Goal: Task Accomplishment & Management: Use online tool/utility

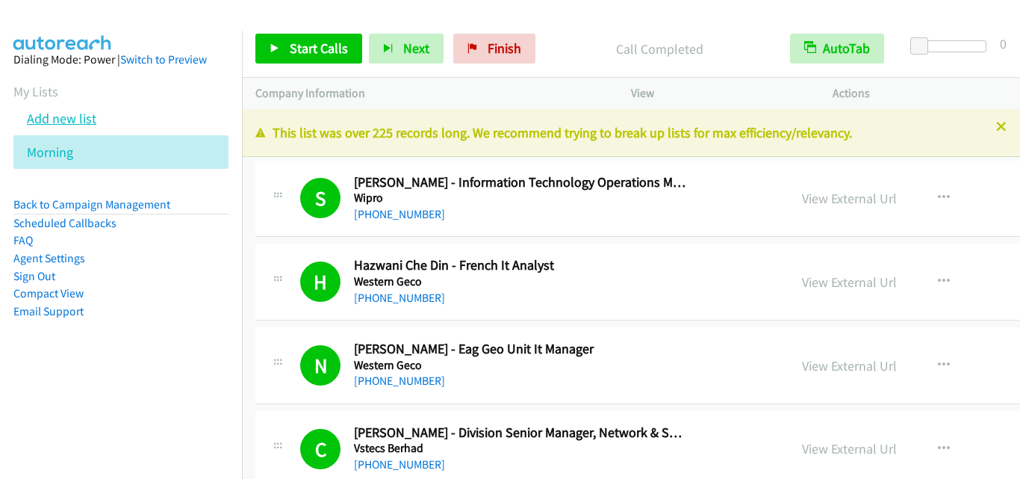
click at [54, 116] on link "Add new list" at bounding box center [61, 118] width 69 height 17
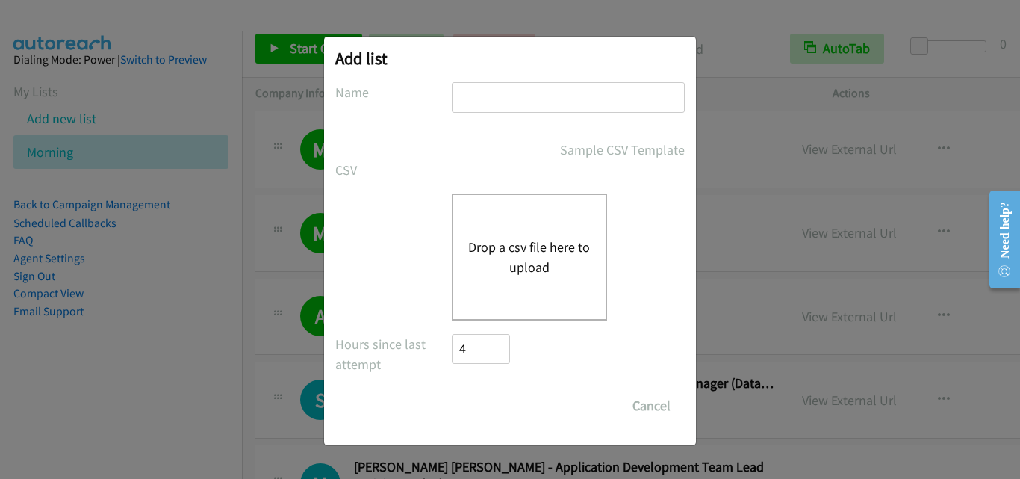
click at [532, 273] on button "Drop a csv file here to upload" at bounding box center [529, 257] width 122 height 40
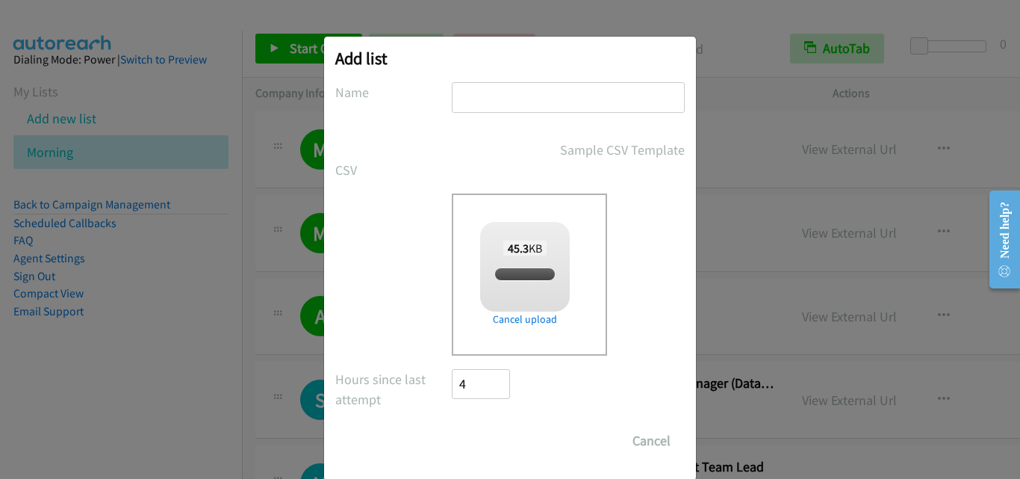
click at [570, 99] on input "text" at bounding box center [568, 97] width 233 height 31
checkbox input "true"
type input "Afternoon"
click at [503, 140] on div "Sample CSV Template" at bounding box center [568, 150] width 233 height 20
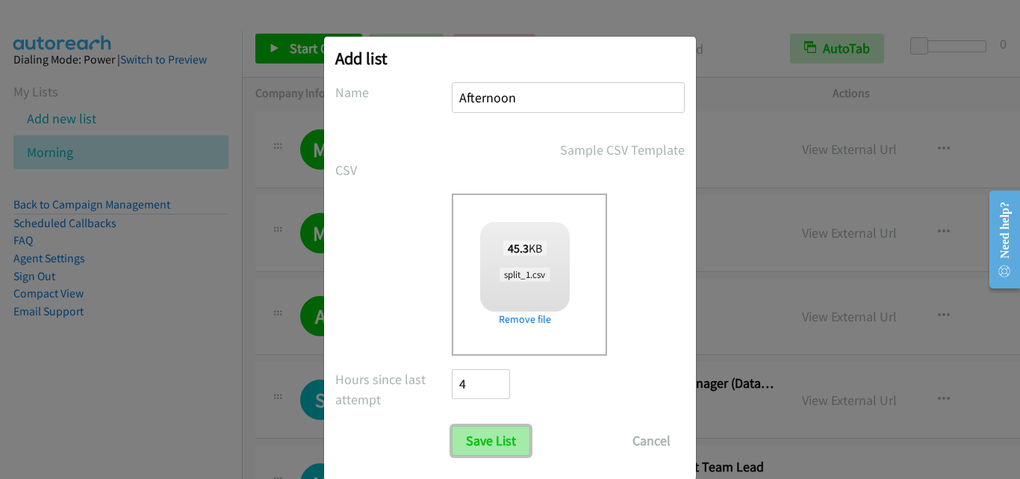
click at [485, 444] on input "Save List" at bounding box center [491, 441] width 78 height 30
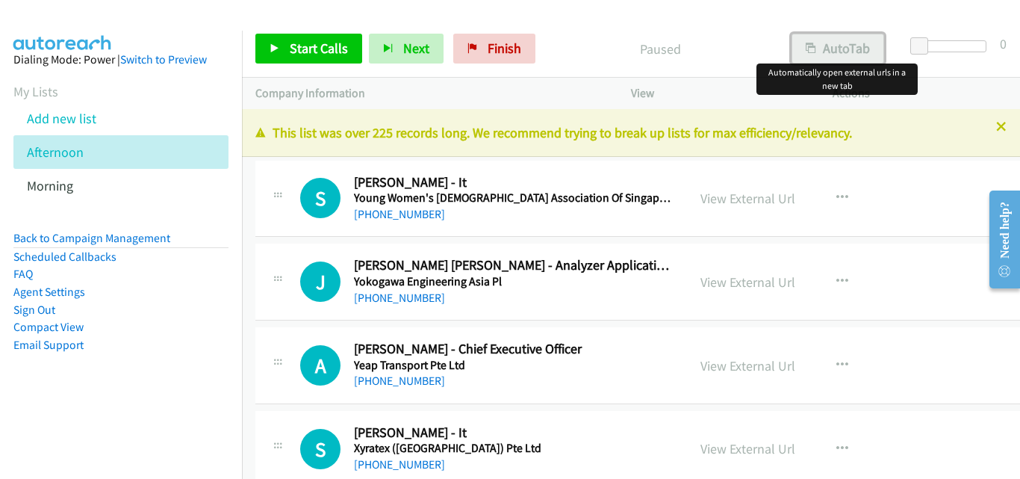
click at [838, 51] on button "AutoTab" at bounding box center [837, 49] width 93 height 30
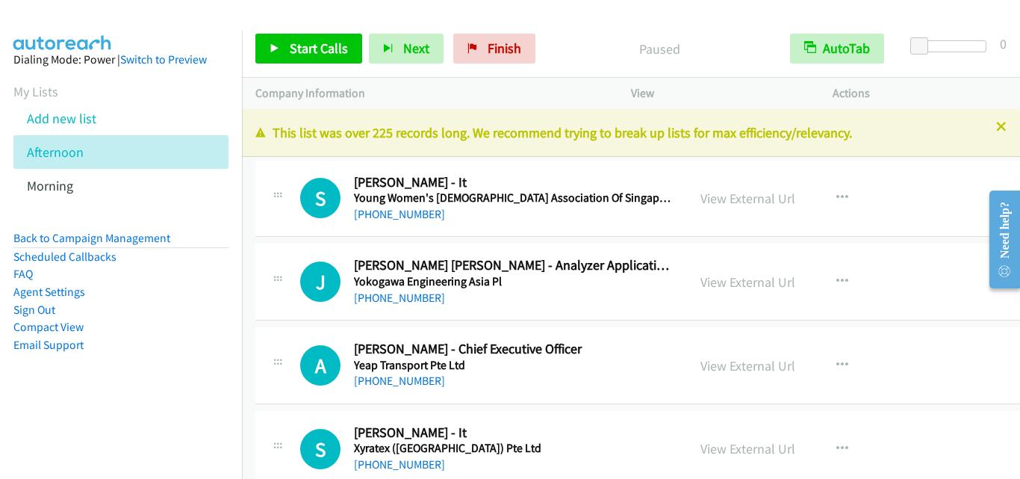
drag, startPoint x: 286, startPoint y: 246, endPoint x: 290, endPoint y: 238, distance: 8.7
click at [286, 246] on div "J Callback Scheduled Jun Qiang Edmund Tay - Analyzer Application Engineer Yokog…" at bounding box center [659, 281] width 809 height 77
click at [333, 46] on span "Start Calls" at bounding box center [319, 48] width 58 height 17
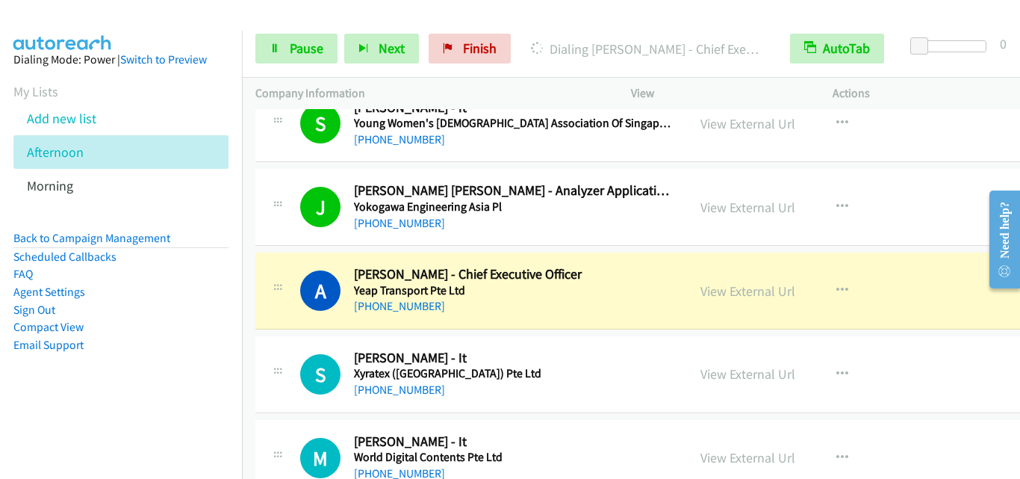
scroll to position [149, 0]
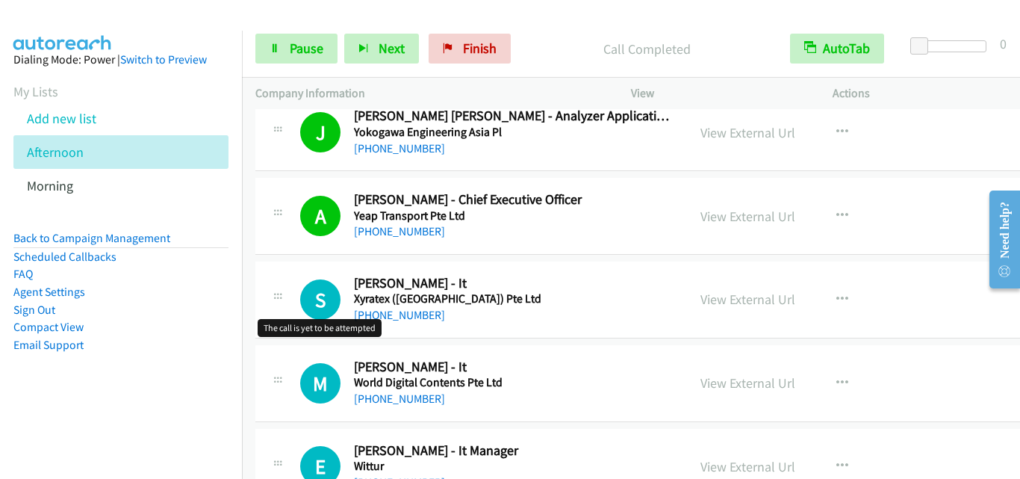
click at [300, 294] on h1 "S" at bounding box center [320, 299] width 40 height 40
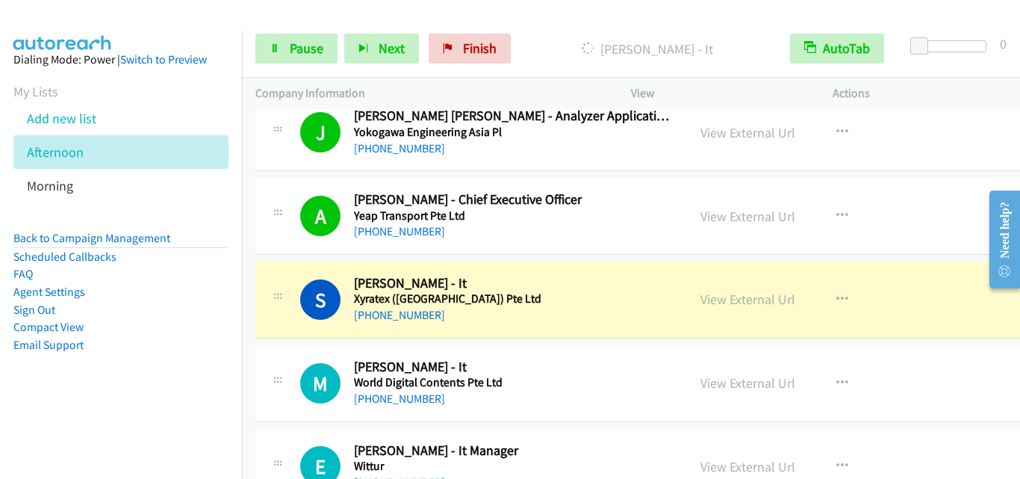
click at [313, 275] on div "S Callback Scheduled Simon Lam - It Xyratex (Singapore) Pte Ltd Asia/Singapore …" at bounding box center [486, 299] width 373 height 49
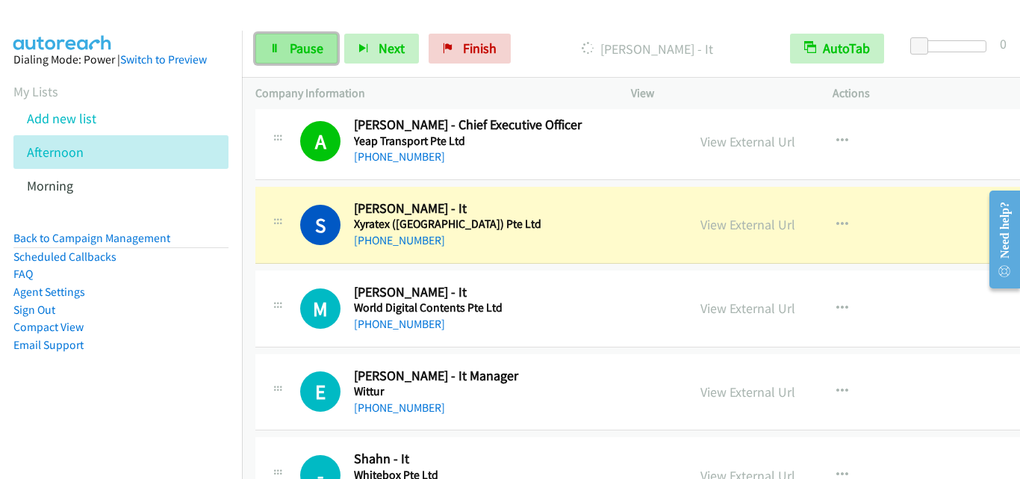
click at [288, 60] on link "Pause" at bounding box center [296, 49] width 82 height 30
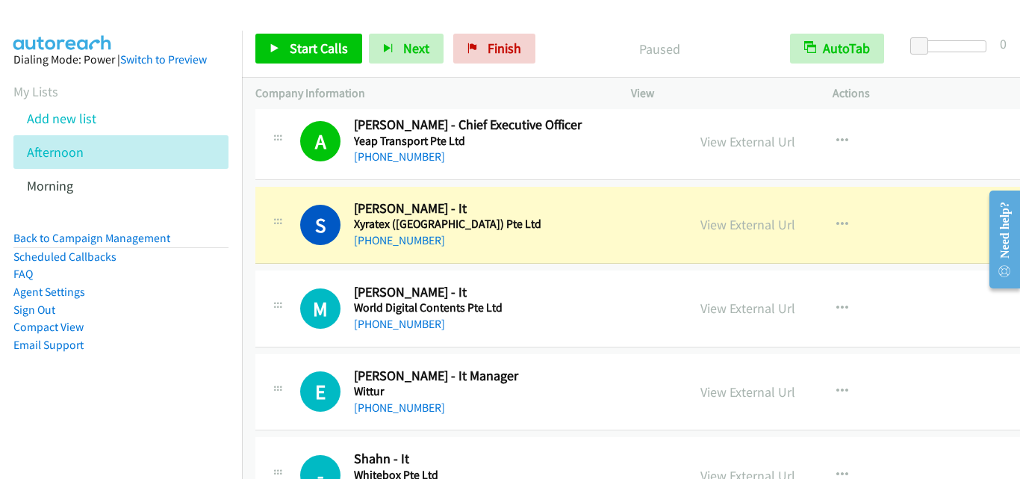
click at [293, 278] on div "M Callback Scheduled Michihiro Yamaguchi - It World Digital Contents Pte Ltd As…" at bounding box center [659, 308] width 809 height 77
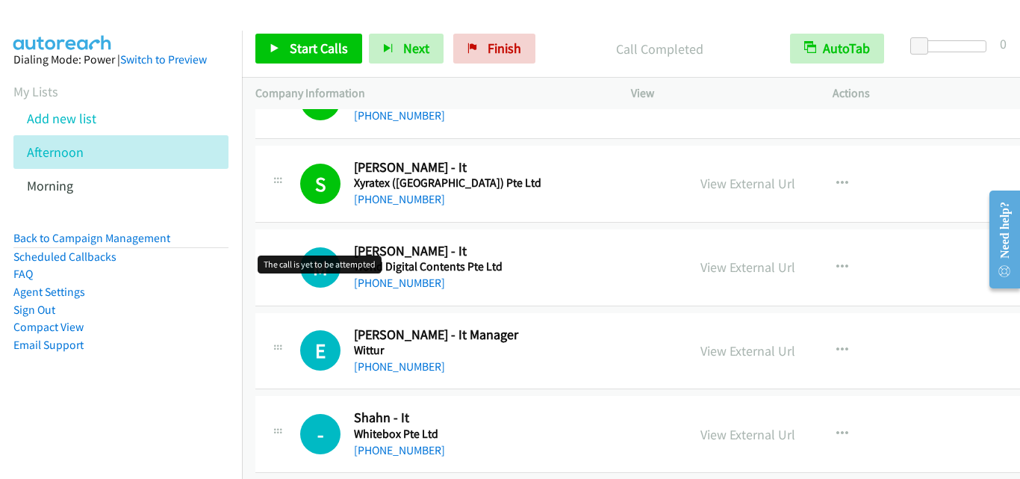
scroll to position [299, 0]
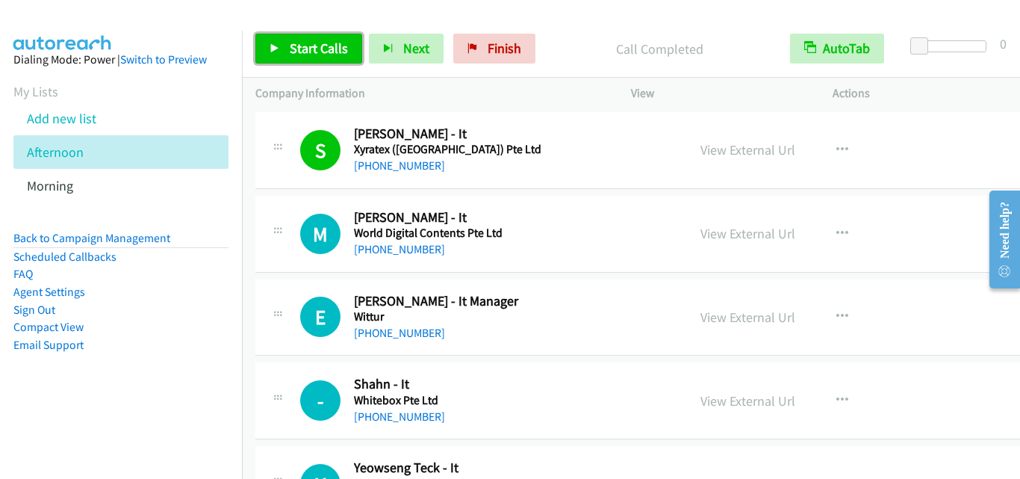
click at [270, 44] on icon at bounding box center [275, 49] width 10 height 10
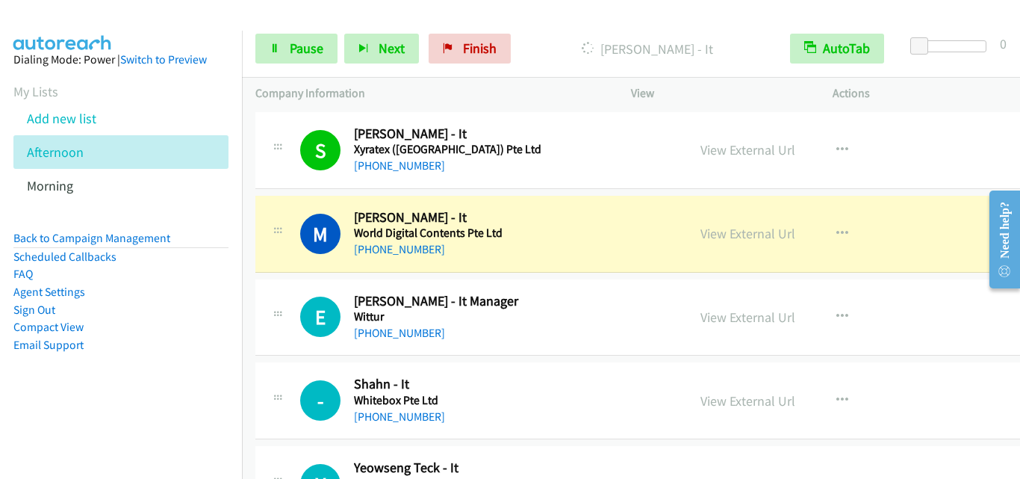
drag, startPoint x: 264, startPoint y: 199, endPoint x: 270, endPoint y: 192, distance: 9.5
click at [264, 199] on div "M Callback Scheduled Michihiro Yamaguchi - It World Digital Contents Pte Ltd As…" at bounding box center [659, 234] width 809 height 77
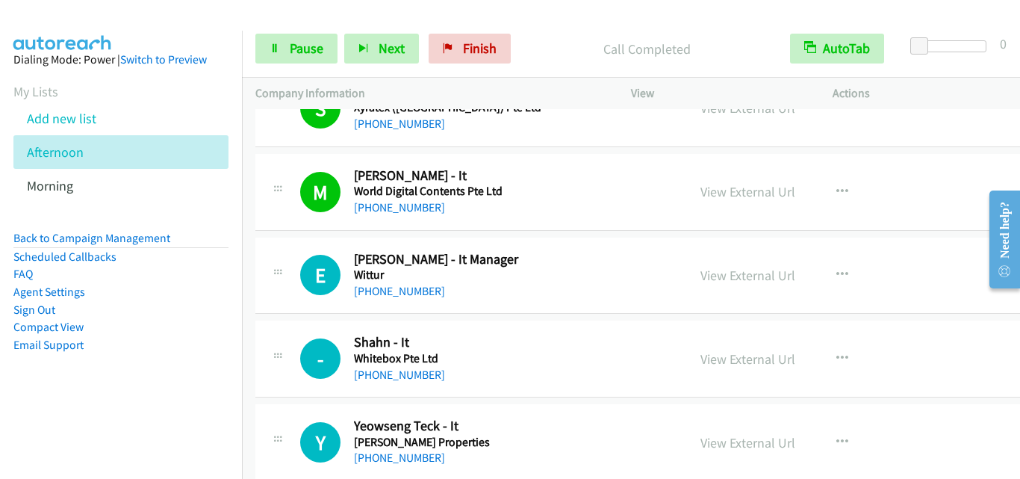
scroll to position [373, 0]
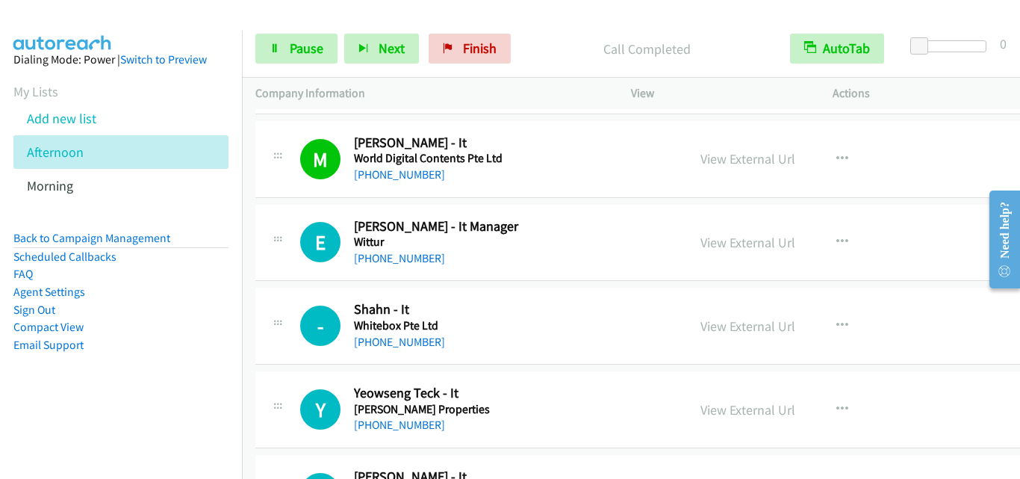
click at [311, 276] on div "E Callback Scheduled Edward Lim - It Manager Wittur Asia/Singapore +65 9745 223…" at bounding box center [659, 243] width 809 height 77
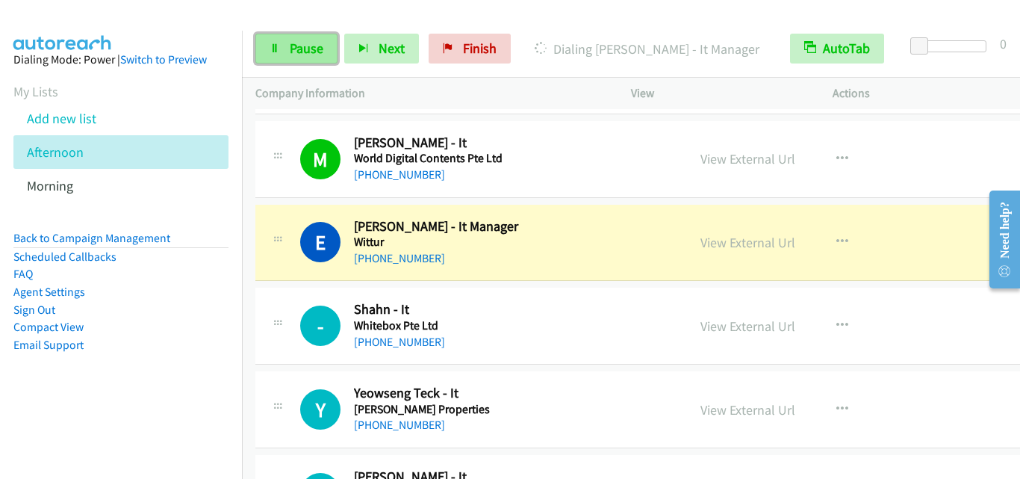
click at [311, 55] on span "Pause" at bounding box center [307, 48] width 34 height 17
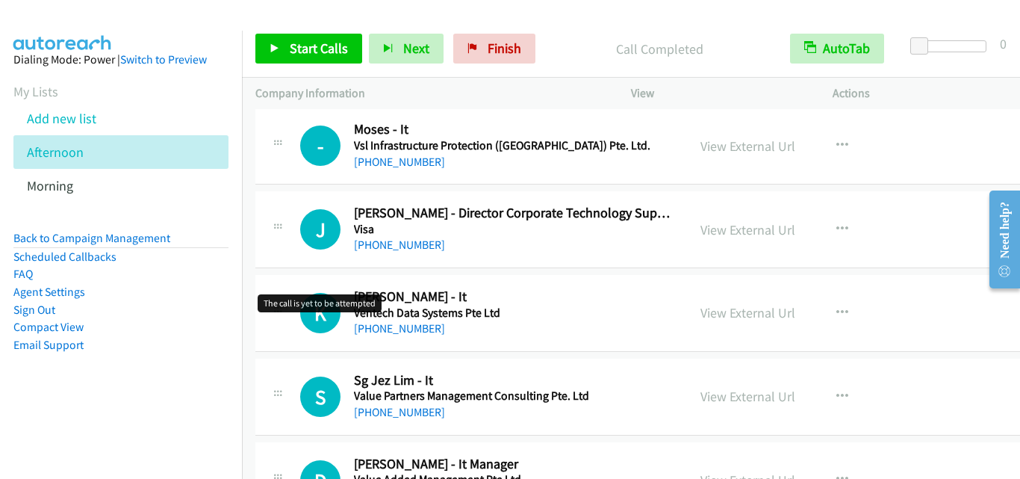
scroll to position [1045, 0]
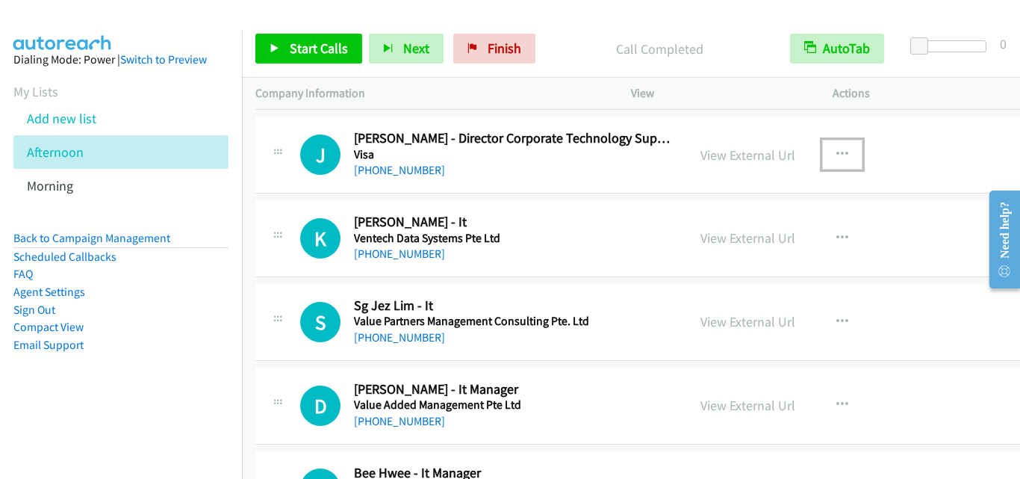
click at [836, 151] on icon "button" at bounding box center [842, 155] width 12 height 12
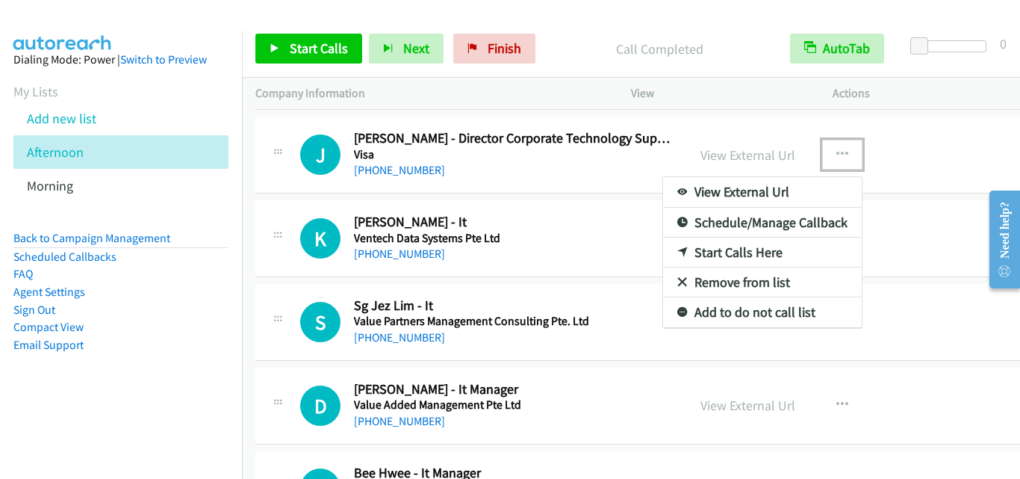
click at [729, 249] on link "Start Calls Here" at bounding box center [762, 252] width 199 height 30
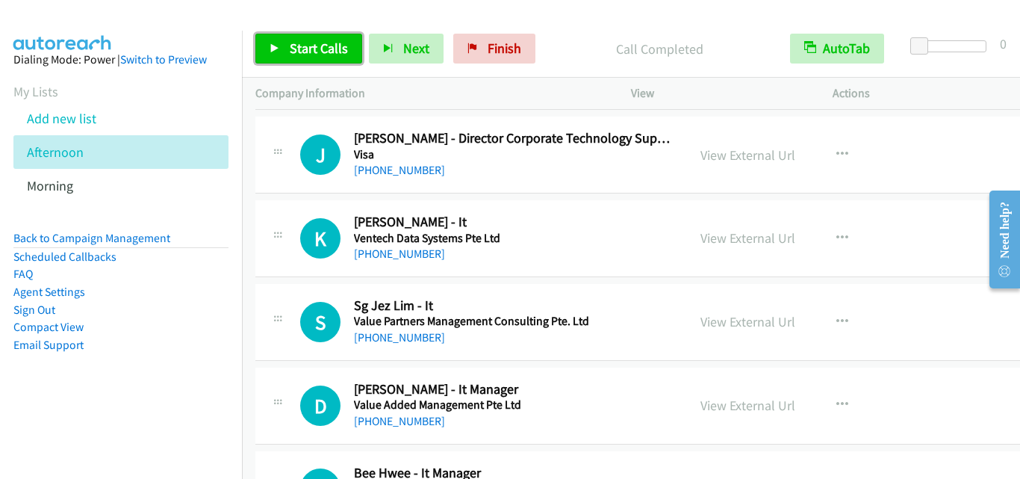
click at [265, 51] on link "Start Calls" at bounding box center [308, 49] width 107 height 30
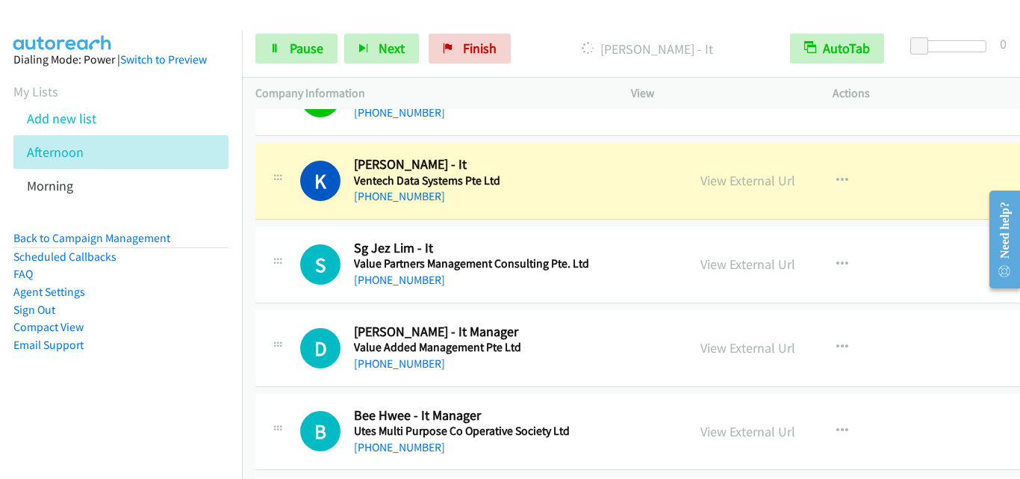
scroll to position [1120, 0]
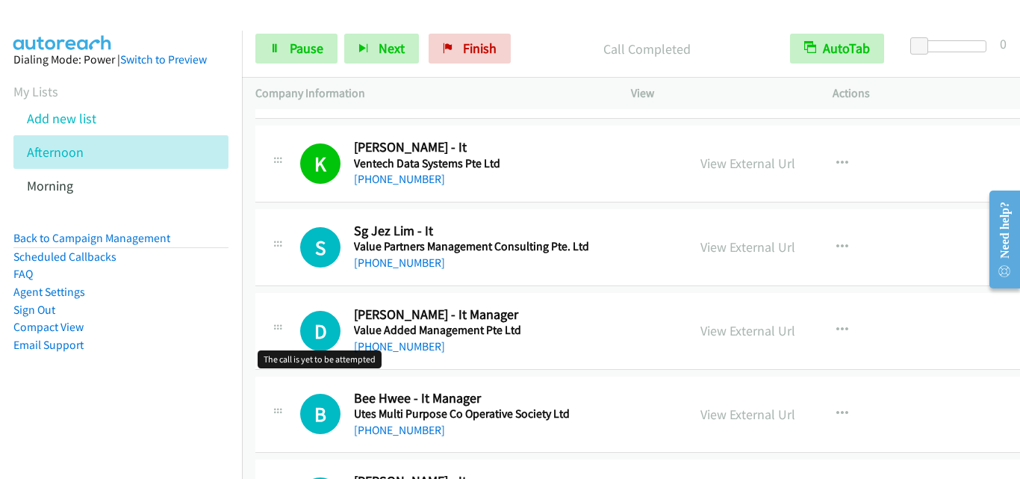
click at [300, 340] on h1 "D" at bounding box center [320, 331] width 40 height 40
click at [293, 237] on div "S Callback Scheduled Sg Jez Lim - It Value Partners Management Consulting Pte. …" at bounding box center [471, 247] width 405 height 49
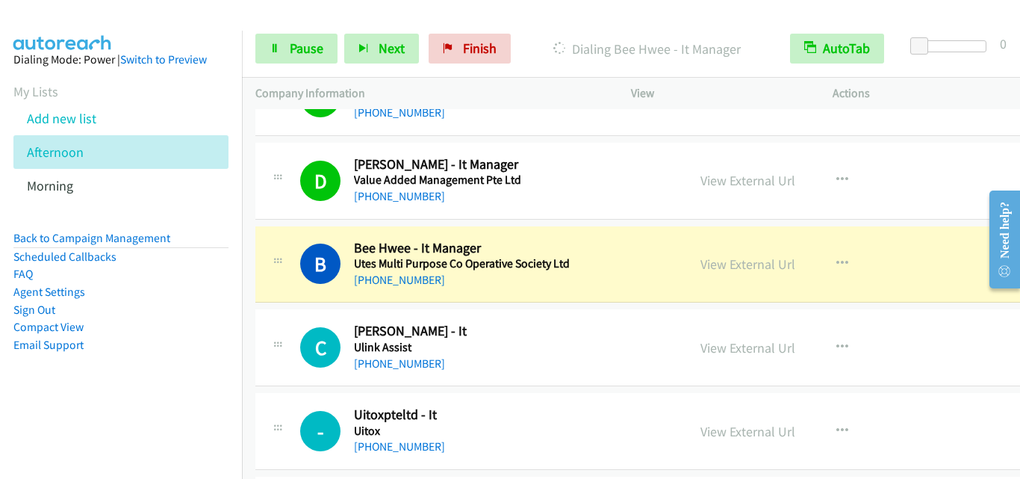
scroll to position [1344, 0]
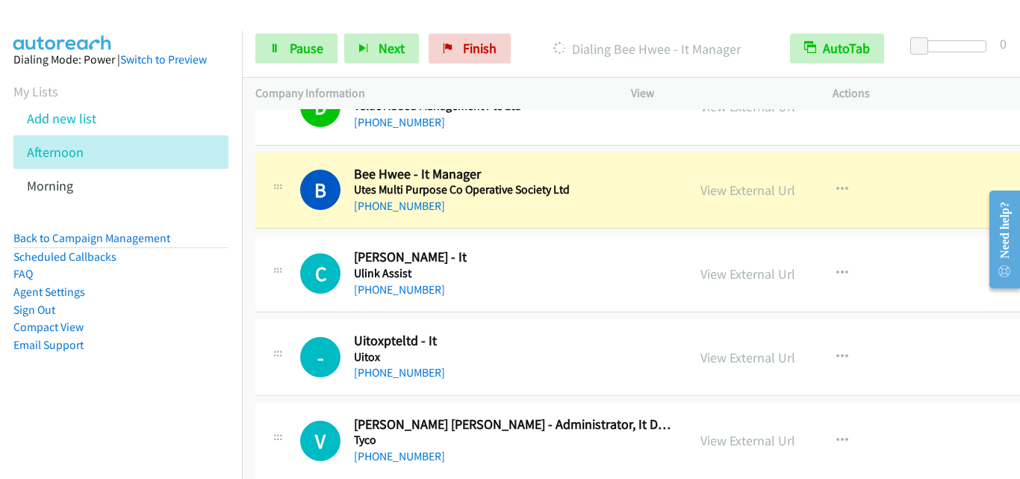
drag, startPoint x: 286, startPoint y: 234, endPoint x: 438, endPoint y: 179, distance: 161.3
click at [286, 234] on td "C Callback Scheduled Chien Wei Tan - It Ulink Assist Asia/Singapore +65 9773 97…" at bounding box center [660, 274] width 836 height 84
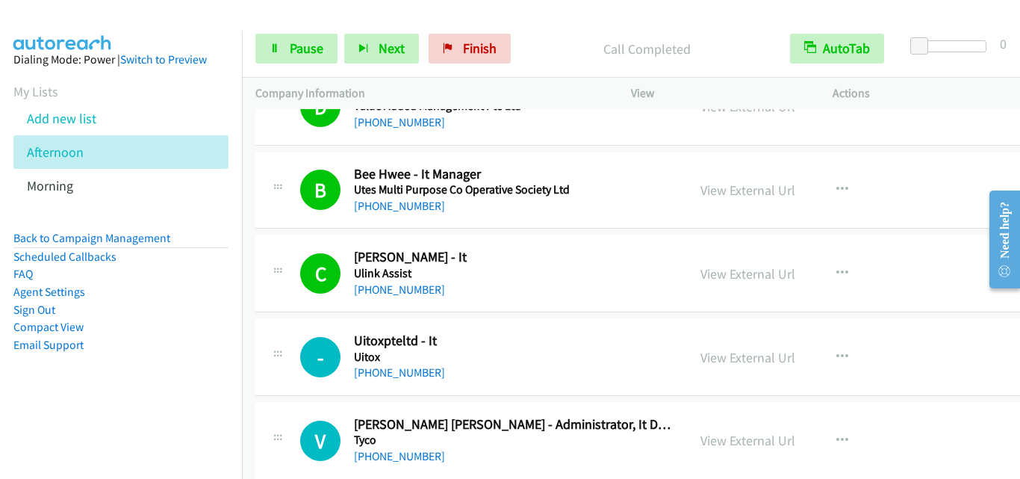
click at [277, 335] on div at bounding box center [278, 352] width 18 height 40
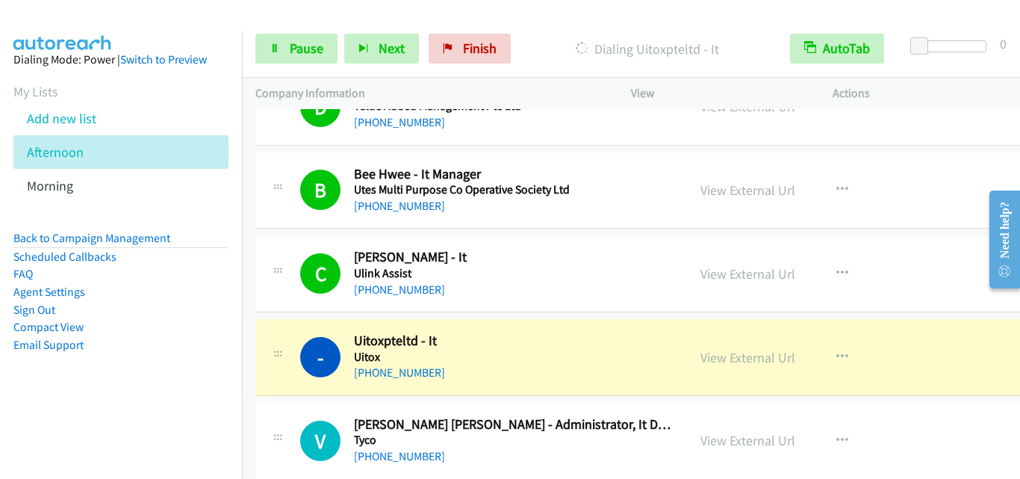
scroll to position [1419, 0]
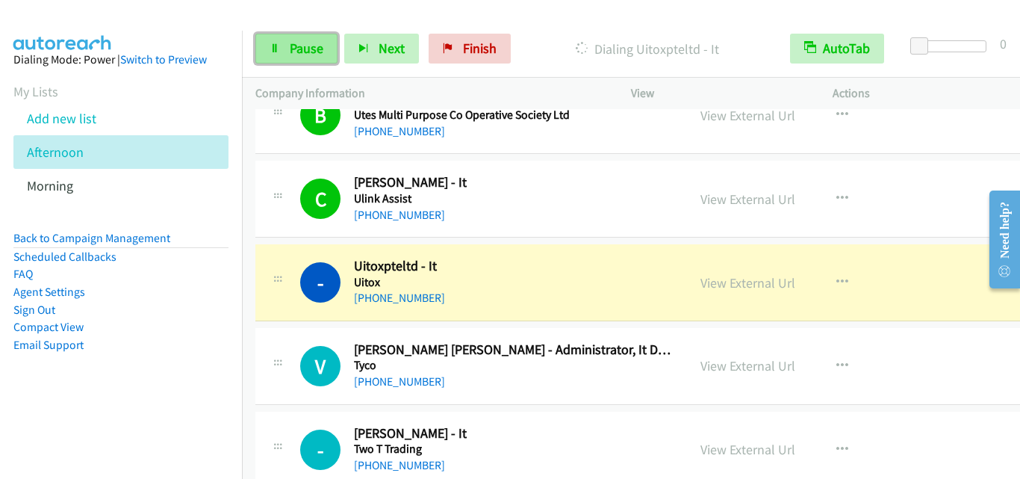
click at [308, 48] on span "Pause" at bounding box center [307, 48] width 34 height 17
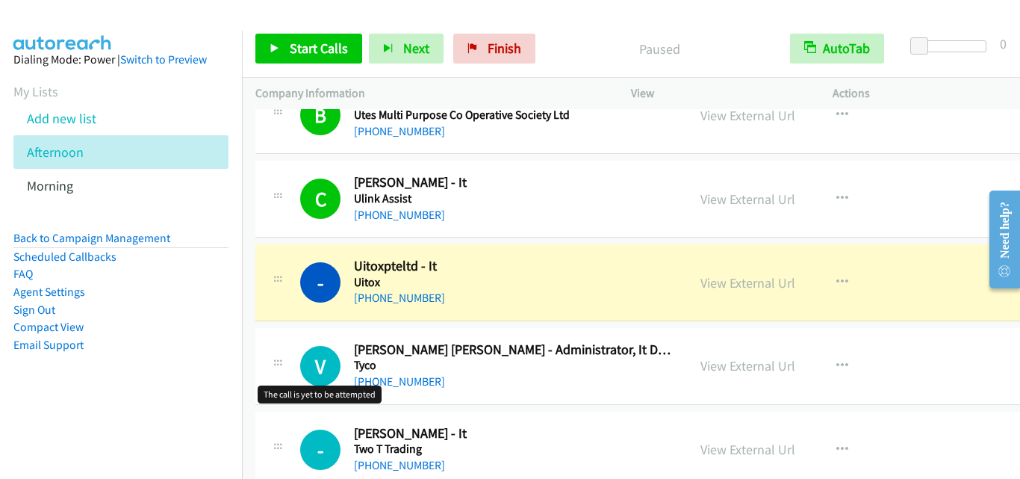
click at [308, 363] on h1 "V" at bounding box center [320, 366] width 40 height 40
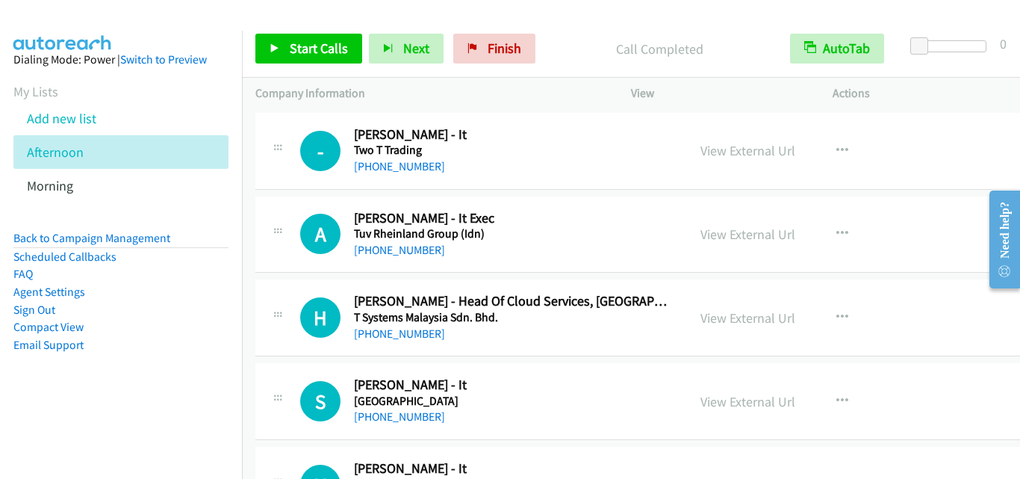
scroll to position [1792, 0]
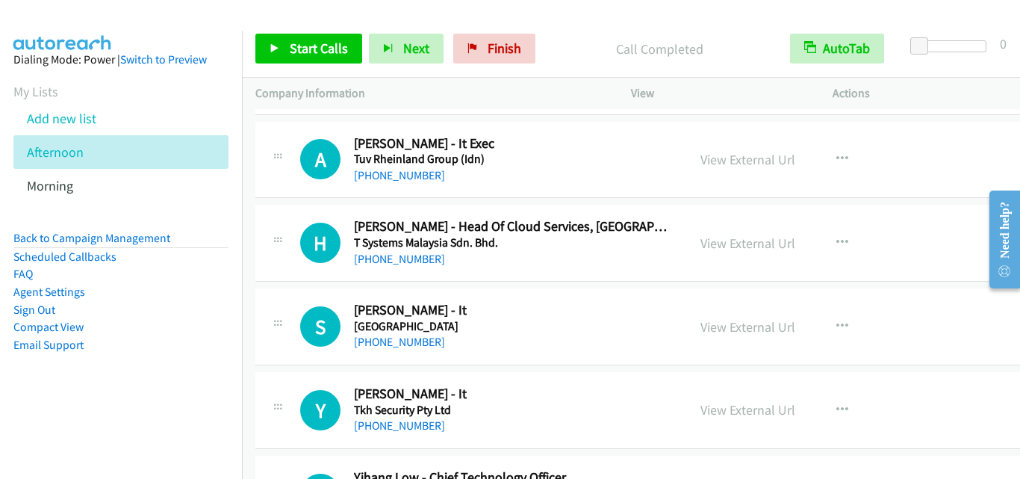
drag, startPoint x: 279, startPoint y: 289, endPoint x: 302, endPoint y: 276, distance: 25.7
click at [279, 289] on div "S Callback Scheduled Shwu Yun Lee - It Traders Hotel Singapore Asia/Singapore +…" at bounding box center [659, 326] width 809 height 77
click at [824, 238] on button "button" at bounding box center [842, 243] width 40 height 30
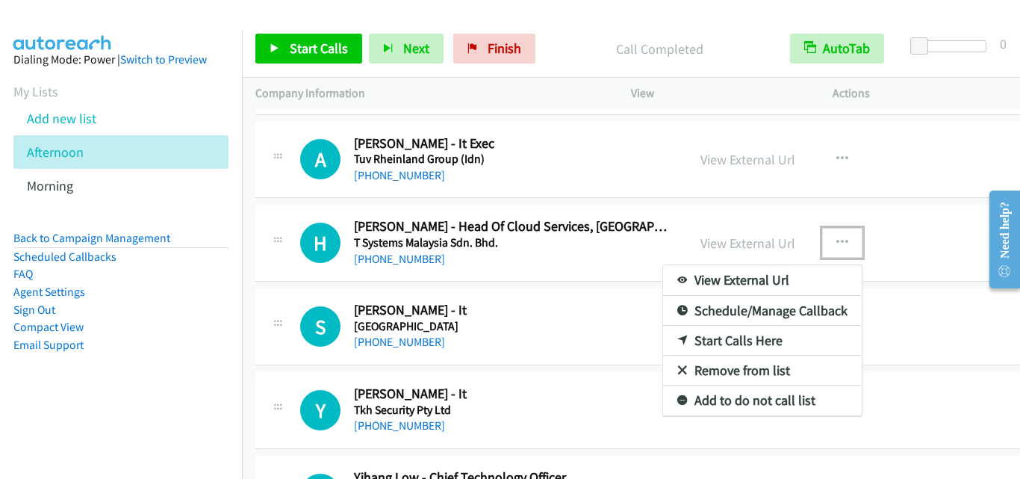
click at [712, 340] on link "Start Calls Here" at bounding box center [762, 341] width 199 height 30
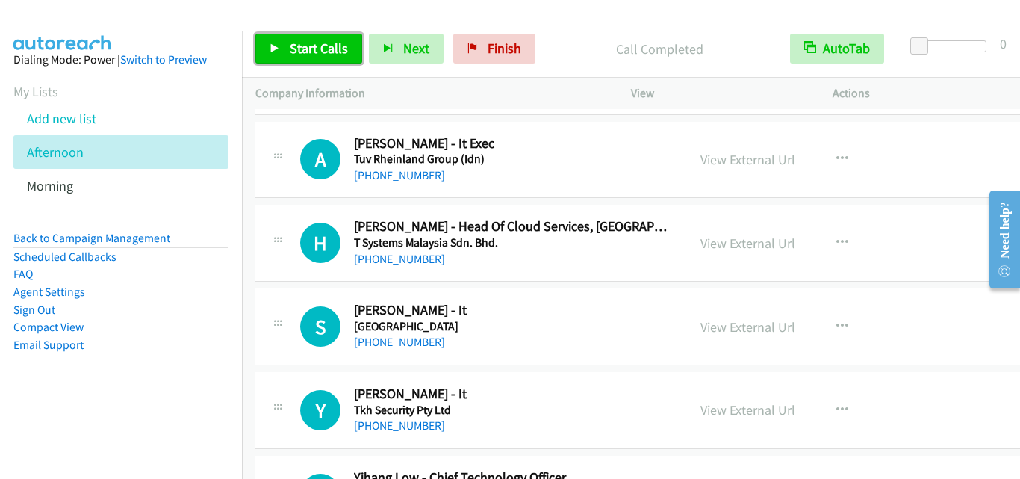
click at [290, 51] on span "Start Calls" at bounding box center [319, 48] width 58 height 17
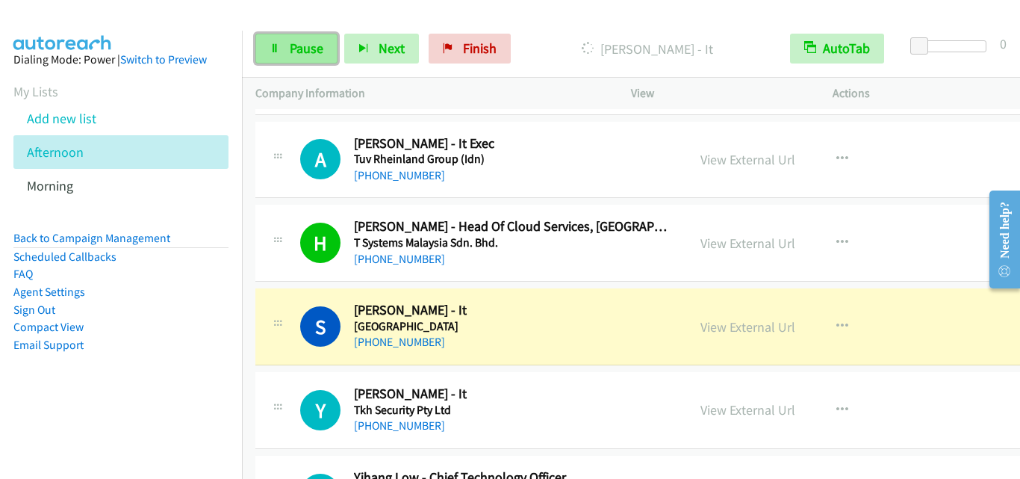
click at [317, 52] on span "Pause" at bounding box center [307, 48] width 34 height 17
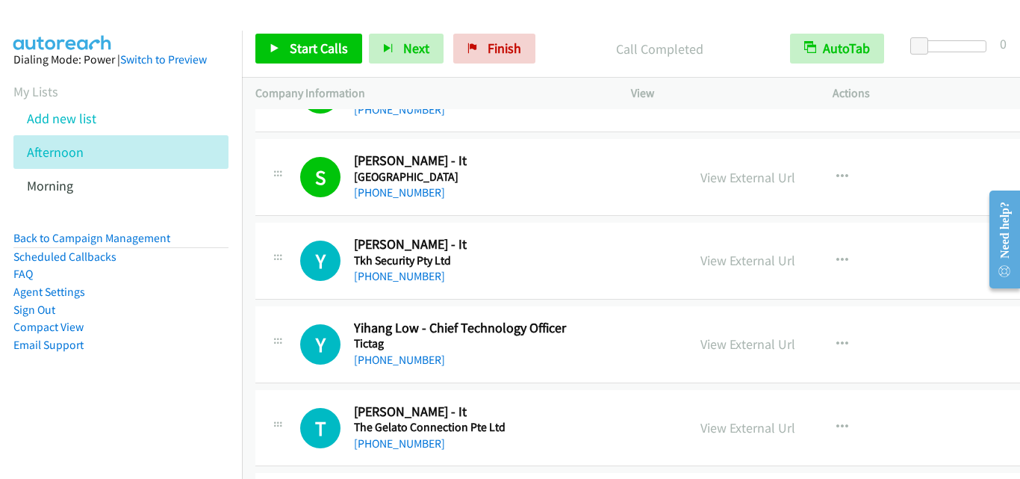
scroll to position [2016, 0]
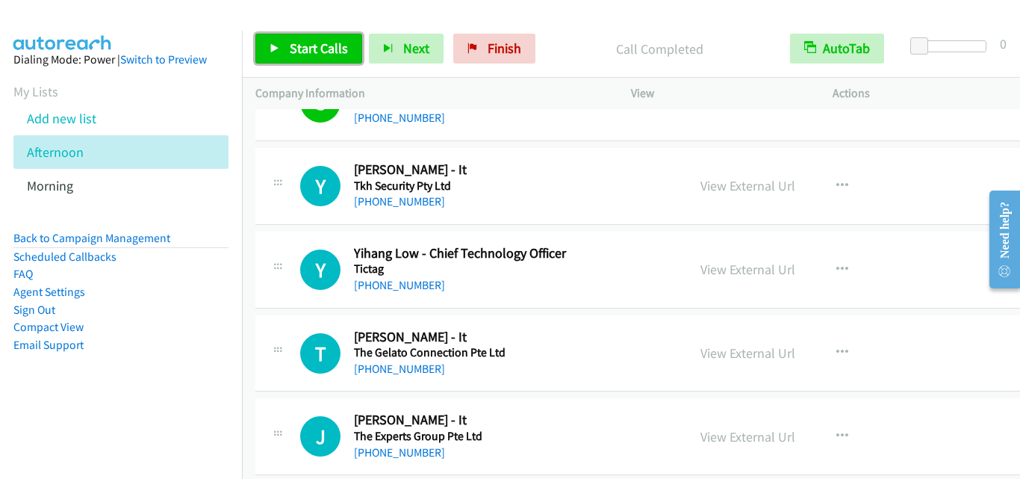
click at [299, 51] on span "Start Calls" at bounding box center [319, 48] width 58 height 17
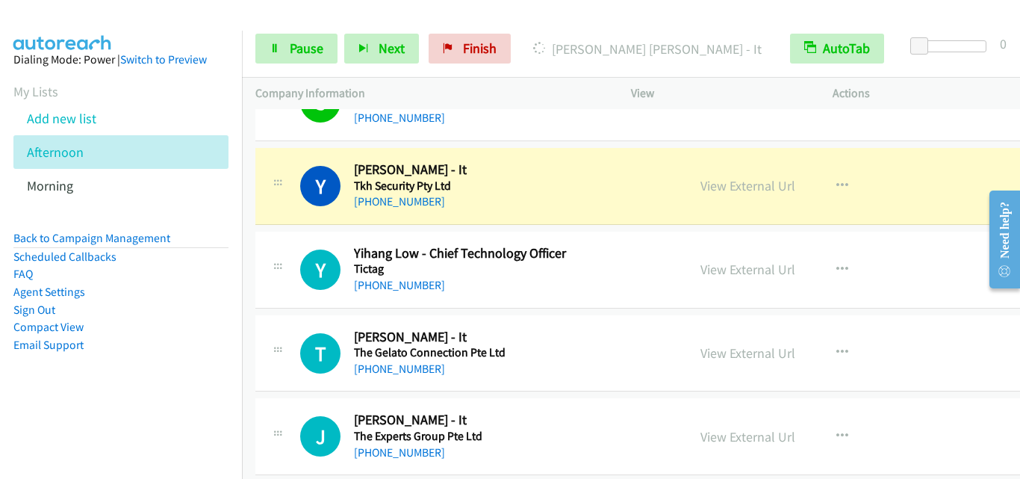
click at [276, 211] on div "Y Callback Scheduled Yin Kiat Chan - It Tkh Security Pty Ltd Asia/Singapore +65…" at bounding box center [659, 186] width 809 height 77
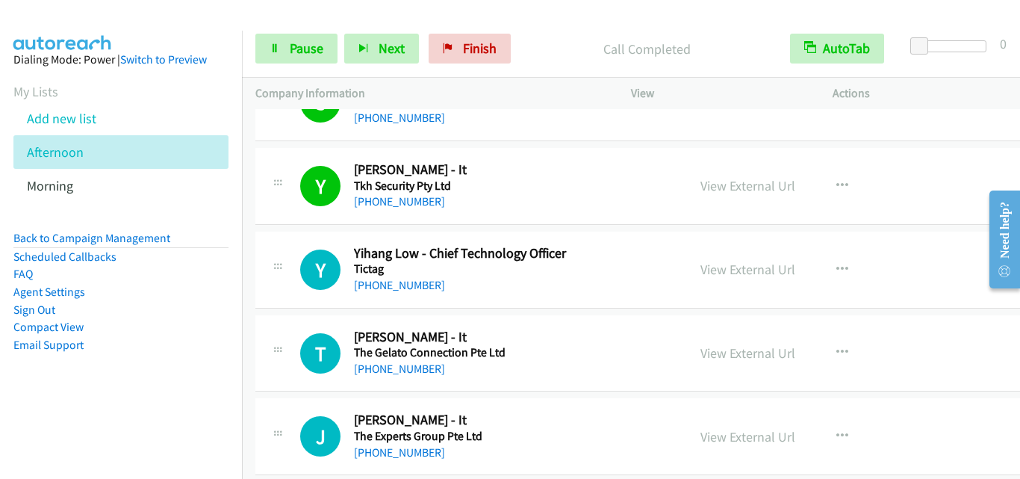
scroll to position [2091, 0]
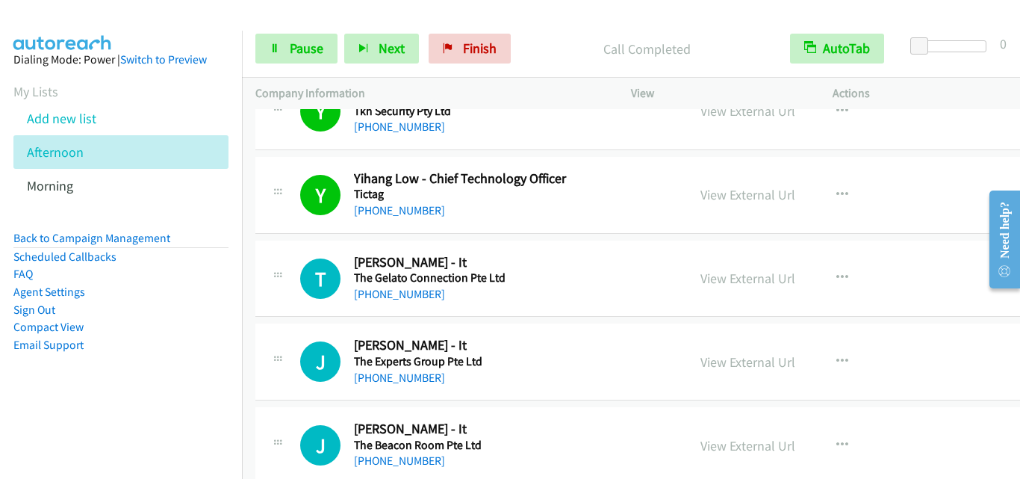
click at [289, 305] on div "T Callback Scheduled Teik Wei Ooi - It The Gelato Connection Pte Ltd Asia/Singa…" at bounding box center [659, 278] width 809 height 77
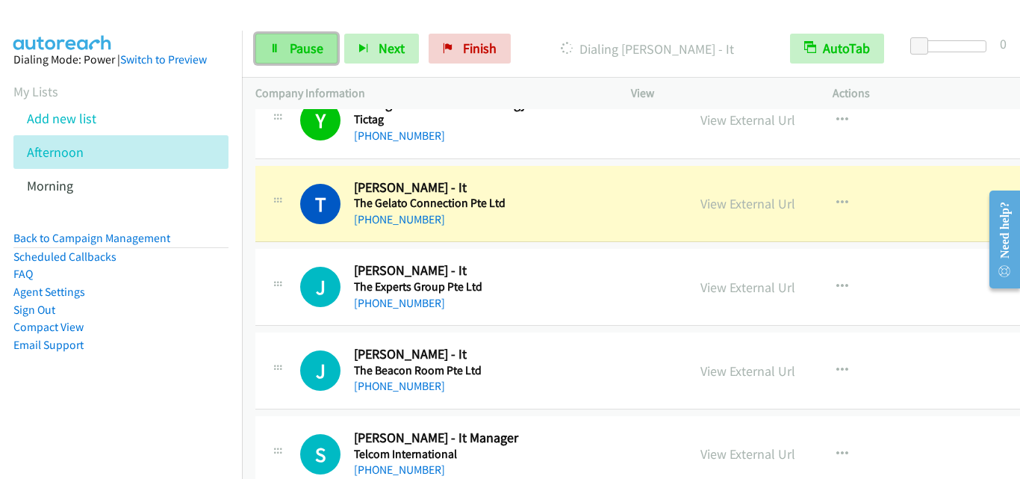
click at [302, 55] on span "Pause" at bounding box center [307, 48] width 34 height 17
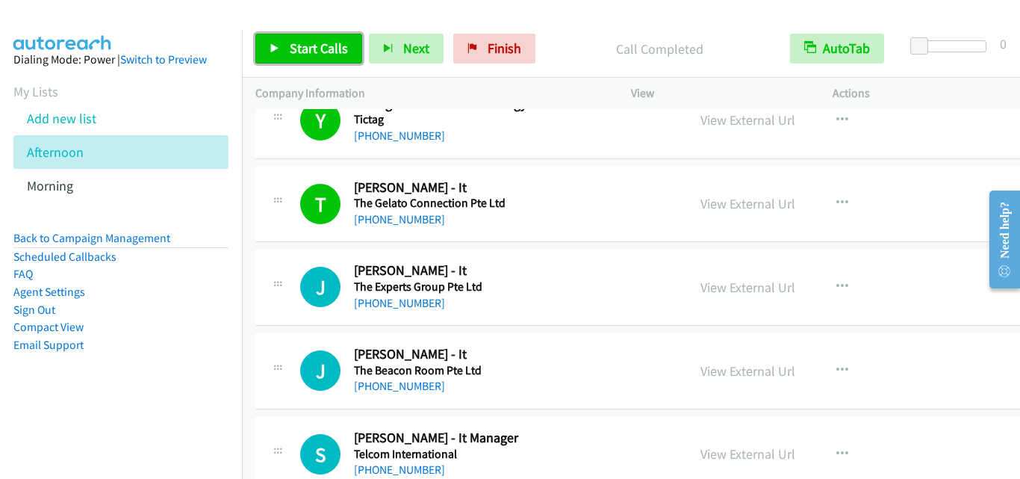
drag, startPoint x: 292, startPoint y: 47, endPoint x: 370, endPoint y: 96, distance: 92.6
click at [292, 47] on span "Start Calls" at bounding box center [319, 48] width 58 height 17
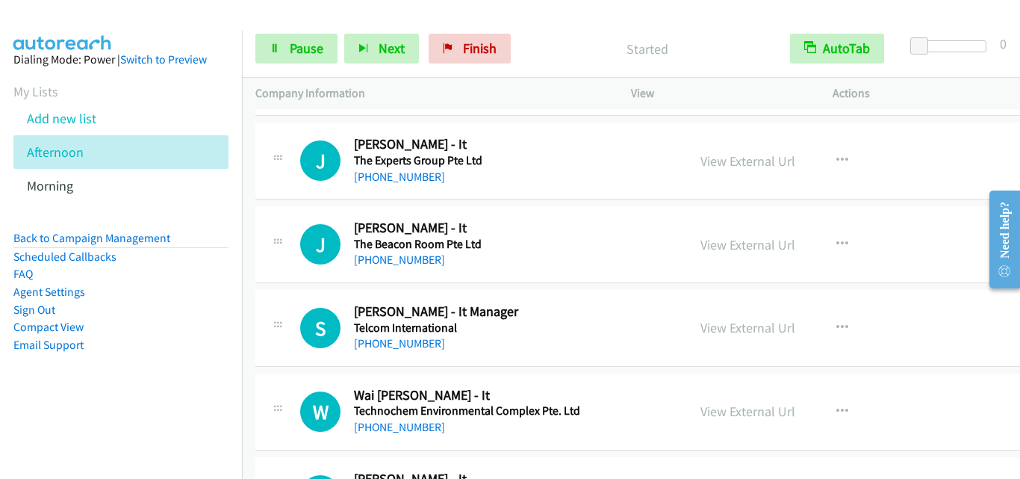
scroll to position [2315, 0]
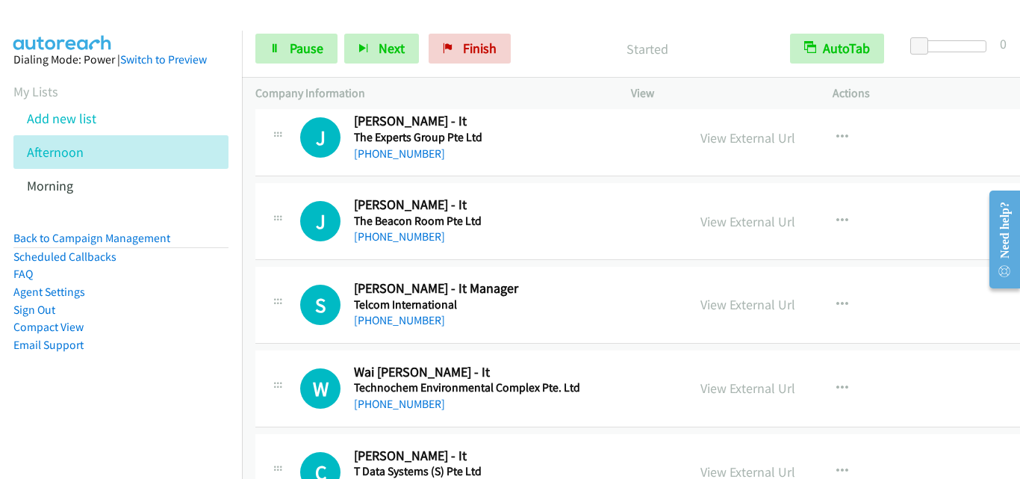
click at [284, 199] on div at bounding box center [278, 216] width 18 height 40
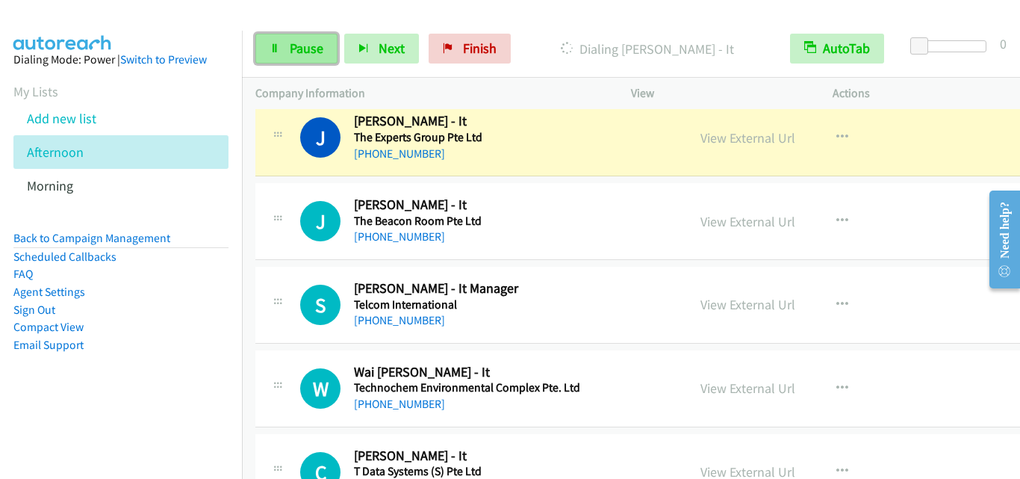
click at [288, 44] on link "Pause" at bounding box center [296, 49] width 82 height 30
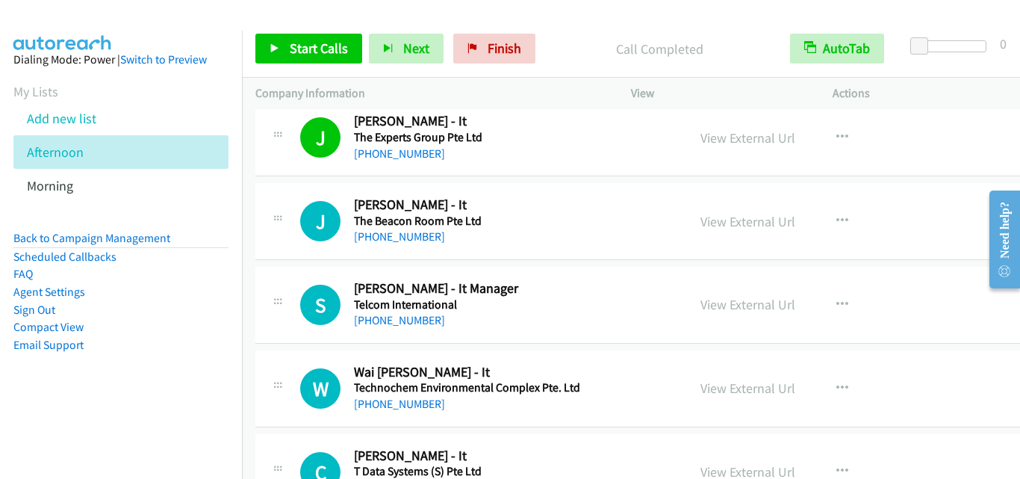
click at [261, 170] on div "J Callback Scheduled Jason Teong - It The Experts Group Pte Ltd Asia/Singapore …" at bounding box center [659, 137] width 809 height 77
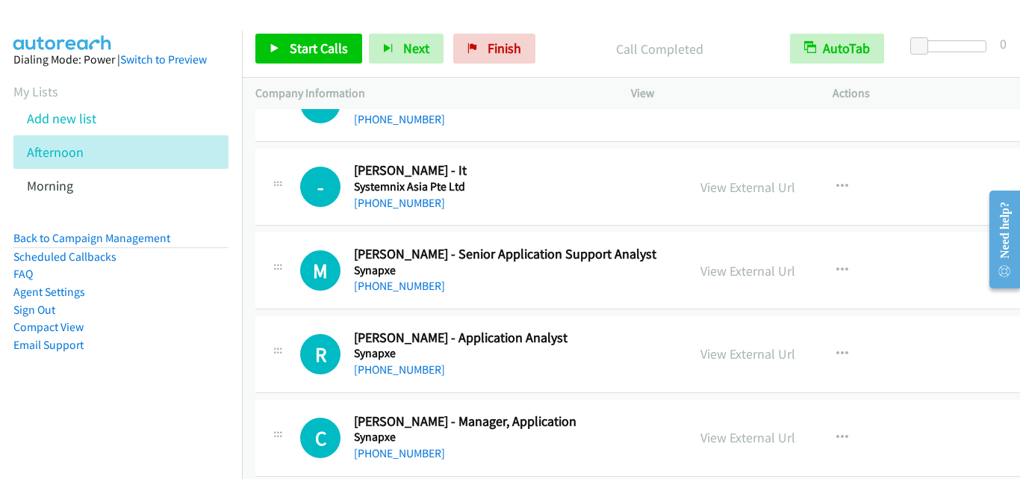
scroll to position [2763, 0]
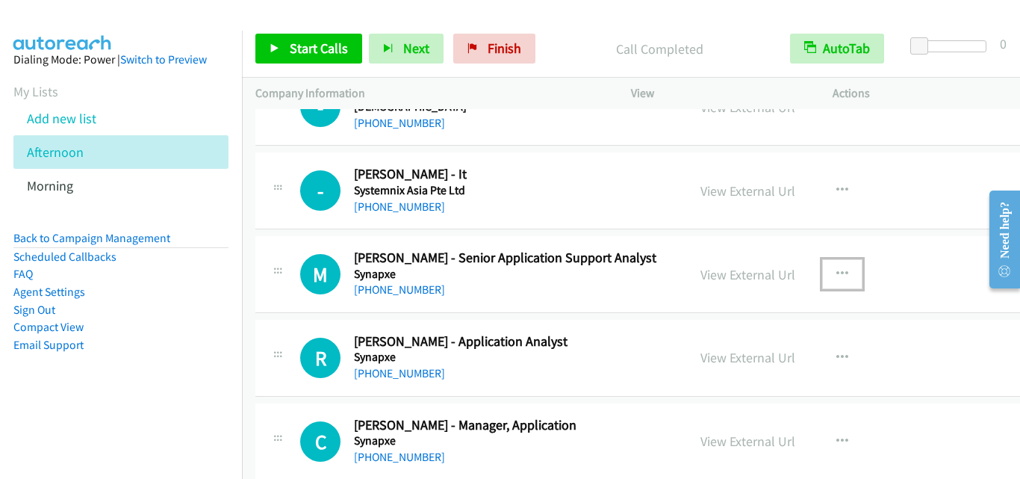
click at [836, 268] on icon "button" at bounding box center [842, 274] width 12 height 12
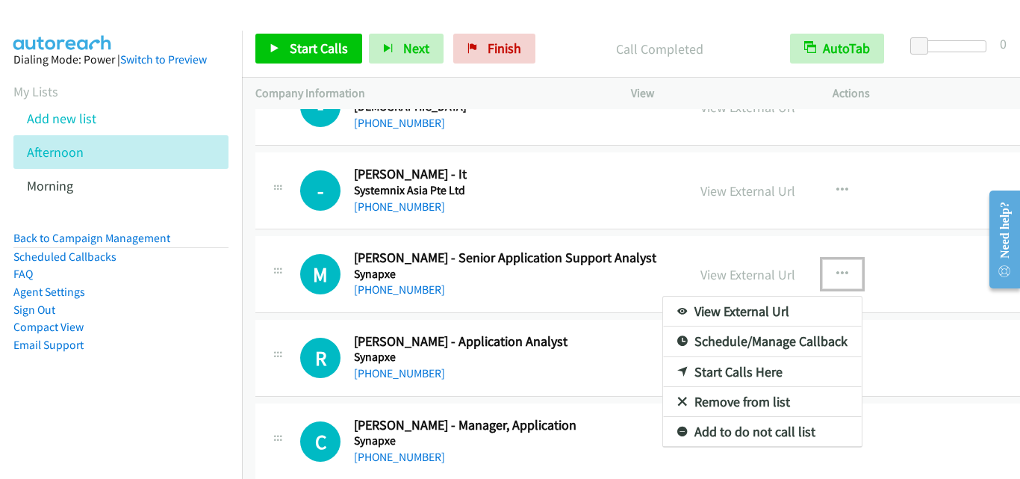
click at [735, 367] on link "Start Calls Here" at bounding box center [762, 372] width 199 height 30
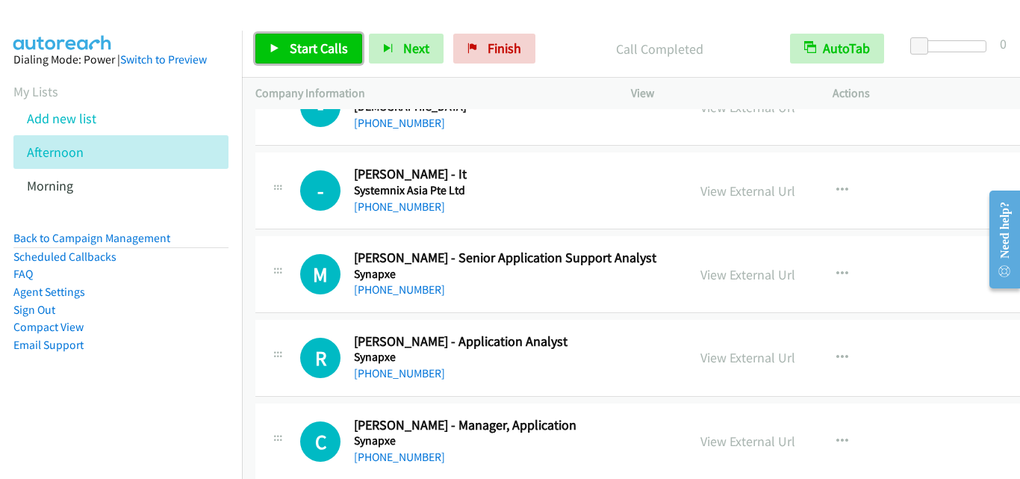
click at [275, 49] on icon at bounding box center [275, 49] width 10 height 10
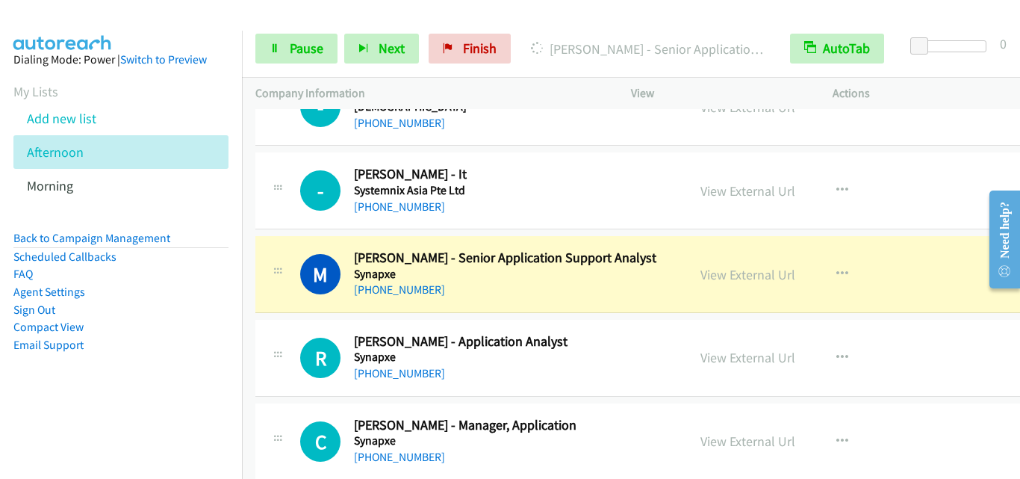
drag, startPoint x: 290, startPoint y: 151, endPoint x: 588, endPoint y: 43, distance: 316.0
click at [290, 151] on td "- Callback Scheduled Kenney - It Systemnix Asia Pte Ltd Asia/Singapore +65 9641…" at bounding box center [660, 191] width 836 height 84
click at [317, 53] on span "Pause" at bounding box center [307, 48] width 34 height 17
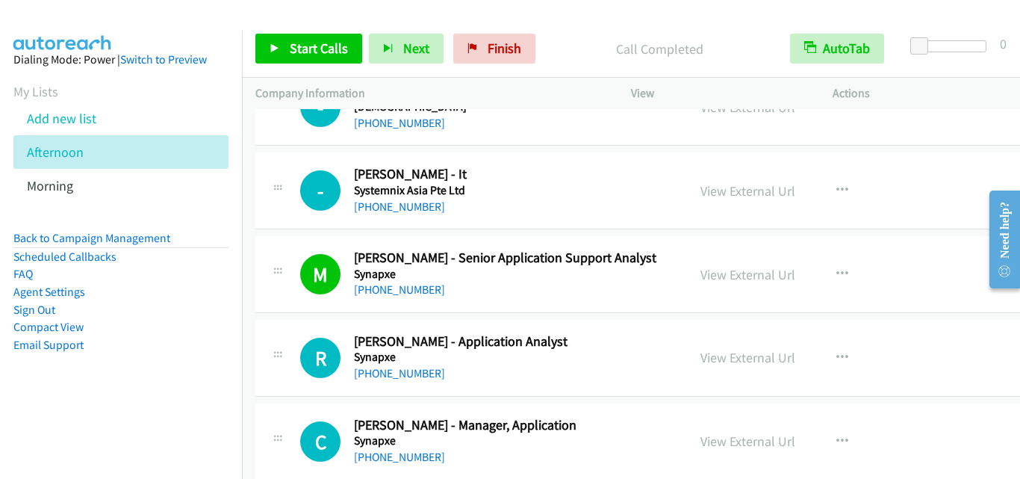
click at [282, 333] on div at bounding box center [278, 353] width 18 height 40
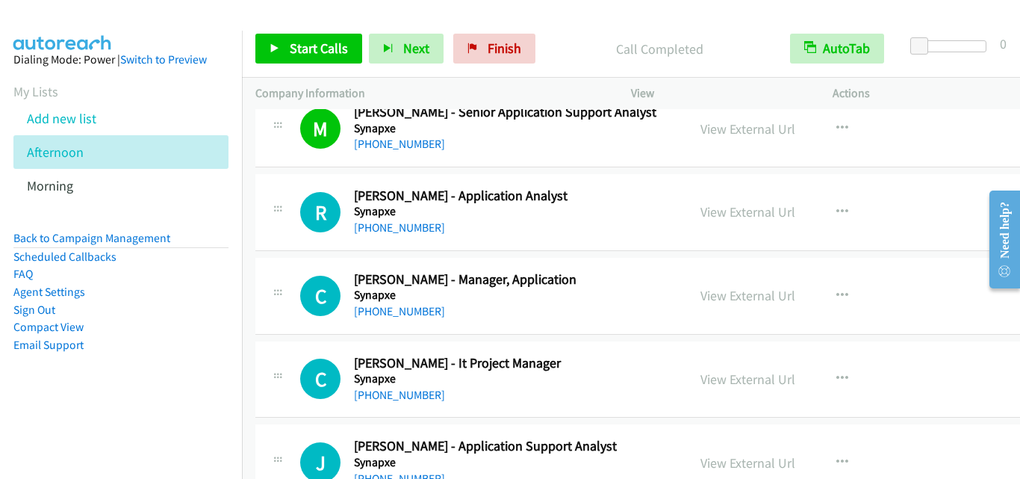
scroll to position [2912, 0]
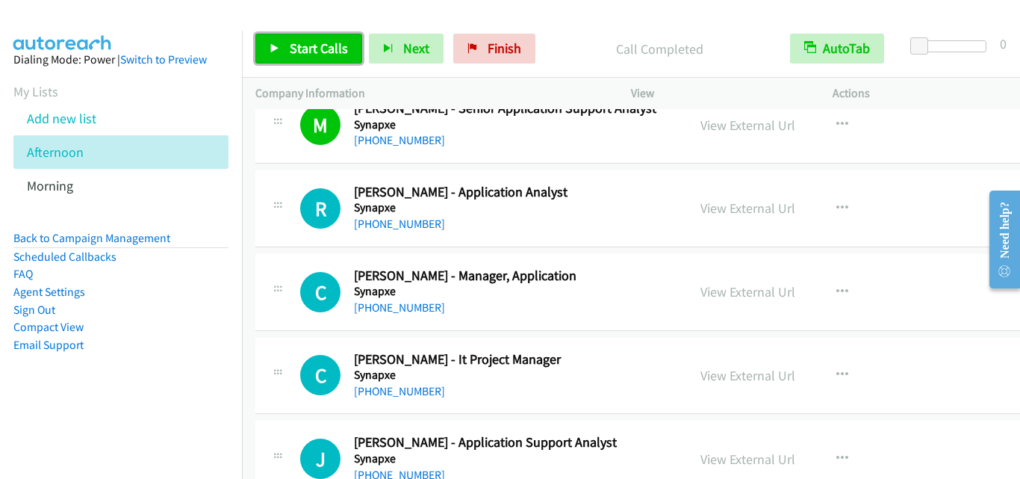
click at [317, 48] on span "Start Calls" at bounding box center [319, 48] width 58 height 17
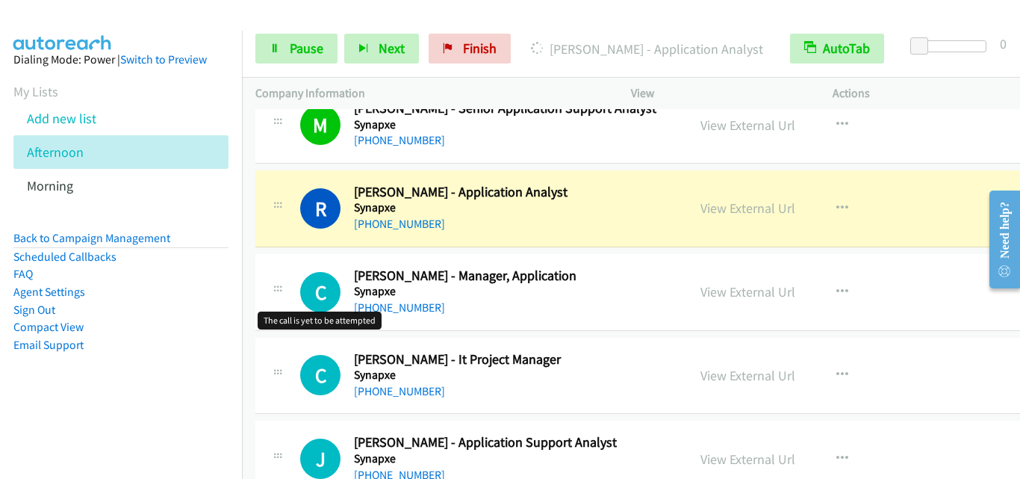
click at [305, 285] on h1 "C" at bounding box center [320, 292] width 40 height 40
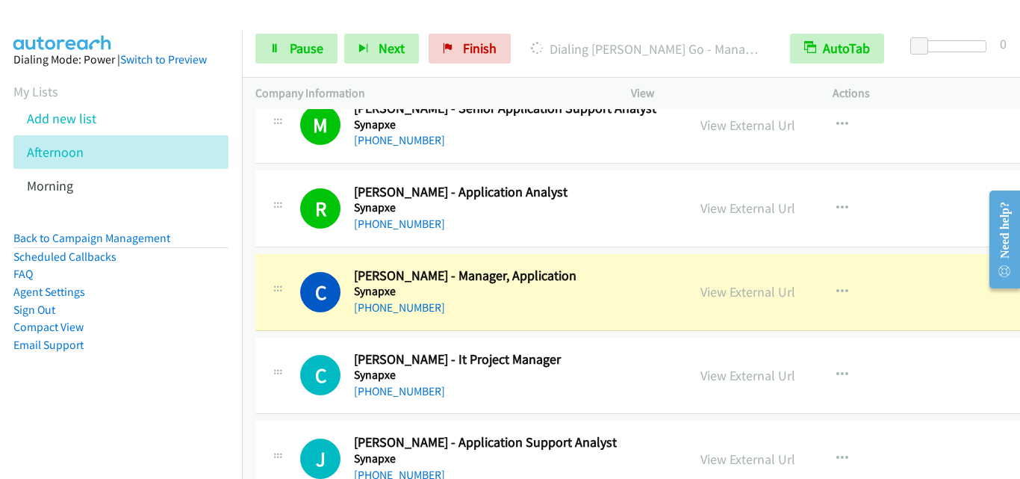
click at [263, 287] on div "C Callback Scheduled Candice Go - Manager, Application Synapxe Asia/Singapore +…" at bounding box center [471, 291] width 432 height 49
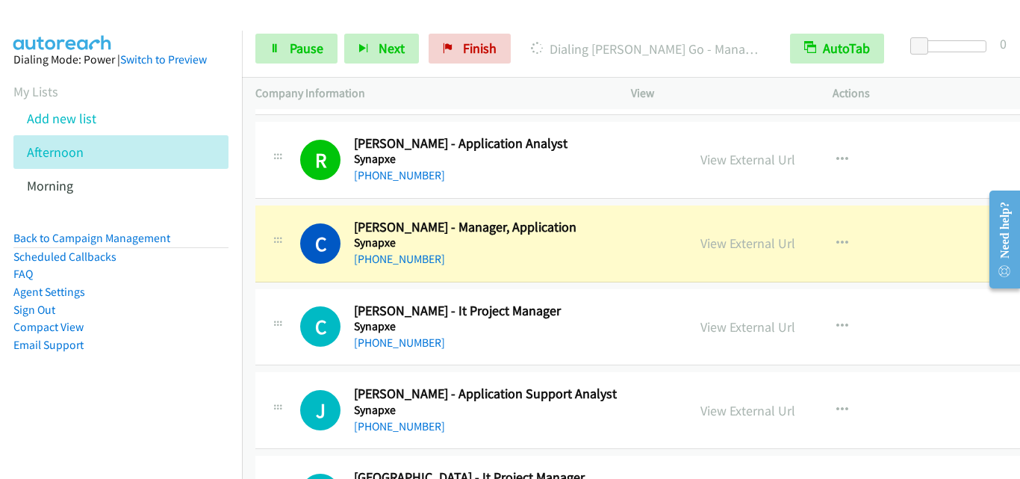
scroll to position [2987, 0]
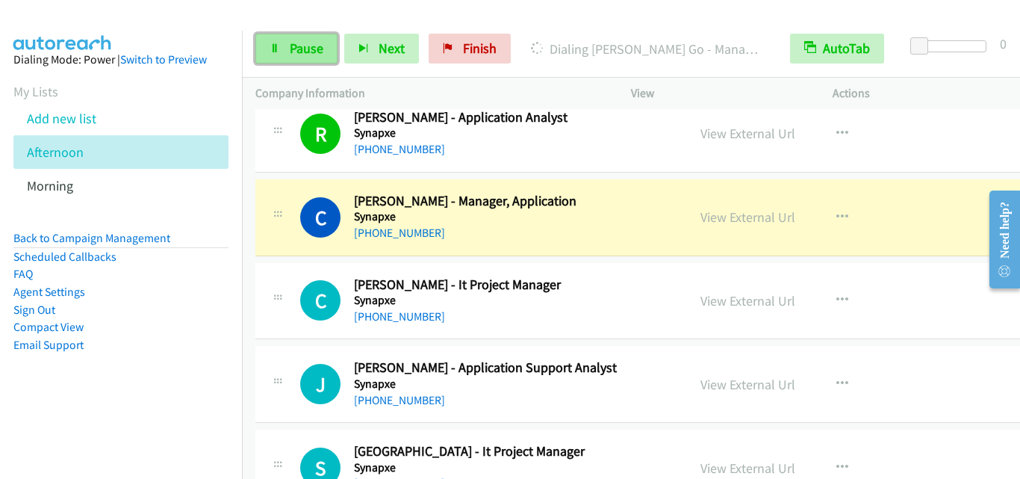
click at [265, 37] on link "Pause" at bounding box center [296, 49] width 82 height 30
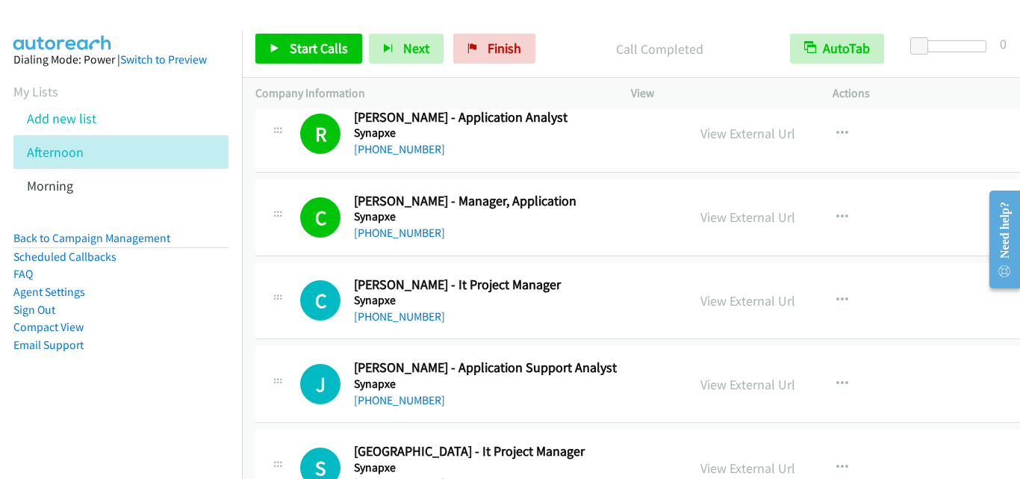
click at [315, 273] on div "C Callback Scheduled Caleb Meng - It Project Manager Synapxe Asia/Singapore +65…" at bounding box center [659, 301] width 809 height 77
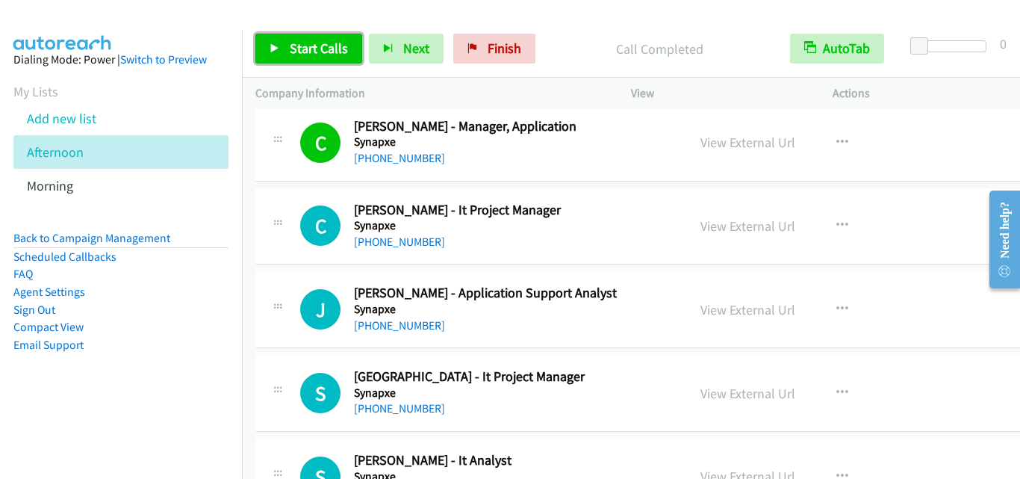
click at [299, 39] on link "Start Calls" at bounding box center [308, 49] width 107 height 30
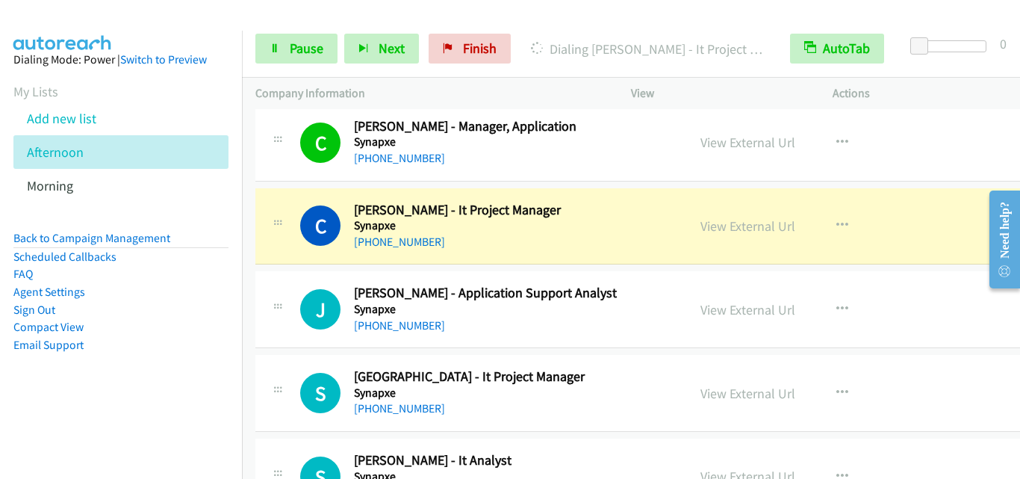
click at [270, 261] on div "C Callback Scheduled Caleb Meng - It Project Manager Synapxe Asia/Singapore +65…" at bounding box center [659, 226] width 809 height 77
click at [301, 44] on span "Pause" at bounding box center [307, 48] width 34 height 17
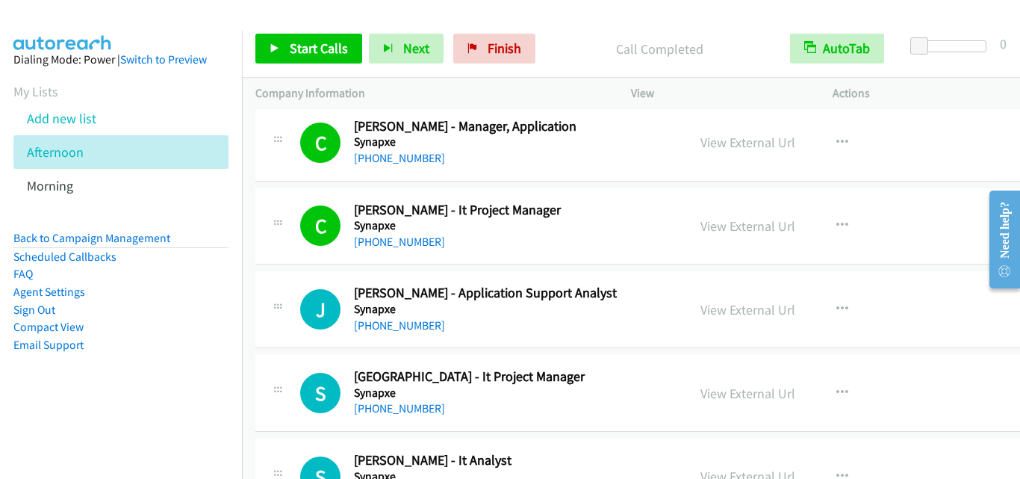
scroll to position [3136, 0]
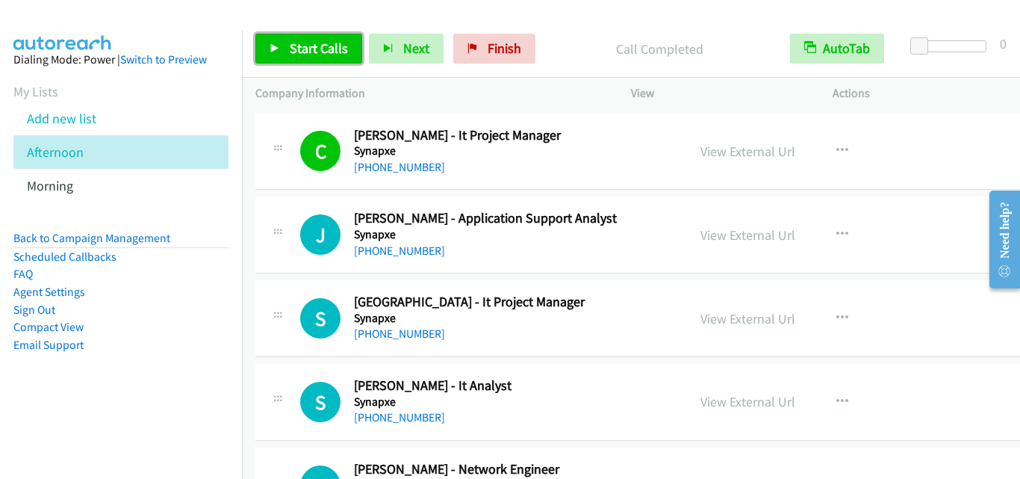
click at [300, 56] on span "Start Calls" at bounding box center [319, 48] width 58 height 17
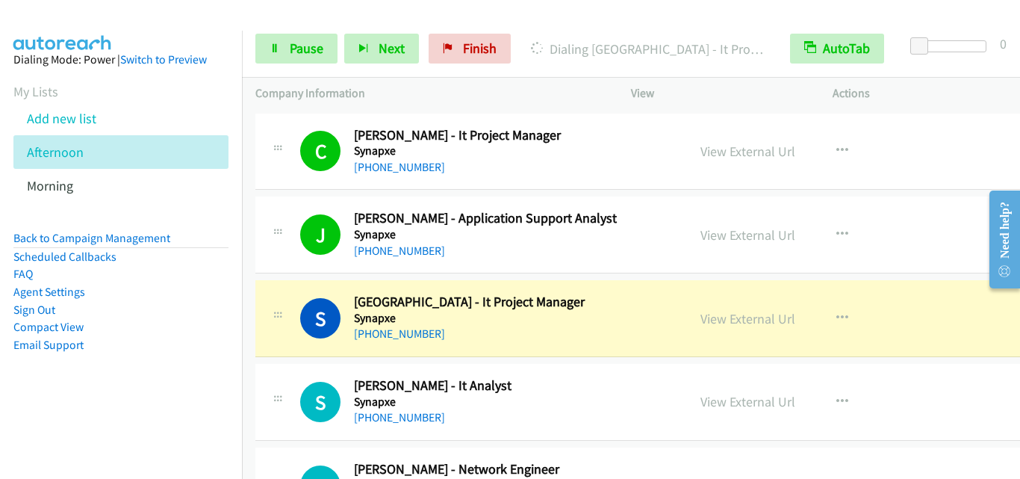
click at [288, 25] on div "Start Calls Pause Next Finish Dialing San San Htwe - It Project Manager AutoTab…" at bounding box center [631, 48] width 778 height 57
click at [290, 40] on span "Pause" at bounding box center [307, 48] width 34 height 17
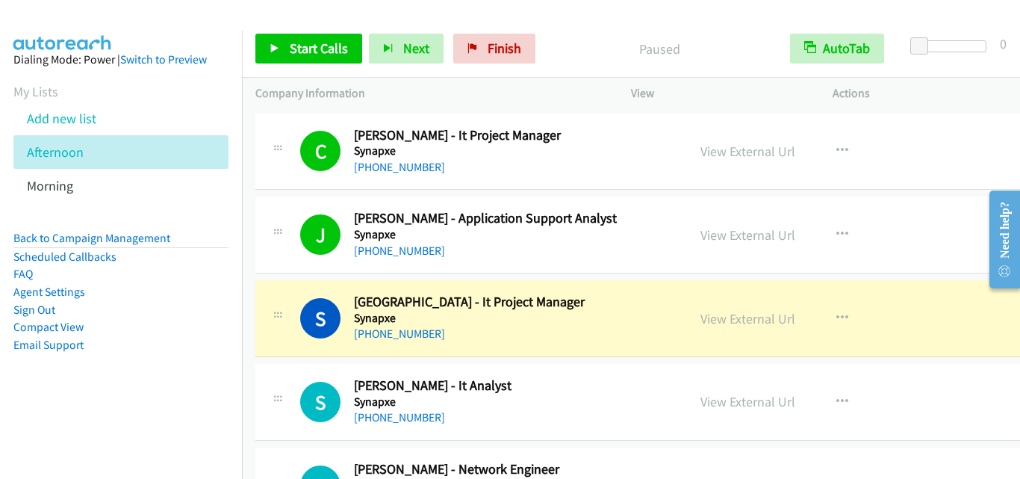
click at [304, 284] on div "S Callback Scheduled San San Htwe - It Project Manager Synapxe Asia/Singapore +…" at bounding box center [659, 318] width 809 height 77
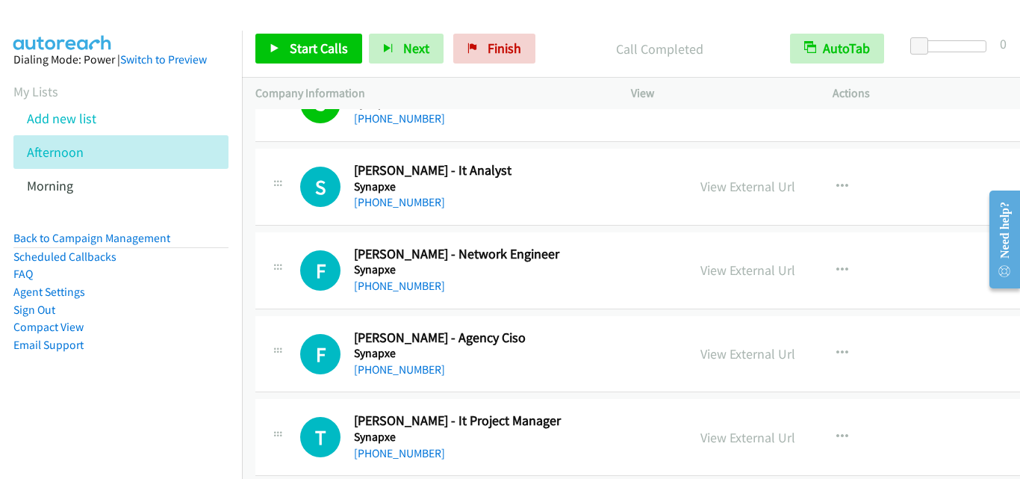
scroll to position [3360, 0]
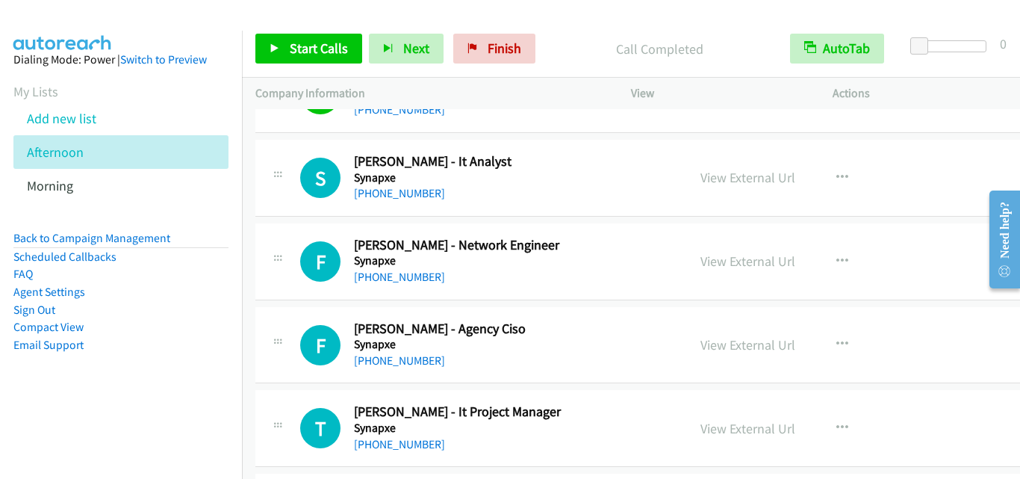
click at [294, 33] on div "Start Calls Pause Next Finish Call Completed AutoTab AutoTab 0" at bounding box center [631, 48] width 778 height 57
click at [294, 36] on link "Start Calls" at bounding box center [308, 49] width 107 height 30
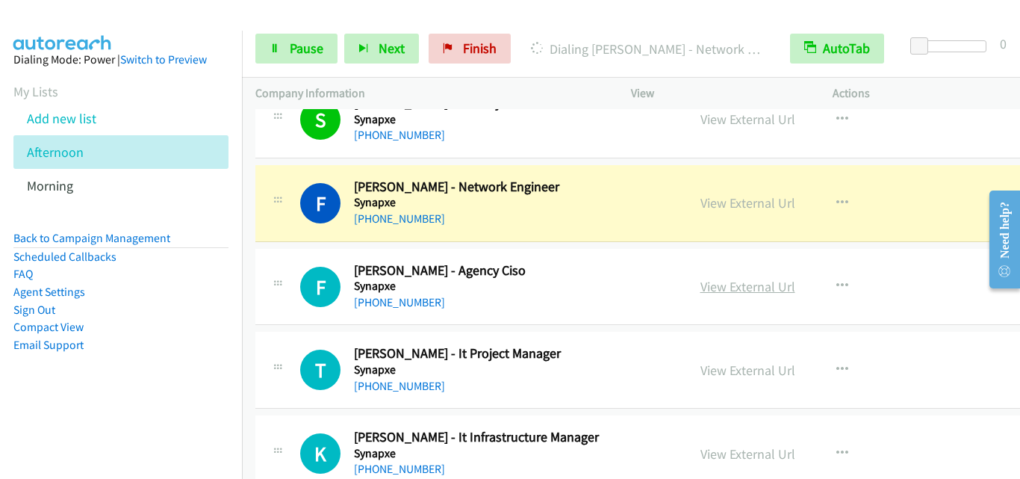
scroll to position [3435, 0]
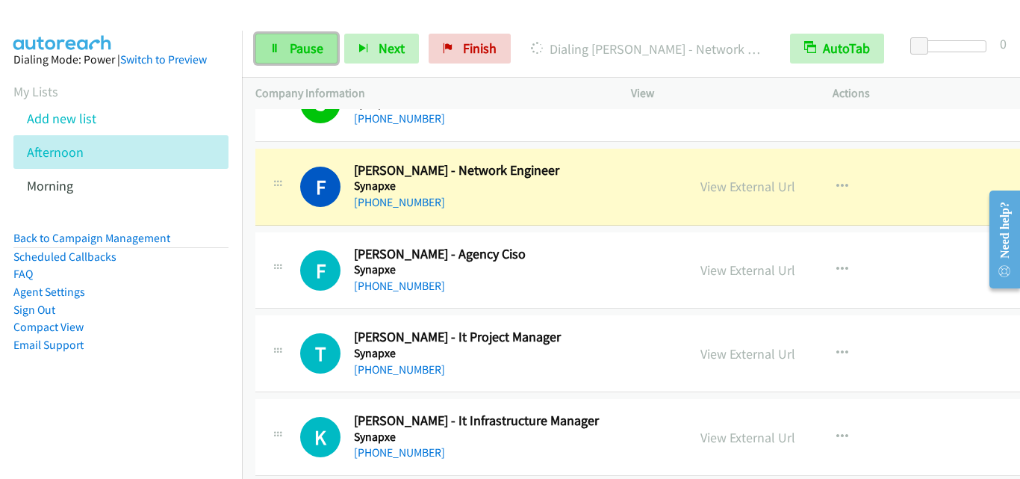
click at [284, 52] on link "Pause" at bounding box center [296, 49] width 82 height 30
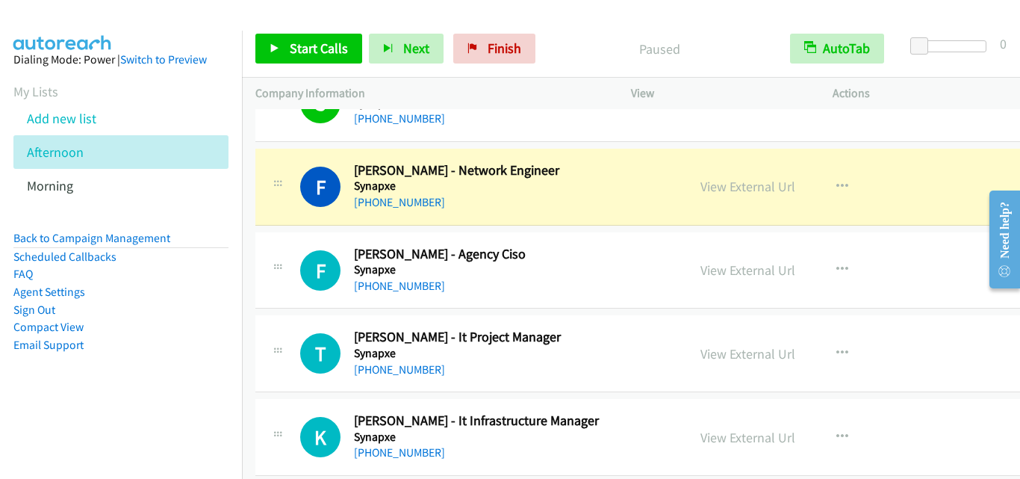
click at [265, 238] on div "F Callback Scheduled Ferdinand Mangio - Agency Ciso Synapxe Asia/Singapore +65 …" at bounding box center [659, 270] width 809 height 77
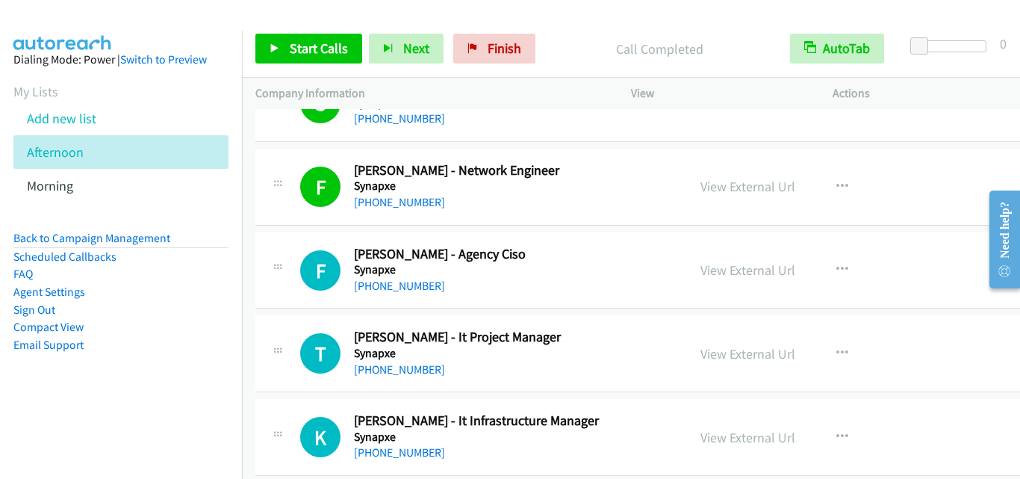
scroll to position [3509, 0]
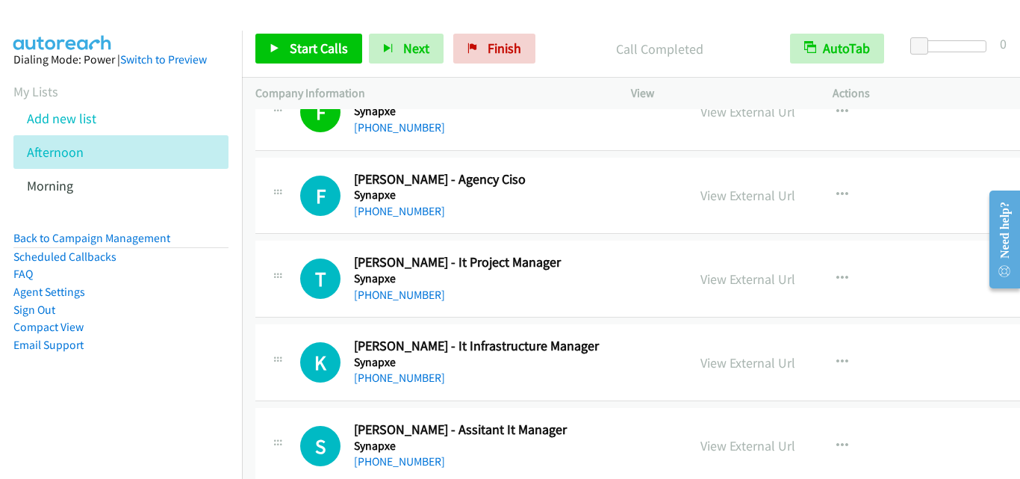
click at [324, 69] on div "Start Calls Pause Next Finish Call Completed AutoTab AutoTab 0" at bounding box center [631, 48] width 778 height 57
click at [332, 52] on span "Start Calls" at bounding box center [319, 48] width 58 height 17
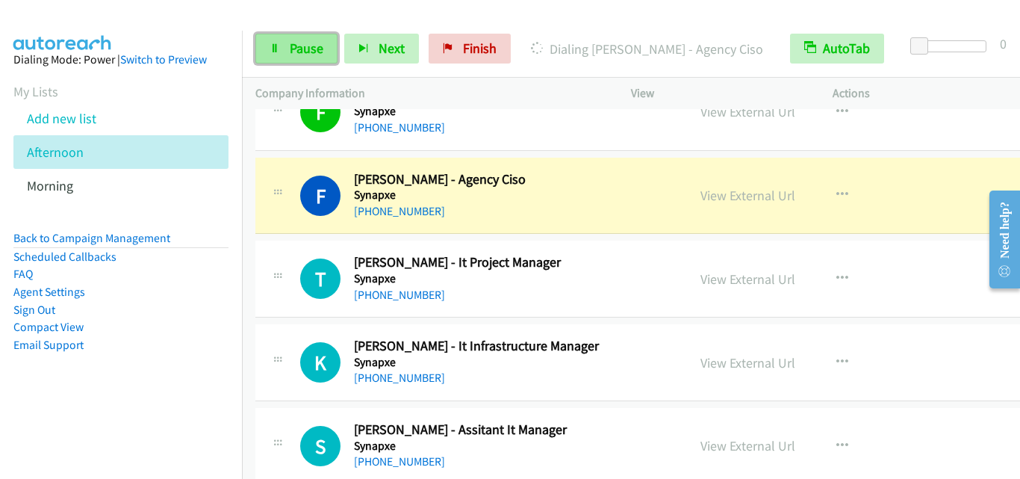
click at [289, 37] on link "Pause" at bounding box center [296, 49] width 82 height 30
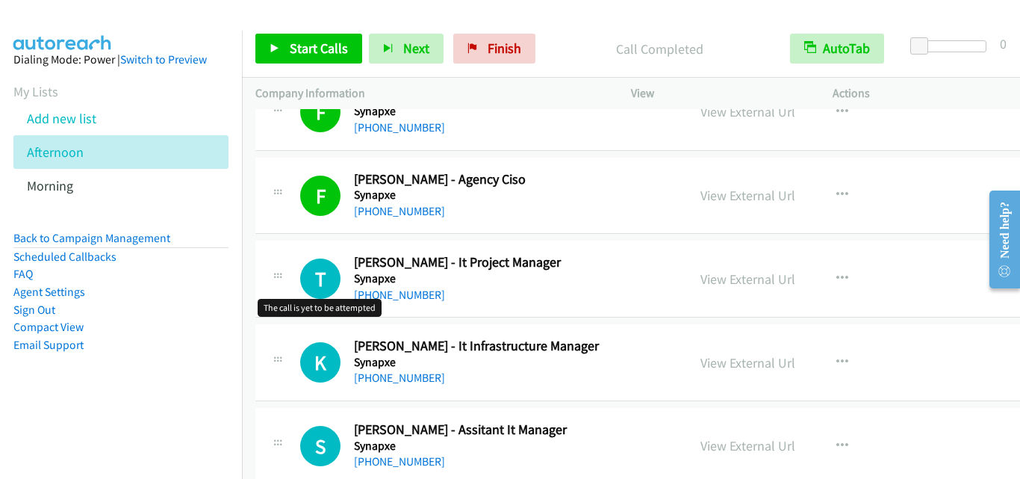
click at [317, 291] on h1 "T" at bounding box center [320, 278] width 40 height 40
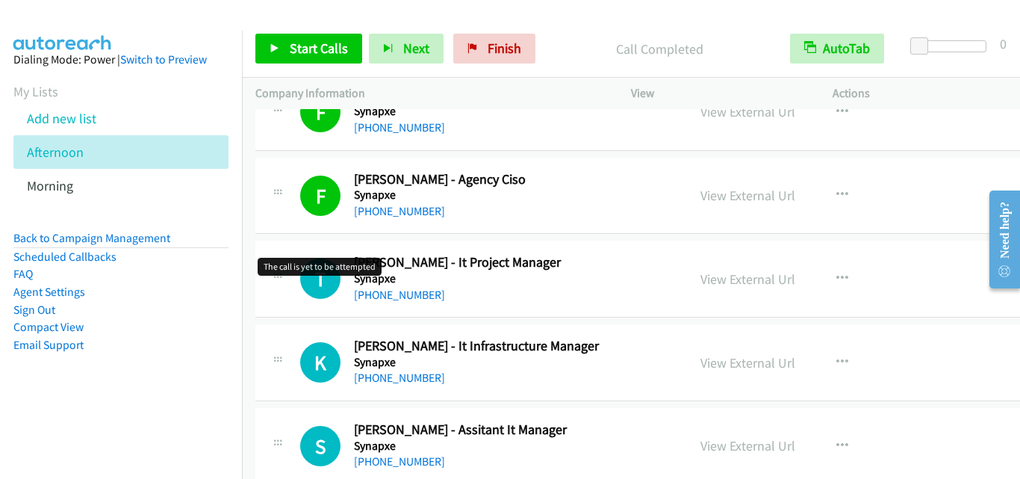
scroll to position [3584, 0]
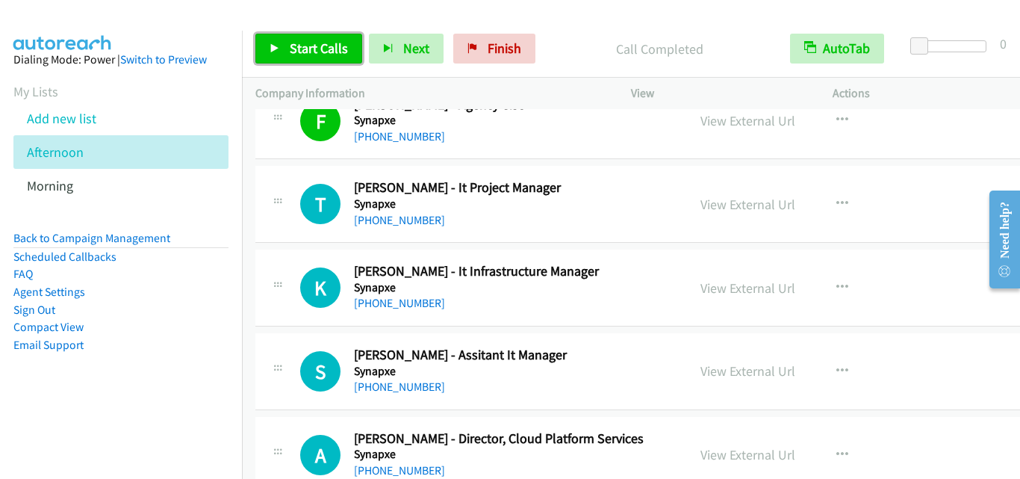
click at [297, 52] on span "Start Calls" at bounding box center [319, 48] width 58 height 17
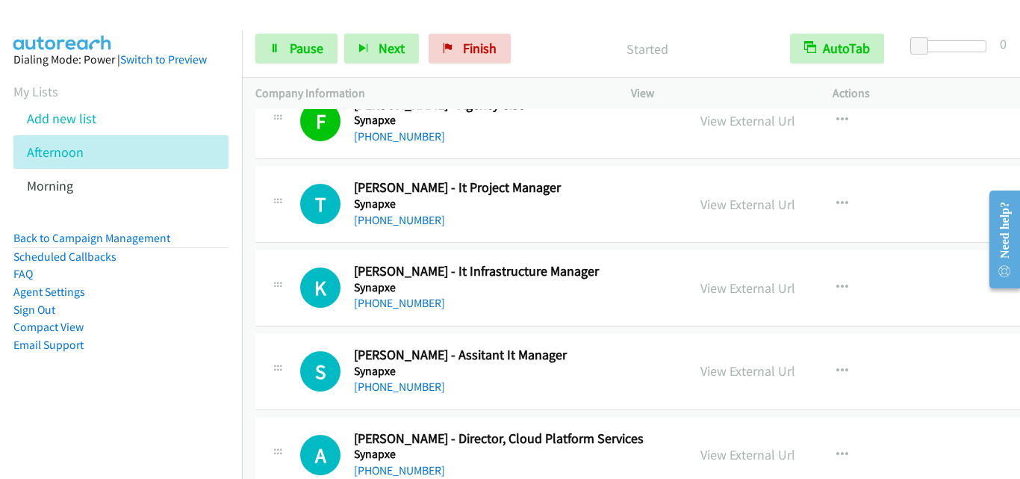
click at [289, 247] on td "K Callback Scheduled Kelvin Tan - It Infrastructure Manager Synapxe Asia/Singap…" at bounding box center [660, 288] width 836 height 84
click at [273, 31] on div "Start Calls Pause Next Finish Call Completed AutoTab AutoTab 0" at bounding box center [631, 48] width 778 height 57
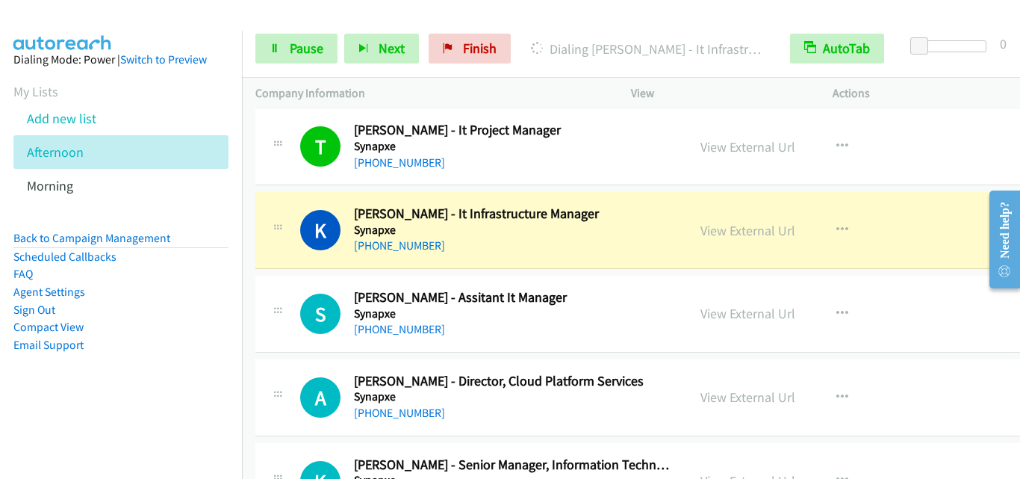
scroll to position [3659, 0]
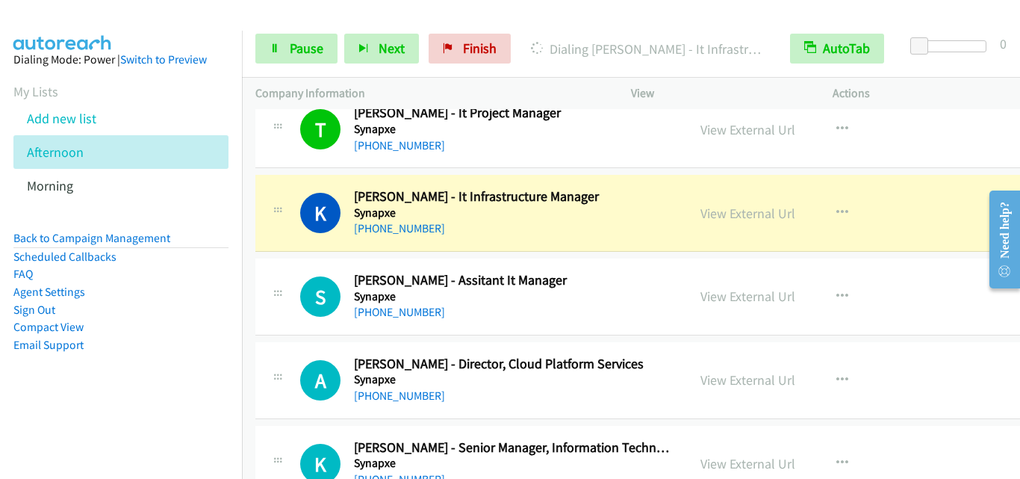
click at [305, 320] on div "S Callback Scheduled Sam Tan - Assitant It Manager Synapxe Asia/Singapore +65 9…" at bounding box center [486, 296] width 373 height 49
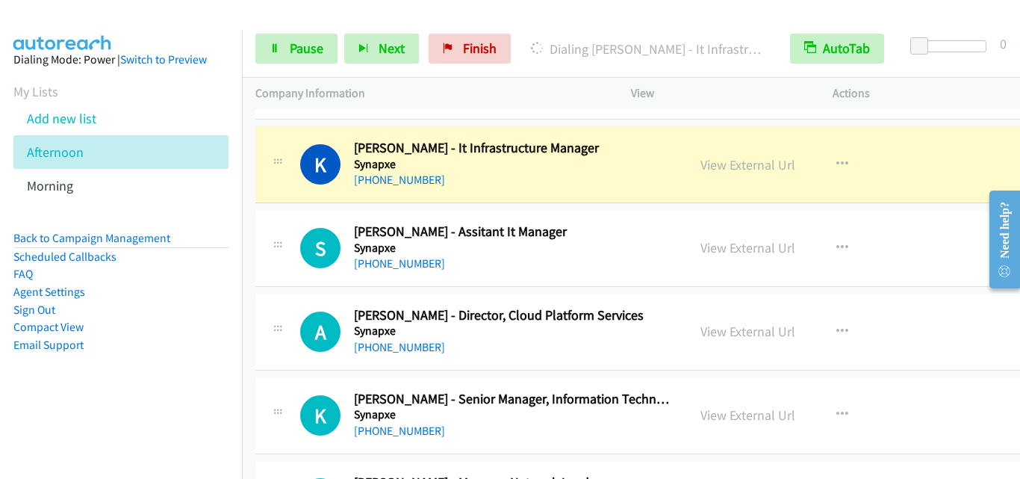
scroll to position [3733, 0]
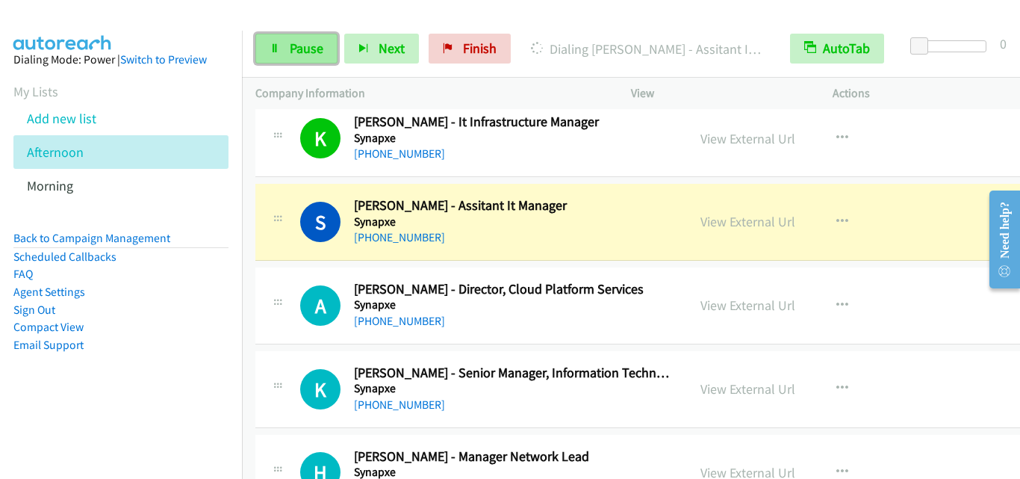
click at [271, 37] on link "Pause" at bounding box center [296, 49] width 82 height 30
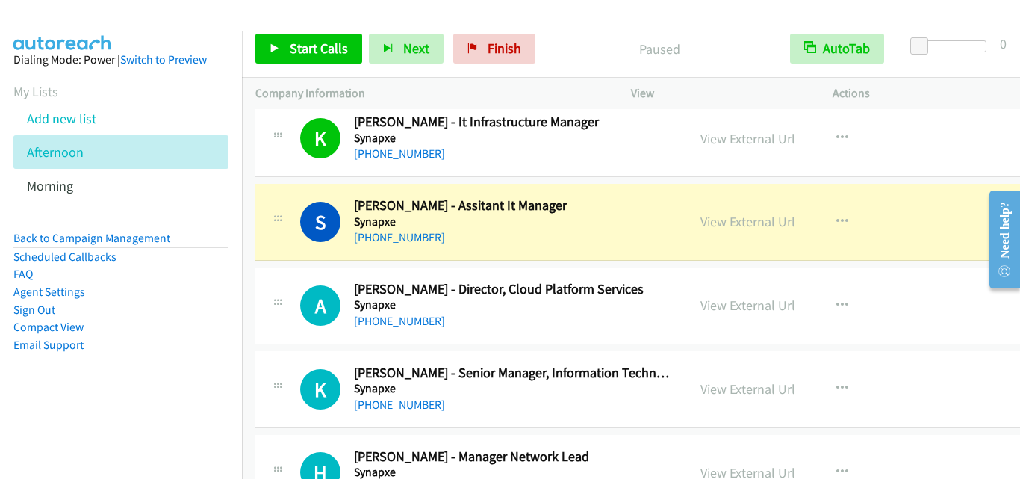
click at [273, 258] on div "S Callback Scheduled Sam Tan - Assitant It Manager Synapxe Asia/Singapore +65 9…" at bounding box center [659, 222] width 809 height 77
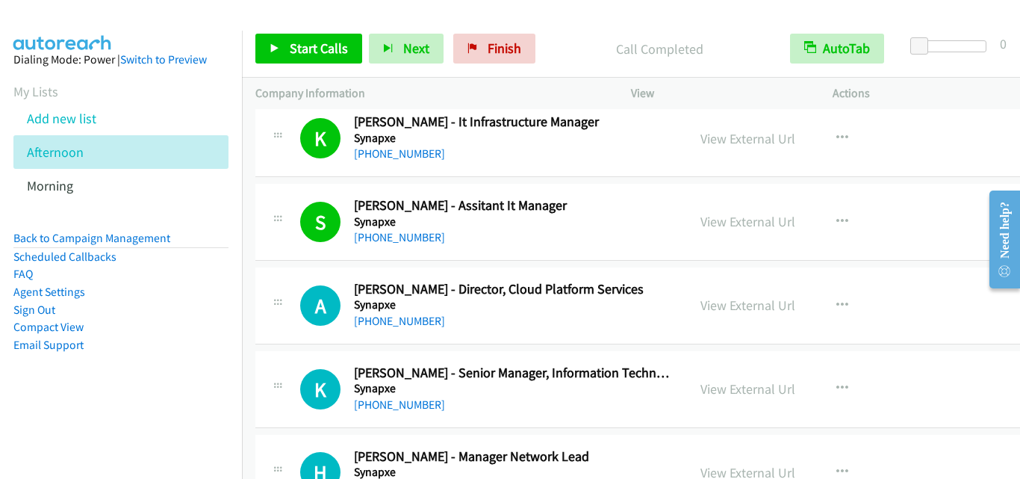
click at [285, 332] on div "A Callback Scheduled Alice Yeong - Director, Cloud Platform Services Synapxe As…" at bounding box center [659, 305] width 809 height 77
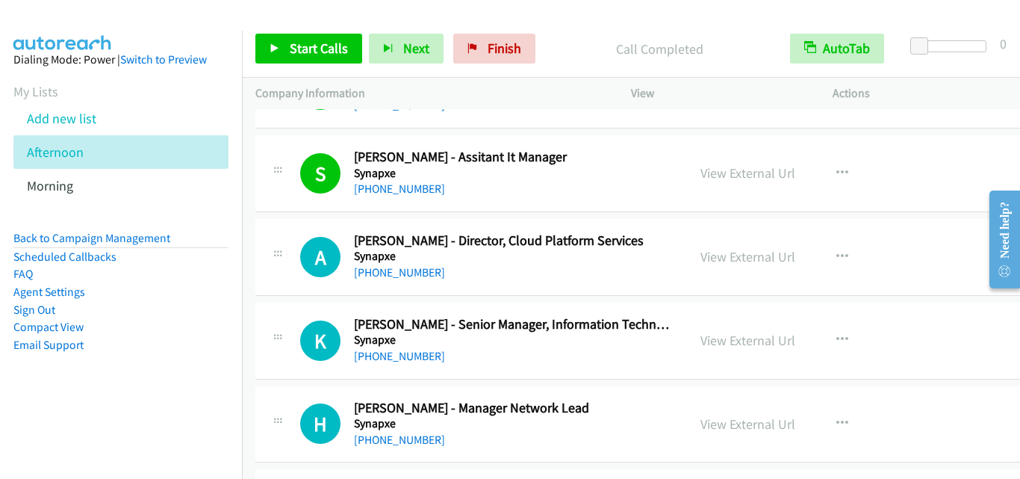
scroll to position [3808, 0]
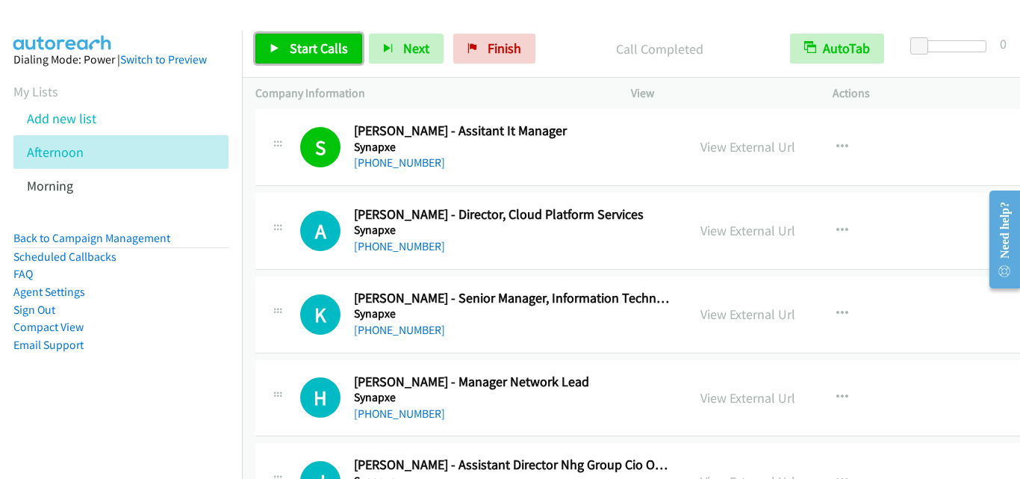
click at [319, 59] on link "Start Calls" at bounding box center [308, 49] width 107 height 30
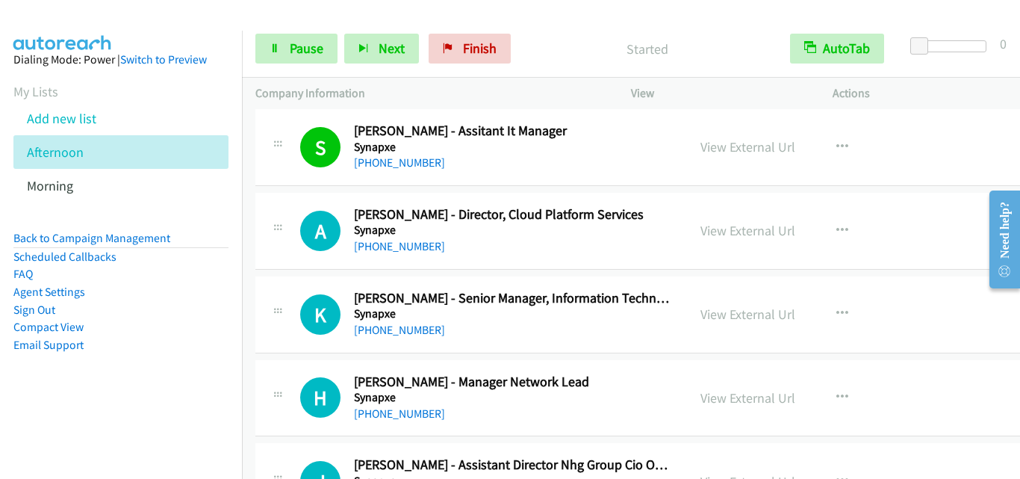
scroll to position [3883, 0]
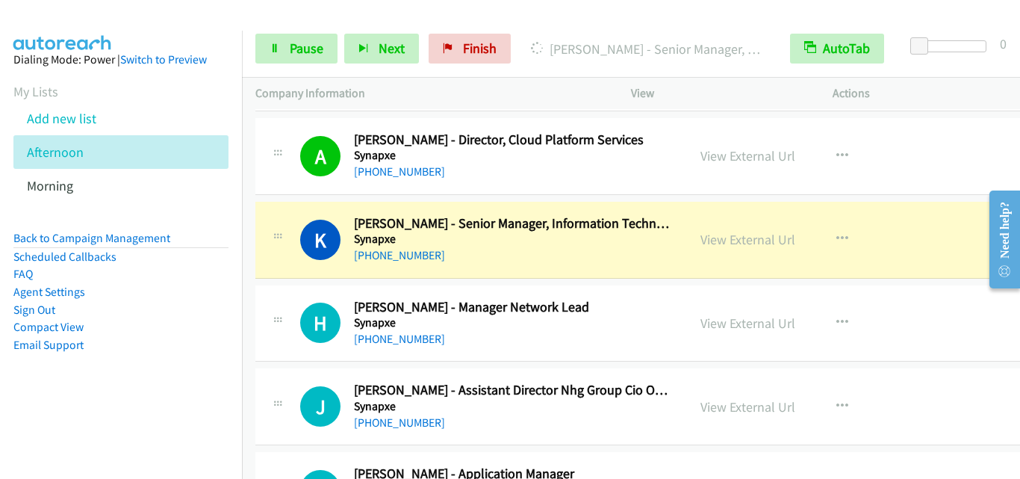
click at [287, 290] on div "H Callback Scheduled Heherson Alger - Manager Network Lead Synapxe Asia/Singapo…" at bounding box center [659, 323] width 809 height 77
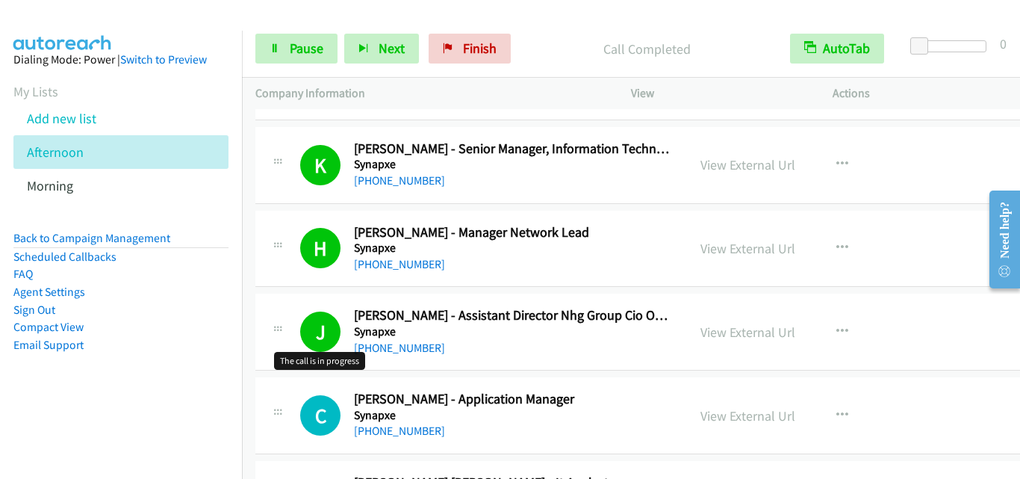
click at [326, 344] on h1 "J" at bounding box center [320, 331] width 40 height 40
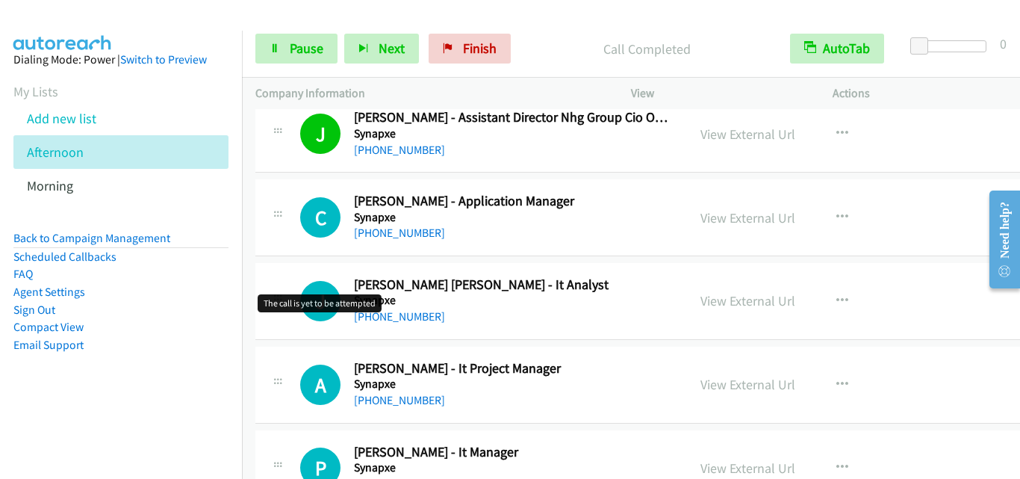
scroll to position [4182, 0]
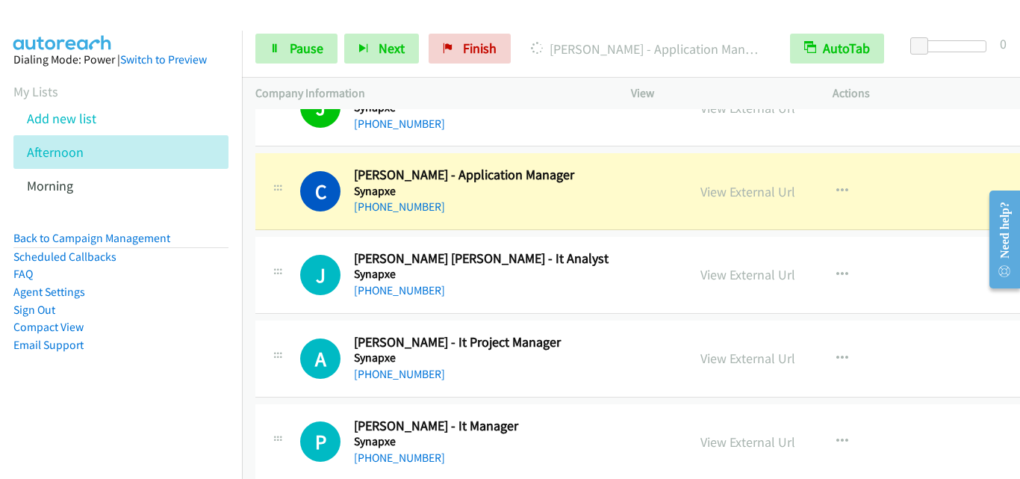
click at [276, 270] on icon at bounding box center [278, 273] width 18 height 7
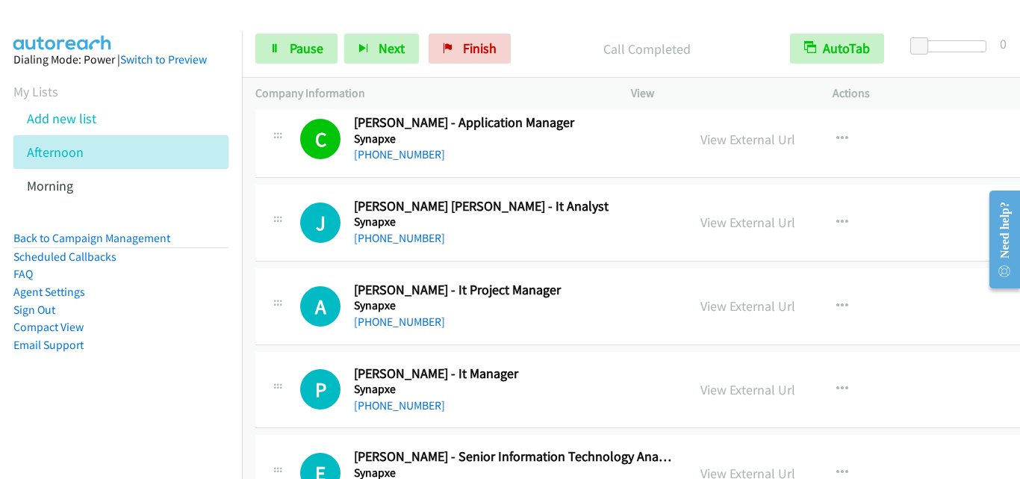
scroll to position [4256, 0]
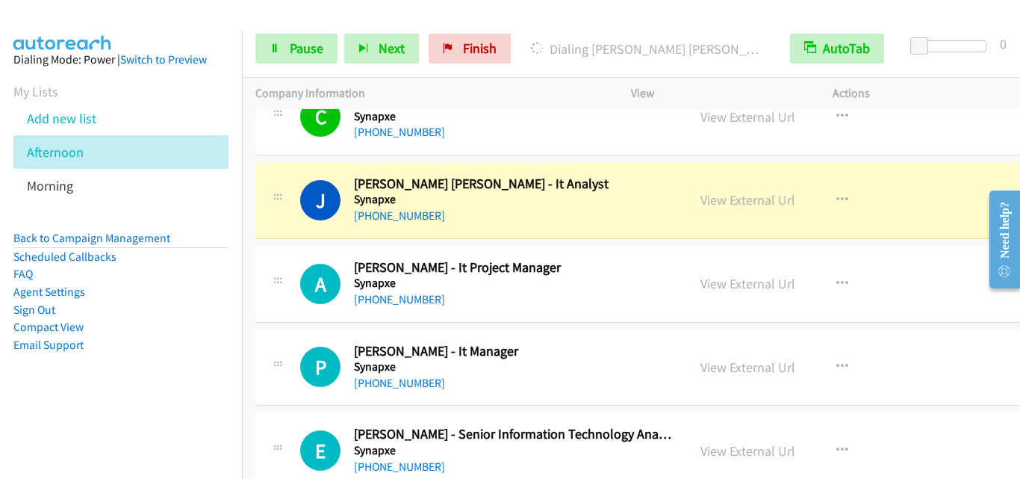
click at [296, 235] on div "J Callback Scheduled Jason Wong Zheng Yuan - It Analyst Synapxe Asia/Singapore …" at bounding box center [659, 200] width 809 height 77
click at [302, 60] on link "Pause" at bounding box center [296, 49] width 82 height 30
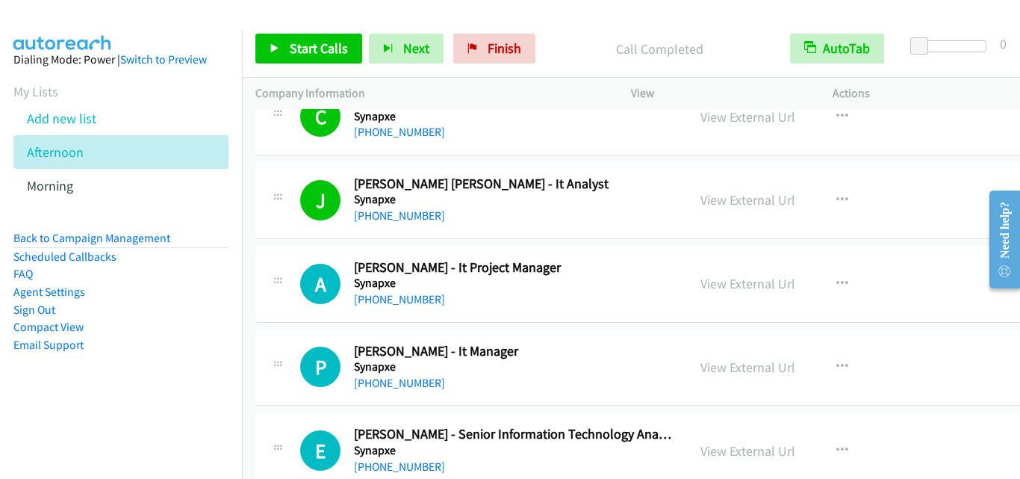
drag, startPoint x: 249, startPoint y: 200, endPoint x: 722, endPoint y: 10, distance: 509.6
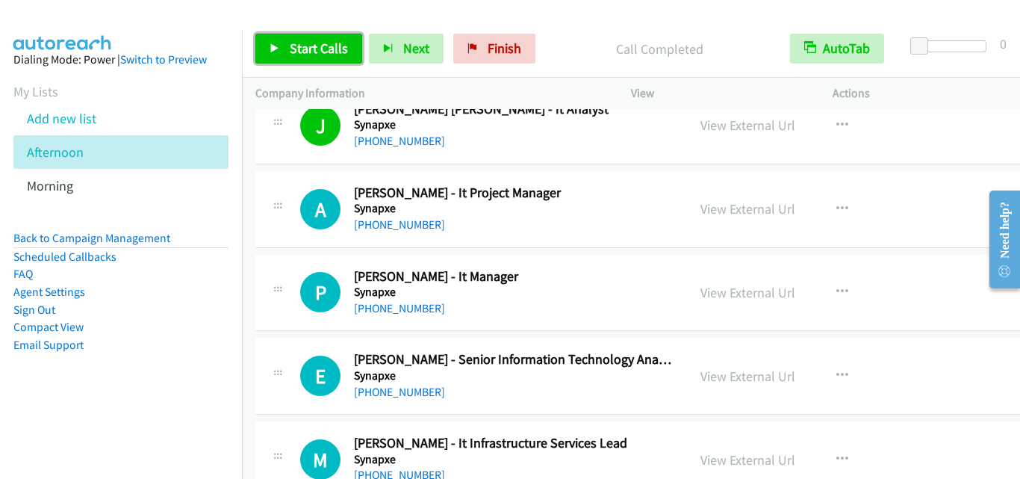
click at [306, 57] on link "Start Calls" at bounding box center [308, 49] width 107 height 30
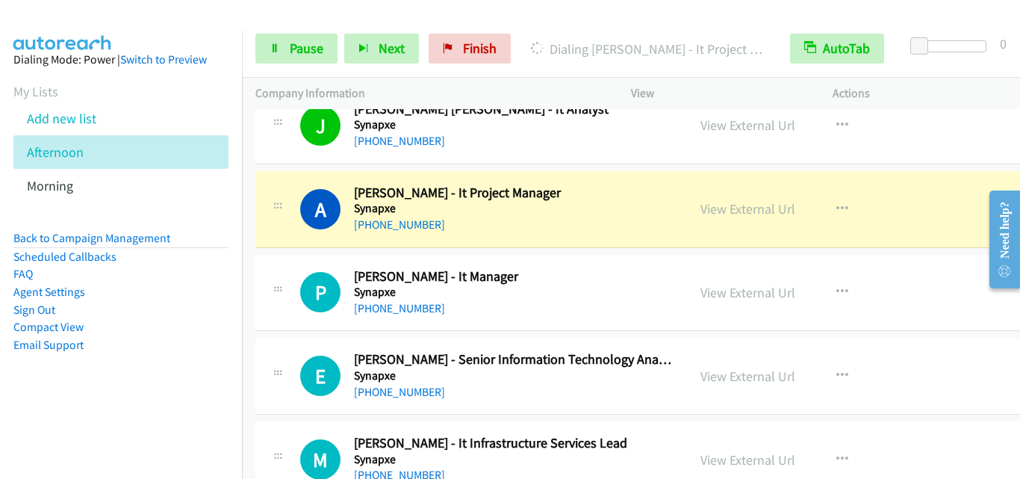
click at [298, 255] on div "P Callback Scheduled Pieter Chong - It Manager Synapxe Asia/Singapore +65 9022 …" at bounding box center [659, 293] width 809 height 77
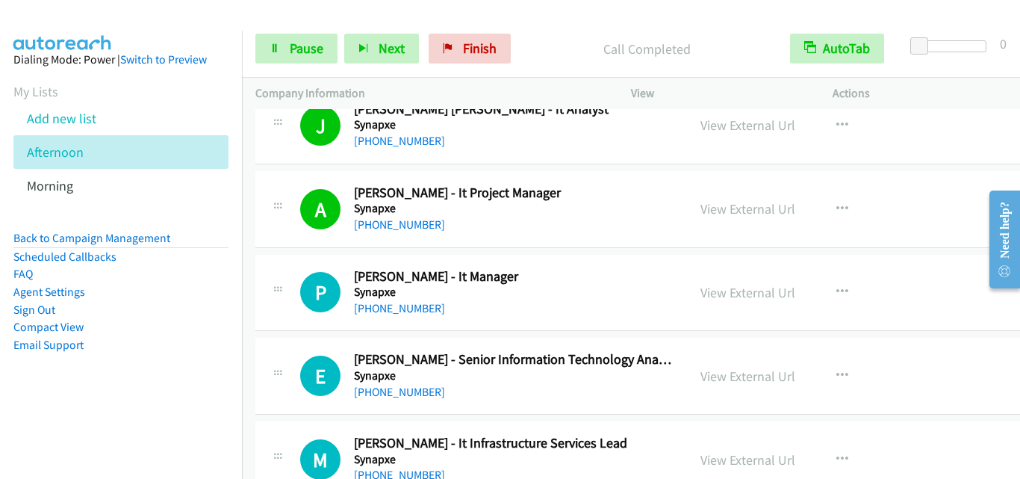
click at [298, 246] on div "A Callback Scheduled Alex Chan - It Project Manager Synapxe Asia/Singapore +65 …" at bounding box center [659, 209] width 809 height 77
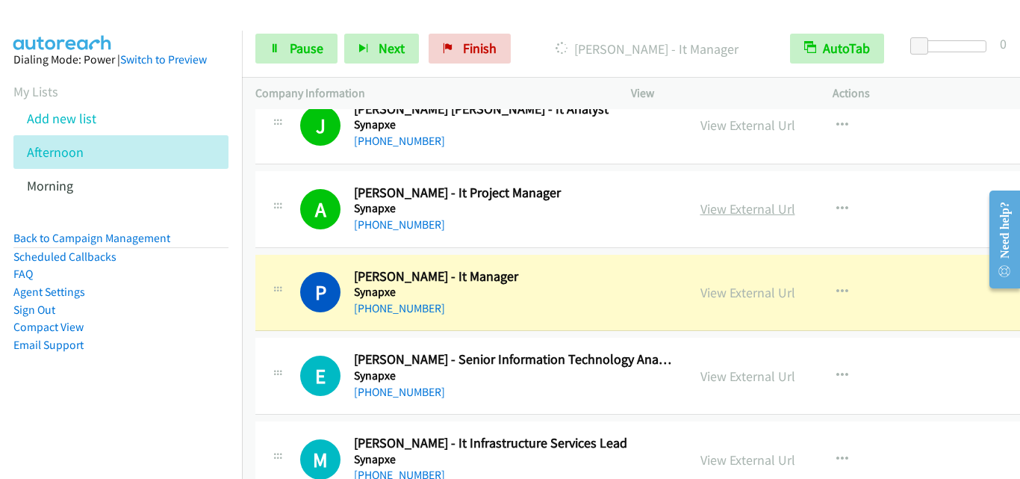
click at [741, 205] on link "View External Url" at bounding box center [747, 208] width 95 height 17
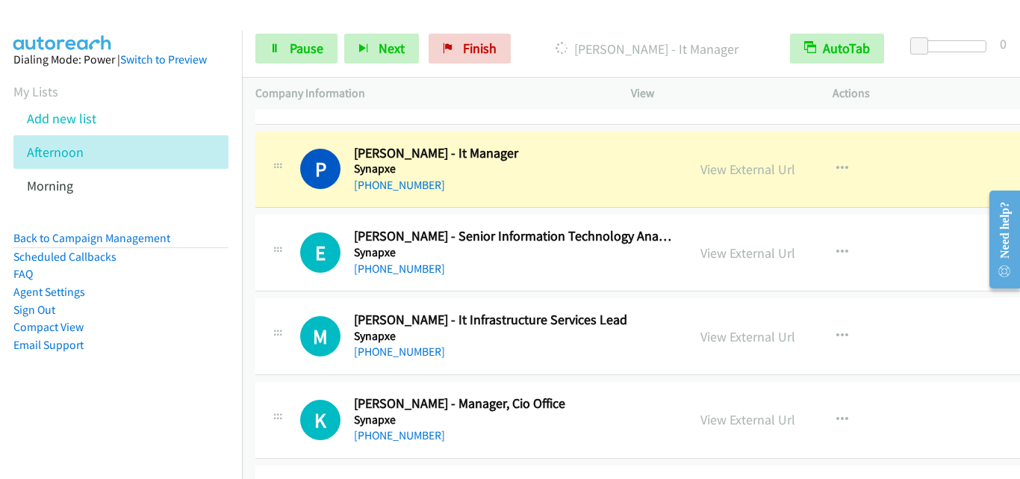
scroll to position [4480, 0]
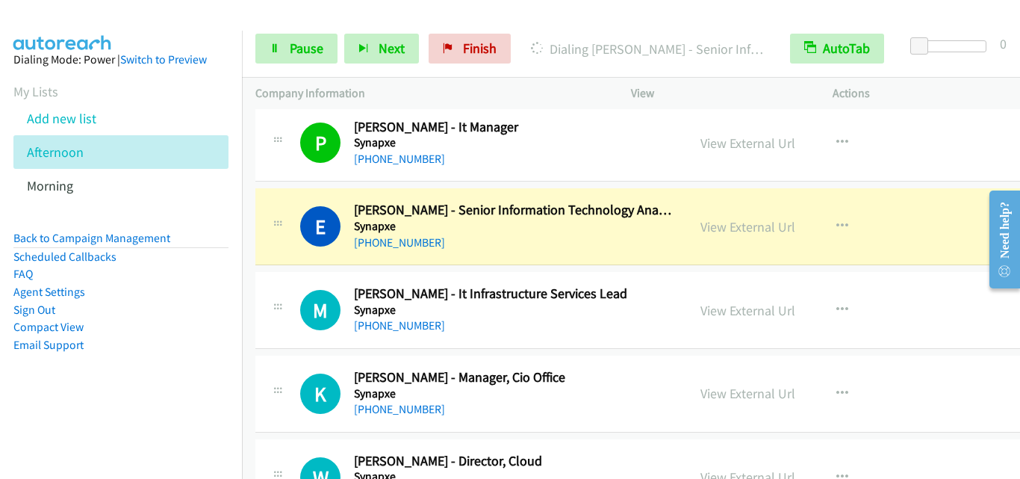
click at [327, 262] on div "E Callback Scheduled Ebenezer Dominguez - Senior Information Technology Analyst…" at bounding box center [659, 226] width 809 height 77
click at [285, 278] on div "M Callback Scheduled Mervyn Loh - It Infrastructure Services Lead Synapxe Asia/…" at bounding box center [659, 310] width 809 height 77
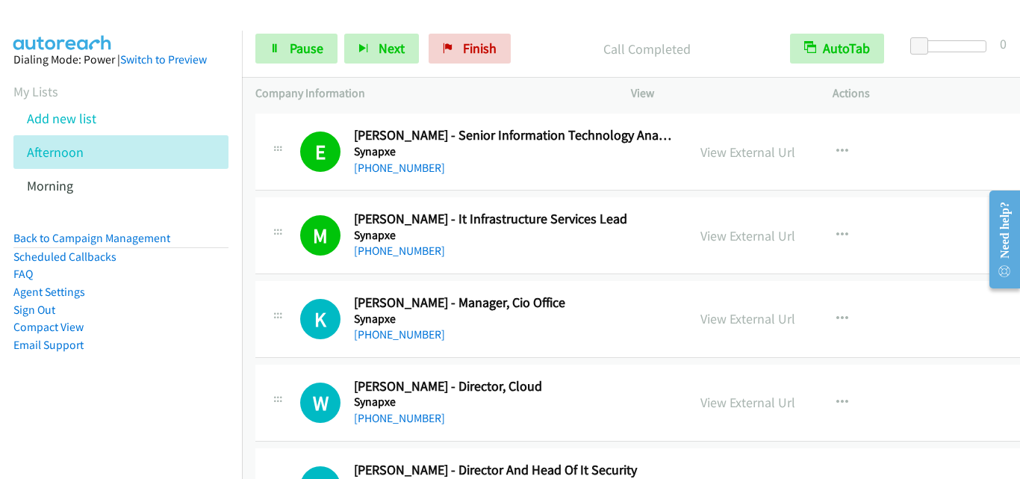
scroll to position [4630, 0]
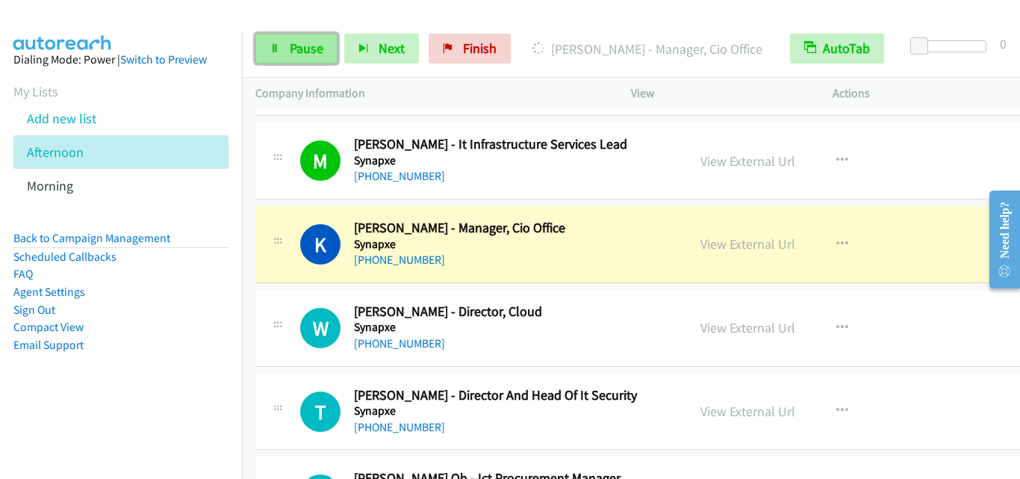
click at [308, 56] on span "Pause" at bounding box center [307, 48] width 34 height 17
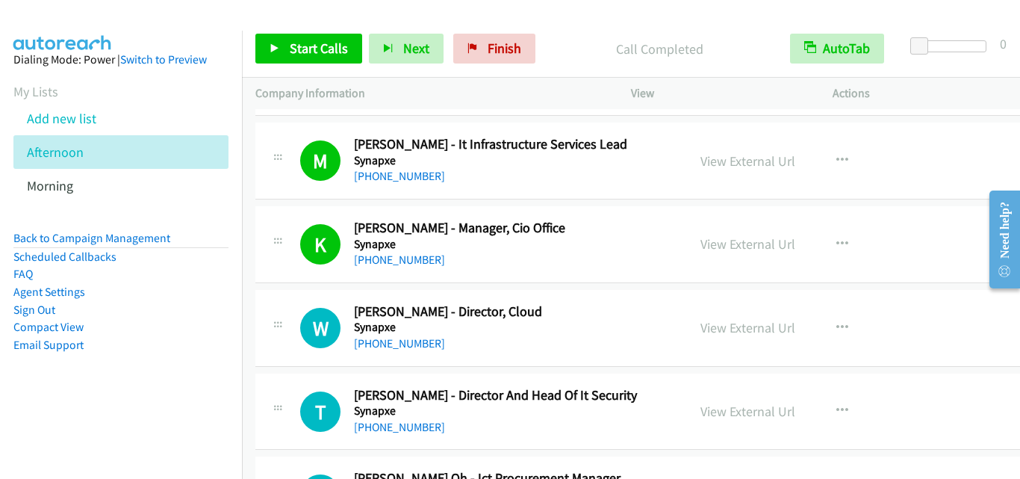
drag, startPoint x: 296, startPoint y: 287, endPoint x: 998, endPoint y: 171, distance: 710.8
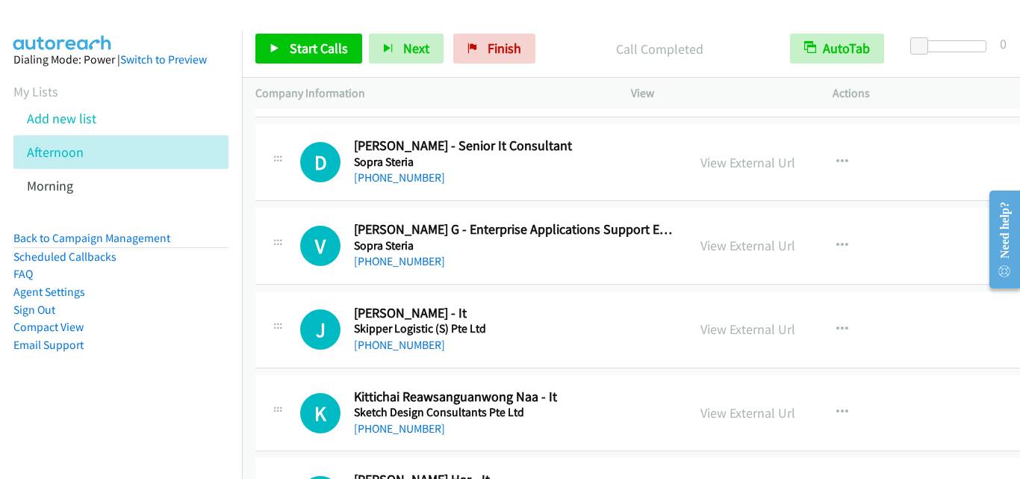
scroll to position [8662, 0]
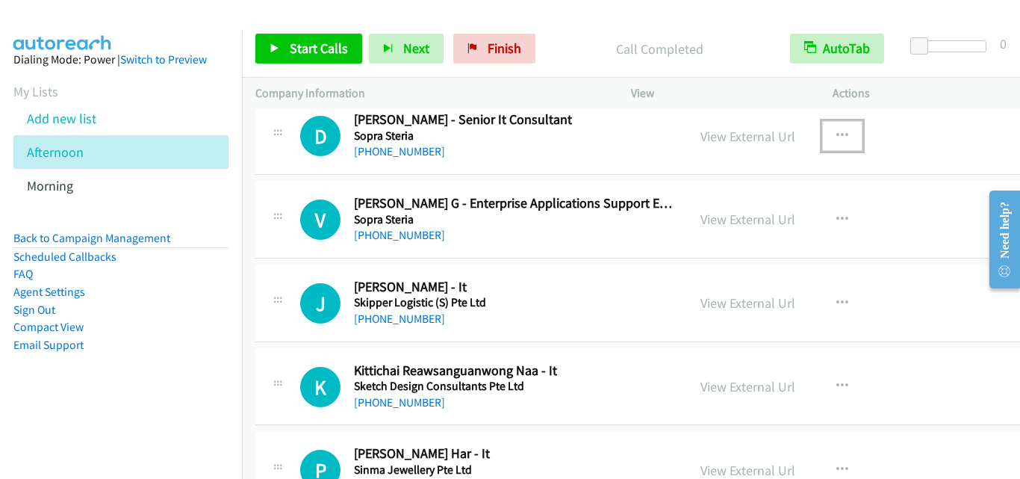
click at [824, 129] on button "button" at bounding box center [842, 136] width 40 height 30
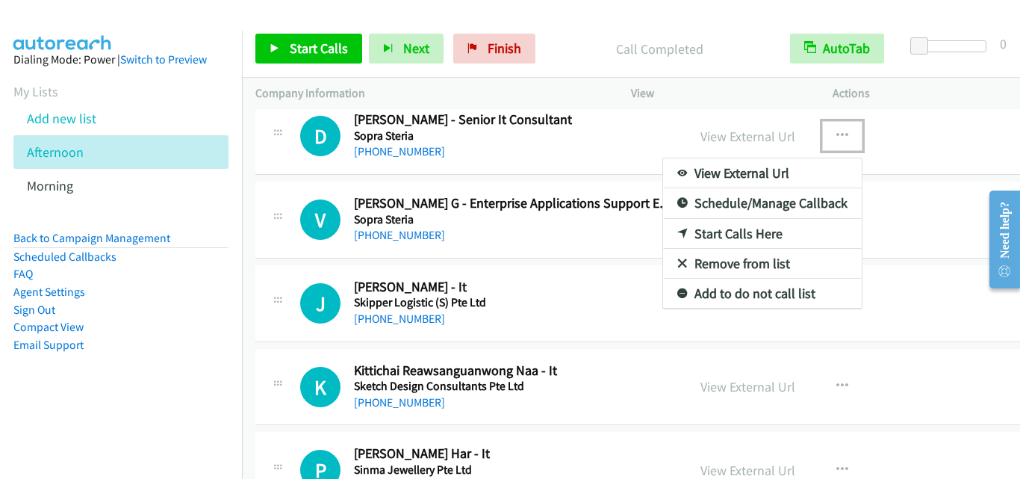
click at [729, 231] on link "Start Calls Here" at bounding box center [762, 234] width 199 height 30
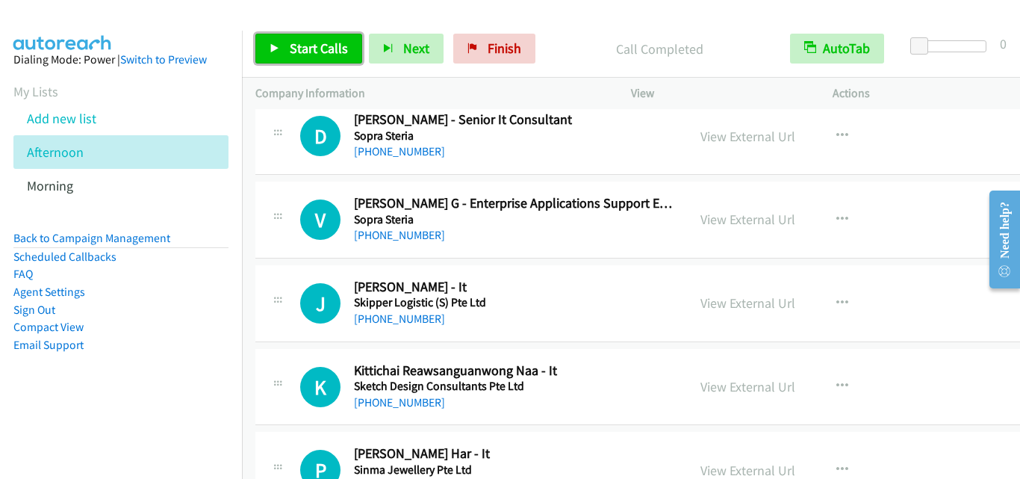
click at [285, 49] on link "Start Calls" at bounding box center [308, 49] width 107 height 30
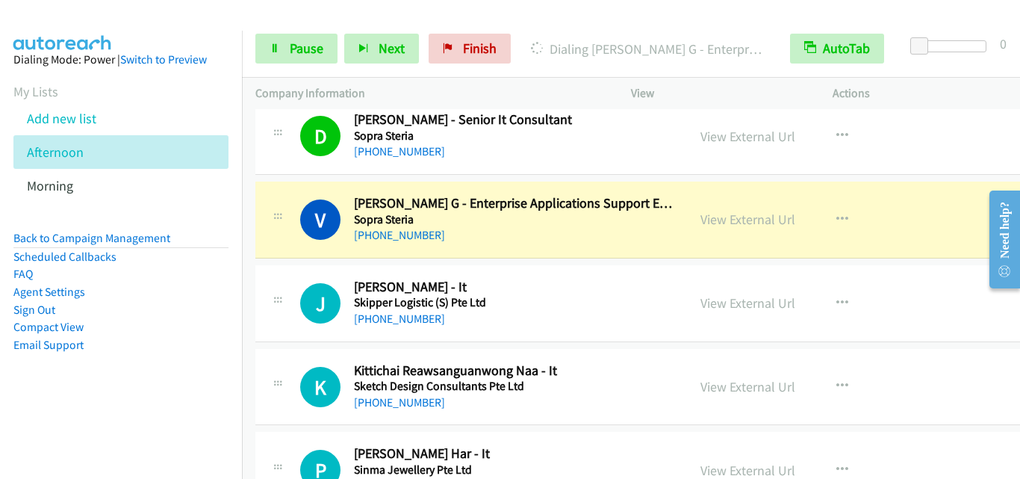
click at [267, 300] on div "J Callback Scheduled Josephine Toh - It Skipper Logistic (S) Pte Ltd Asia/Singa…" at bounding box center [471, 303] width 432 height 49
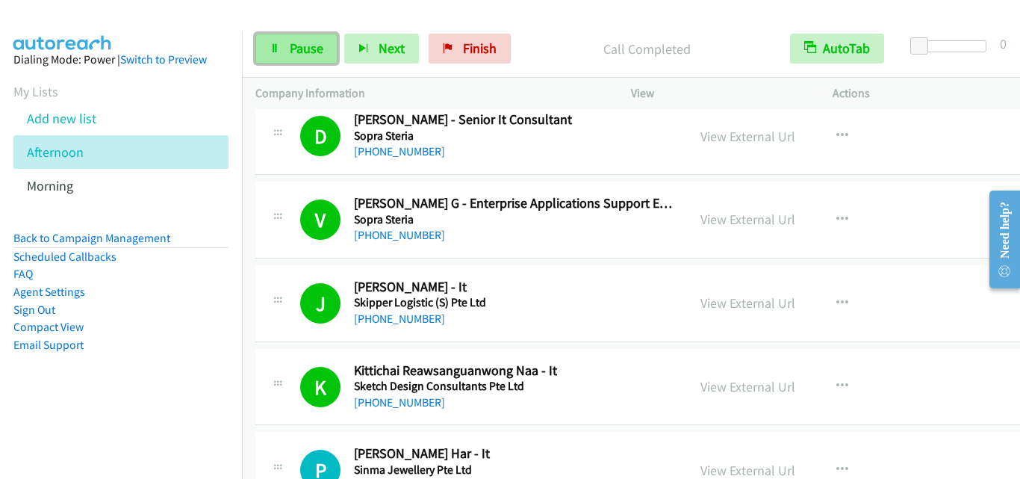
click at [290, 49] on span "Pause" at bounding box center [307, 48] width 34 height 17
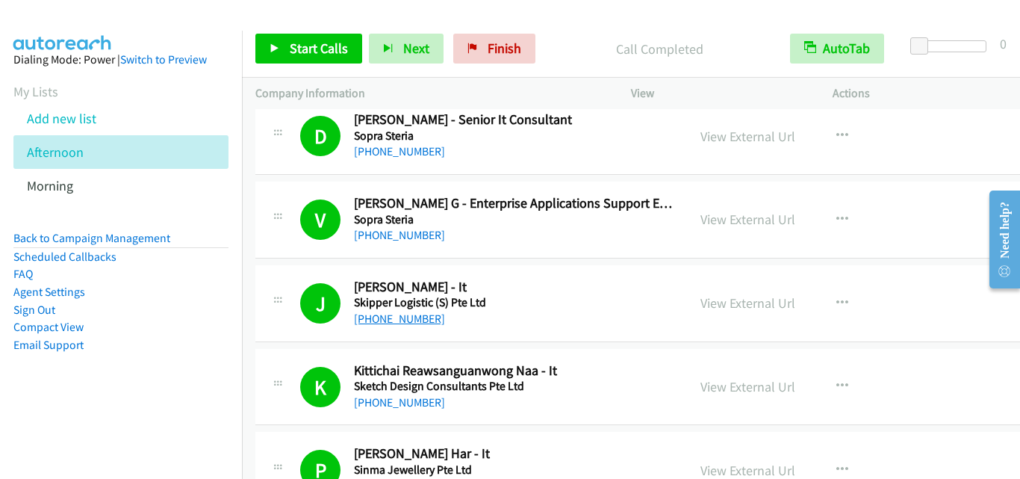
scroll to position [8886, 0]
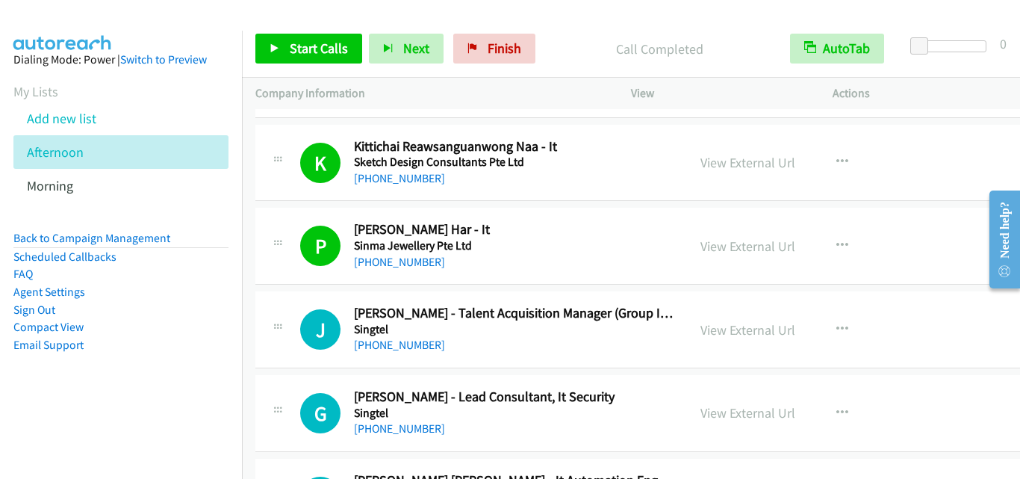
click at [267, 306] on div "J Callback Scheduled Jessie Zeng - Talent Acquisition Manager (Group It Lead) S…" at bounding box center [471, 329] width 432 height 49
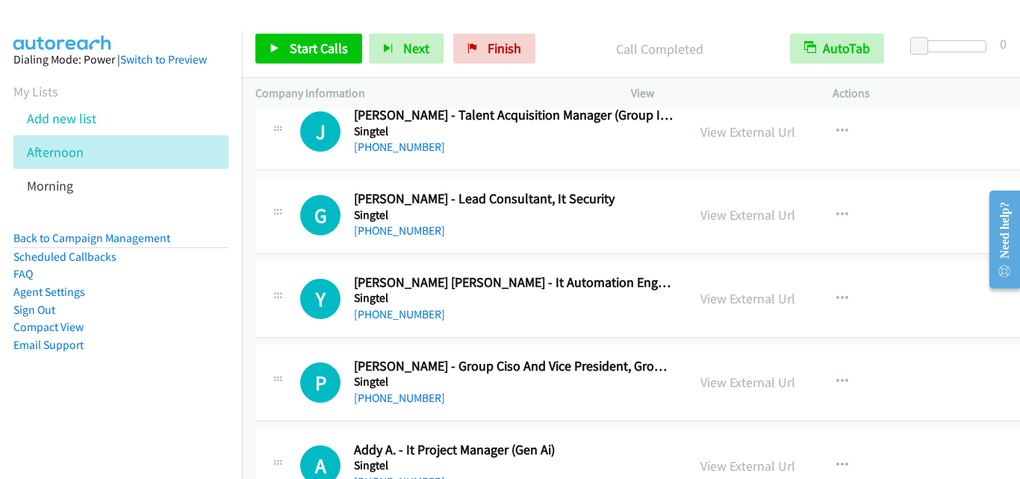
scroll to position [9110, 0]
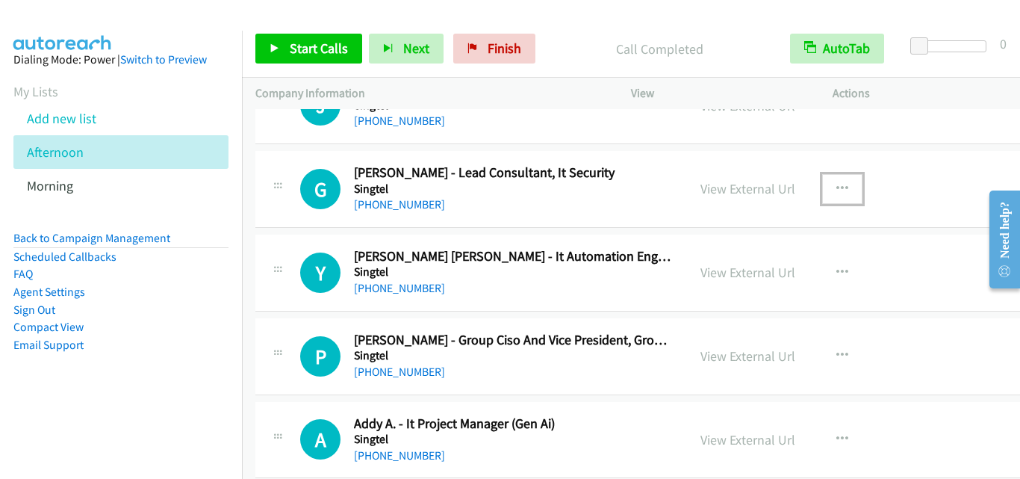
click at [822, 178] on button "button" at bounding box center [842, 189] width 40 height 30
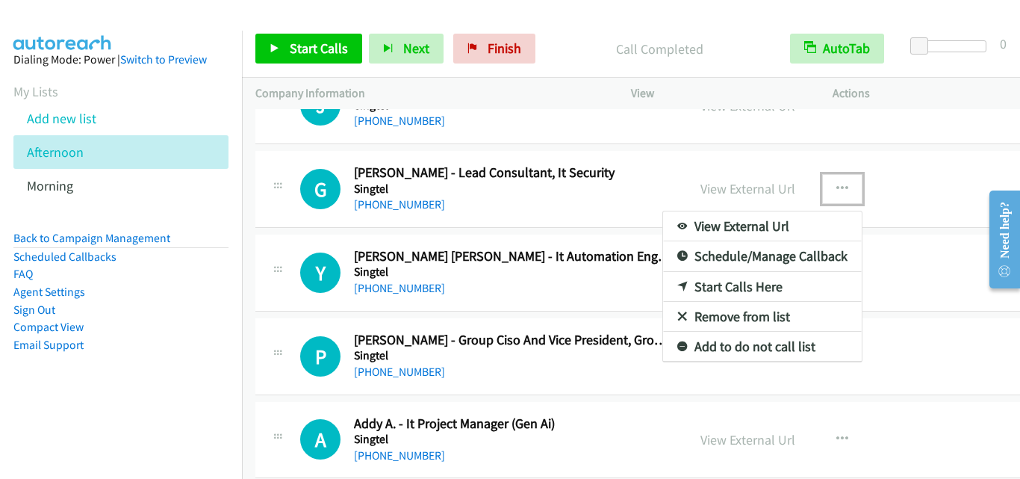
click at [732, 284] on link "Start Calls Here" at bounding box center [762, 287] width 199 height 30
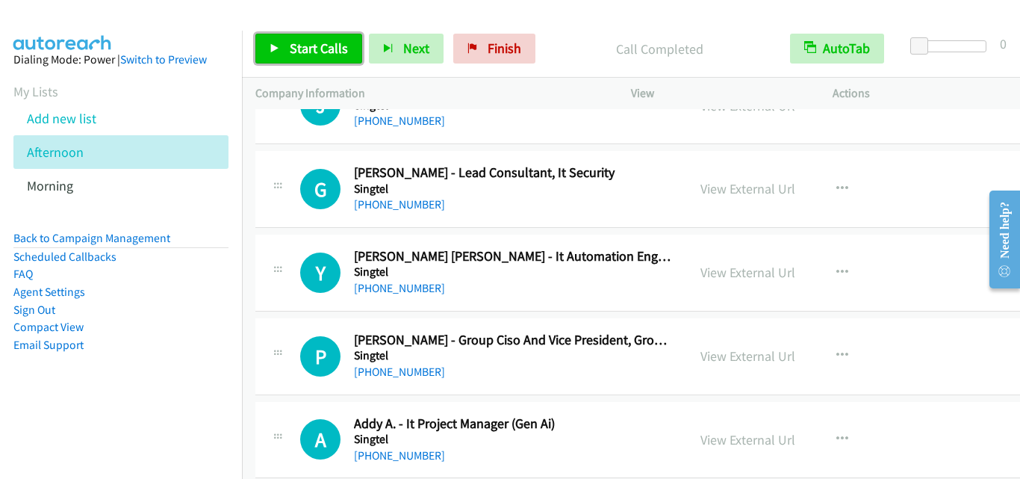
click at [310, 40] on span "Start Calls" at bounding box center [319, 48] width 58 height 17
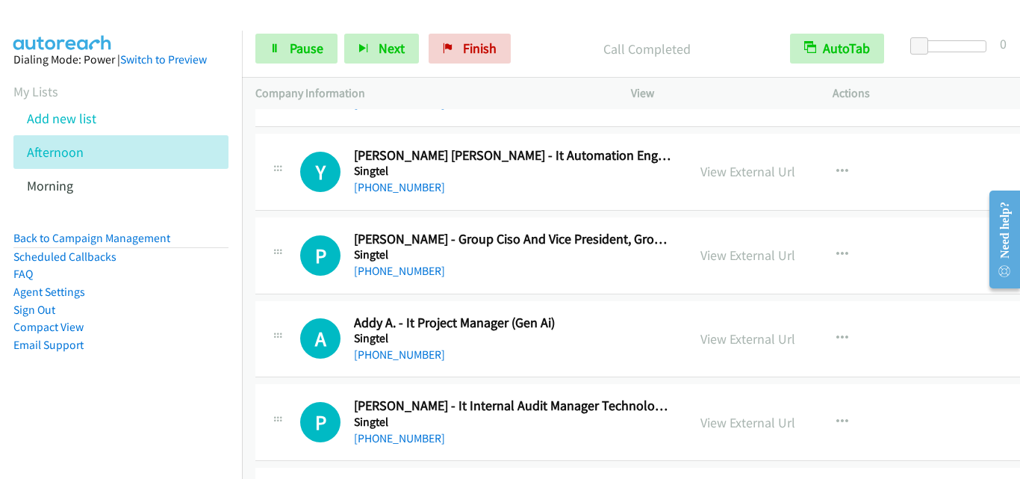
scroll to position [9184, 0]
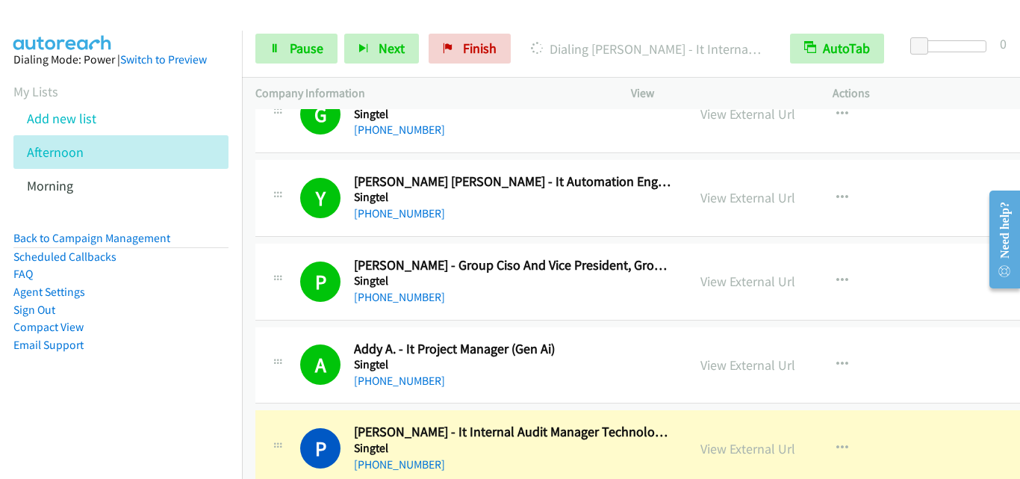
click at [273, 335] on div "A Callback Scheduled Addy A. - It Project Manager (Gen Ai) Singtel Asia/Singapo…" at bounding box center [659, 365] width 809 height 77
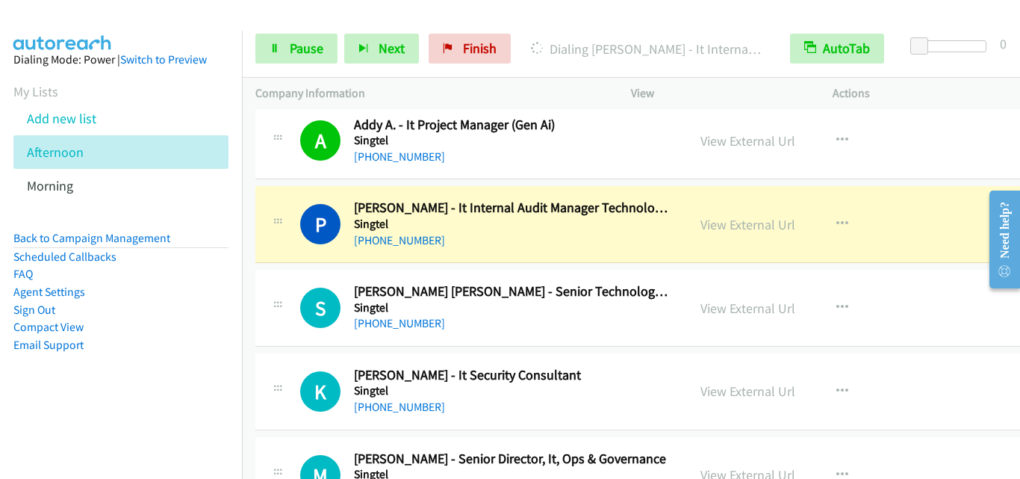
scroll to position [9483, 0]
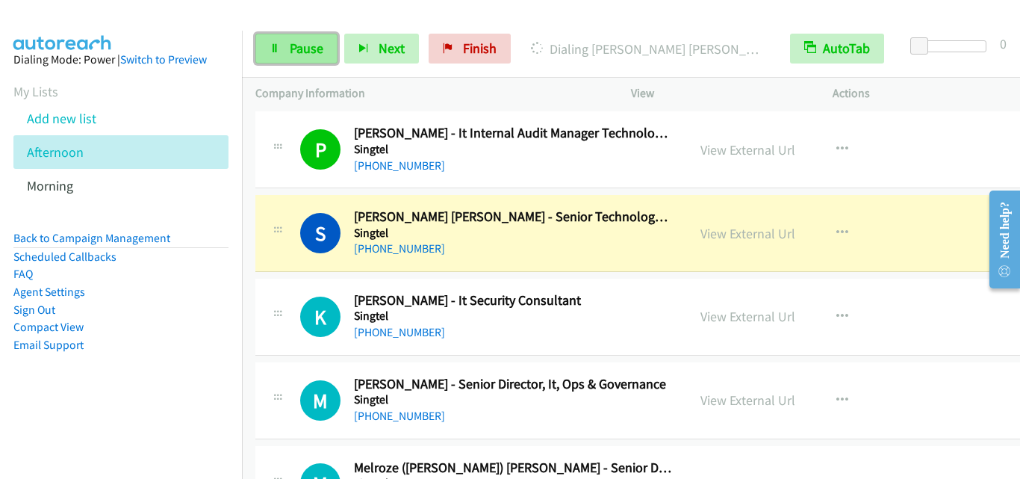
drag, startPoint x: 305, startPoint y: 52, endPoint x: 335, endPoint y: 60, distance: 31.0
click at [305, 52] on span "Pause" at bounding box center [307, 48] width 34 height 17
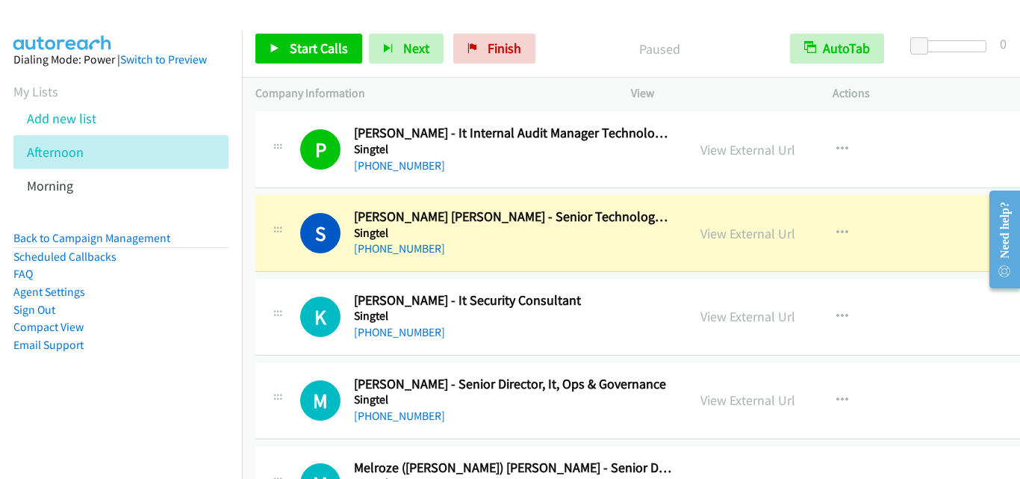
click at [290, 260] on div "S Callback Scheduled Siew Loong Chong - Senior Technology And Network Advisor S…" at bounding box center [659, 233] width 809 height 77
drag, startPoint x: 282, startPoint y: 256, endPoint x: 500, endPoint y: 111, distance: 262.8
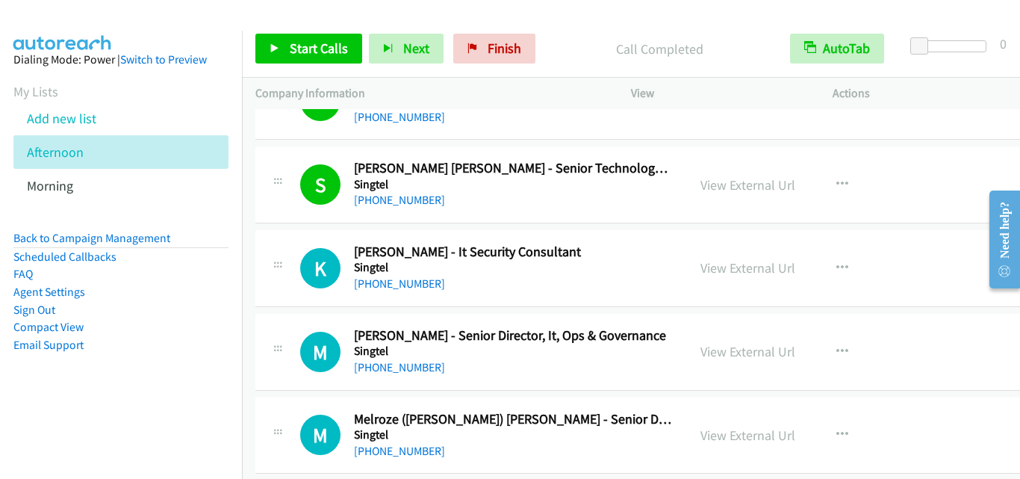
scroll to position [9558, 0]
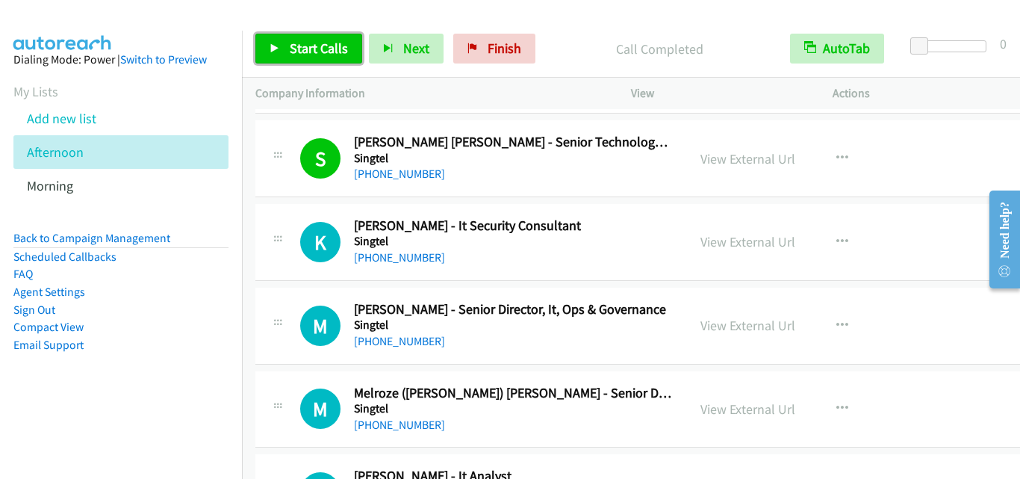
click at [309, 49] on span "Start Calls" at bounding box center [319, 48] width 58 height 17
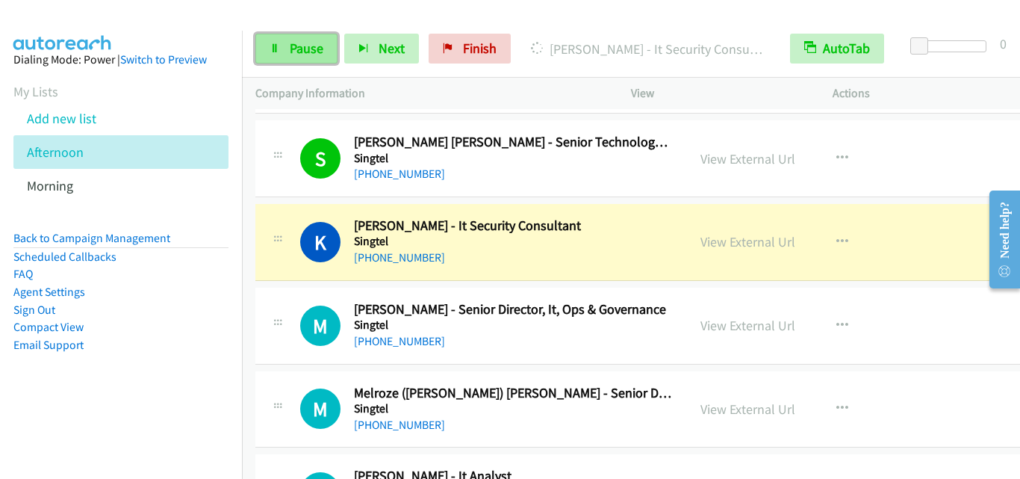
click at [273, 38] on link "Pause" at bounding box center [296, 49] width 82 height 30
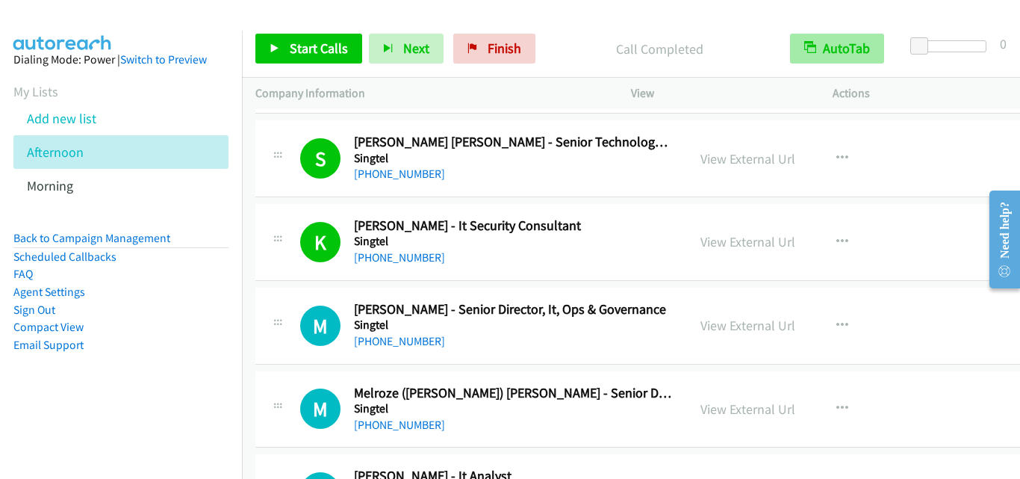
drag, startPoint x: 282, startPoint y: 220, endPoint x: 791, endPoint y: 36, distance: 541.6
click at [297, 51] on span "Start Calls" at bounding box center [319, 48] width 58 height 17
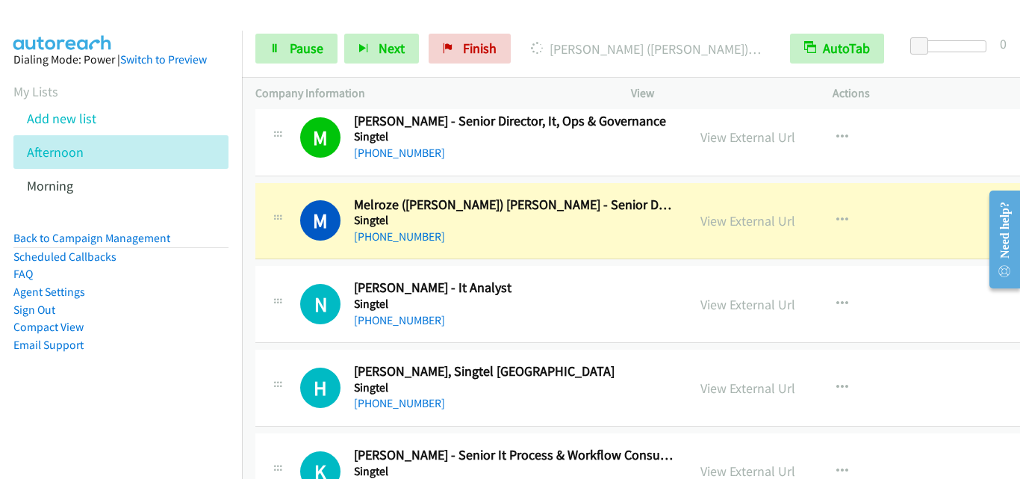
scroll to position [9782, 0]
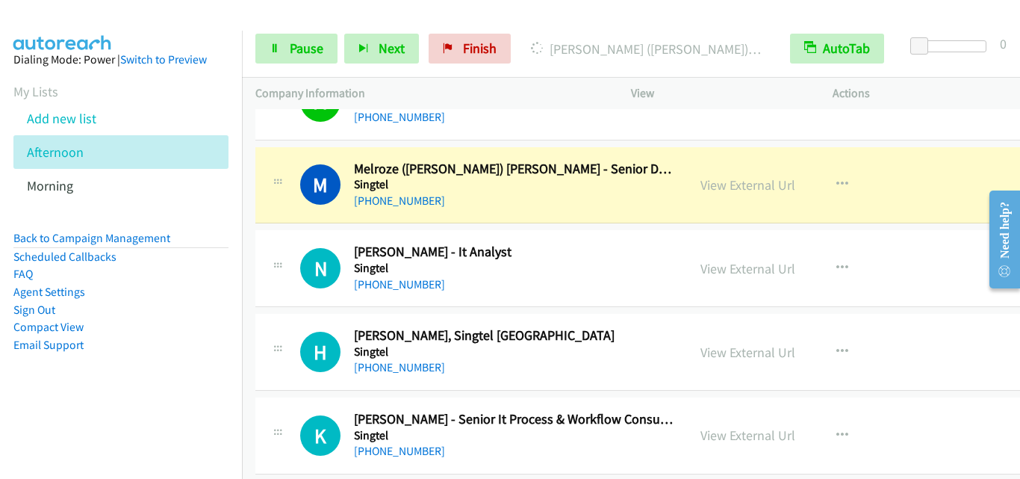
click at [262, 299] on div "N Callback Scheduled Nan Thiri T. - It Analyst Singtel Asia/Singapore +65 9870 …" at bounding box center [659, 268] width 809 height 77
click at [279, 256] on div at bounding box center [278, 263] width 18 height 40
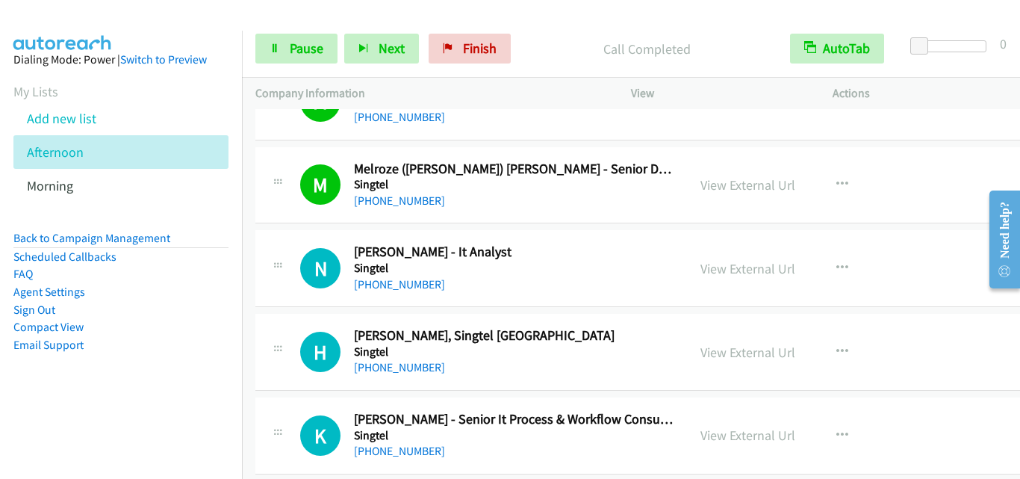
click at [296, 252] on div "N Callback Scheduled Nan Thiri T. - It Analyst Singtel Asia/Singapore +65 9870 …" at bounding box center [471, 267] width 405 height 49
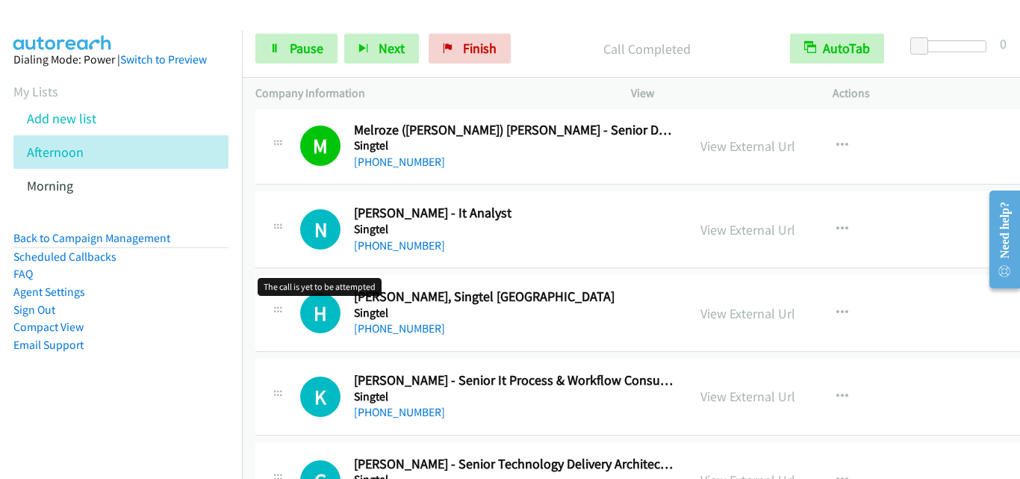
scroll to position [9856, 0]
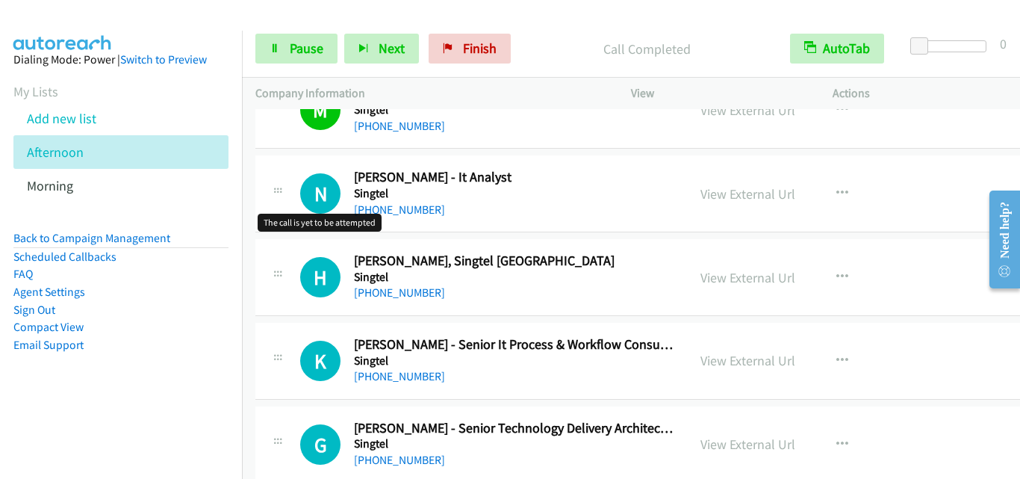
click at [302, 206] on h1 "N" at bounding box center [320, 193] width 40 height 40
click at [276, 308] on div "H Callback Scheduled Hong Chen - Cio, Singtel Singapore Singtel Asia/Singapore …" at bounding box center [659, 277] width 809 height 77
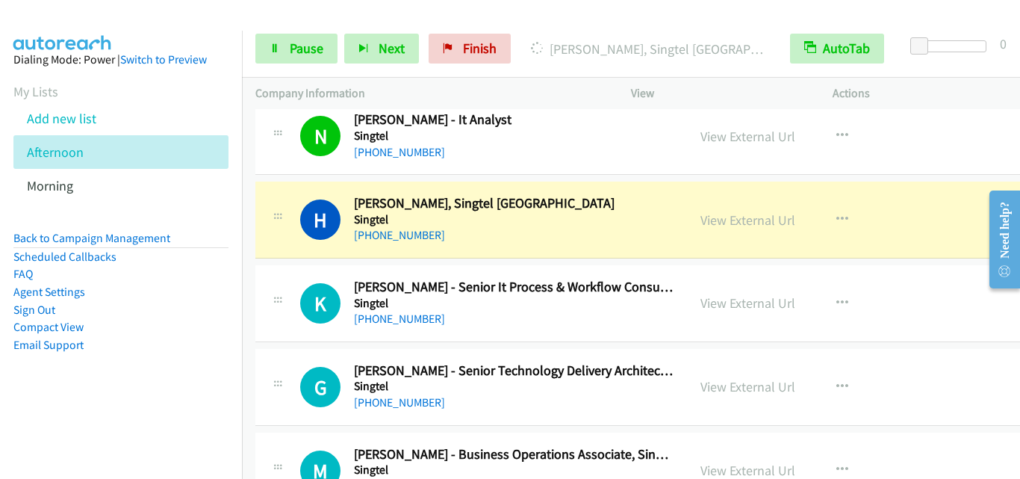
scroll to position [9931, 0]
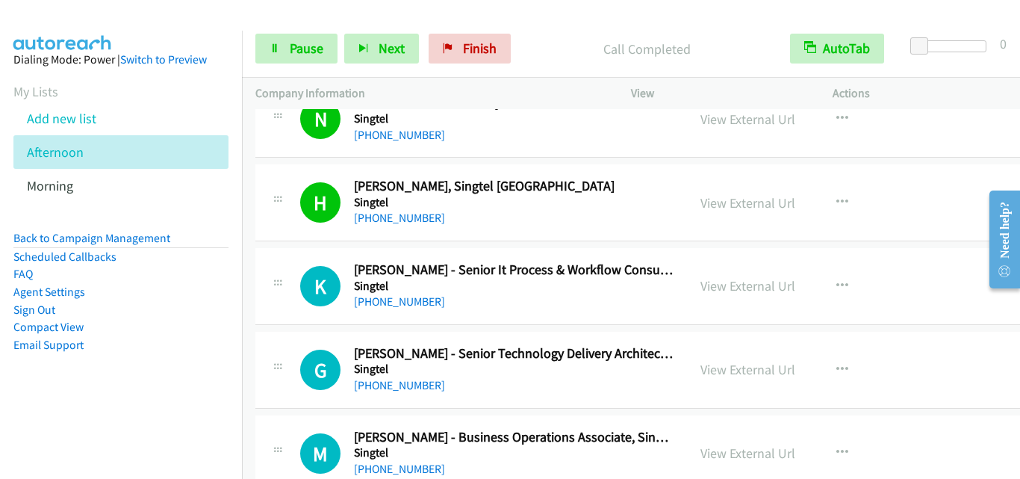
drag, startPoint x: 284, startPoint y: 317, endPoint x: 323, endPoint y: 328, distance: 40.2
click at [284, 317] on div "K Callback Scheduled Khoa Cao - Senior It Process & Workflow Consultant Singtel…" at bounding box center [659, 286] width 809 height 77
click at [284, 318] on div "K Callback Scheduled Khoa Cao - Senior It Process & Workflow Consultant Singtel…" at bounding box center [659, 286] width 809 height 77
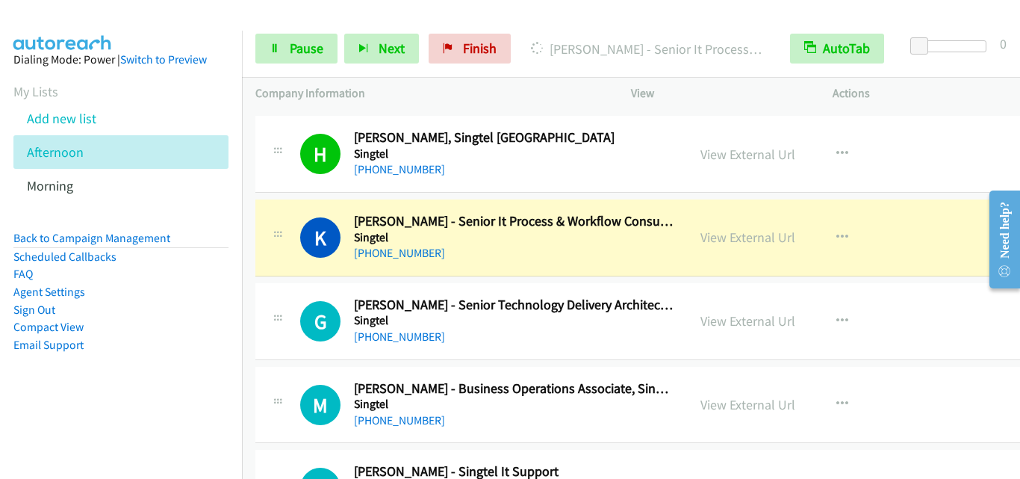
scroll to position [10006, 0]
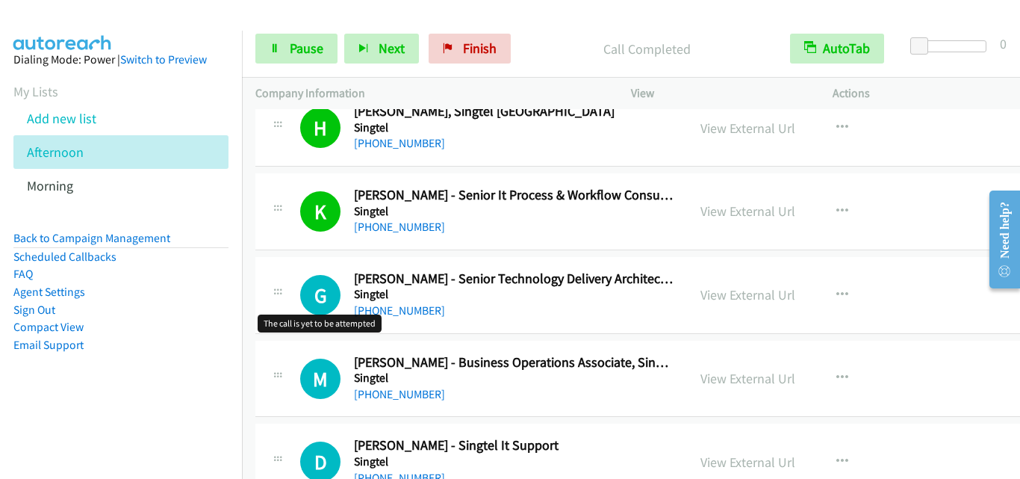
click at [301, 282] on h1 "G" at bounding box center [320, 295] width 40 height 40
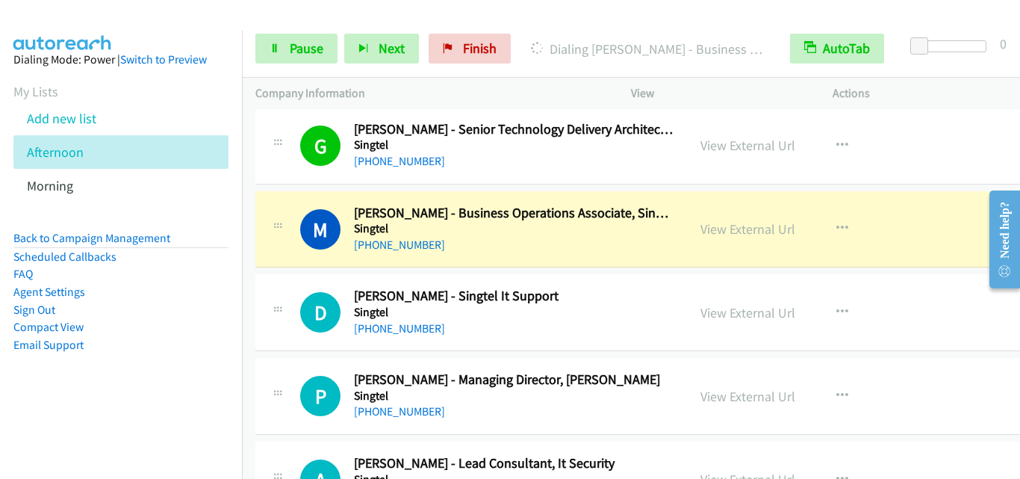
scroll to position [10230, 0]
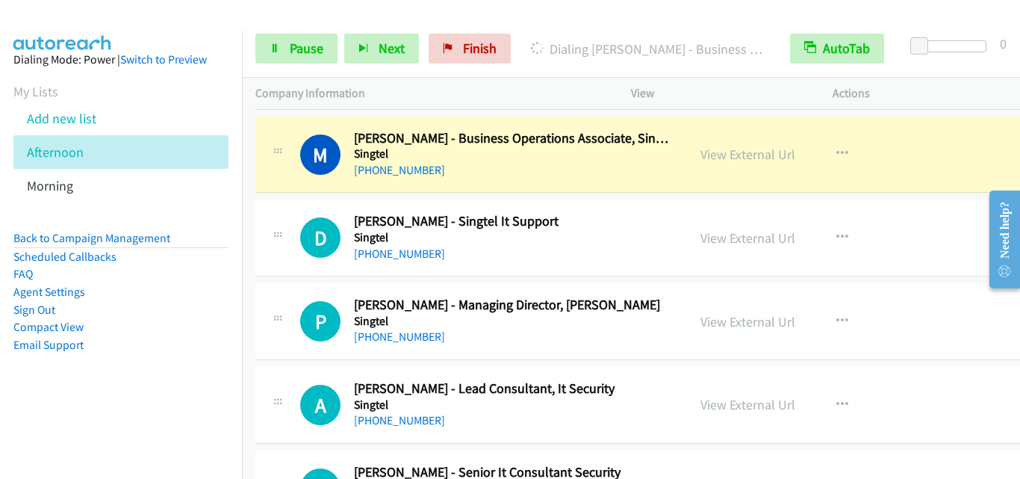
click at [296, 200] on div "D Callback Scheduled Deon Leok - Singtel It Support Singtel Asia/Singapore +65 …" at bounding box center [659, 237] width 809 height 77
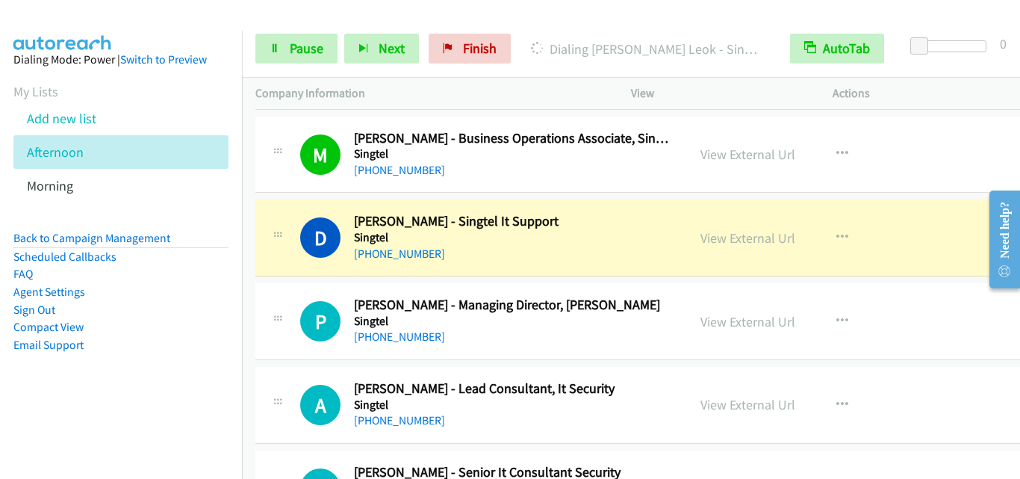
click at [274, 307] on div at bounding box center [278, 316] width 18 height 40
click at [322, 50] on span "Pause" at bounding box center [307, 48] width 34 height 17
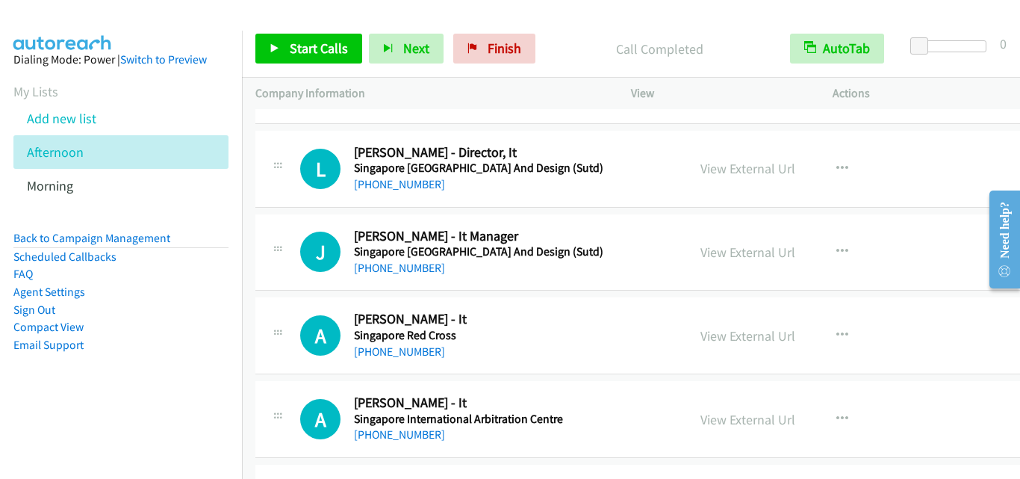
scroll to position [19041, 0]
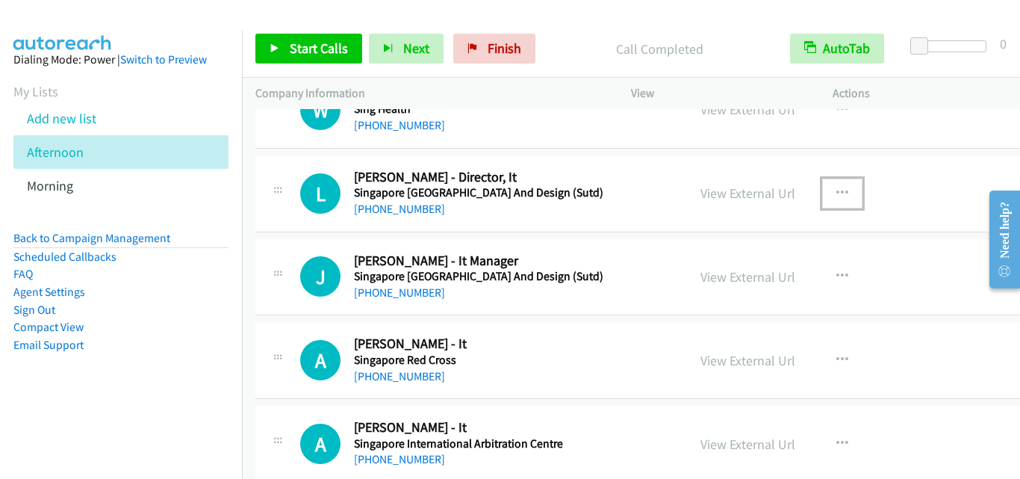
click at [836, 188] on icon "button" at bounding box center [842, 193] width 12 height 12
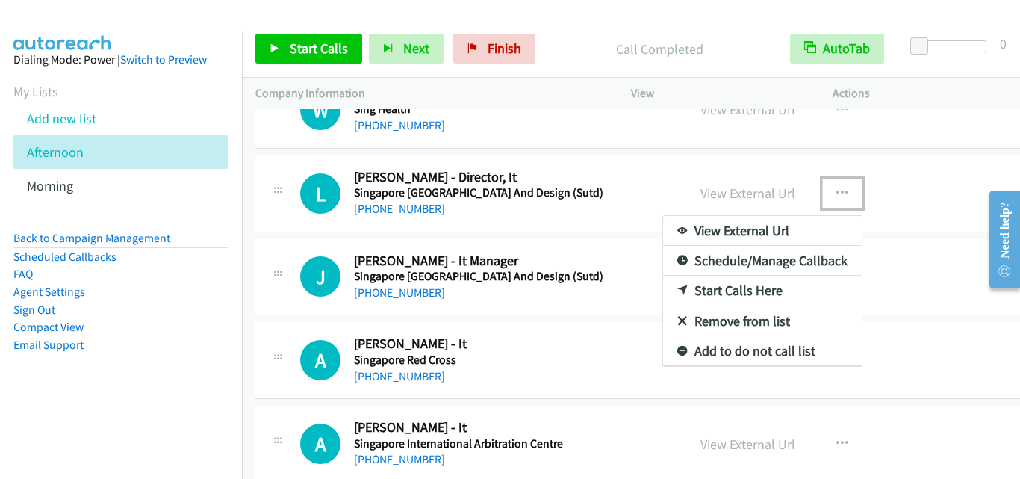
click at [722, 284] on link "Start Calls Here" at bounding box center [762, 291] width 199 height 30
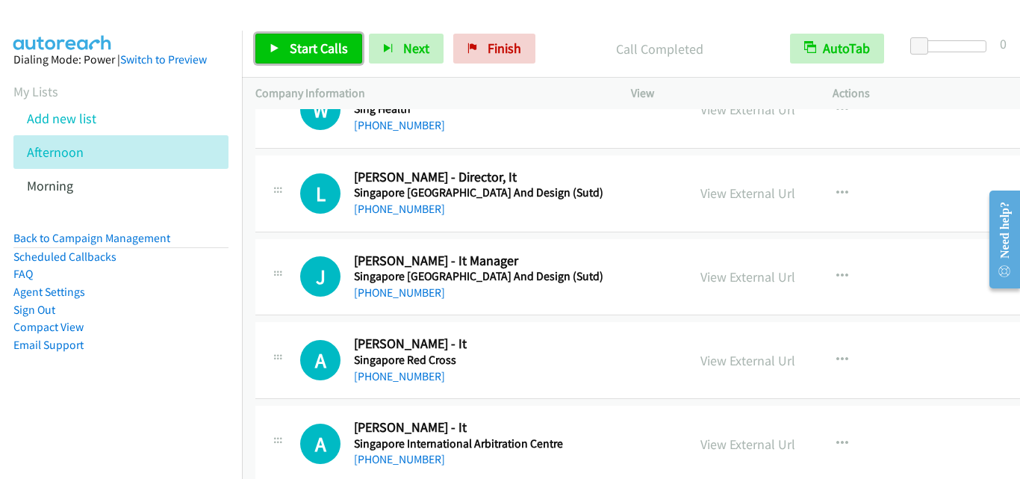
click at [301, 54] on span "Start Calls" at bounding box center [319, 48] width 58 height 17
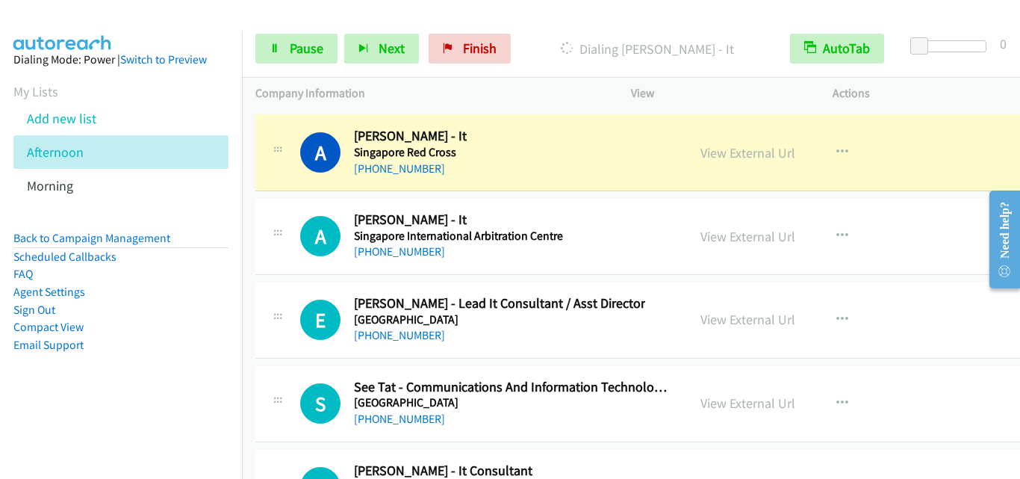
scroll to position [19265, 0]
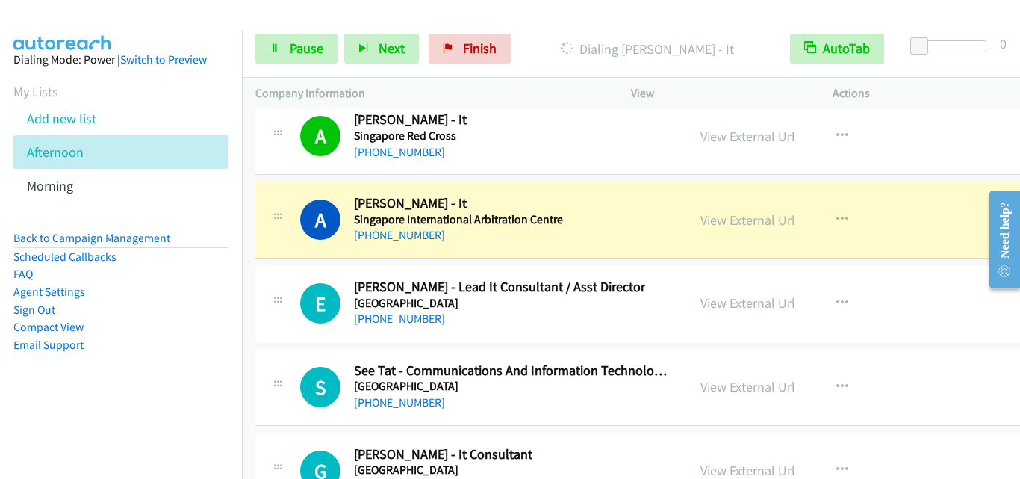
click at [287, 273] on div "E Callback Scheduled Edwin Leong - Lead It Consultant / Asst Director Singapore…" at bounding box center [659, 303] width 809 height 77
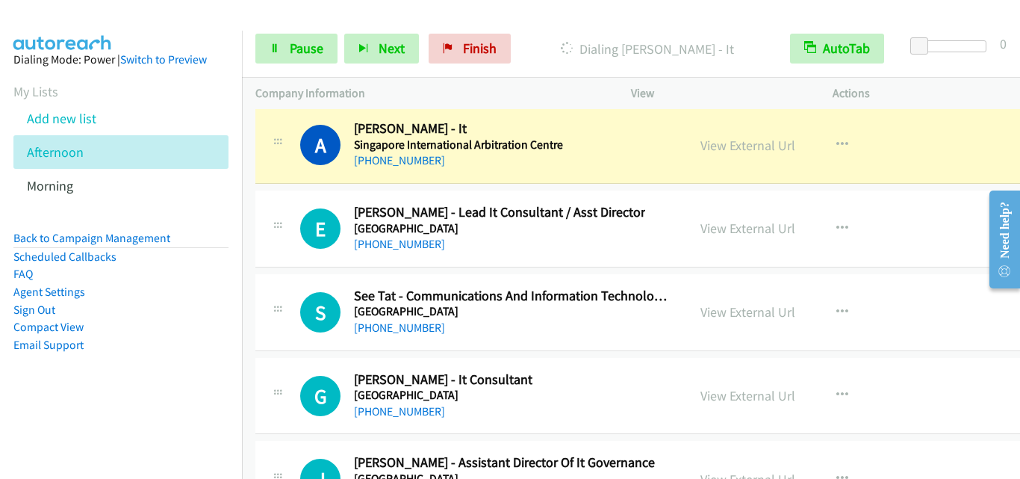
click at [274, 257] on div "E Callback Scheduled Edwin Leong - Lead It Consultant / Asst Director Singapore…" at bounding box center [659, 228] width 809 height 77
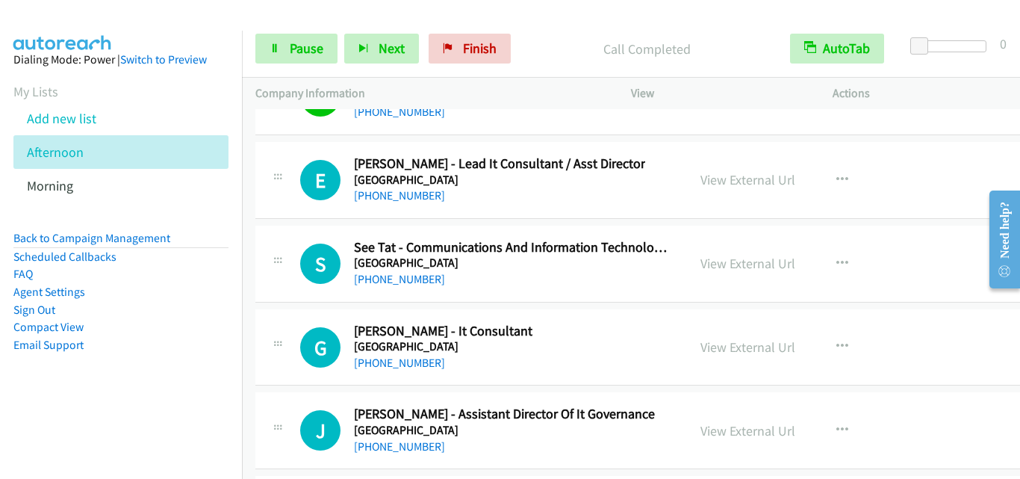
scroll to position [19414, 0]
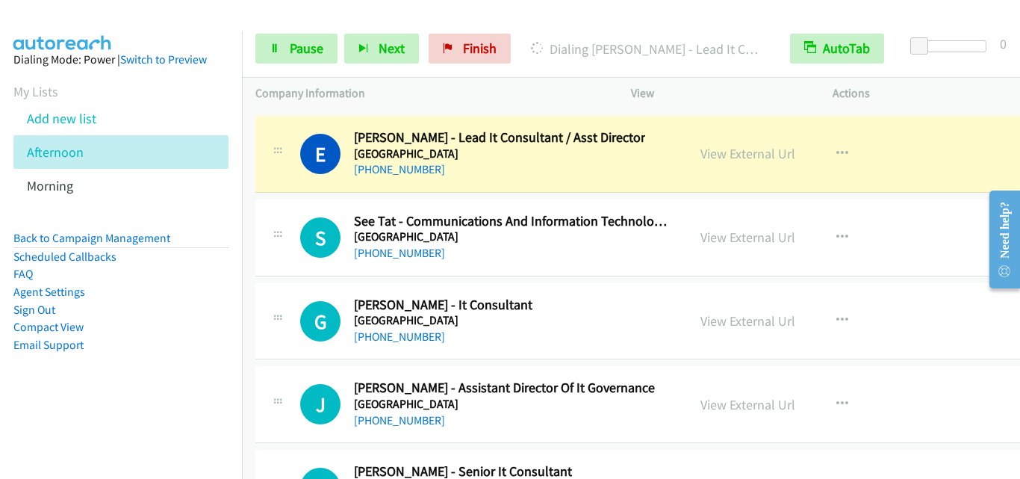
click at [283, 29] on div "Start Calls Pause Next Finish Dialing Edwin Leong - Lead It Consultant / Asst D…" at bounding box center [631, 48] width 778 height 57
click at [290, 42] on span "Pause" at bounding box center [307, 48] width 34 height 17
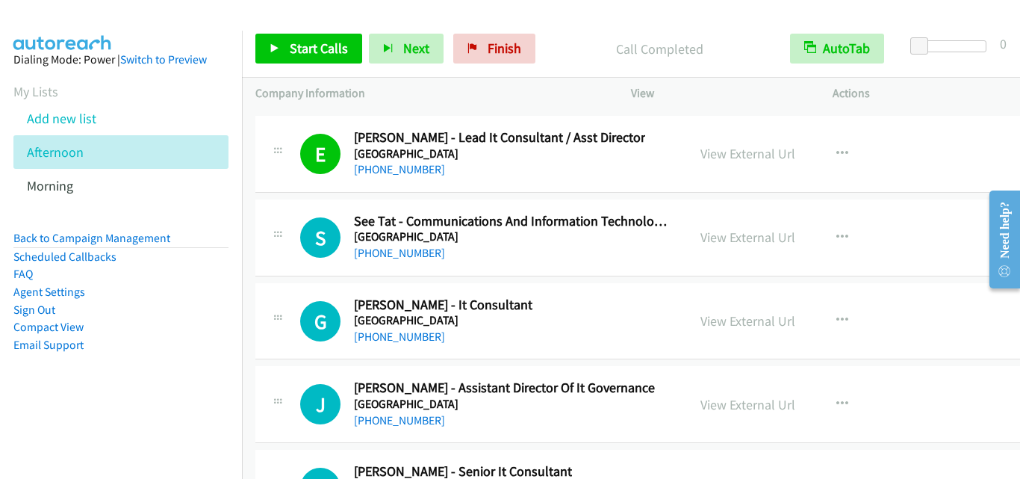
click at [295, 257] on div "S Callback Scheduled See Tat - Communications And Information Technology Divisi…" at bounding box center [471, 237] width 405 height 49
click at [317, 43] on span "Start Calls" at bounding box center [319, 48] width 58 height 17
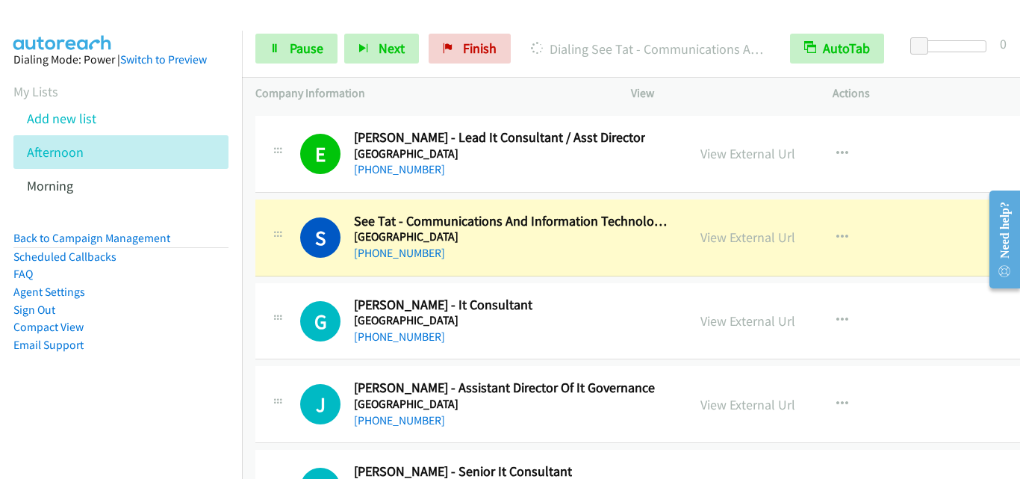
drag, startPoint x: 281, startPoint y: 240, endPoint x: 309, endPoint y: 213, distance: 39.6
click at [281, 240] on div at bounding box center [278, 233] width 18 height 40
click at [296, 61] on link "Pause" at bounding box center [296, 49] width 82 height 30
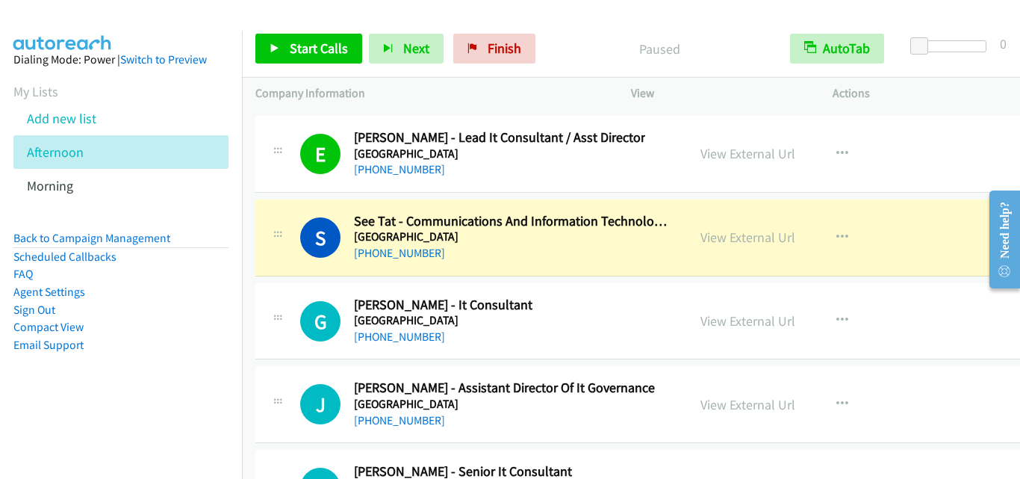
click at [299, 259] on div "S Callback Scheduled See Tat - Communications And Information Technology Divisi…" at bounding box center [471, 237] width 405 height 49
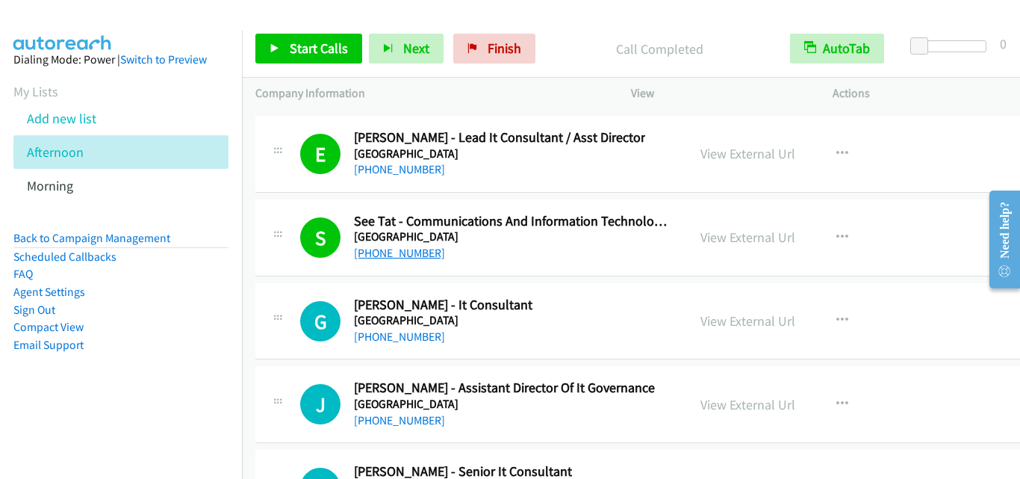
scroll to position [19489, 0]
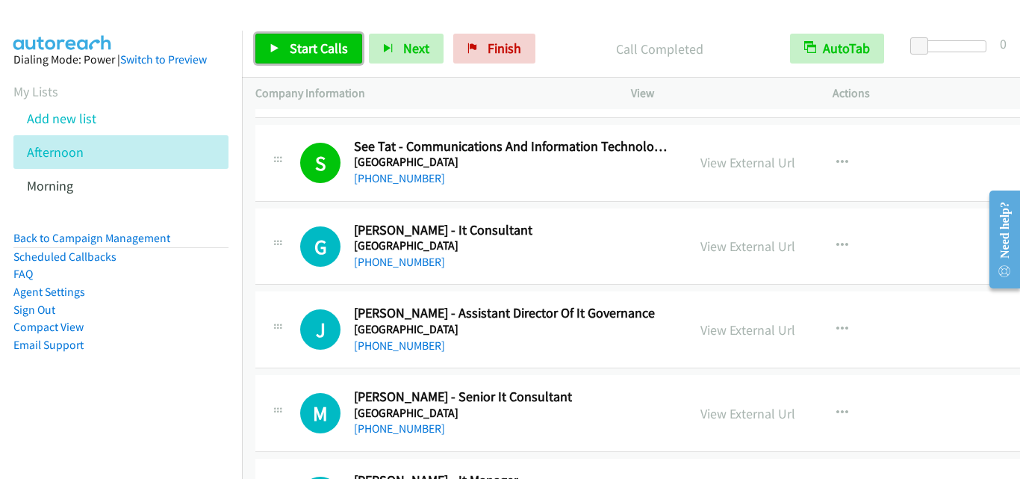
click at [309, 58] on link "Start Calls" at bounding box center [308, 49] width 107 height 30
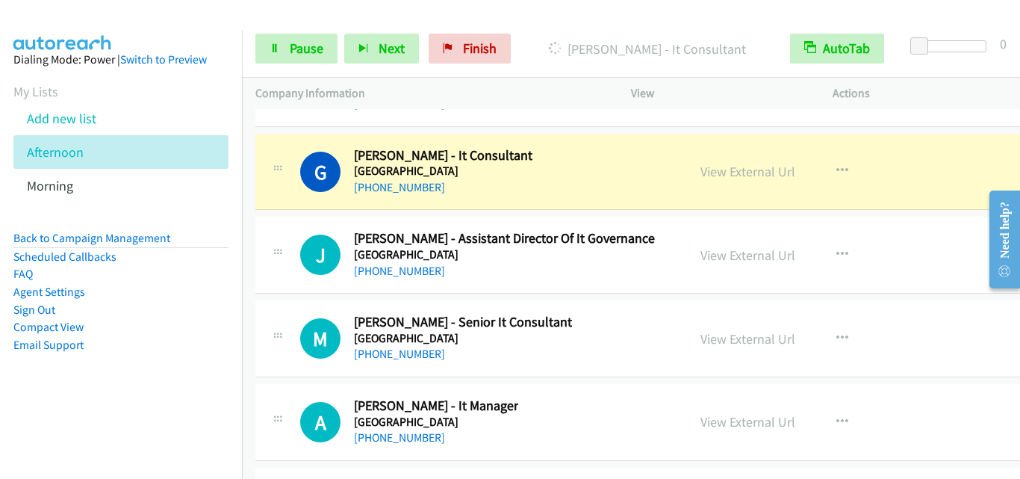
click at [290, 228] on div "J Callback Scheduled Jeslin Ong - Assistant Director Of It Governance Singapore…" at bounding box center [659, 255] width 809 height 77
click at [309, 53] on span "Pause" at bounding box center [307, 48] width 34 height 17
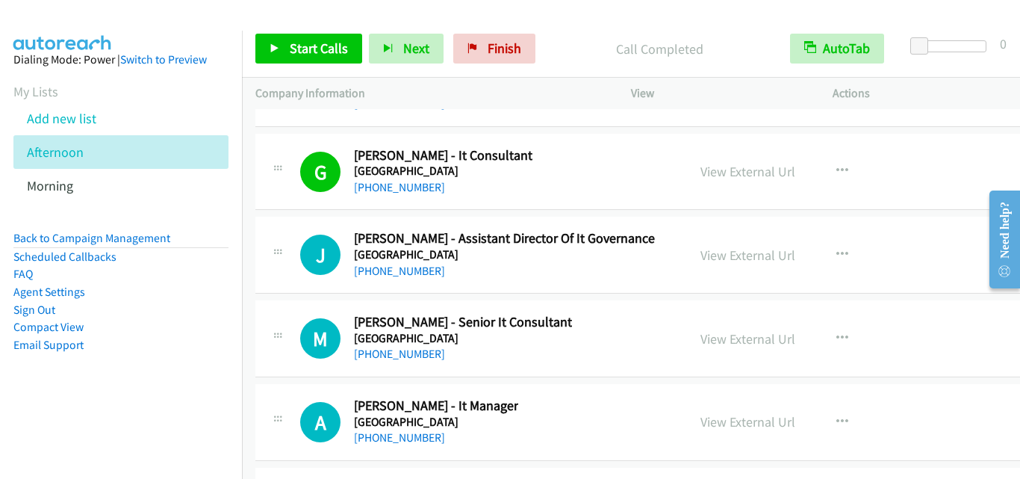
click at [291, 231] on div "J Callback Scheduled Jeslin Ong - Assistant Director Of It Governance Singapore…" at bounding box center [471, 254] width 405 height 49
click at [728, 175] on link "View External Url" at bounding box center [747, 171] width 95 height 17
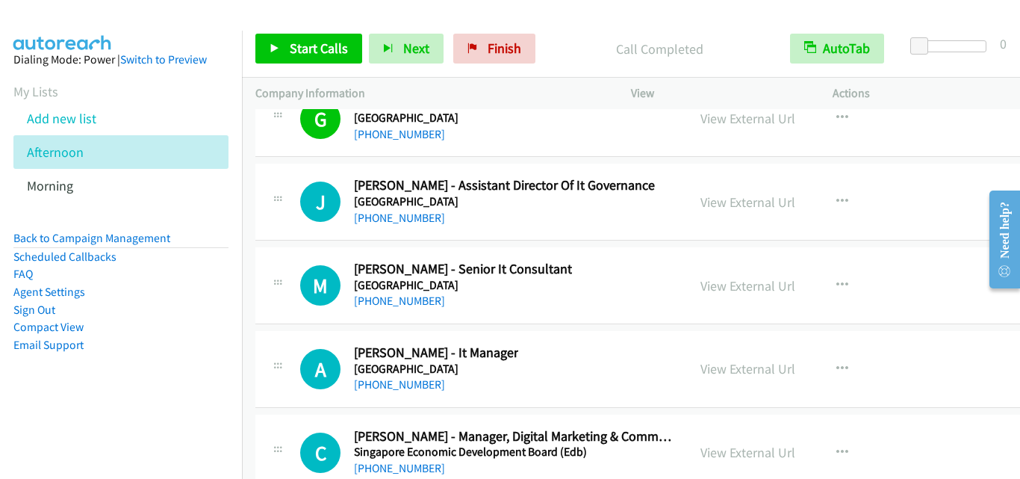
scroll to position [19638, 0]
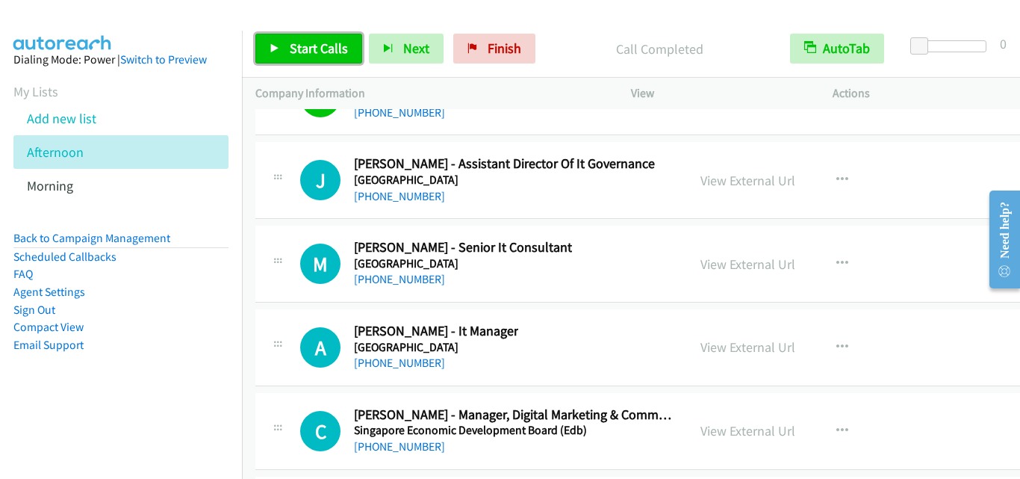
click at [320, 62] on link "Start Calls" at bounding box center [308, 49] width 107 height 30
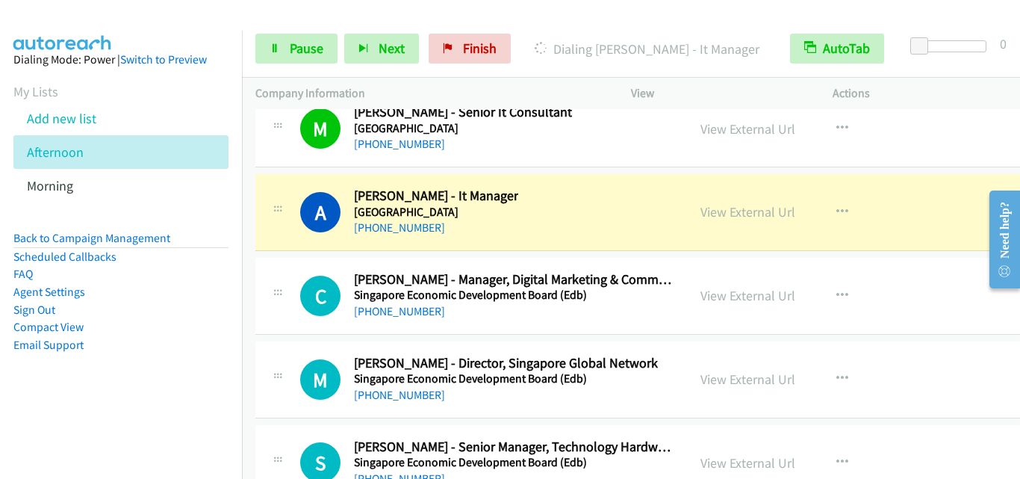
scroll to position [19787, 0]
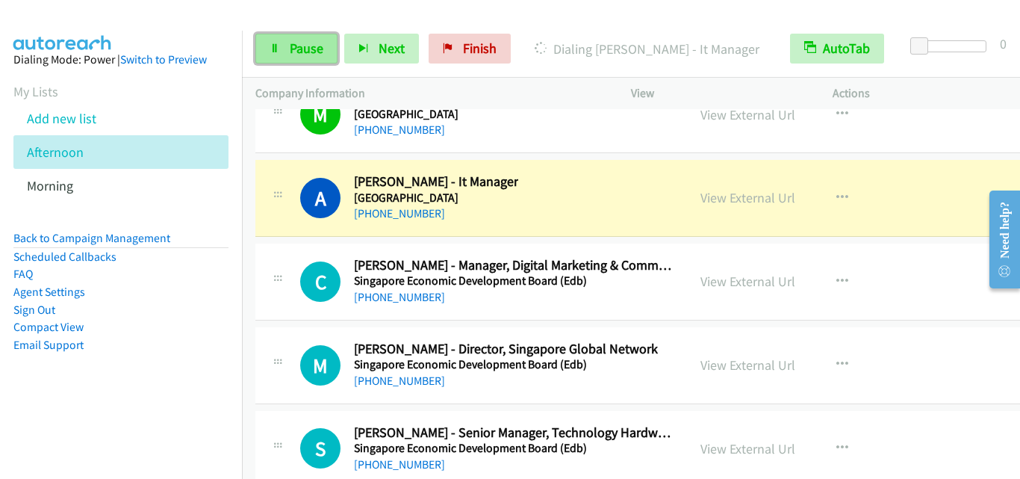
click at [296, 46] on span "Pause" at bounding box center [307, 48] width 34 height 17
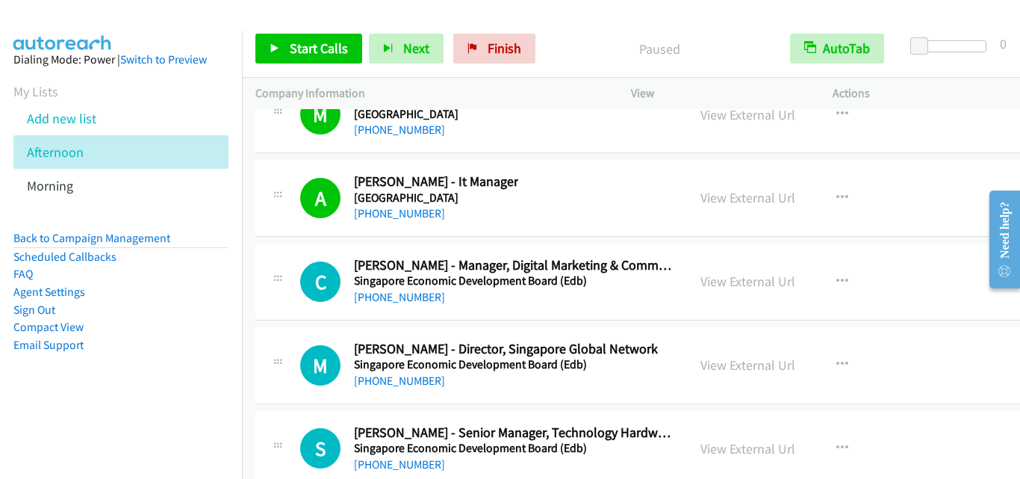
drag, startPoint x: 278, startPoint y: 259, endPoint x: 346, endPoint y: 223, distance: 77.5
click at [278, 259] on div at bounding box center [278, 277] width 18 height 40
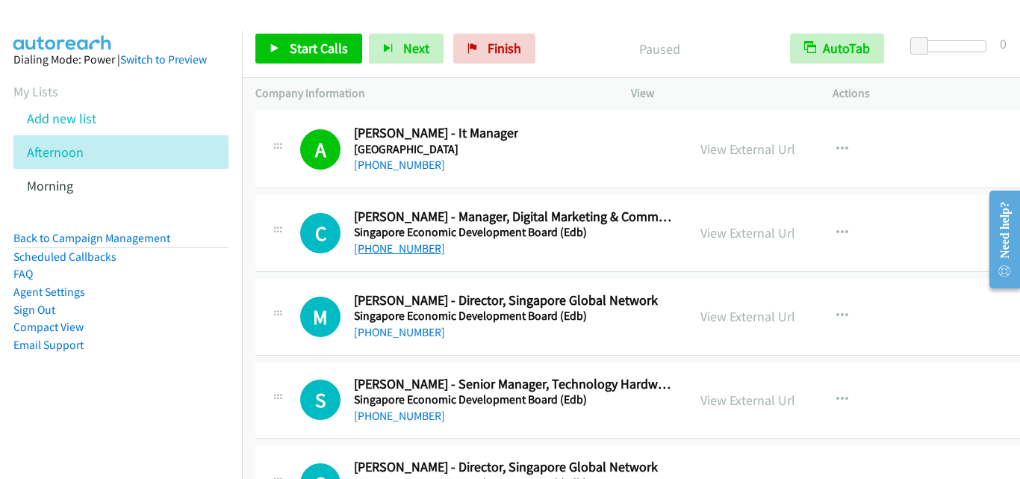
scroll to position [19862, 0]
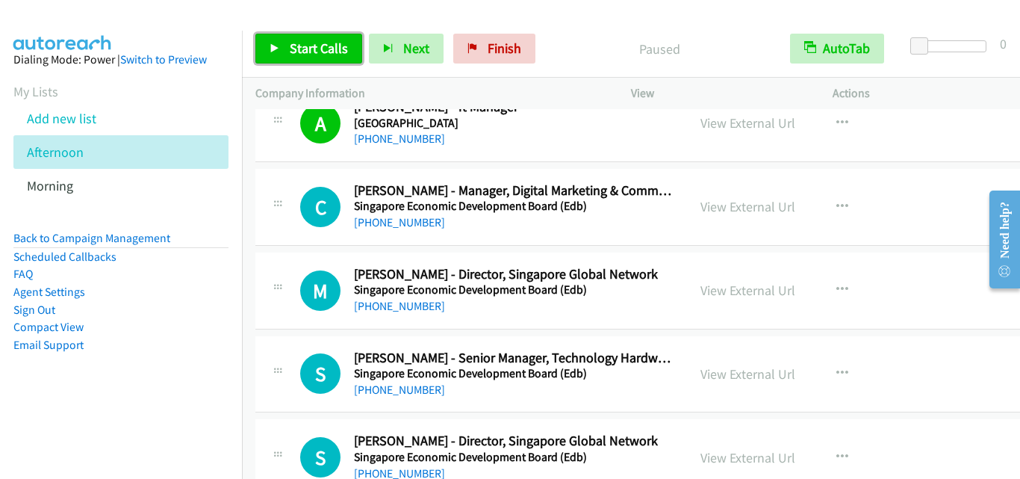
click at [320, 59] on link "Start Calls" at bounding box center [308, 49] width 107 height 30
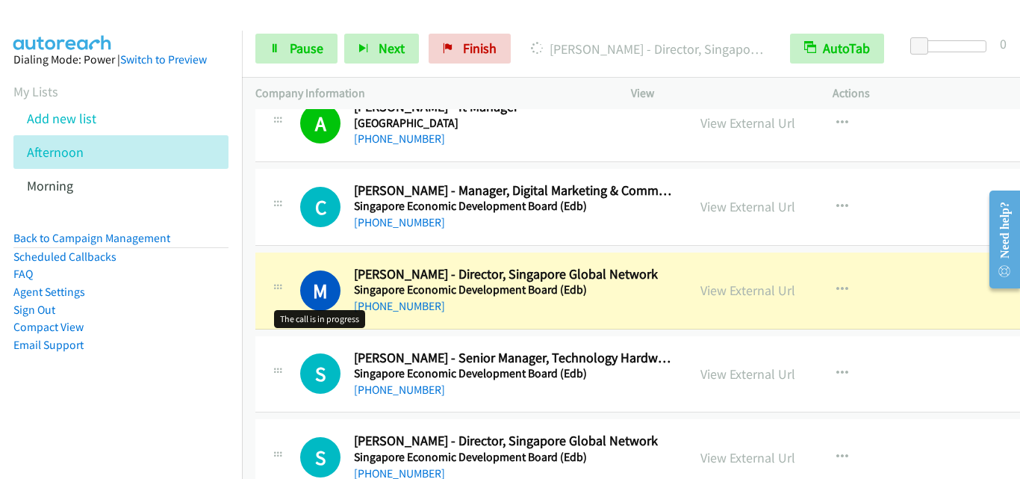
drag, startPoint x: 305, startPoint y: 302, endPoint x: 335, endPoint y: 313, distance: 31.9
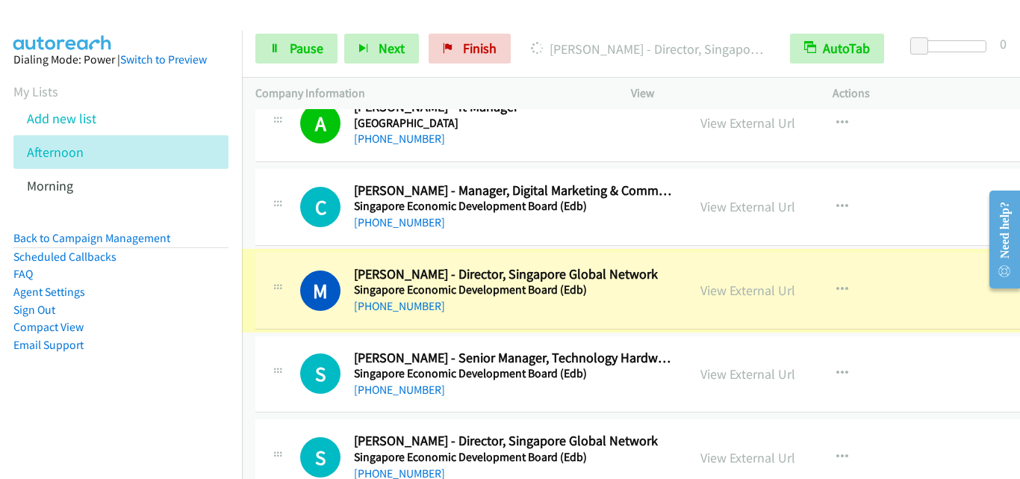
scroll to position [19937, 0]
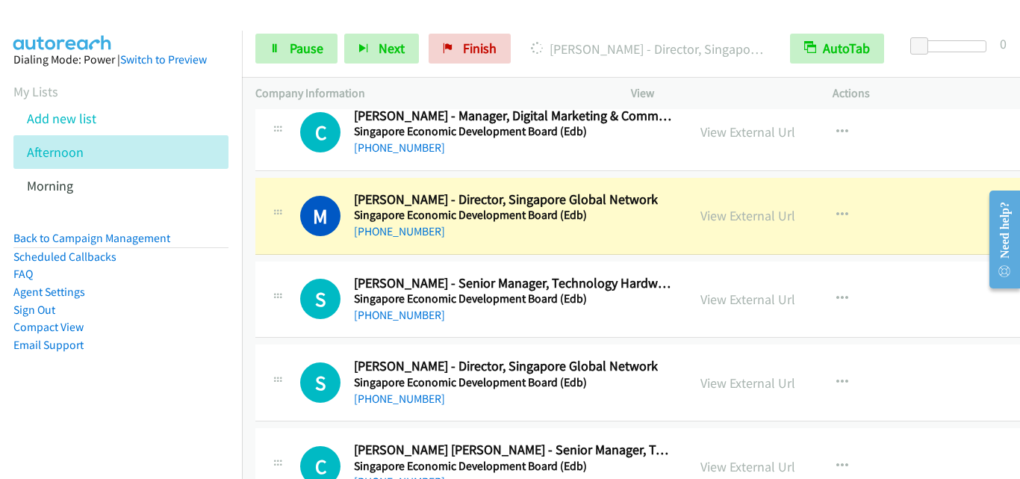
click at [290, 277] on div "S Callback Scheduled Su Lynn Chong - Senior Manager, Technology Hardware And Eq…" at bounding box center [471, 299] width 405 height 49
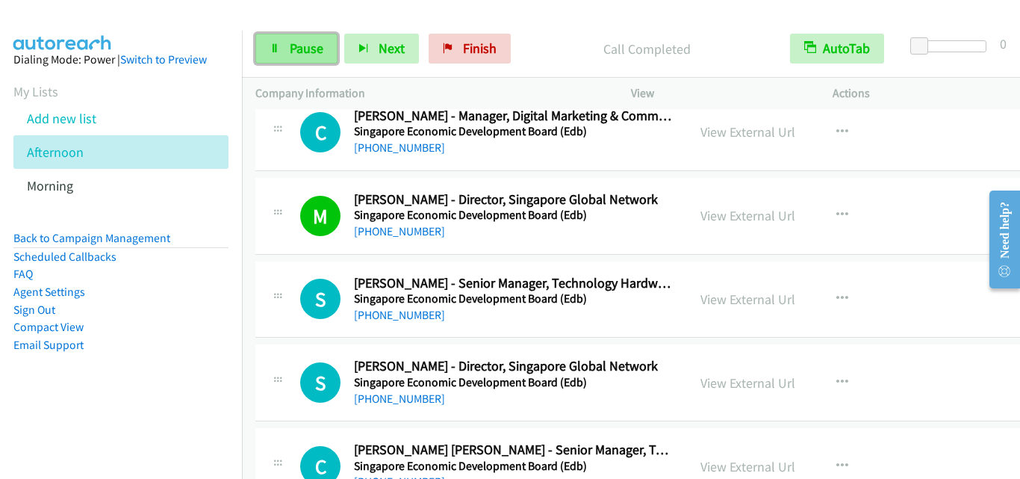
click at [298, 59] on link "Pause" at bounding box center [296, 49] width 82 height 30
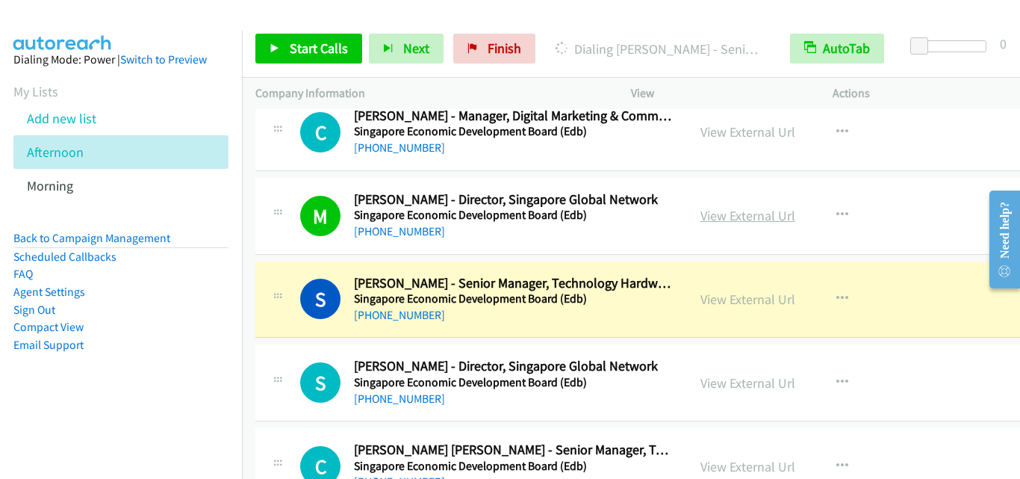
click at [733, 213] on link "View External Url" at bounding box center [747, 215] width 95 height 17
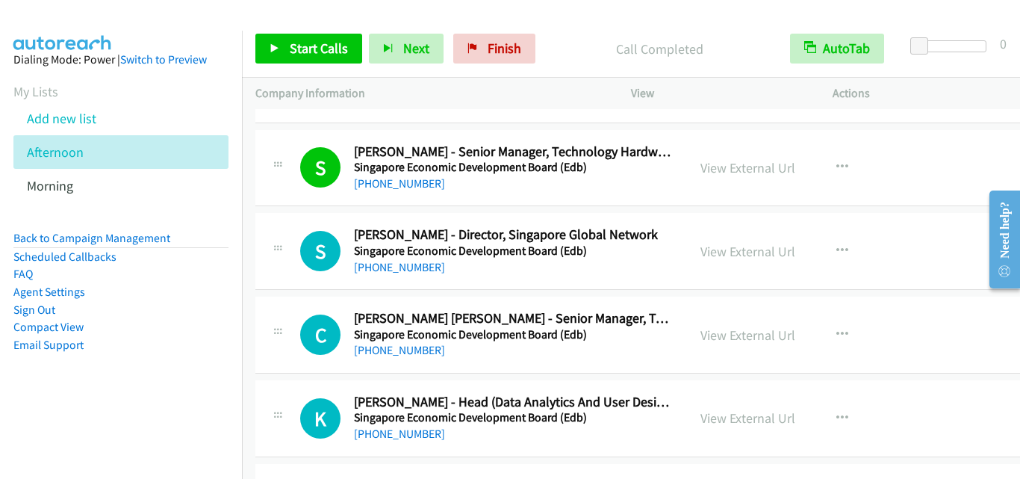
scroll to position [20086, 0]
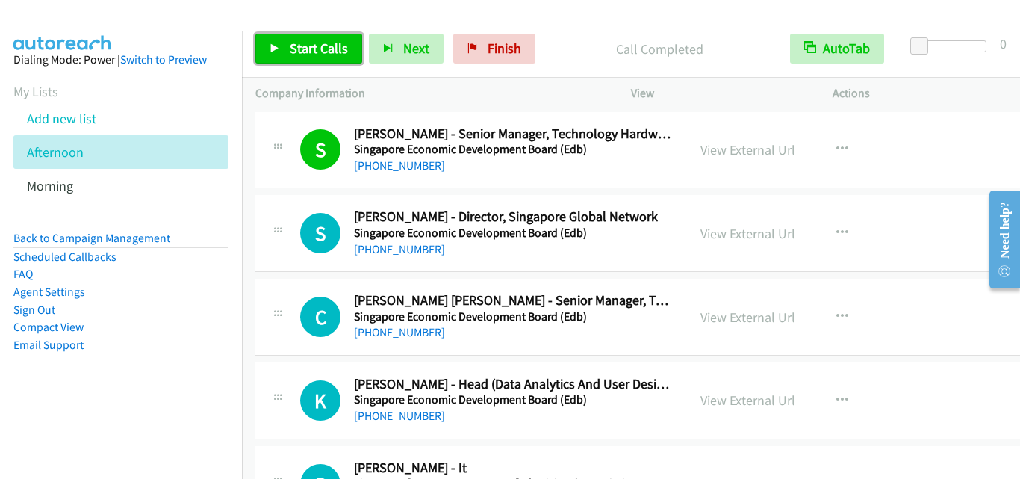
click at [302, 57] on link "Start Calls" at bounding box center [308, 49] width 107 height 30
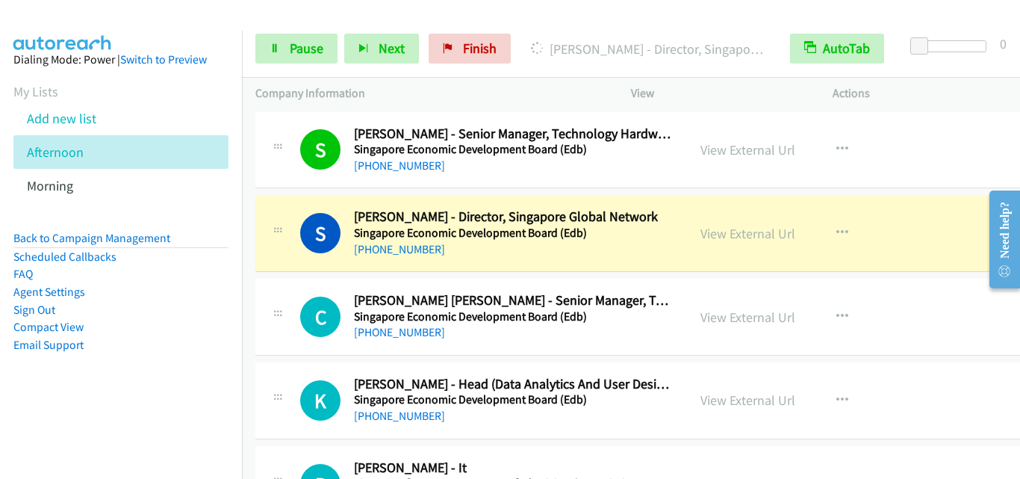
drag, startPoint x: 427, startPoint y: 97, endPoint x: 463, endPoint y: 102, distance: 36.2
click at [427, 97] on p "Company Information" at bounding box center [429, 93] width 349 height 18
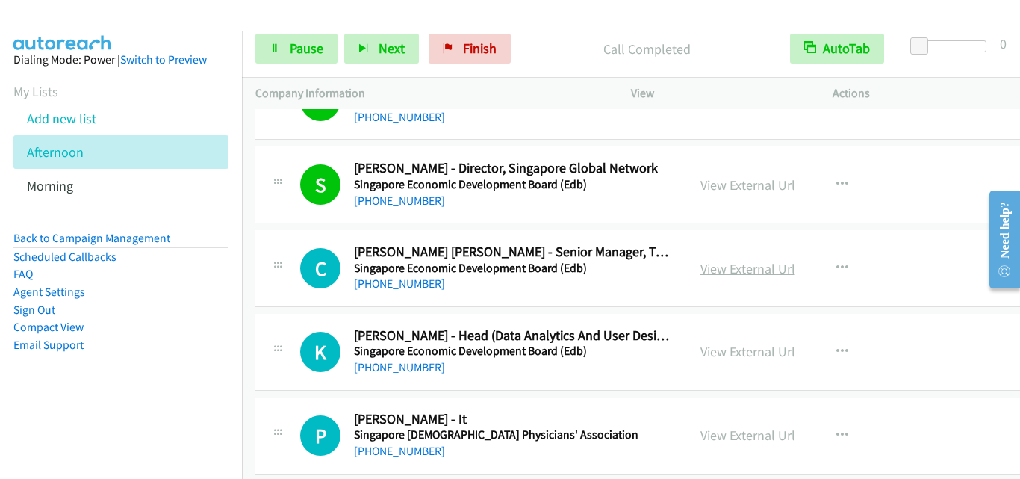
scroll to position [20161, 0]
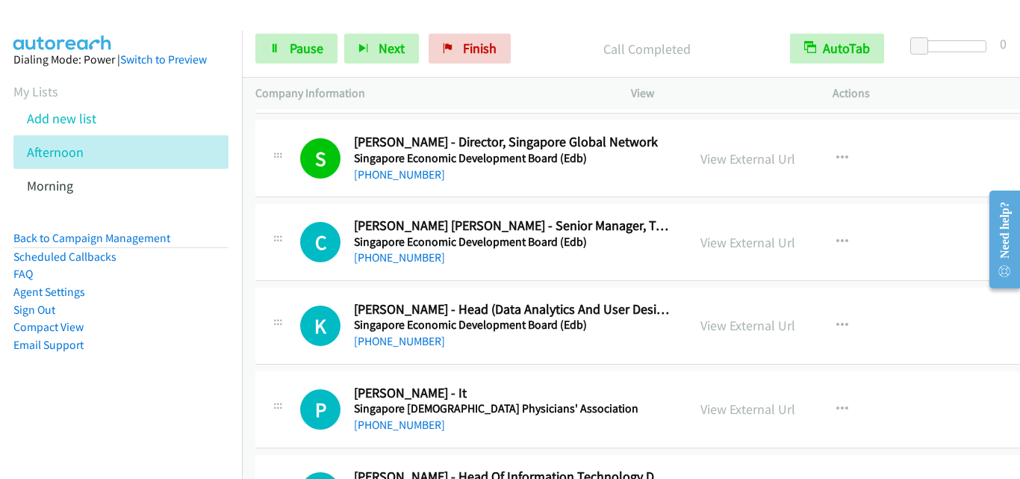
click at [284, 230] on div at bounding box center [278, 237] width 18 height 40
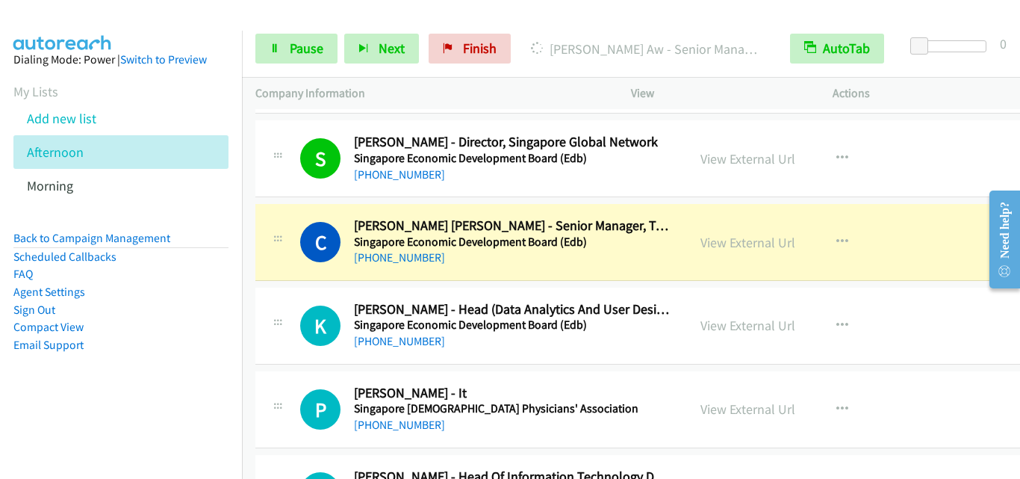
scroll to position [20235, 0]
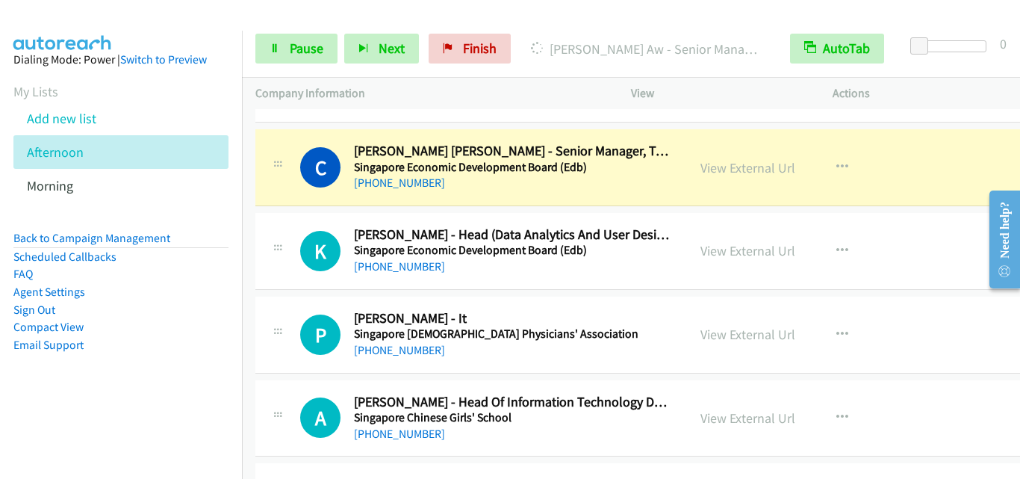
click at [271, 33] on div "Start Calls Pause Next Finish Dialing Clive Aw - Senior Manager, Technology Har…" at bounding box center [631, 48] width 778 height 57
click at [308, 52] on span "Pause" at bounding box center [307, 48] width 34 height 17
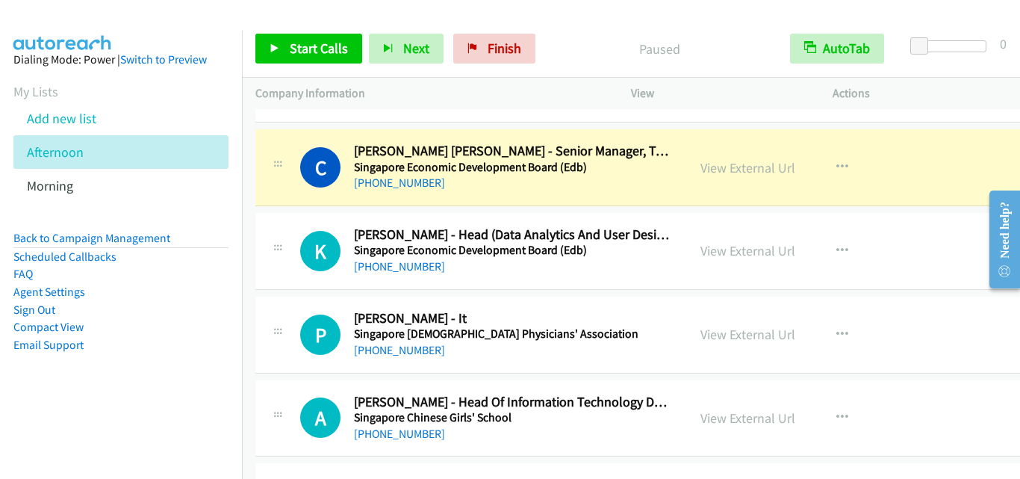
click at [299, 278] on div "K Callback Scheduled Keng Hui W. - Head (Data Analytics And User Design), Singa…" at bounding box center [659, 251] width 809 height 77
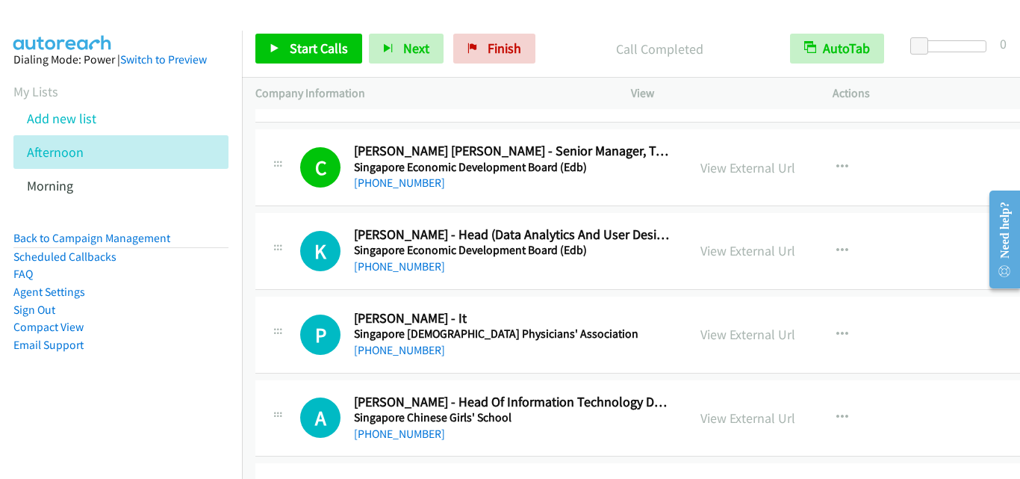
click at [308, 279] on div "K Callback Scheduled Keng Hui W. - Head (Data Analytics And User Design), Singa…" at bounding box center [659, 251] width 809 height 77
click at [312, 55] on span "Start Calls" at bounding box center [319, 48] width 58 height 17
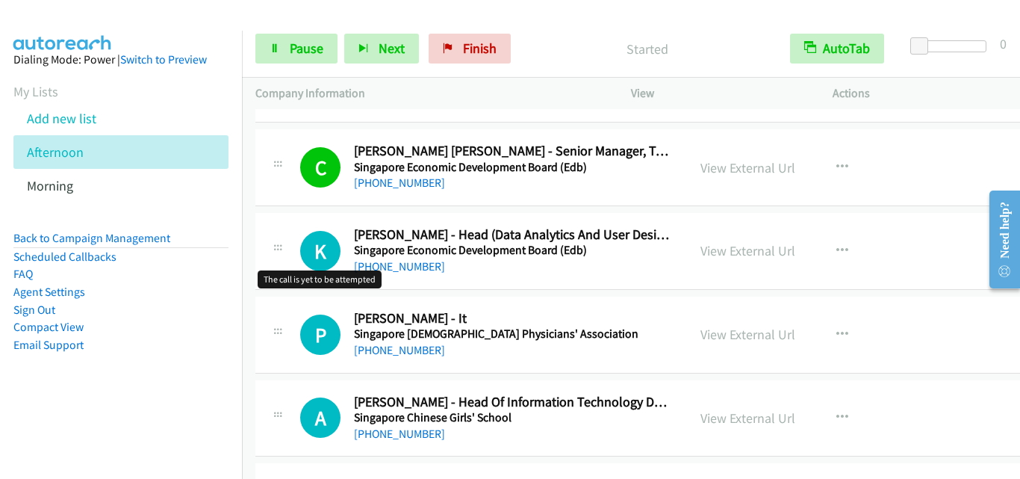
click at [304, 246] on h1 "K" at bounding box center [320, 251] width 40 height 40
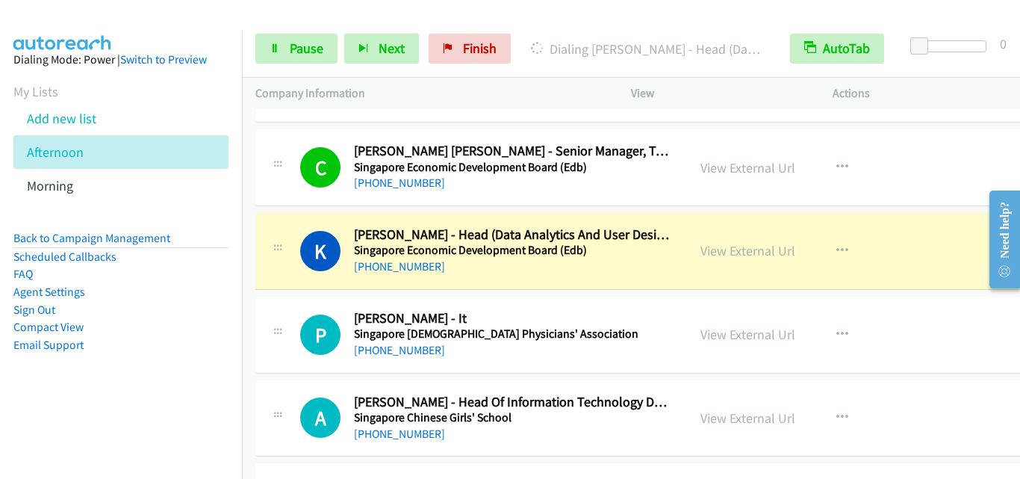
click at [306, 243] on h1 "K" at bounding box center [320, 251] width 40 height 40
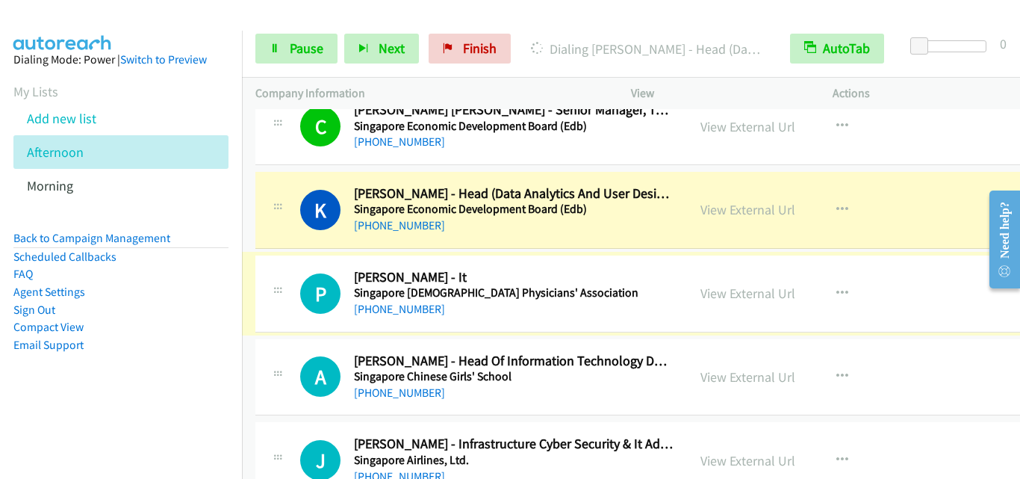
scroll to position [20310, 0]
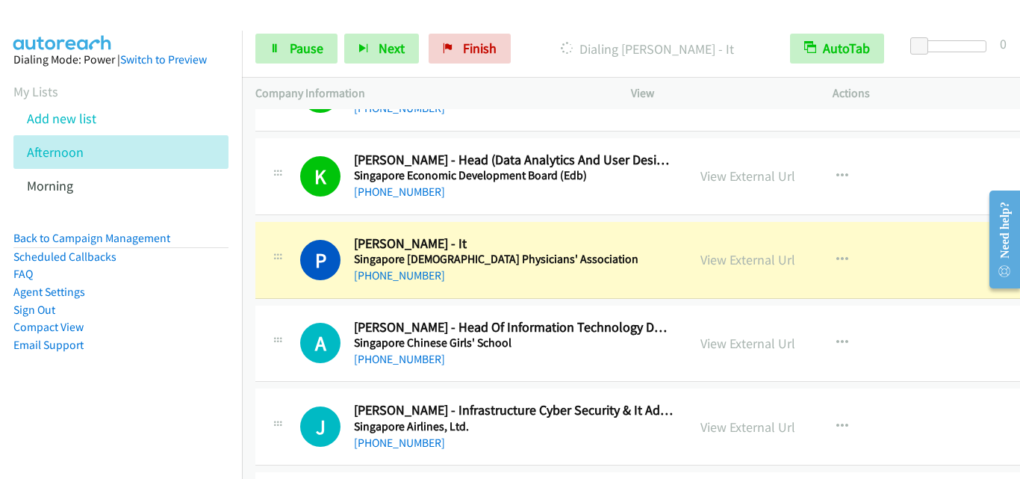
click at [294, 282] on div "P Callback Scheduled Patrick Tang - It Singapore Chinese Physicians' Associatio…" at bounding box center [471, 259] width 405 height 49
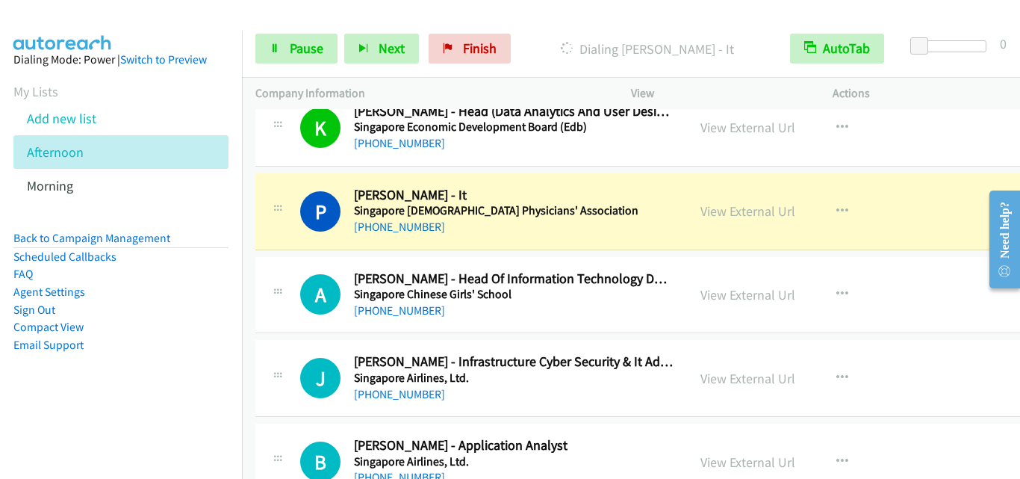
scroll to position [20385, 0]
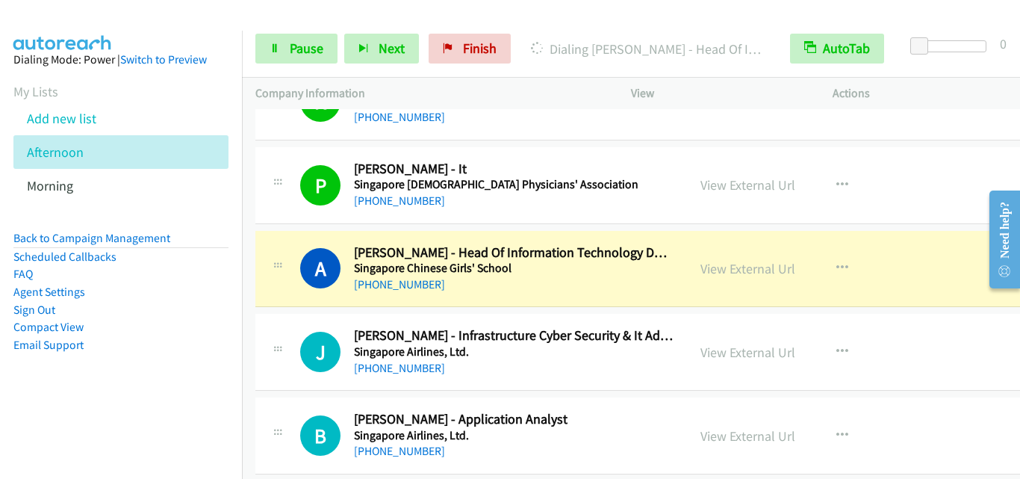
click at [288, 307] on div "A Callback Scheduled Audrey Tan - Head Of Information Technology Department Sin…" at bounding box center [659, 269] width 809 height 77
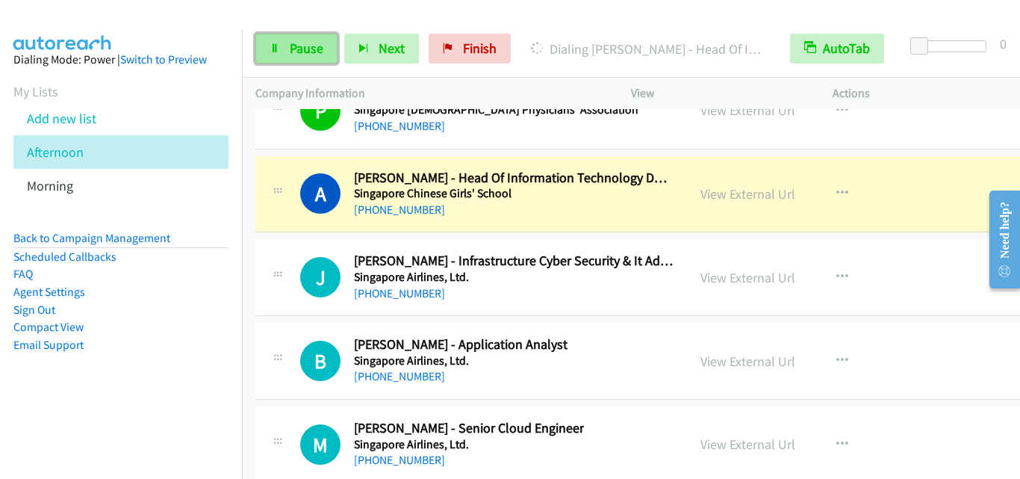
click at [302, 47] on span "Pause" at bounding box center [307, 48] width 34 height 17
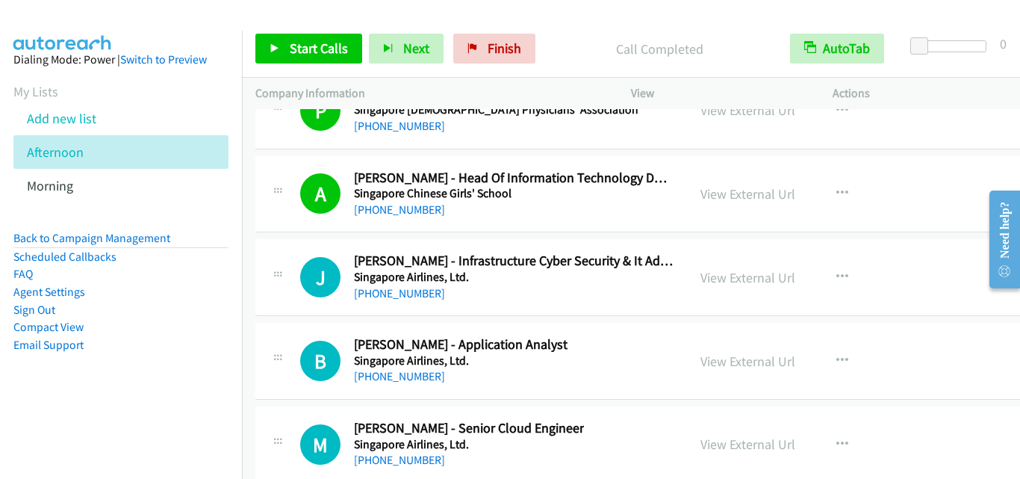
click at [281, 291] on div at bounding box center [278, 272] width 18 height 40
click at [343, 49] on span "Start Calls" at bounding box center [319, 48] width 58 height 17
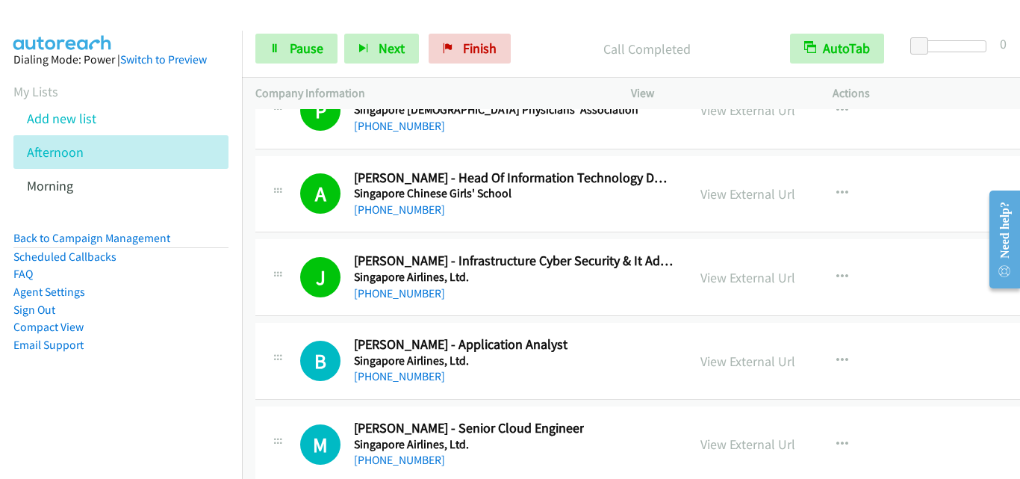
click at [293, 331] on div "B Callback Scheduled Boon Keong Ngo - Application Analyst Singapore Airlines, L…" at bounding box center [659, 361] width 809 height 77
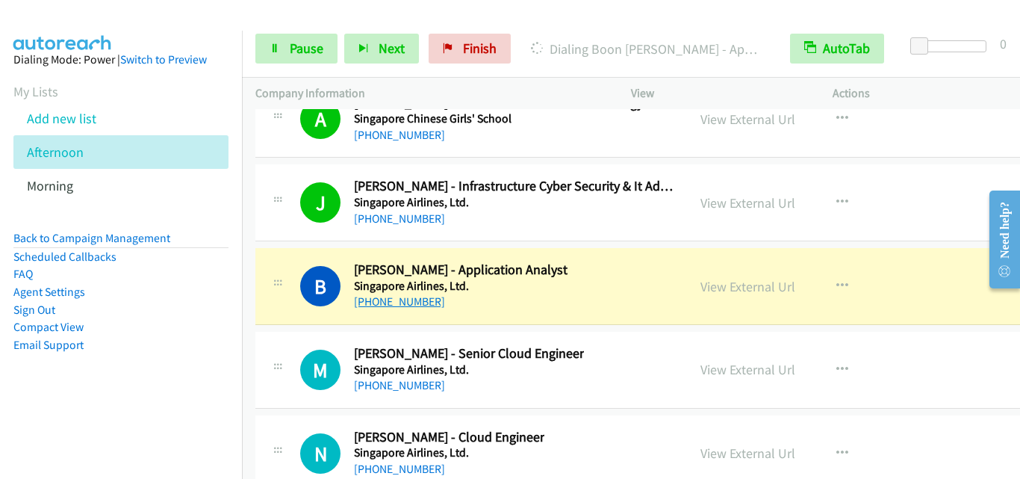
scroll to position [20609, 0]
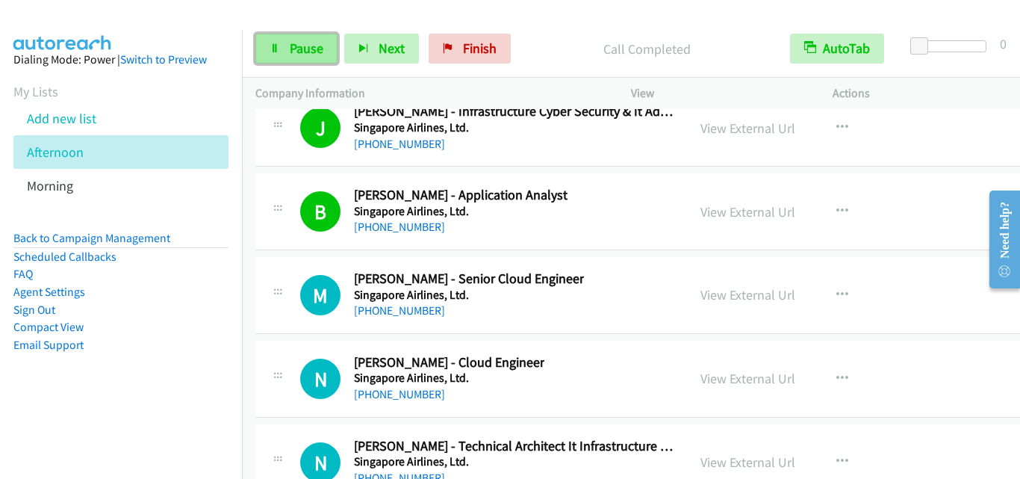
click at [290, 37] on link "Pause" at bounding box center [296, 49] width 82 height 30
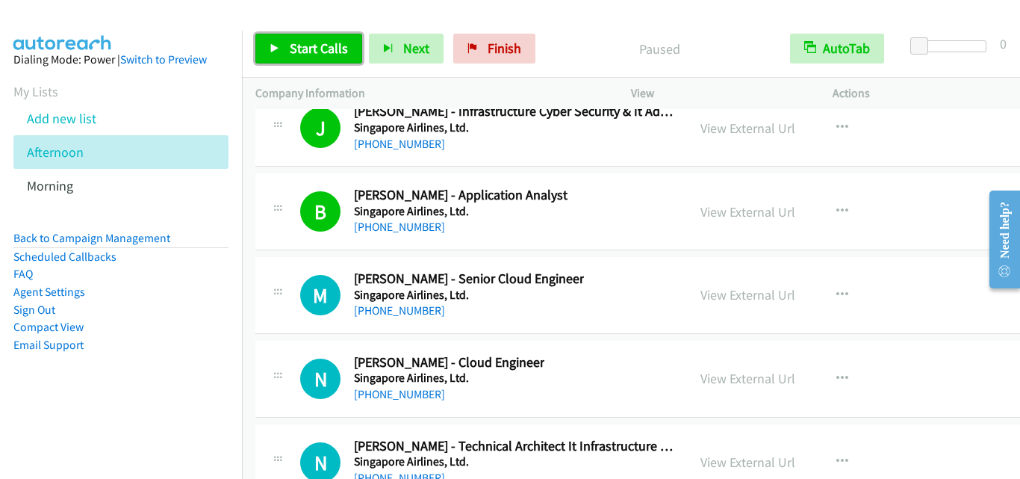
click at [282, 56] on link "Start Calls" at bounding box center [308, 49] width 107 height 30
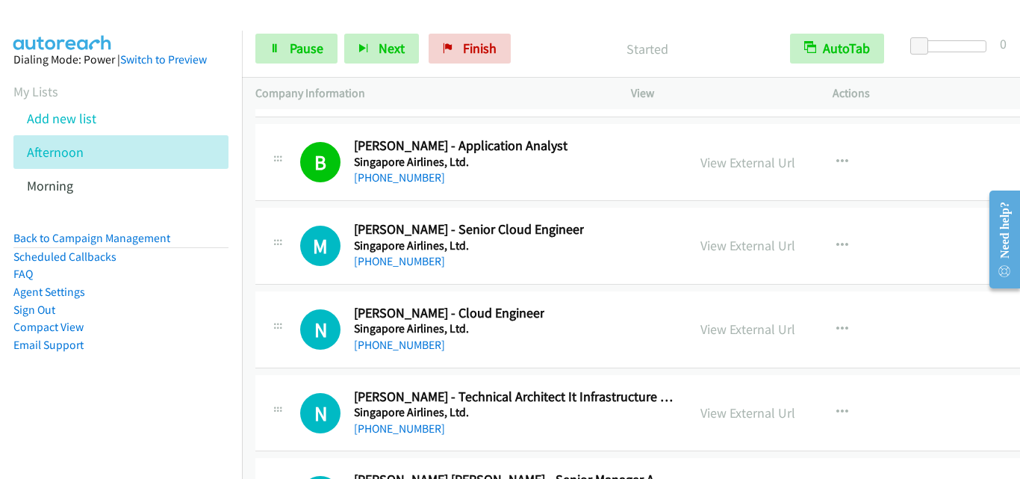
scroll to position [20684, 0]
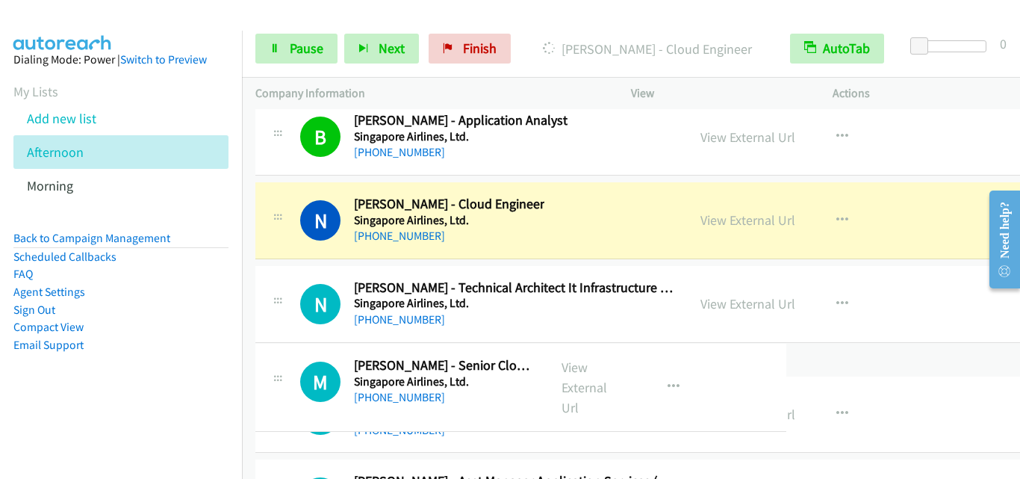
drag, startPoint x: 588, startPoint y: 228, endPoint x: 541, endPoint y: 395, distance: 173.5
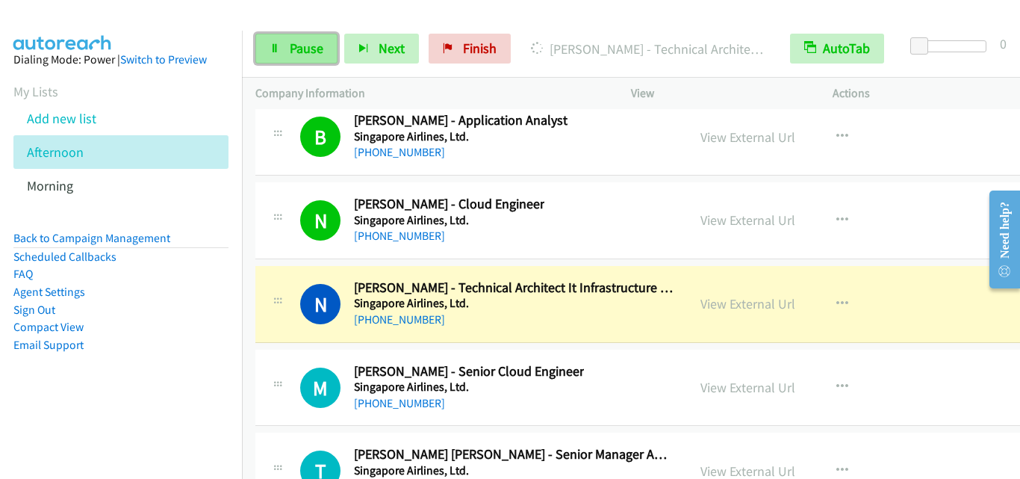
click at [312, 53] on span "Pause" at bounding box center [307, 48] width 34 height 17
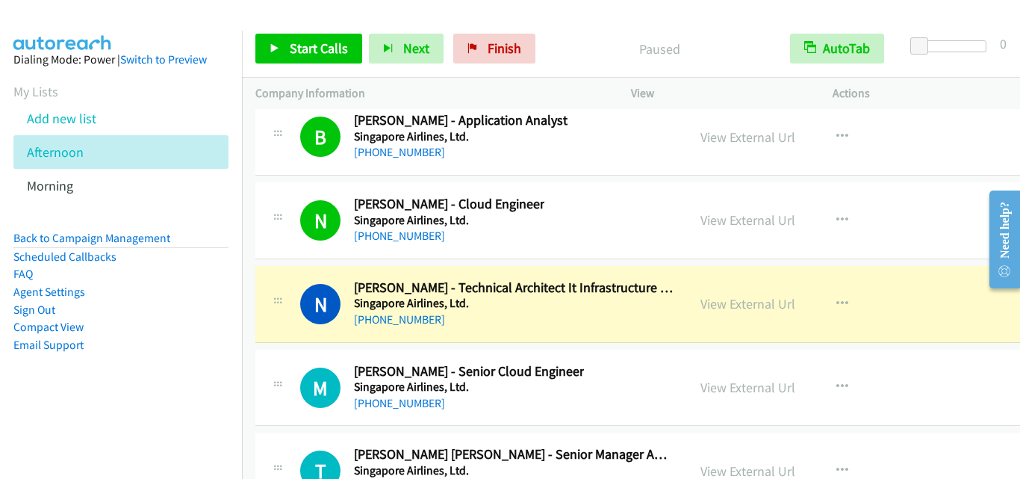
click at [261, 277] on div "N Callback Scheduled Nithin N. - Technical Architect It Infrastructure , Hybrid…" at bounding box center [659, 304] width 809 height 77
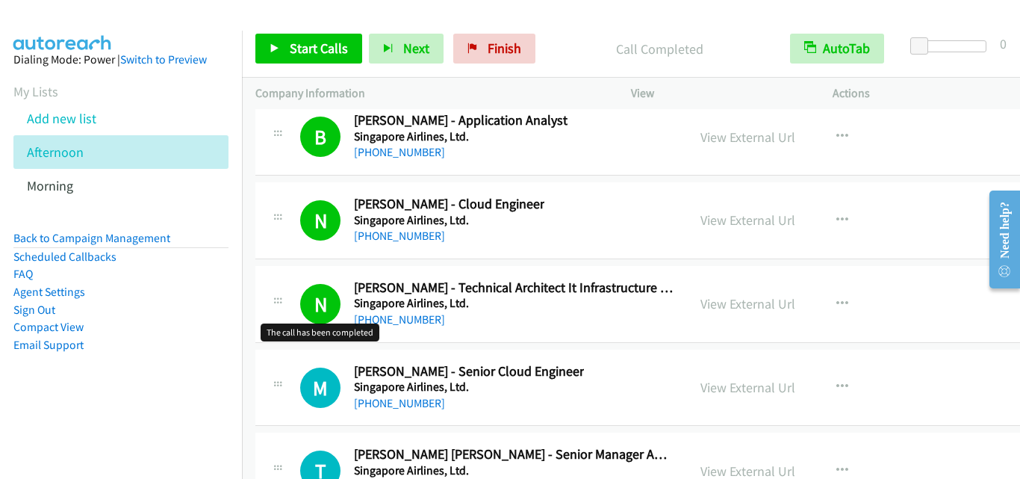
click at [324, 316] on h1 "N" at bounding box center [320, 304] width 40 height 40
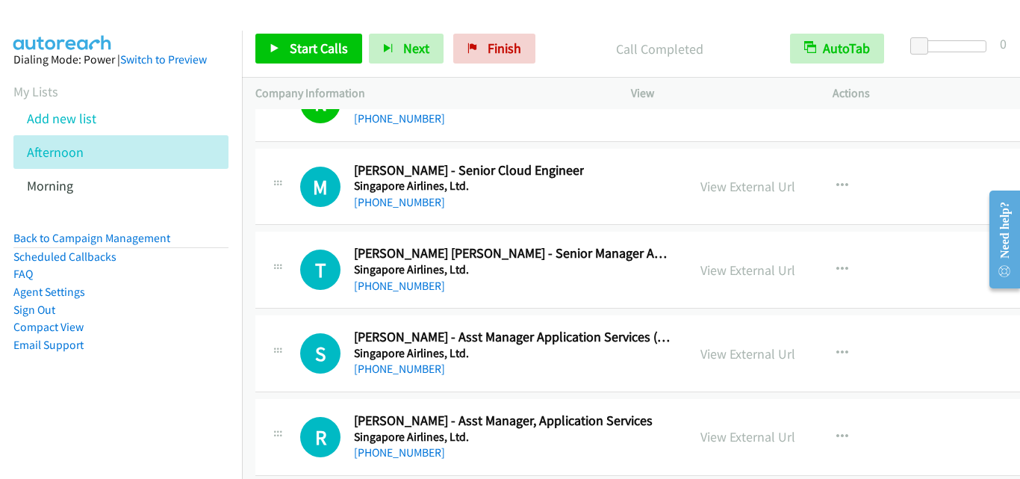
scroll to position [20908, 0]
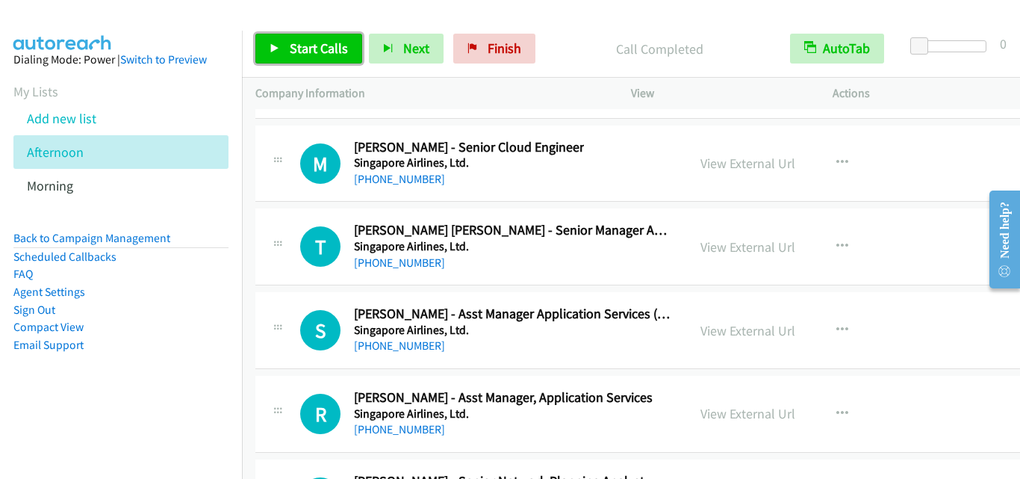
click at [311, 55] on span "Start Calls" at bounding box center [319, 48] width 58 height 17
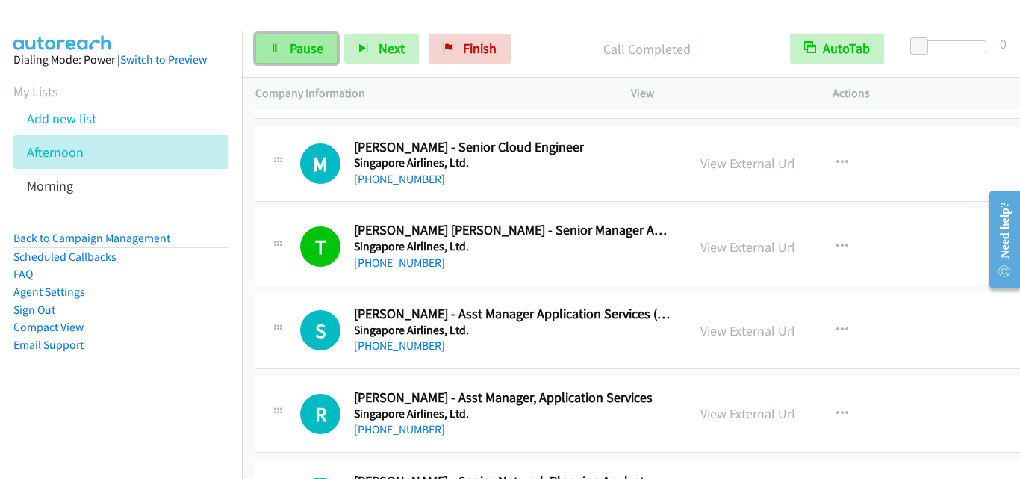
click at [314, 52] on span "Pause" at bounding box center [307, 48] width 34 height 17
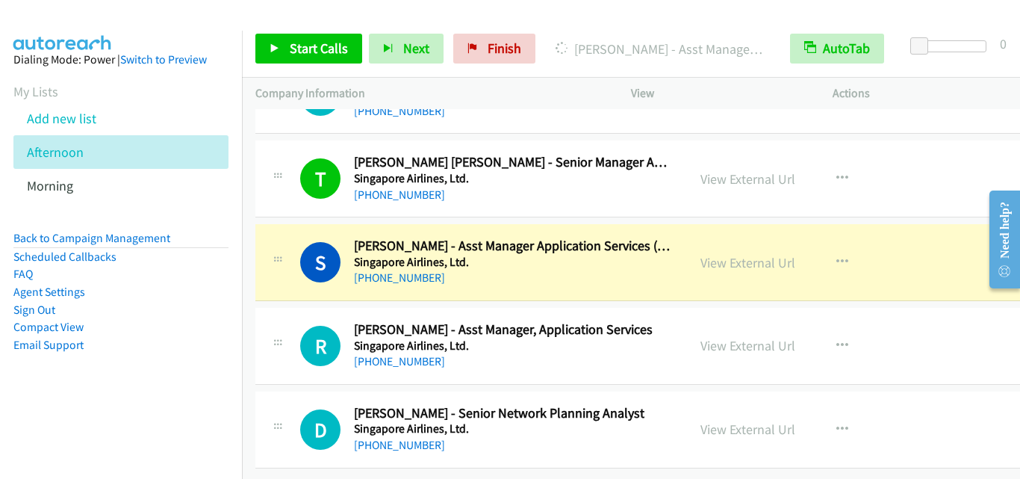
scroll to position [20987, 0]
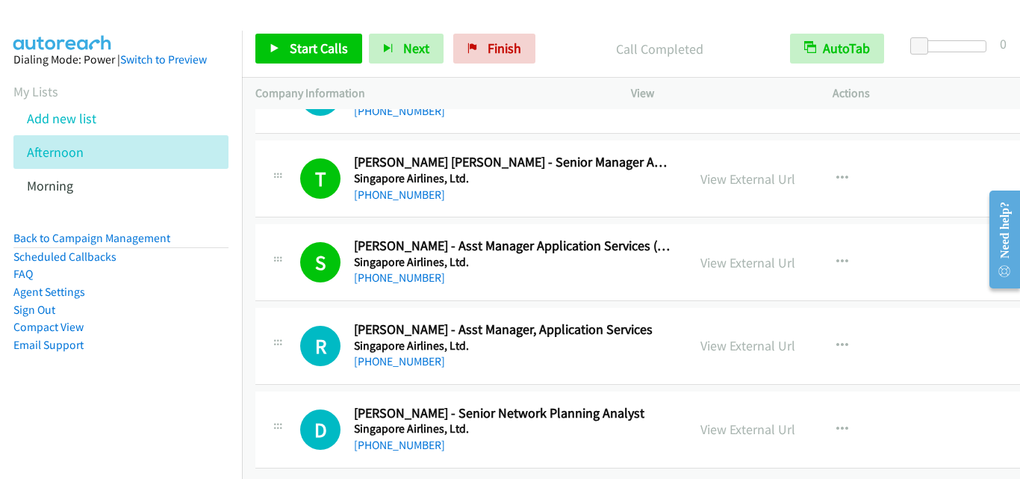
click at [289, 321] on div "R Callback Scheduled Roopali Gs - Asst Manager, Application Services Singapore …" at bounding box center [471, 345] width 405 height 49
click at [279, 46] on icon at bounding box center [275, 49] width 10 height 10
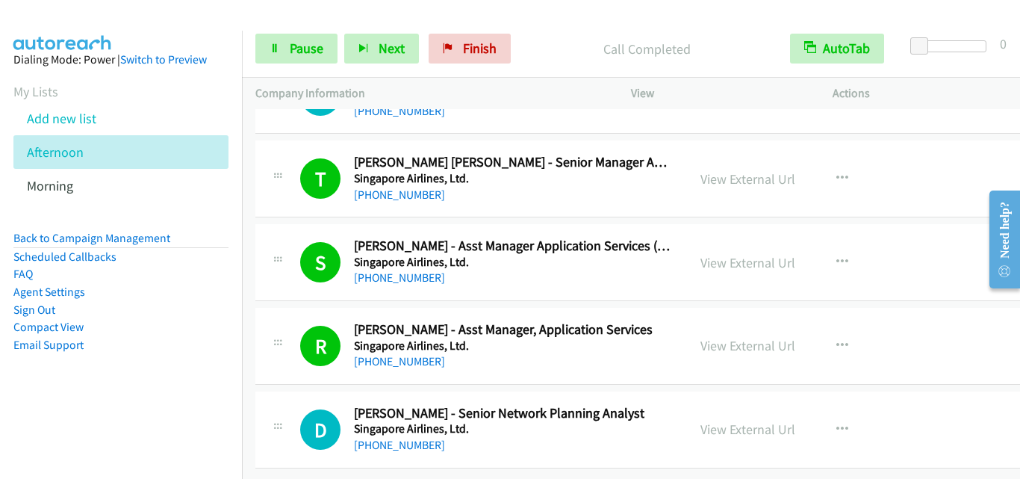
click at [293, 360] on div "R Callback Scheduled Roopali Gs - Asst Manager, Application Services Singapore …" at bounding box center [659, 346] width 809 height 77
click at [305, 45] on span "Pause" at bounding box center [307, 48] width 34 height 17
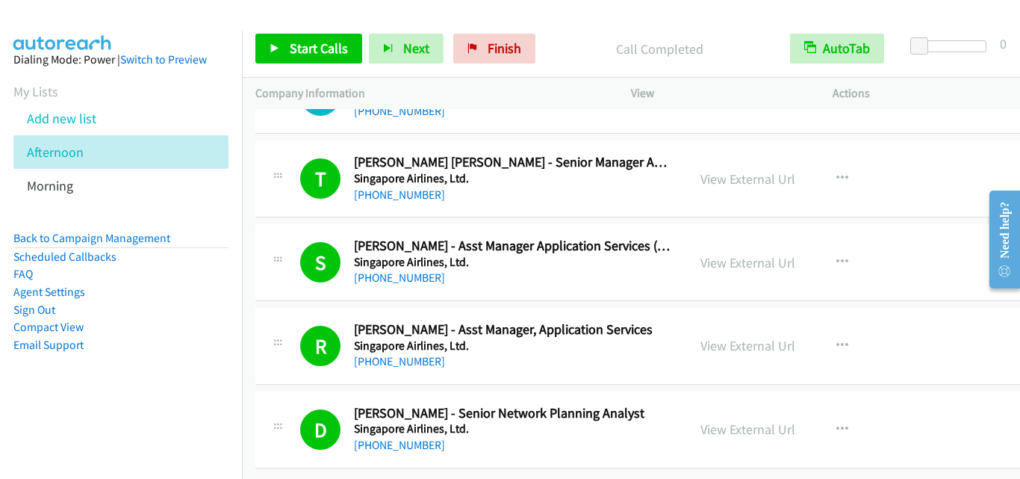
click at [284, 308] on div "R Callback Scheduled Roopali Gs - Asst Manager, Application Services Singapore …" at bounding box center [659, 346] width 809 height 77
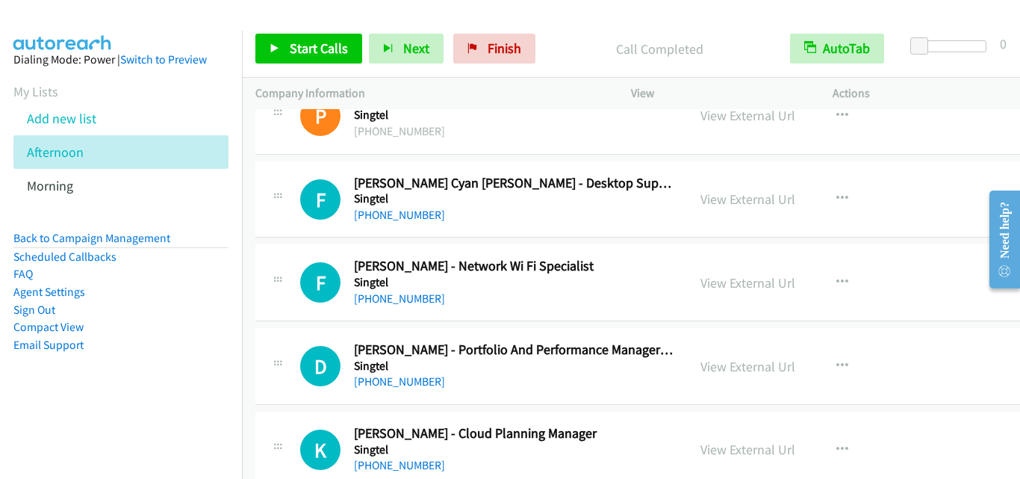
scroll to position [16886, 0]
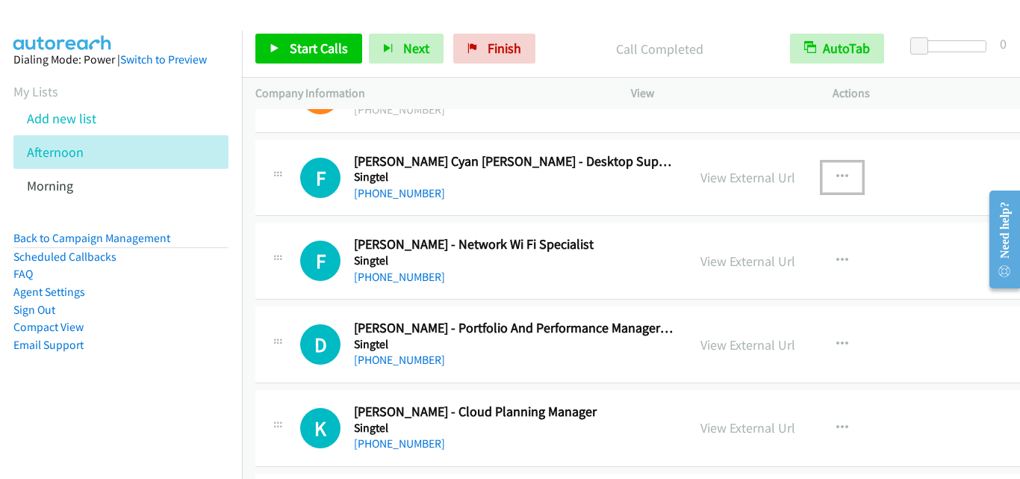
click at [836, 176] on icon "button" at bounding box center [842, 177] width 12 height 12
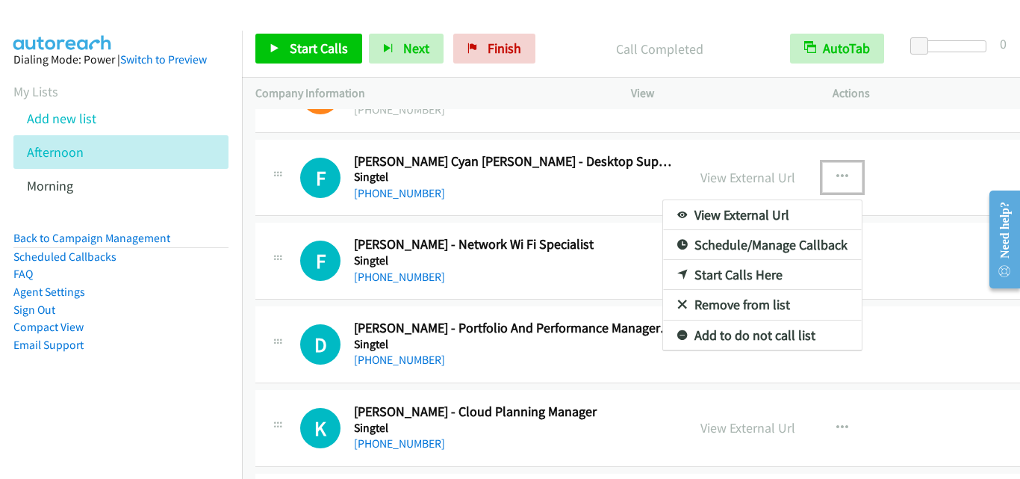
click at [745, 279] on link "Start Calls Here" at bounding box center [762, 275] width 199 height 30
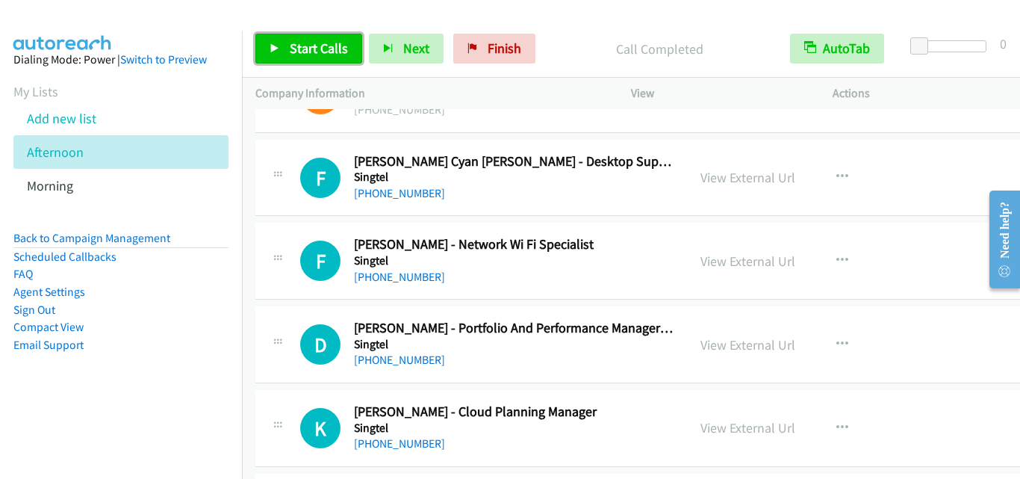
click at [323, 46] on span "Start Calls" at bounding box center [319, 48] width 58 height 17
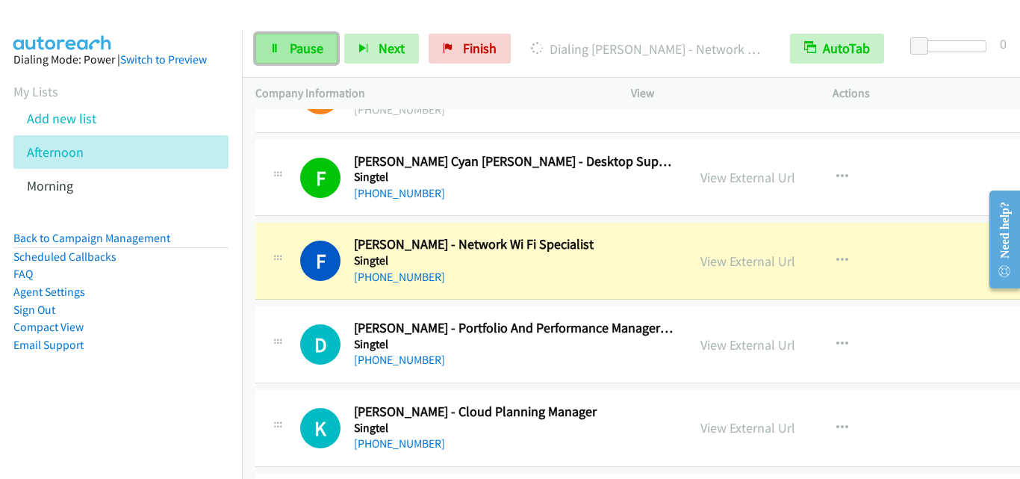
click at [303, 49] on span "Pause" at bounding box center [307, 48] width 34 height 17
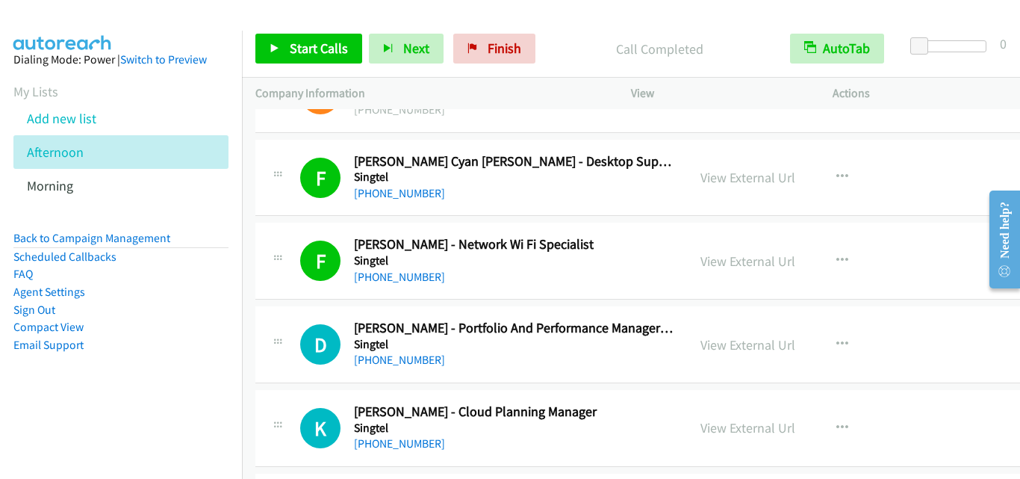
click at [296, 270] on div "F Callback Scheduled Felix Ian Jie - Network Wi Fi Specialist Singtel Asia/Sing…" at bounding box center [471, 260] width 405 height 49
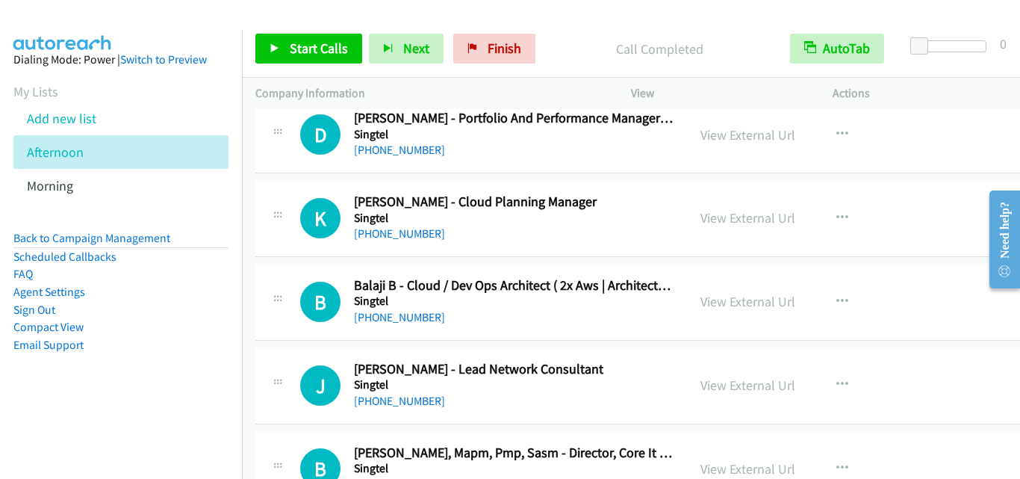
scroll to position [17110, 0]
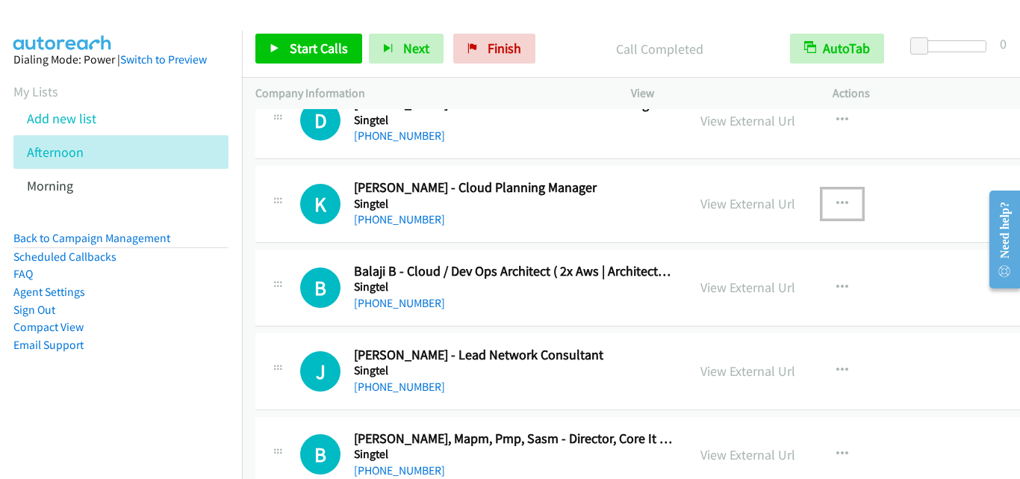
click at [836, 204] on icon "button" at bounding box center [842, 204] width 12 height 12
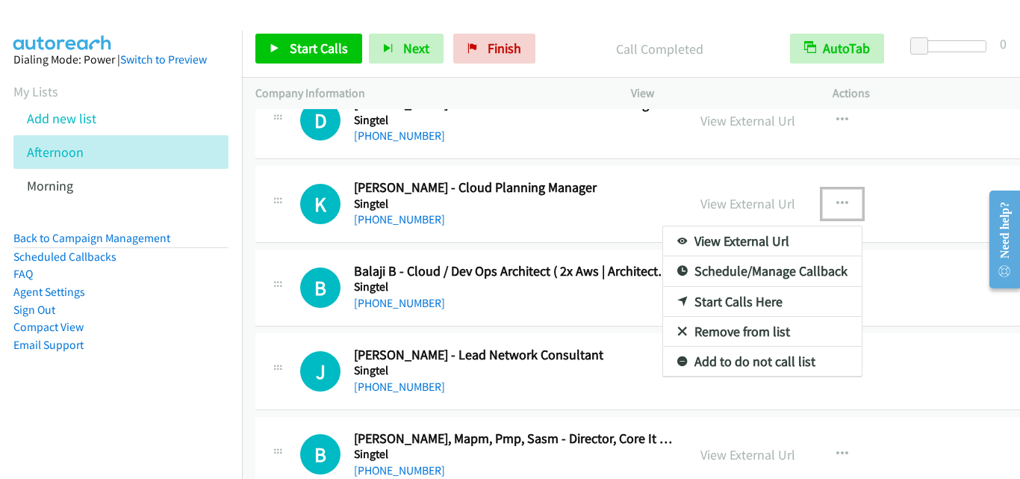
click at [738, 304] on link "Start Calls Here" at bounding box center [762, 302] width 199 height 30
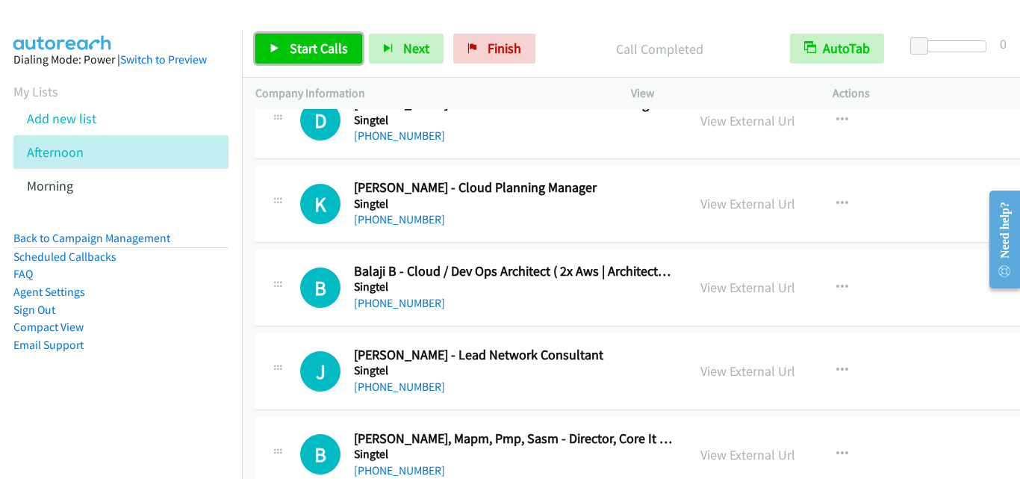
click at [324, 61] on link "Start Calls" at bounding box center [308, 49] width 107 height 30
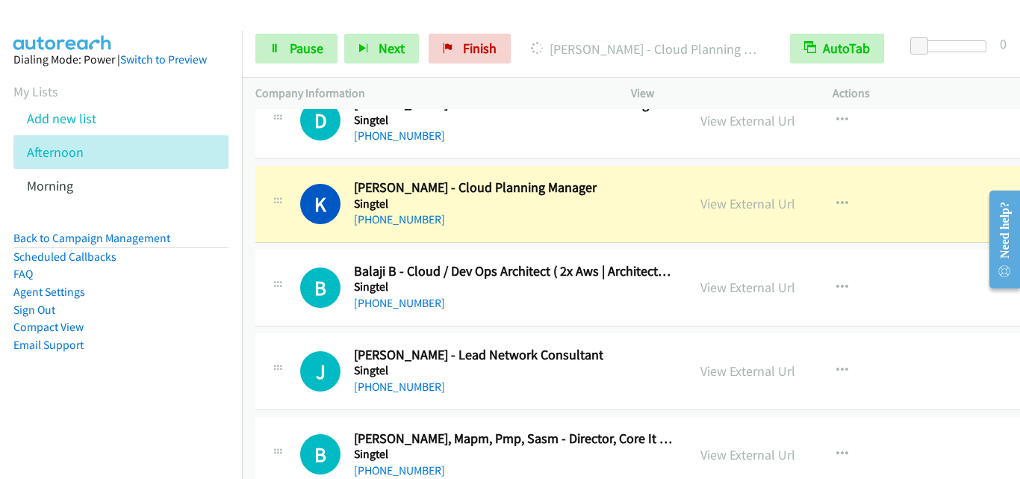
click at [292, 246] on td "B Callback Scheduled Balaji B - Cloud / Dev Ops Architect ( 2x Aws | Architect …" at bounding box center [660, 288] width 836 height 84
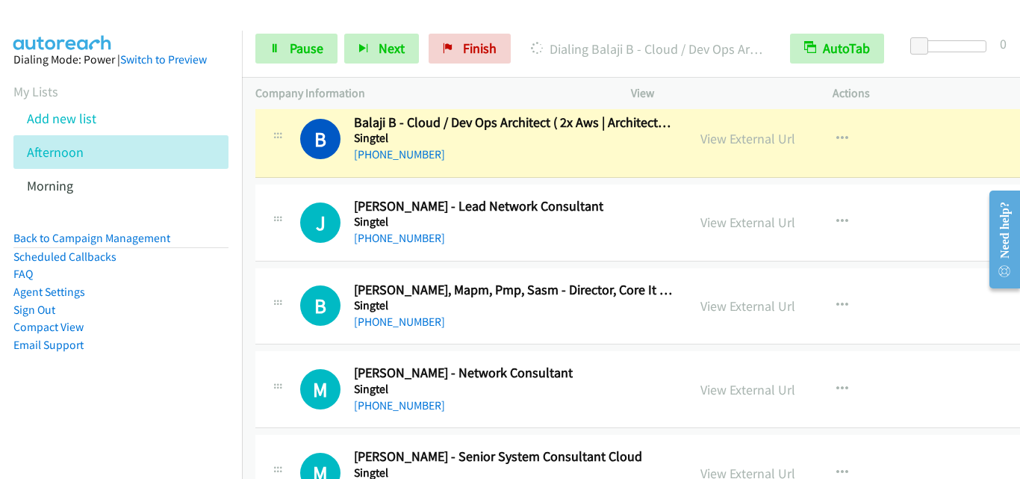
scroll to position [17259, 0]
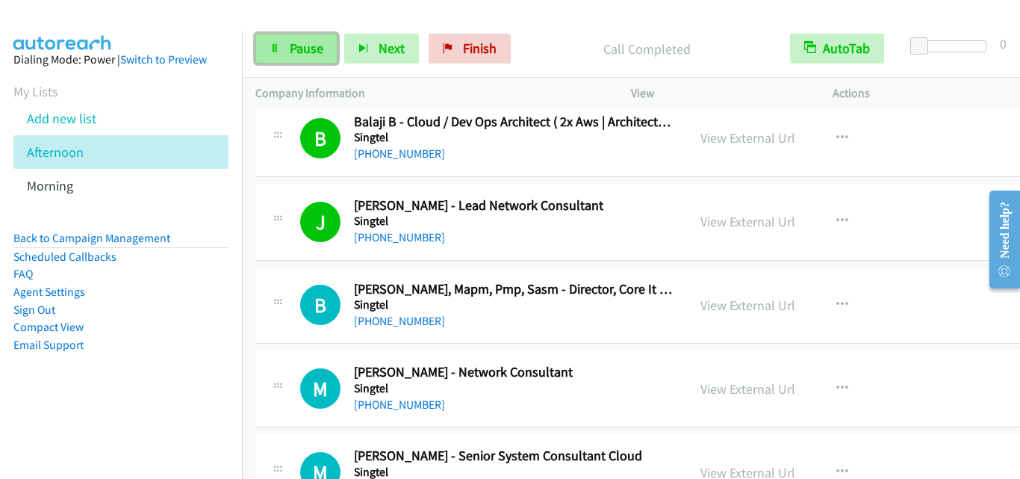
click at [290, 46] on span "Pause" at bounding box center [307, 48] width 34 height 17
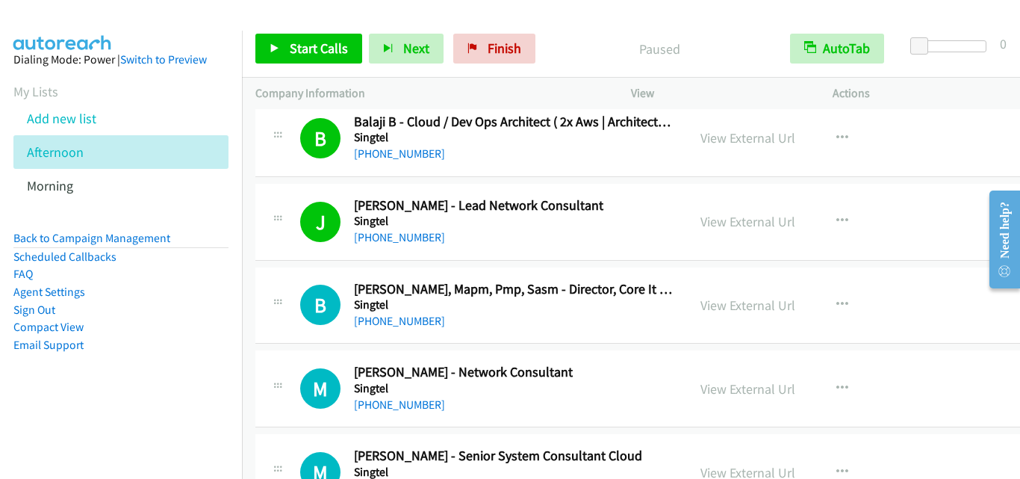
click at [287, 290] on div "B Callback Scheduled Balaji Manoharan, Mapm, Pmp, Sasm - Director, Core It Deli…" at bounding box center [471, 305] width 405 height 49
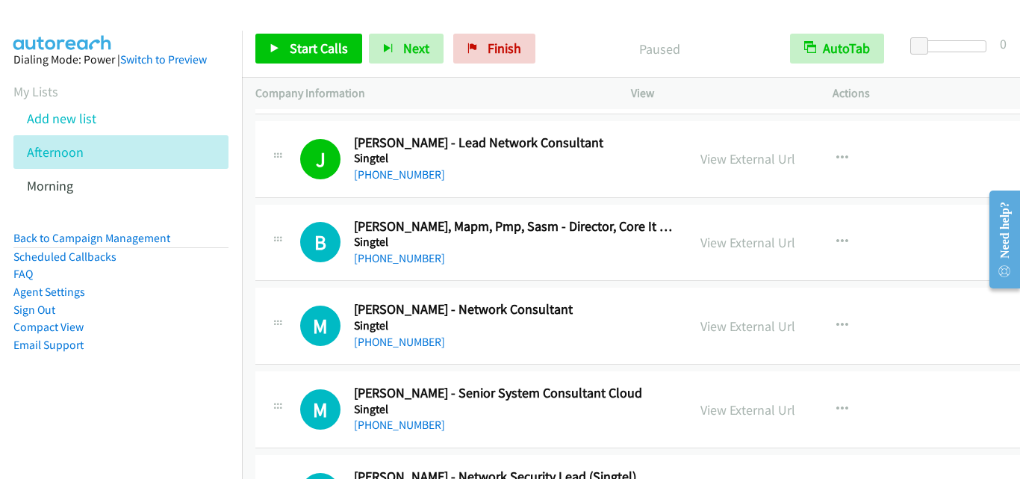
scroll to position [17409, 0]
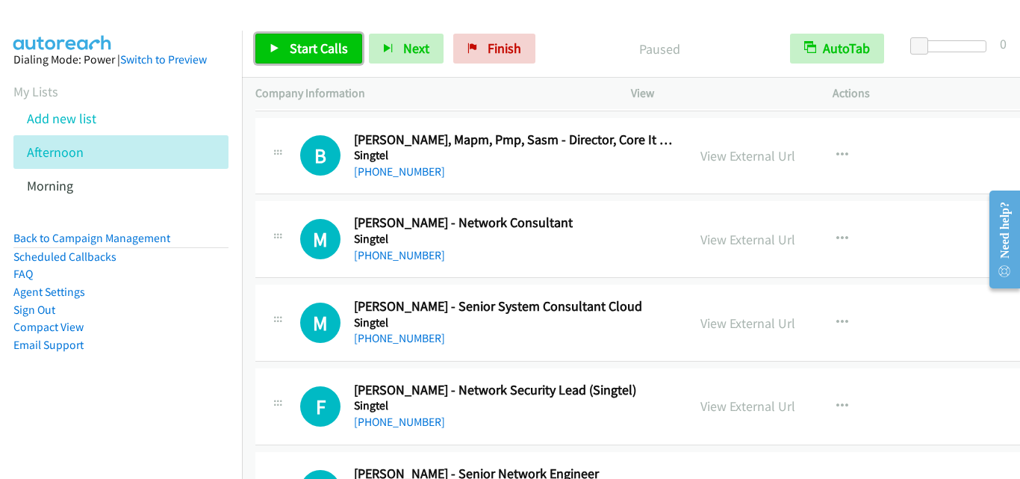
click at [328, 62] on link "Start Calls" at bounding box center [308, 49] width 107 height 30
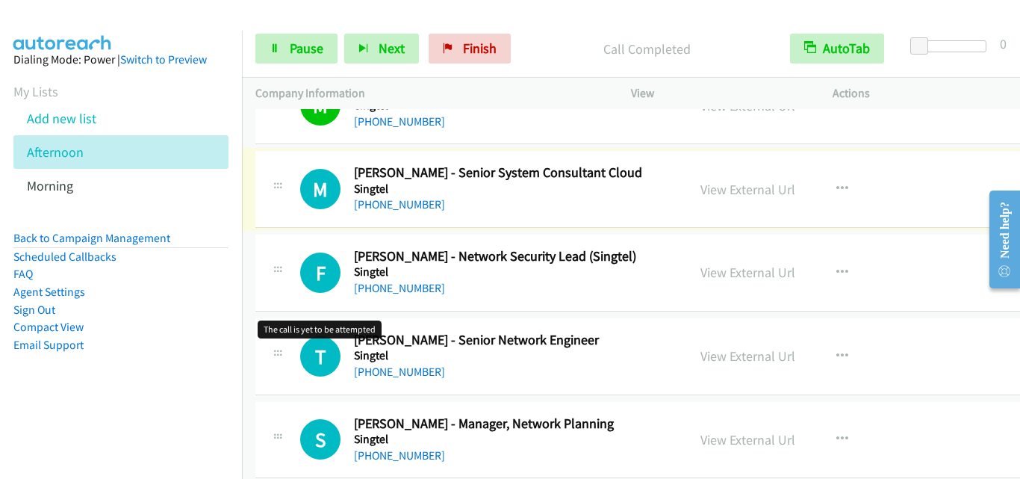
scroll to position [17558, 0]
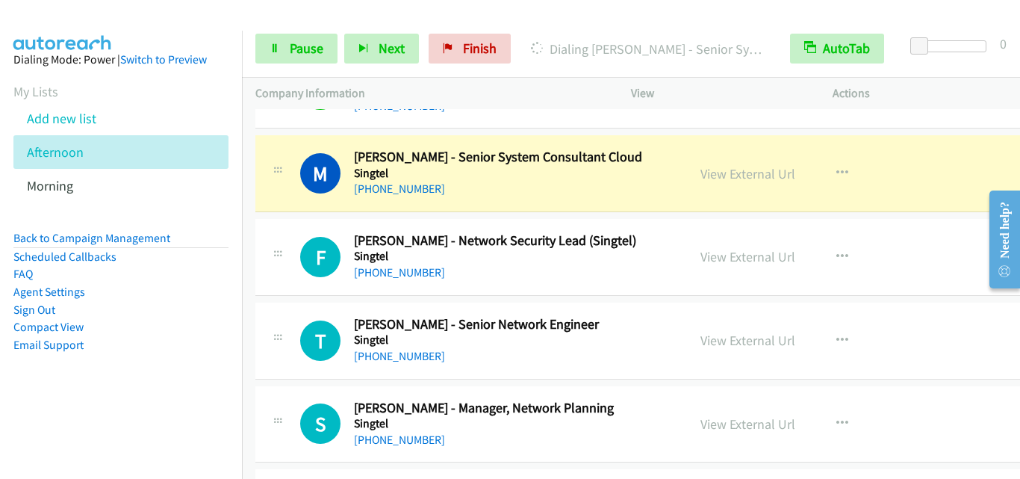
click at [283, 235] on div at bounding box center [278, 252] width 18 height 40
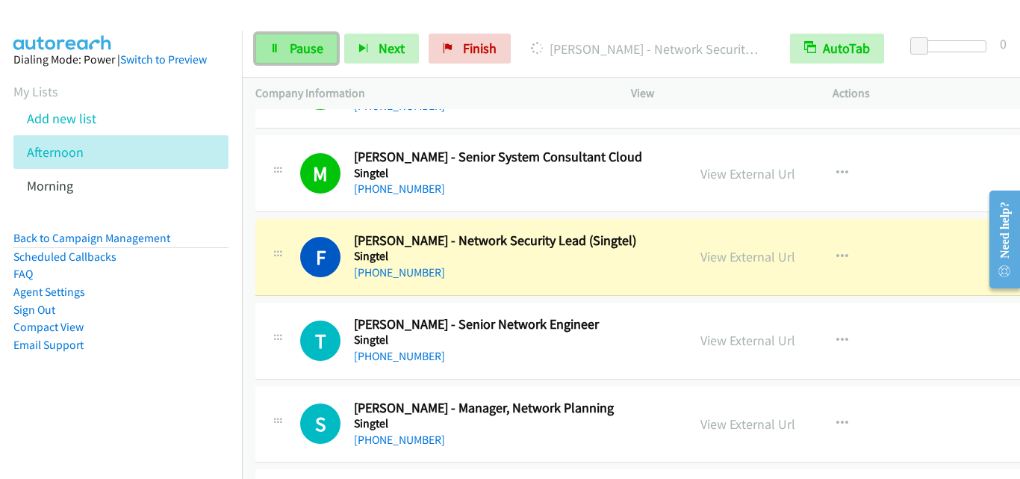
click at [282, 55] on link "Pause" at bounding box center [296, 49] width 82 height 30
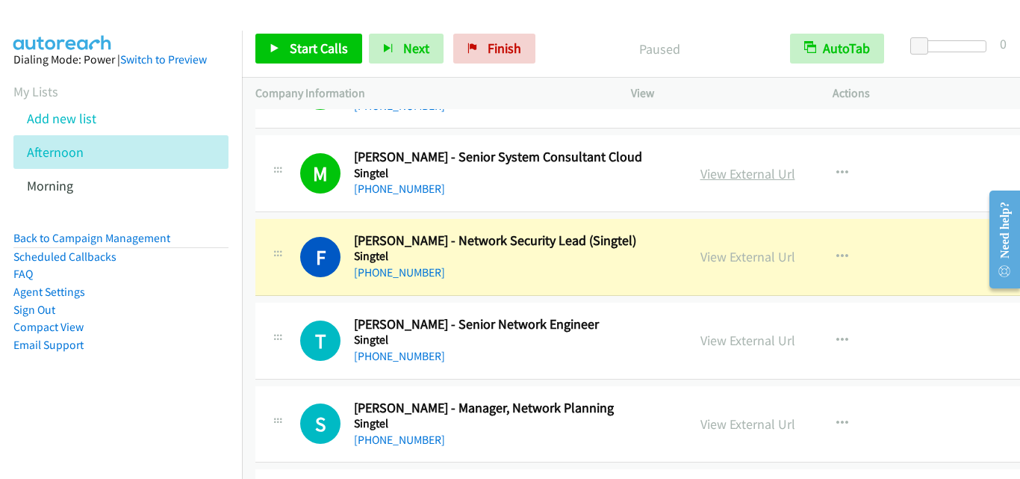
click at [730, 172] on link "View External Url" at bounding box center [747, 173] width 95 height 17
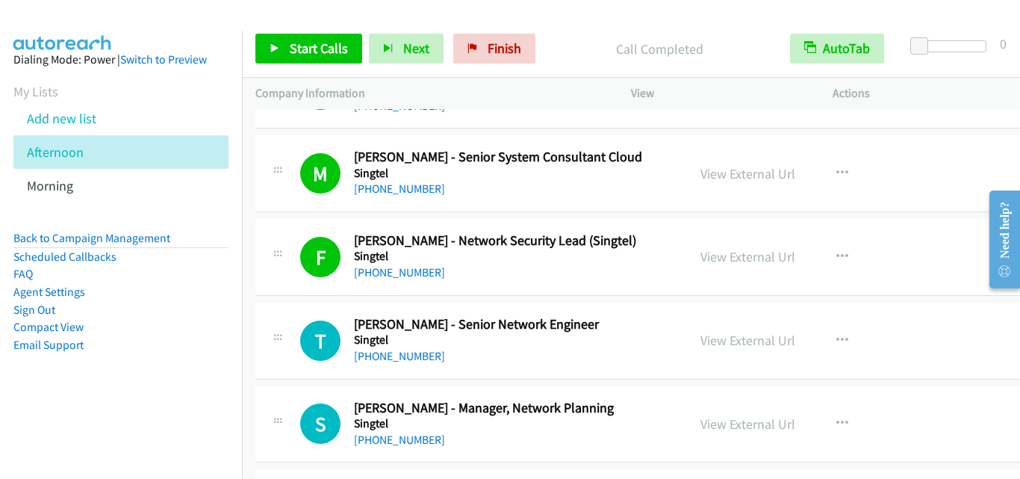
click at [269, 255] on icon at bounding box center [278, 255] width 18 height 7
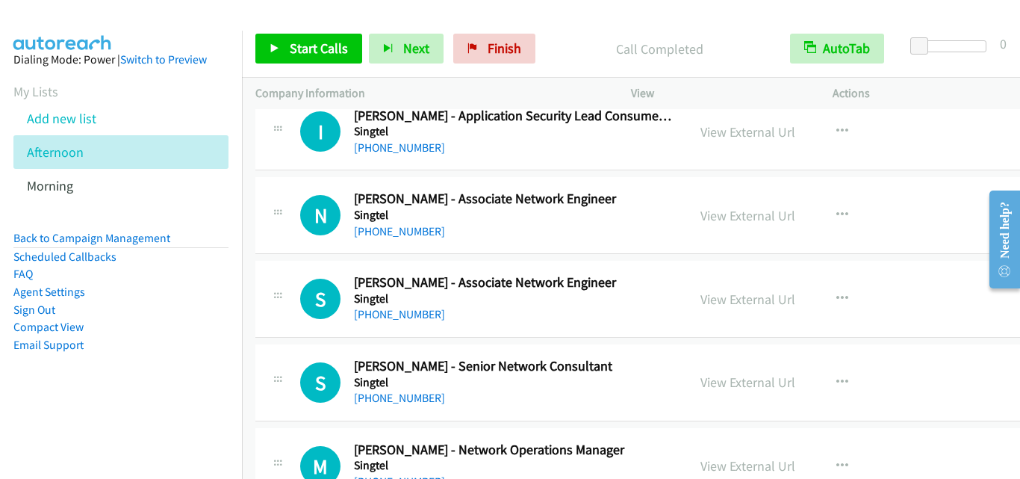
scroll to position [12480, 0]
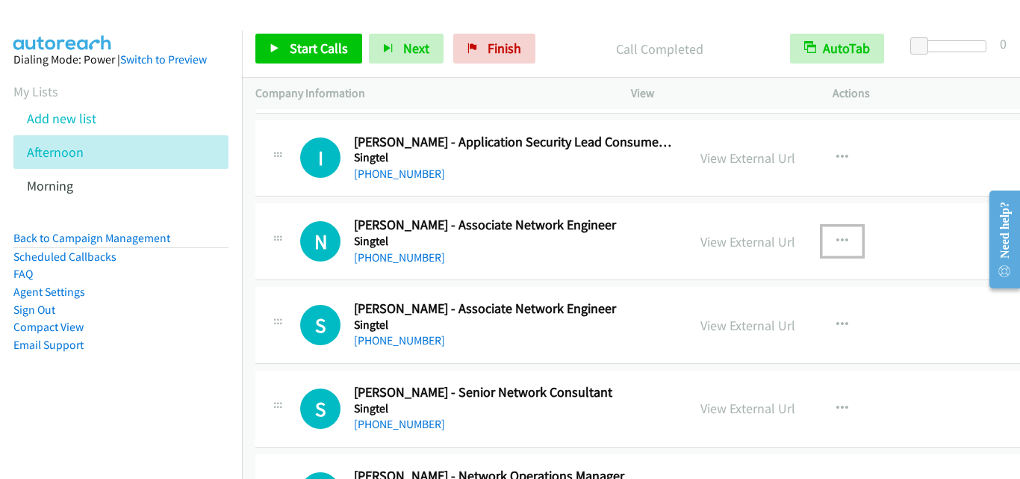
click at [836, 235] on icon "button" at bounding box center [842, 241] width 12 height 12
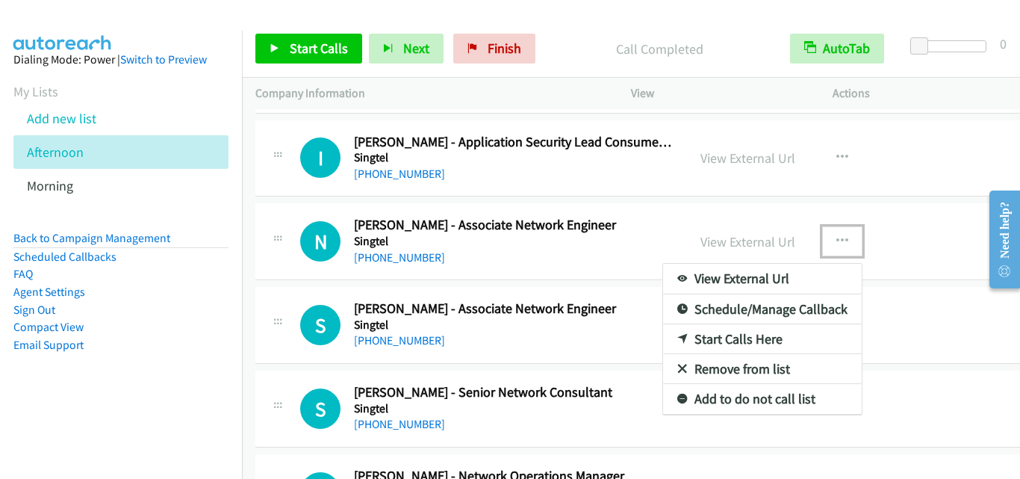
click at [730, 338] on link "Start Calls Here" at bounding box center [762, 339] width 199 height 30
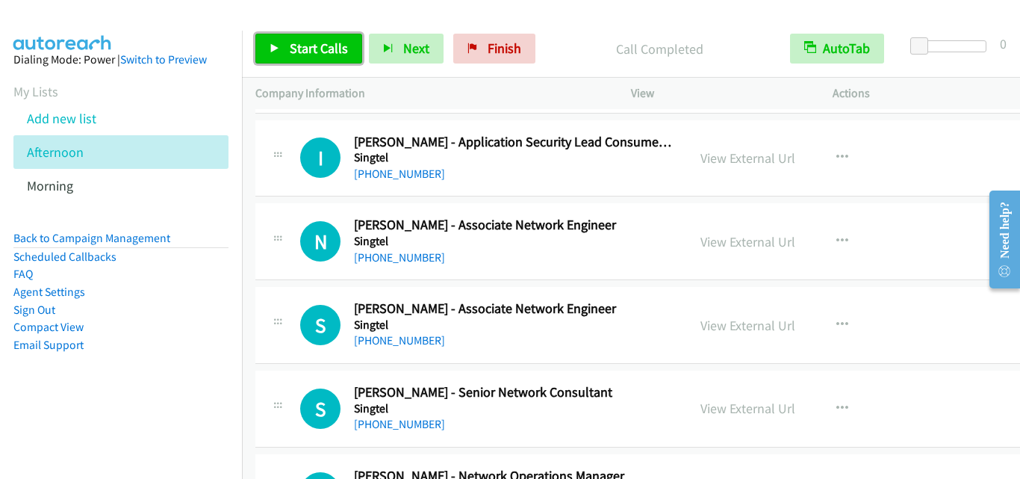
click at [298, 45] on span "Start Calls" at bounding box center [319, 48] width 58 height 17
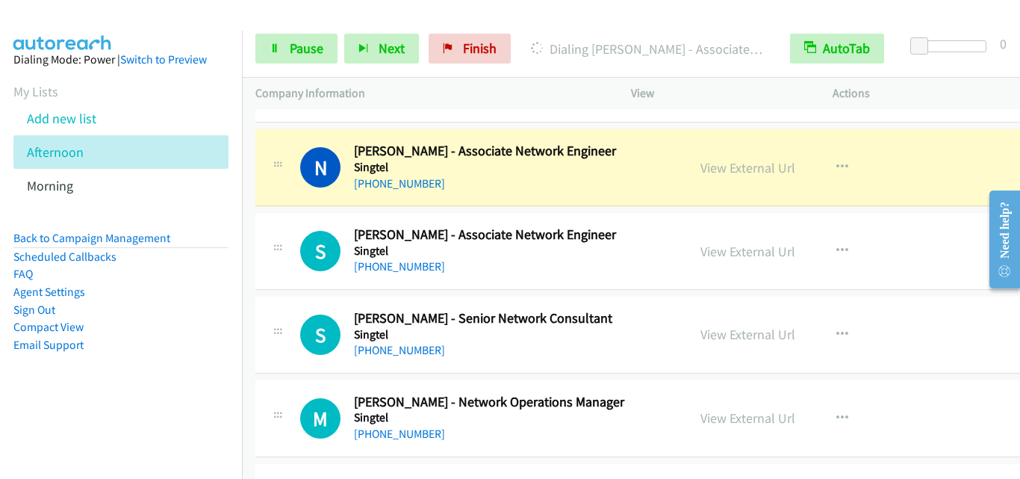
scroll to position [12555, 0]
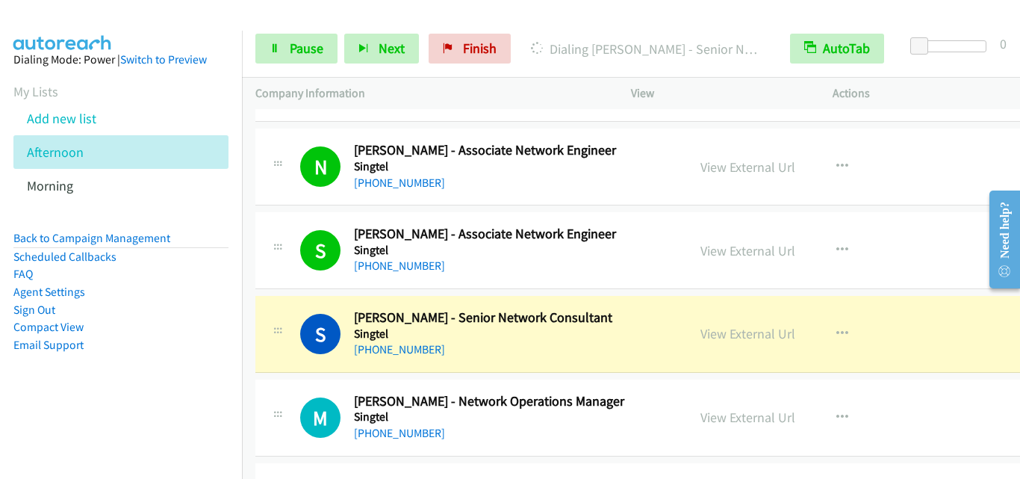
click at [285, 346] on div at bounding box center [278, 329] width 18 height 40
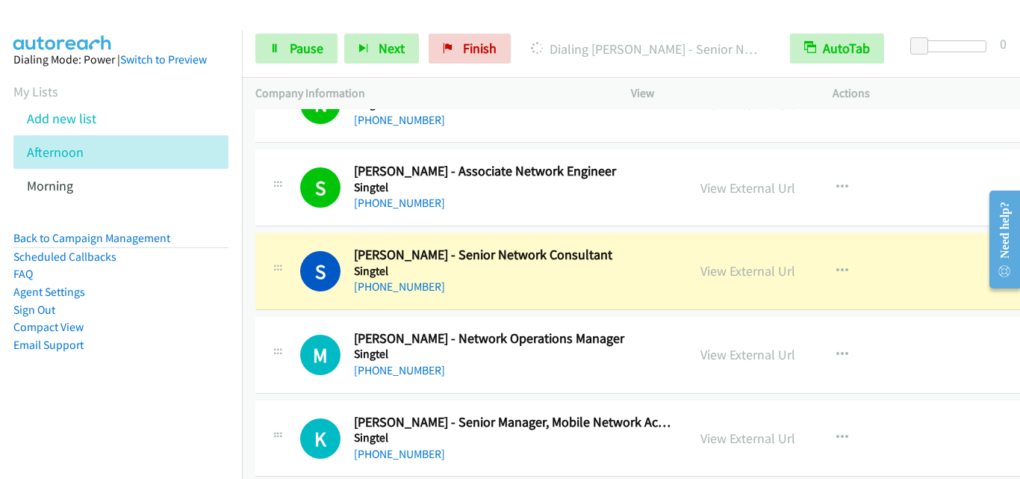
scroll to position [12704, 0]
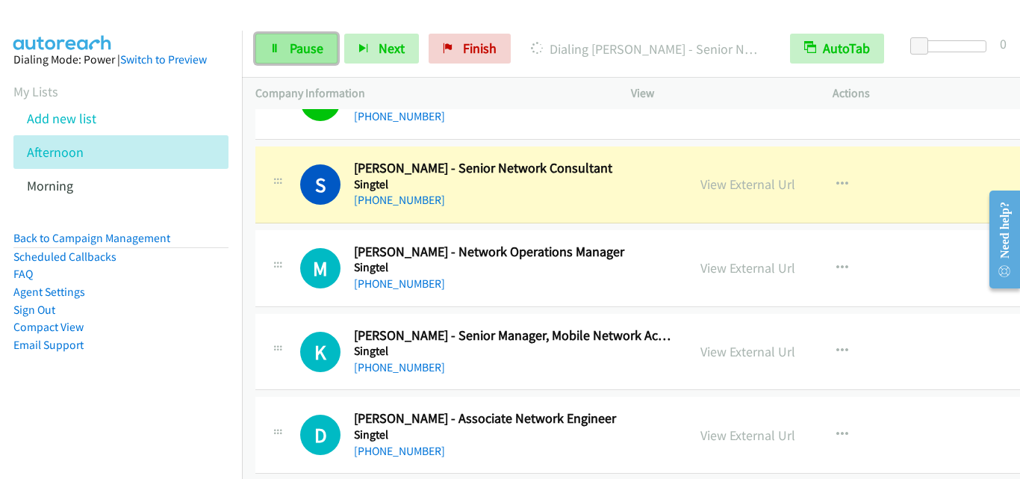
click at [302, 53] on span "Pause" at bounding box center [307, 48] width 34 height 17
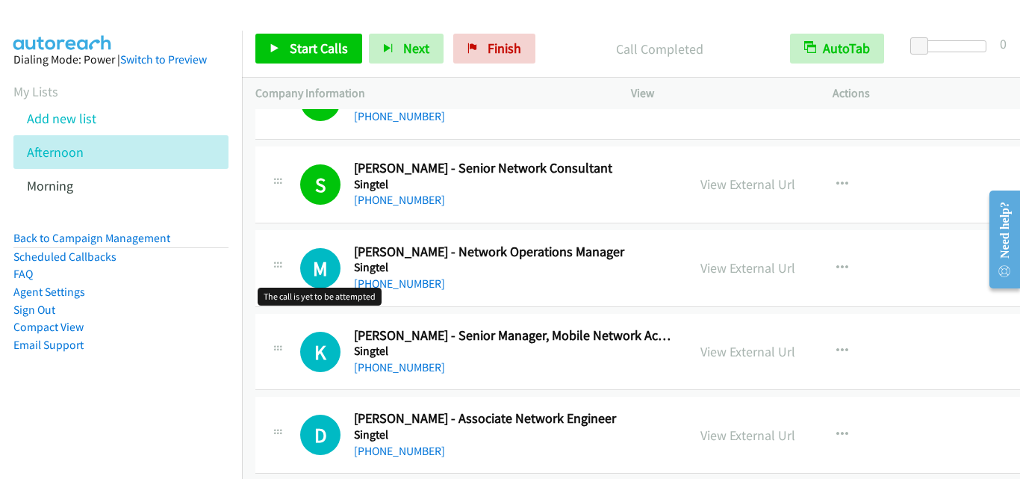
click at [302, 270] on h1 "M" at bounding box center [320, 268] width 40 height 40
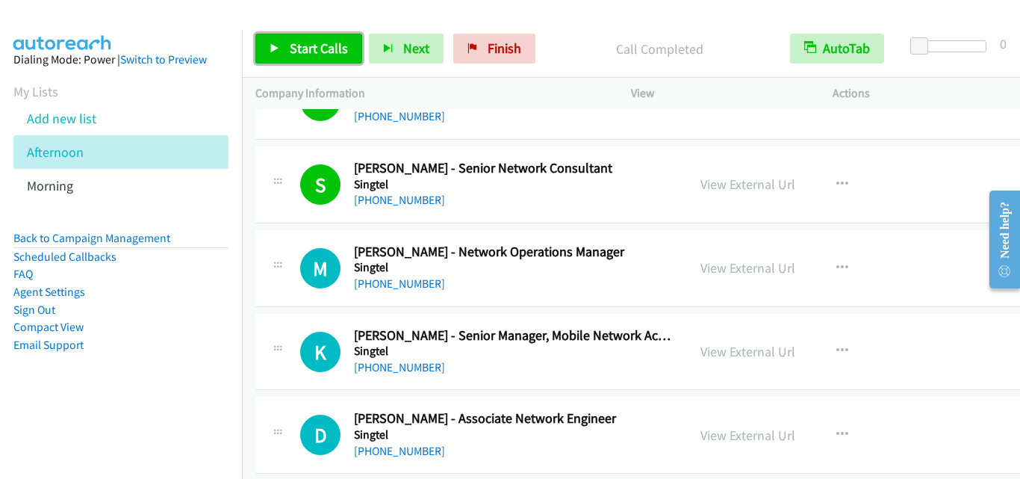
click at [313, 37] on link "Start Calls" at bounding box center [308, 49] width 107 height 30
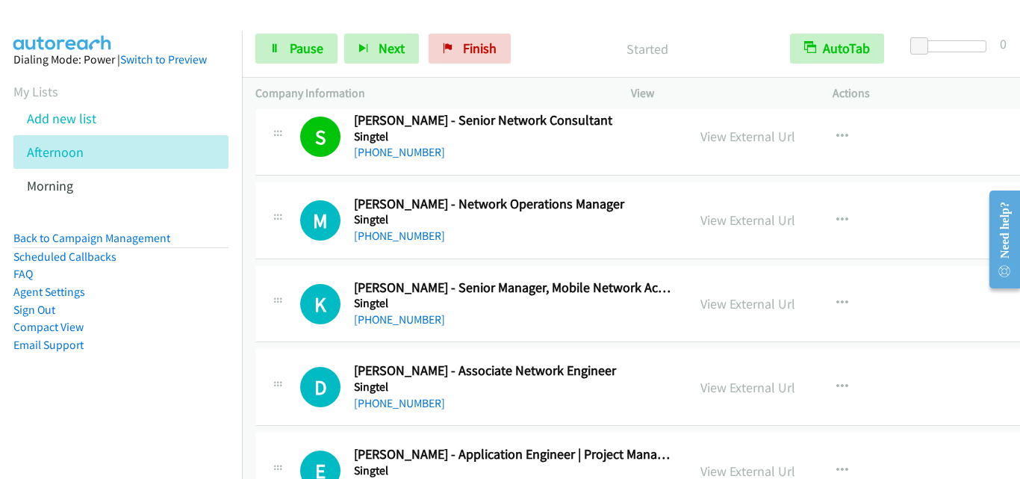
scroll to position [12779, 0]
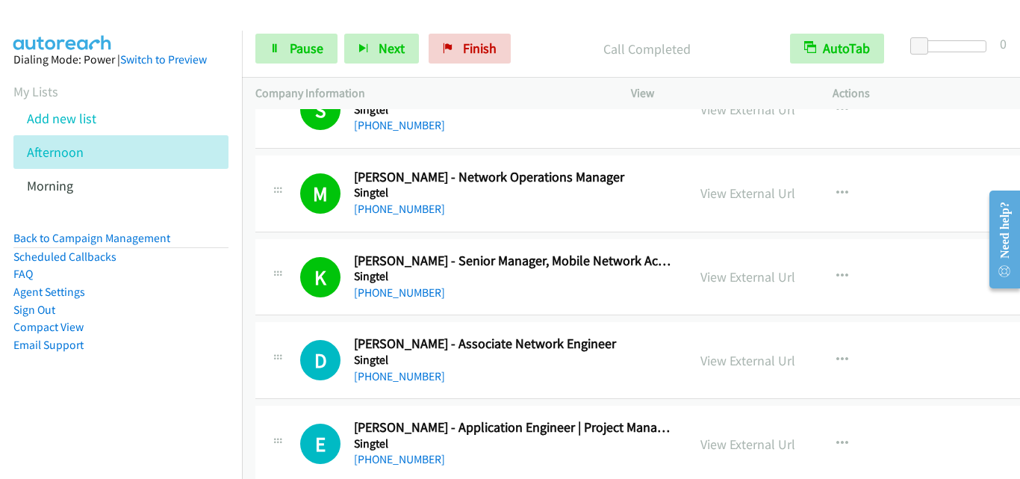
click at [289, 332] on div "D Callback Scheduled Dipinraj Meloth - Associate Network Engineer Singtel Asia/…" at bounding box center [659, 360] width 809 height 77
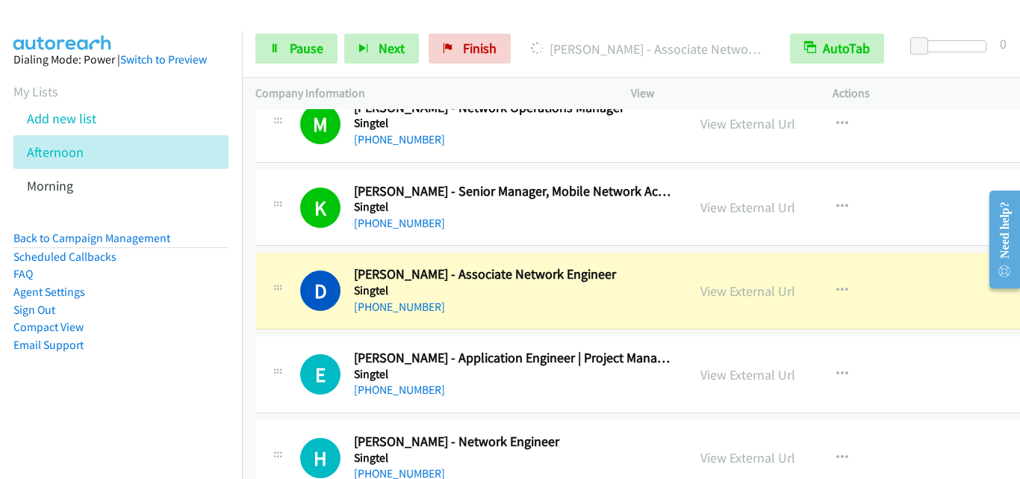
scroll to position [12928, 0]
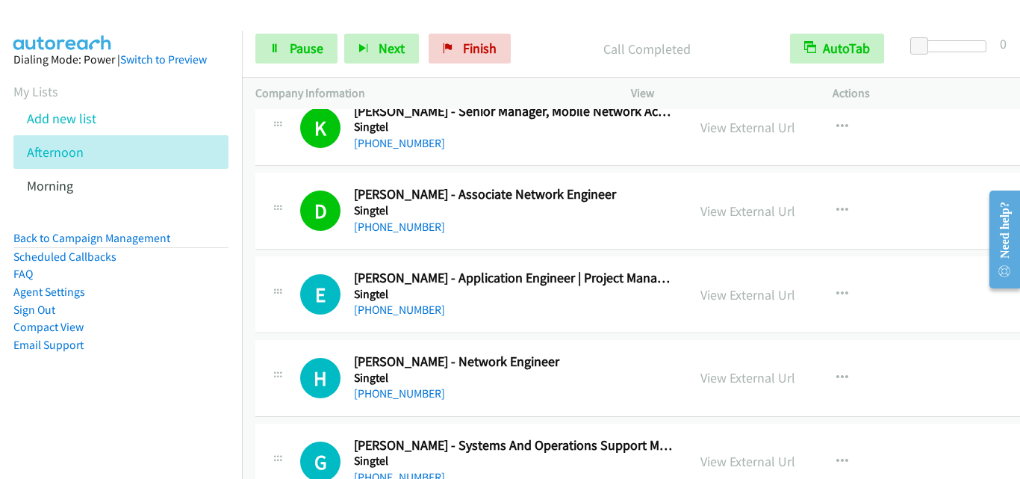
click at [287, 282] on div "E Callback Scheduled Elmer La Torre - Application Engineer | Project Manager Si…" at bounding box center [471, 294] width 405 height 49
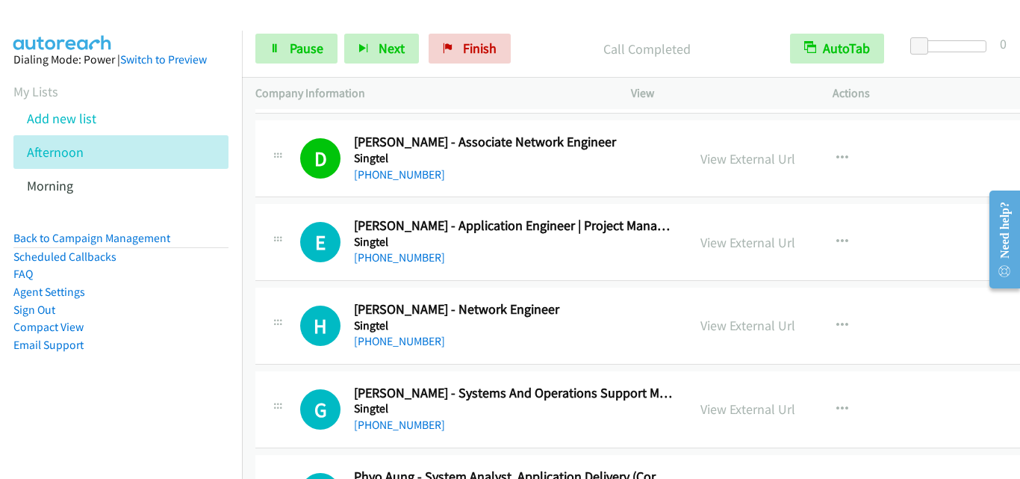
scroll to position [13003, 0]
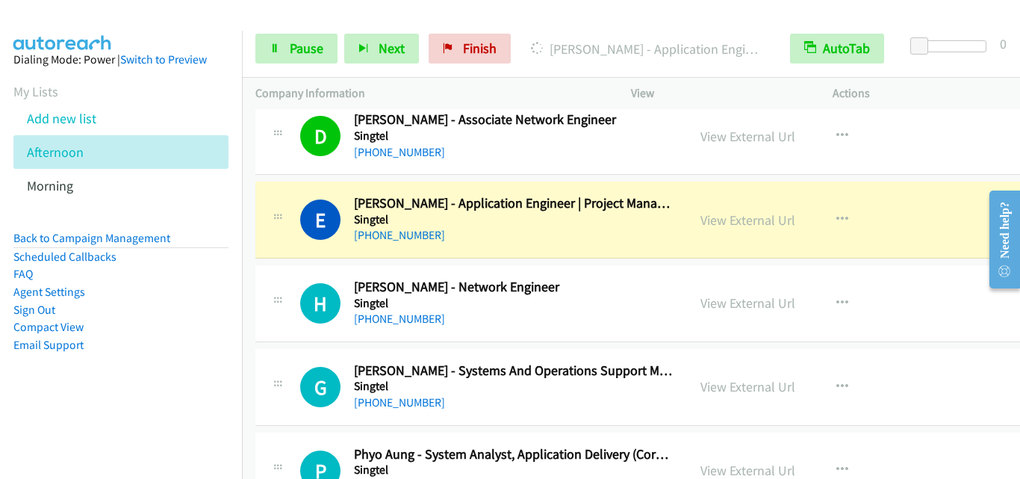
click at [285, 280] on div at bounding box center [278, 299] width 18 height 40
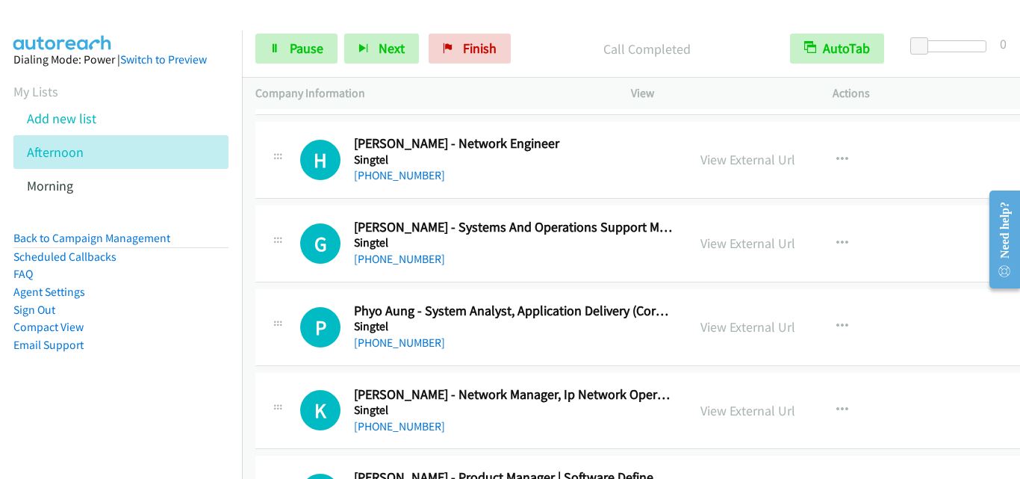
scroll to position [13152, 0]
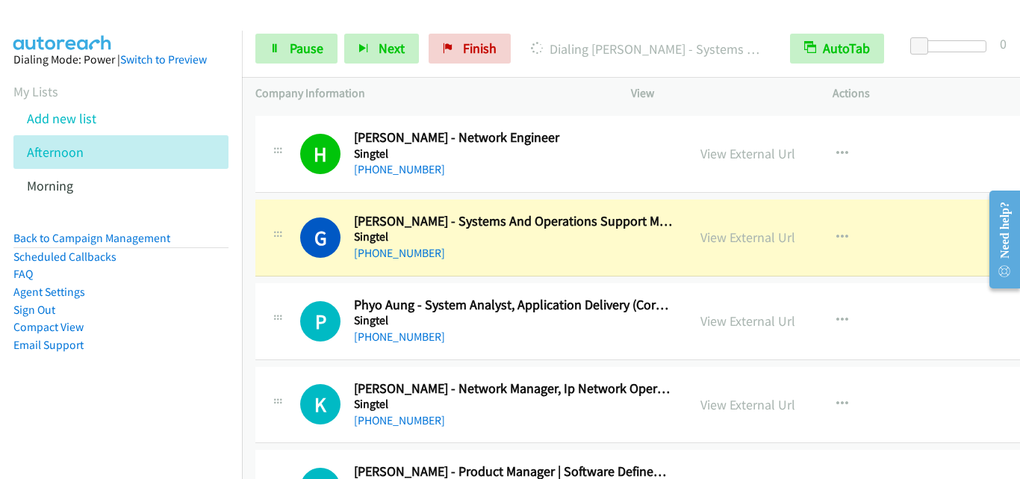
click at [295, 299] on div "P Callback Scheduled Phyo Aung - System Analyst, Application Delivery (Core Sys…" at bounding box center [471, 320] width 405 height 49
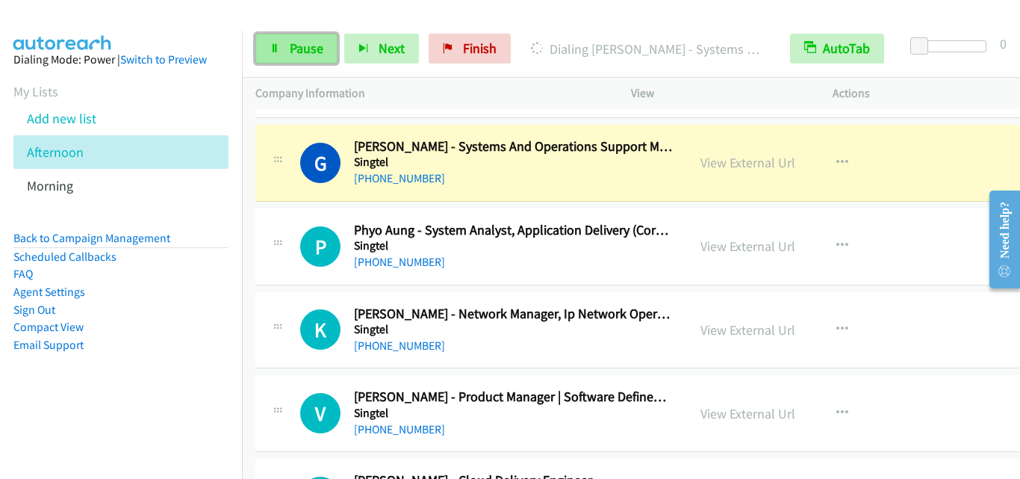
click at [311, 61] on link "Pause" at bounding box center [296, 49] width 82 height 30
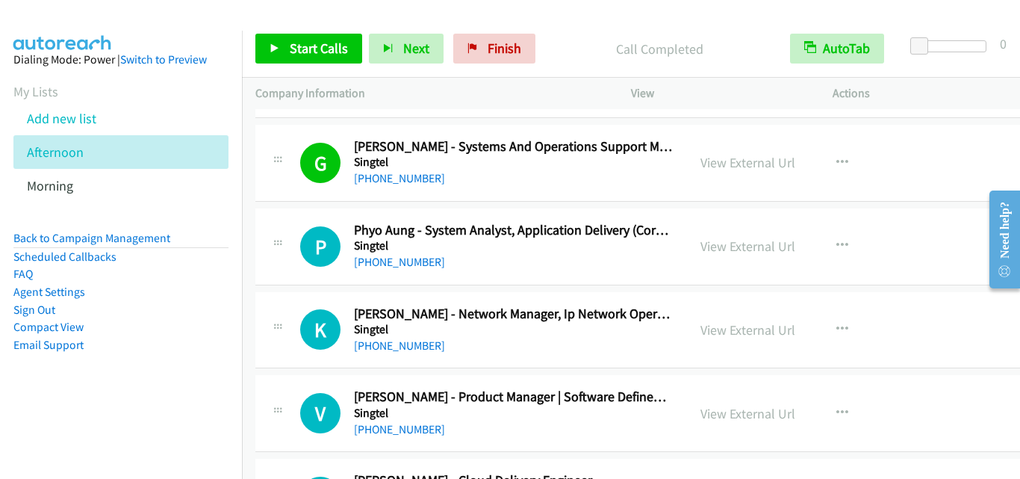
click at [287, 261] on div "P Callback Scheduled Phyo Aung - System Analyst, Application Delivery (Core Sys…" at bounding box center [471, 246] width 405 height 49
click at [283, 257] on div at bounding box center [278, 242] width 18 height 40
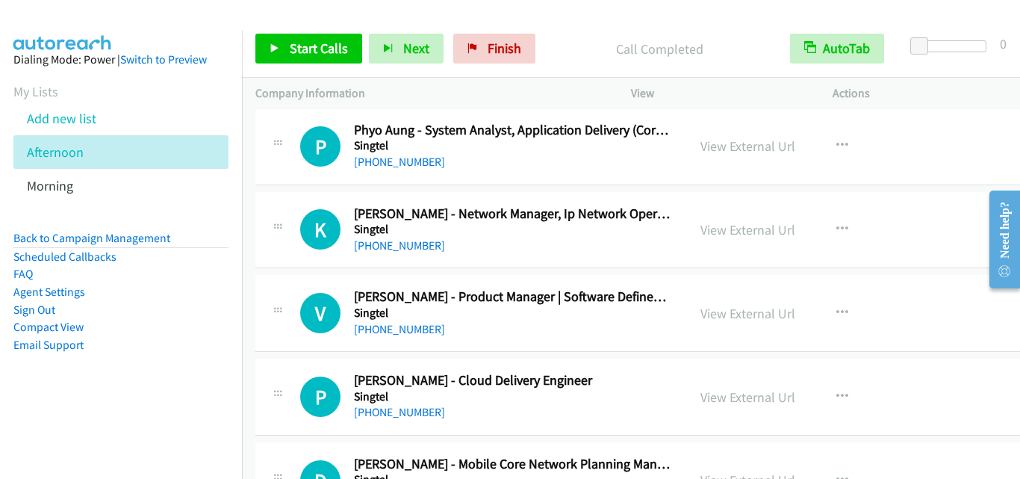
scroll to position [13302, 0]
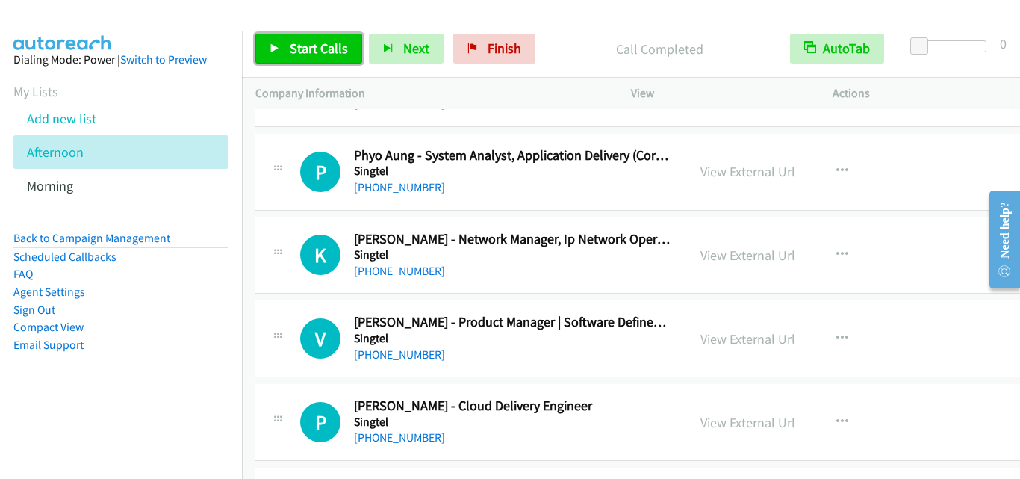
click at [338, 41] on span "Start Calls" at bounding box center [319, 48] width 58 height 17
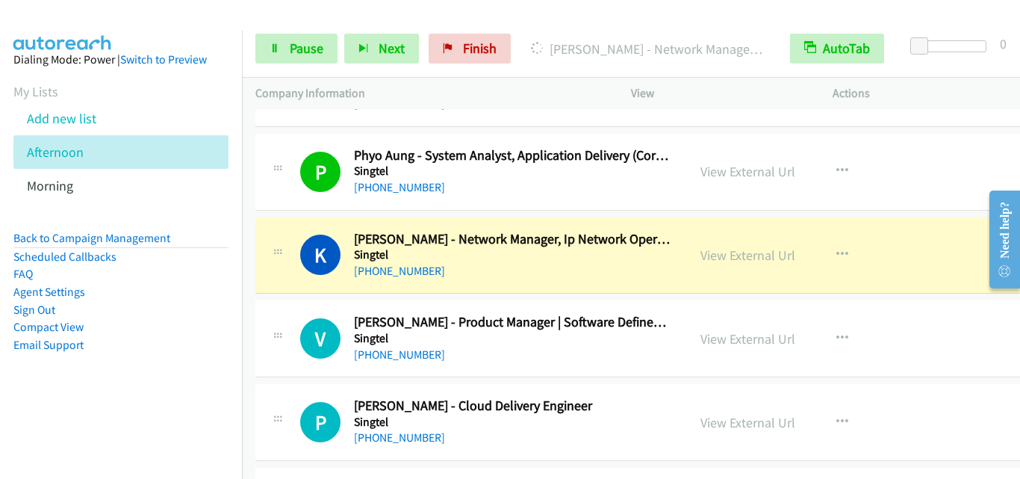
click at [328, 219] on div "K Callback Scheduled Kelvin Huan Nguyen - Network Manager, Ip Network Operation…" at bounding box center [659, 255] width 809 height 77
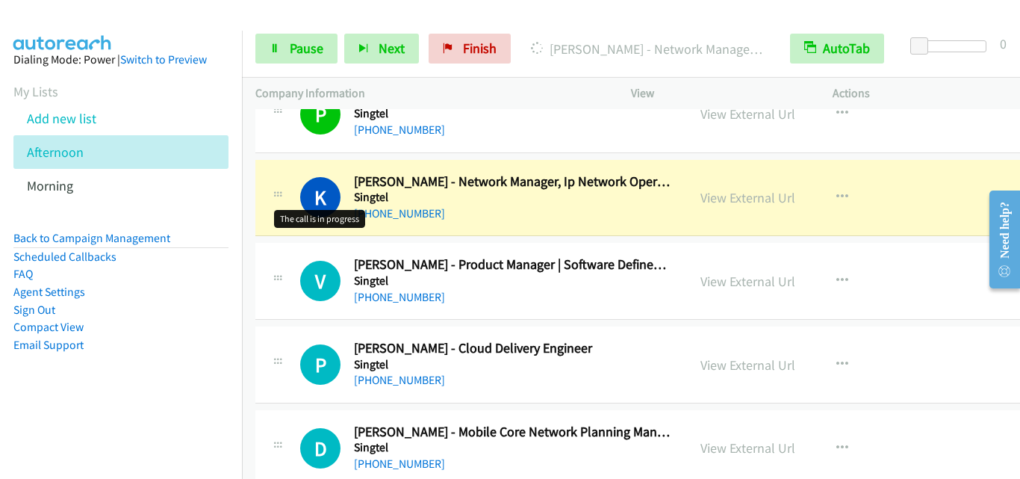
scroll to position [13376, 0]
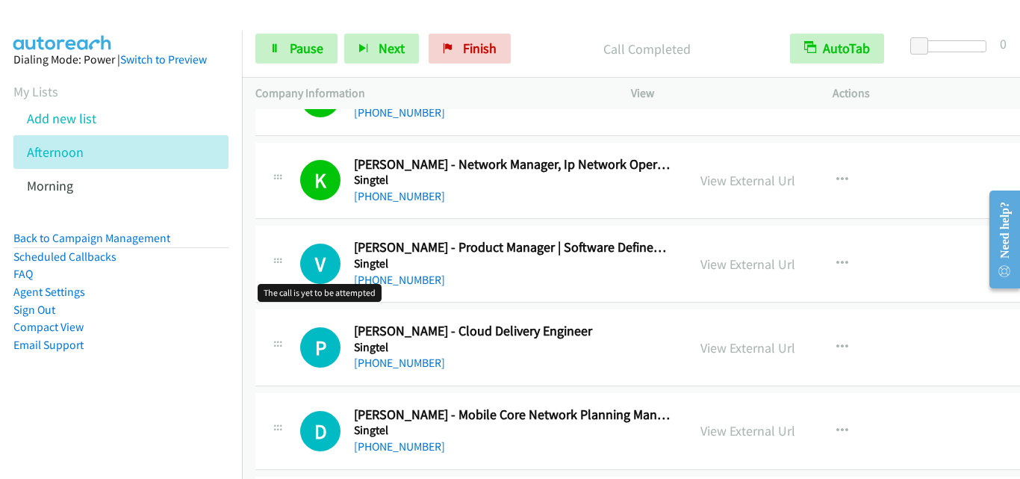
click at [324, 273] on h1 "V" at bounding box center [320, 263] width 40 height 40
click at [286, 292] on div "V Callback Scheduled Vipin Vikraman - Product Manager | Software Defined Networ…" at bounding box center [659, 264] width 809 height 77
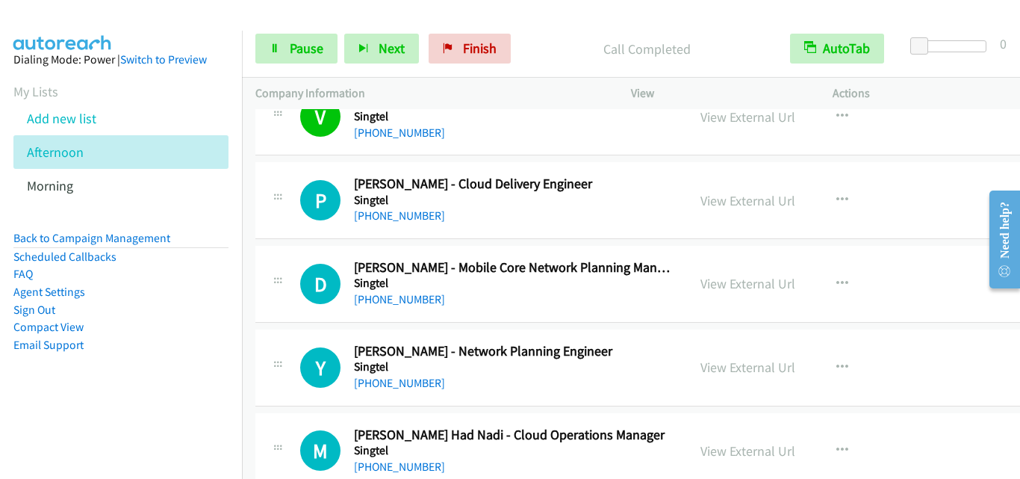
scroll to position [13526, 0]
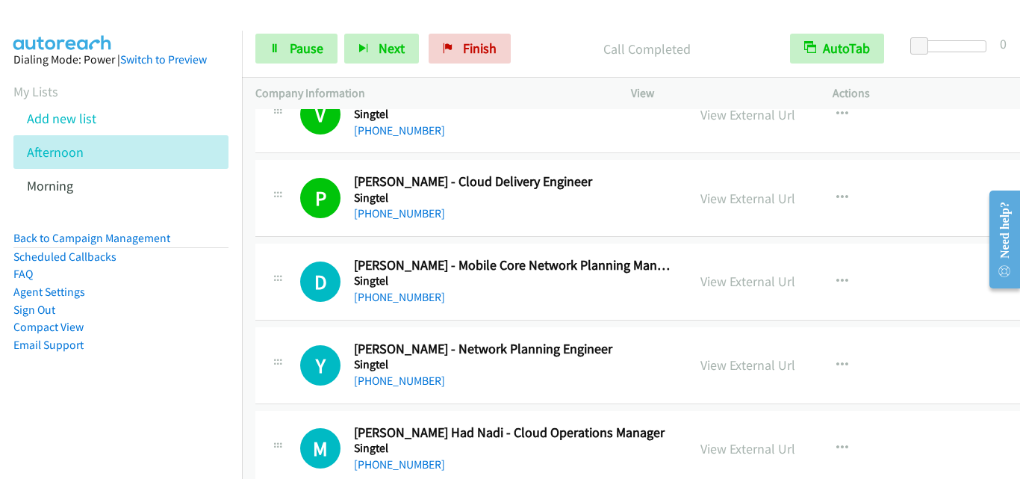
click at [307, 305] on div "D Callback Scheduled Denise Ngoo - Mobile Core Network Planning Manager Singtel…" at bounding box center [486, 281] width 373 height 49
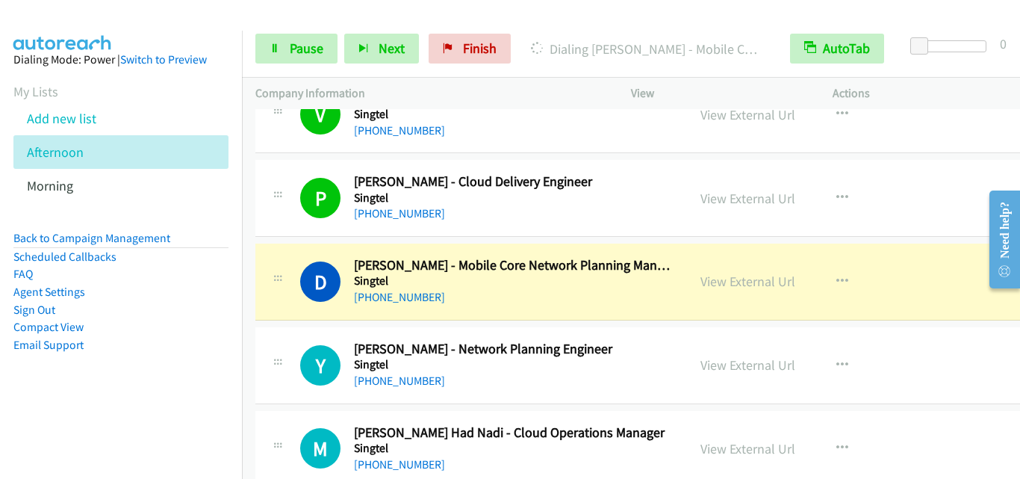
drag, startPoint x: 295, startPoint y: 249, endPoint x: 293, endPoint y: 184, distance: 65.0
click at [295, 249] on div "D Callback Scheduled Denise Ngoo - Mobile Core Network Planning Manager Singtel…" at bounding box center [659, 281] width 809 height 77
click at [299, 48] on span "Pause" at bounding box center [307, 48] width 34 height 17
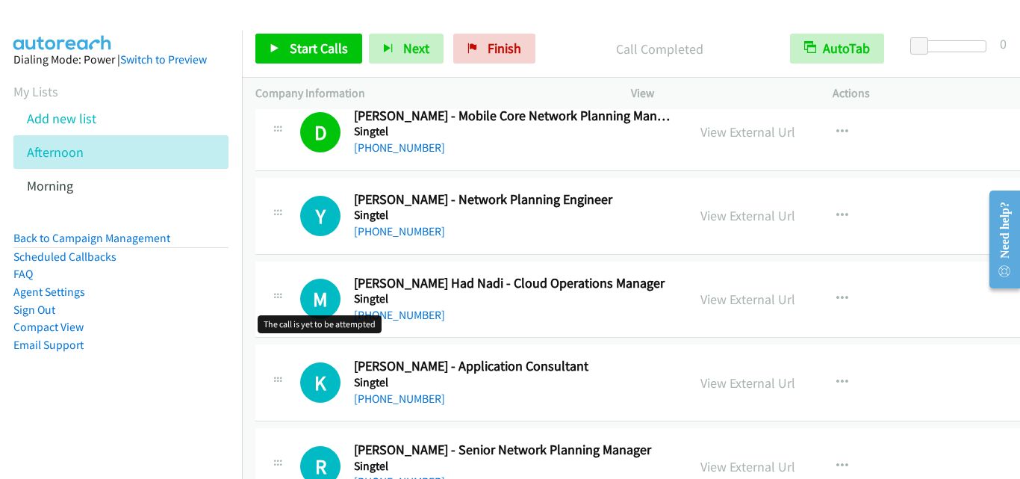
scroll to position [13750, 0]
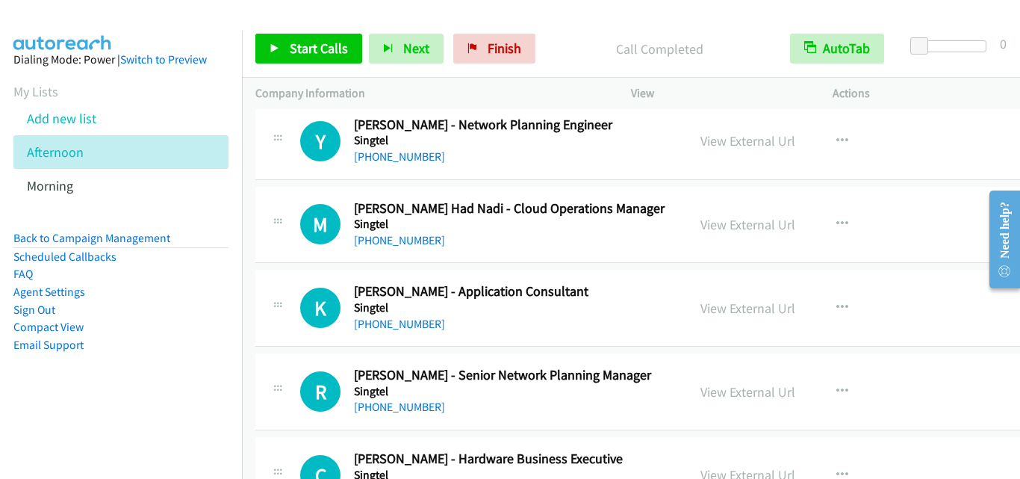
click at [273, 172] on div "Y Callback Scheduled Yadav Sudhi - Network Planning Engineer Singtel Asia/Singa…" at bounding box center [659, 141] width 809 height 77
click at [323, 50] on span "Start Calls" at bounding box center [319, 48] width 58 height 17
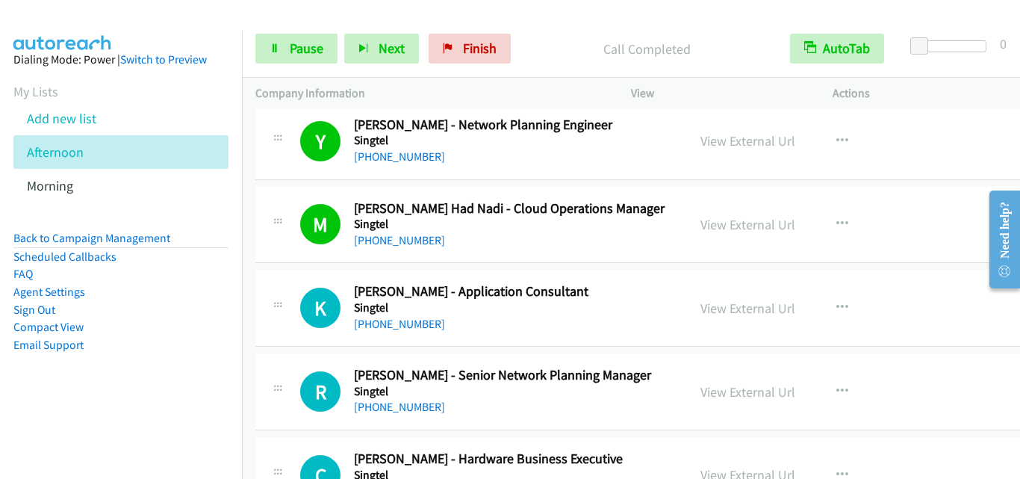
click at [326, 283] on div "K Callback Scheduled Keng Wai Lee - Application Consultant Singtel Asia/Singapo…" at bounding box center [486, 307] width 373 height 49
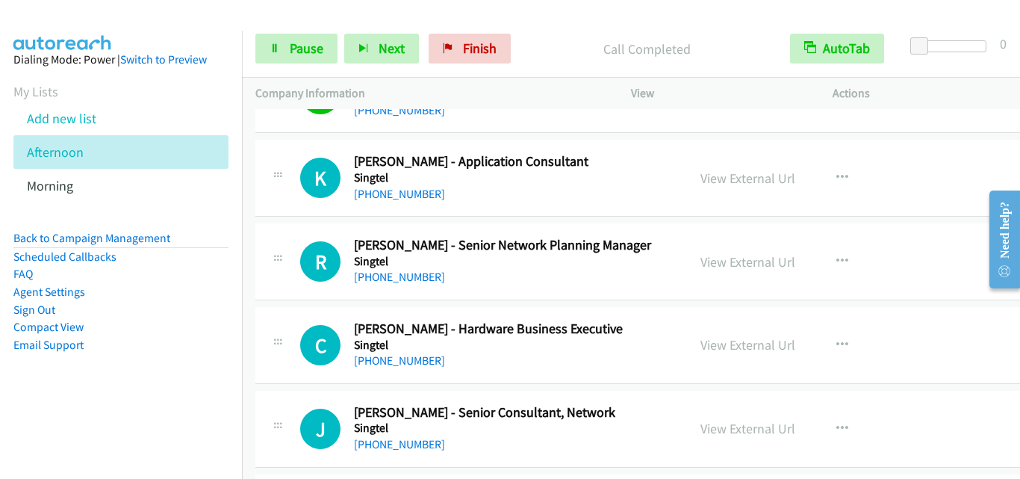
scroll to position [13899, 0]
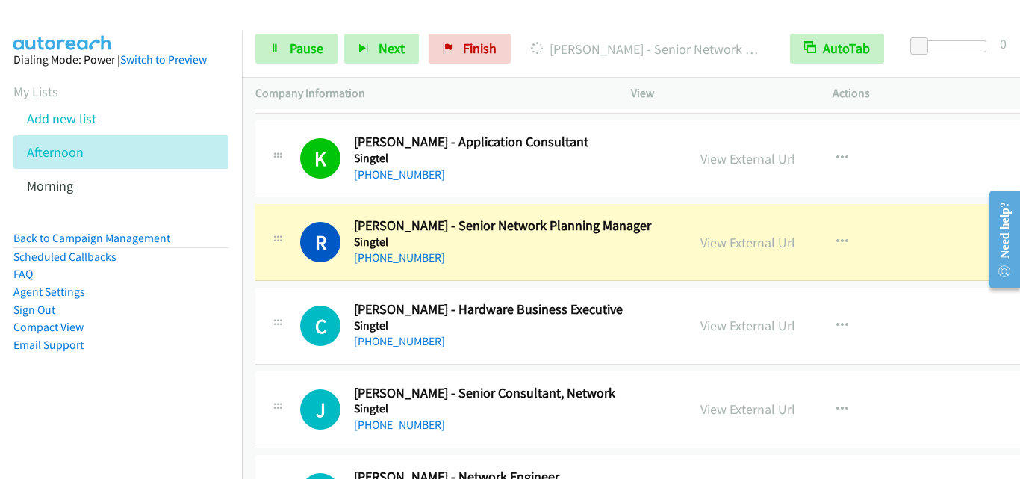
click at [282, 284] on td "C Callback Scheduled Christina Ng - Hardware Business Executive Singtel Asia/Si…" at bounding box center [660, 326] width 836 height 84
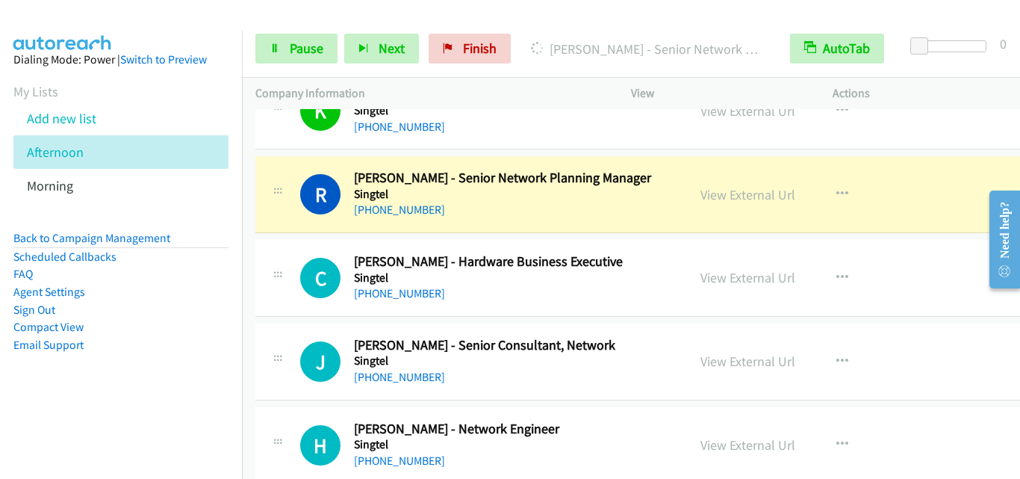
scroll to position [13974, 0]
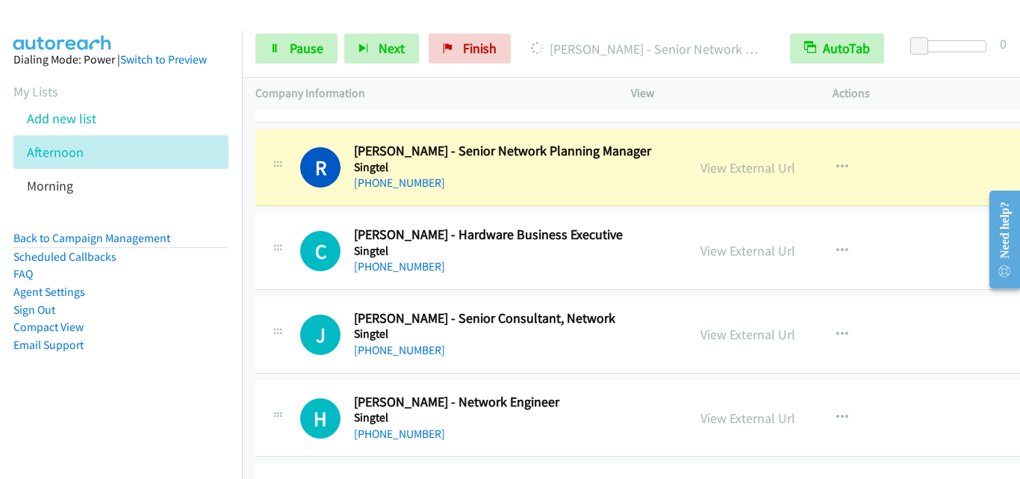
click at [272, 210] on td "C Callback Scheduled Christina Ng - Hardware Business Executive Singtel Asia/Si…" at bounding box center [660, 252] width 836 height 84
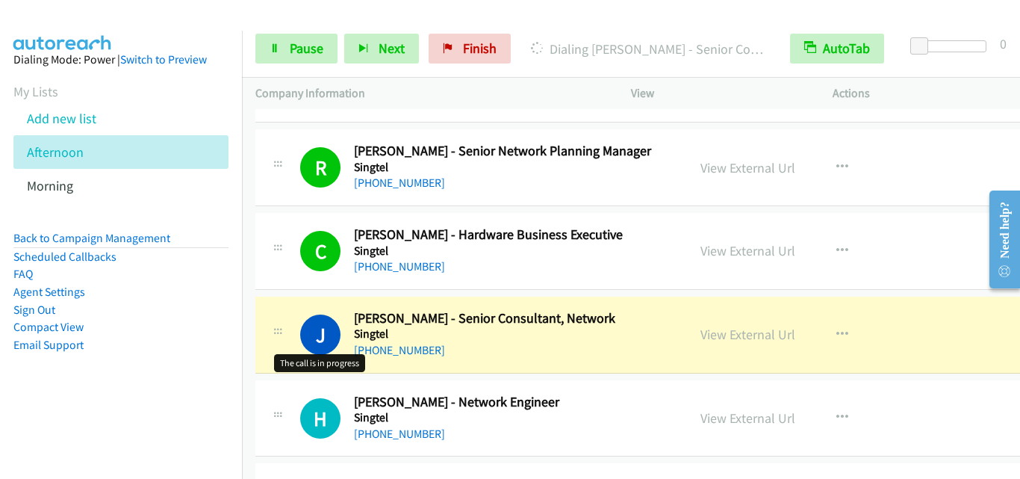
click at [303, 320] on h1 "J" at bounding box center [320, 334] width 40 height 40
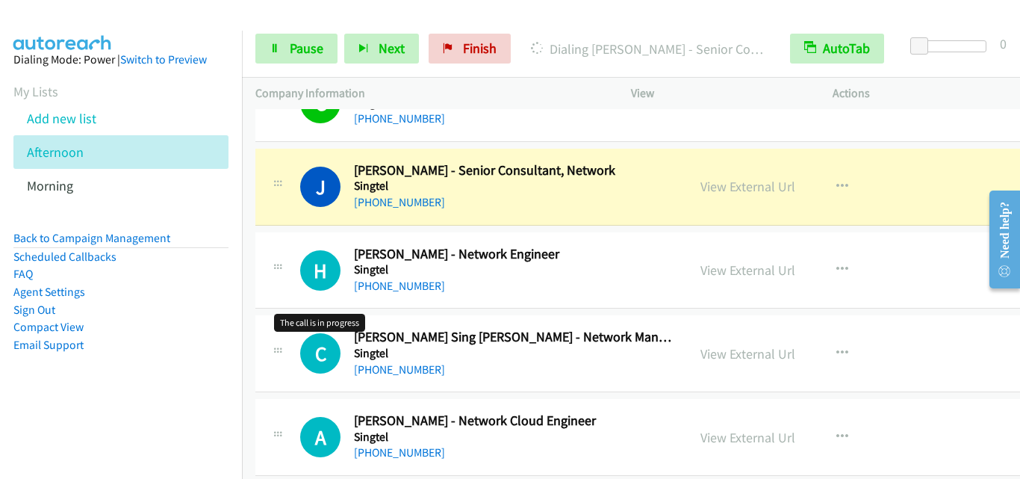
scroll to position [14123, 0]
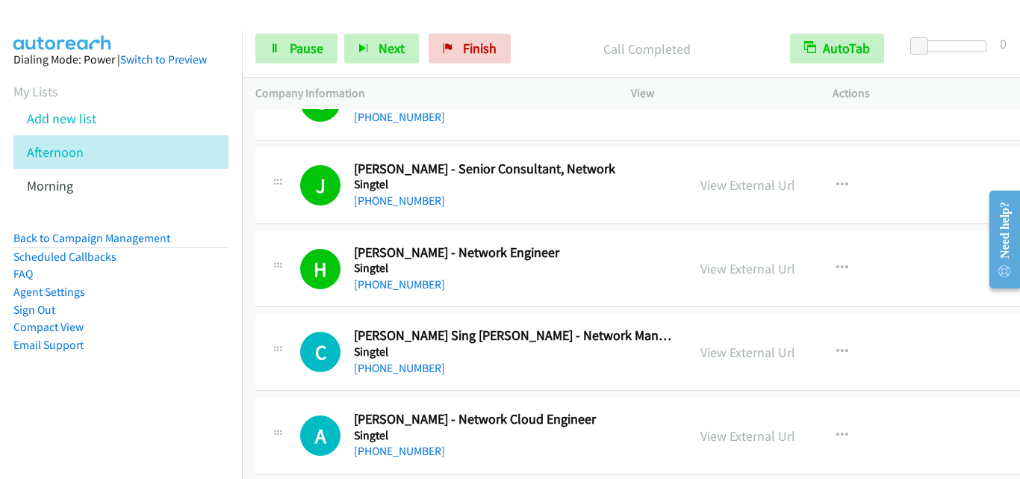
click at [286, 302] on div "H Callback Scheduled Huat Lee Yeo - Network Engineer Singtel Asia/Singapore +65…" at bounding box center [659, 269] width 809 height 77
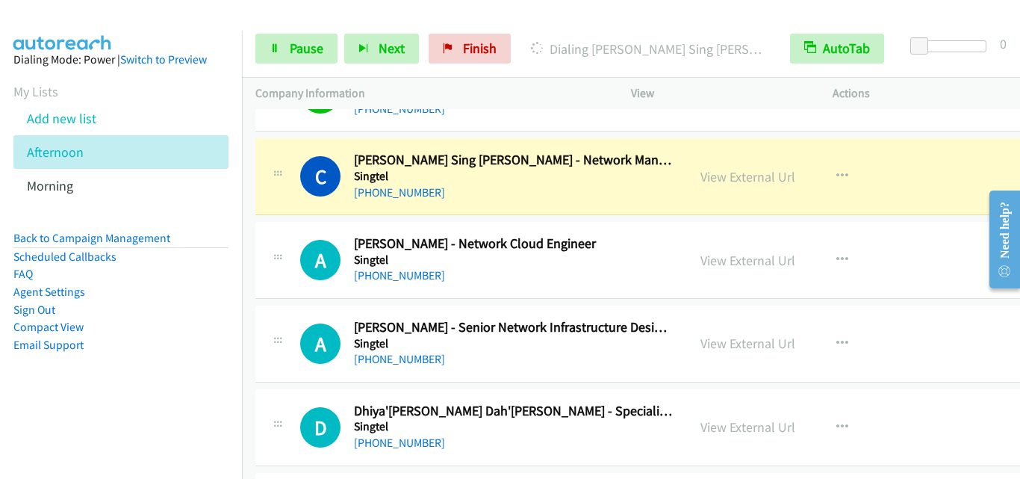
scroll to position [14272, 0]
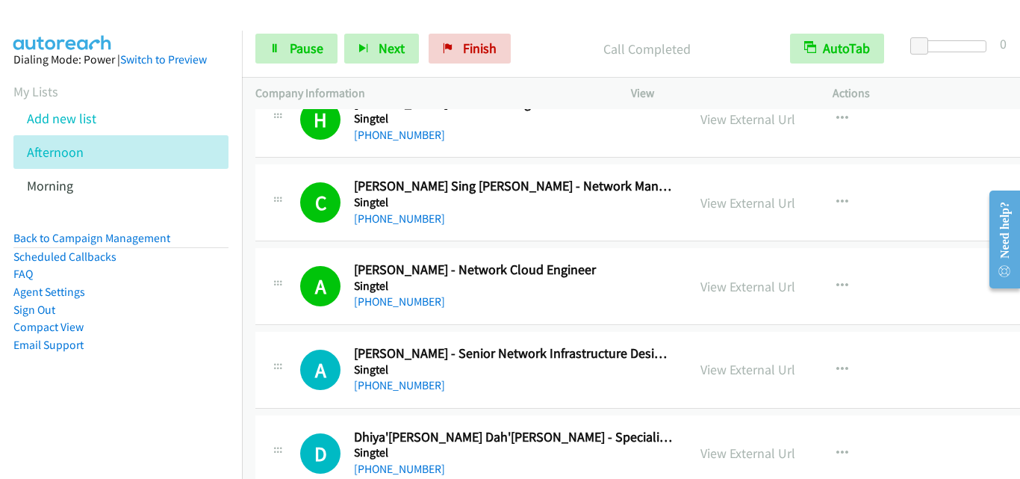
click at [260, 267] on div "A Callback Scheduled Ali Asyraf - Network Cloud Engineer Singtel Asia/Singapore…" at bounding box center [471, 285] width 432 height 49
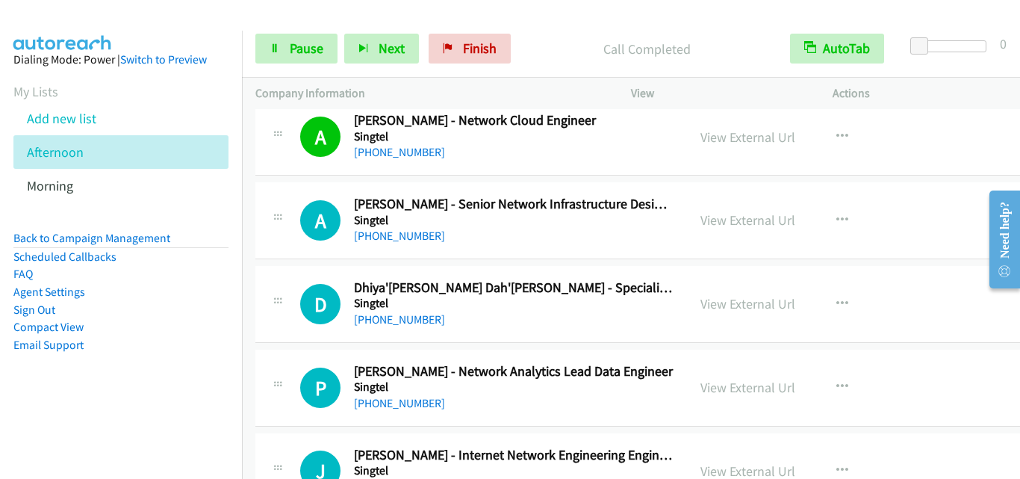
scroll to position [14496, 0]
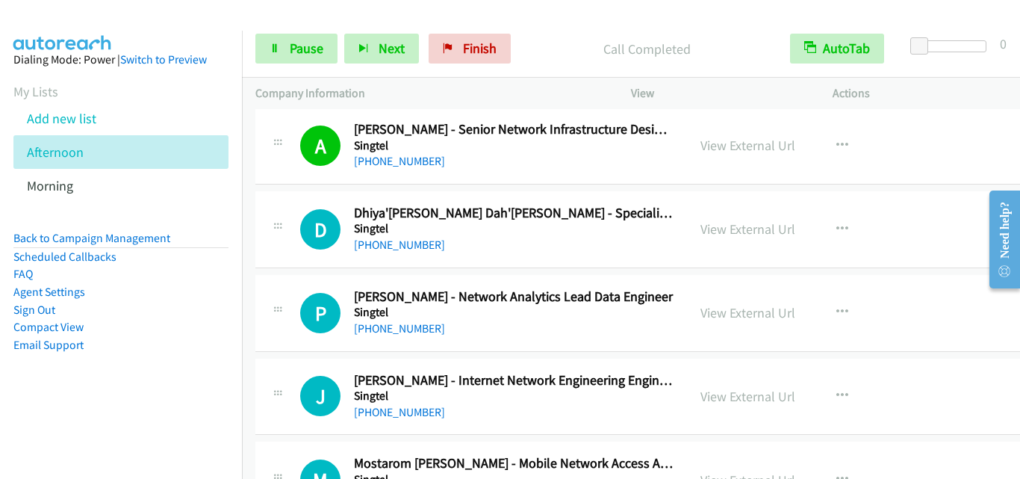
click at [303, 264] on div "D Callback Scheduled Dhiya'uddin Dah'alan - Specialist, Application Developer S…" at bounding box center [659, 229] width 809 height 77
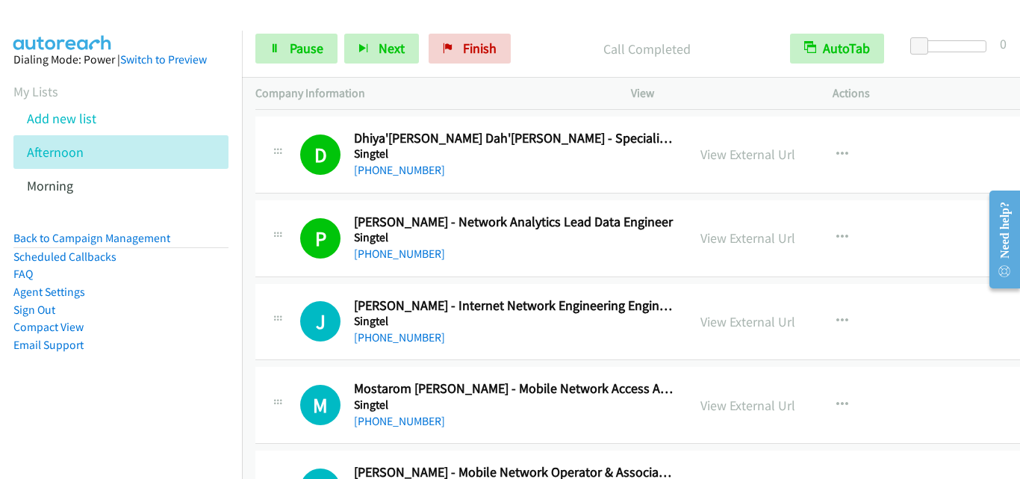
click at [284, 297] on div at bounding box center [278, 317] width 18 height 40
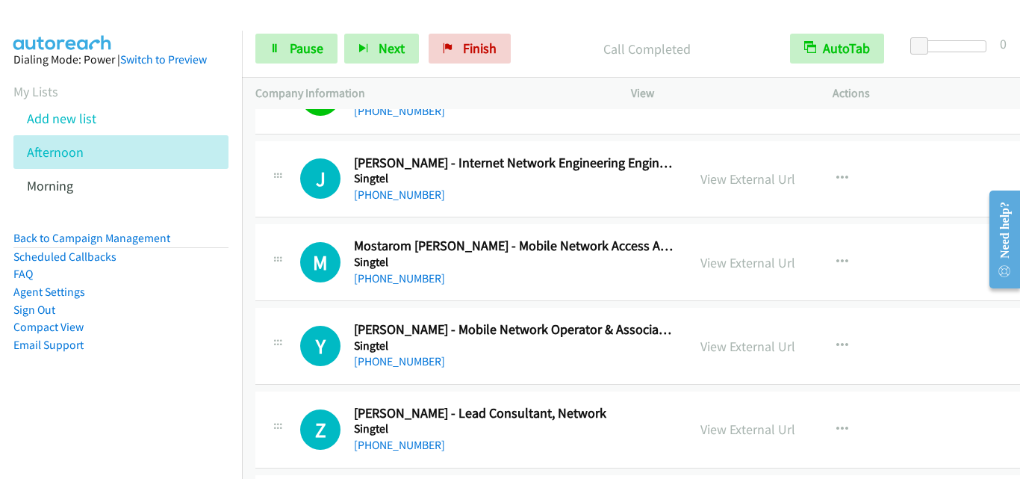
scroll to position [14720, 0]
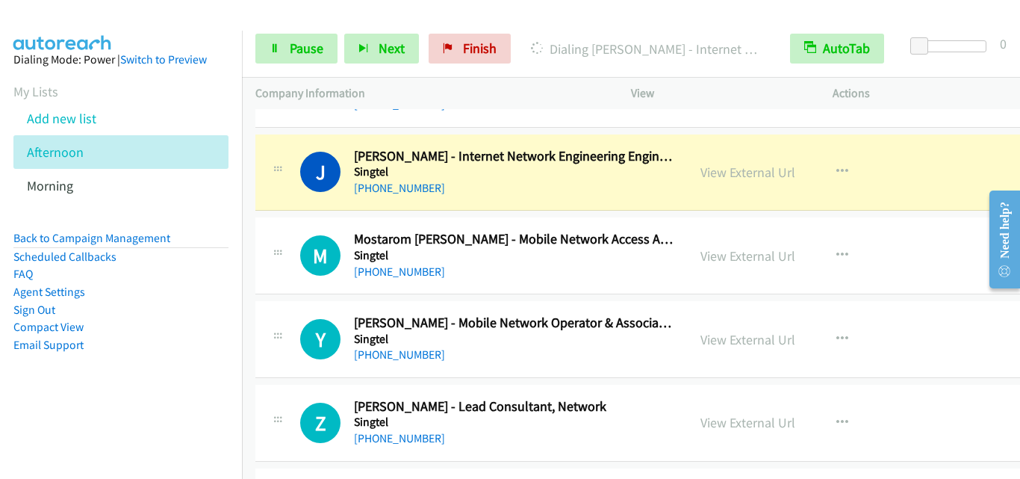
click at [270, 225] on div "M Callback Scheduled Mostarom Sarthy - Mobile Network Access Associate Engineer…" at bounding box center [659, 255] width 809 height 77
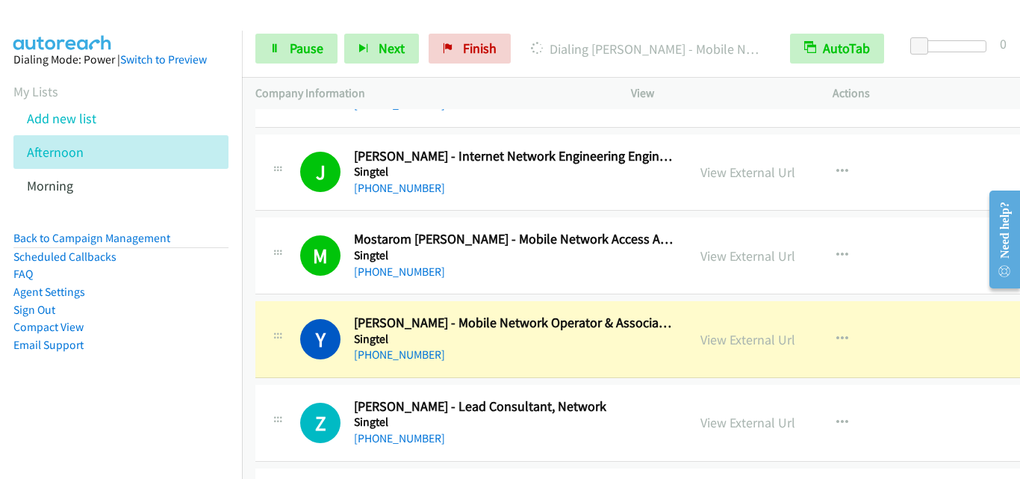
click at [284, 317] on div at bounding box center [278, 334] width 18 height 40
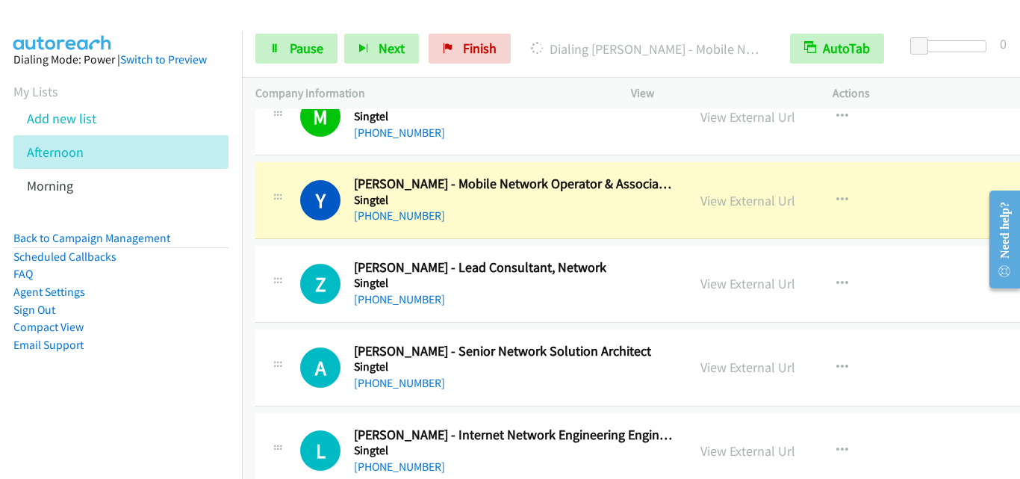
scroll to position [14870, 0]
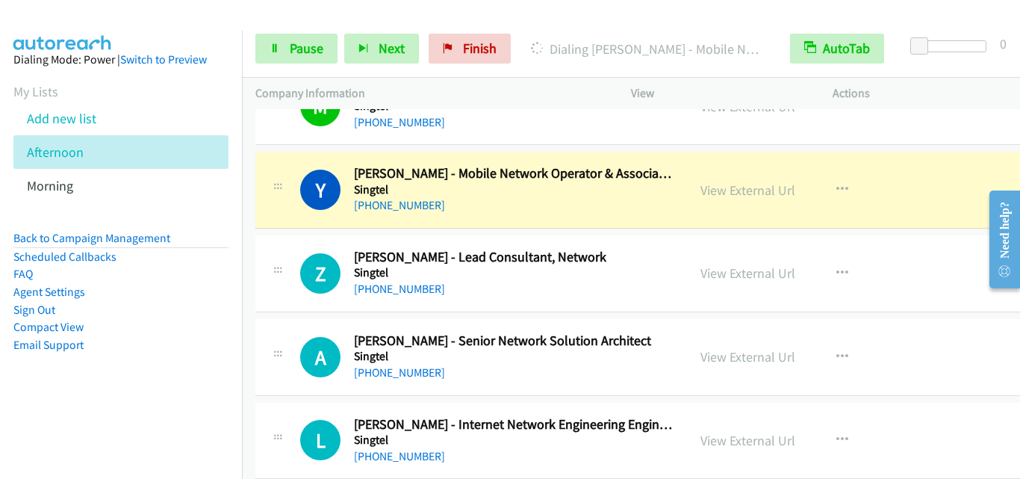
click at [287, 282] on div "Z Callback Scheduled Zheng Justin - Lead Consultant, Network Singtel Asia/Singa…" at bounding box center [471, 273] width 405 height 49
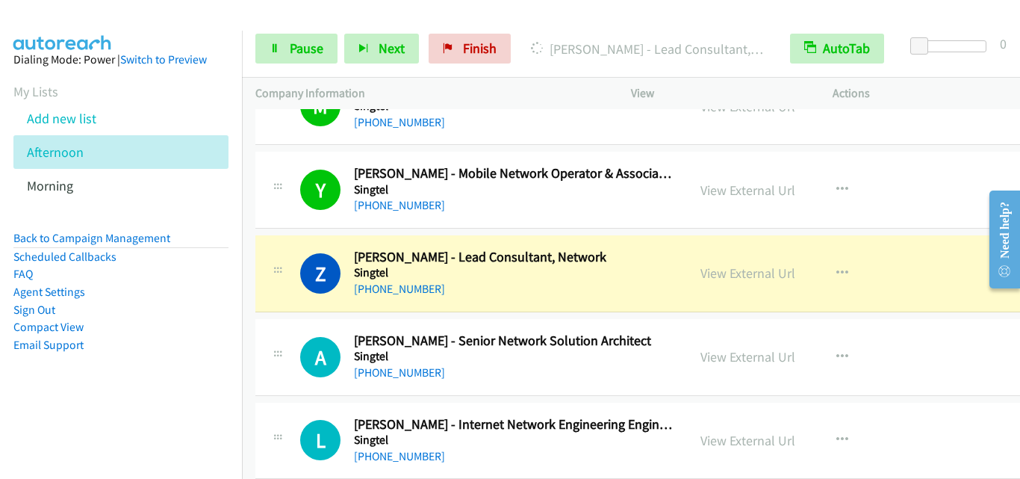
click at [287, 307] on div "Z Callback Scheduled Zheng Justin - Lead Consultant, Network Singtel Asia/Singa…" at bounding box center [659, 273] width 809 height 77
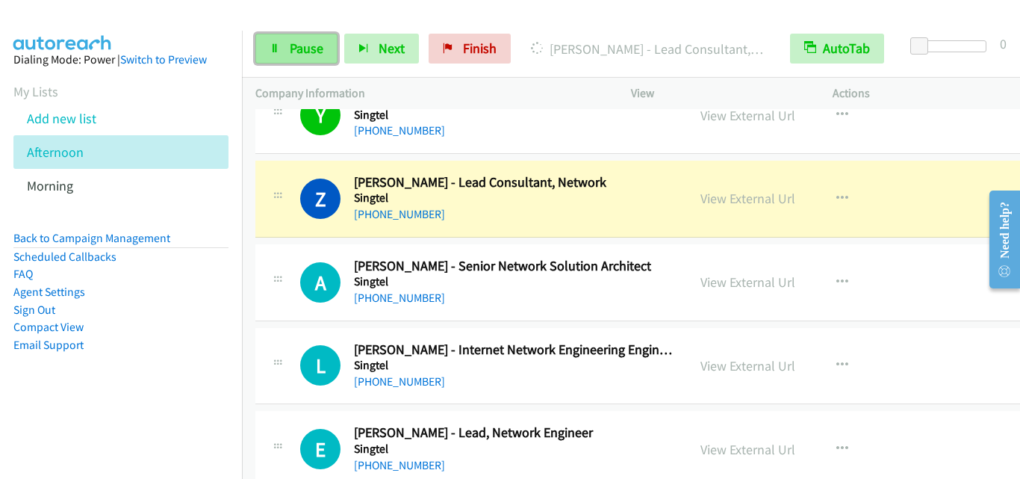
click at [270, 38] on link "Pause" at bounding box center [296, 49] width 82 height 30
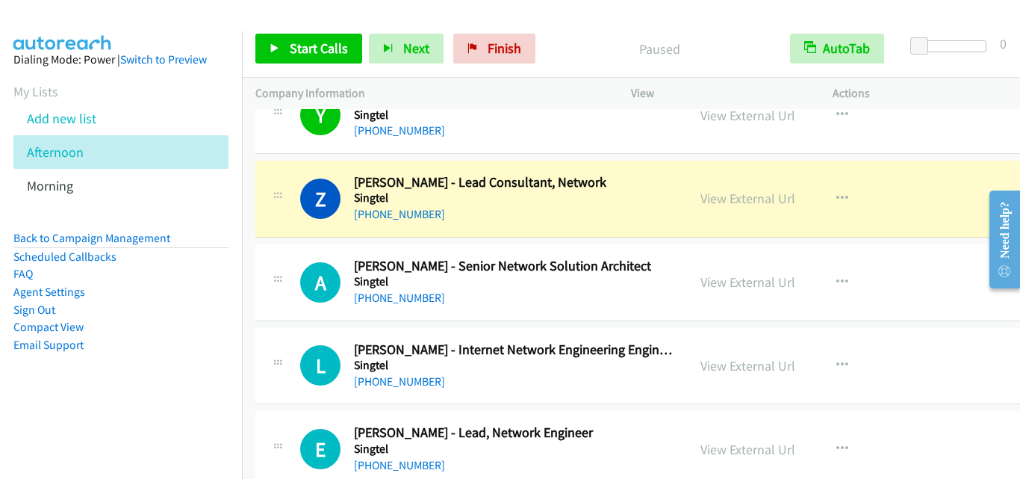
click at [283, 230] on div "Z Callback Scheduled Zheng Justin - Lead Consultant, Network Singtel Asia/Singa…" at bounding box center [659, 199] width 809 height 77
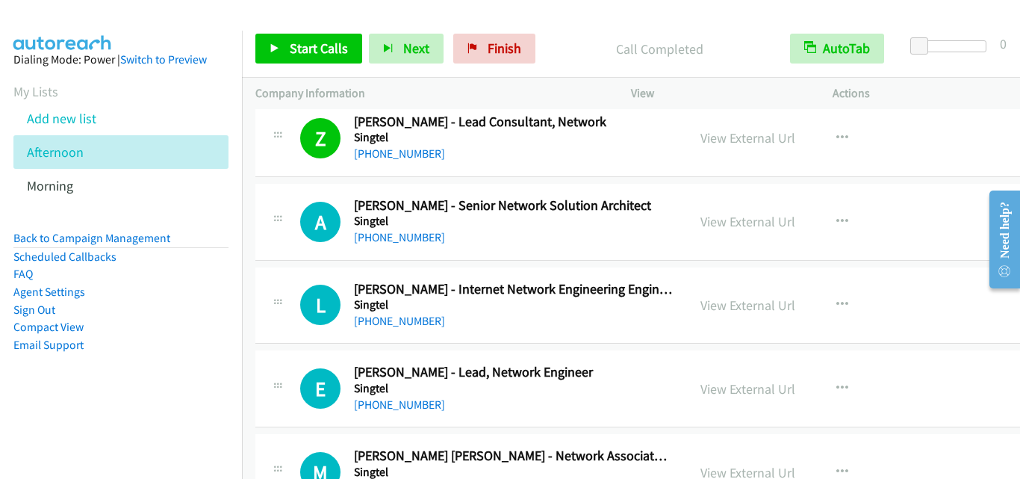
scroll to position [15019, 0]
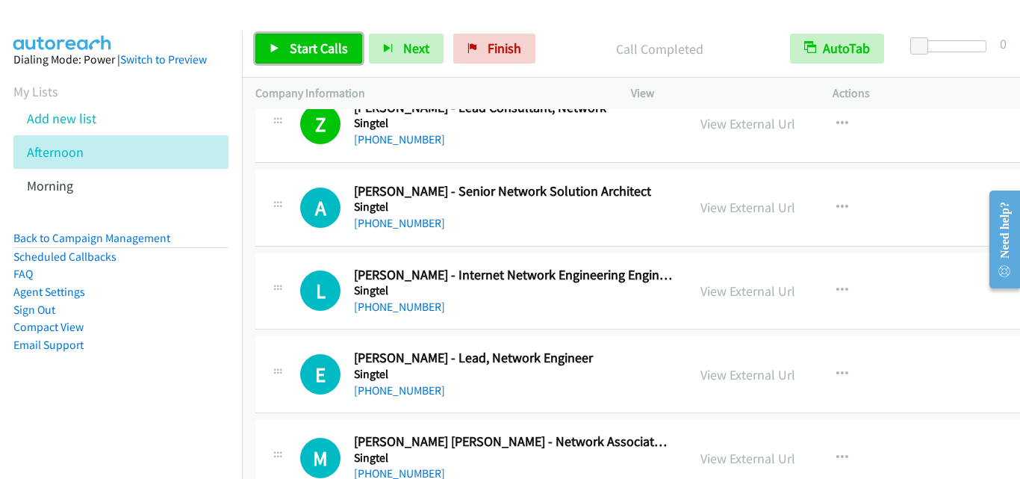
click at [296, 40] on span "Start Calls" at bounding box center [319, 48] width 58 height 17
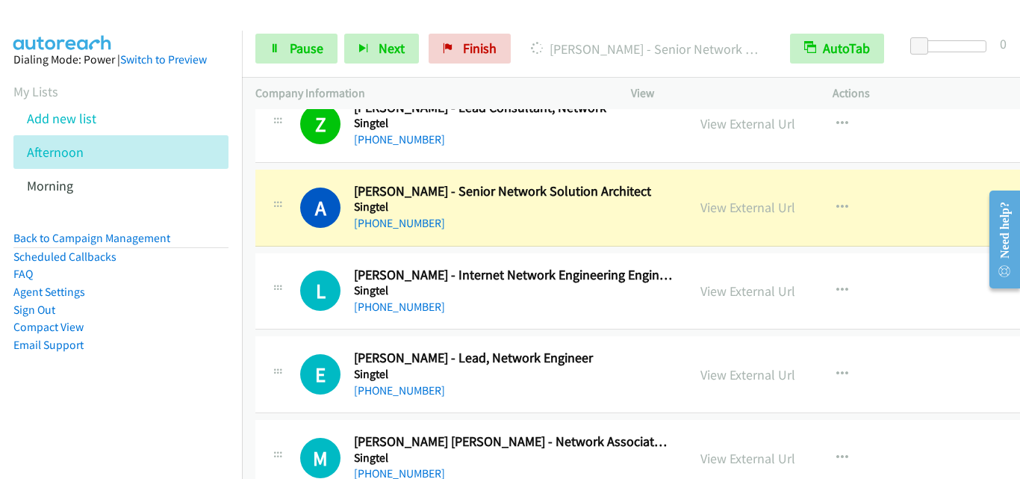
click at [290, 254] on div "L Callback Scheduled Lum Hwee Goh - Internet Network Engineering Engineer Singt…" at bounding box center [659, 291] width 809 height 77
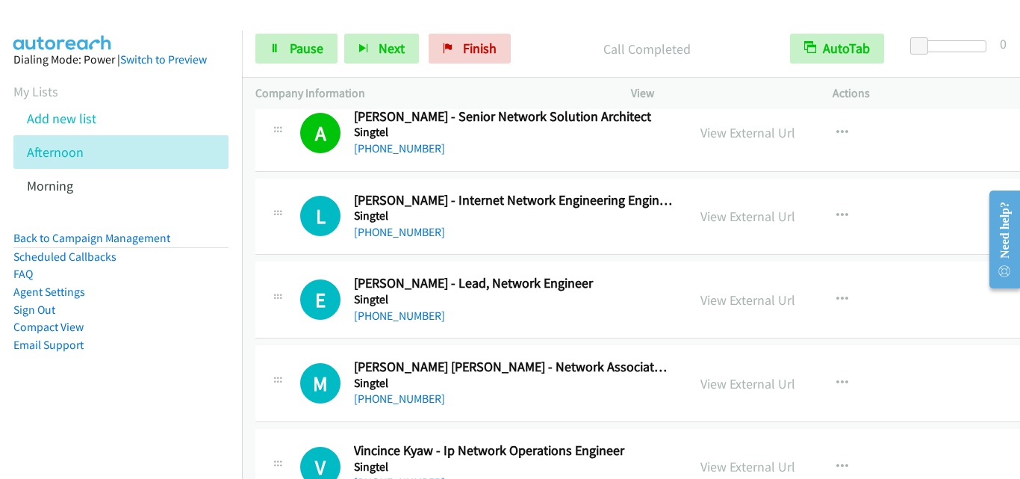
scroll to position [15168, 0]
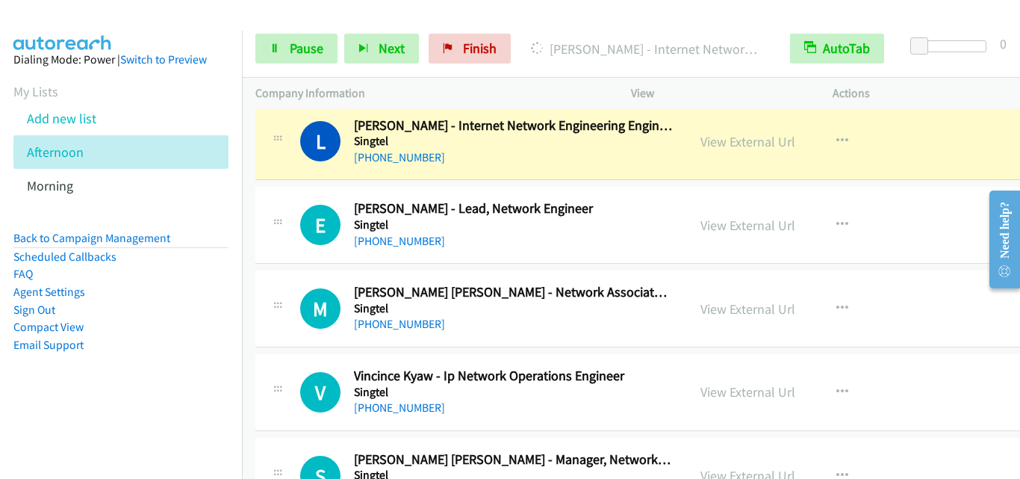
click at [293, 185] on td "E Callback Scheduled Eng Khoo - Lead, Network Engineer Singtel Asia/Singapore +…" at bounding box center [660, 226] width 836 height 84
click at [307, 200] on div "E Callback Scheduled Eng Khoo - Lead, Network Engineer Singtel Asia/Singapore +…" at bounding box center [486, 224] width 373 height 49
click at [274, 52] on icon at bounding box center [275, 49] width 10 height 10
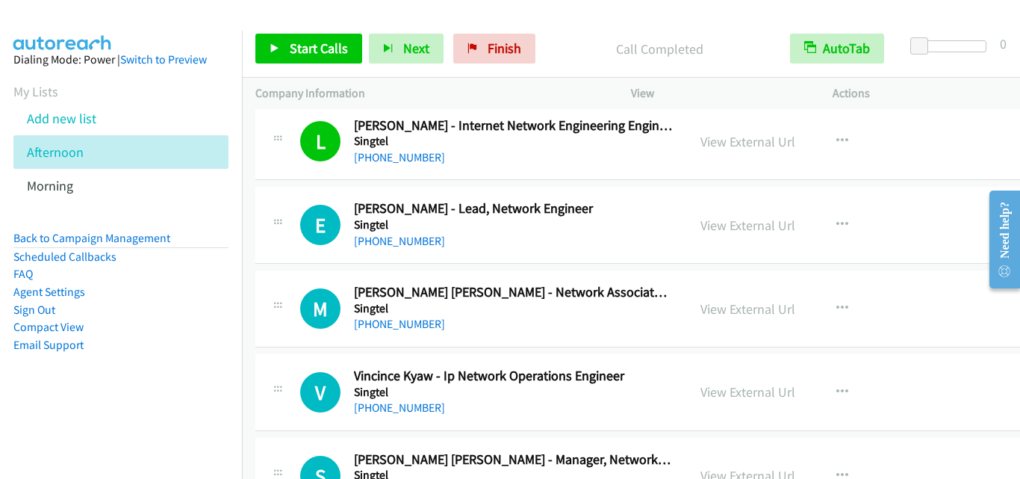
click at [279, 202] on div at bounding box center [278, 220] width 18 height 40
click at [316, 43] on span "Start Calls" at bounding box center [319, 48] width 58 height 17
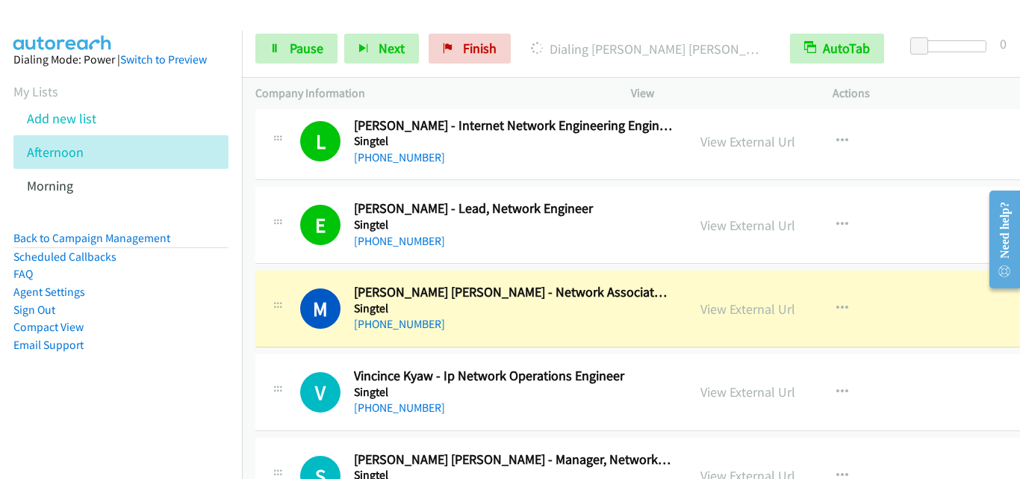
click at [275, 292] on div at bounding box center [278, 304] width 18 height 40
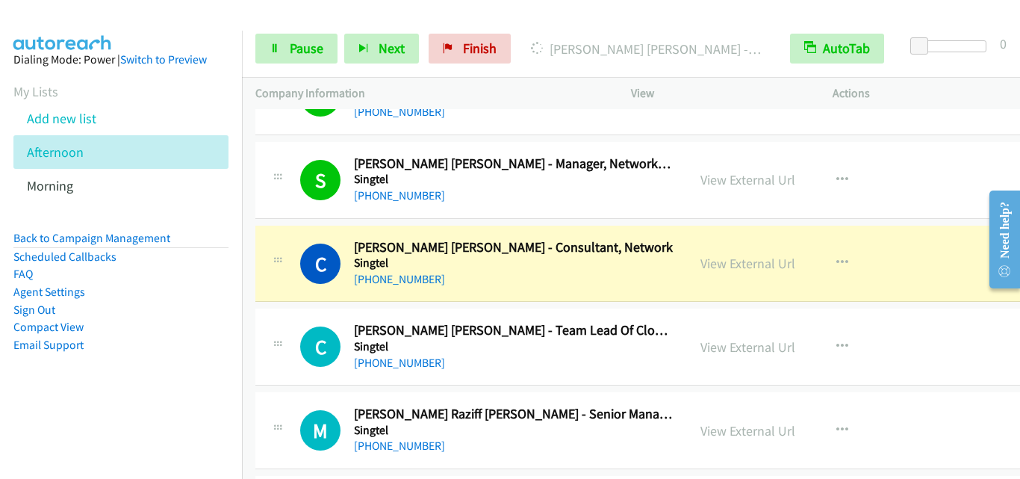
scroll to position [15467, 0]
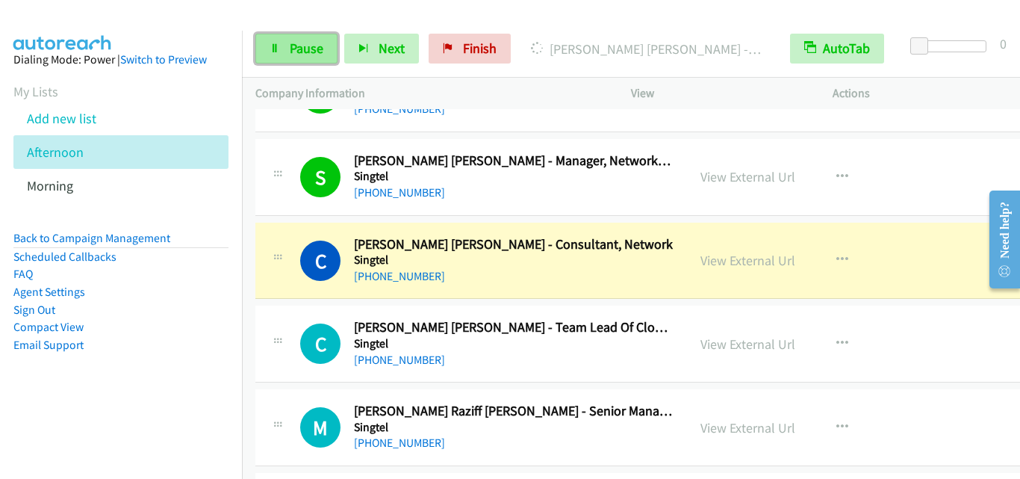
click at [318, 52] on span "Pause" at bounding box center [307, 48] width 34 height 17
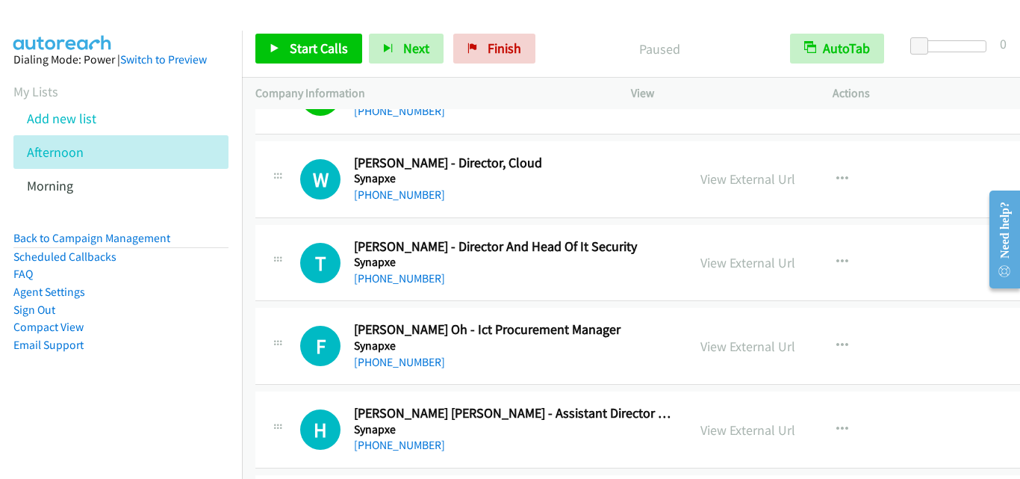
scroll to position [4779, 0]
click at [836, 175] on icon "button" at bounding box center [842, 178] width 12 height 12
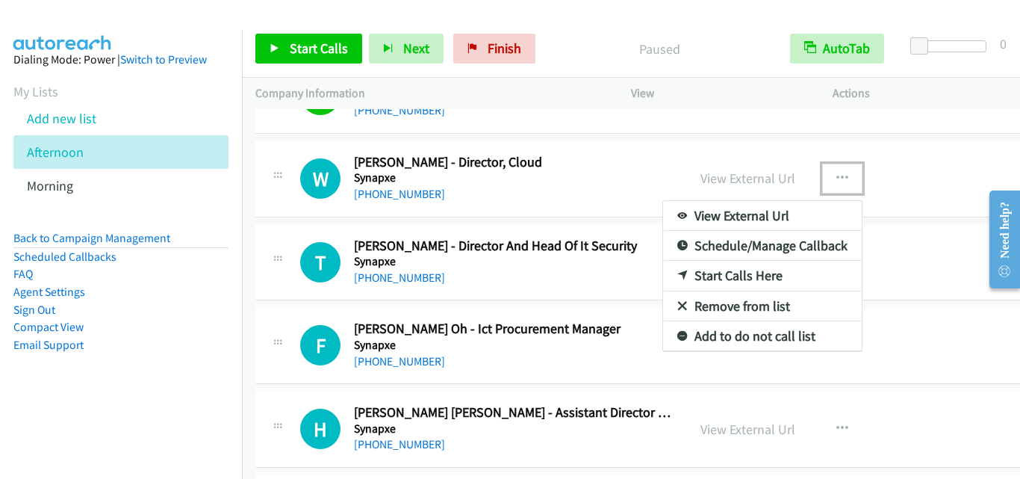
click at [728, 275] on link "Start Calls Here" at bounding box center [762, 276] width 199 height 30
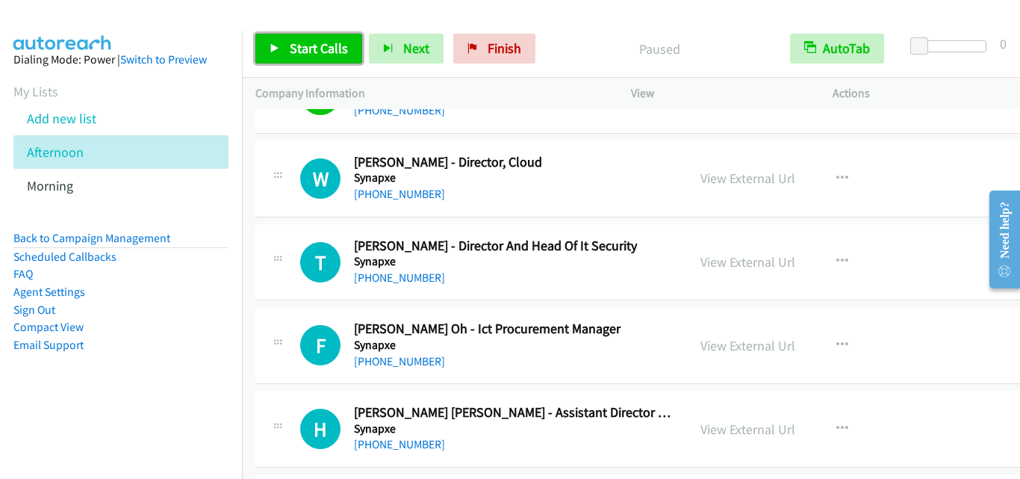
click at [314, 48] on span "Start Calls" at bounding box center [319, 48] width 58 height 17
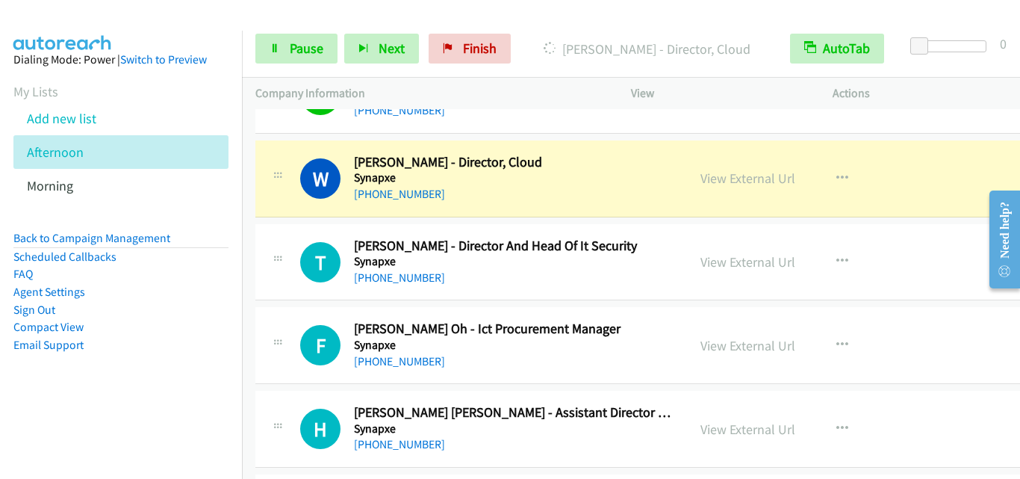
click at [295, 284] on div "T Callback Scheduled Tiong Choon Tan - Director And Head Of It Security Synapxe…" at bounding box center [471, 261] width 405 height 49
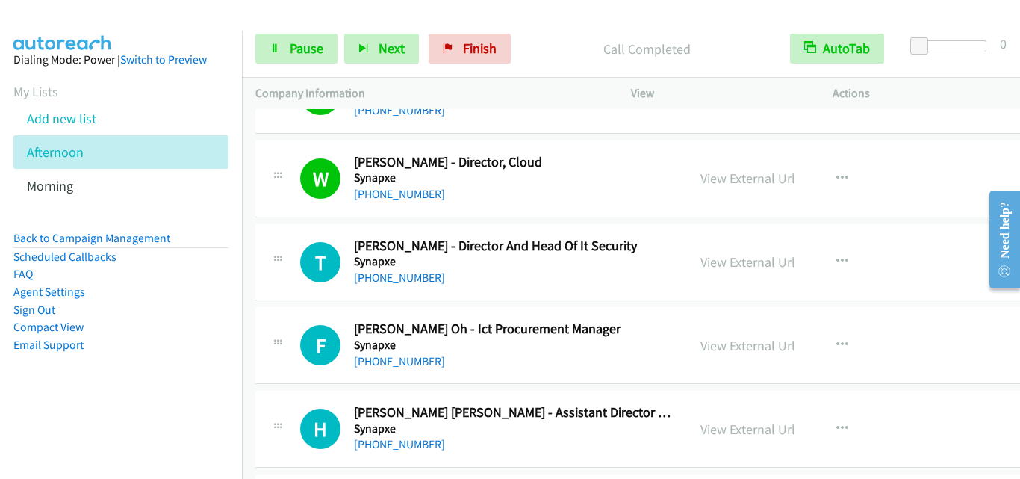
click at [267, 263] on div "T Callback Scheduled Tiong Choon Tan - Director And Head Of It Security Synapxe…" at bounding box center [471, 261] width 432 height 49
drag, startPoint x: 254, startPoint y: 296, endPoint x: 268, endPoint y: 296, distance: 14.2
click at [254, 296] on td "T Callback Scheduled Tiong Choon Tan - Director And Head Of It Security Synapxe…" at bounding box center [660, 262] width 836 height 84
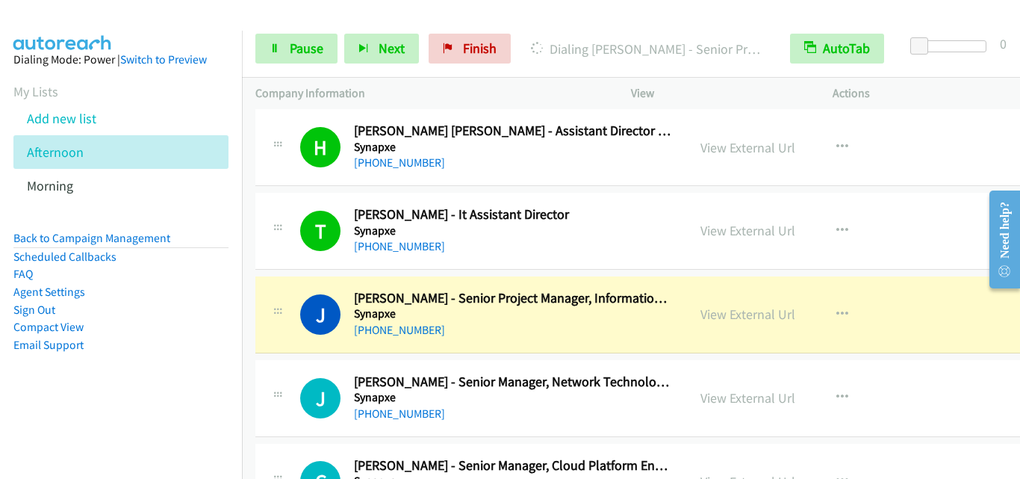
scroll to position [5078, 0]
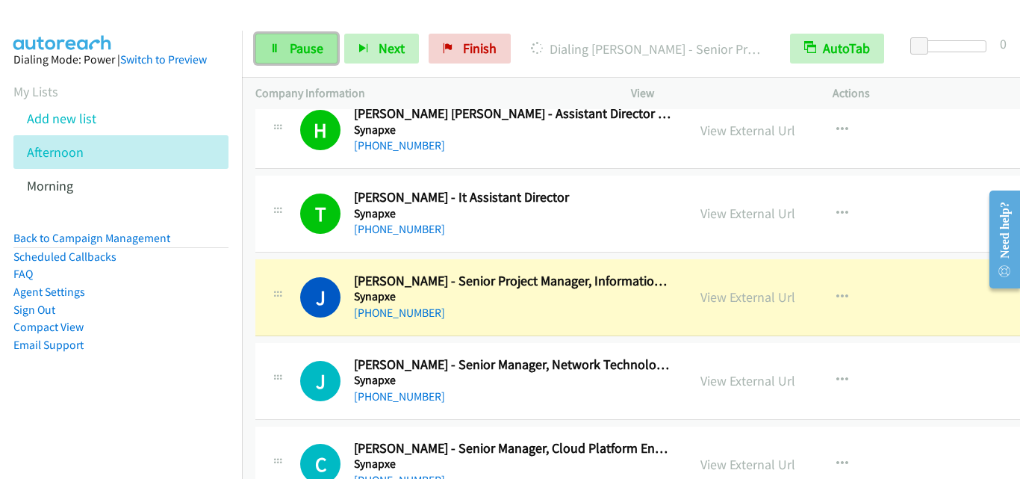
click at [306, 51] on span "Pause" at bounding box center [307, 48] width 34 height 17
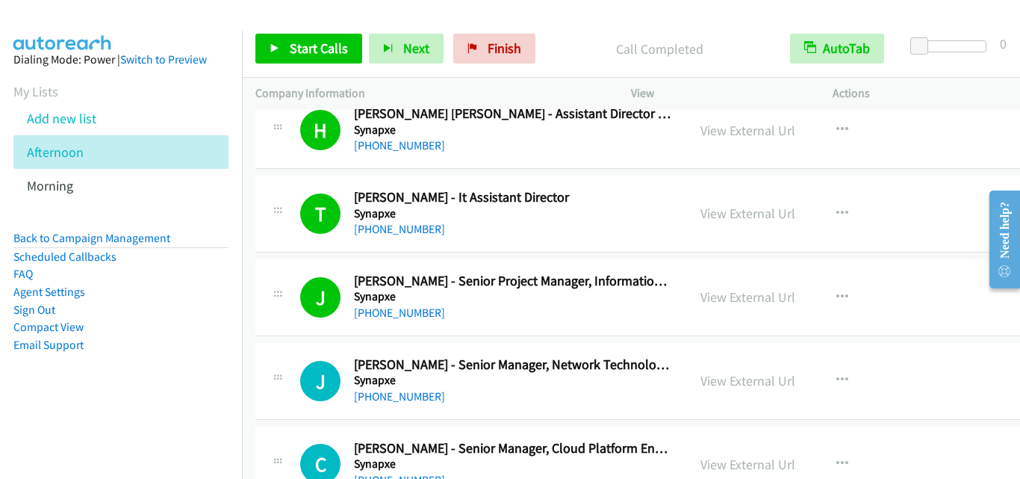
click at [279, 308] on div at bounding box center [278, 293] width 18 height 40
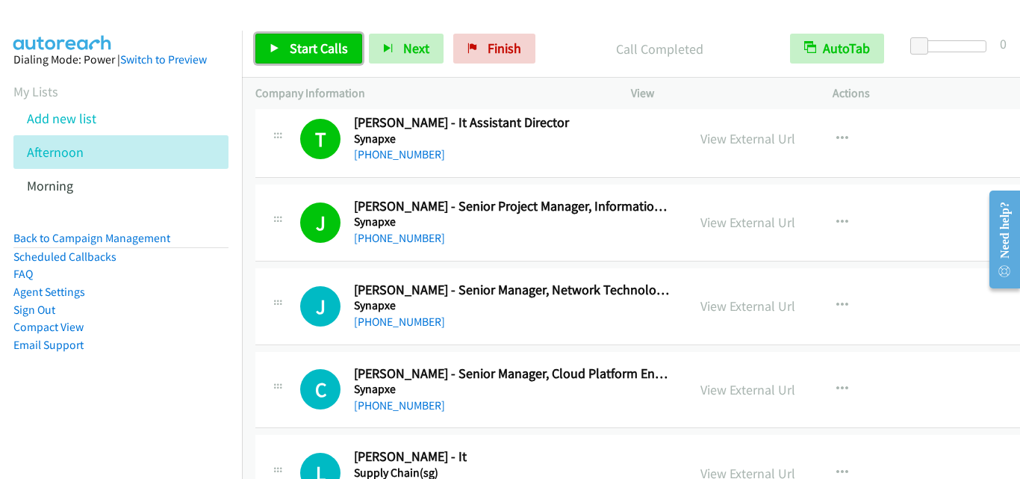
click at [317, 55] on span "Start Calls" at bounding box center [319, 48] width 58 height 17
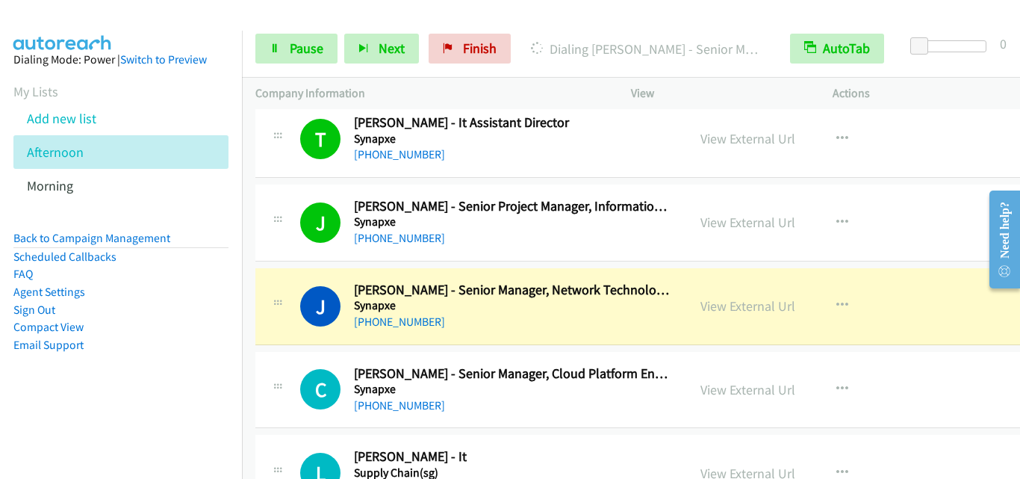
click at [301, 284] on div "J Callback Scheduled Jason Lee - Senior Manager, Network Technologies Synapxe A…" at bounding box center [486, 306] width 373 height 49
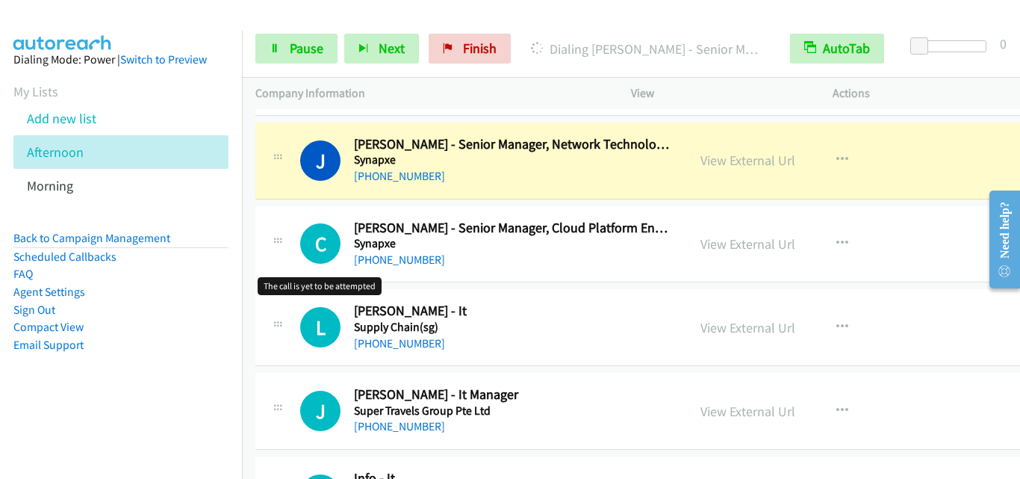
scroll to position [5302, 0]
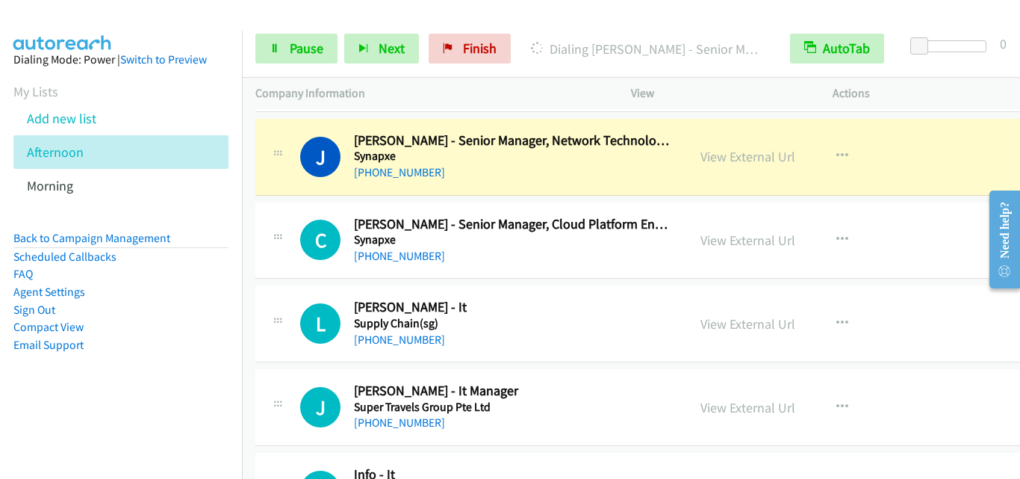
click at [279, 268] on div "C Callback Scheduled Christian Camiling - Senior Manager, Cloud Platform Engine…" at bounding box center [659, 240] width 809 height 77
click at [275, 244] on div at bounding box center [278, 236] width 18 height 40
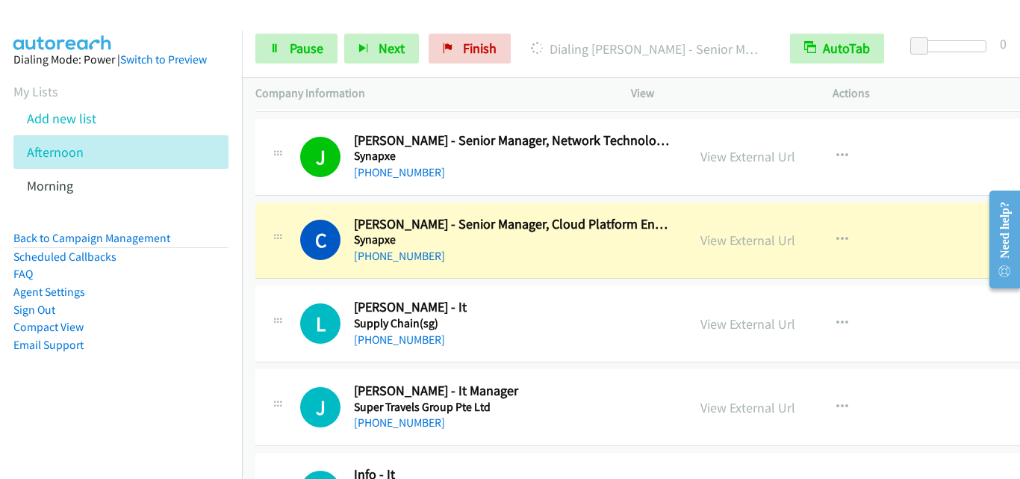
click at [276, 243] on div at bounding box center [278, 236] width 18 height 40
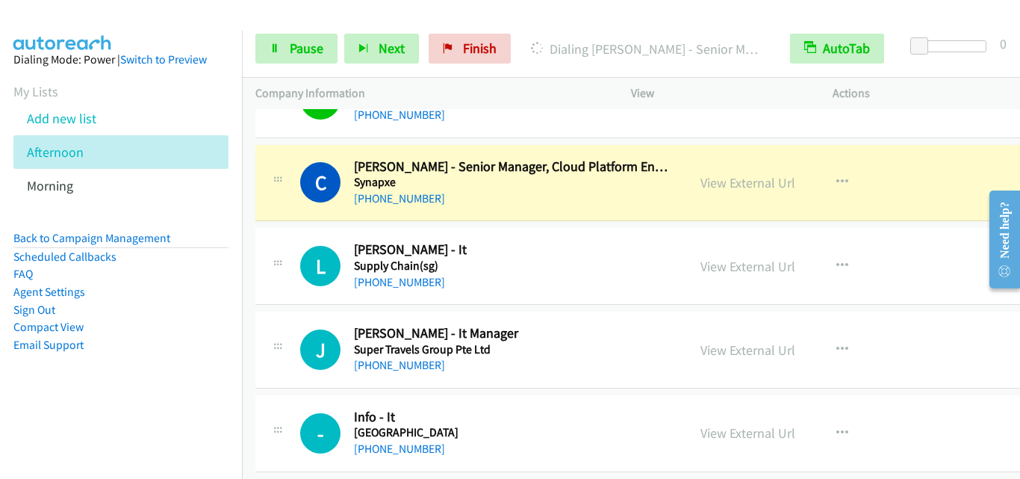
scroll to position [5376, 0]
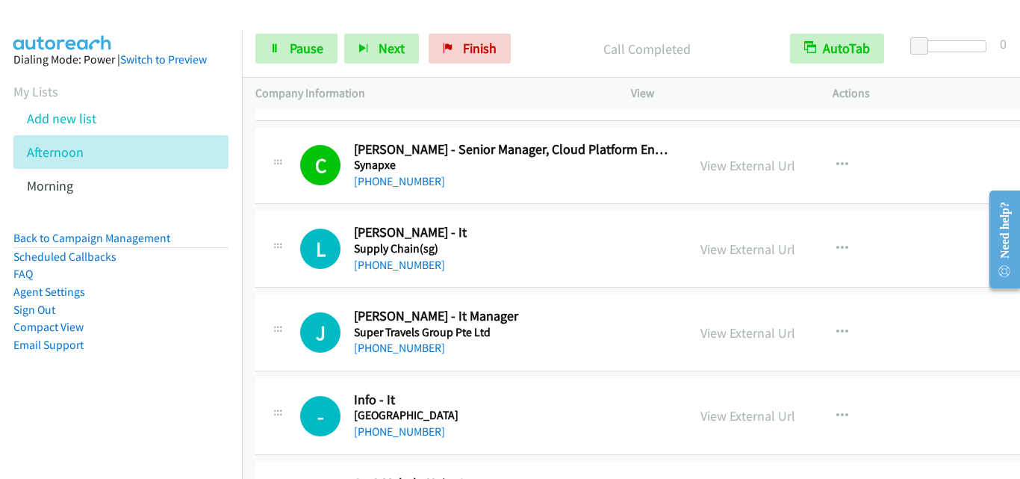
click at [276, 286] on div "L Callback Scheduled Loh Swee Kheong - It Supply Chain(sg) Asia/Singapore +65 9…" at bounding box center [659, 249] width 809 height 77
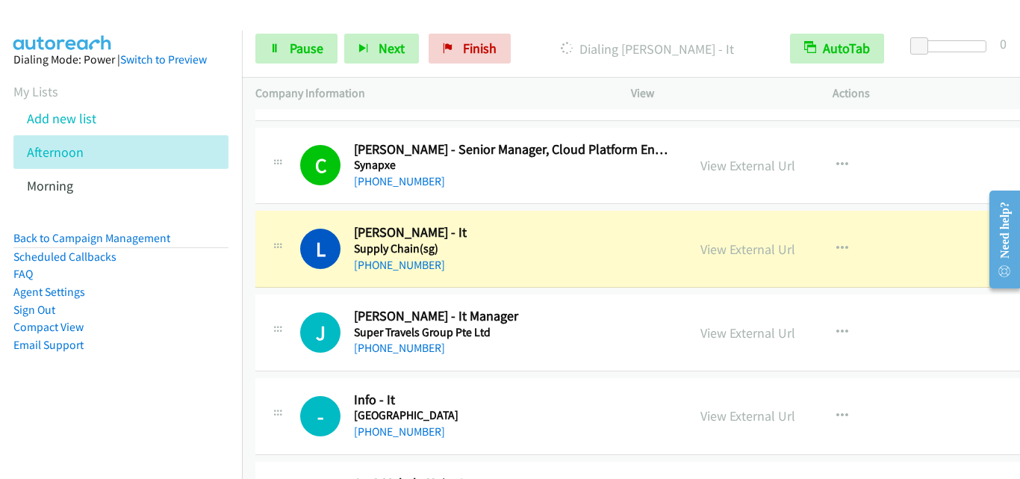
scroll to position [5451, 0]
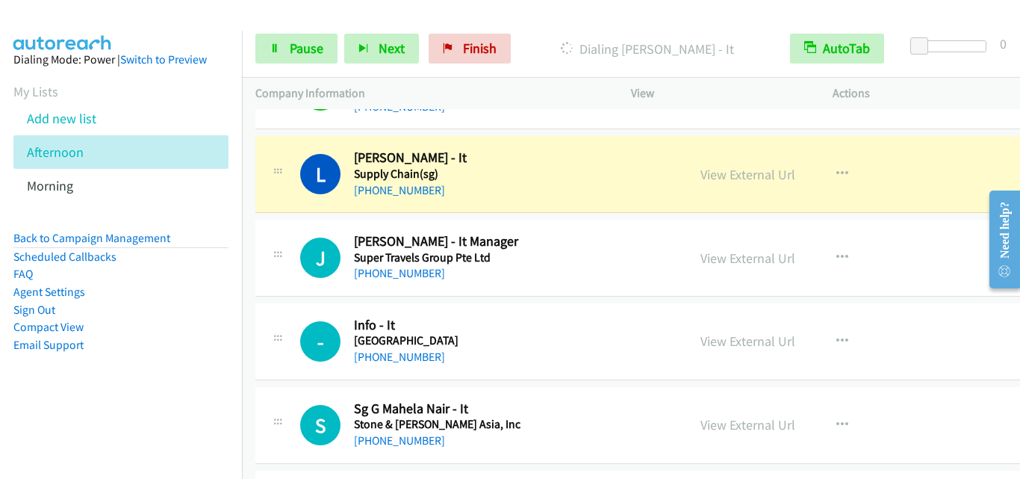
click at [280, 226] on div "J Callback Scheduled Jonathan Alday - It Manager Super Travels Group Pte Ltd As…" at bounding box center [659, 258] width 809 height 77
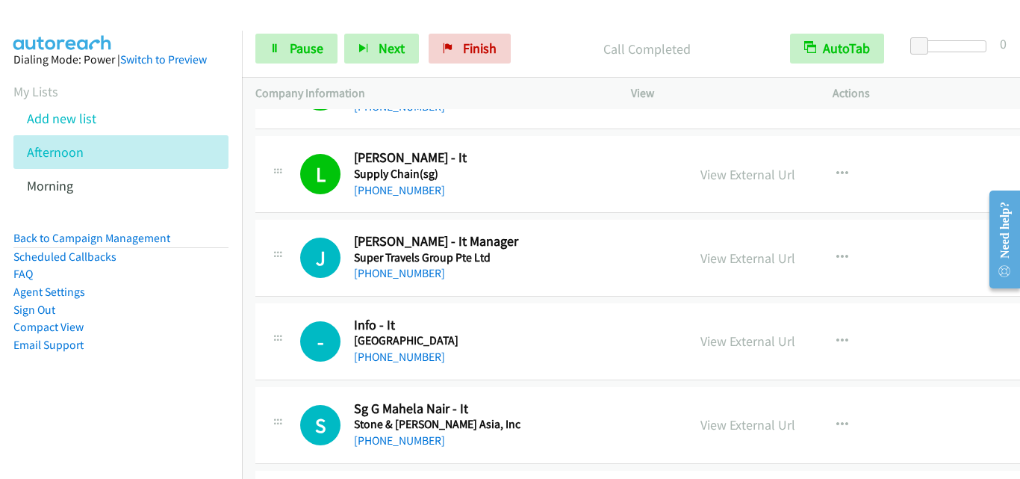
click at [300, 250] on h1 "J" at bounding box center [320, 257] width 40 height 40
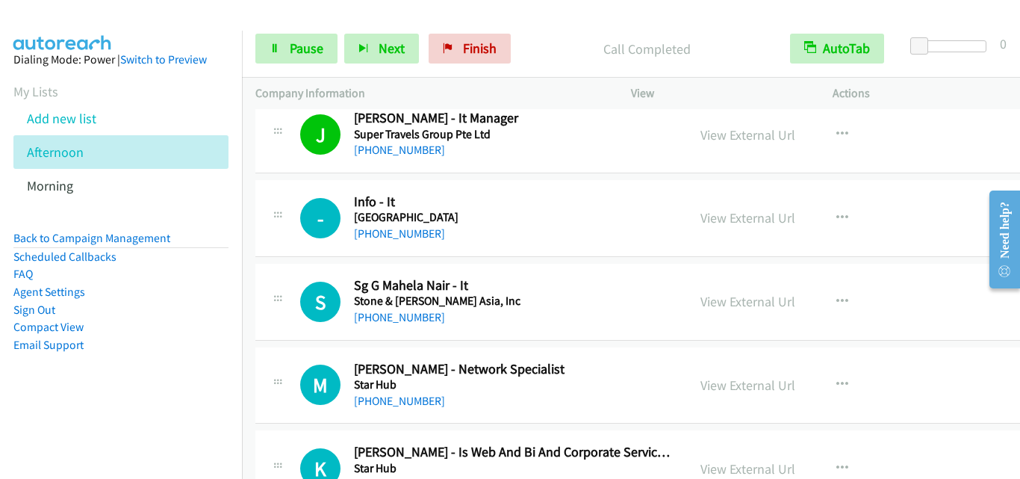
scroll to position [5600, 0]
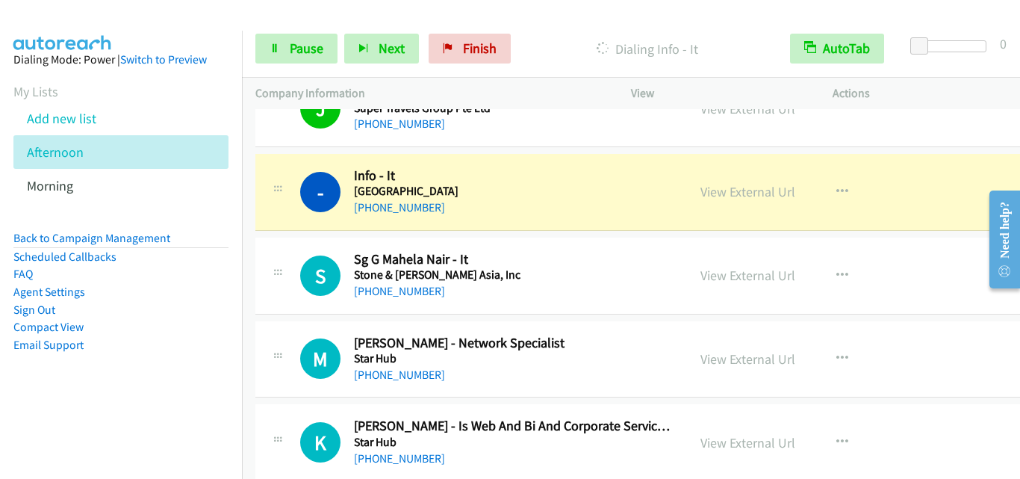
drag, startPoint x: 268, startPoint y: 283, endPoint x: 277, endPoint y: 279, distance: 10.0
click at [268, 283] on div "S Callback Scheduled Sg G Mahela Nair - It Stone & Webster Asia, Inc Asia/Singa…" at bounding box center [471, 275] width 432 height 49
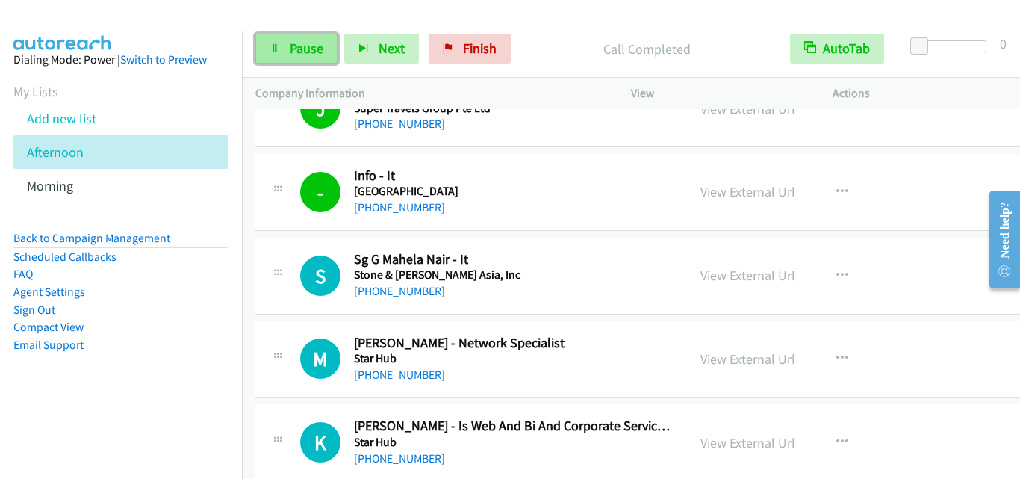
click at [311, 57] on link "Pause" at bounding box center [296, 49] width 82 height 30
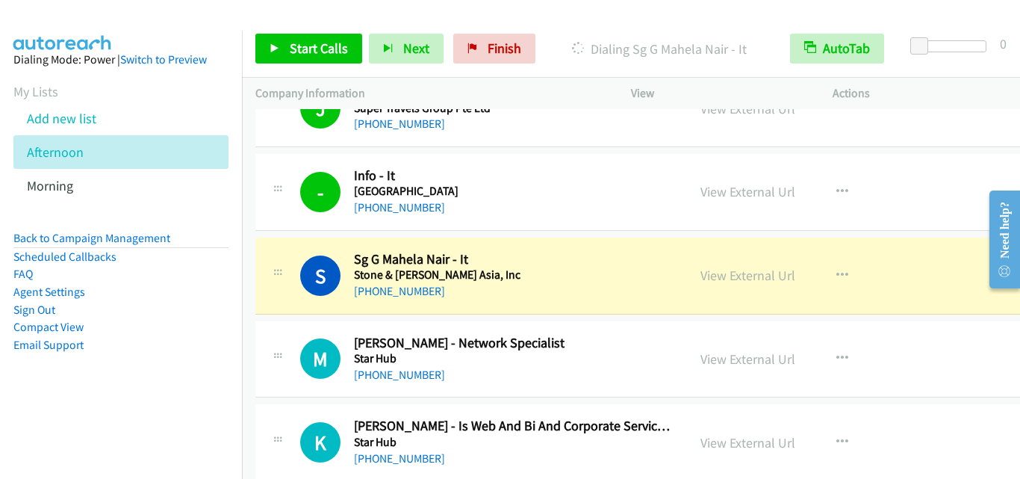
drag, startPoint x: 305, startPoint y: 232, endPoint x: 316, endPoint y: 233, distance: 11.2
click at [305, 232] on td "- Callback Scheduled Info - It Sultan Hotel Asia/Singapore +65 8808 1325 View E…" at bounding box center [660, 192] width 836 height 84
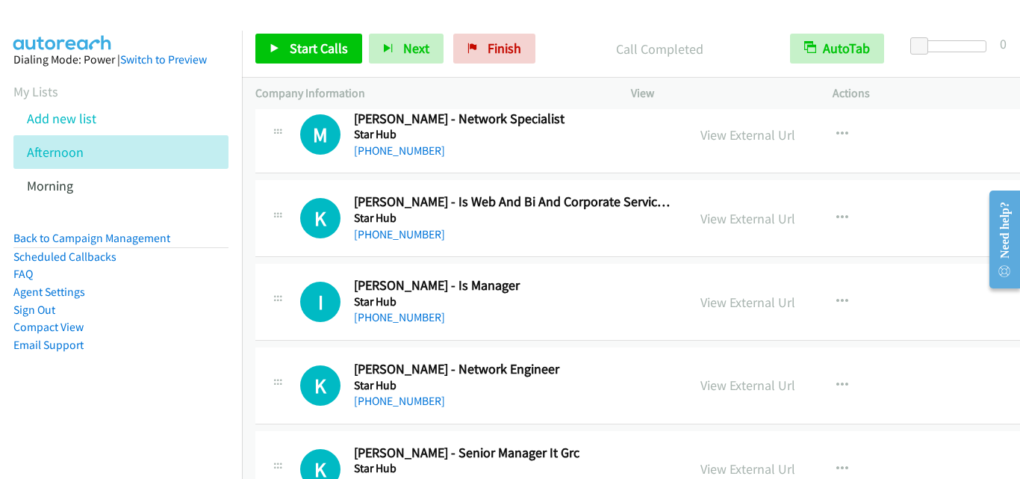
scroll to position [5899, 0]
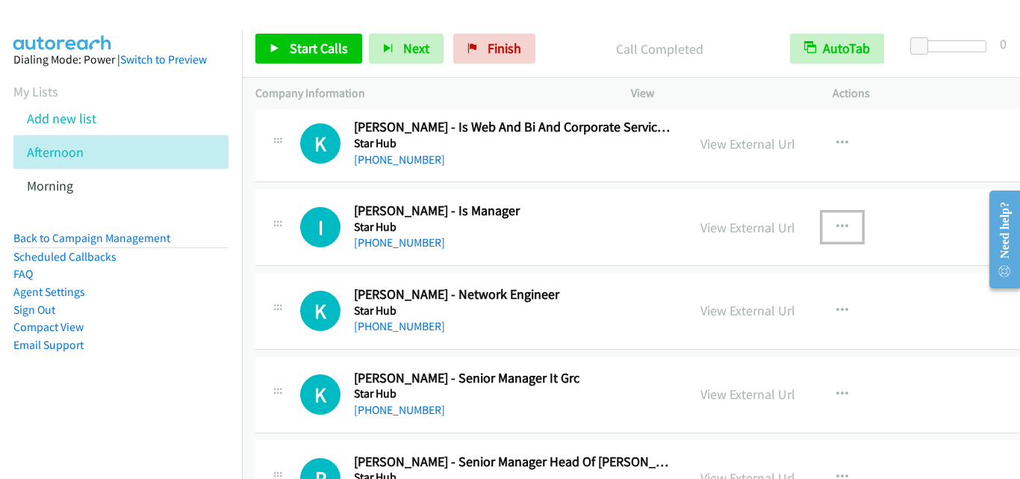
click at [836, 223] on icon "button" at bounding box center [842, 227] width 12 height 12
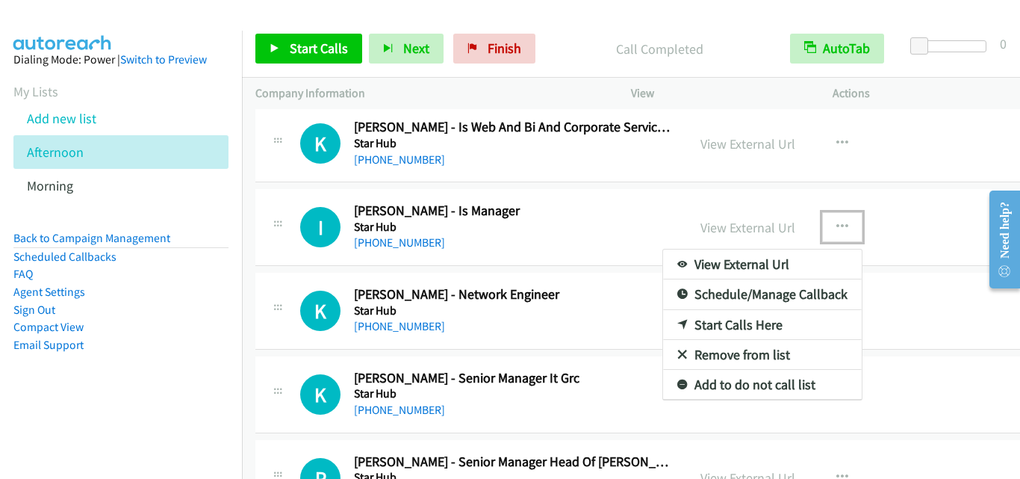
click at [746, 318] on link "Start Calls Here" at bounding box center [762, 325] width 199 height 30
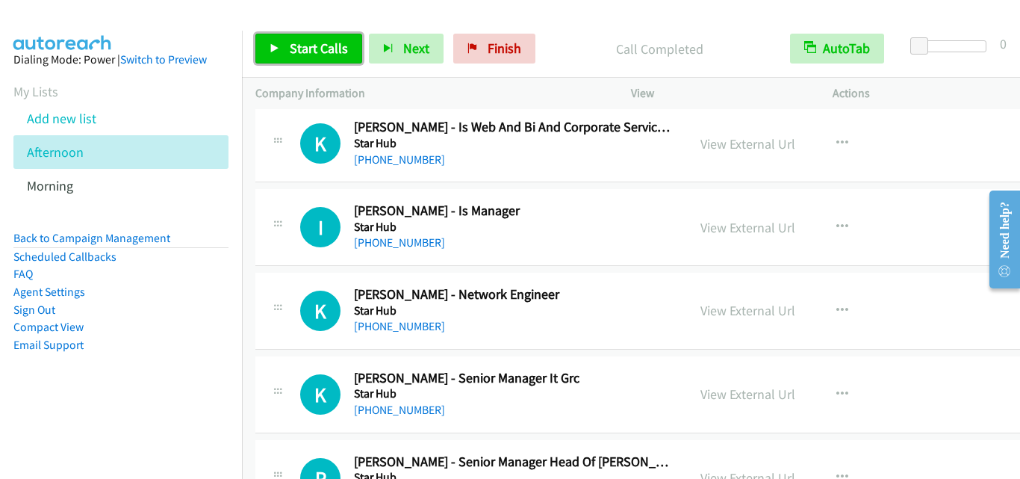
click at [323, 57] on link "Start Calls" at bounding box center [308, 49] width 107 height 30
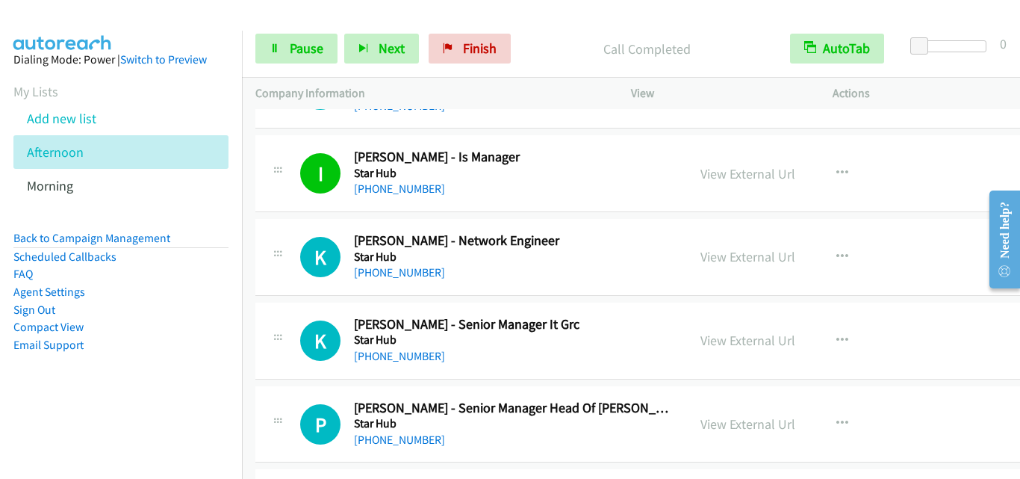
scroll to position [5974, 0]
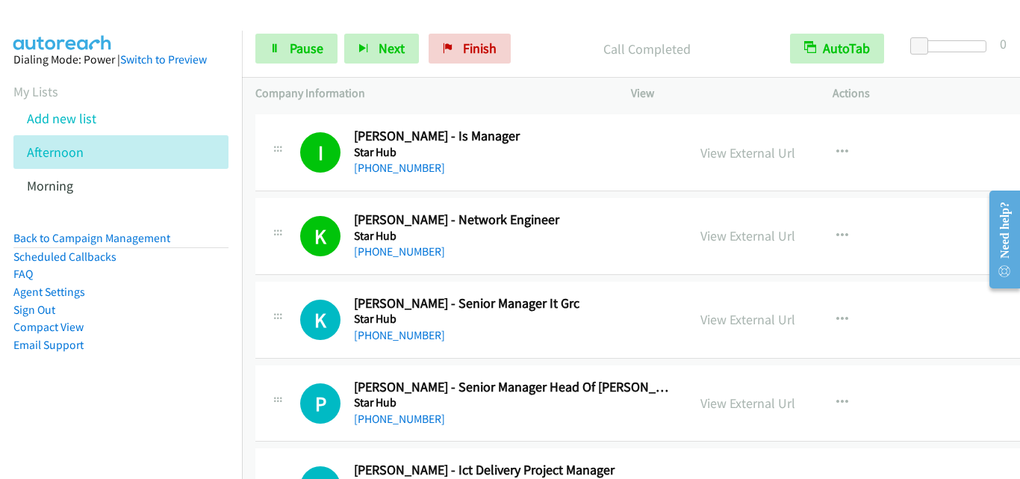
click at [271, 293] on div "K Callback Scheduled Kai Pui Chong - Senior Manager It Grc Star Hub Asia/Singap…" at bounding box center [659, 320] width 809 height 77
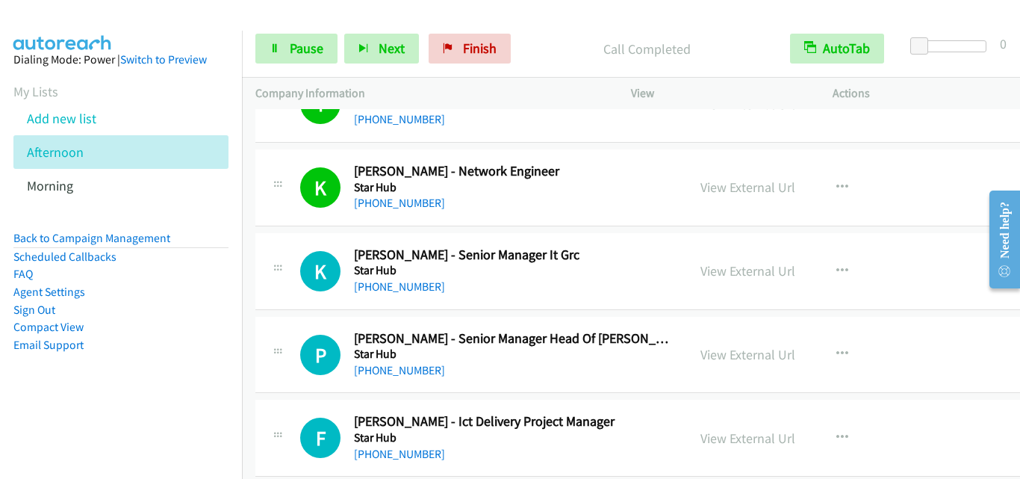
scroll to position [6048, 0]
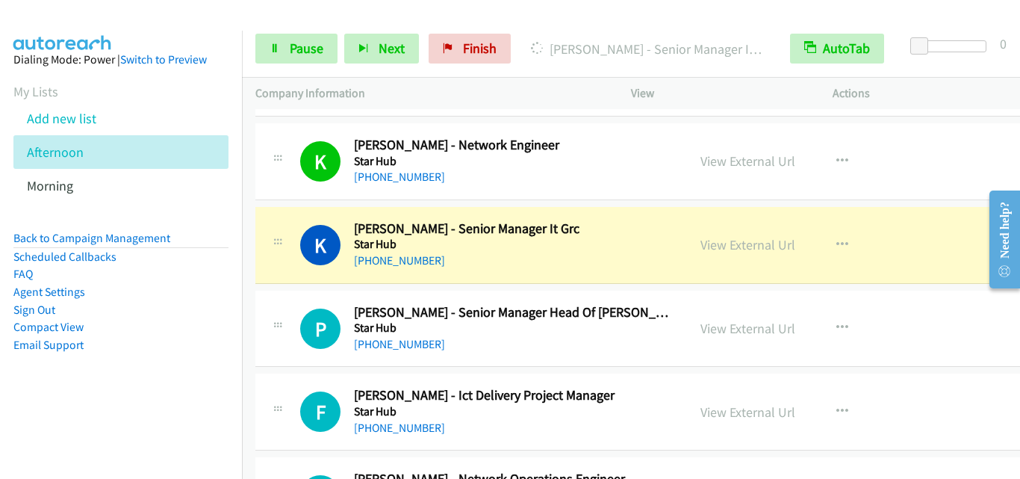
click at [271, 210] on div "K Callback Scheduled Kai Pui Chong - Senior Manager It Grc Star Hub Asia/Singap…" at bounding box center [659, 245] width 809 height 77
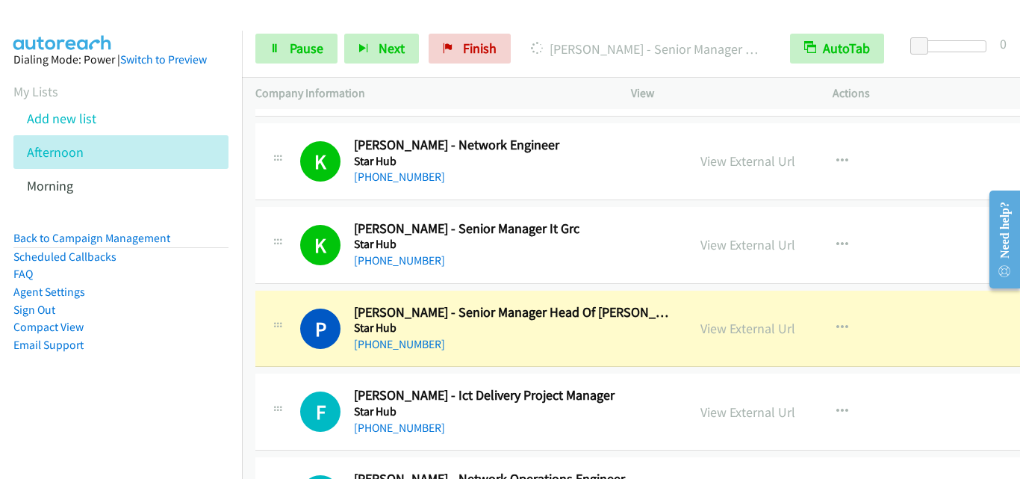
click at [323, 294] on div "P Callback Scheduled Prasanna Jeyaramraju - Senior Manager Head Of Ott & Applic…" at bounding box center [659, 328] width 809 height 77
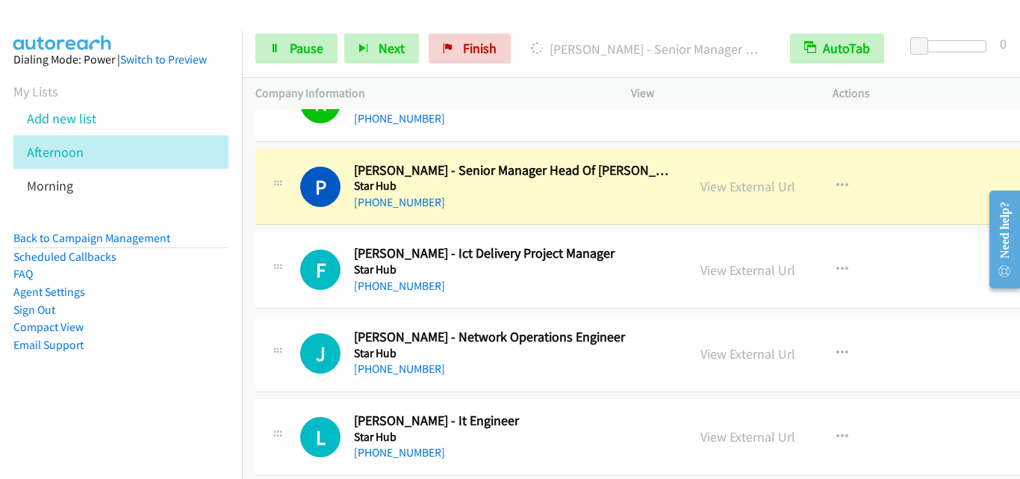
scroll to position [6198, 0]
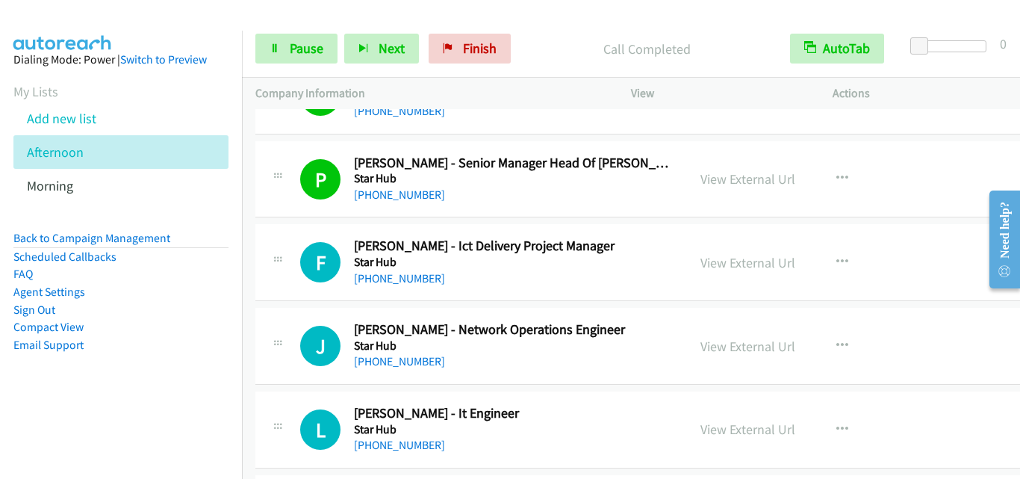
drag, startPoint x: 294, startPoint y: 208, endPoint x: 540, endPoint y: 189, distance: 246.4
click at [294, 208] on div "P Callback Scheduled Prasanna Jeyaramraju - Senior Manager Head Of Ott & Applic…" at bounding box center [659, 179] width 809 height 77
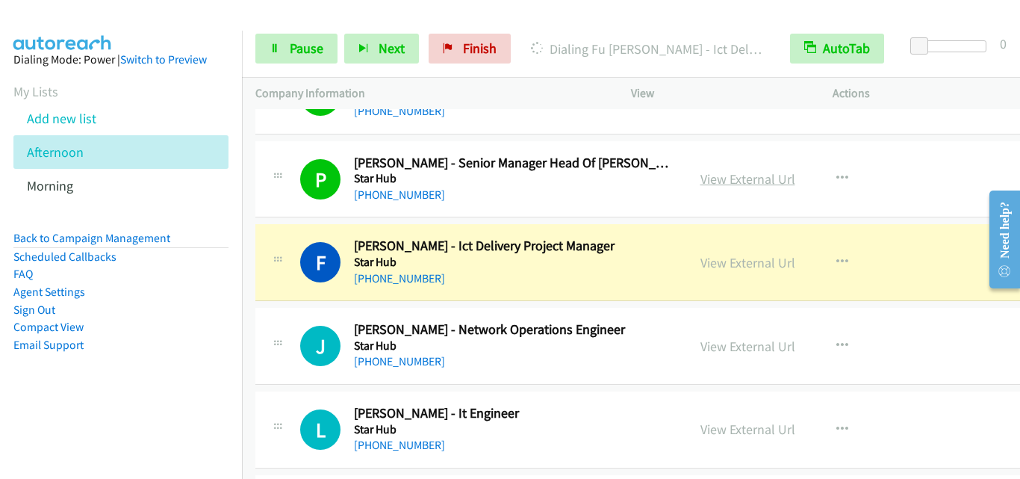
click at [742, 181] on link "View External Url" at bounding box center [747, 178] width 95 height 17
click at [310, 57] on link "Pause" at bounding box center [296, 49] width 82 height 30
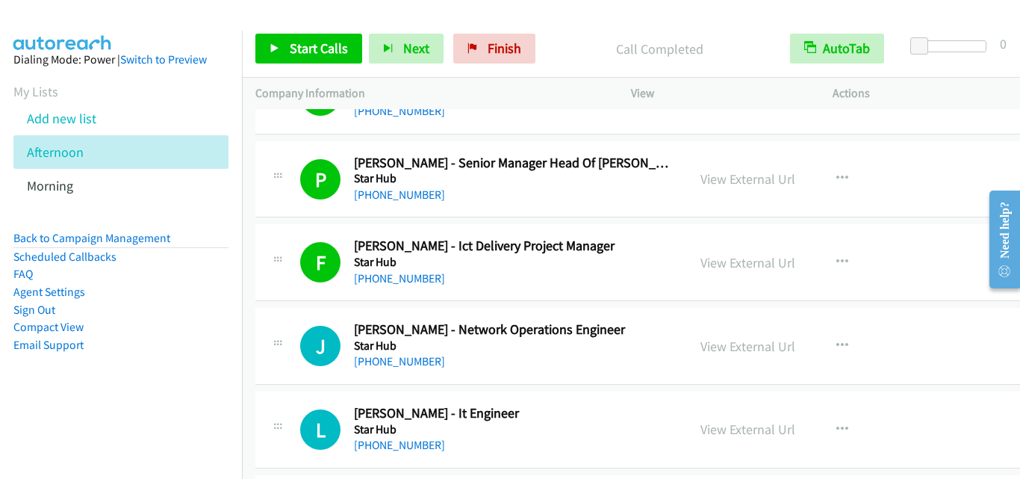
click at [287, 284] on div "F Callback Scheduled Fu Boon Ker - Ict Delivery Project Manager Star Hub Asia/S…" at bounding box center [471, 261] width 405 height 49
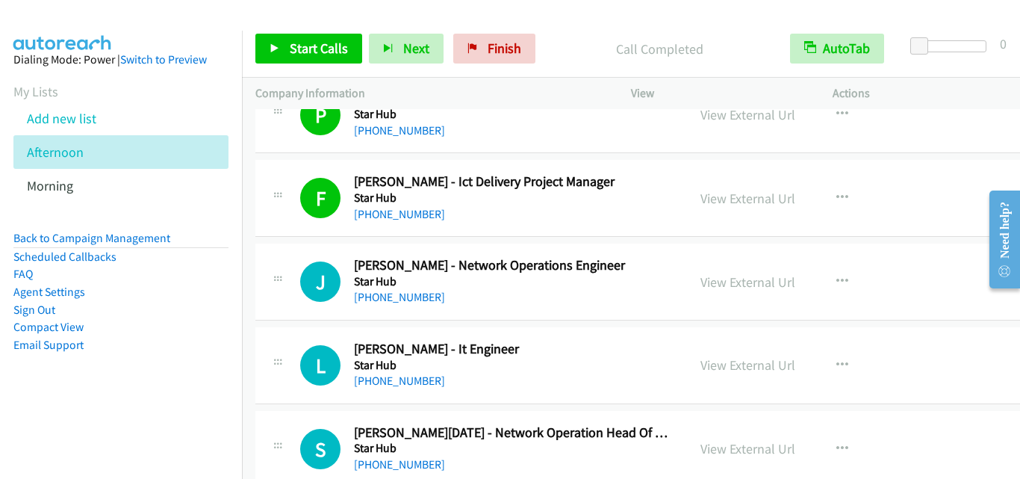
scroll to position [6347, 0]
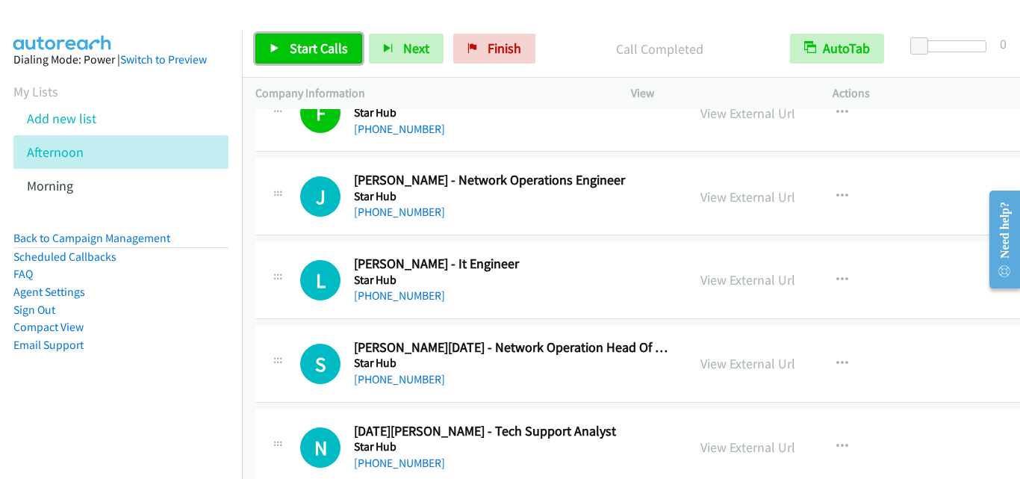
click at [344, 52] on span "Start Calls" at bounding box center [319, 48] width 58 height 17
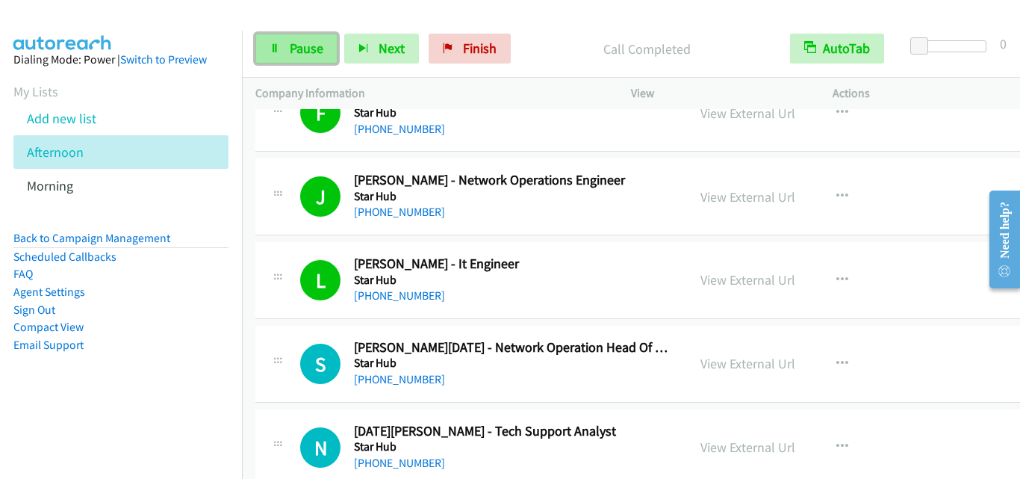
click at [295, 49] on span "Pause" at bounding box center [307, 48] width 34 height 17
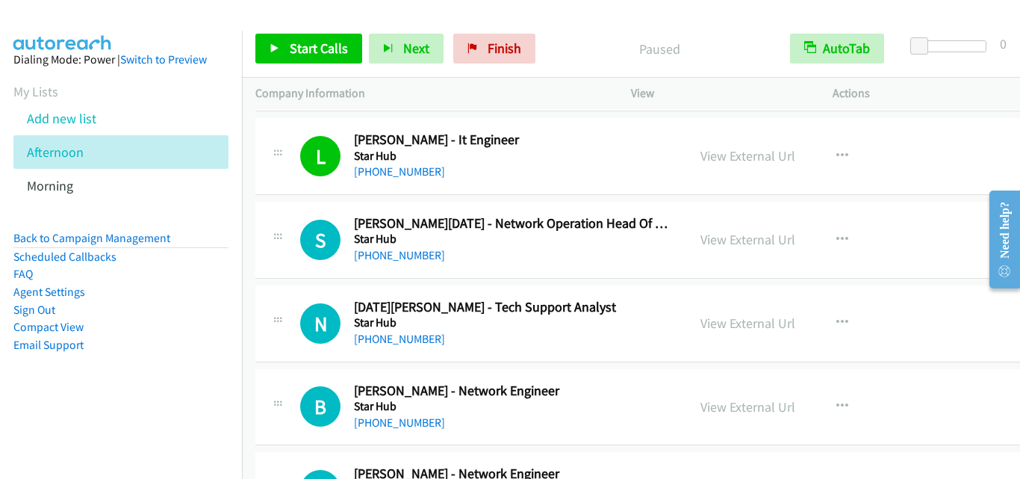
scroll to position [6496, 0]
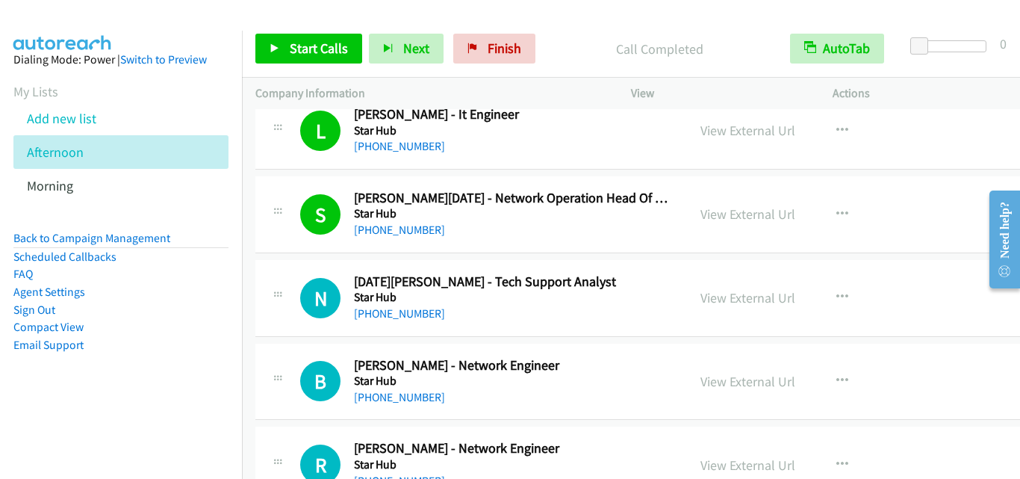
click at [266, 260] on div "N Callback Scheduled Noel Gonzales - Tech Support Analyst Star Hub Asia/Singapo…" at bounding box center [659, 298] width 809 height 77
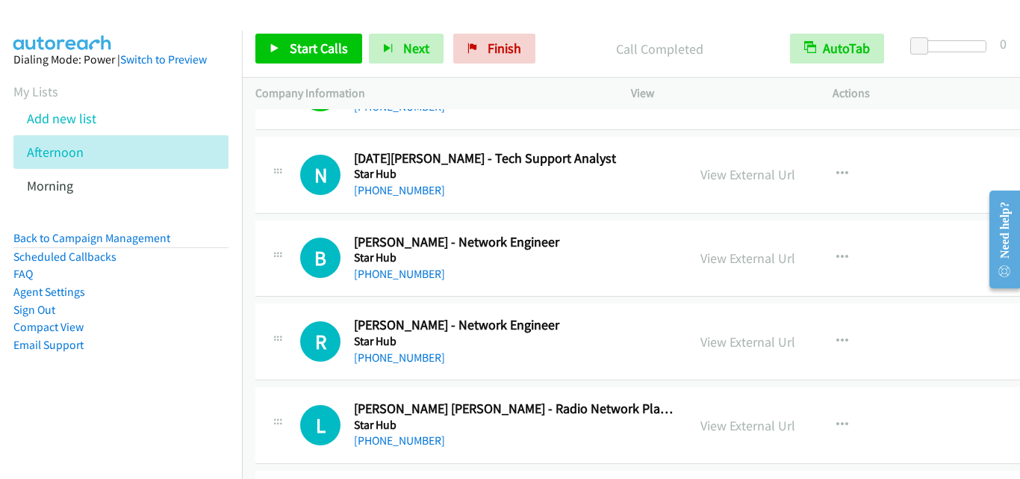
scroll to position [6646, 0]
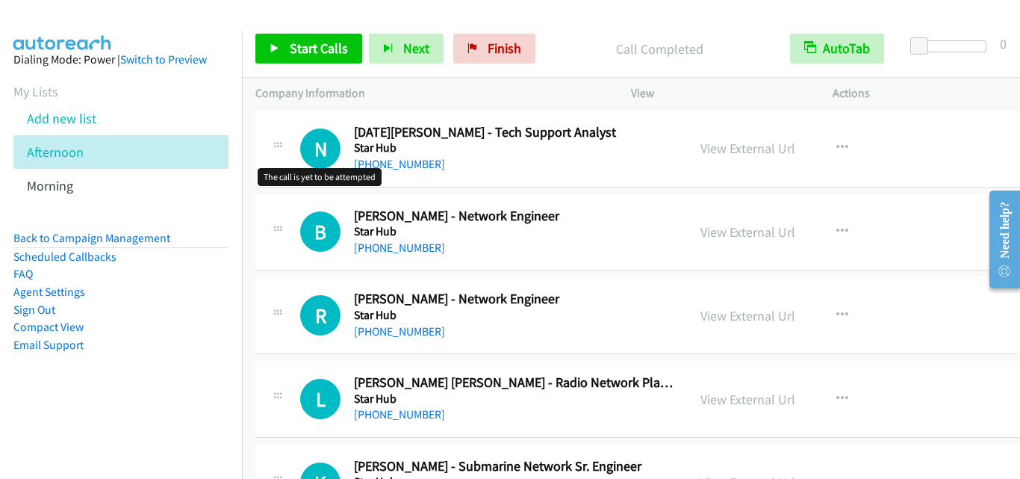
click at [315, 174] on div "N Callback Scheduled Noel Gonzales - Tech Support Analyst Star Hub Asia/Singapo…" at bounding box center [659, 149] width 809 height 77
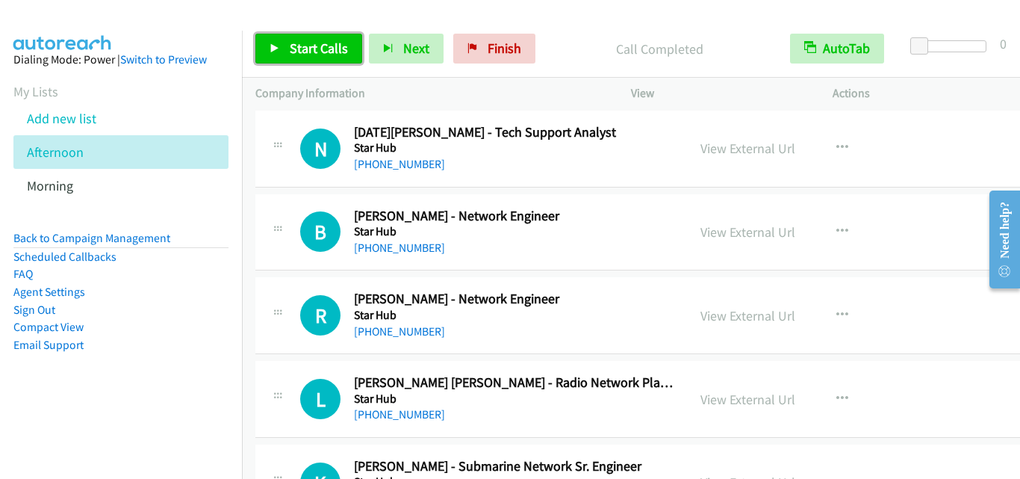
click at [332, 50] on span "Start Calls" at bounding box center [319, 48] width 58 height 17
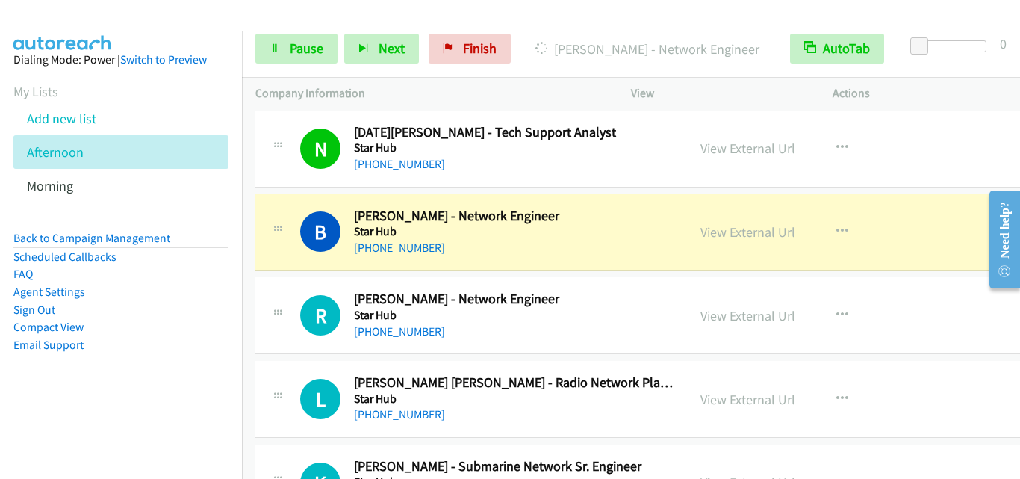
click at [262, 270] on div "B Callback Scheduled Bryan Tan - Network Engineer Star Hub Asia/Singapore +65 9…" at bounding box center [659, 232] width 809 height 77
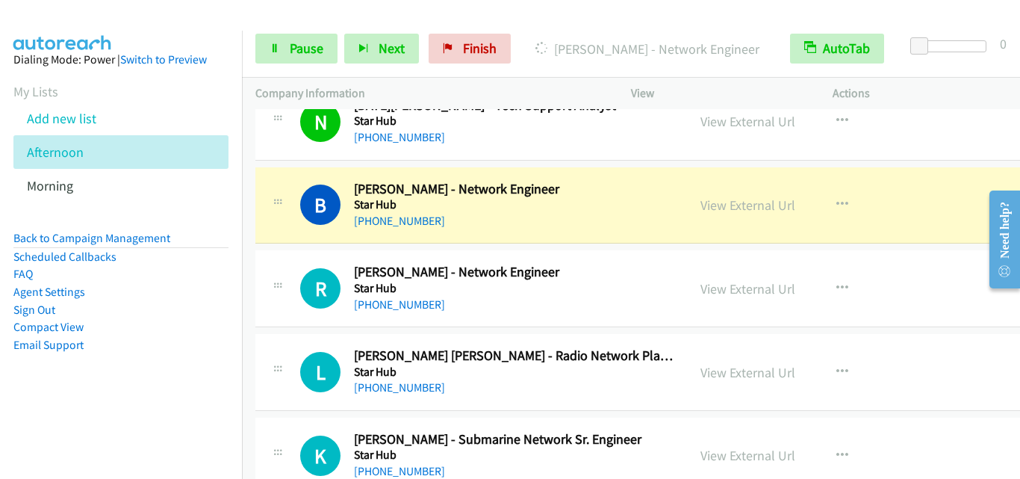
scroll to position [6720, 0]
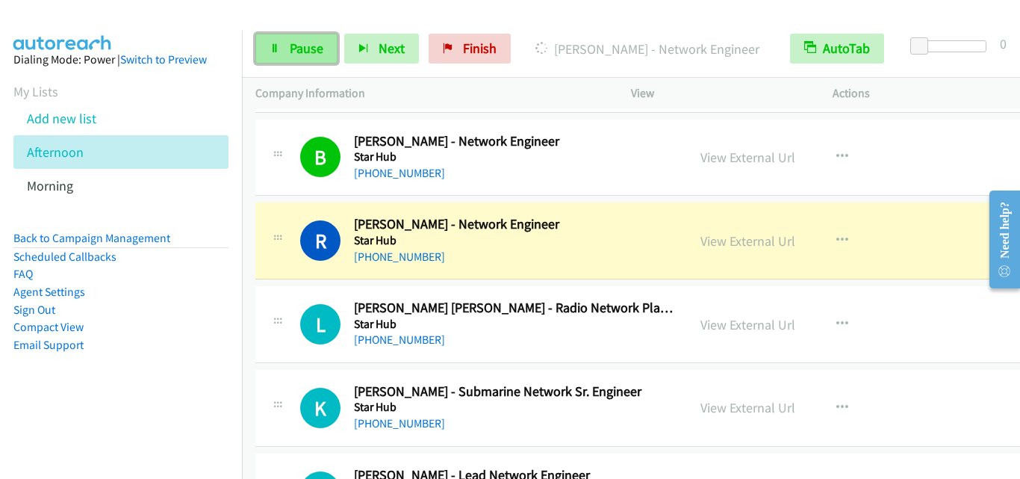
click at [291, 58] on link "Pause" at bounding box center [296, 49] width 82 height 30
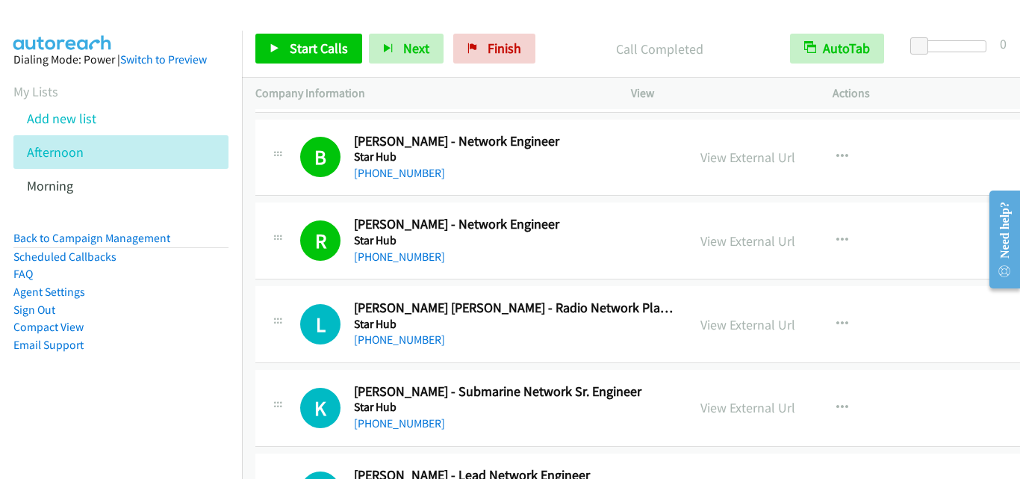
click at [290, 277] on div "R Callback Scheduled Rusydi Abdul Rahim - Network Engineer Star Hub Asia/Singap…" at bounding box center [659, 240] width 809 height 77
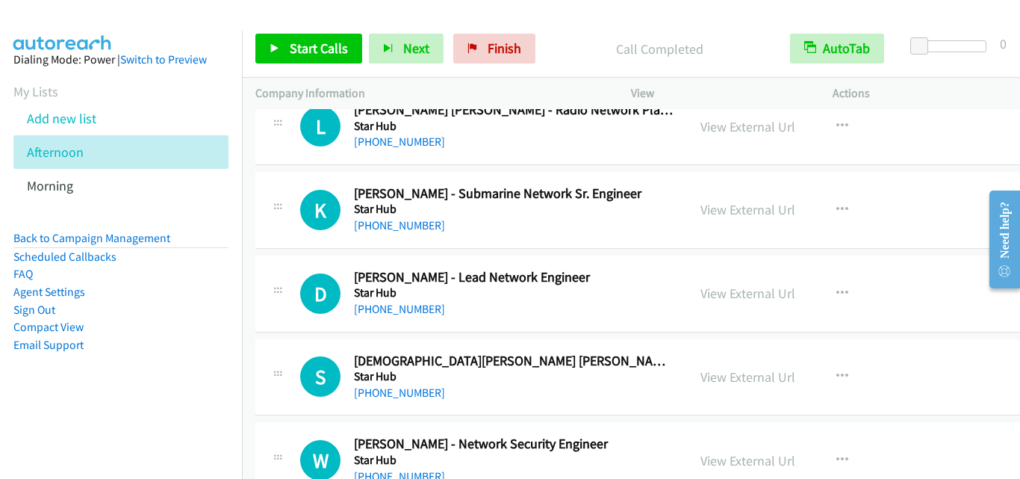
scroll to position [6944, 0]
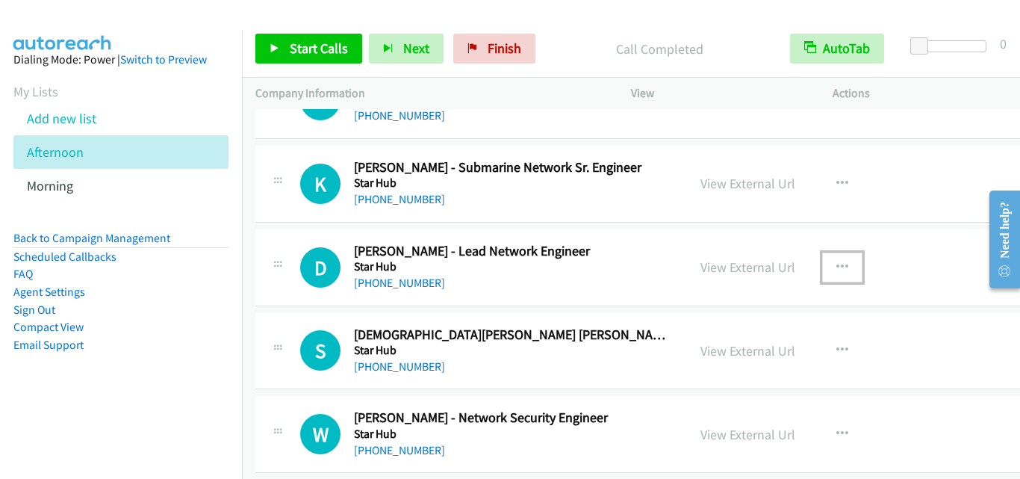
click at [826, 267] on button "button" at bounding box center [842, 267] width 40 height 30
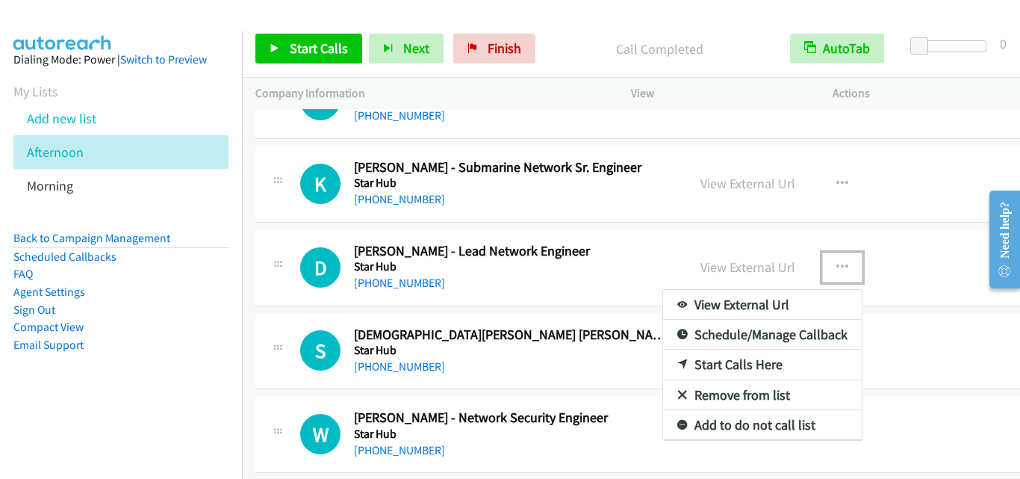
click at [712, 365] on link "Start Calls Here" at bounding box center [762, 364] width 199 height 30
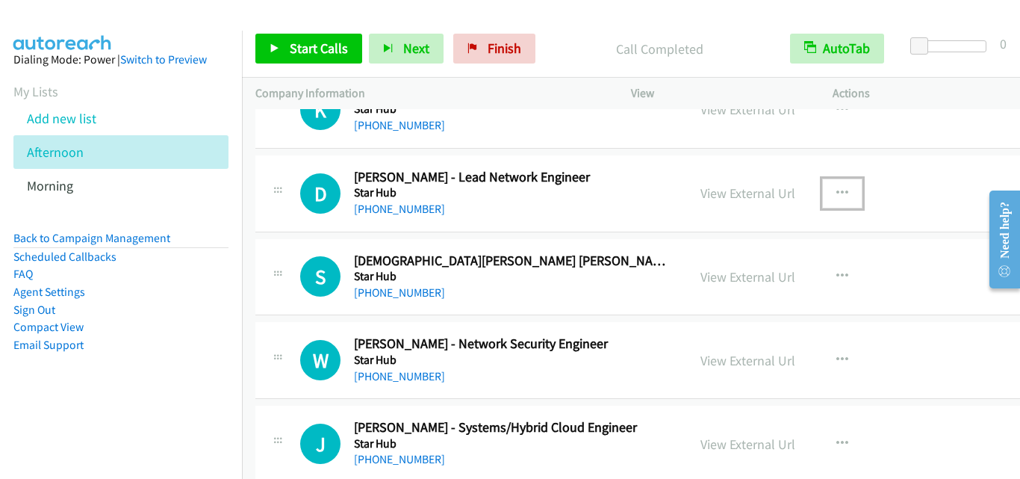
scroll to position [7019, 0]
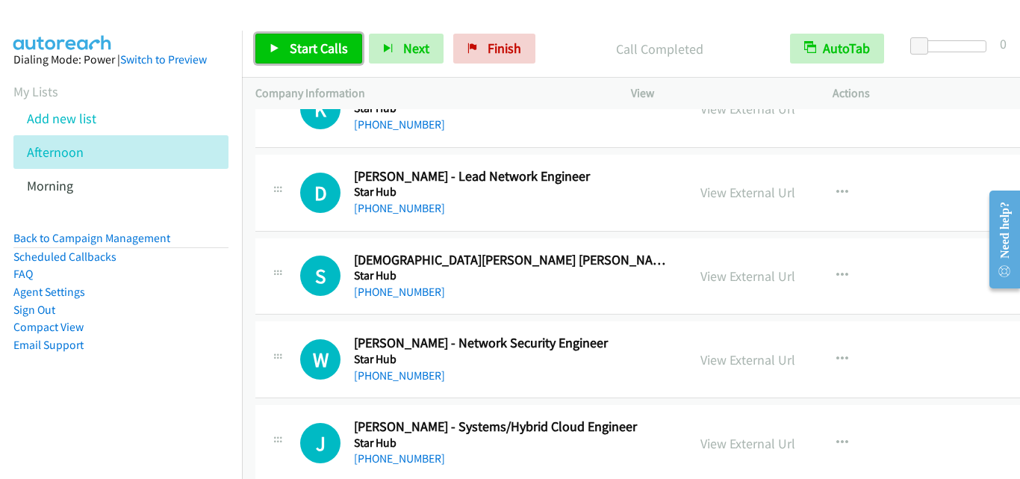
click at [305, 49] on span "Start Calls" at bounding box center [319, 48] width 58 height 17
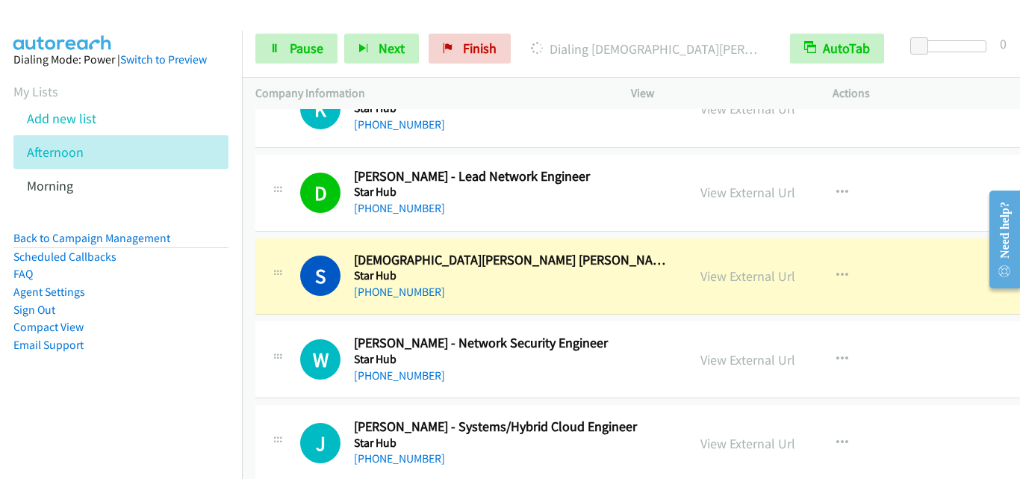
click at [299, 305] on div "S Callback Scheduled Shian Hui Y. - Avp Enterprise Architect, Cloud And Enterpr…" at bounding box center [659, 276] width 809 height 77
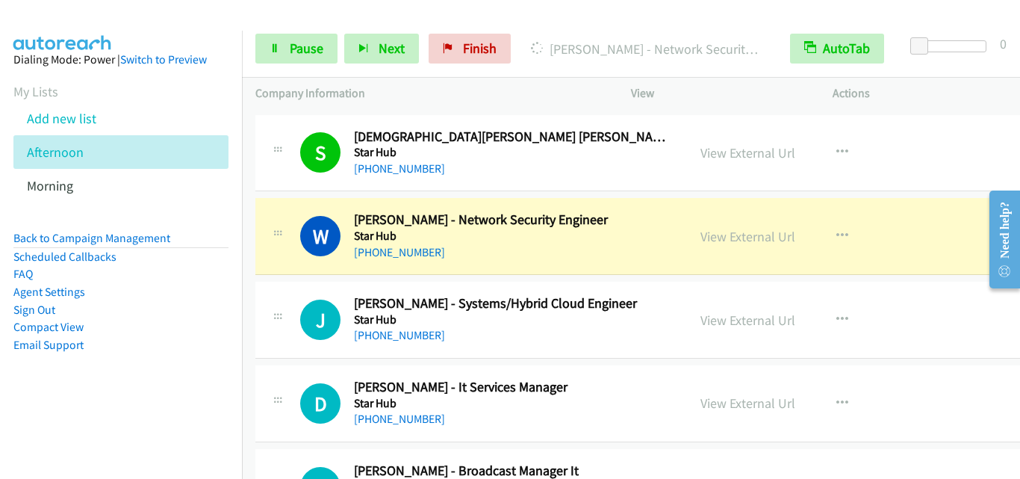
scroll to position [7168, 0]
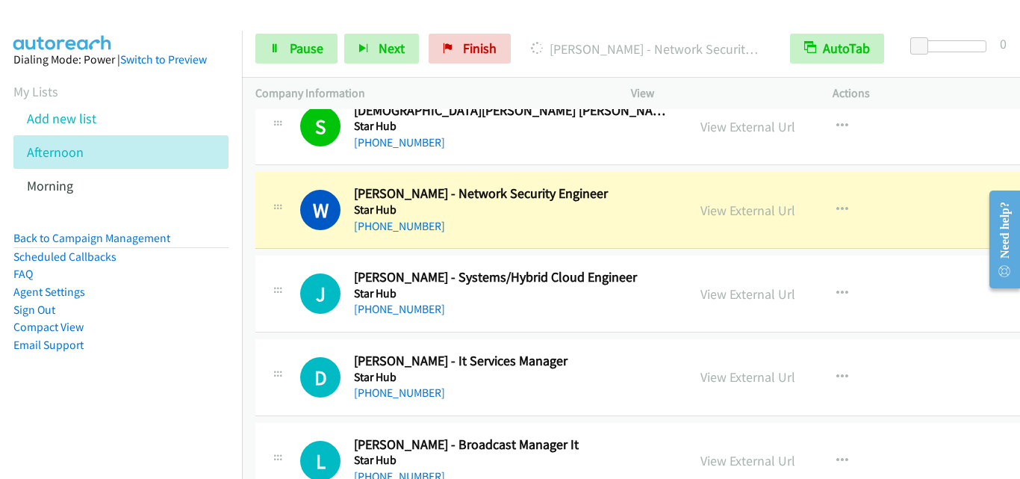
click at [282, 270] on div at bounding box center [278, 289] width 18 height 40
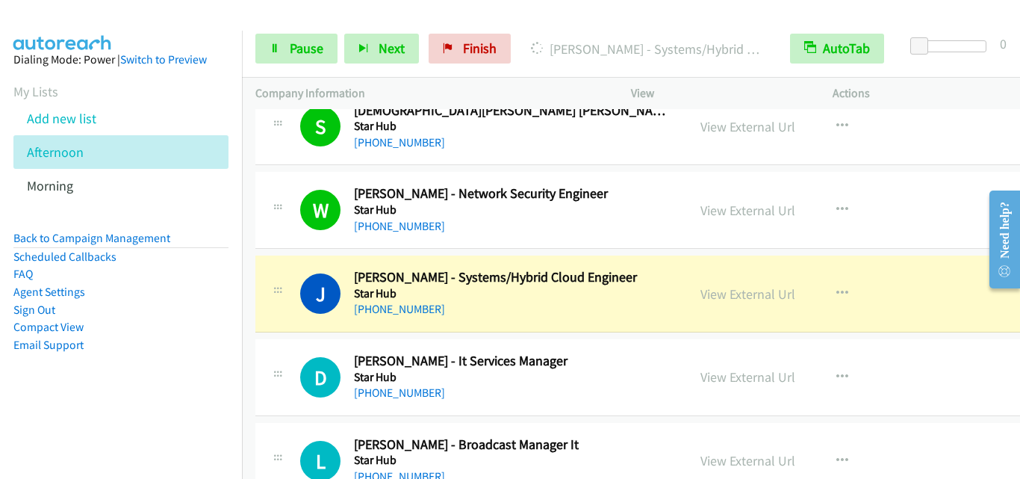
scroll to position [7243, 0]
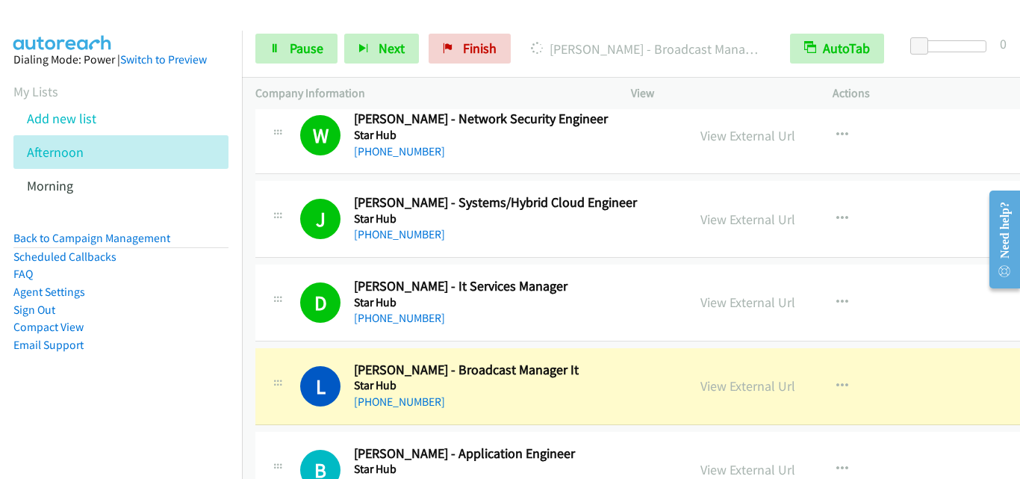
click at [303, 327] on div "D Callback Scheduled Datta Gujjar - It Services Manager Star Hub Asia/Singapore…" at bounding box center [659, 302] width 809 height 77
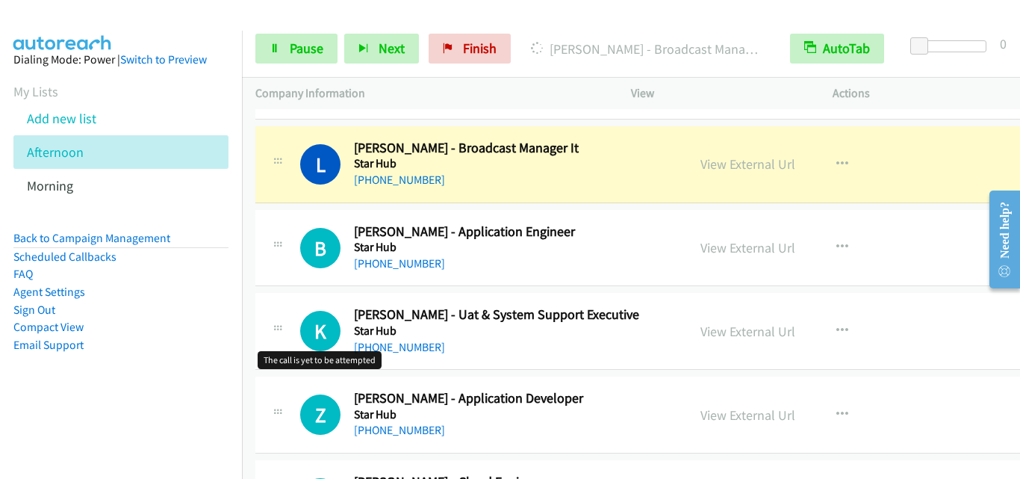
scroll to position [7467, 0]
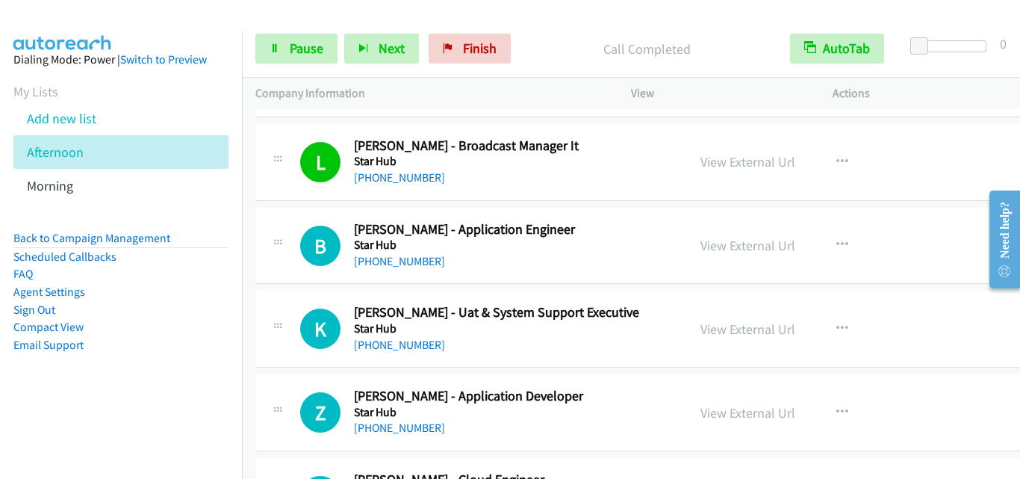
click at [326, 280] on div "B Callback Scheduled Bob Tan - Application Engineer Star Hub Asia/Singapore +65…" at bounding box center [659, 246] width 809 height 77
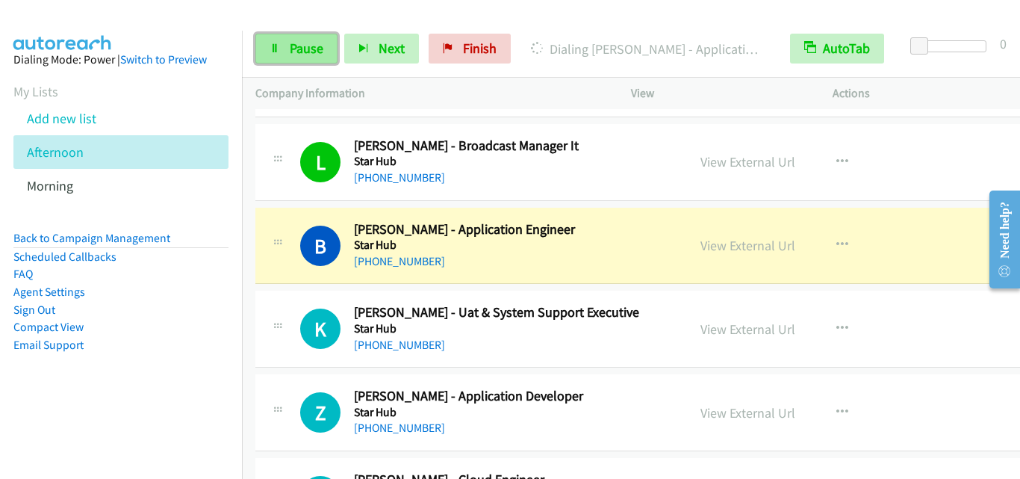
click at [277, 39] on link "Pause" at bounding box center [296, 49] width 82 height 30
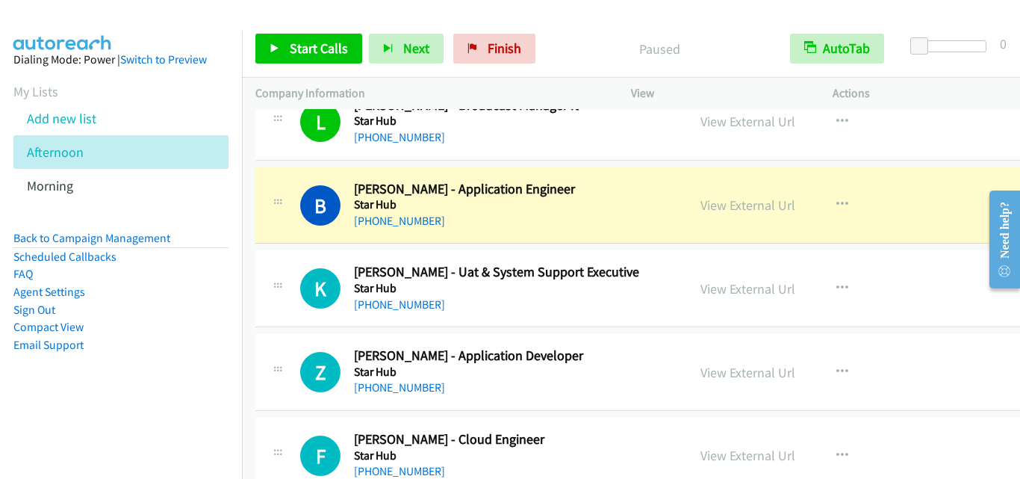
scroll to position [7542, 0]
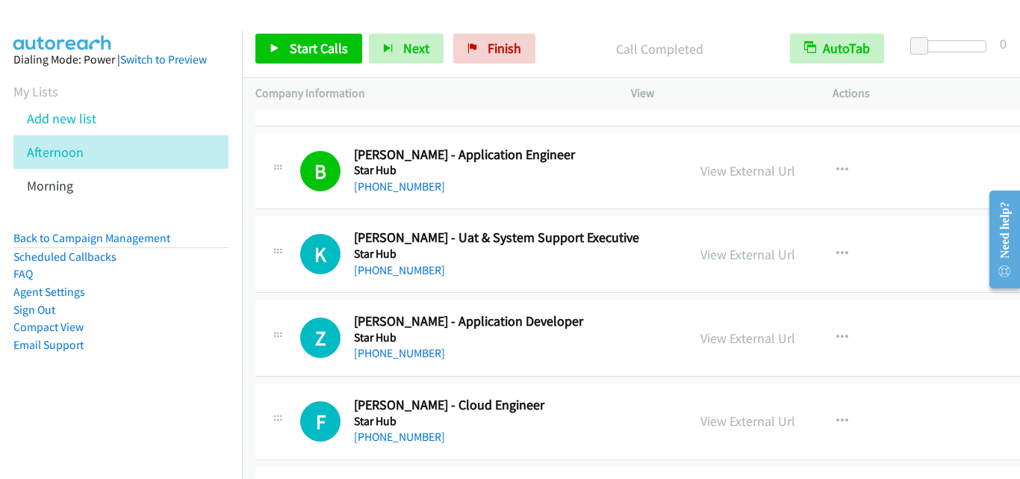
click at [327, 297] on td "Z Callback Scheduled Zi Jian Gao - Application Developer Star Hub Asia/Singapor…" at bounding box center [660, 338] width 836 height 84
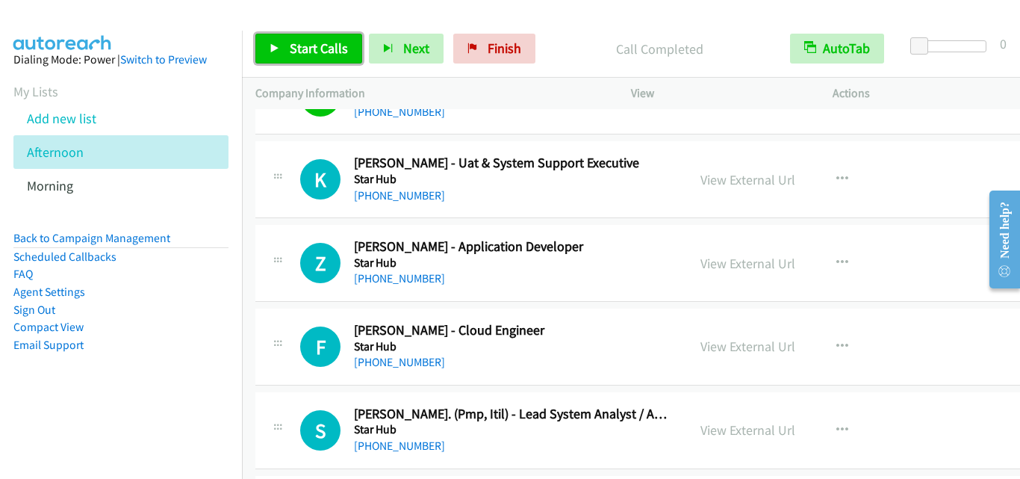
click at [323, 58] on link "Start Calls" at bounding box center [308, 49] width 107 height 30
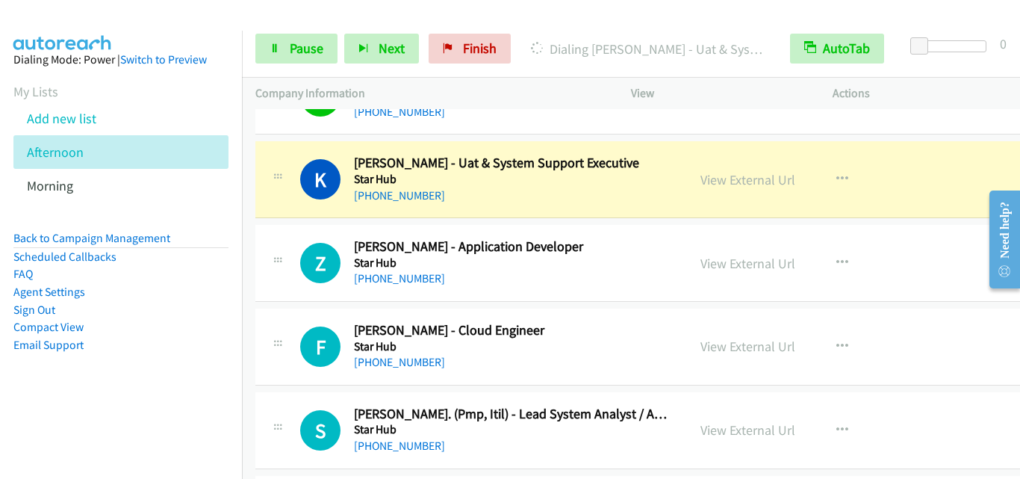
click at [287, 216] on div "K Callback Scheduled Karen Tan - Uat & System Support Executive Star Hub Asia/S…" at bounding box center [659, 179] width 809 height 77
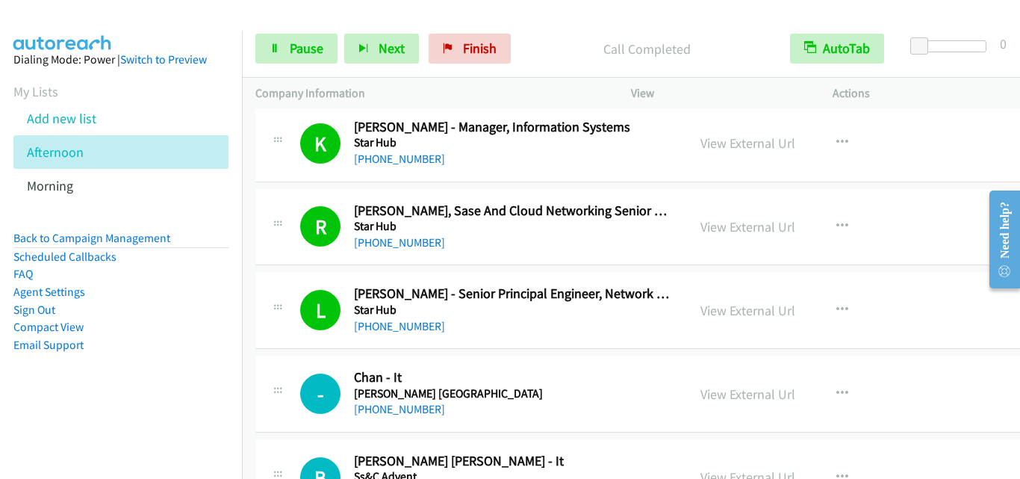
scroll to position [8214, 0]
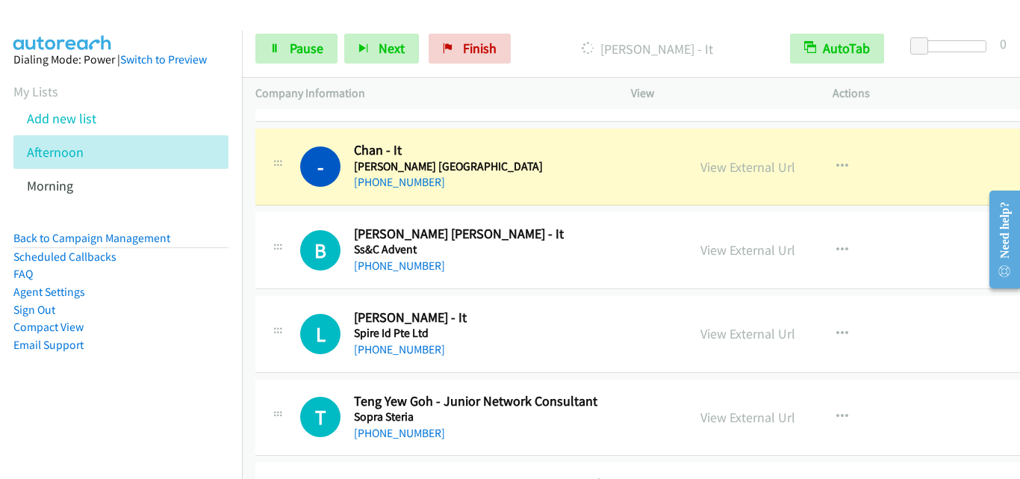
click at [276, 203] on div "- Callback Scheduled Chan - It Ssang Yong Australia Asia/Singapore +65 8692 242…" at bounding box center [659, 166] width 809 height 77
click at [310, 55] on span "Pause" at bounding box center [307, 48] width 34 height 17
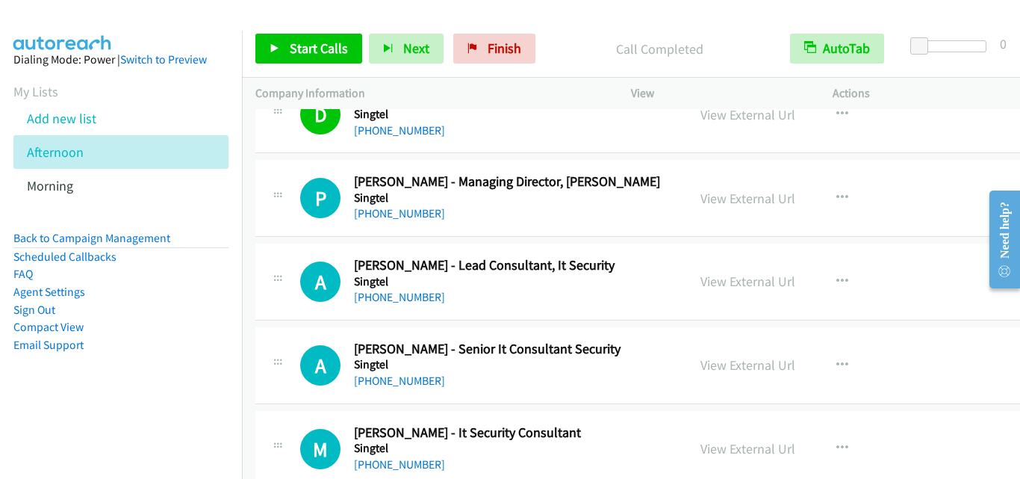
scroll to position [10379, 0]
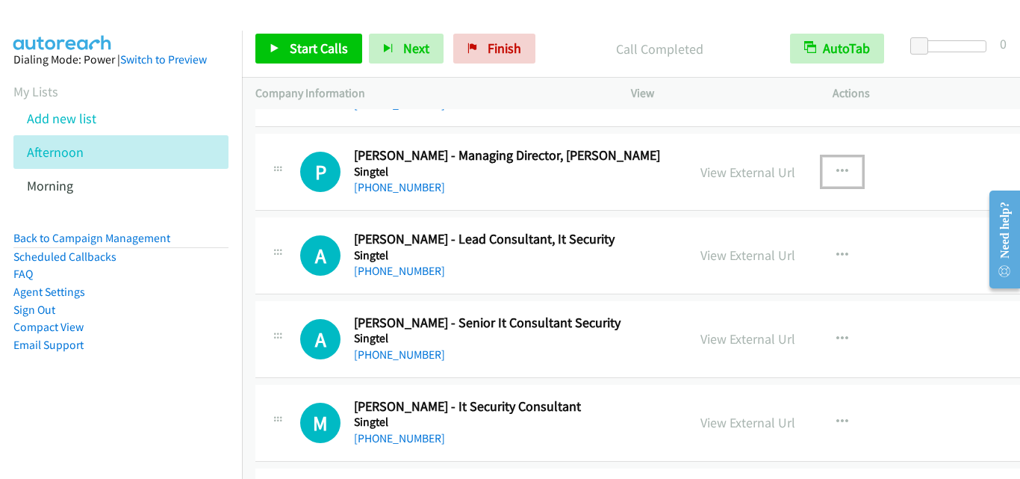
click at [836, 167] on icon "button" at bounding box center [842, 172] width 12 height 12
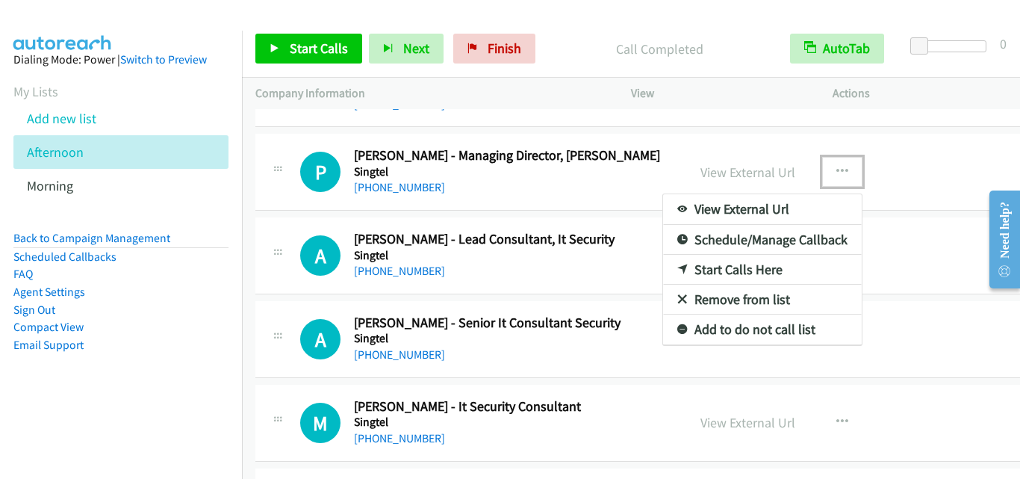
click at [736, 267] on link "Start Calls Here" at bounding box center [762, 270] width 199 height 30
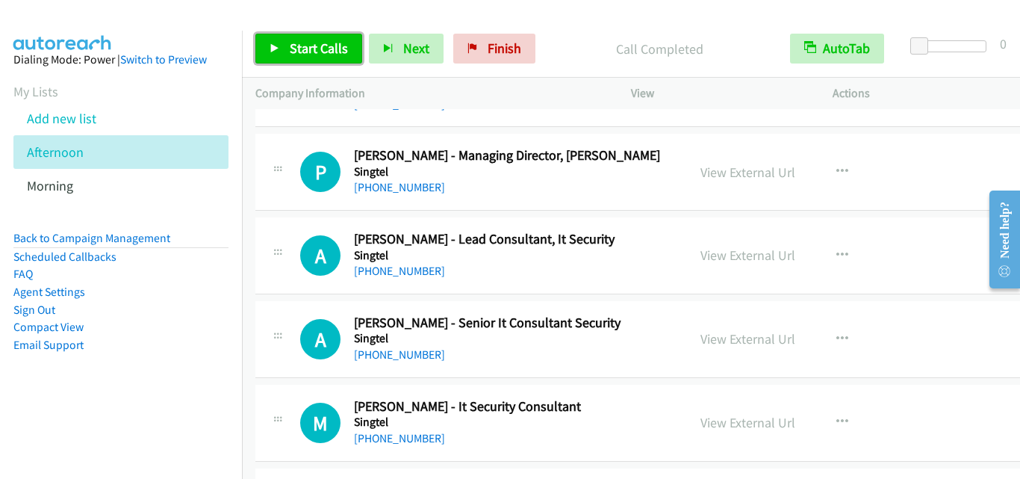
click at [310, 34] on link "Start Calls" at bounding box center [308, 49] width 107 height 30
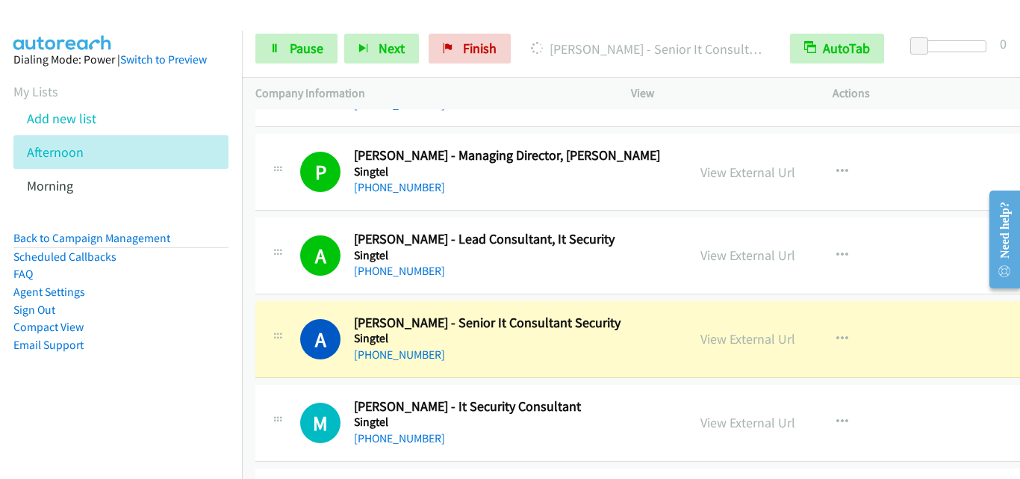
click at [292, 361] on div "A Callback Scheduled Allen Tay - Senior It Consultant Security Singtel Asia/Sin…" at bounding box center [471, 338] width 405 height 49
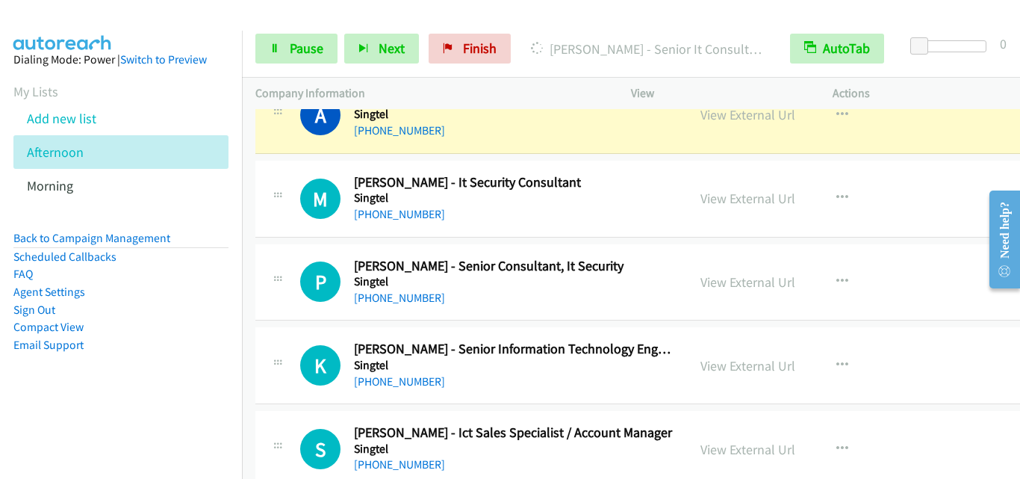
scroll to position [10528, 0]
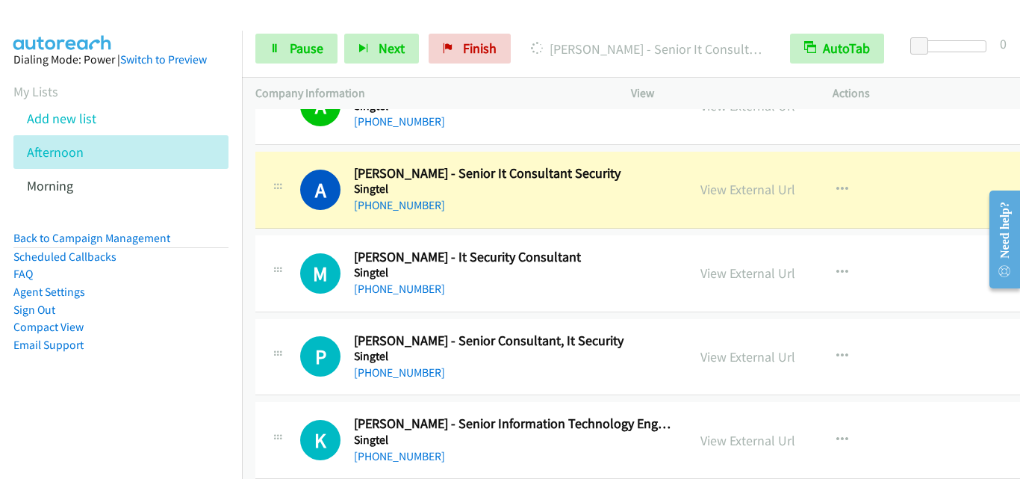
drag, startPoint x: 273, startPoint y: 229, endPoint x: 299, endPoint y: 203, distance: 37.0
click at [273, 229] on td "A Callback Scheduled Allen Tay - Senior It Consultant Security Singtel Asia/Sin…" at bounding box center [660, 190] width 836 height 84
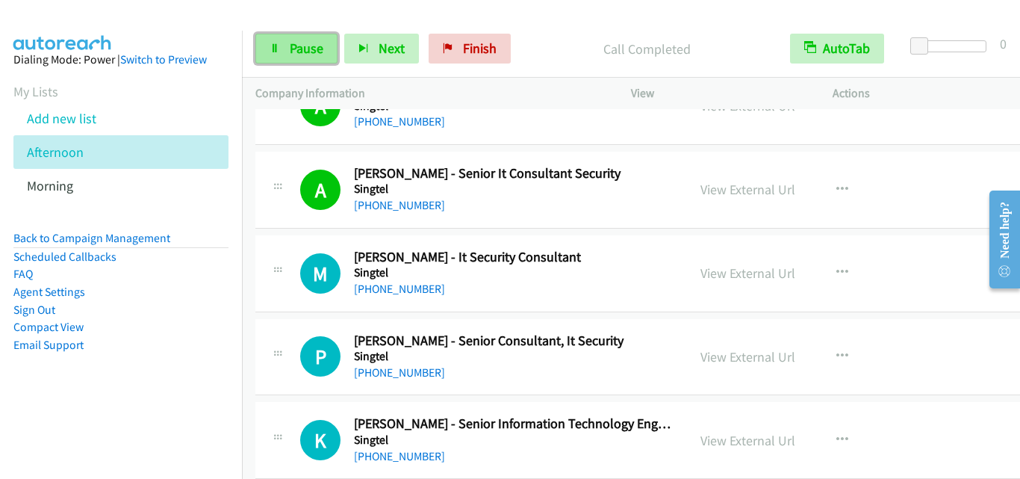
click at [310, 46] on span "Pause" at bounding box center [307, 48] width 34 height 17
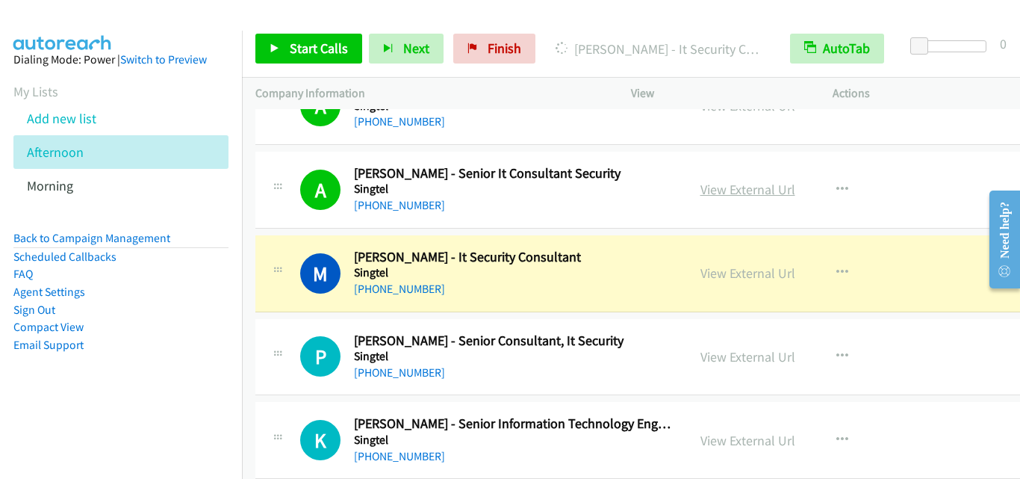
click at [718, 194] on link "View External Url" at bounding box center [747, 189] width 95 height 17
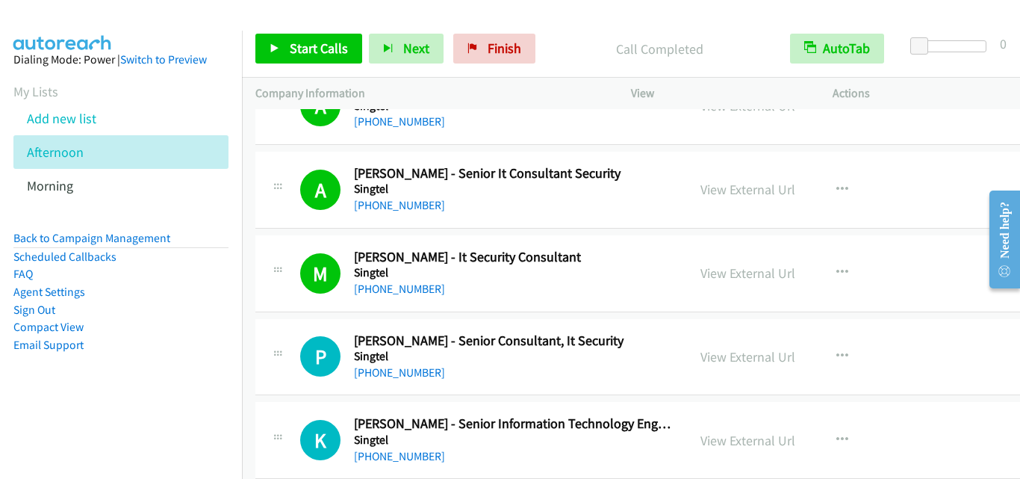
scroll to position [10603, 0]
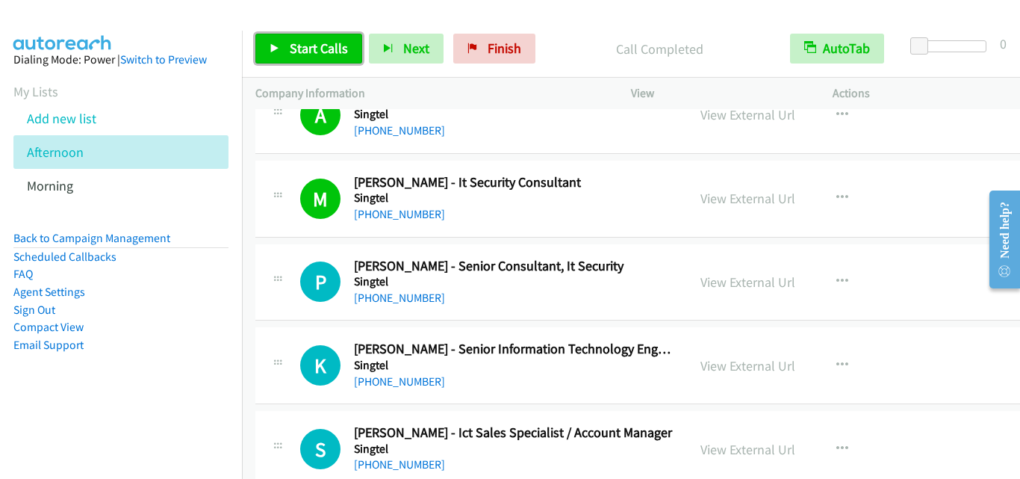
click at [323, 43] on span "Start Calls" at bounding box center [319, 48] width 58 height 17
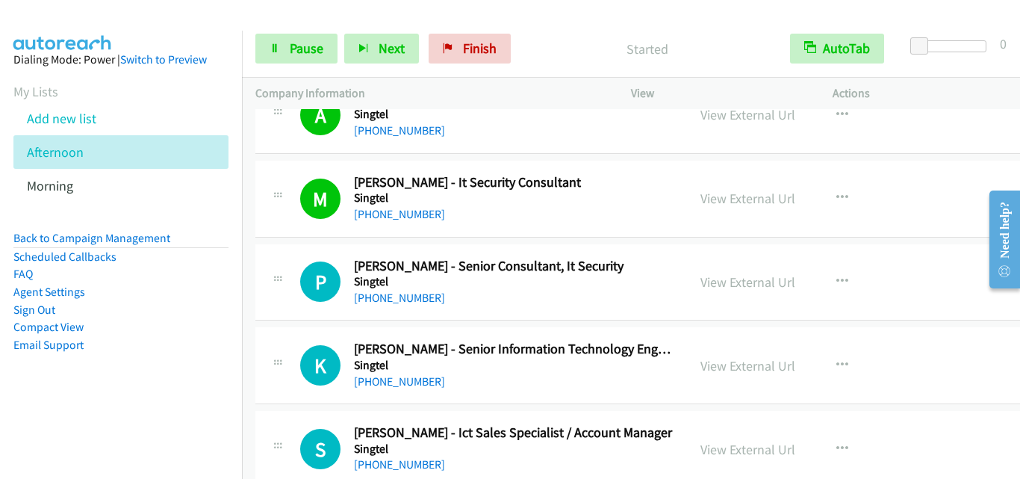
drag, startPoint x: 279, startPoint y: 249, endPoint x: 351, endPoint y: 167, distance: 109.6
click at [279, 249] on div "P Callback Scheduled Paul Phua - Senior Consultant, It Security Singtel Asia/Si…" at bounding box center [659, 282] width 809 height 77
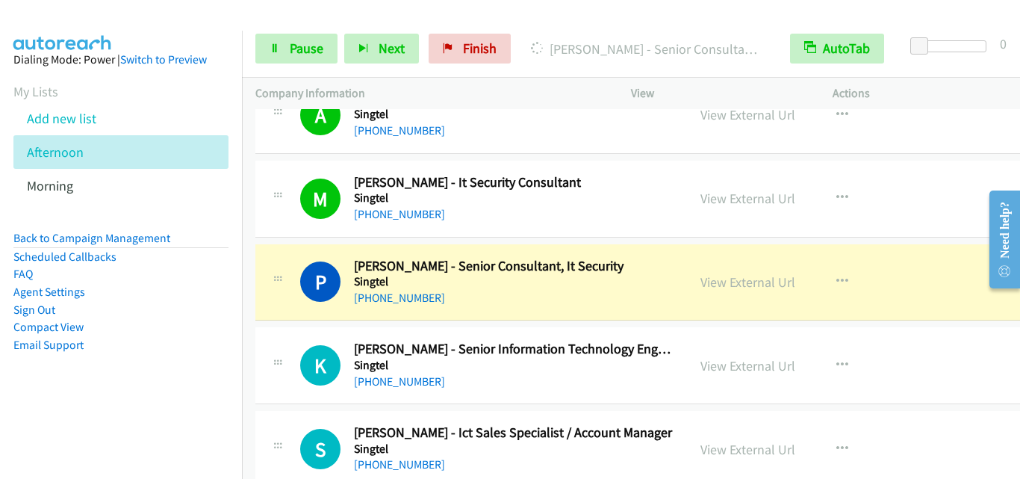
drag, startPoint x: 1015, startPoint y: 293, endPoint x: 1967, endPoint y: 307, distance: 952.1
click html "Need help? Resource Center AutoReach Help Help Get the help you need from our k…"
click at [990, 128] on div "A Callback Scheduled Allen Tay - Senior It Consultant Security Singtel Asia/Sin…" at bounding box center [659, 115] width 809 height 77
click at [1008, 140] on div "A Callback Scheduled Allen Tay - Senior It Consultant Security Singtel Asia/Sin…" at bounding box center [659, 115] width 809 height 77
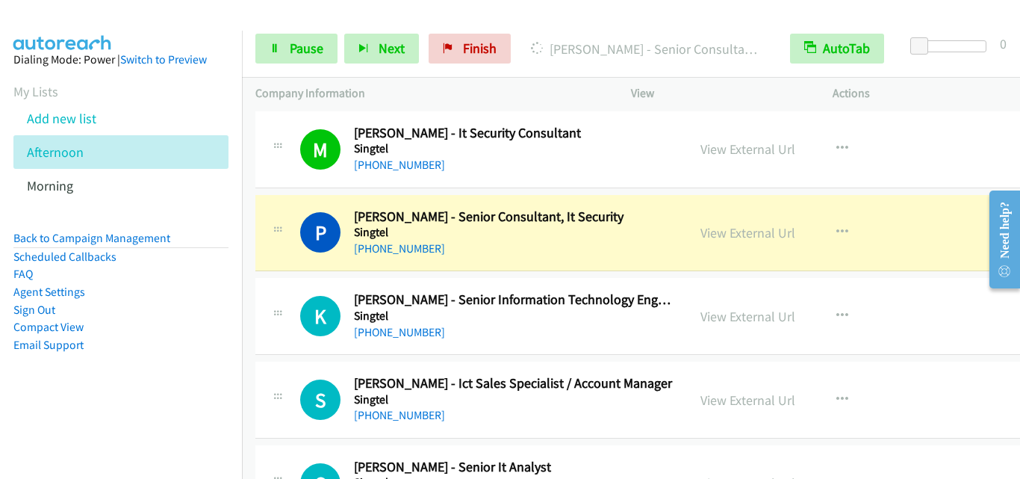
scroll to position [10727, 0]
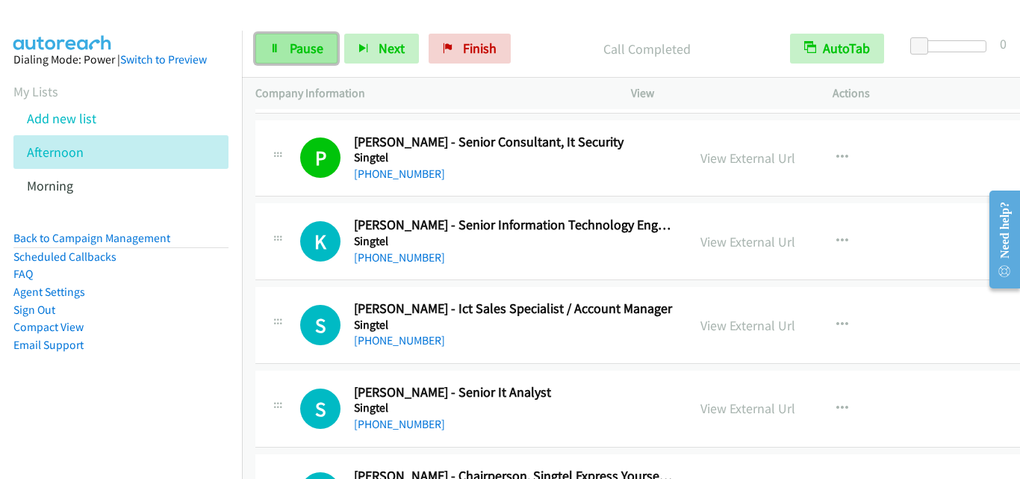
click at [303, 55] on span "Pause" at bounding box center [307, 48] width 34 height 17
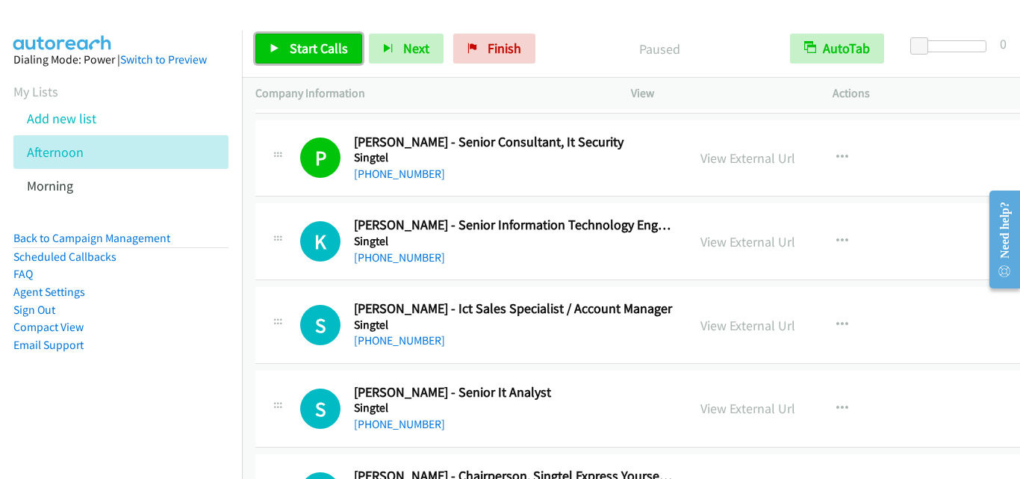
click at [298, 46] on span "Start Calls" at bounding box center [319, 48] width 58 height 17
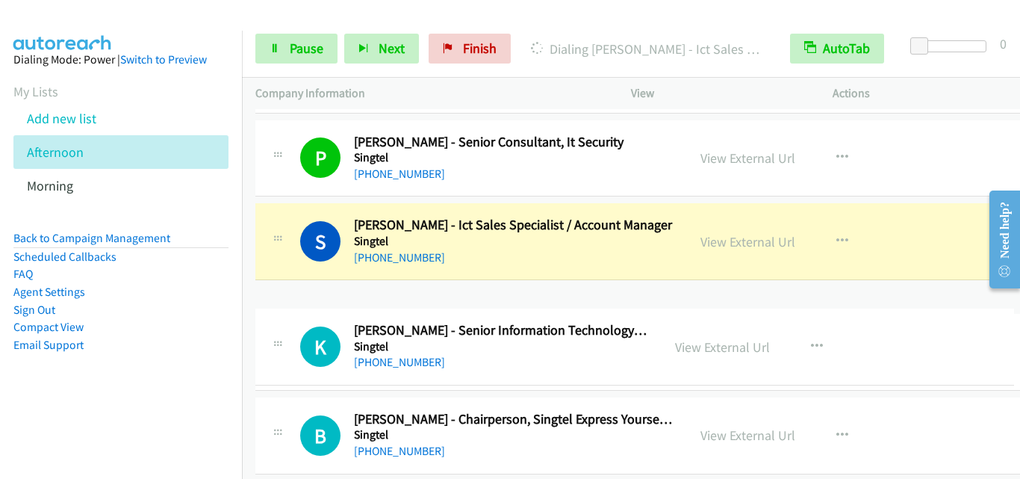
drag, startPoint x: 382, startPoint y: 230, endPoint x: 373, endPoint y: 335, distance: 105.6
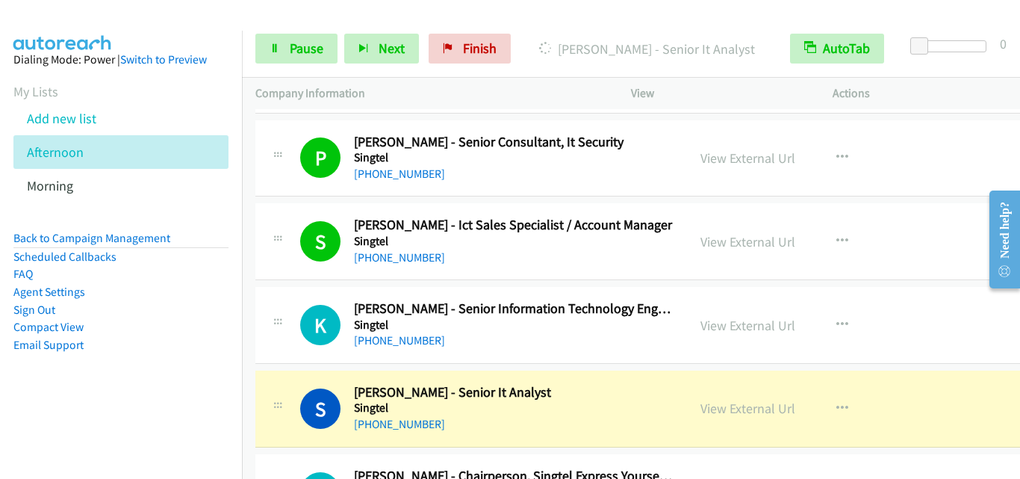
click at [293, 352] on div "K Callback Scheduled Kenneth Piak - Senior Information Technology Engineer Sing…" at bounding box center [659, 325] width 809 height 77
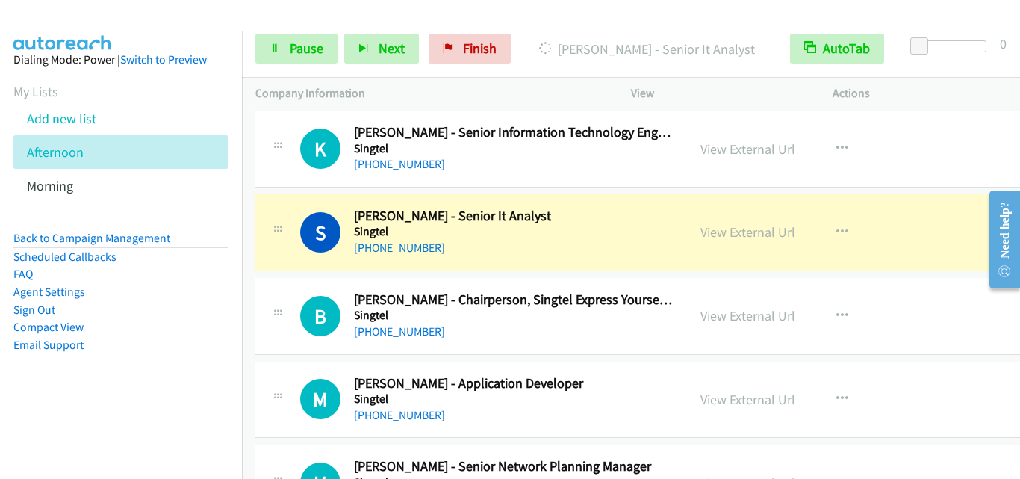
scroll to position [10951, 0]
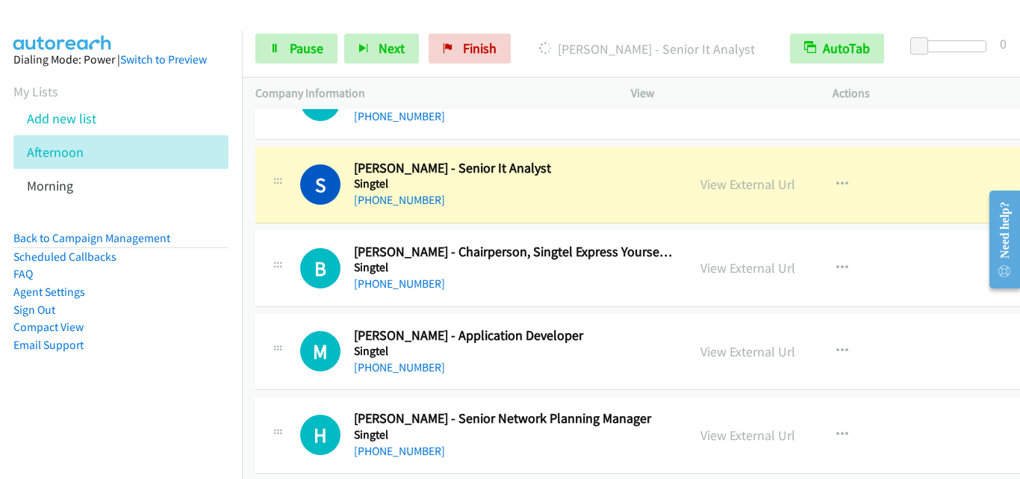
click at [285, 296] on div "B Callback Scheduled Bill Ang - Chairperson, Singtel Express Yourself Employee …" at bounding box center [659, 268] width 809 height 77
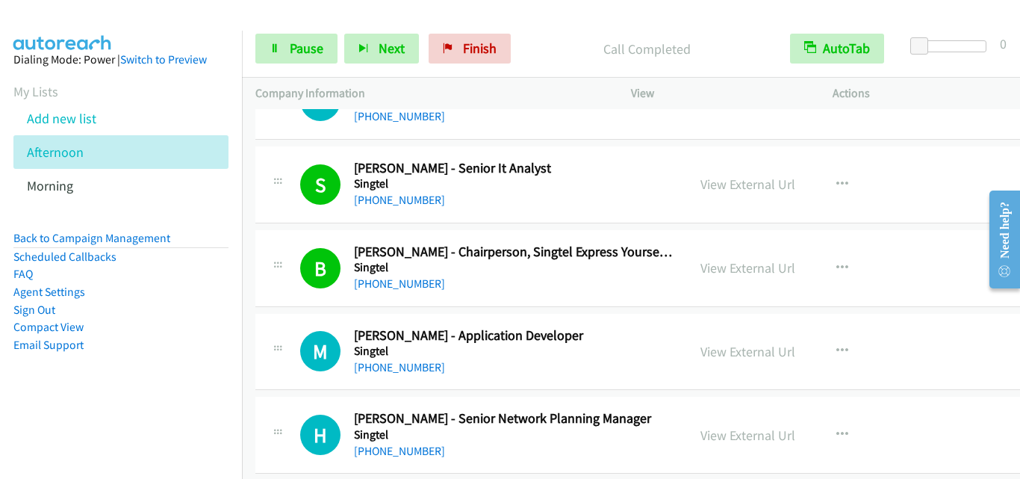
click at [273, 299] on div "B Callback Scheduled Bill Ang - Chairperson, Singtel Express Yourself Employee …" at bounding box center [659, 268] width 809 height 77
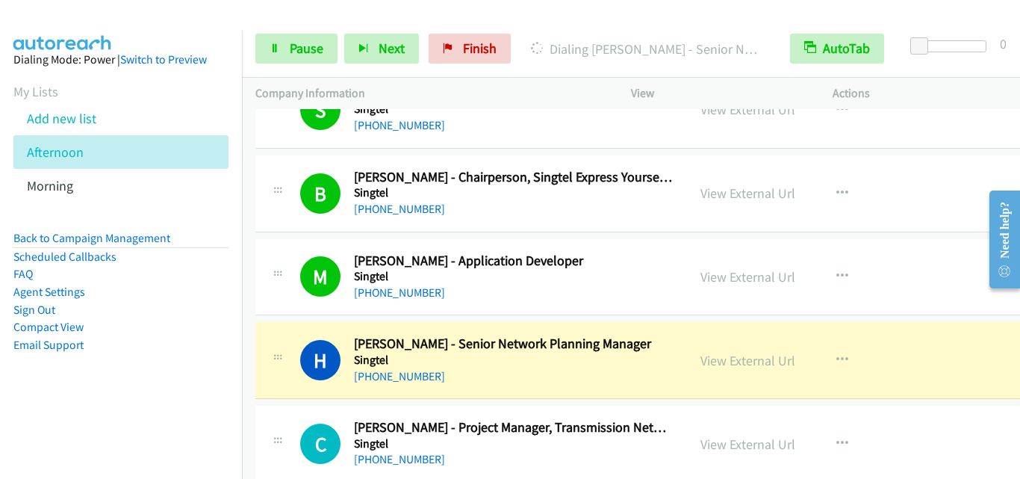
click at [295, 378] on div "H Callback Scheduled Hansaja Dias - Senior Network Planning Manager Singtel Asi…" at bounding box center [471, 359] width 405 height 49
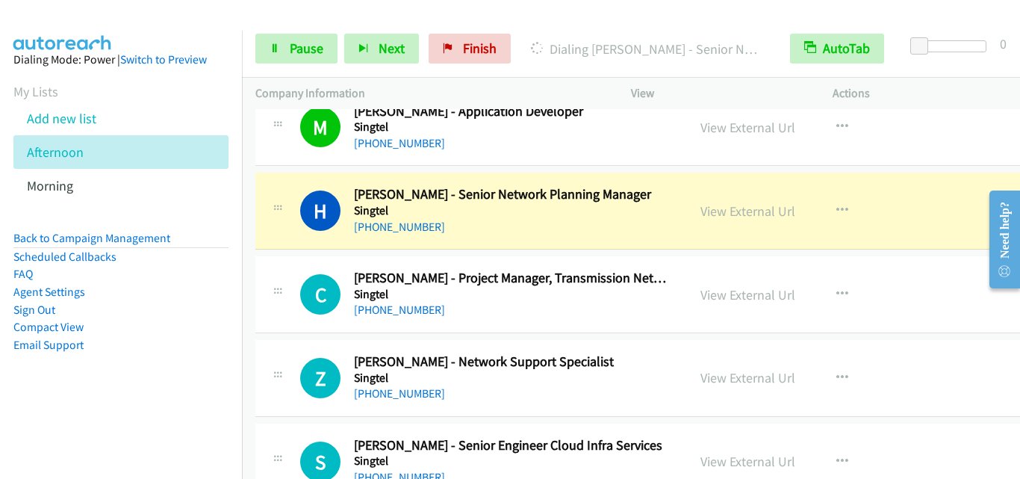
click at [288, 250] on td "H Callback Scheduled Hansaja Dias - Senior Network Planning Manager Singtel Asi…" at bounding box center [660, 212] width 836 height 84
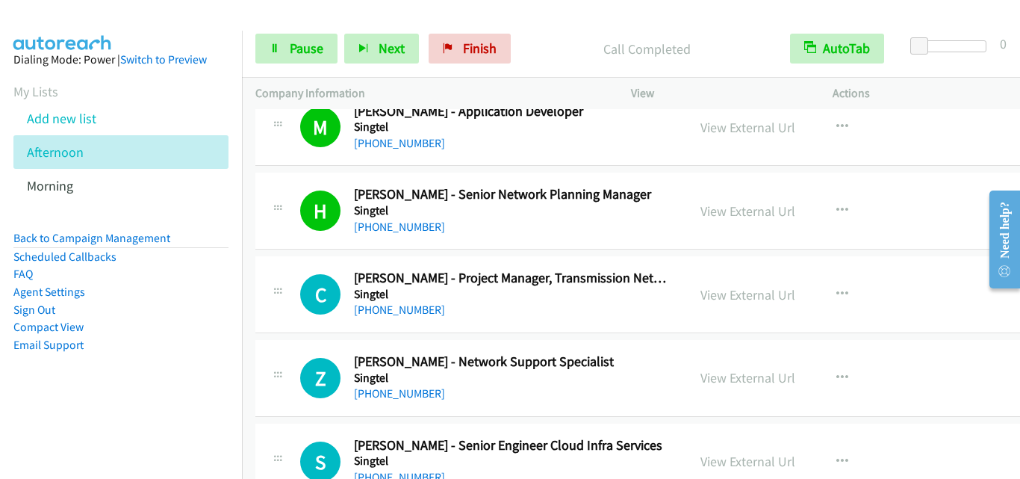
click at [309, 267] on div "C Callback Scheduled Chua Chun - Project Manager, Transmission Network Singtel …" at bounding box center [659, 294] width 809 height 77
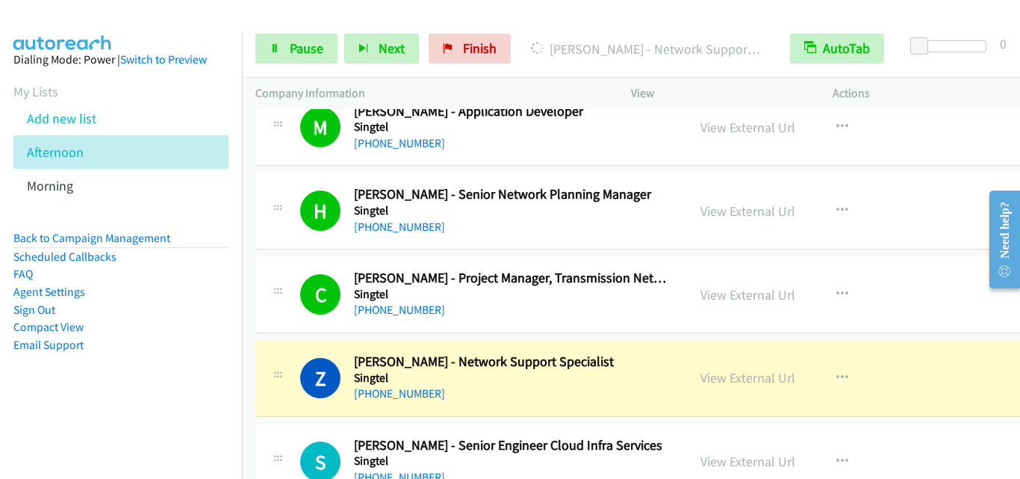
click at [304, 335] on td "C Callback Scheduled Chua Chun - Project Manager, Transmission Network Singtel …" at bounding box center [660, 295] width 836 height 84
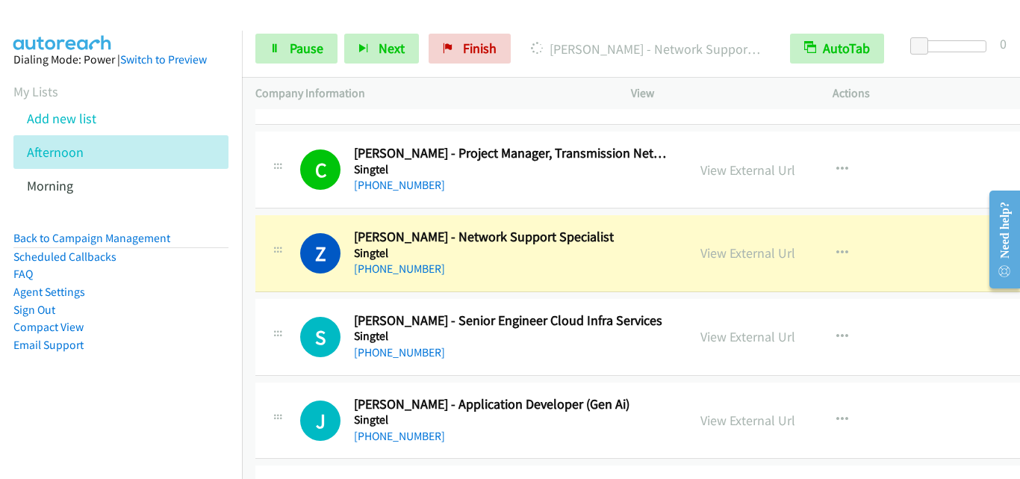
scroll to position [11324, 0]
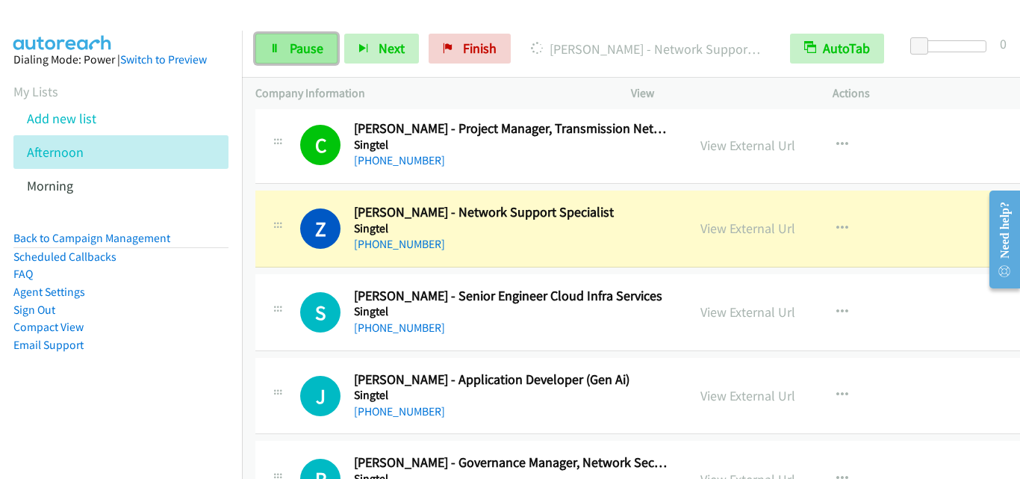
click at [311, 53] on span "Pause" at bounding box center [307, 48] width 34 height 17
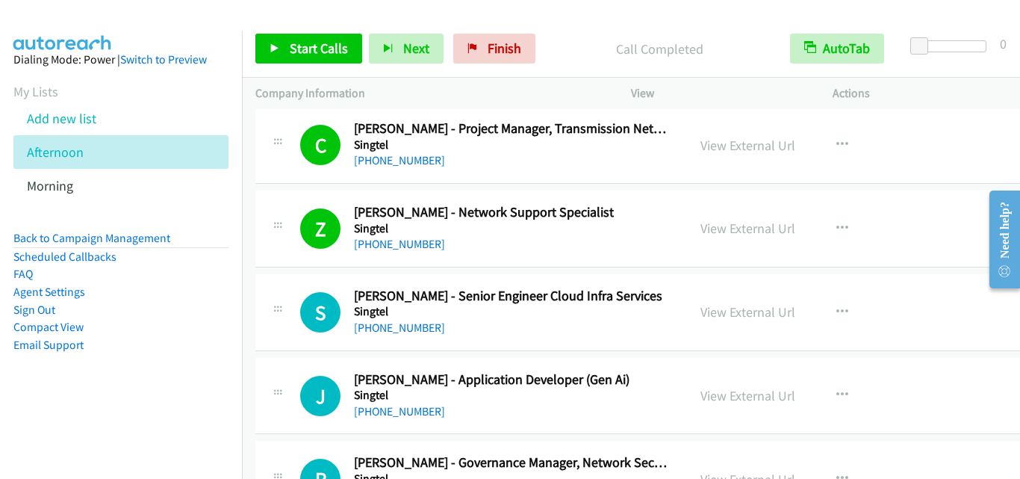
click at [282, 214] on div at bounding box center [278, 224] width 18 height 40
click at [274, 35] on link "Start Calls" at bounding box center [308, 49] width 107 height 30
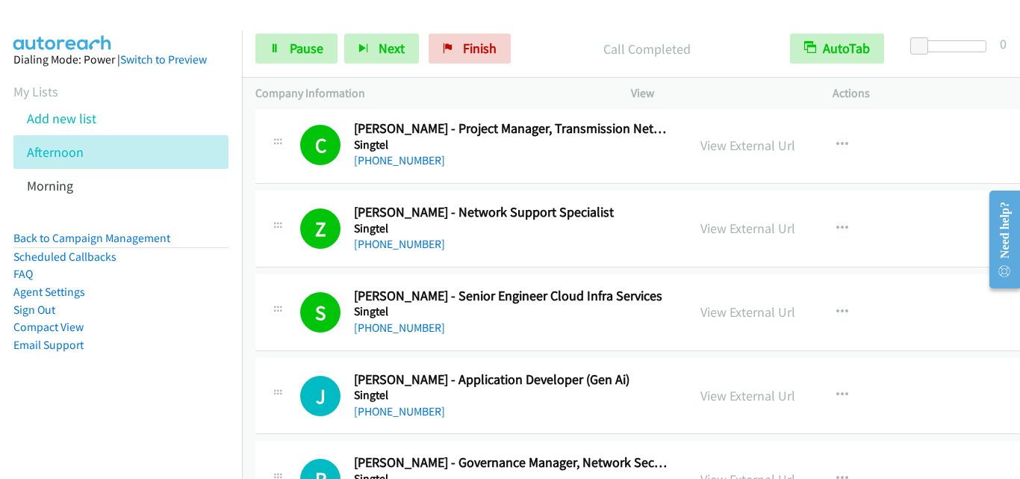
click at [277, 379] on div at bounding box center [278, 391] width 18 height 40
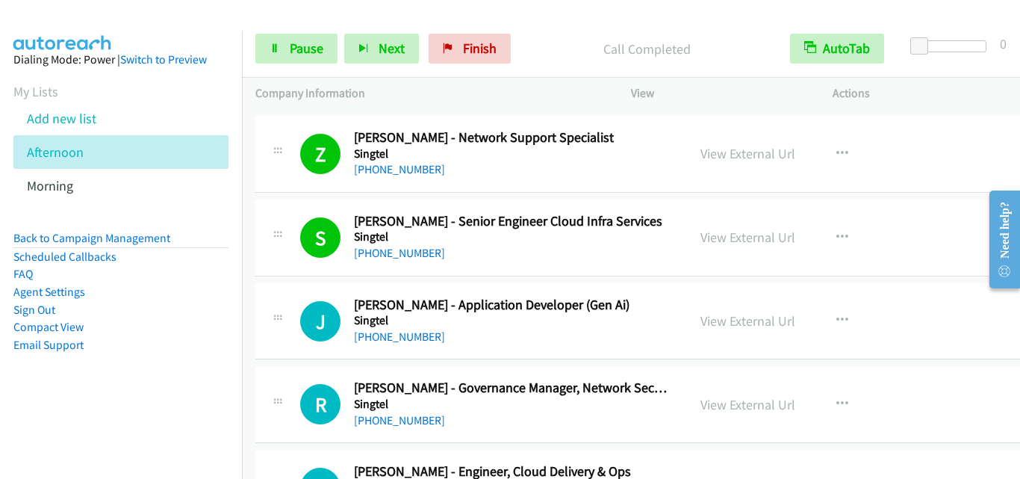
scroll to position [11474, 0]
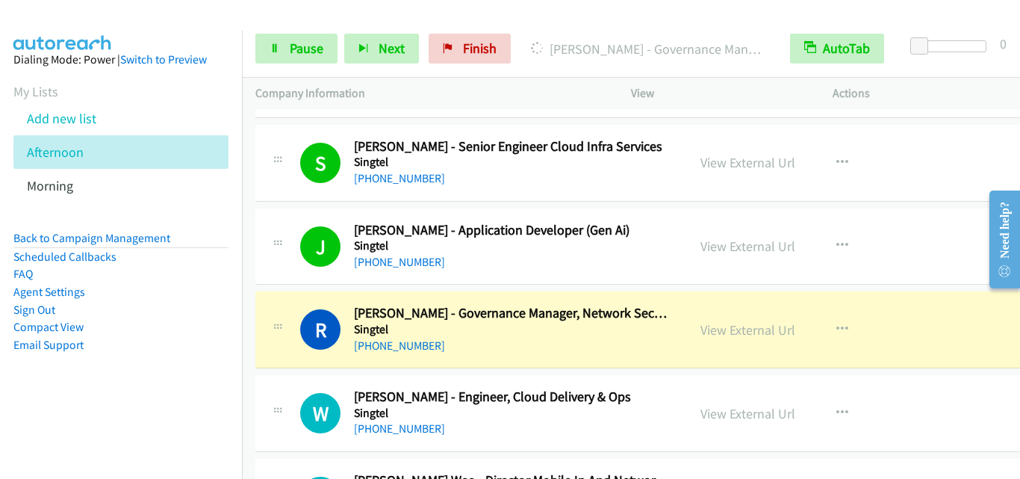
click at [276, 340] on div at bounding box center [278, 325] width 18 height 40
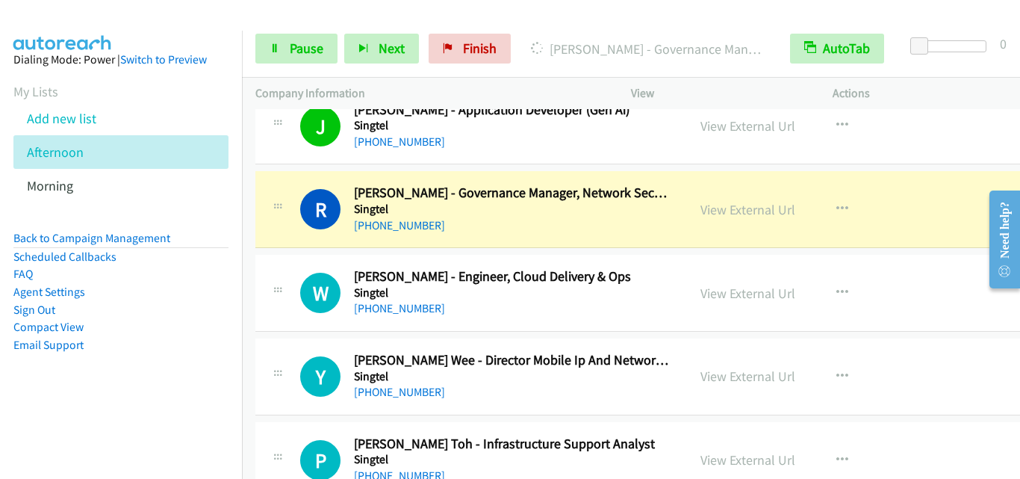
scroll to position [11623, 0]
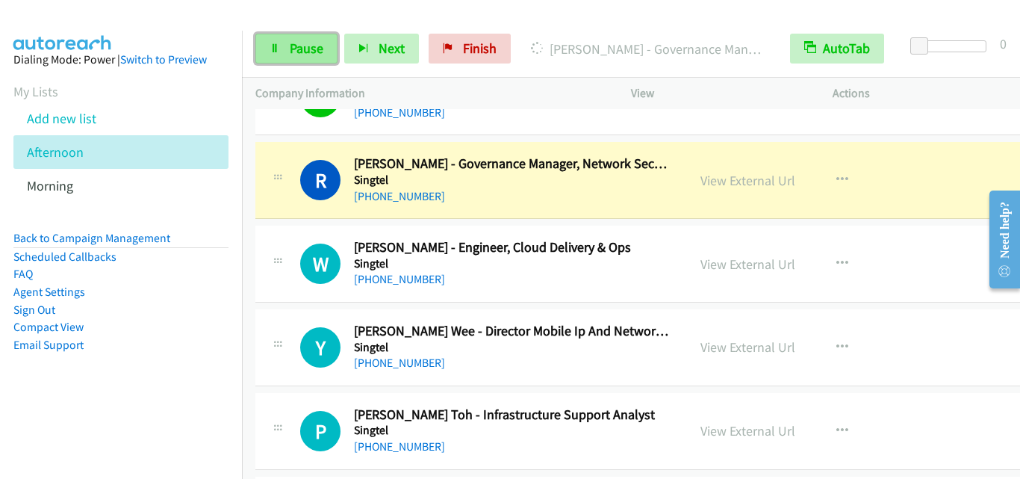
click at [303, 55] on span "Pause" at bounding box center [307, 48] width 34 height 17
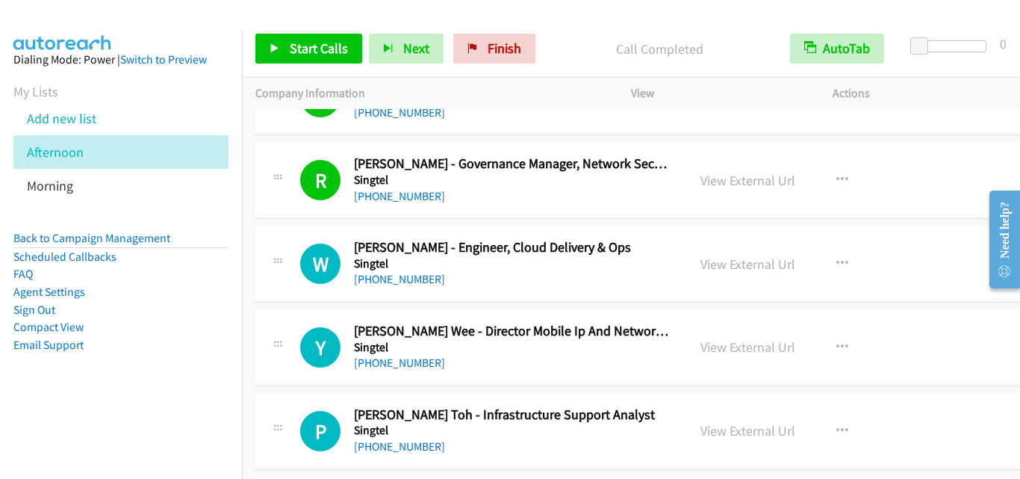
drag, startPoint x: 281, startPoint y: 213, endPoint x: 402, endPoint y: 123, distance: 150.5
click at [281, 213] on div "R Callback Scheduled Rajesh Padinhare Chakkatt - Governance Manager, Network Se…" at bounding box center [659, 180] width 809 height 77
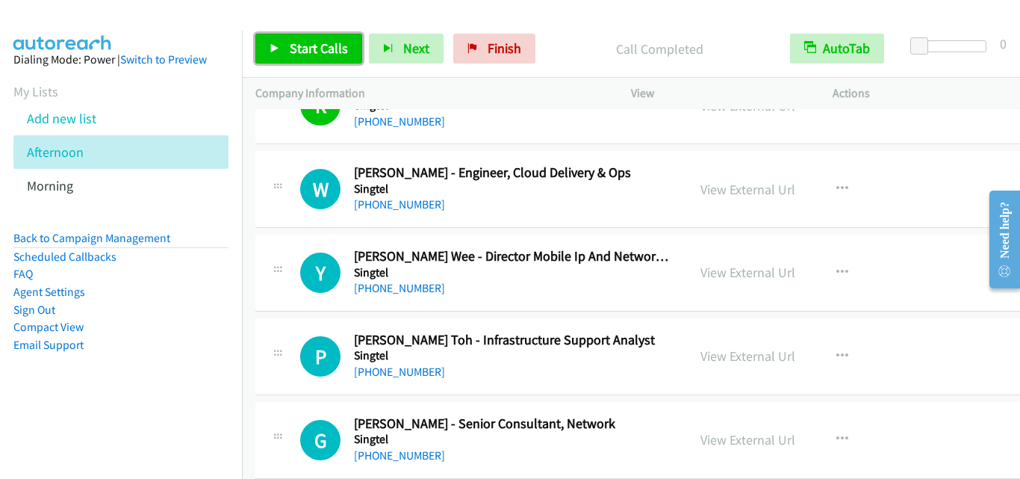
click at [321, 43] on span "Start Calls" at bounding box center [319, 48] width 58 height 17
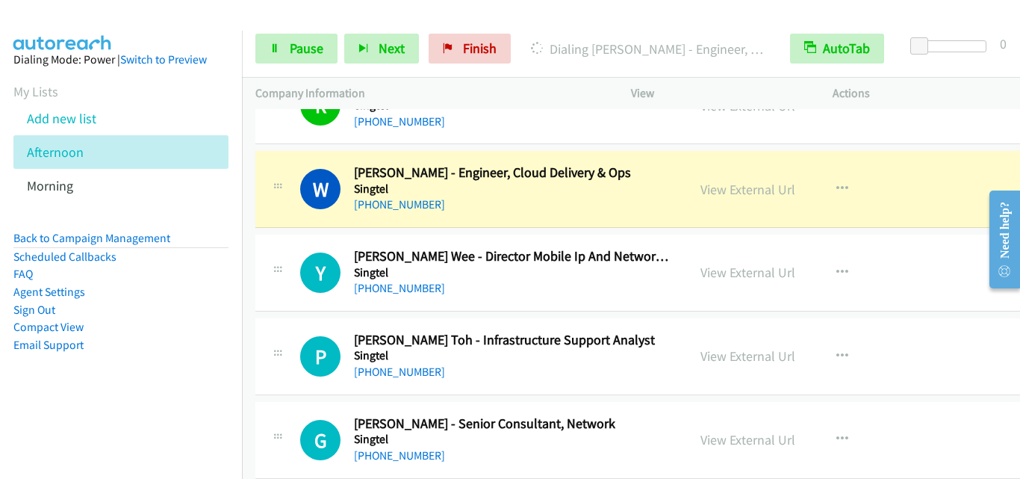
click at [296, 251] on div "Y Callback Scheduled Yap Chee Wee - Director Mobile Ip And Network Security Eng…" at bounding box center [471, 272] width 405 height 49
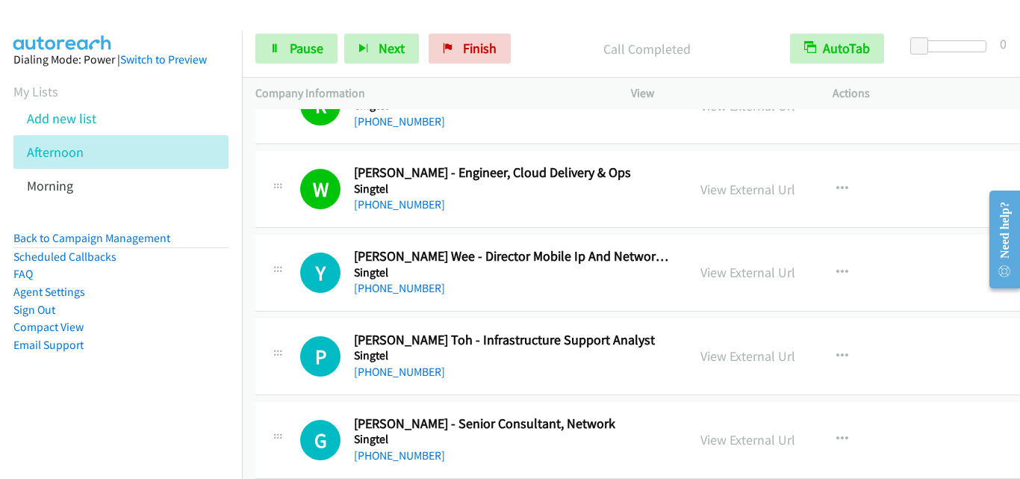
scroll to position [11772, 0]
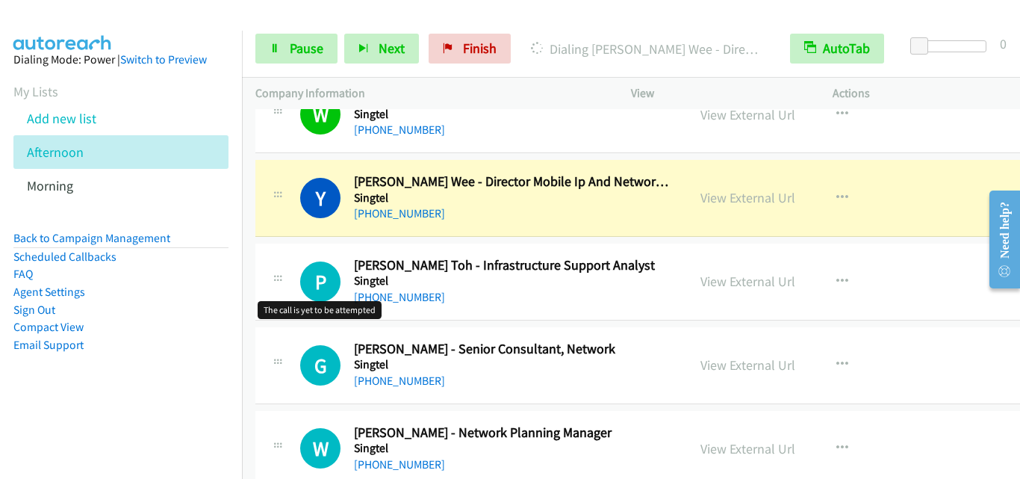
click at [322, 290] on h1 "P" at bounding box center [320, 281] width 40 height 40
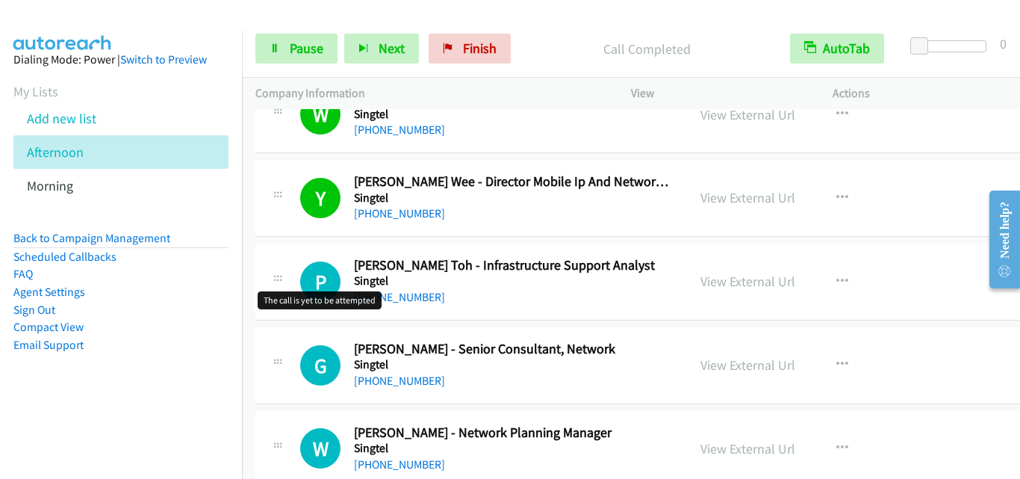
scroll to position [11847, 0]
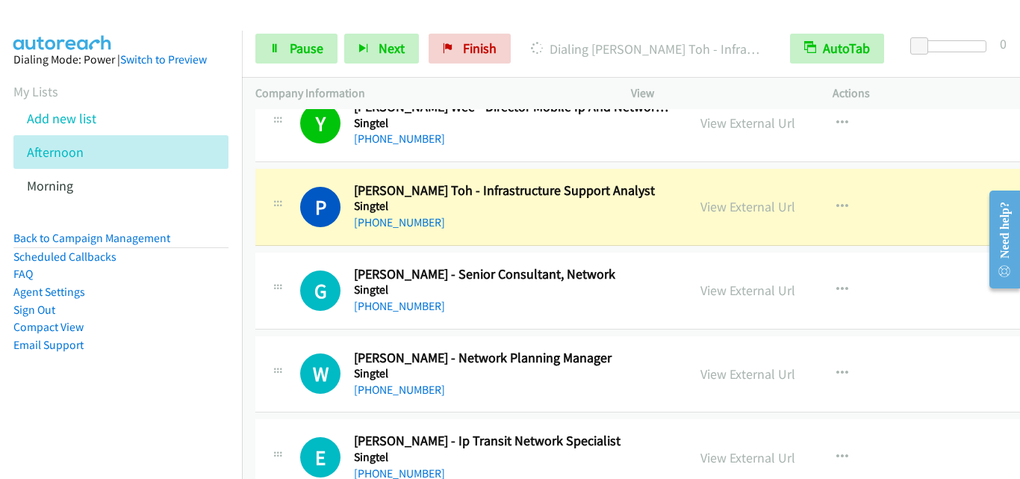
click at [280, 228] on div "P Callback Scheduled Poh Seng Toh - Infrastructure Support Analyst Singtel Asia…" at bounding box center [471, 206] width 405 height 49
click at [280, 249] on td "G Callback Scheduled Grace Choo - Senior Consultant, Network Singtel Asia/Singa…" at bounding box center [660, 291] width 836 height 84
click at [290, 227] on div "P Callback Scheduled Poh Seng Toh - Infrastructure Support Analyst Singtel Asia…" at bounding box center [471, 206] width 405 height 49
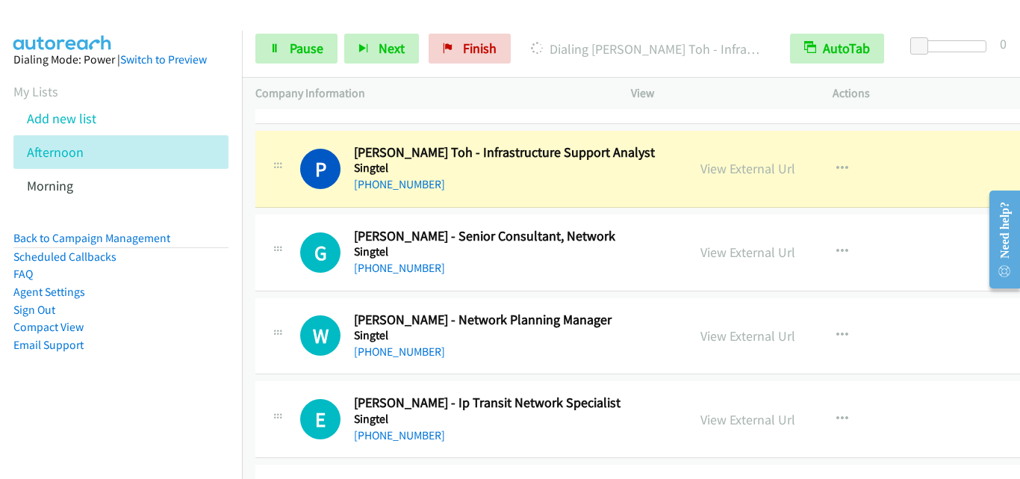
scroll to position [11922, 0]
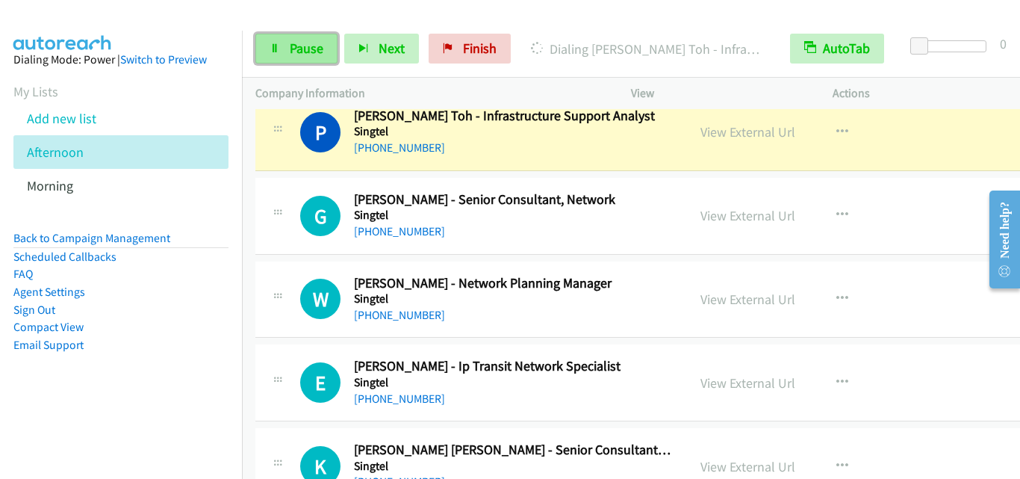
click at [291, 48] on span "Pause" at bounding box center [307, 48] width 34 height 17
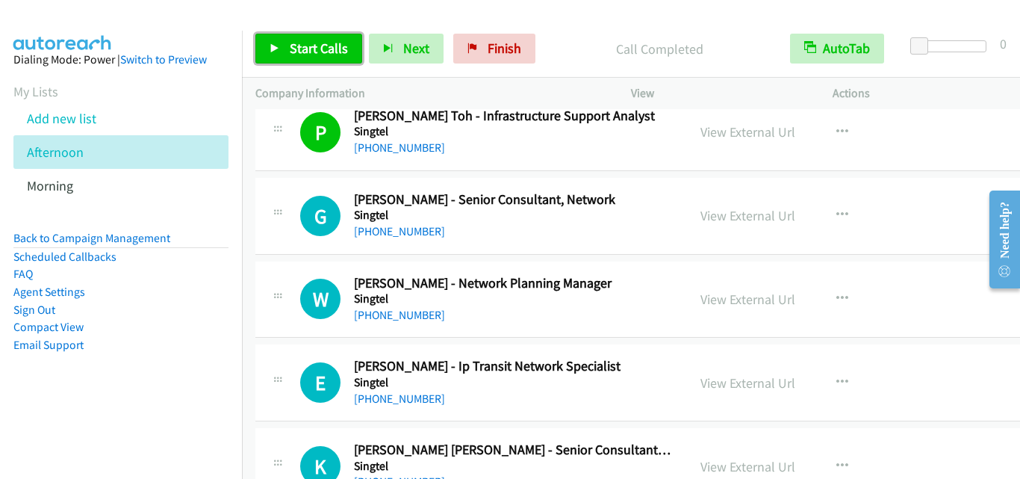
click at [281, 37] on link "Start Calls" at bounding box center [308, 49] width 107 height 30
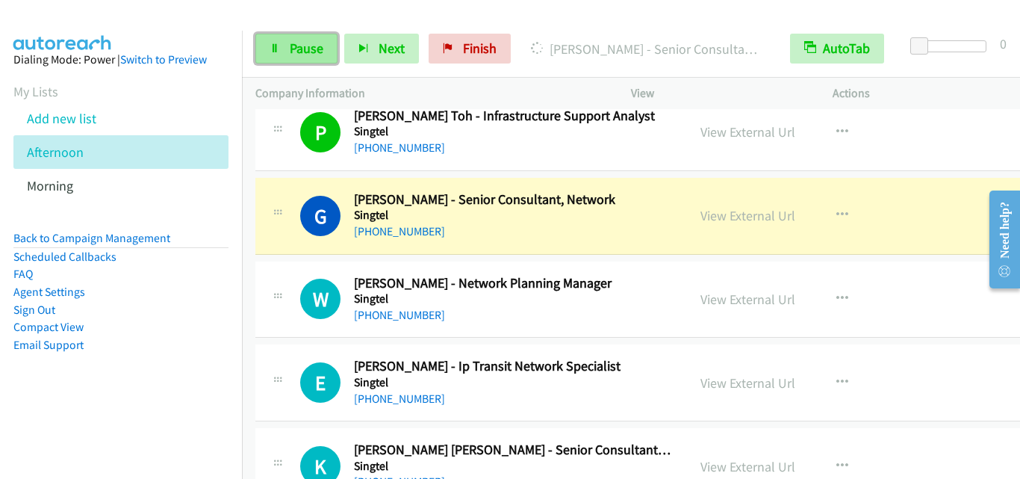
click at [274, 48] on icon at bounding box center [275, 49] width 10 height 10
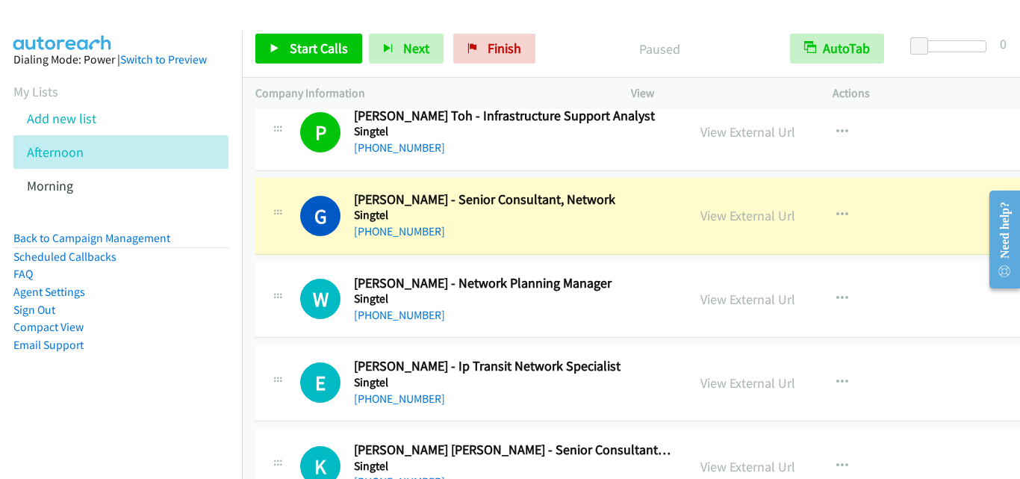
drag, startPoint x: 281, startPoint y: 243, endPoint x: 523, endPoint y: 13, distance: 334.3
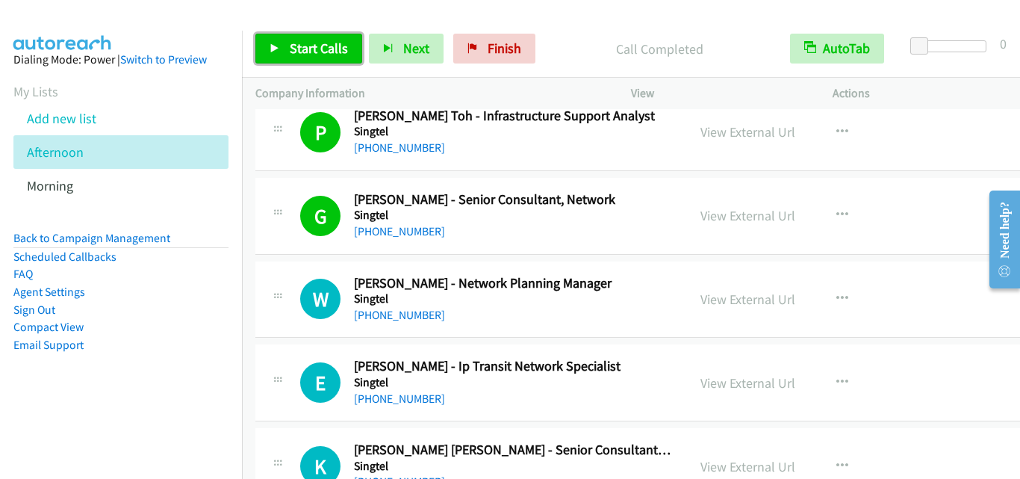
click at [317, 55] on span "Start Calls" at bounding box center [319, 48] width 58 height 17
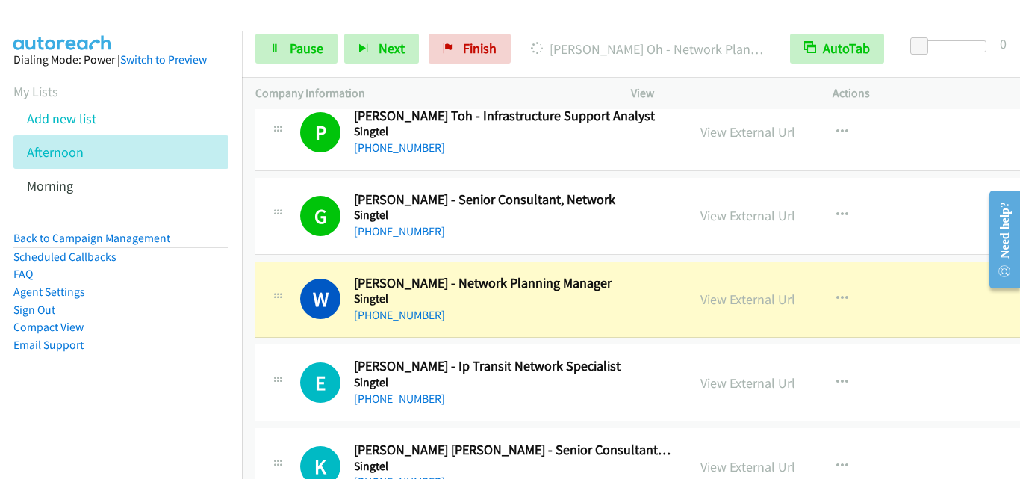
click at [271, 325] on div "W Callback Scheduled Wesley Oh - Network Planning Manager Singtel Asia/Singapor…" at bounding box center [659, 299] width 809 height 77
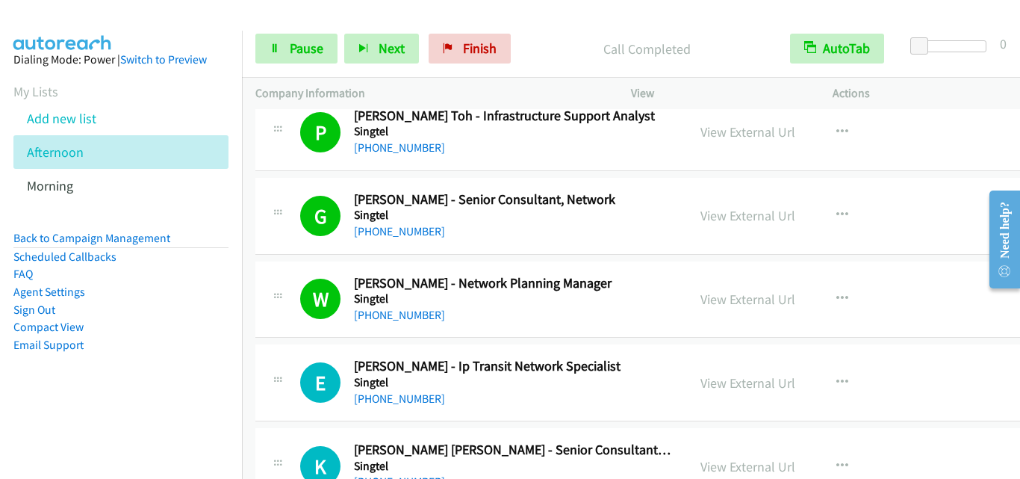
click at [288, 355] on div "E Callback Scheduled Edi Purnamawan - Ip Transit Network Specialist Singtel Asi…" at bounding box center [659, 382] width 809 height 77
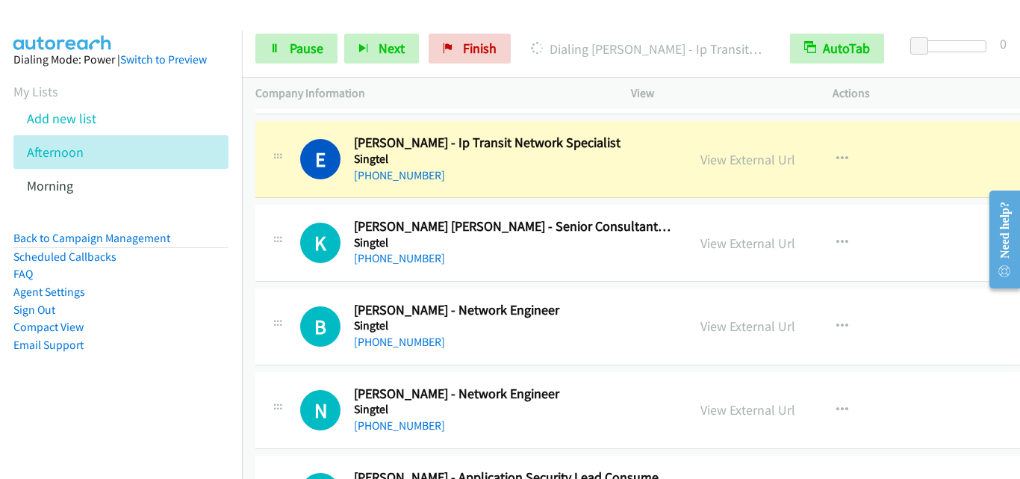
scroll to position [12146, 0]
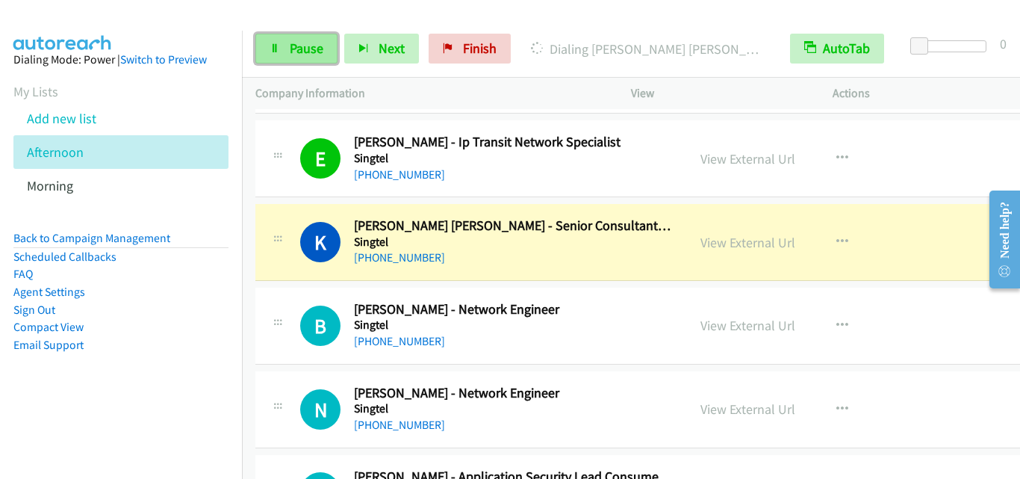
click at [305, 54] on span "Pause" at bounding box center [307, 48] width 34 height 17
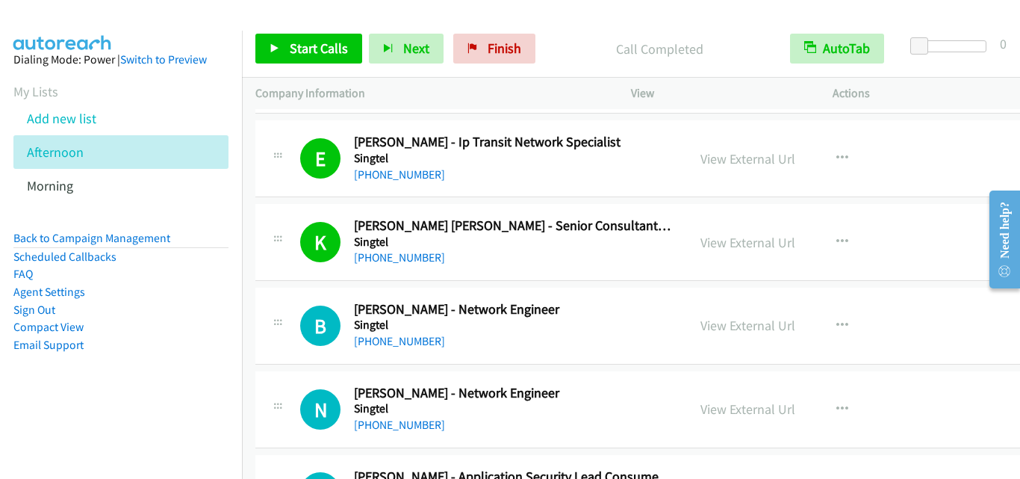
click at [298, 316] on div "B Callback Scheduled Ben Zin - Network Engineer Singtel Asia/Singapore +65 8129…" at bounding box center [471, 325] width 405 height 49
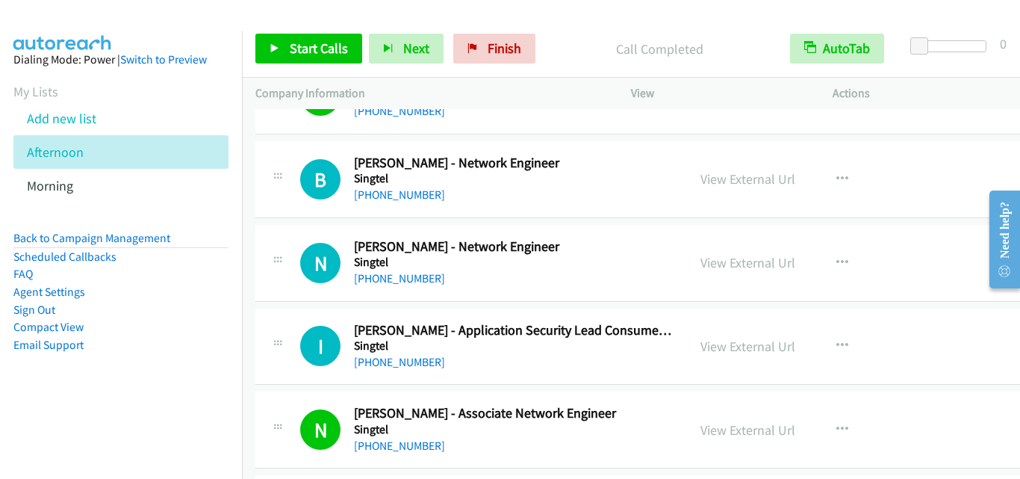
scroll to position [12295, 0]
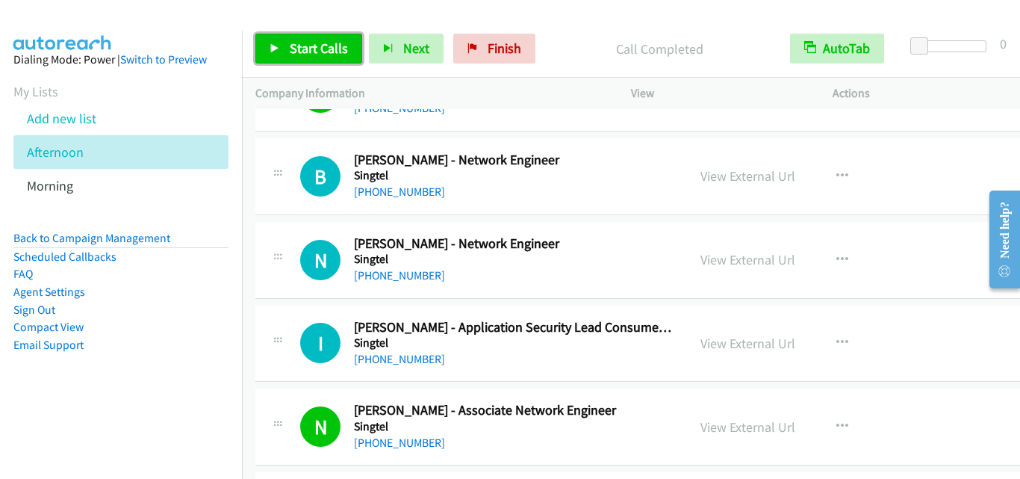
click at [326, 52] on span "Start Calls" at bounding box center [319, 48] width 58 height 17
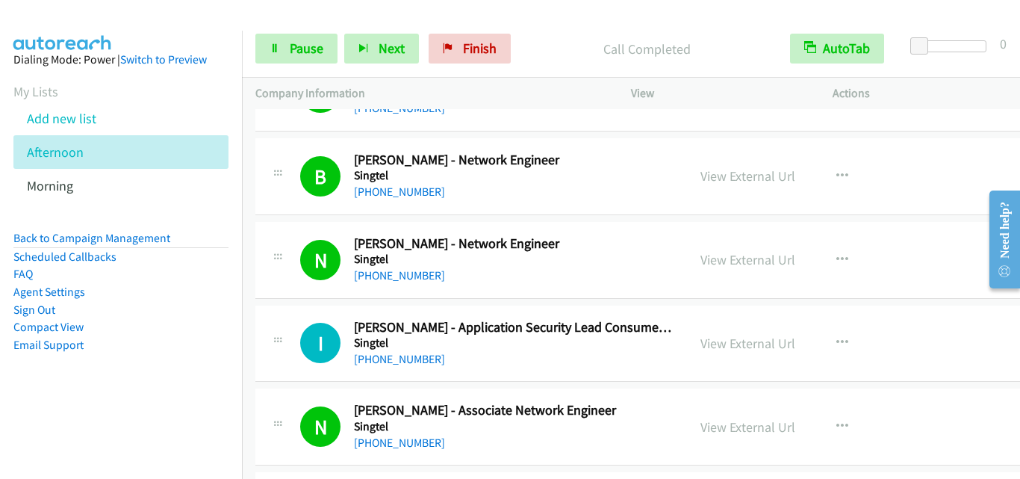
click at [296, 335] on div "I Callback Scheduled Indrajeet Bhuyan - Application Security Lead Consumer & Bu…" at bounding box center [471, 343] width 405 height 49
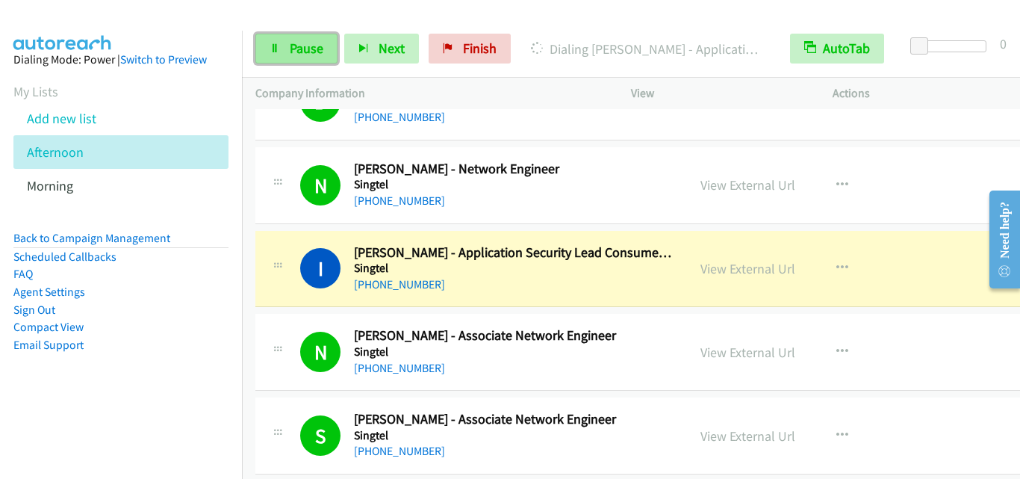
click at [286, 56] on link "Pause" at bounding box center [296, 49] width 82 height 30
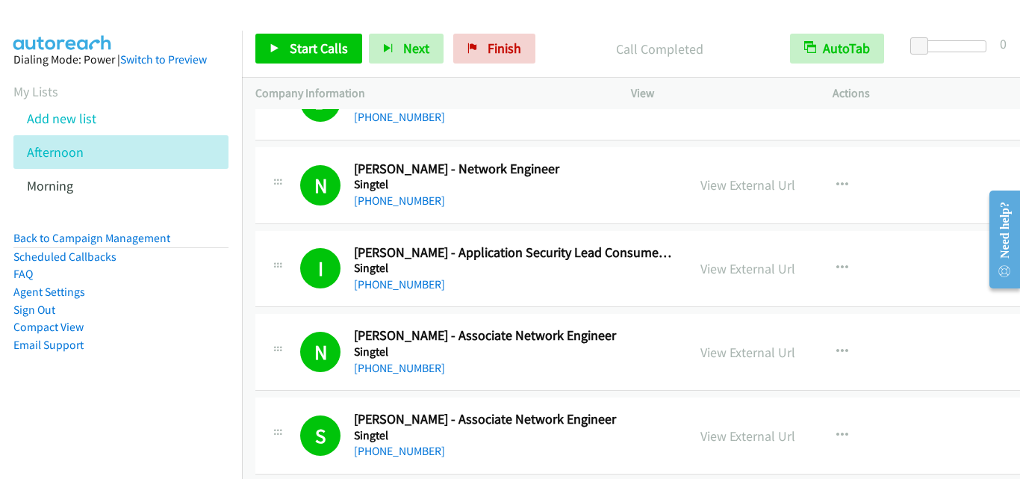
click at [261, 257] on div "I Callback Scheduled Indrajeet Bhuyan - Application Security Lead Consumer & Bu…" at bounding box center [471, 268] width 432 height 49
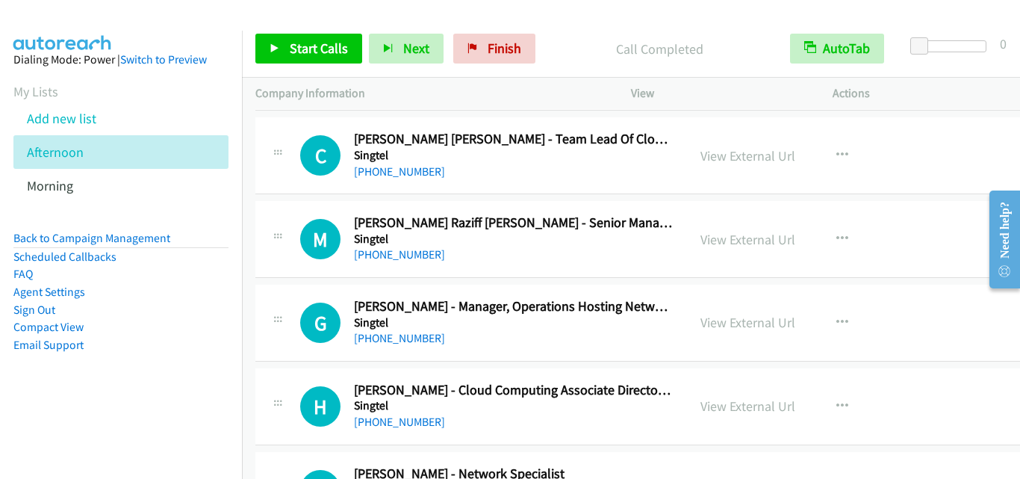
scroll to position [15581, 0]
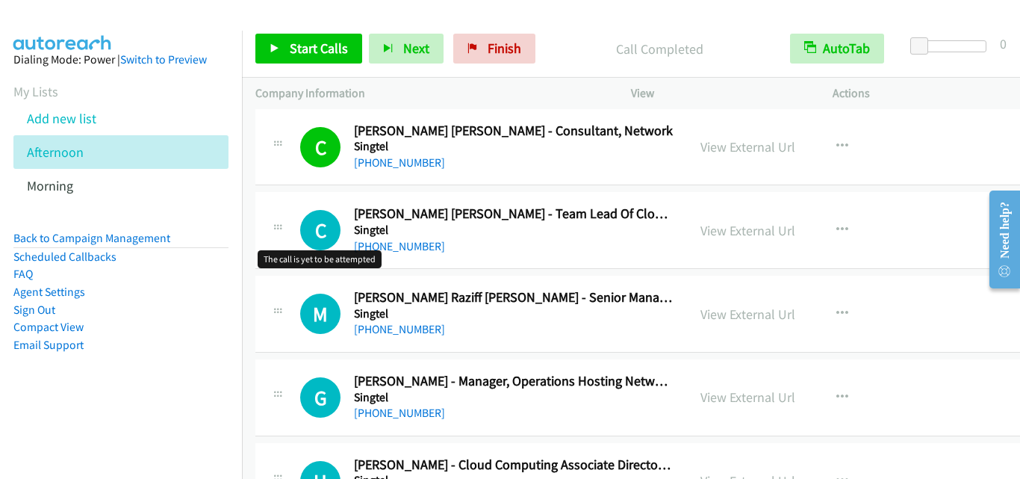
click at [305, 237] on h1 "C" at bounding box center [320, 230] width 40 height 40
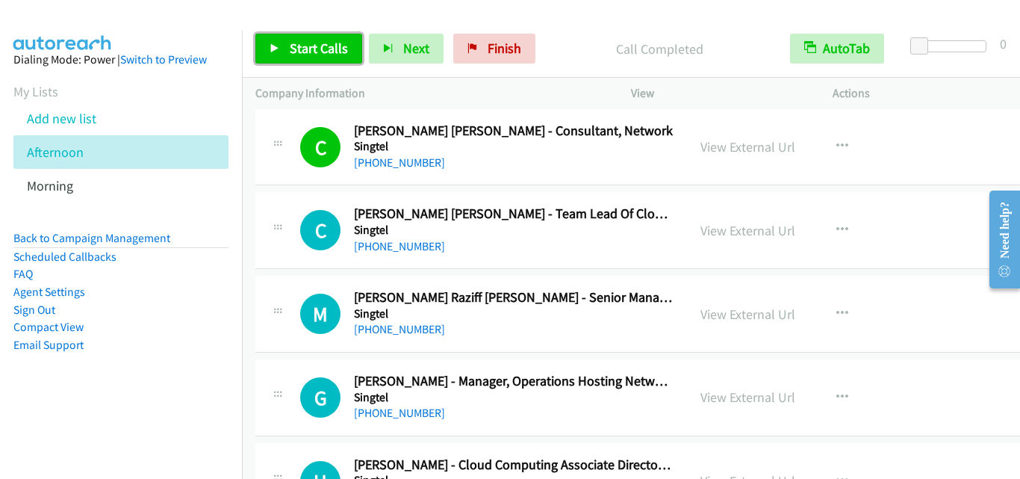
click at [348, 42] on link "Start Calls" at bounding box center [308, 49] width 107 height 30
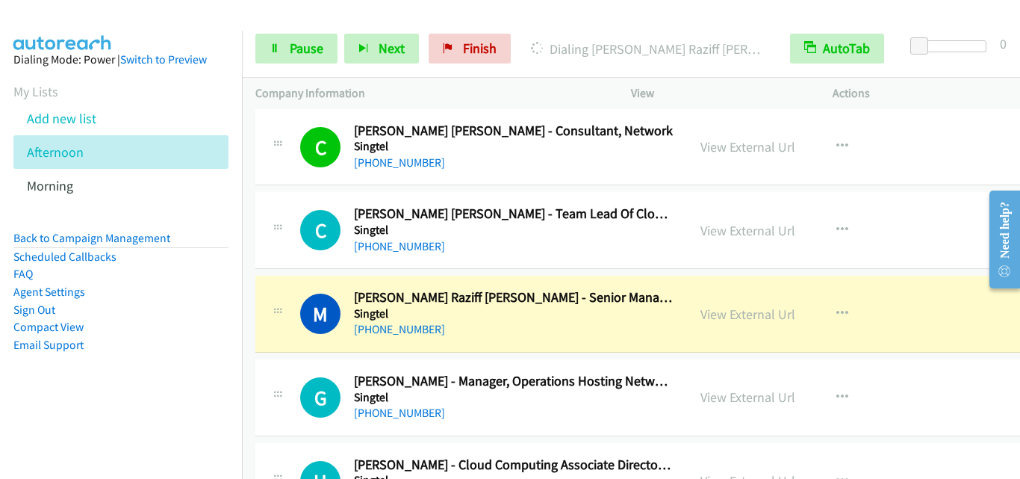
click at [293, 321] on div "M Callback Scheduled Mohammed Raziff Abdull Hamid - Senior Manager, Network Pla…" at bounding box center [471, 313] width 405 height 49
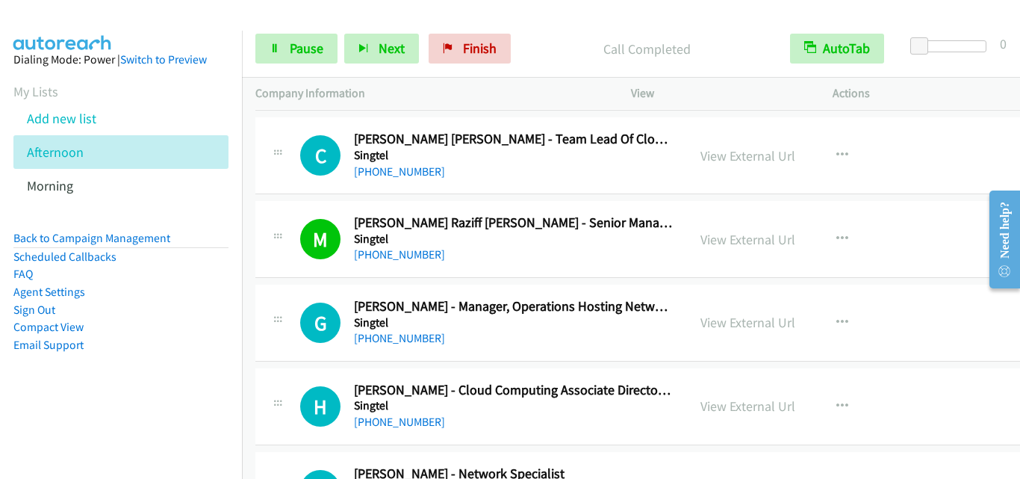
scroll to position [15730, 0]
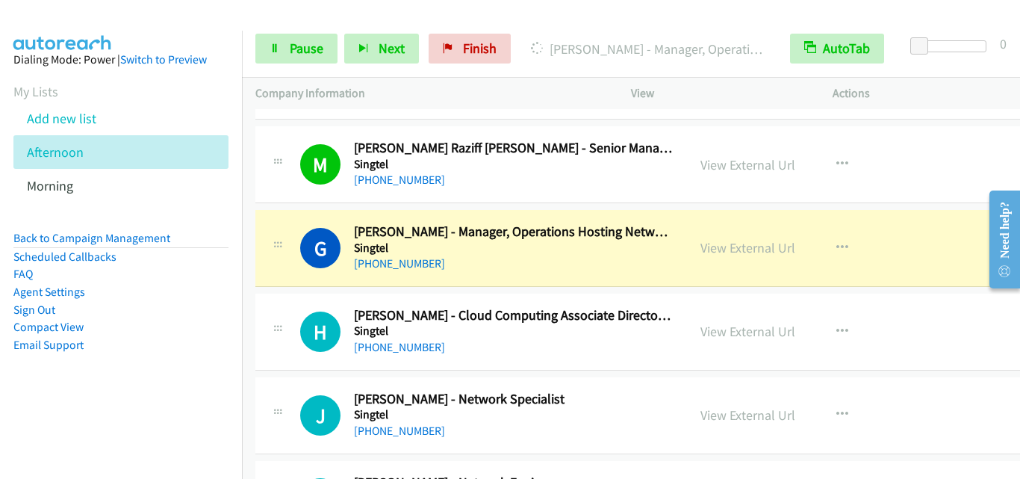
click at [296, 301] on div "H Callback Scheduled Hiong Wee Lim - Cloud Computing Associate Director, Busine…" at bounding box center [659, 331] width 809 height 77
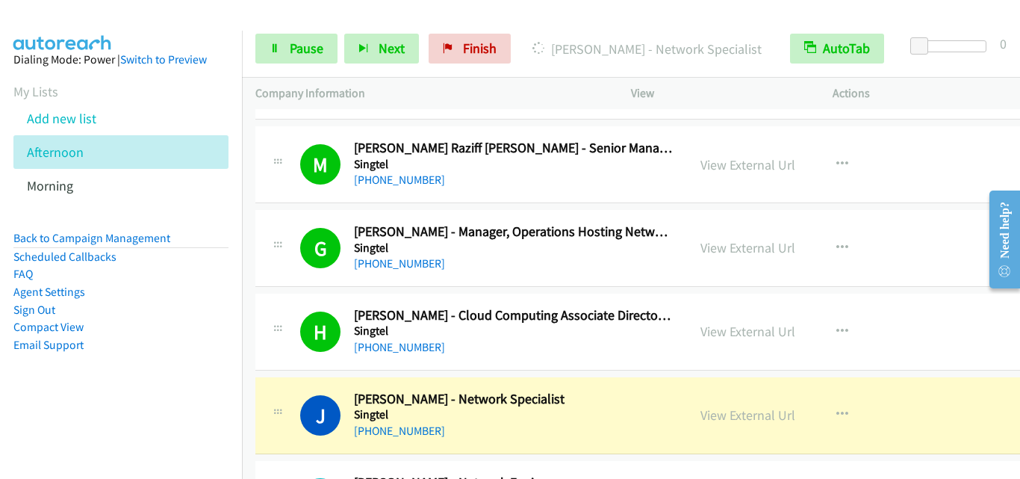
click at [281, 365] on div "H Callback Scheduled Hiong Wee Lim - Cloud Computing Associate Director, Busine…" at bounding box center [659, 331] width 809 height 77
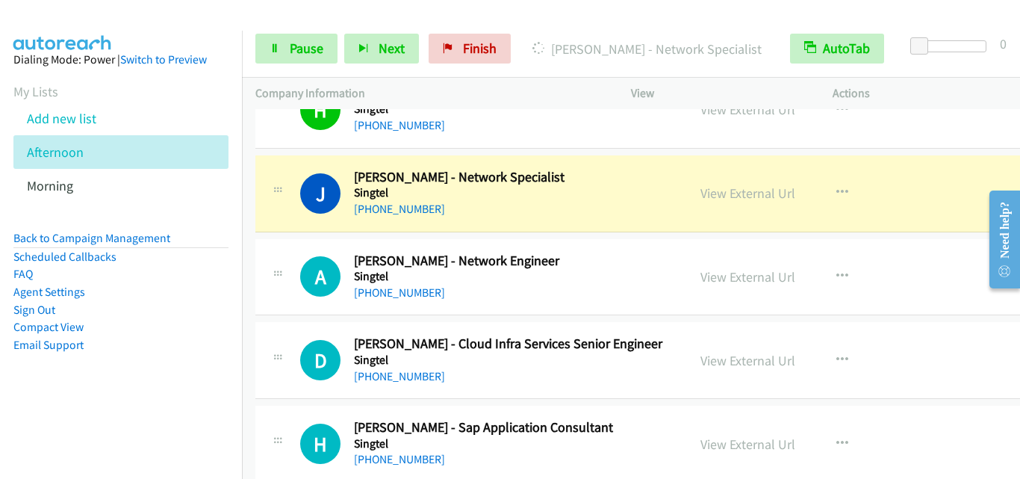
scroll to position [15954, 0]
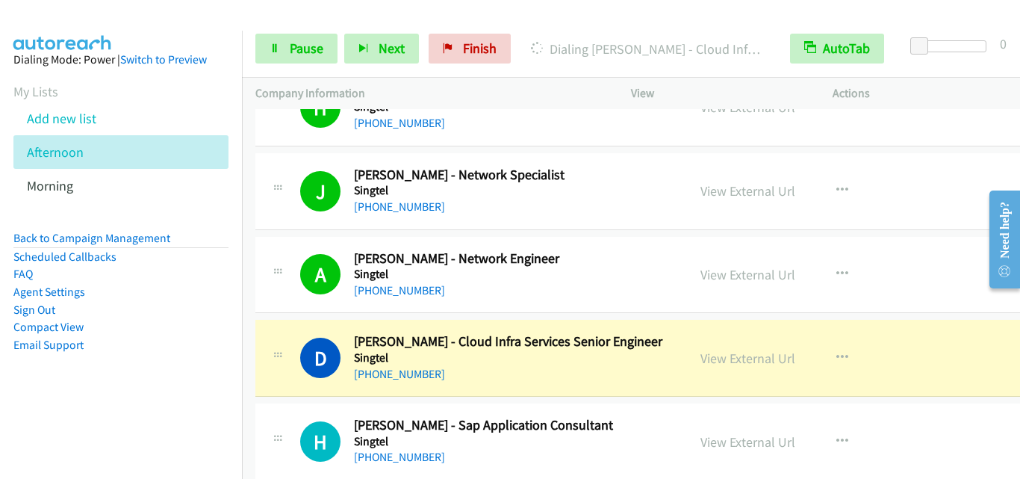
click at [283, 353] on icon at bounding box center [278, 356] width 18 height 7
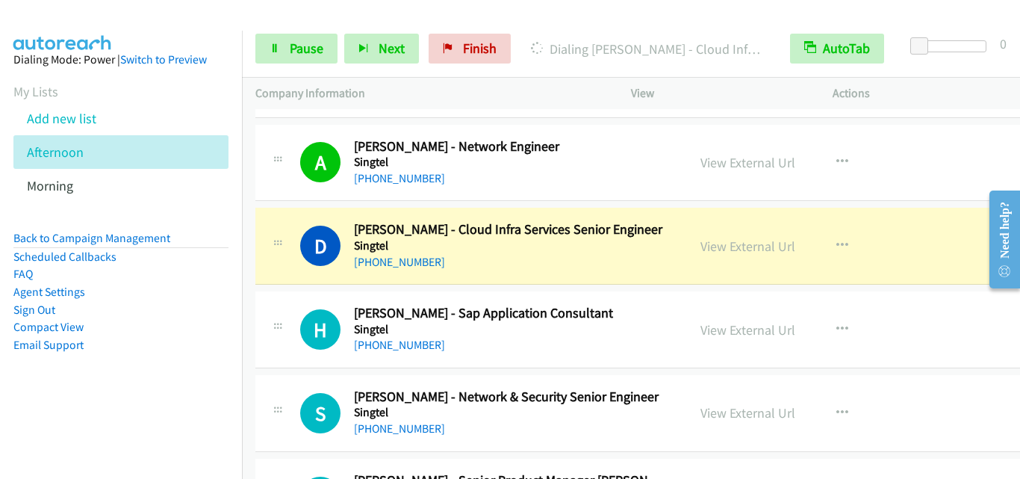
scroll to position [16103, 0]
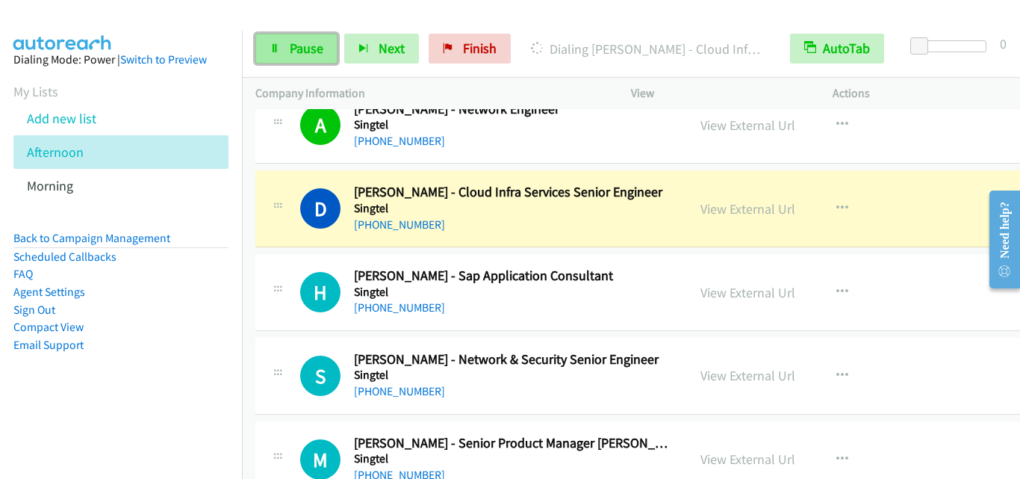
click at [287, 57] on link "Pause" at bounding box center [296, 49] width 82 height 30
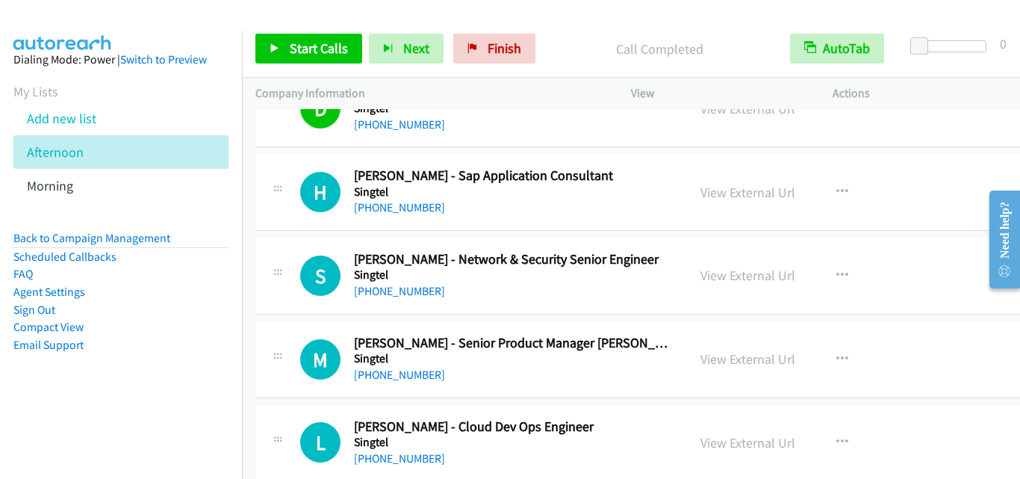
scroll to position [16253, 0]
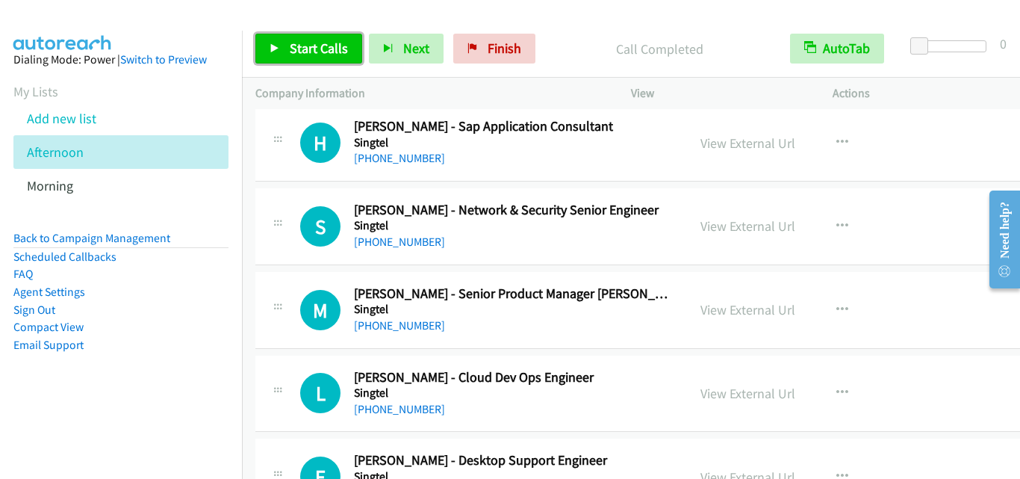
drag, startPoint x: 287, startPoint y: 39, endPoint x: 372, endPoint y: 78, distance: 93.6
click at [287, 39] on link "Start Calls" at bounding box center [308, 49] width 107 height 30
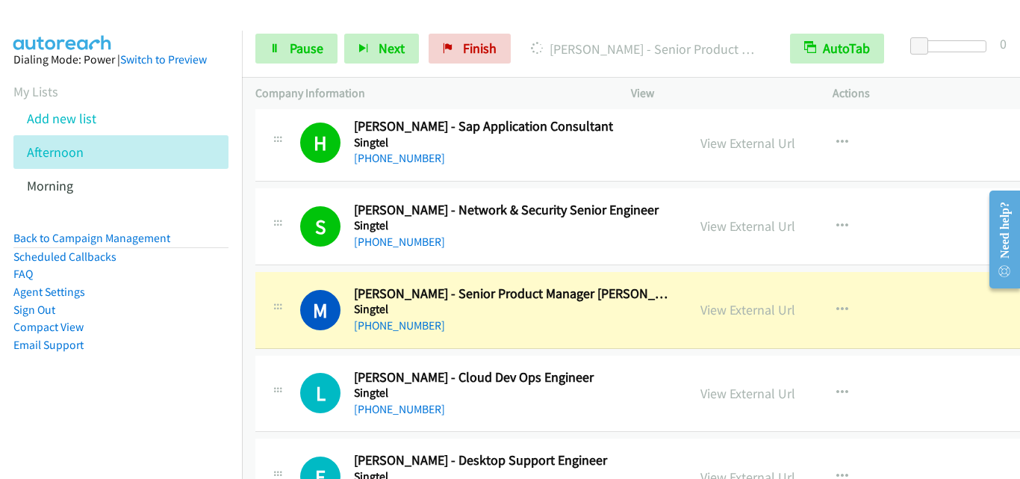
click at [305, 280] on div "M Callback Scheduled Mingming Wang - Senior Product Manager Ai Gpu Cloud Singte…" at bounding box center [659, 310] width 809 height 77
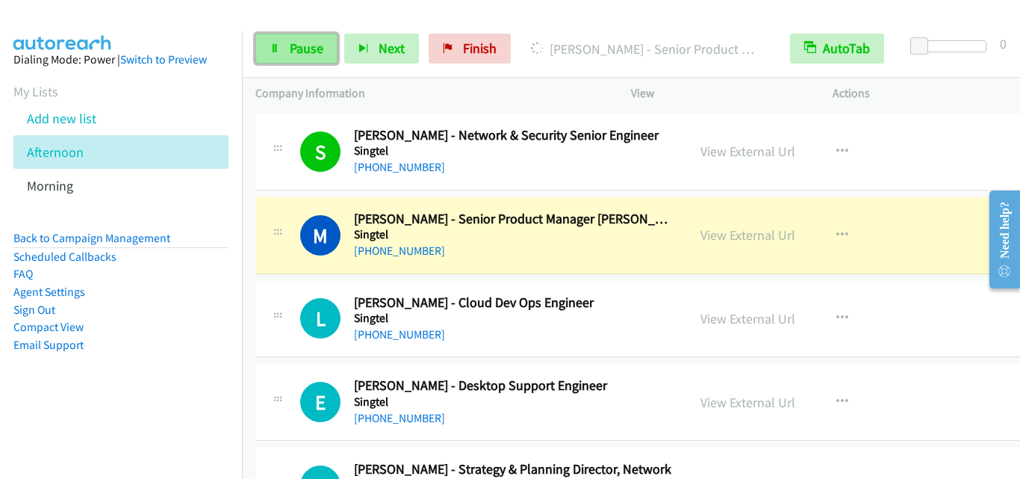
click at [315, 46] on span "Pause" at bounding box center [307, 48] width 34 height 17
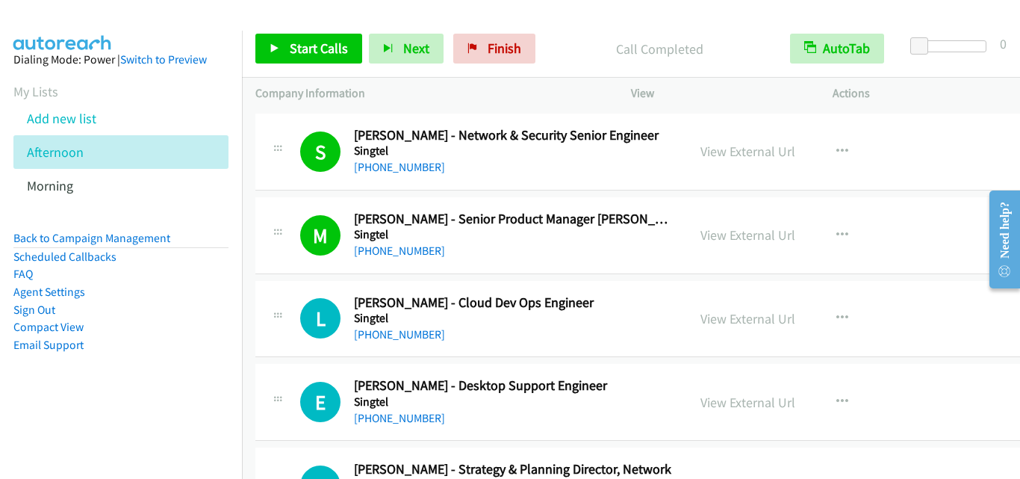
click at [305, 261] on div "M Callback Scheduled Mingming Wang - Senior Product Manager Ai Gpu Cloud Singte…" at bounding box center [659, 235] width 809 height 77
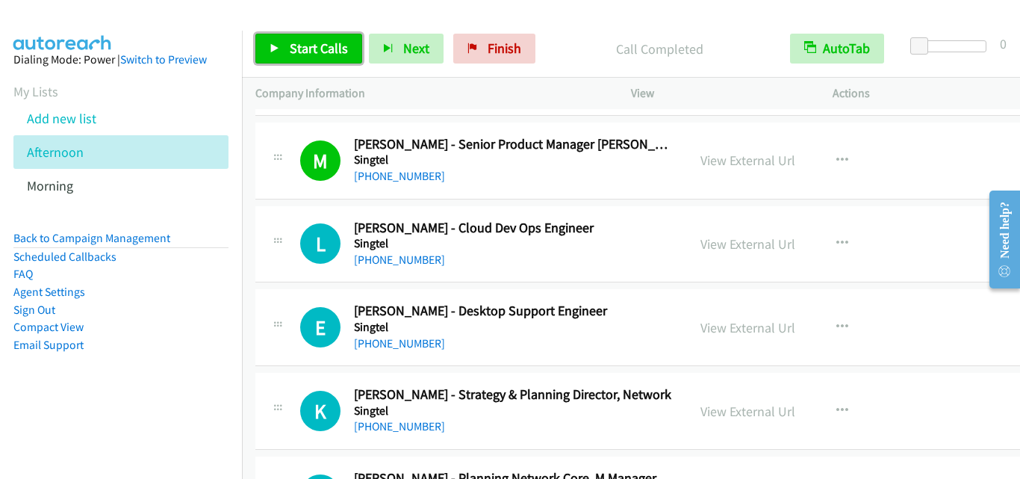
click at [325, 37] on link "Start Calls" at bounding box center [308, 49] width 107 height 30
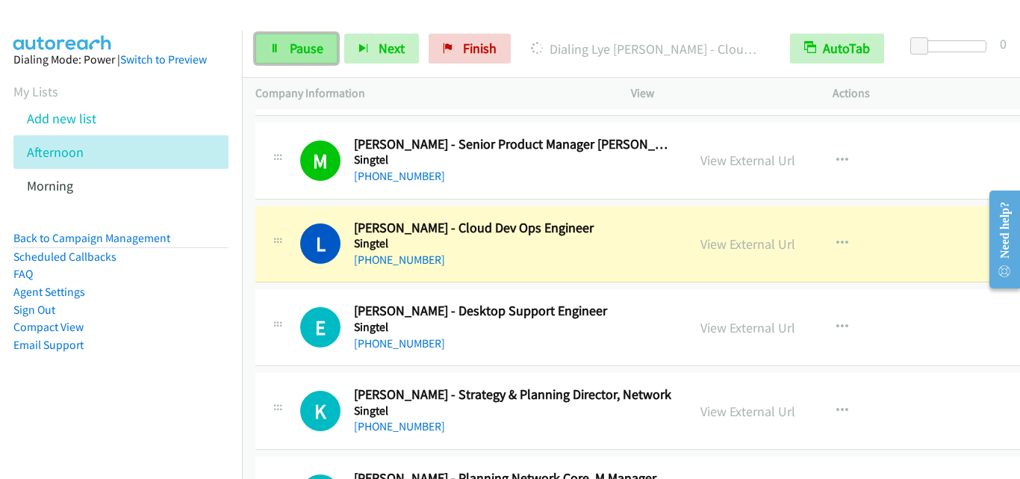
click at [281, 45] on link "Pause" at bounding box center [296, 49] width 82 height 30
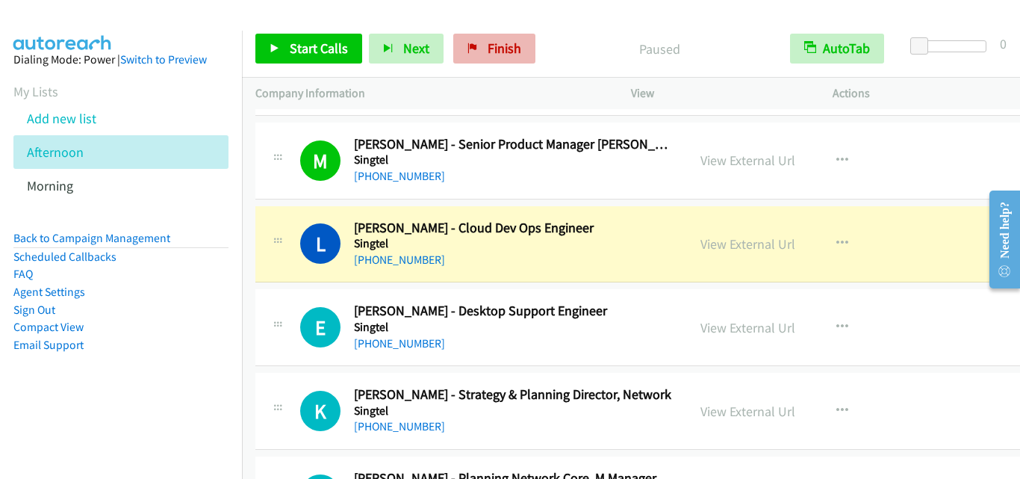
drag, startPoint x: 281, startPoint y: 249, endPoint x: 491, endPoint y: 60, distance: 282.9
click at [281, 249] on div at bounding box center [278, 240] width 18 height 40
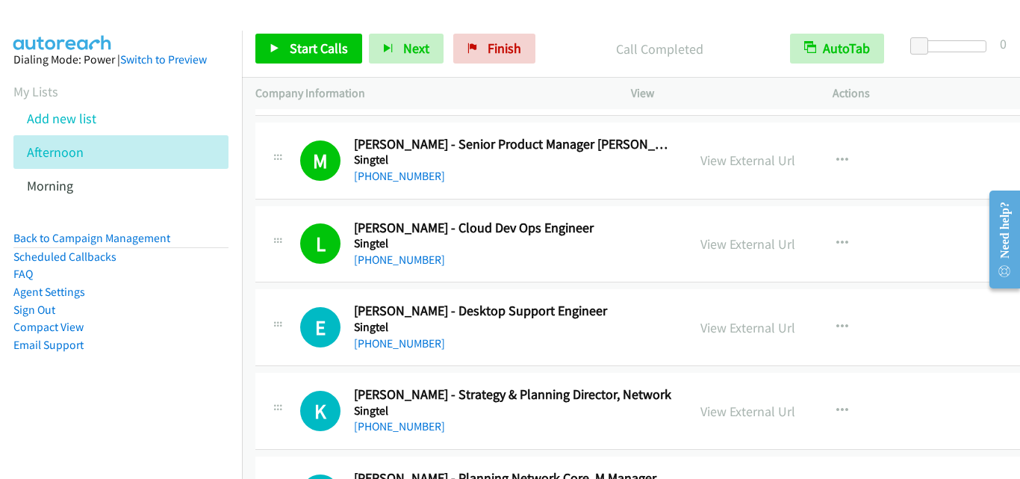
drag, startPoint x: 272, startPoint y: 280, endPoint x: 288, endPoint y: 260, distance: 26.0
click at [272, 280] on div "L Callback Scheduled Lye Jian Yi - Cloud Dev Ops Engineer Singtel Asia/Singapor…" at bounding box center [659, 244] width 809 height 77
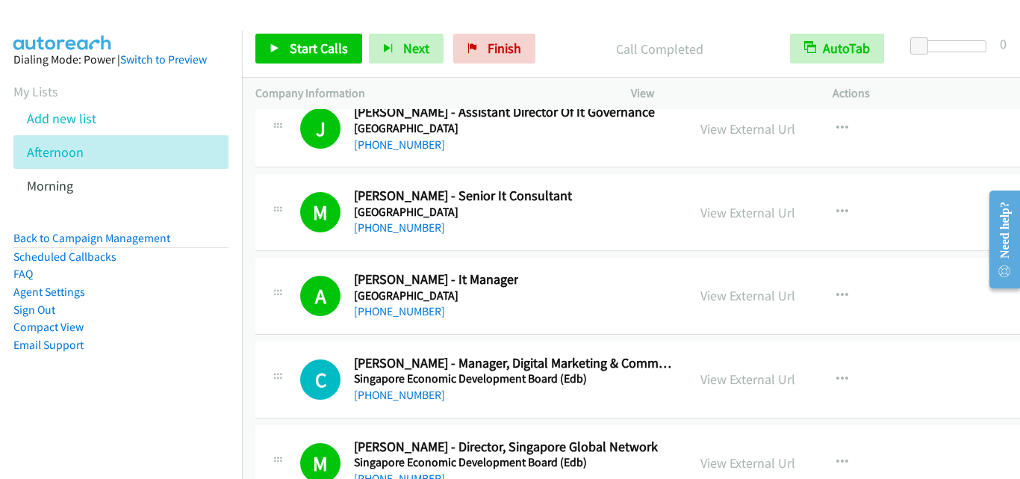
scroll to position [19687, 0]
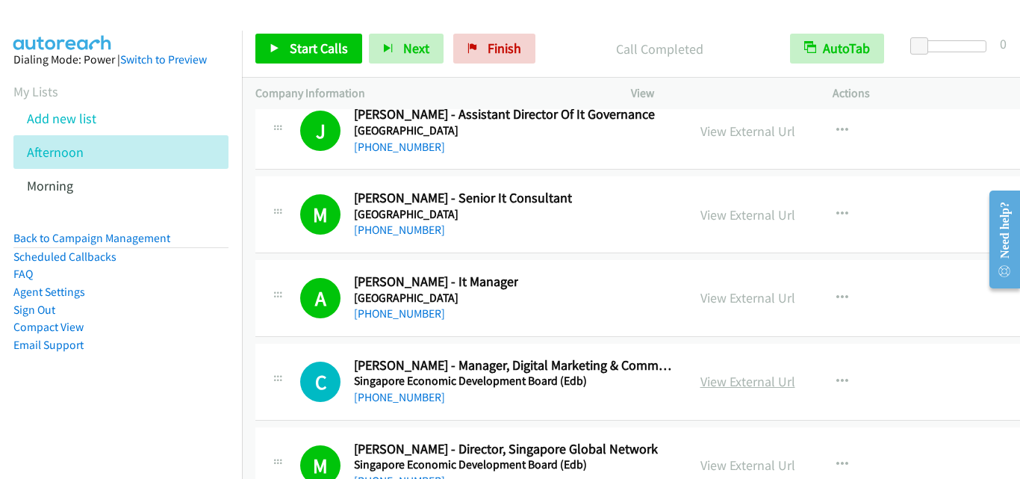
click at [729, 382] on link "View External Url" at bounding box center [747, 381] width 95 height 17
drag, startPoint x: 290, startPoint y: 348, endPoint x: 668, endPoint y: 351, distance: 377.8
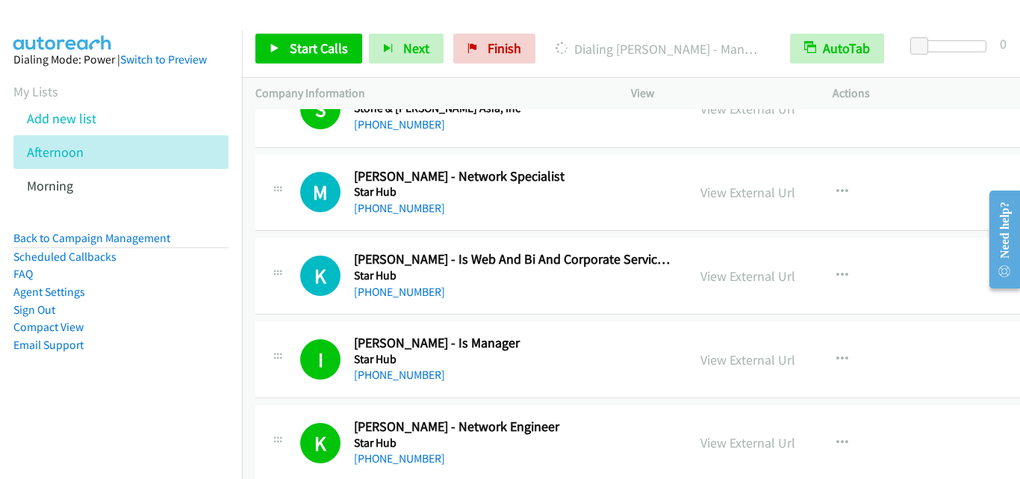
scroll to position [5750, 0]
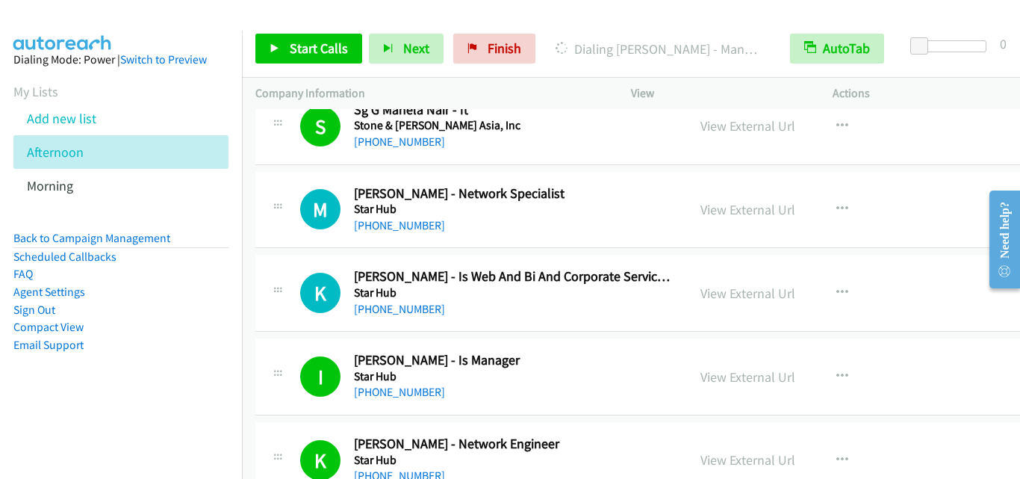
click at [267, 199] on div "M Callback Scheduled Michael Herrera - Network Specialist Star Hub Asia/Singapo…" at bounding box center [471, 209] width 432 height 49
click at [836, 203] on icon "button" at bounding box center [842, 209] width 12 height 12
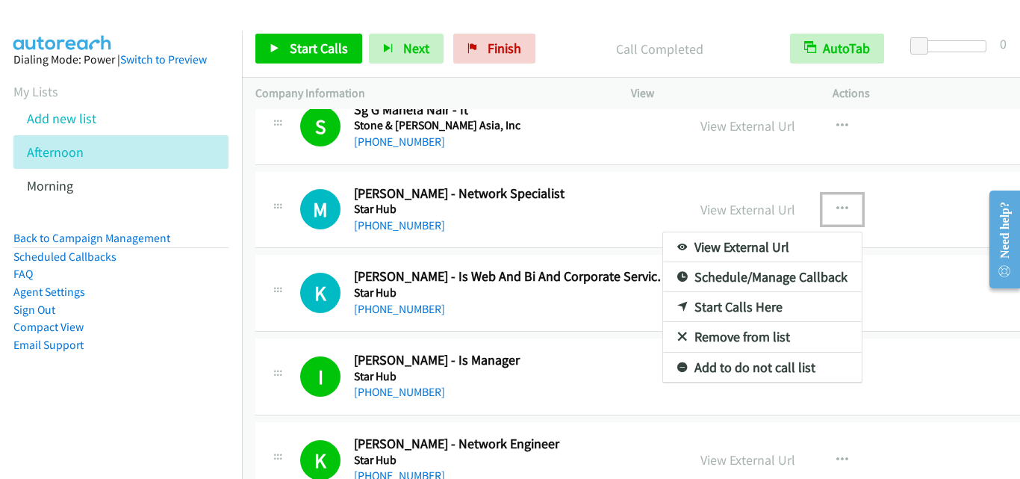
click at [731, 302] on link "Start Calls Here" at bounding box center [762, 307] width 199 height 30
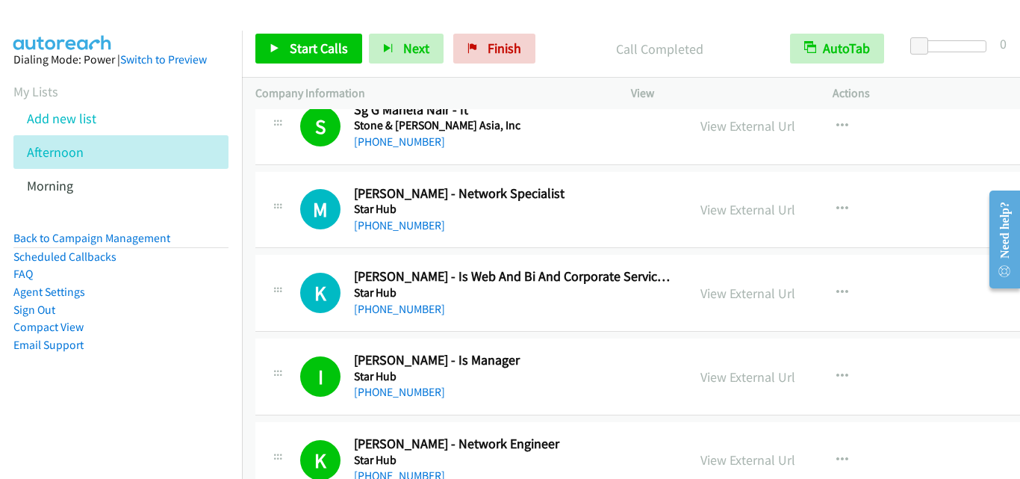
click at [305, 33] on div "Start Calls Pause Next Finish Call Completed AutoTab AutoTab 0" at bounding box center [631, 48] width 778 height 57
click at [300, 43] on span "Start Calls" at bounding box center [319, 48] width 58 height 17
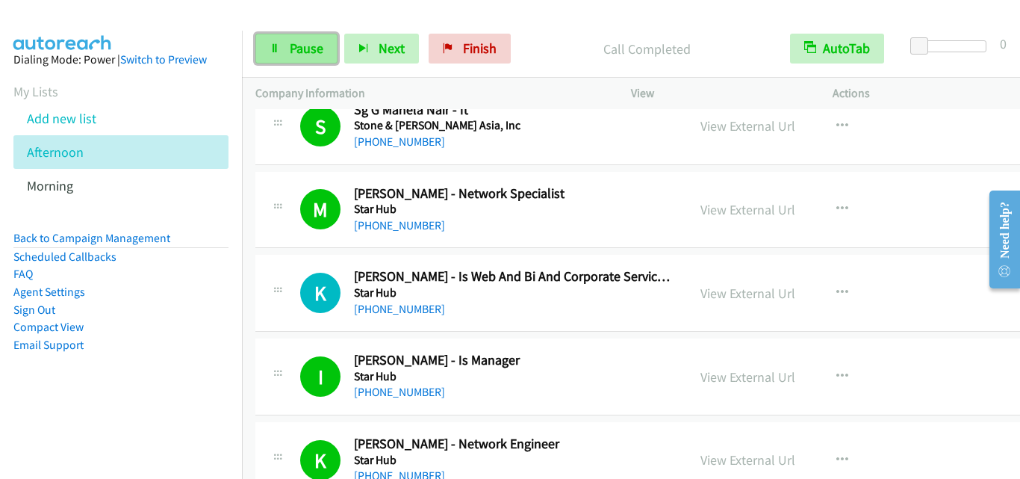
click at [275, 56] on link "Pause" at bounding box center [296, 49] width 82 height 30
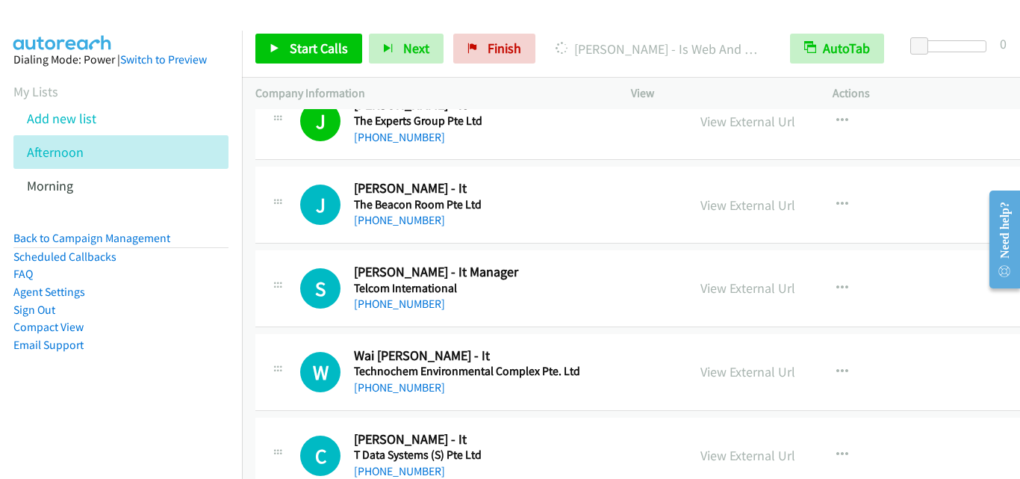
scroll to position [2389, 0]
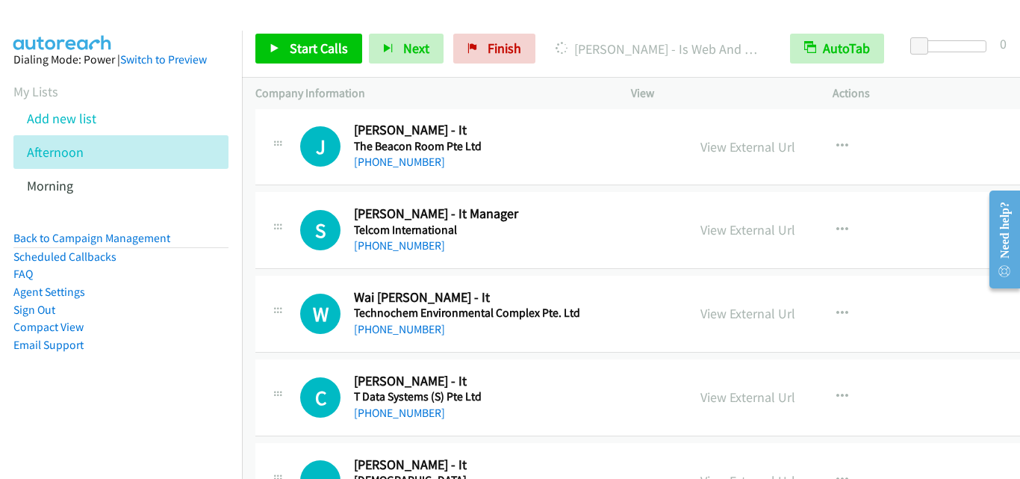
drag, startPoint x: 296, startPoint y: 190, endPoint x: 308, endPoint y: 183, distance: 14.7
click at [296, 190] on td "S Callback Scheduled Steven Chan - It Manager Telcom International Asia/Singapo…" at bounding box center [660, 231] width 836 height 84
click at [836, 143] on icon "button" at bounding box center [842, 146] width 12 height 12
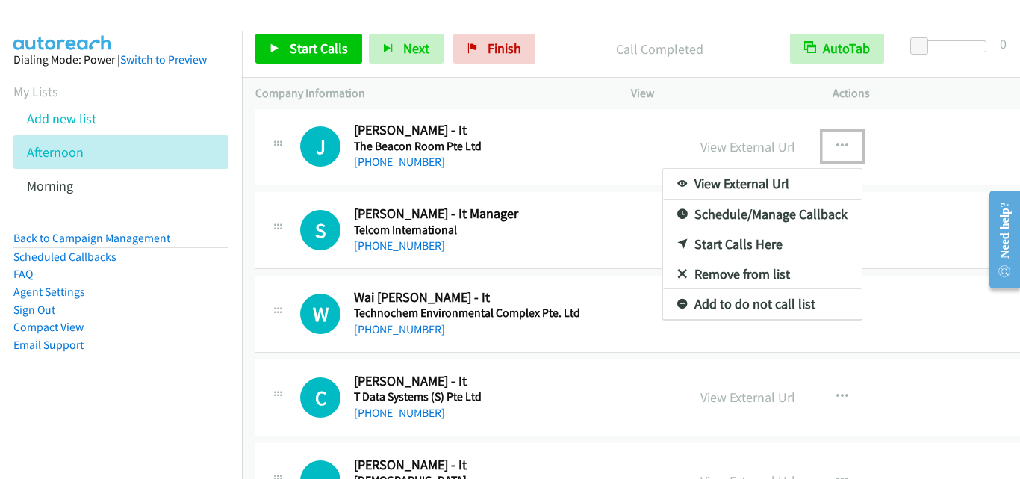
click at [738, 243] on link "Start Calls Here" at bounding box center [762, 244] width 199 height 30
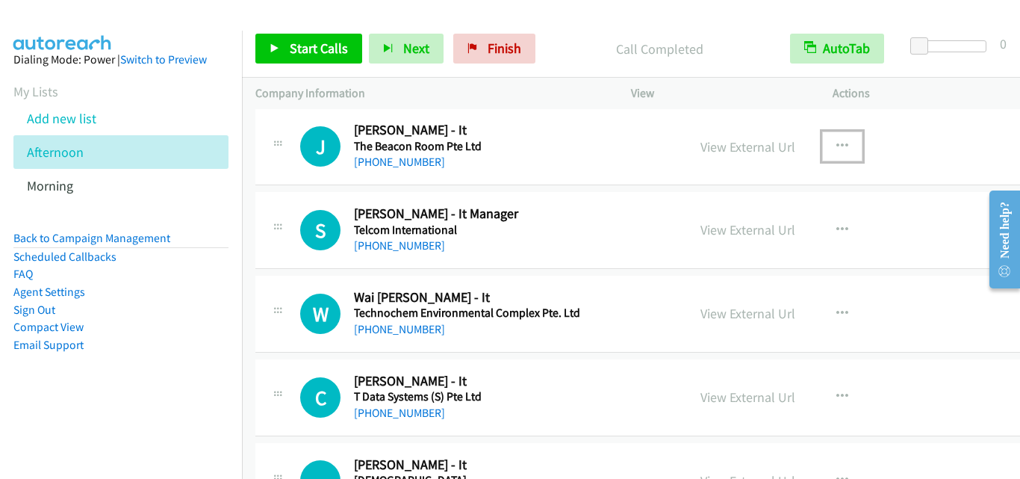
click at [822, 134] on button "button" at bounding box center [842, 146] width 40 height 30
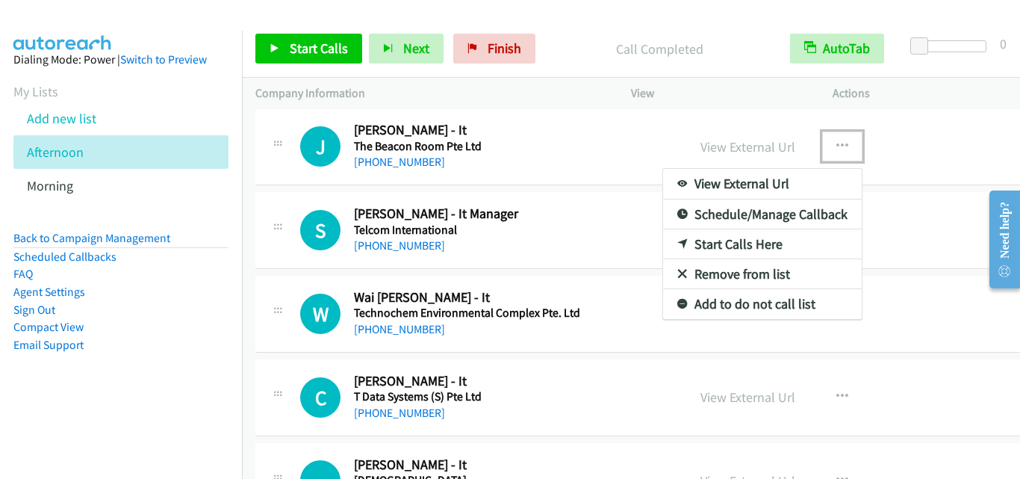
click at [753, 246] on link "Start Calls Here" at bounding box center [762, 244] width 199 height 30
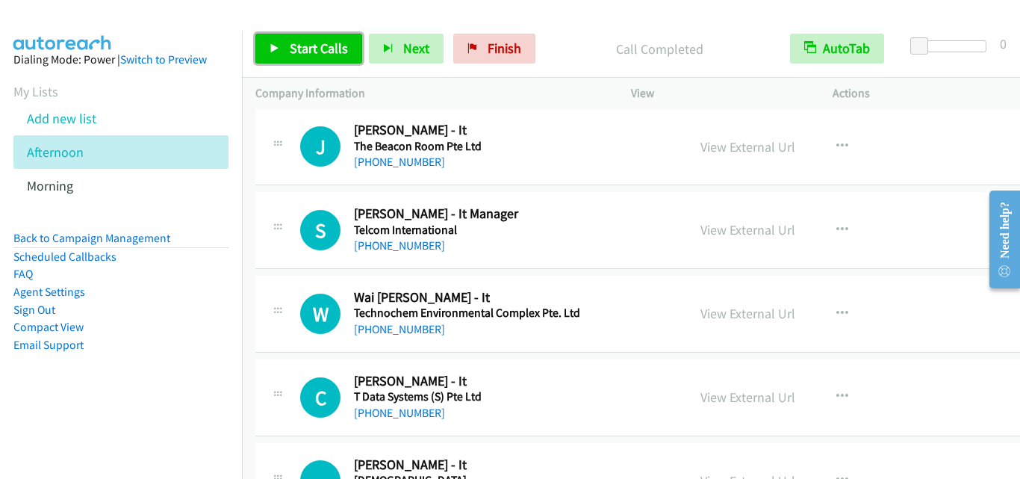
click at [325, 56] on span "Start Calls" at bounding box center [319, 48] width 58 height 17
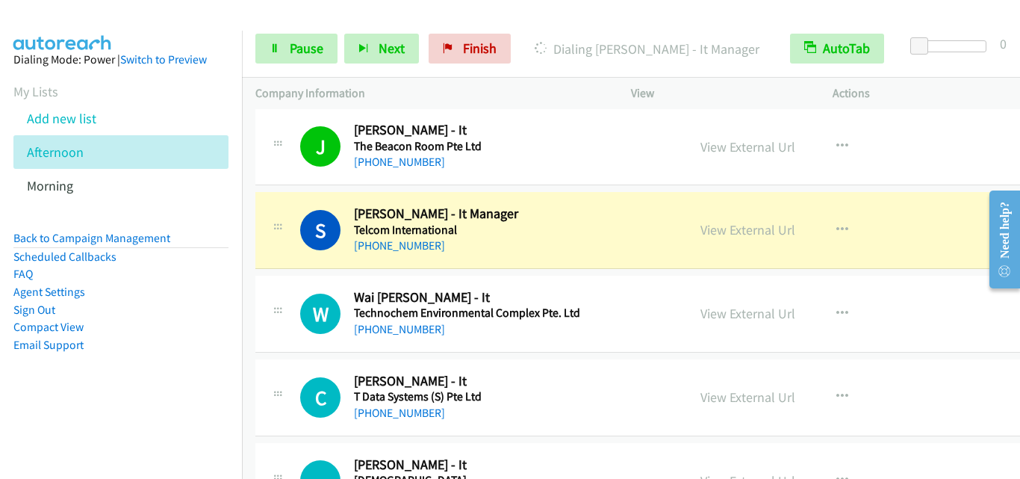
click at [292, 260] on div "S Callback Scheduled Steven Chan - It Manager Telcom International Asia/Singapo…" at bounding box center [659, 230] width 809 height 77
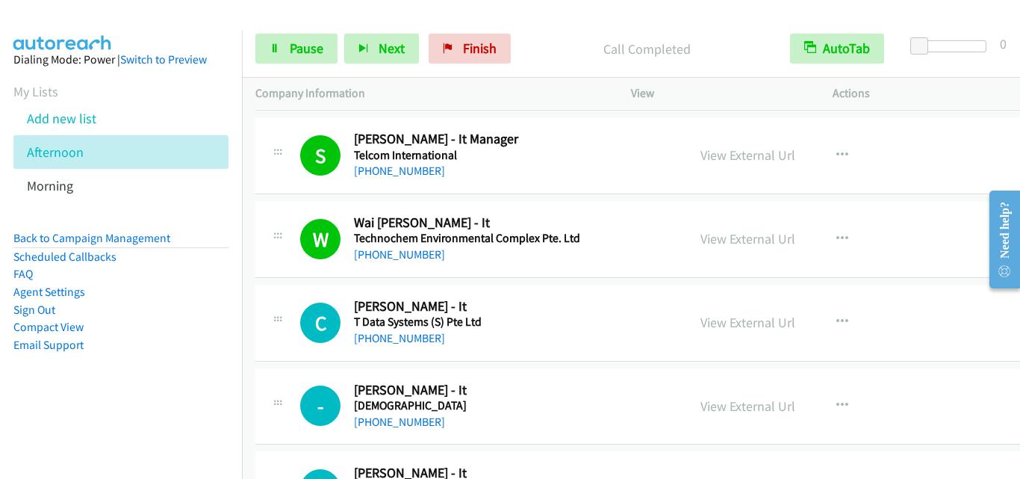
click at [283, 293] on div "C Callback Scheduled Conie Mercader - It T Data Systems (S) Pte Ltd Asia/Singap…" at bounding box center [659, 322] width 809 height 77
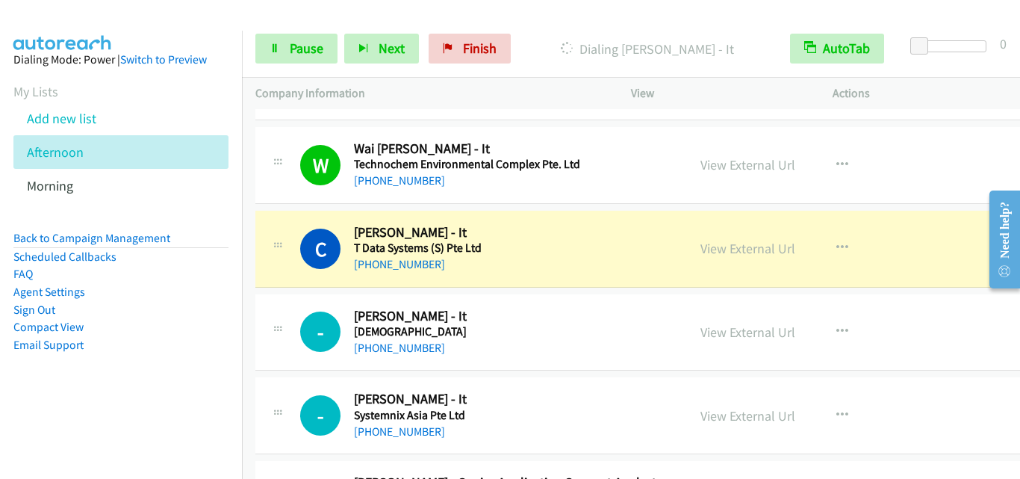
scroll to position [2539, 0]
drag, startPoint x: 288, startPoint y: 246, endPoint x: 341, endPoint y: 190, distance: 76.6
click at [288, 246] on div "C Callback Scheduled Conie Mercader - It T Data Systems (S) Pte Ltd Asia/Singap…" at bounding box center [471, 247] width 405 height 49
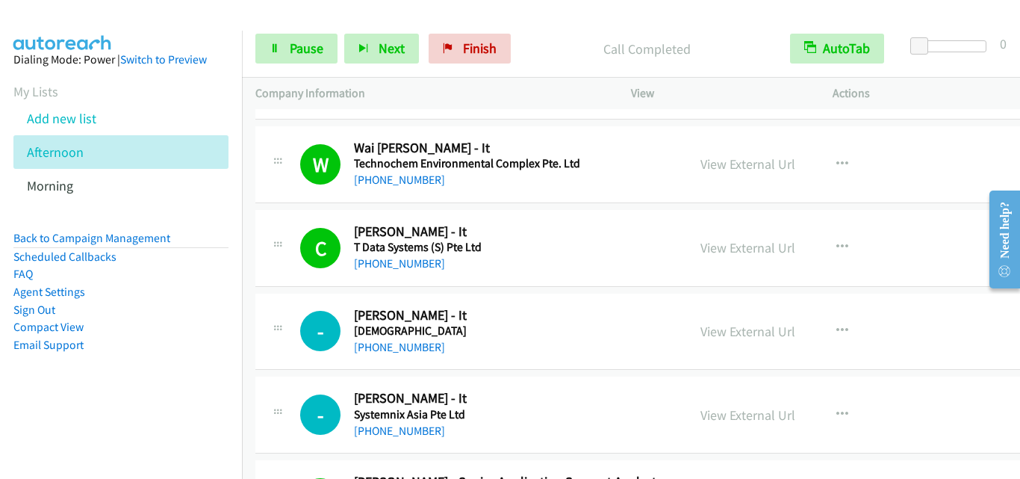
click at [252, 331] on td "- Callback Scheduled Vasantha - It Tamil Methodist Church Asia/Singapore +65 83…" at bounding box center [660, 332] width 836 height 84
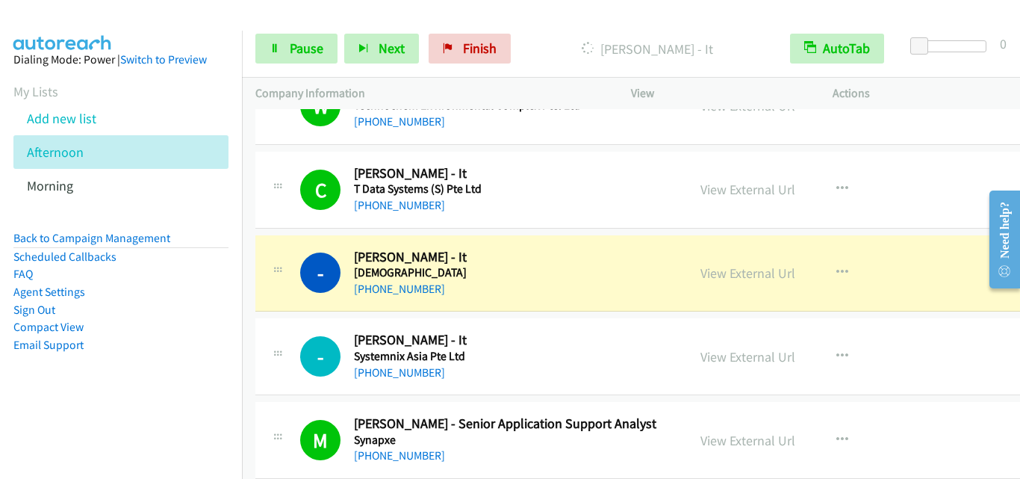
scroll to position [2688, 0]
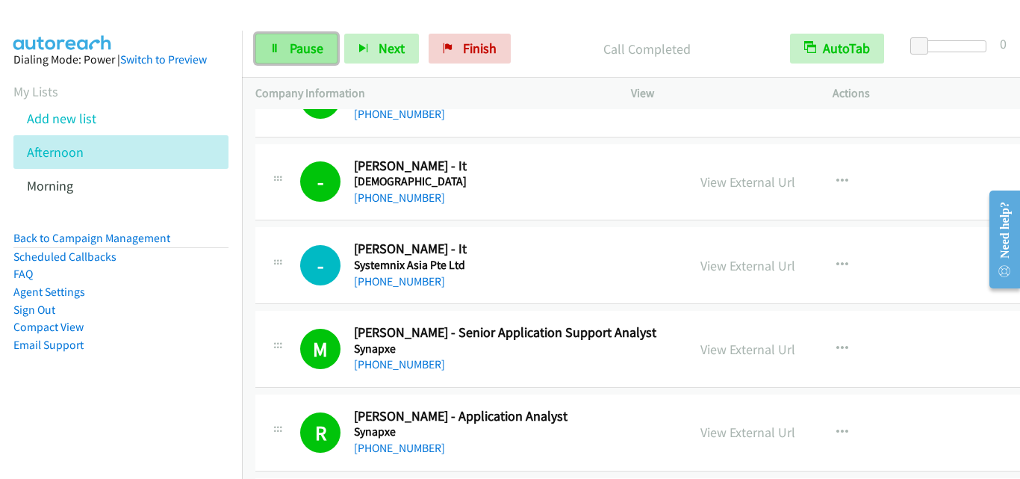
click at [290, 60] on link "Pause" at bounding box center [296, 49] width 82 height 30
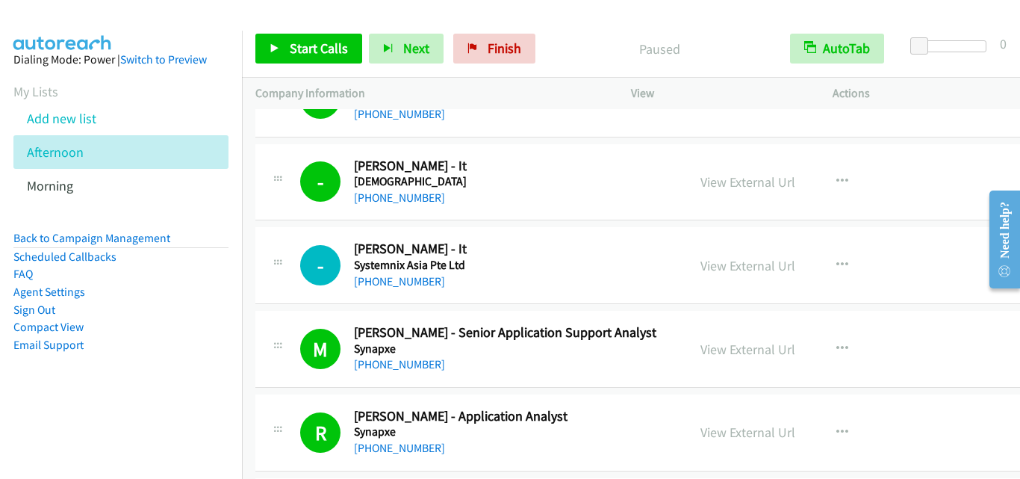
click at [298, 236] on div "- Callback Scheduled Kenney - It Systemnix Asia Pte Ltd Asia/Singapore +65 9641…" at bounding box center [659, 265] width 809 height 77
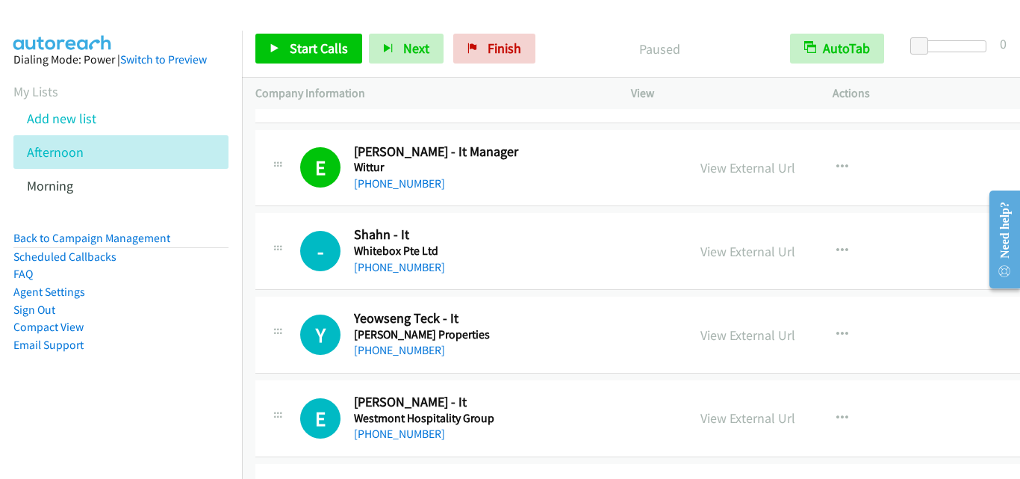
scroll to position [0, 0]
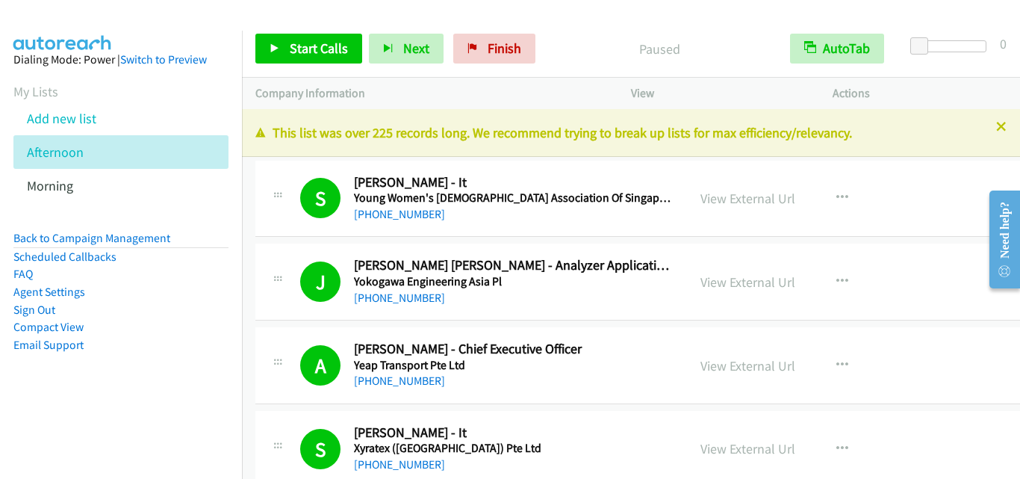
click at [293, 270] on div "J Callback Scheduled Jun Qiang Edmund Tay - Analyzer Application Engineer Yokog…" at bounding box center [471, 281] width 405 height 49
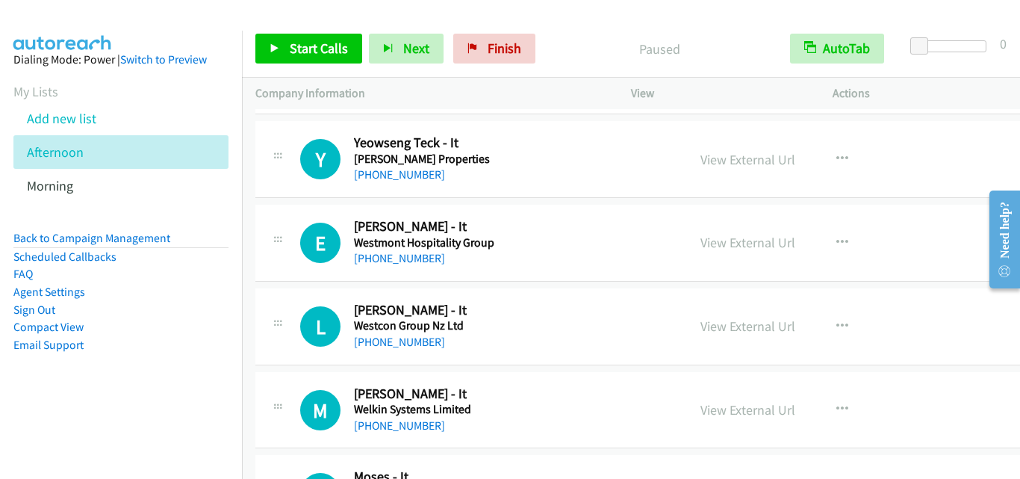
scroll to position [597, 0]
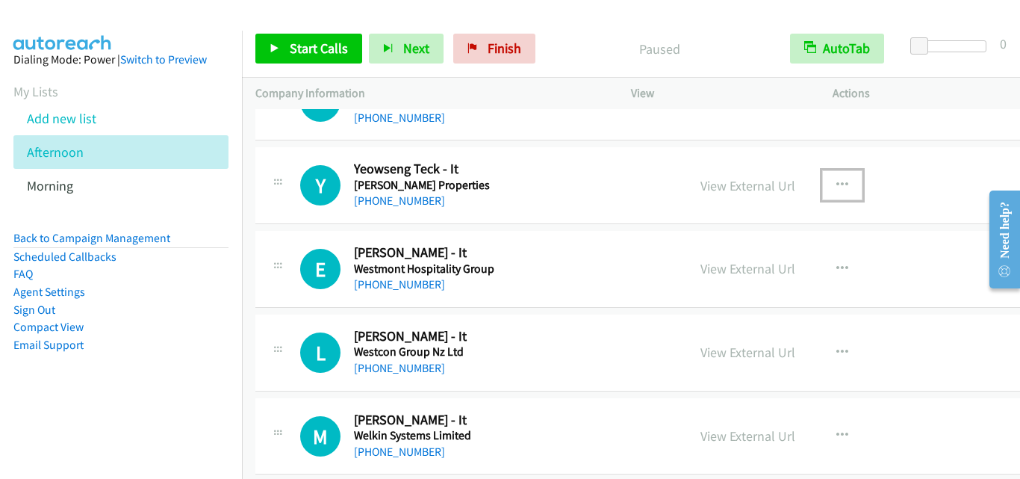
click at [836, 181] on icon "button" at bounding box center [842, 185] width 12 height 12
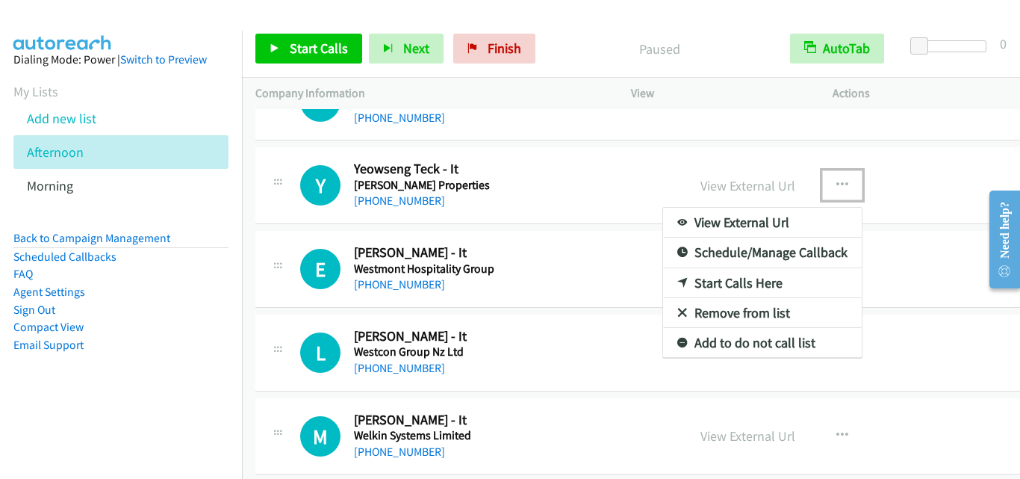
click at [714, 282] on link "Start Calls Here" at bounding box center [762, 283] width 199 height 30
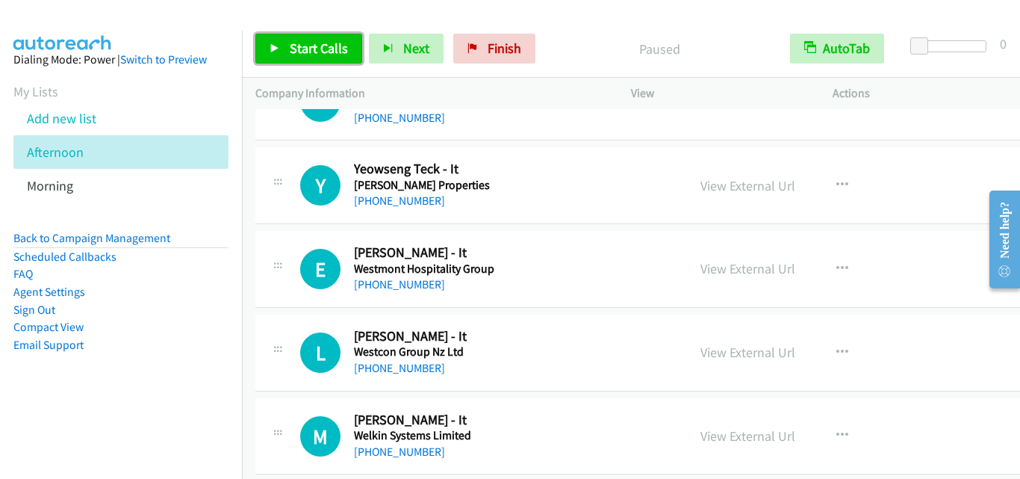
click at [325, 58] on link "Start Calls" at bounding box center [308, 49] width 107 height 30
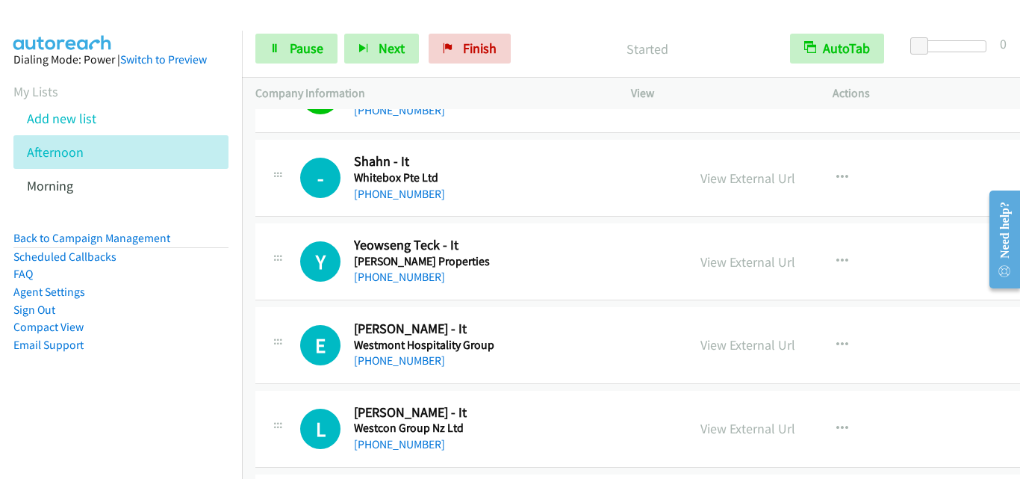
scroll to position [448, 0]
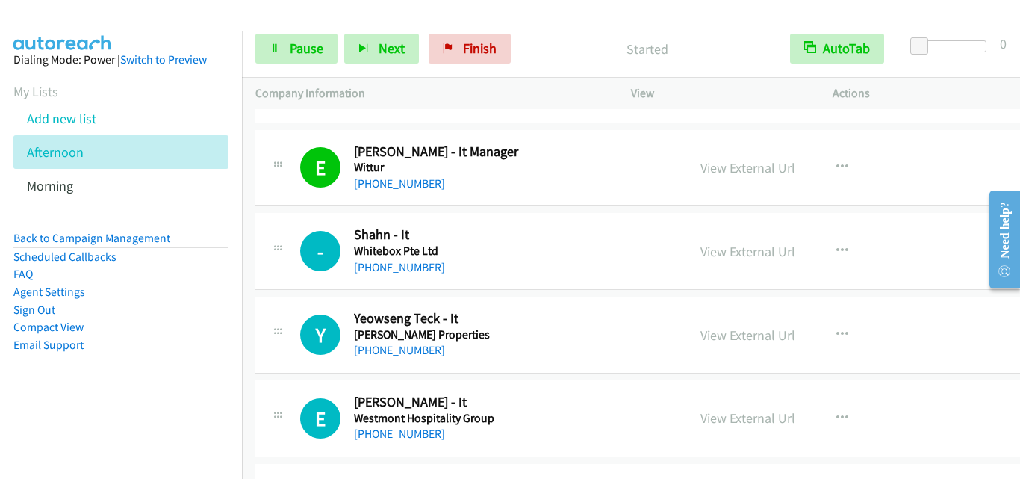
click at [284, 304] on div "Y Callback Scheduled Yeowseng Teck - It Wheelock Properties Asia/Singapore +65 …" at bounding box center [659, 334] width 809 height 77
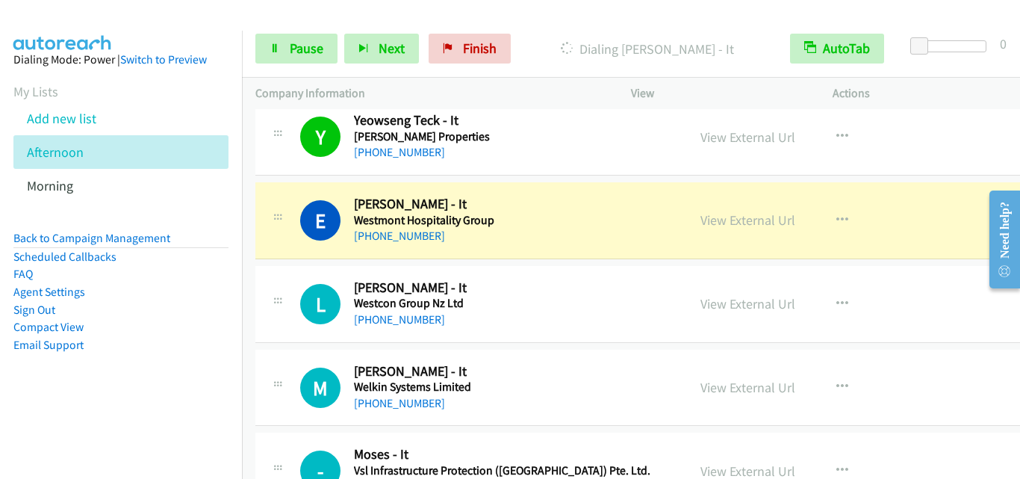
scroll to position [672, 0]
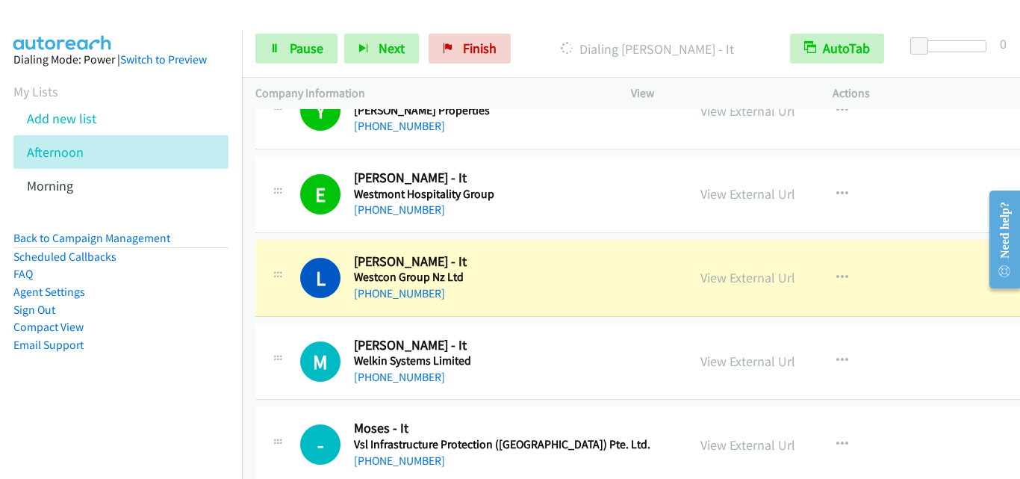
click at [317, 322] on td "M Callback Scheduled Marvi Gatus - It Welkin Systems Limited Asia/Singapore +65…" at bounding box center [660, 362] width 836 height 84
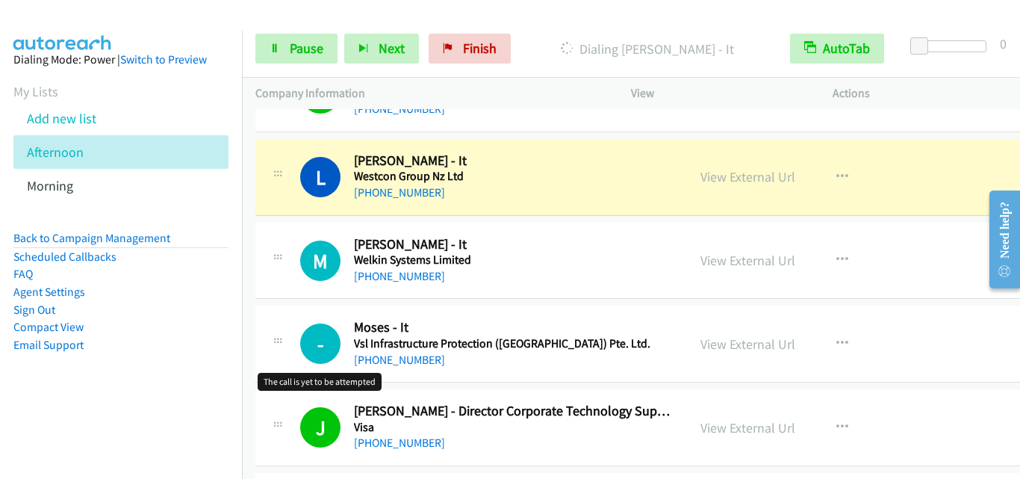
scroll to position [747, 0]
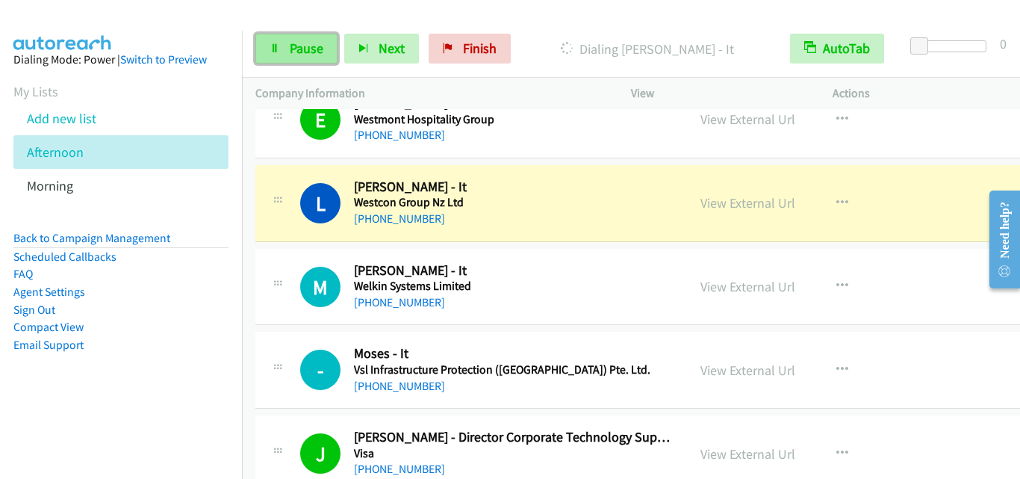
click at [297, 40] on span "Pause" at bounding box center [307, 48] width 34 height 17
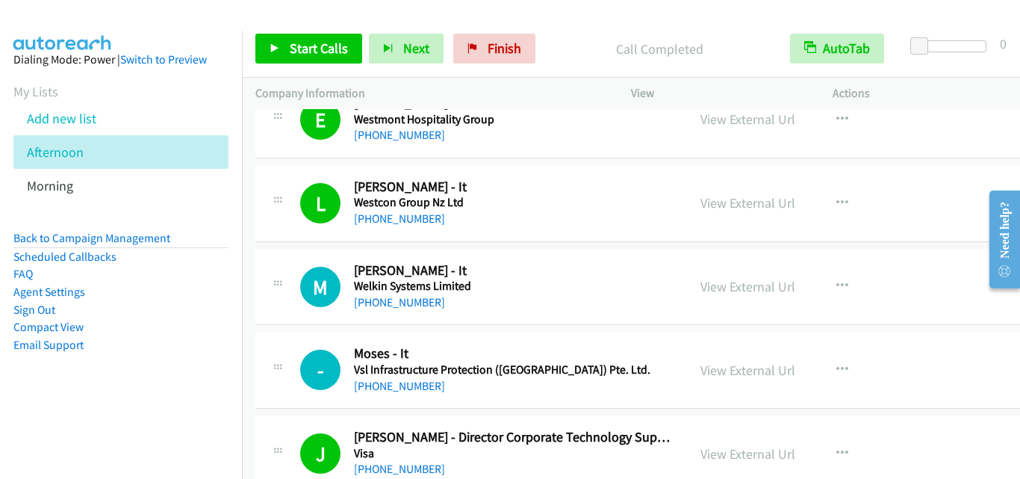
drag, startPoint x: 319, startPoint y: 317, endPoint x: 345, endPoint y: 317, distance: 26.1
click at [319, 317] on div "M Callback Scheduled Marvi Gatus - It Welkin Systems Limited Asia/Singapore +65…" at bounding box center [659, 287] width 809 height 77
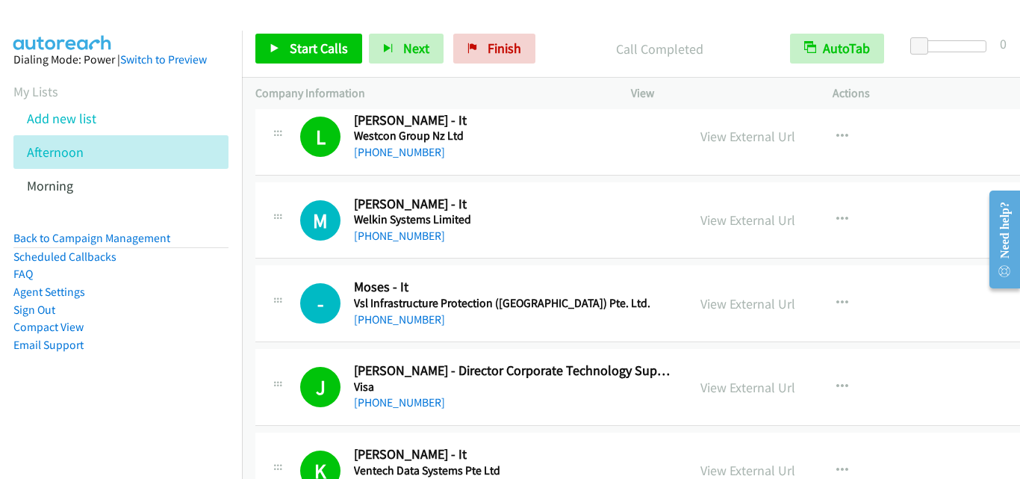
scroll to position [821, 0]
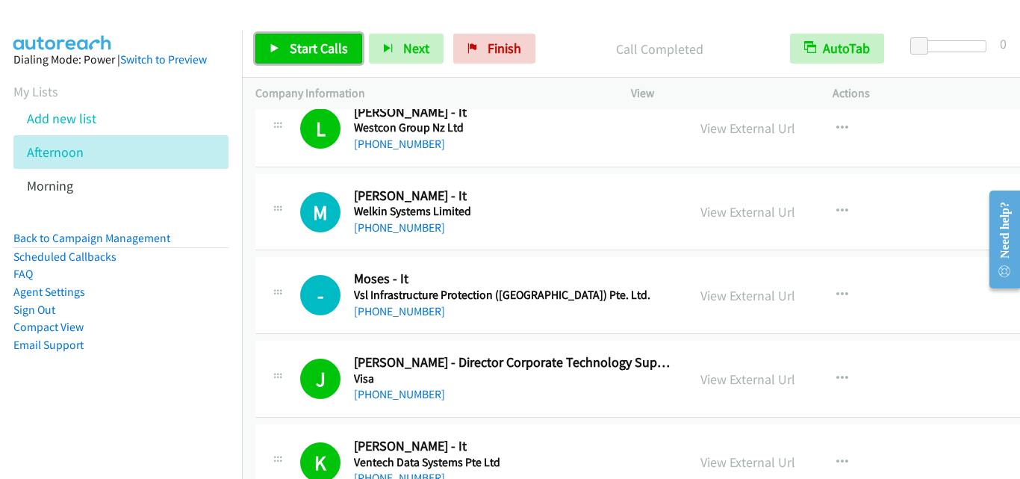
click at [325, 47] on span "Start Calls" at bounding box center [319, 48] width 58 height 17
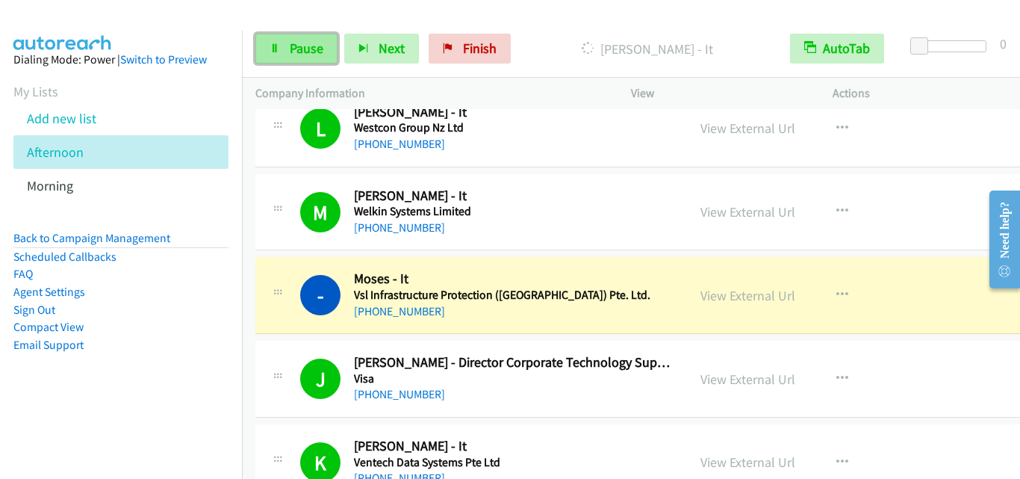
click at [306, 52] on span "Pause" at bounding box center [307, 48] width 34 height 17
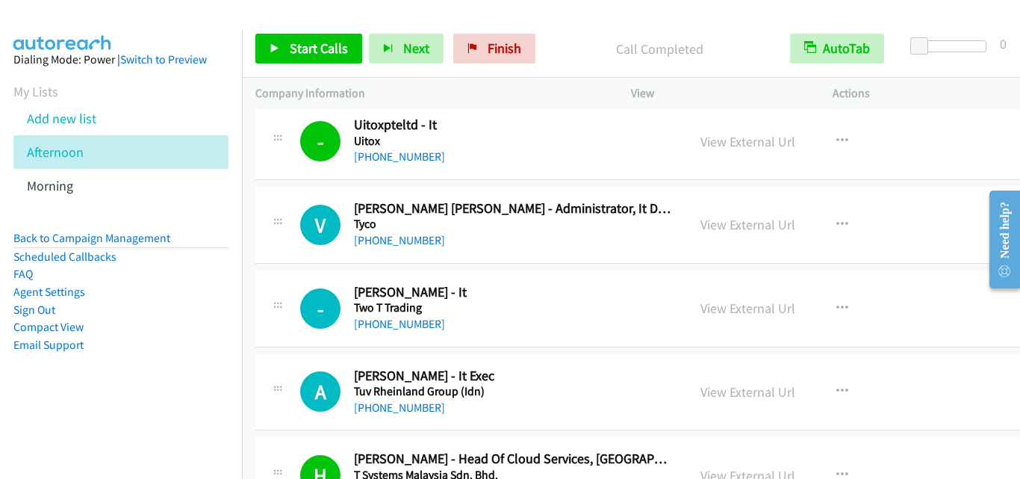
scroll to position [1568, 0]
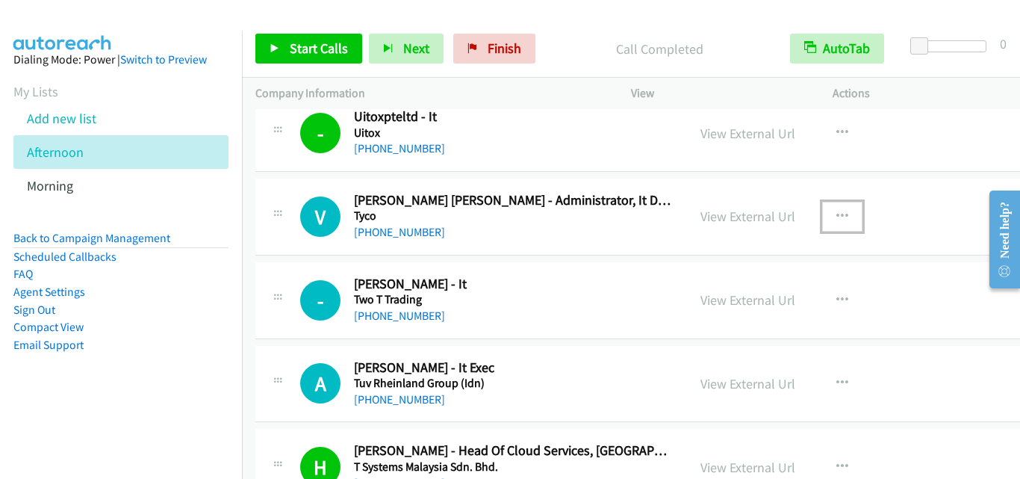
click at [836, 214] on icon "button" at bounding box center [842, 217] width 12 height 12
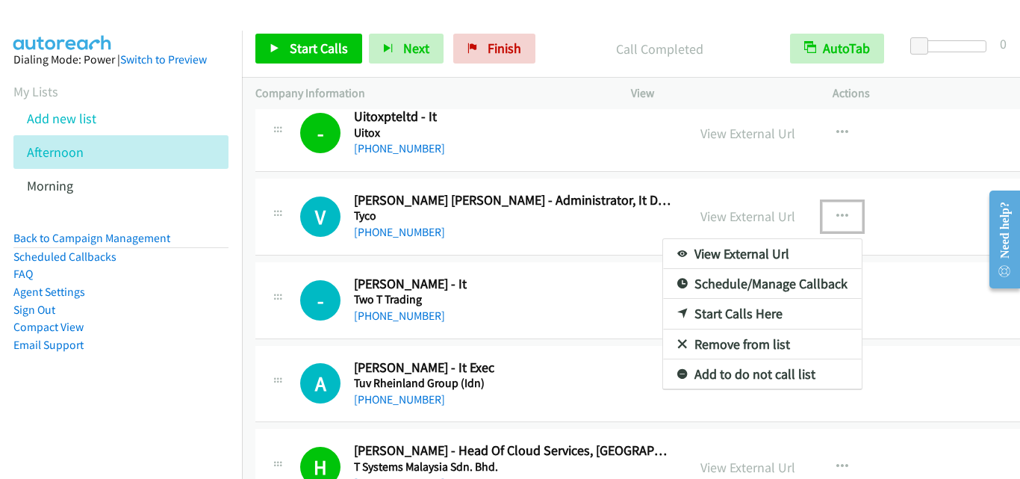
click at [725, 318] on link "Start Calls Here" at bounding box center [762, 314] width 199 height 30
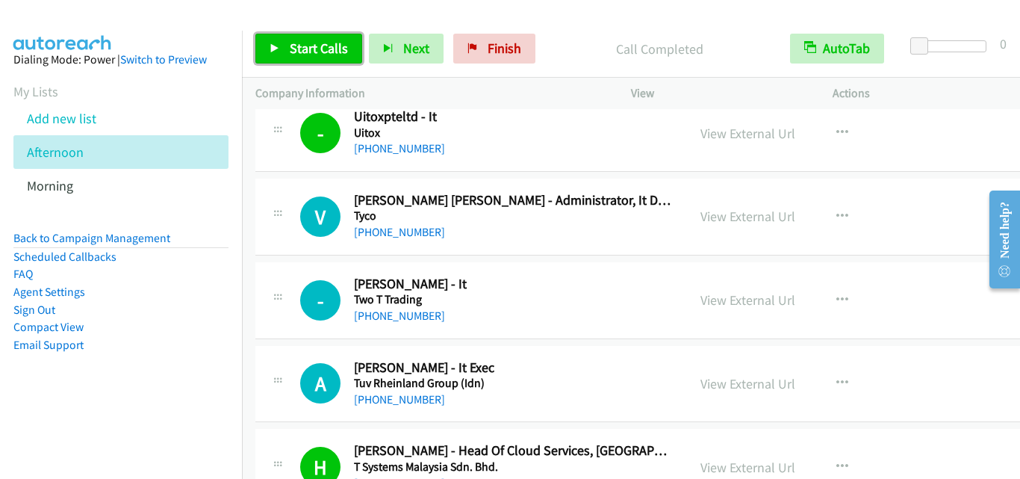
click at [305, 43] on span "Start Calls" at bounding box center [319, 48] width 58 height 17
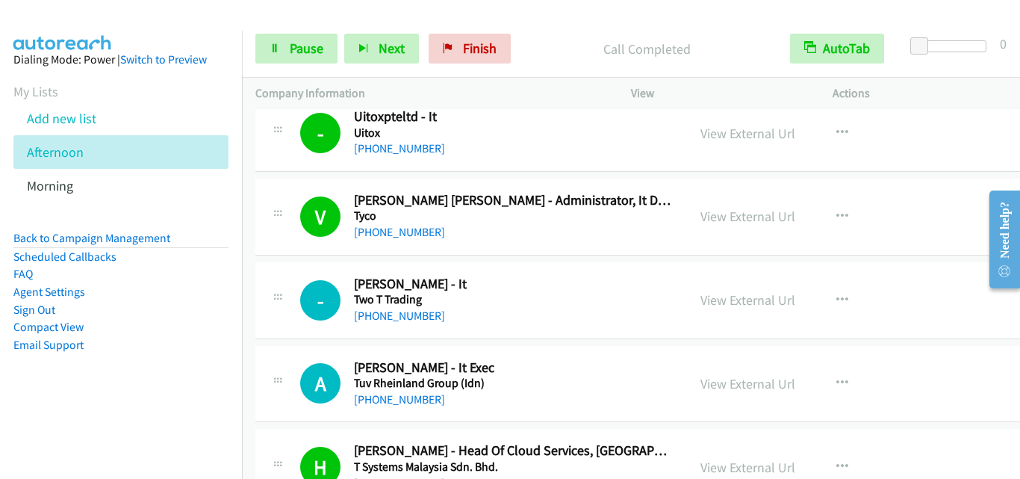
click at [296, 335] on div "- Callback Scheduled Jacqueline - It Two T Trading Asia/Singapore +65 9071 0186…" at bounding box center [659, 300] width 809 height 77
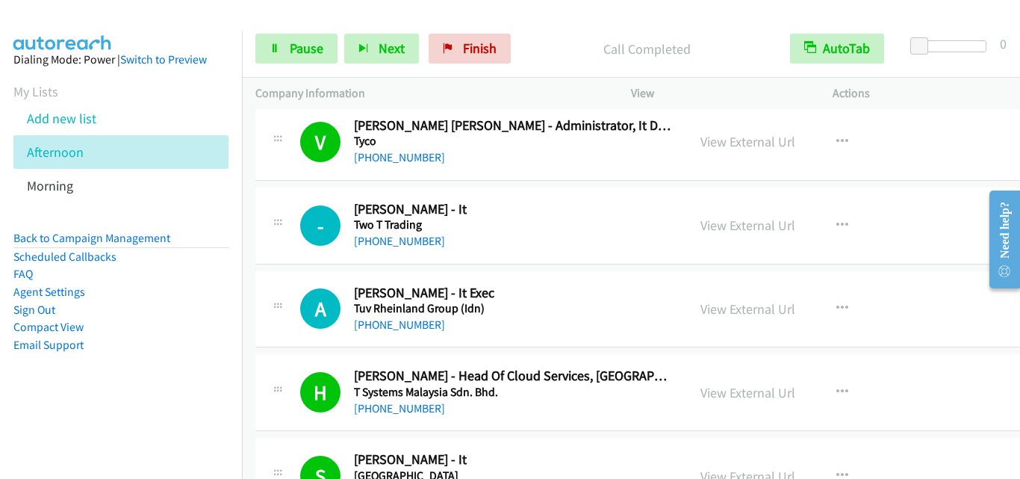
drag, startPoint x: 293, startPoint y: 246, endPoint x: 759, endPoint y: 1, distance: 527.0
click at [287, 47] on link "Pause" at bounding box center [296, 49] width 82 height 30
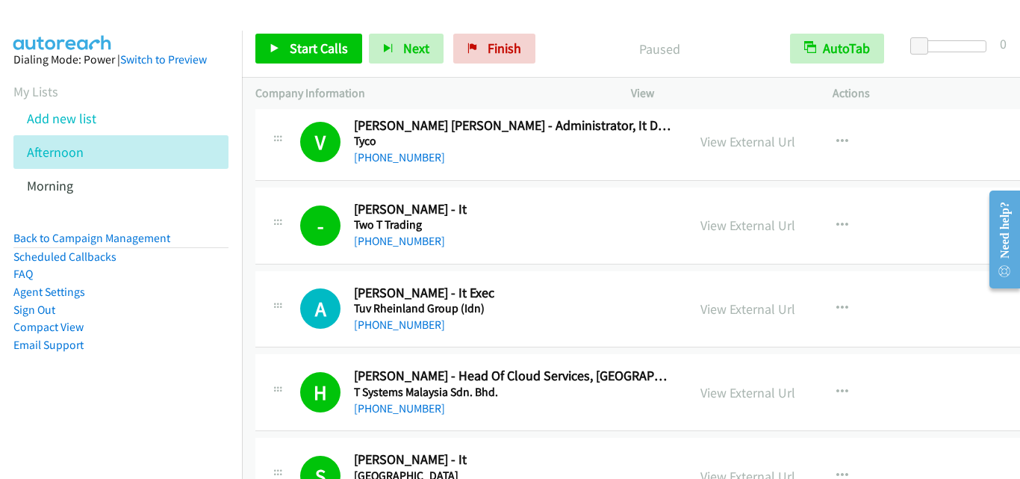
click at [263, 332] on div "A Callback Scheduled Afiq Arifin - It Exec Tuv Rheinland Group (Idn) Asia/Singa…" at bounding box center [471, 308] width 432 height 49
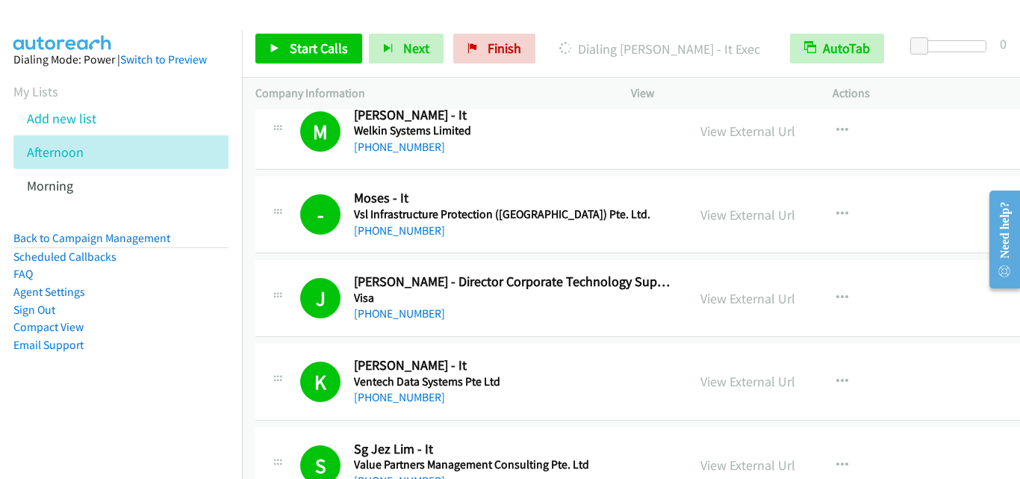
scroll to position [0, 0]
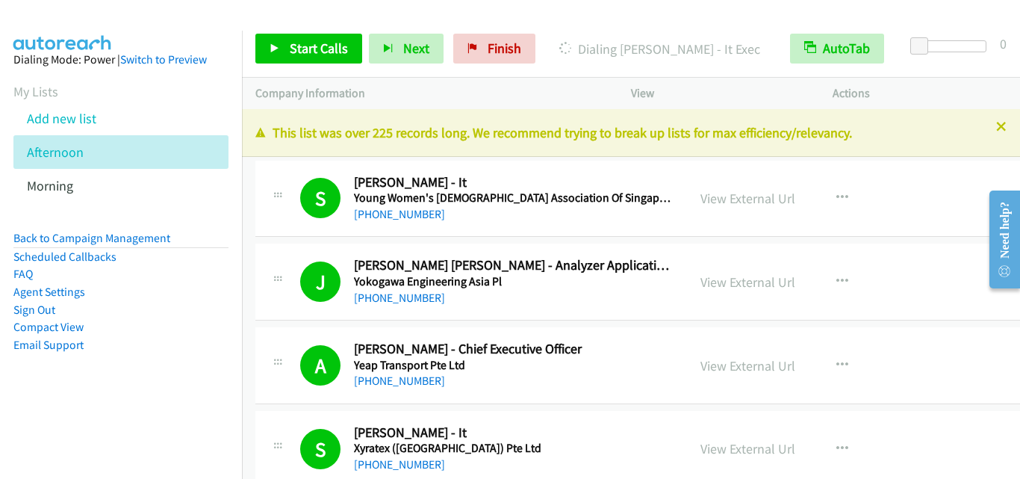
click at [335, 241] on td "J Callback Scheduled Jun Qiang Edmund Tay - Analyzer Application Engineer Yokog…" at bounding box center [660, 282] width 836 height 84
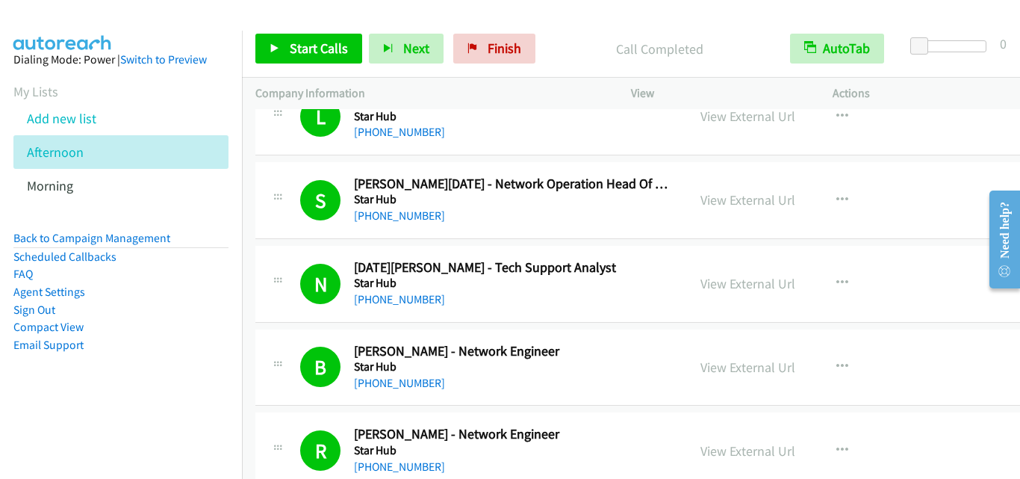
scroll to position [6646, 0]
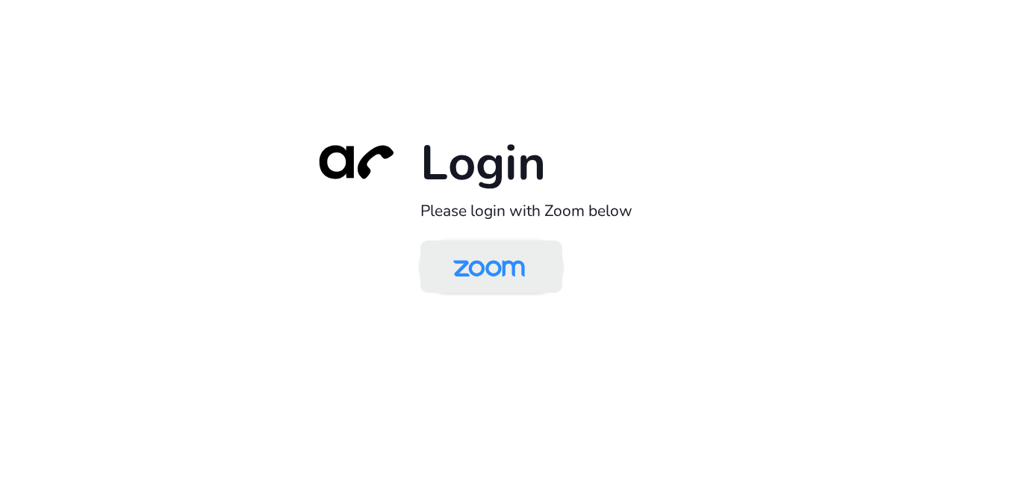
click at [495, 264] on img at bounding box center [489, 267] width 103 height 49
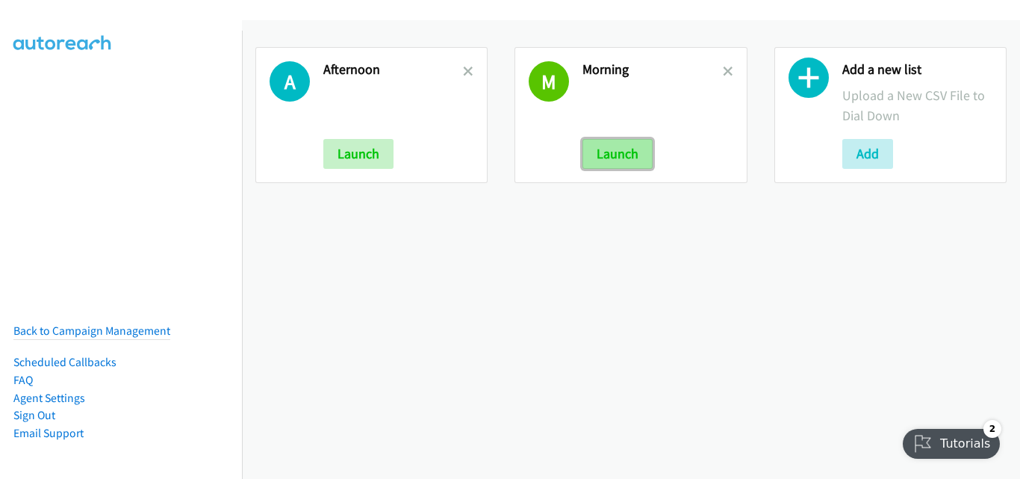
click at [621, 155] on button "Launch" at bounding box center [617, 154] width 70 height 30
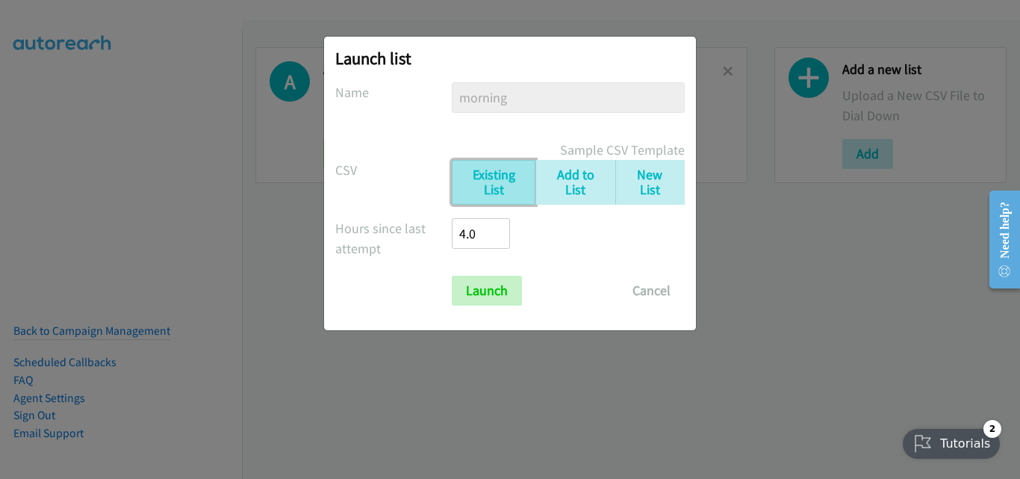
click at [483, 178] on link "Existing List" at bounding box center [494, 183] width 84 height 46
click at [510, 288] on input "Launch" at bounding box center [487, 291] width 70 height 30
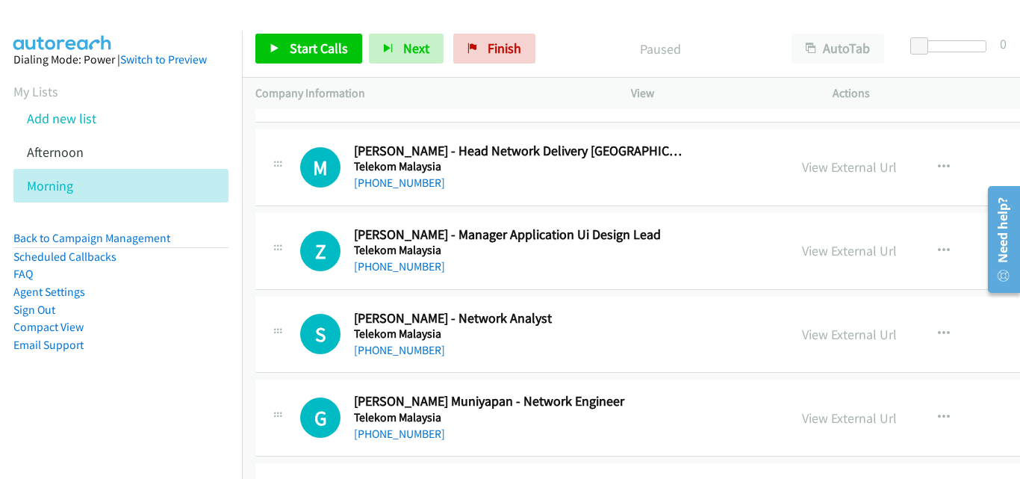
scroll to position [10155, 0]
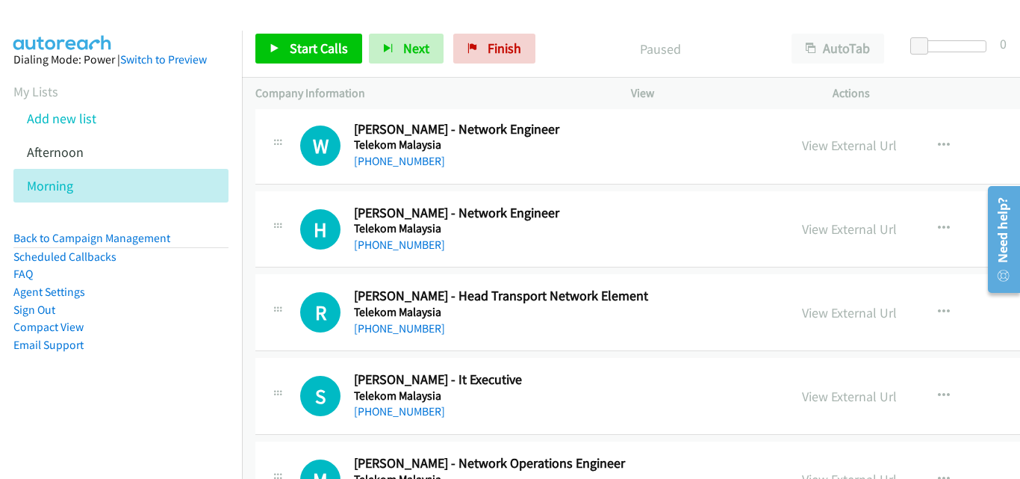
drag, startPoint x: 275, startPoint y: 270, endPoint x: 326, endPoint y: 225, distance: 68.3
click at [275, 270] on td "H Callback Scheduled Hisham Mustafa - Network Engineer Telekom Malaysia Asia/Ku…" at bounding box center [761, 229] width 1039 height 84
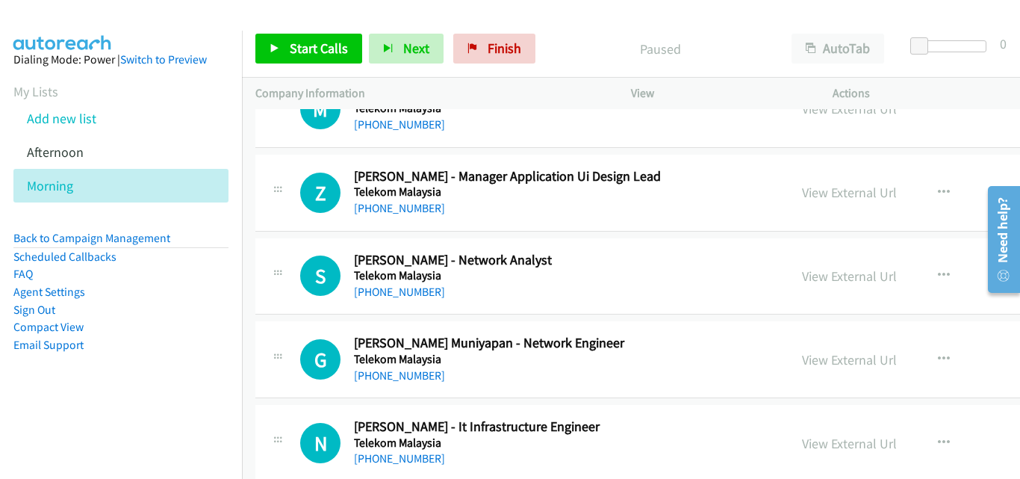
scroll to position [9632, 0]
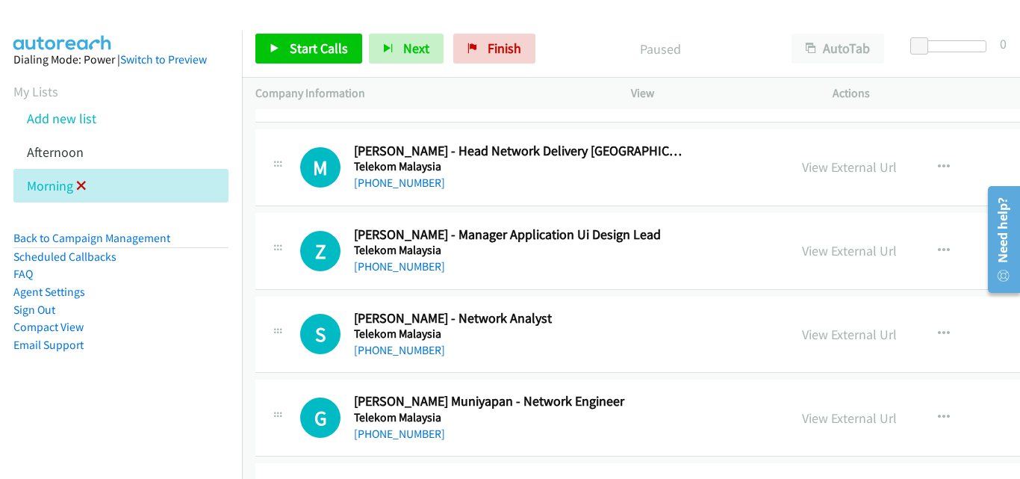
click at [78, 184] on icon at bounding box center [81, 186] width 10 height 10
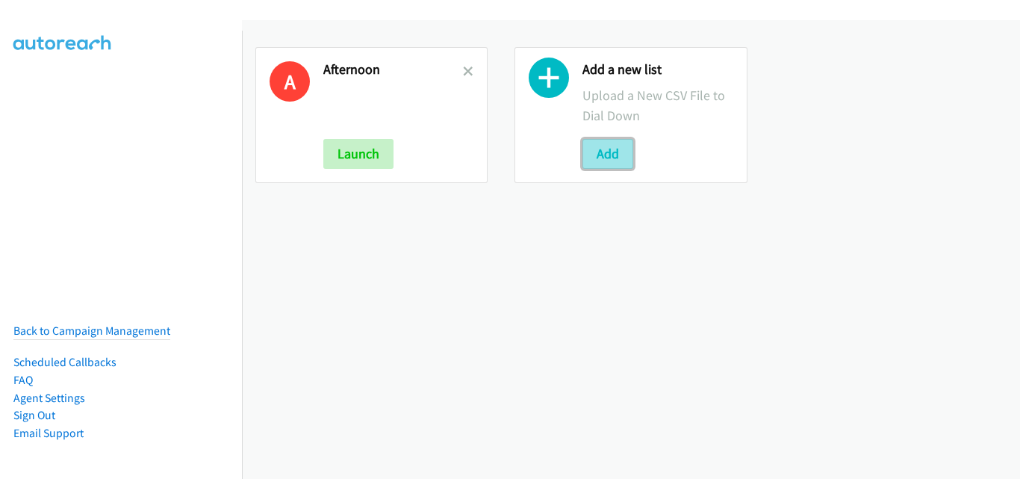
click at [601, 140] on button "Add" at bounding box center [607, 154] width 51 height 30
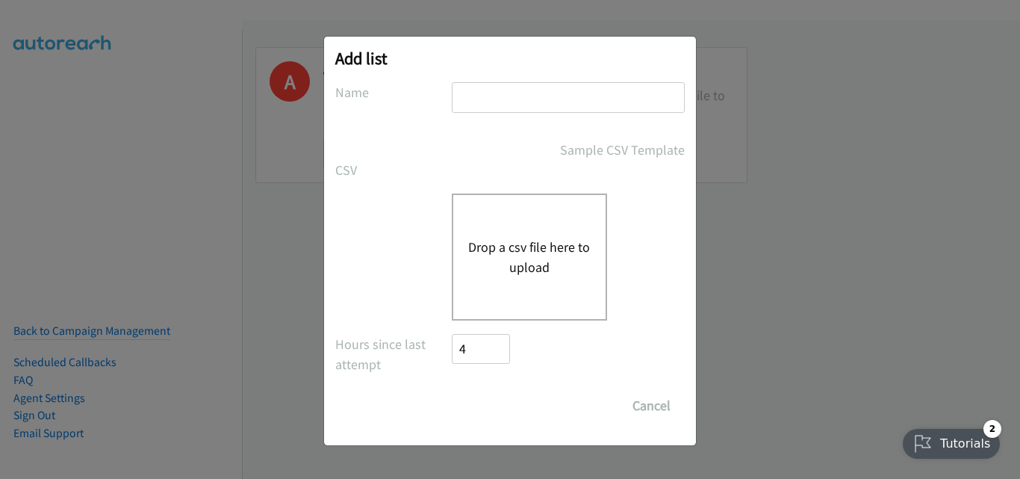
click at [520, 256] on button "Drop a csv file here to upload" at bounding box center [529, 257] width 122 height 40
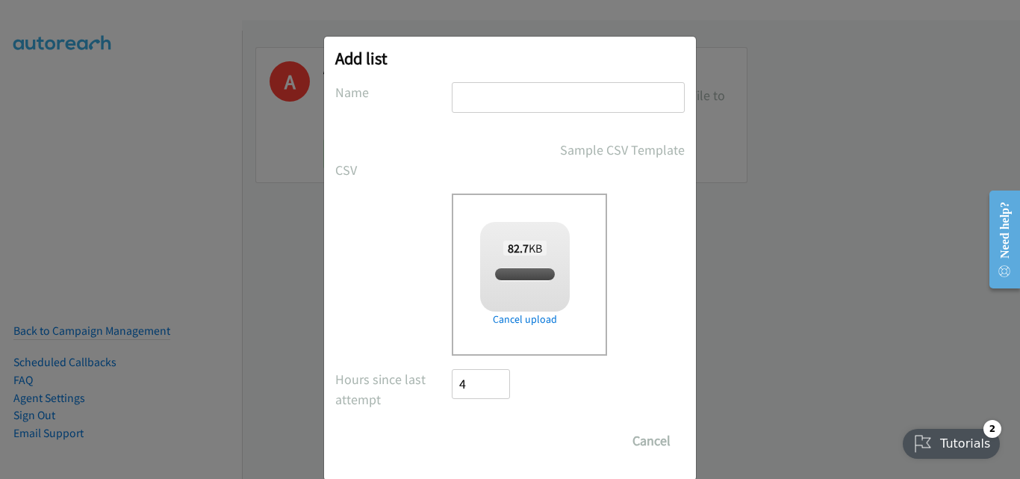
checkbox input "true"
click at [557, 94] on input "text" at bounding box center [568, 97] width 233 height 31
type input "Dell"
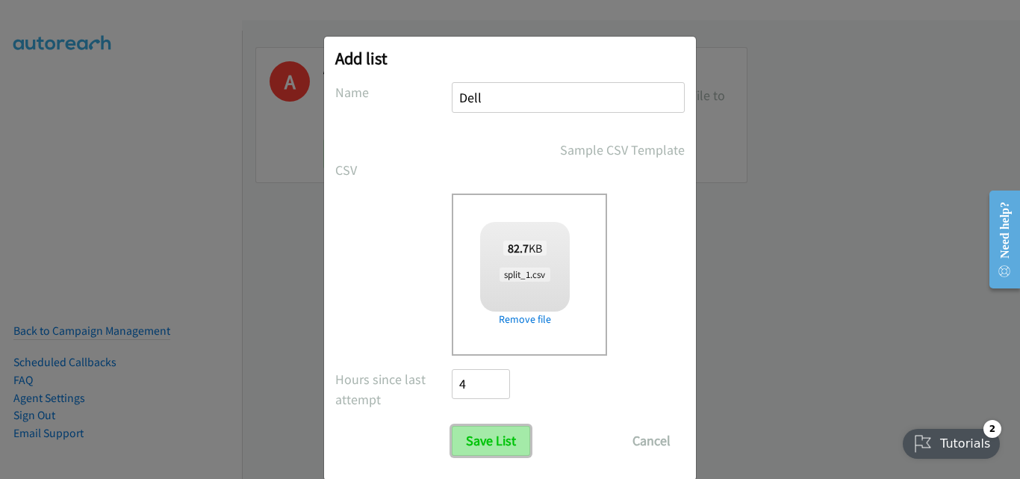
click at [509, 434] on input "Save List" at bounding box center [491, 441] width 78 height 30
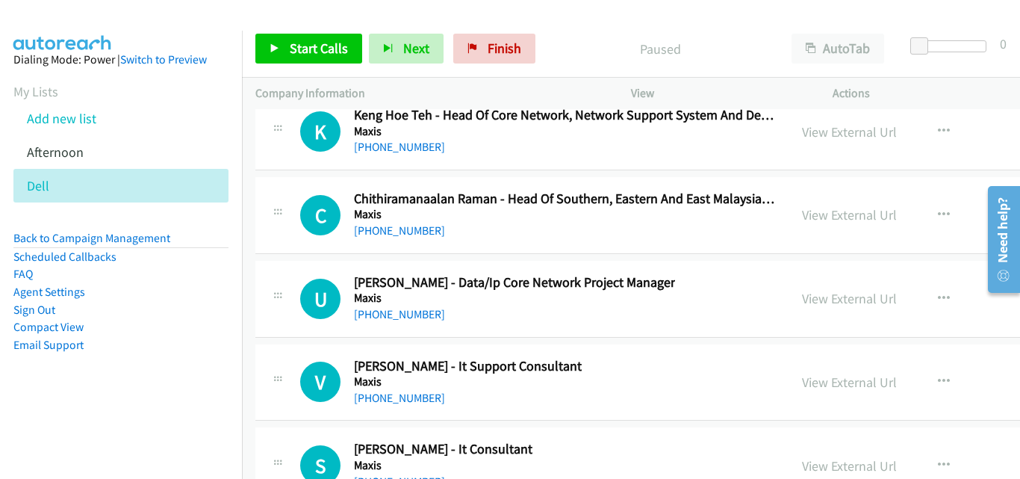
scroll to position [32293, 0]
drag, startPoint x: 287, startPoint y: 321, endPoint x: 282, endPoint y: 305, distance: 17.5
click at [287, 321] on div "U Callback Scheduled [PERSON_NAME] - Data/Ip Core Network Project Manager Maxis…" at bounding box center [522, 299] width 506 height 49
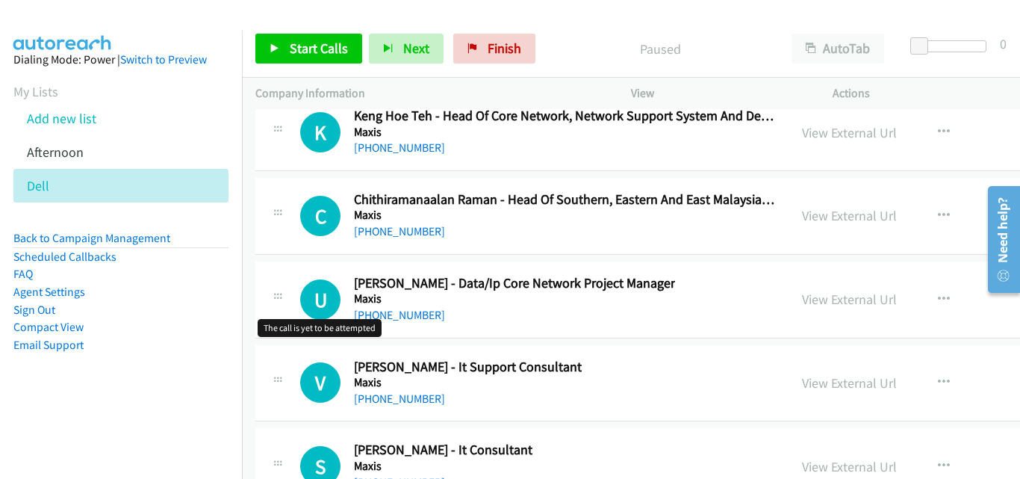
click at [316, 307] on h1 "U" at bounding box center [320, 299] width 40 height 40
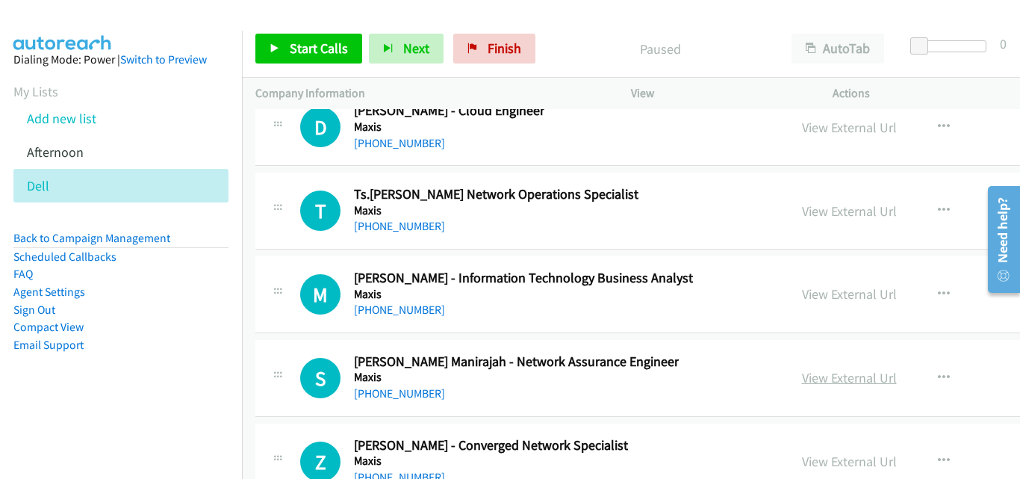
scroll to position [31322, 0]
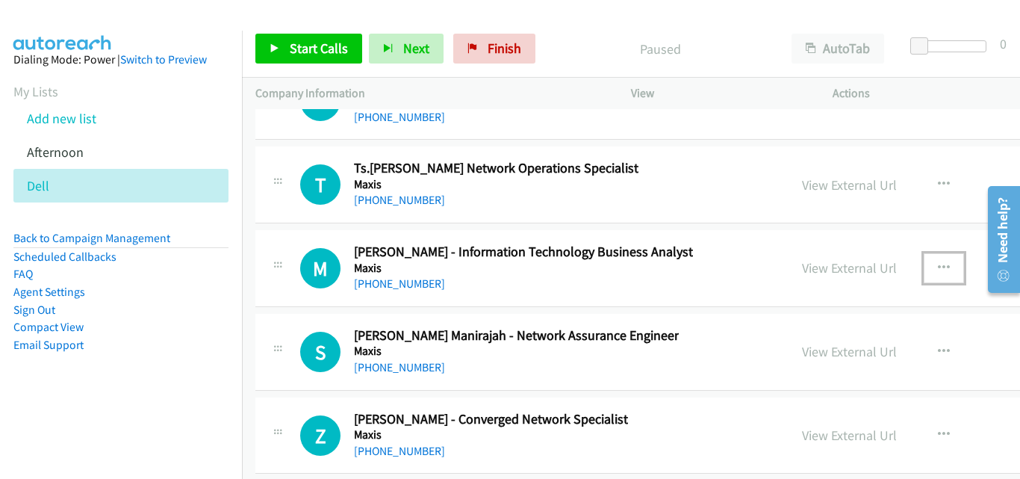
click at [924, 264] on button "button" at bounding box center [944, 268] width 40 height 30
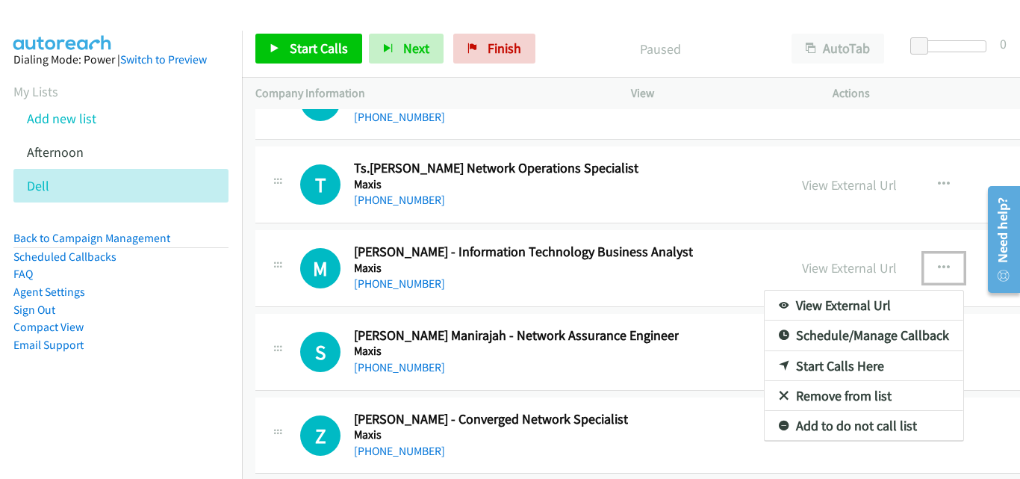
click at [829, 361] on link "Start Calls Here" at bounding box center [864, 366] width 199 height 30
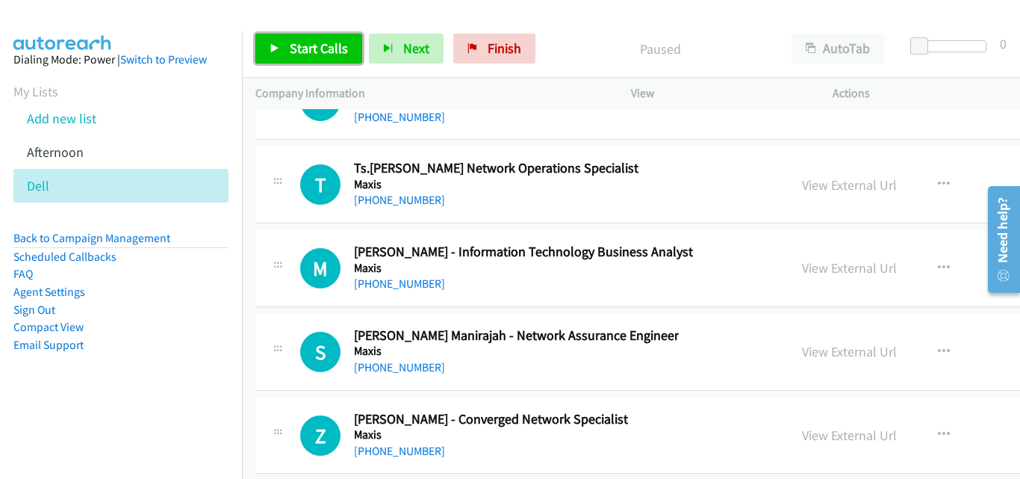
click at [315, 47] on span "Start Calls" at bounding box center [319, 48] width 58 height 17
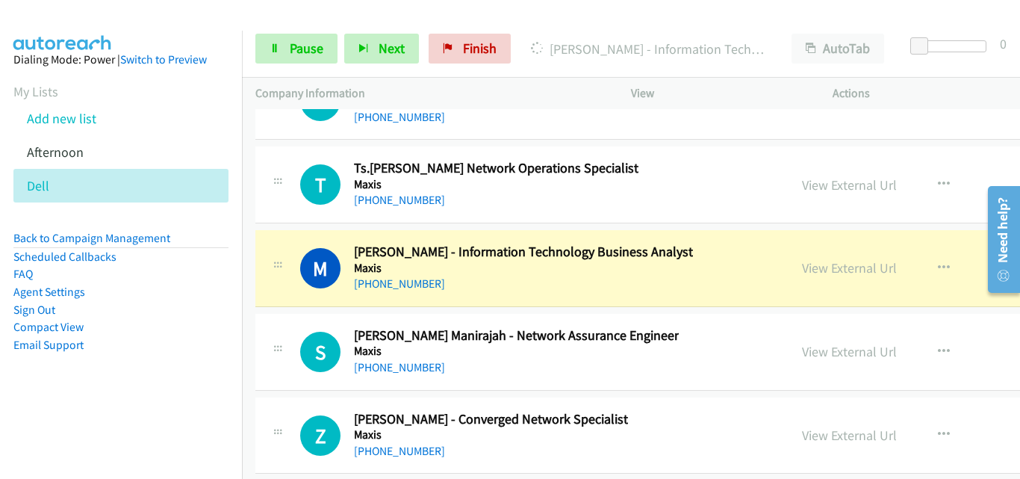
drag, startPoint x: 299, startPoint y: 309, endPoint x: 313, endPoint y: 299, distance: 17.2
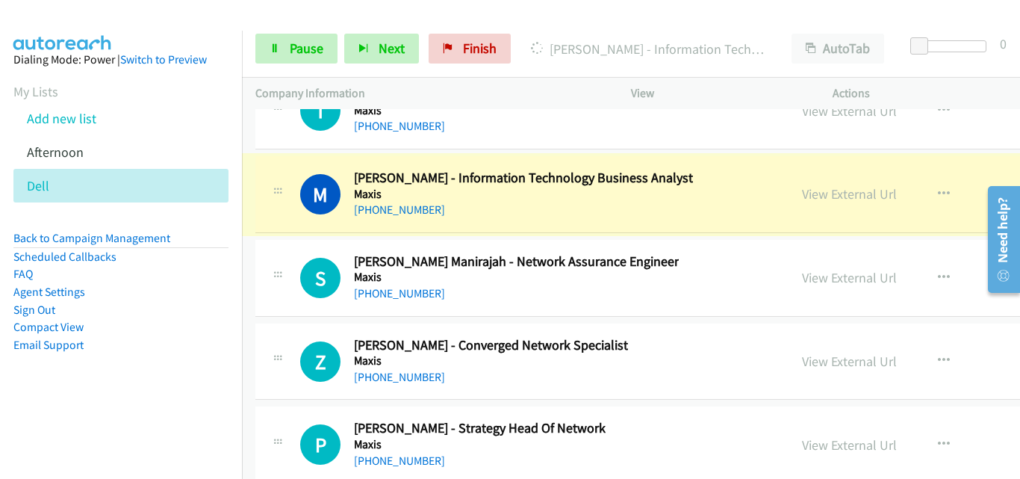
scroll to position [31397, 0]
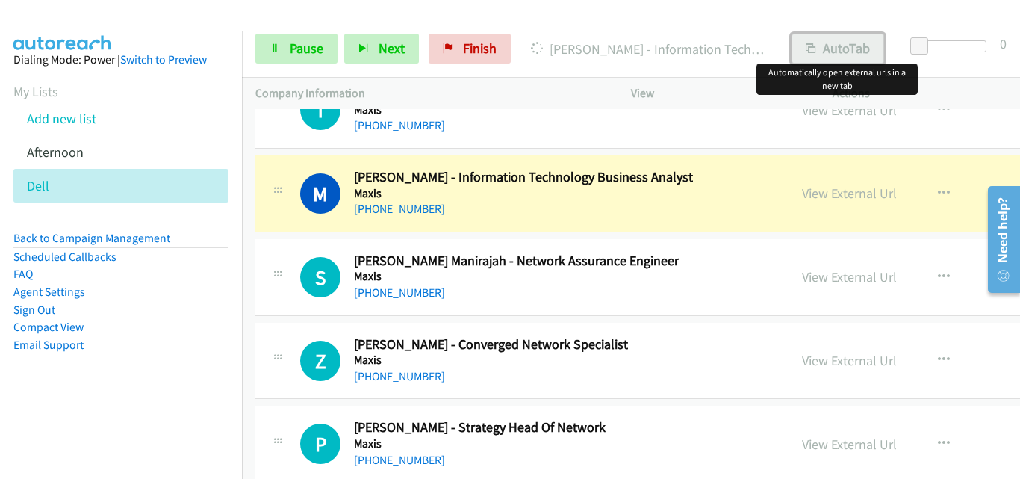
click at [839, 51] on button "AutoTab" at bounding box center [837, 49] width 93 height 30
click at [804, 190] on link "View External Url" at bounding box center [849, 192] width 95 height 17
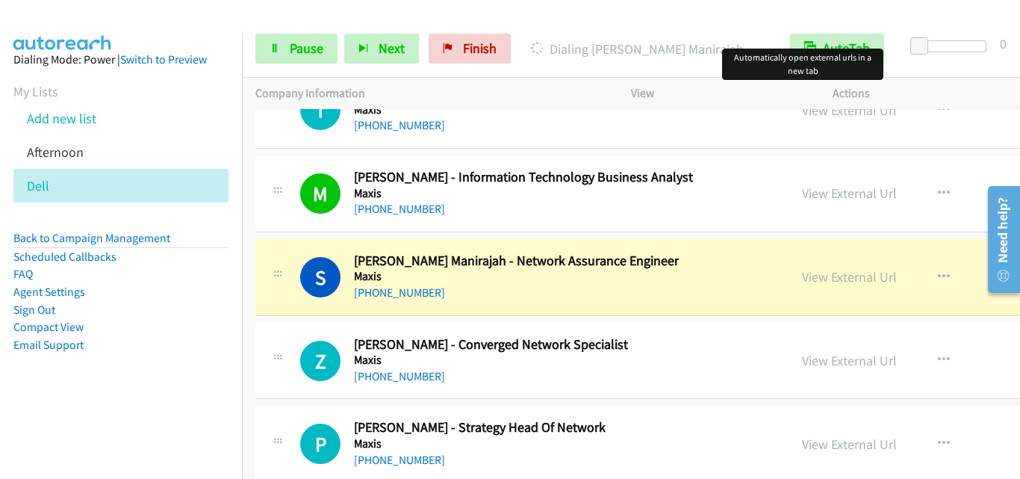
scroll to position [31472, 0]
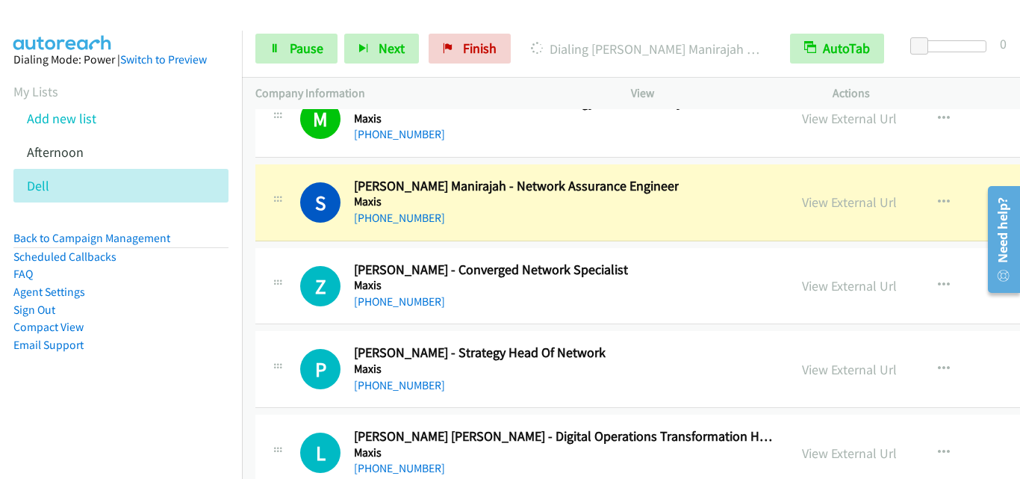
drag, startPoint x: 261, startPoint y: 242, endPoint x: 280, endPoint y: 223, distance: 26.4
click at [261, 242] on td "S Callback Scheduled [PERSON_NAME] Manirajah - Network Assurance Engineer Maxis…" at bounding box center [761, 203] width 1039 height 84
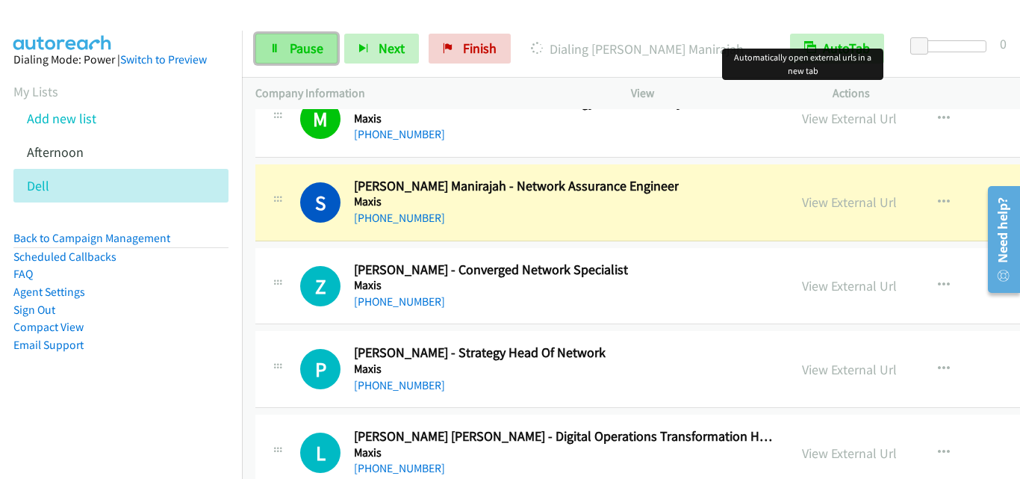
click at [305, 52] on span "Pause" at bounding box center [307, 48] width 34 height 17
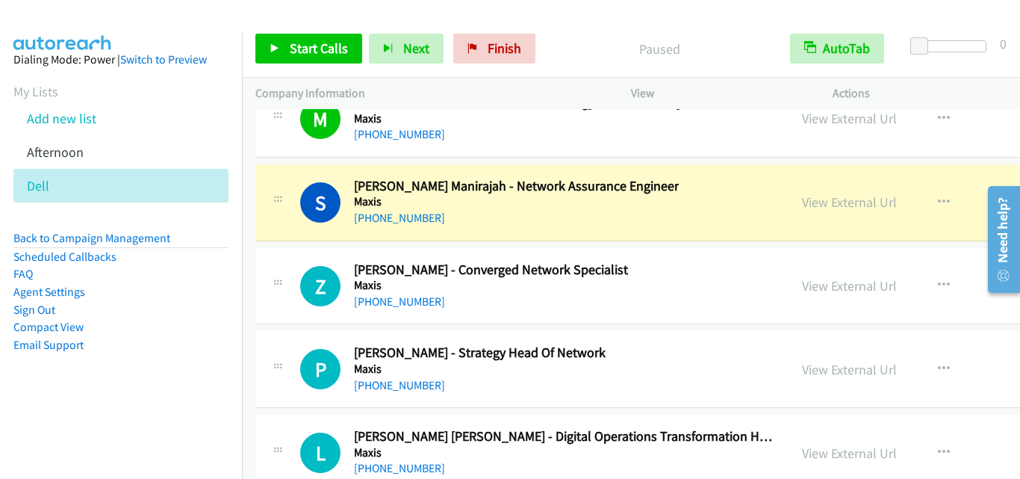
drag, startPoint x: 276, startPoint y: 295, endPoint x: 301, endPoint y: 297, distance: 24.7
click at [276, 295] on div at bounding box center [278, 281] width 18 height 40
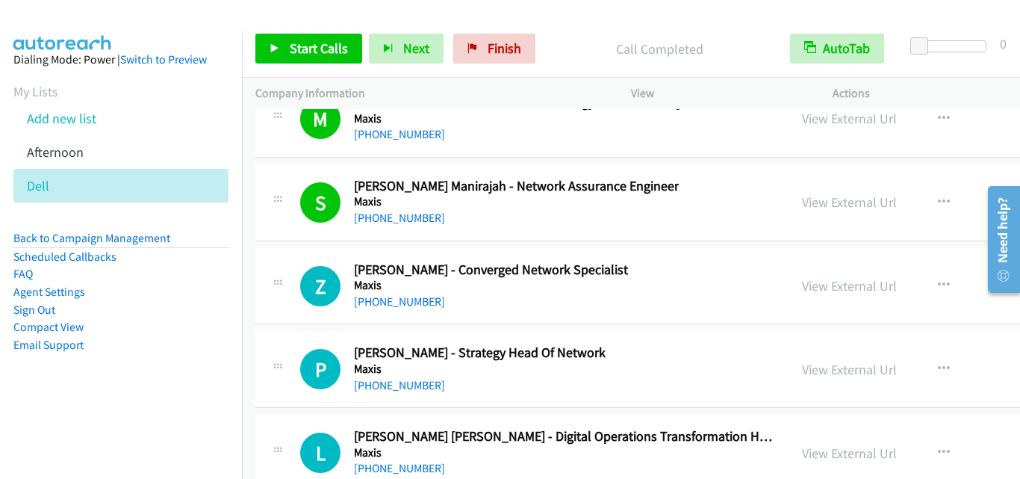
scroll to position [31546, 0]
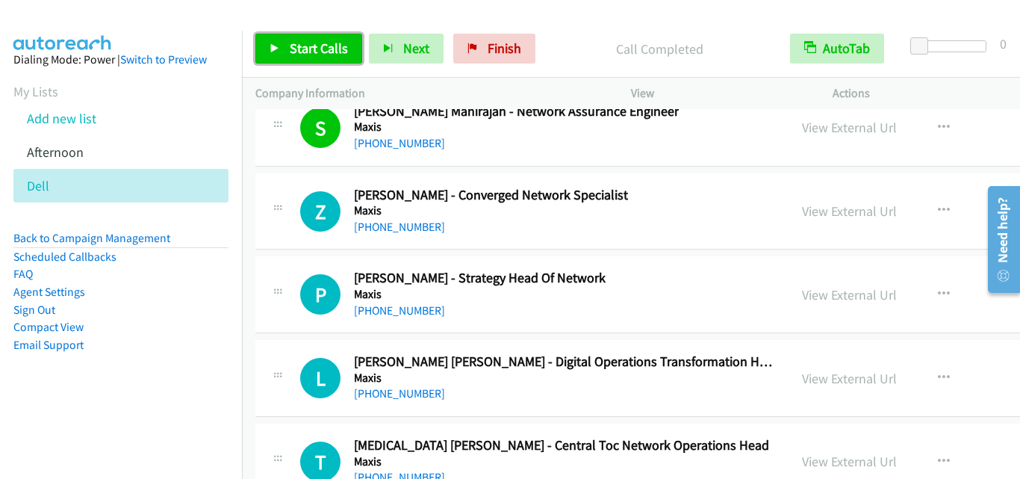
click at [324, 55] on span "Start Calls" at bounding box center [319, 48] width 58 height 17
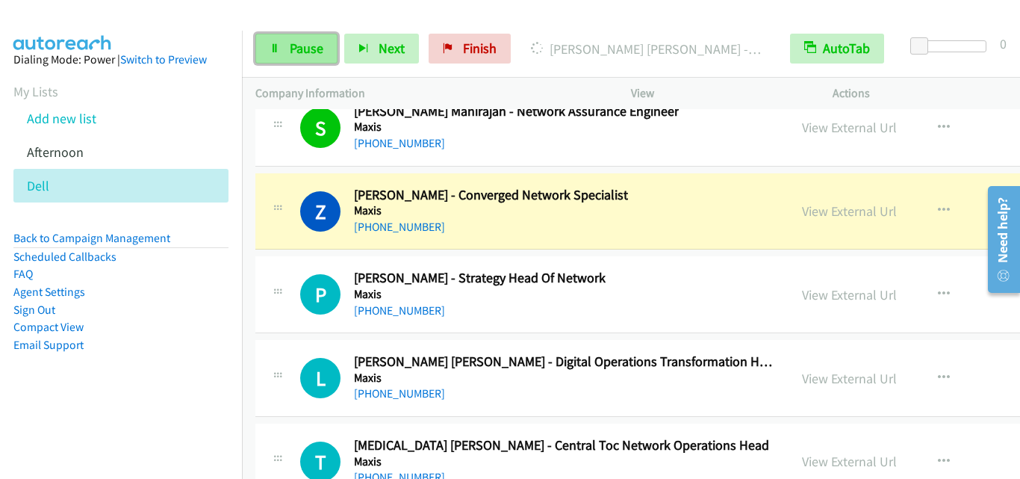
drag, startPoint x: 293, startPoint y: 52, endPoint x: 313, endPoint y: 57, distance: 19.9
click at [293, 52] on span "Pause" at bounding box center [307, 48] width 34 height 17
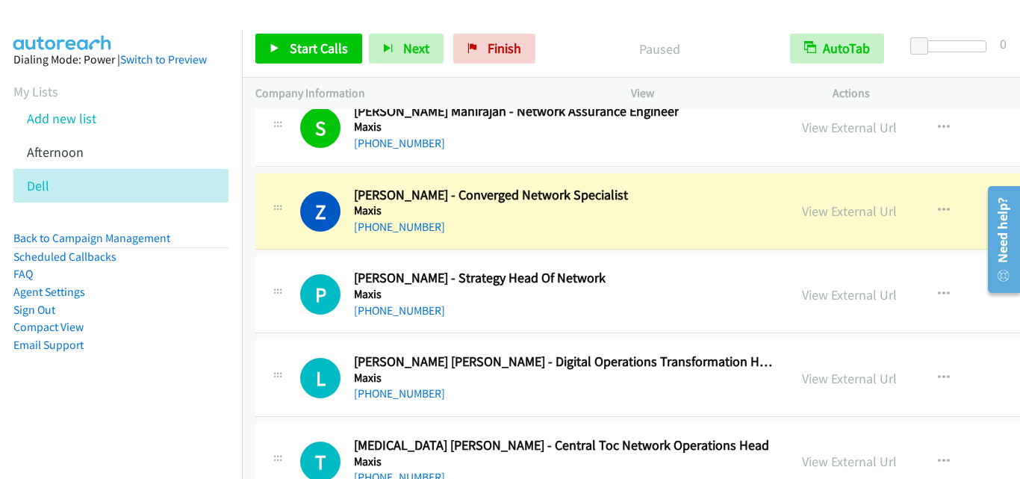
click at [264, 269] on div "P Callback Scheduled [PERSON_NAME] - Strategy Head Of Network Maxis Asia/[GEOGR…" at bounding box center [761, 294] width 1012 height 77
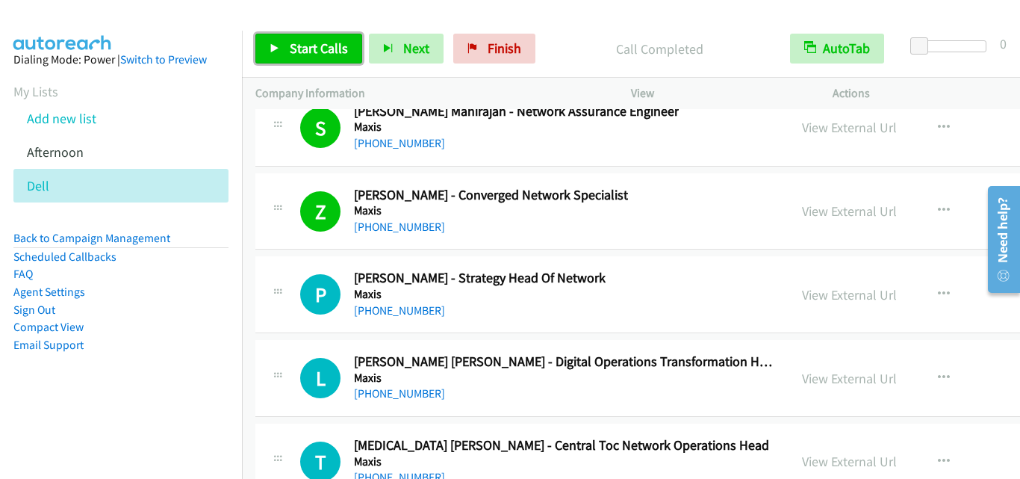
click at [328, 42] on span "Start Calls" at bounding box center [319, 48] width 58 height 17
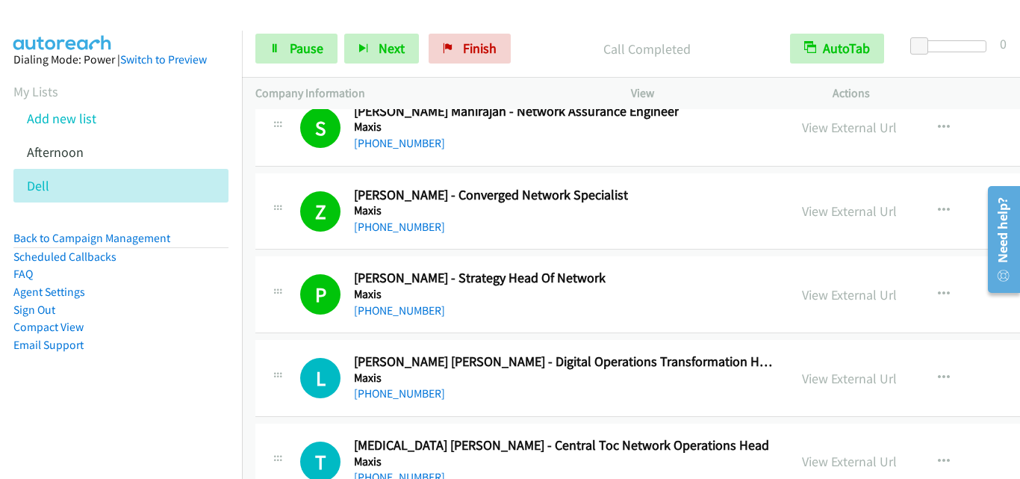
scroll to position [31696, 0]
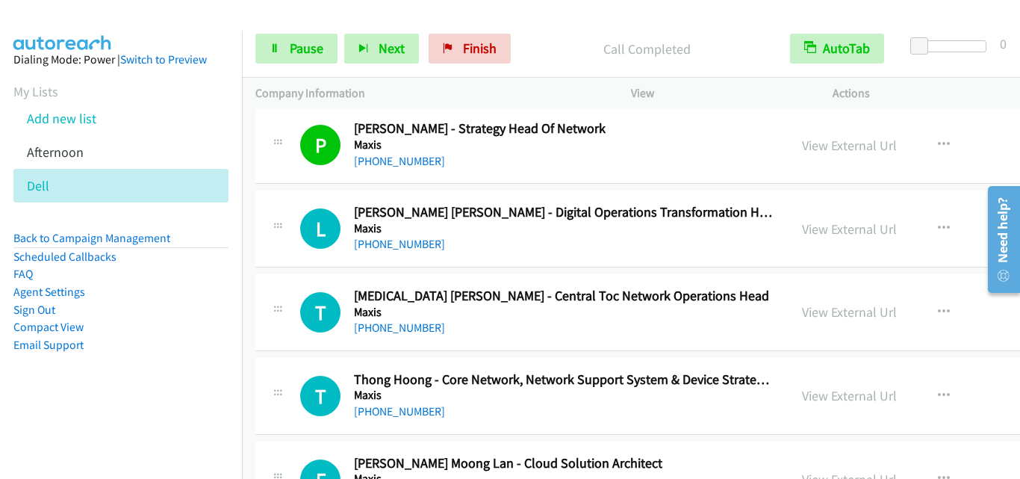
click at [299, 260] on div "L Callback Scheduled [PERSON_NAME] [PERSON_NAME] - Digital Operations Transform…" at bounding box center [761, 228] width 1012 height 77
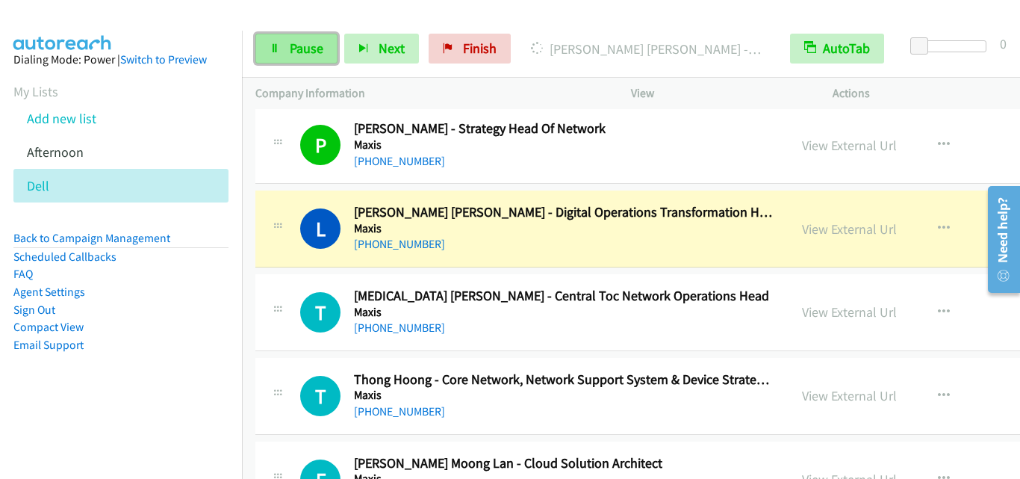
click at [271, 56] on link "Pause" at bounding box center [296, 49] width 82 height 30
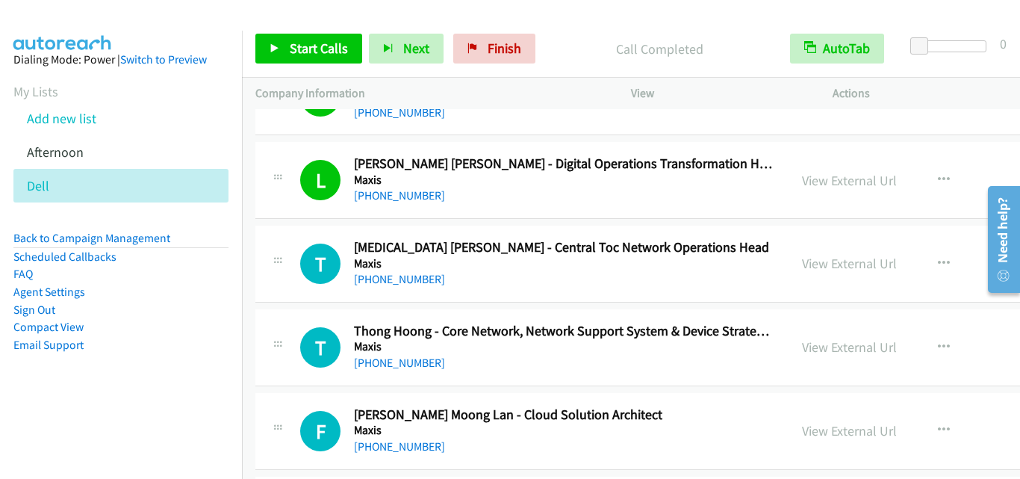
scroll to position [31770, 0]
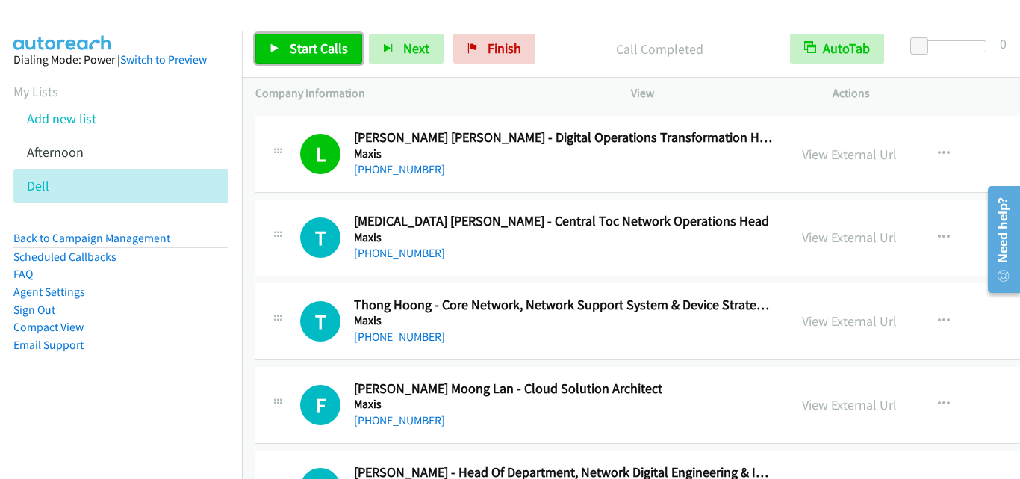
click at [293, 55] on span "Start Calls" at bounding box center [319, 48] width 58 height 17
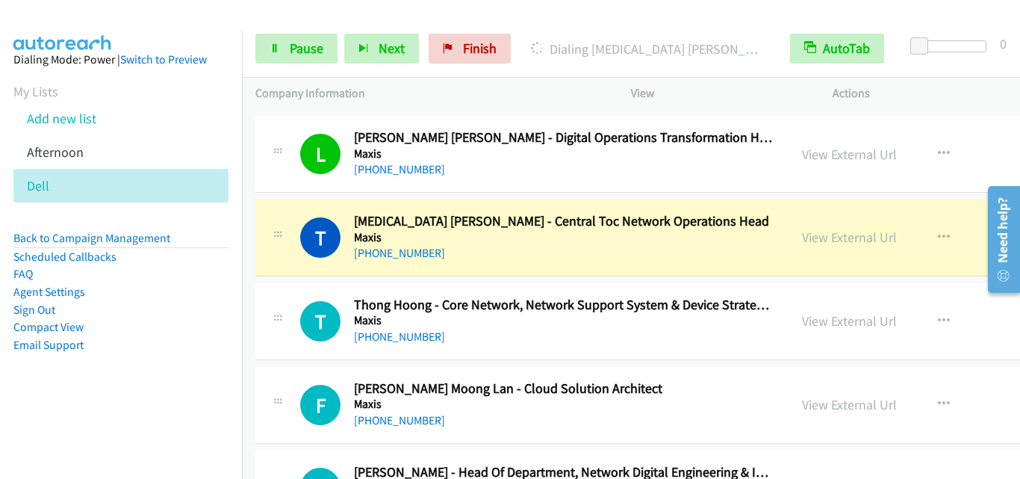
click at [291, 268] on div "T Callback Scheduled [MEDICAL_DATA] [PERSON_NAME] - Central Toc Network Operati…" at bounding box center [761, 237] width 1012 height 77
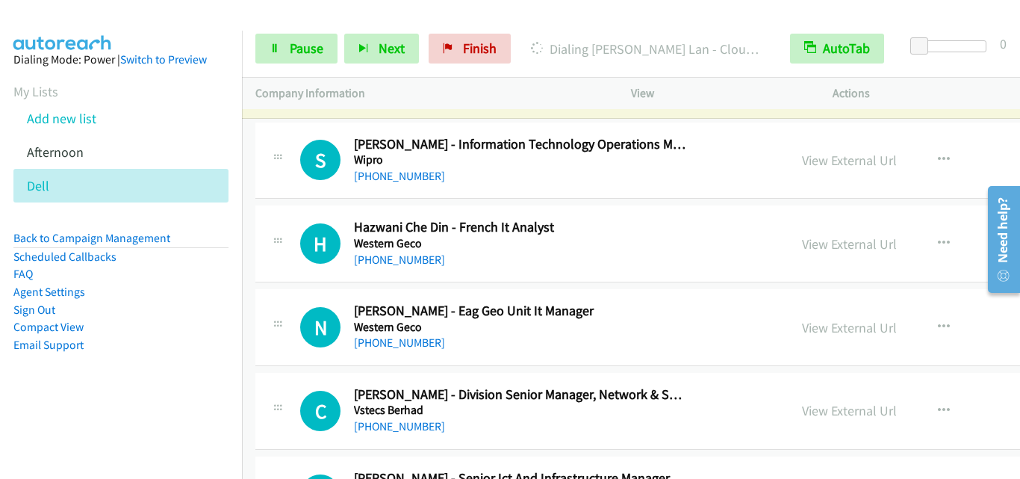
scroll to position [75, 0]
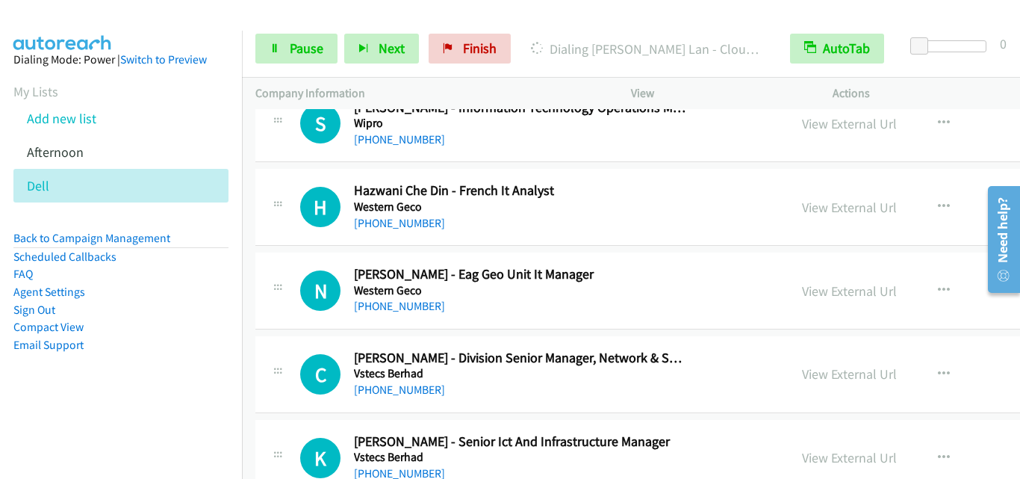
click at [272, 179] on div "H Callback Scheduled Hazwani Che Din - French It Analyst Western Geco Asia/[GEO…" at bounding box center [761, 207] width 1012 height 77
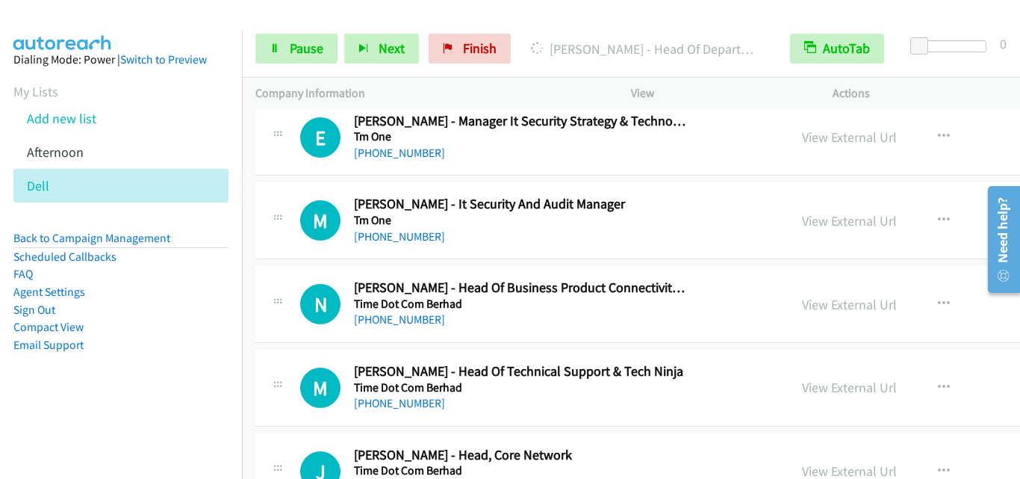
scroll to position [1344, 0]
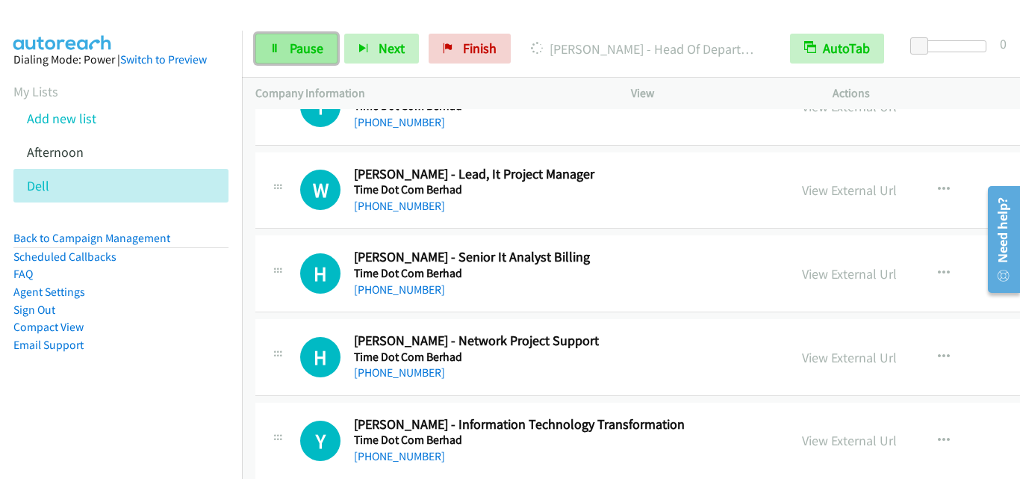
click at [312, 53] on span "Pause" at bounding box center [307, 48] width 34 height 17
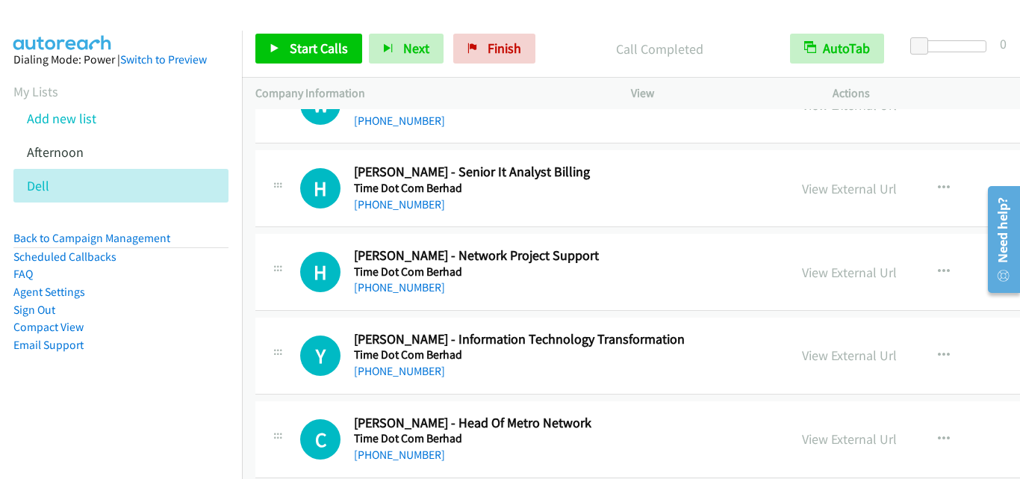
scroll to position [1419, 0]
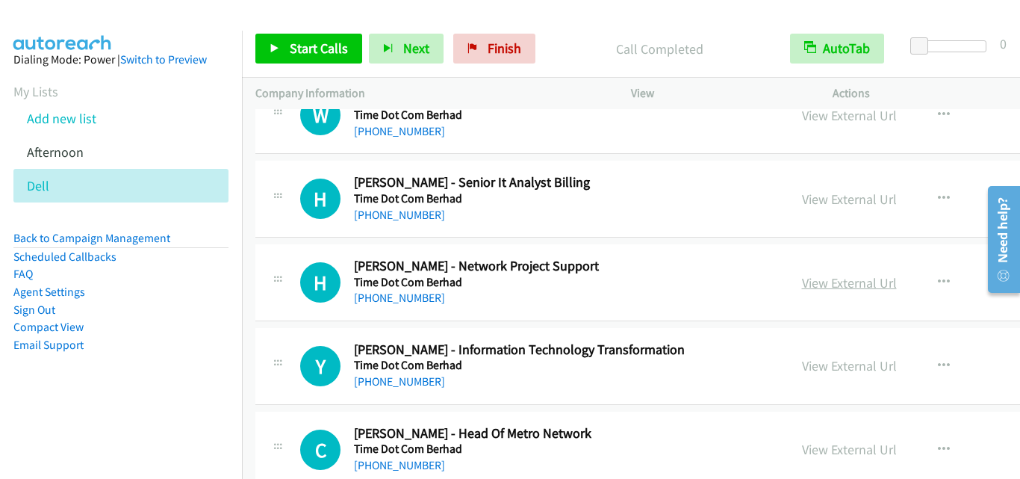
click at [836, 288] on link "View External Url" at bounding box center [849, 282] width 95 height 17
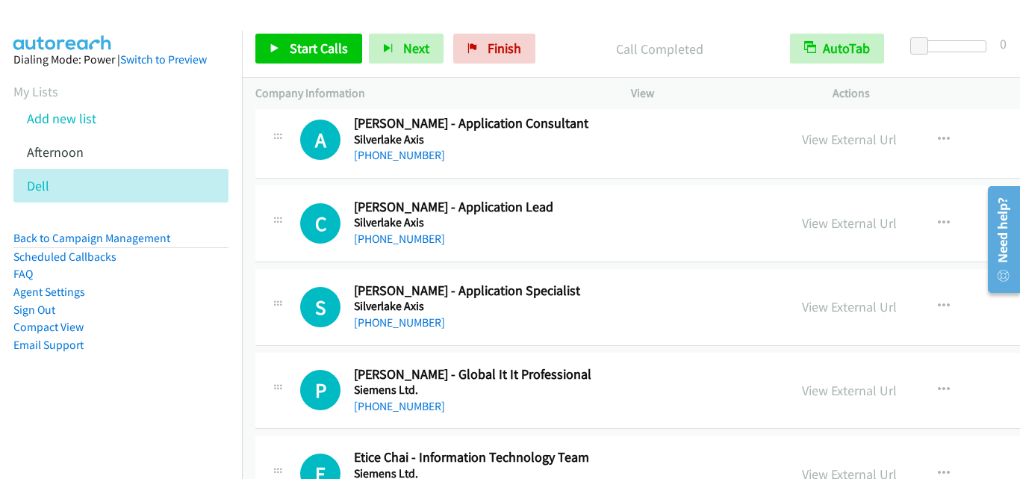
scroll to position [15905, 0]
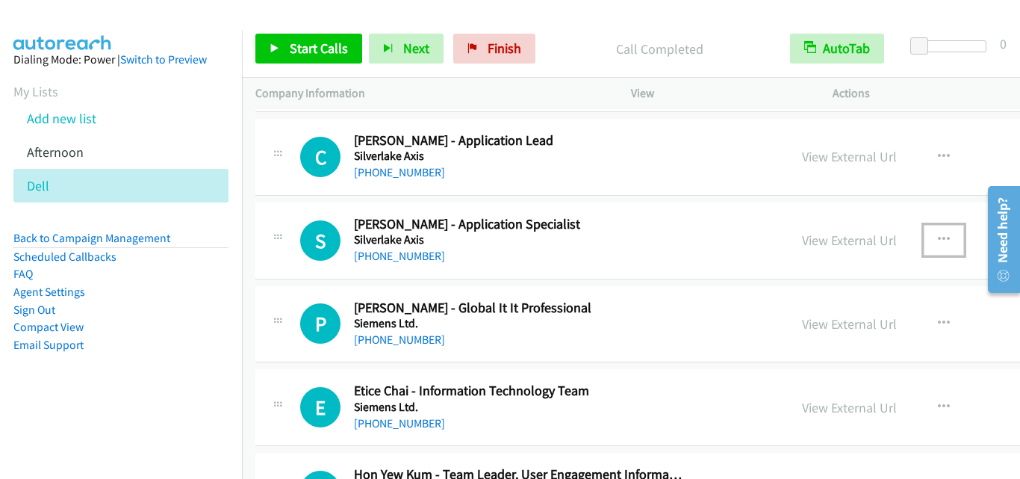
click at [938, 236] on icon "button" at bounding box center [944, 240] width 12 height 12
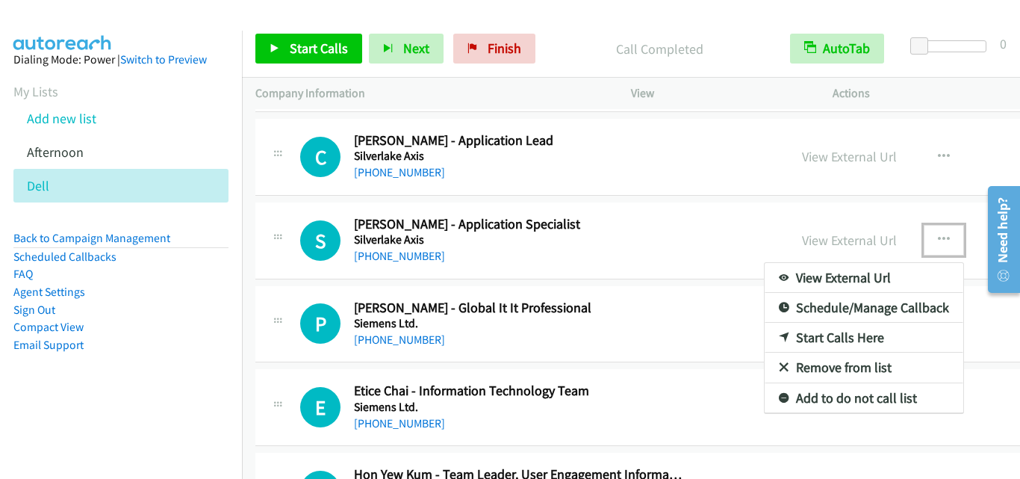
click at [825, 338] on link "Start Calls Here" at bounding box center [864, 338] width 199 height 30
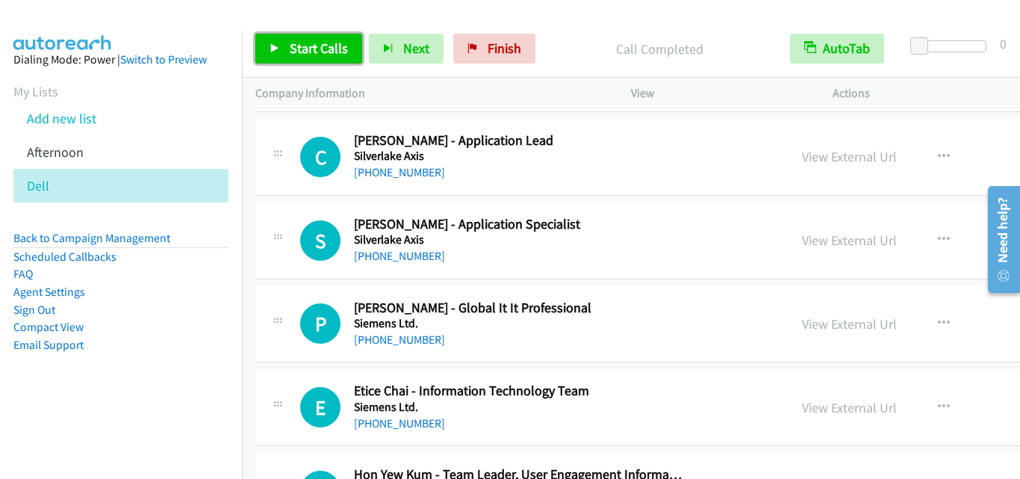
click at [296, 35] on link "Start Calls" at bounding box center [308, 49] width 107 height 30
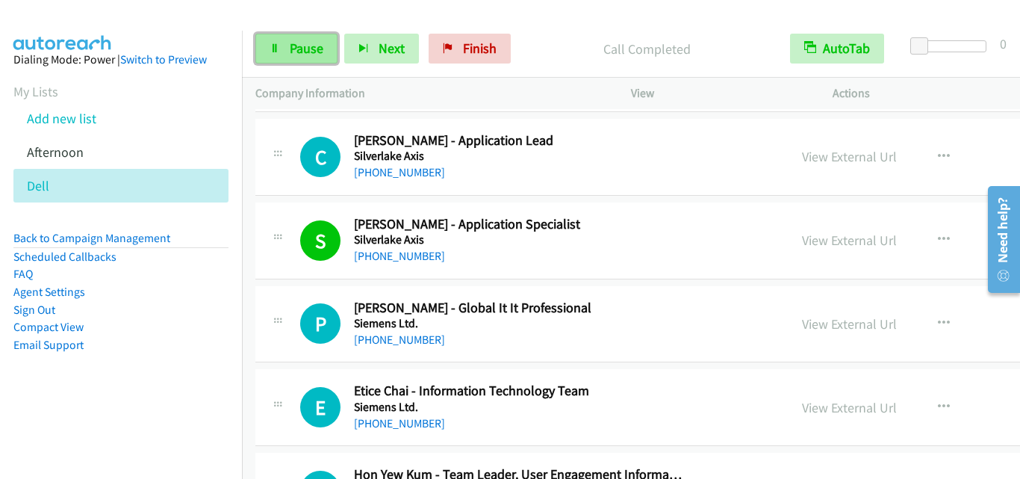
click at [270, 44] on icon at bounding box center [275, 49] width 10 height 10
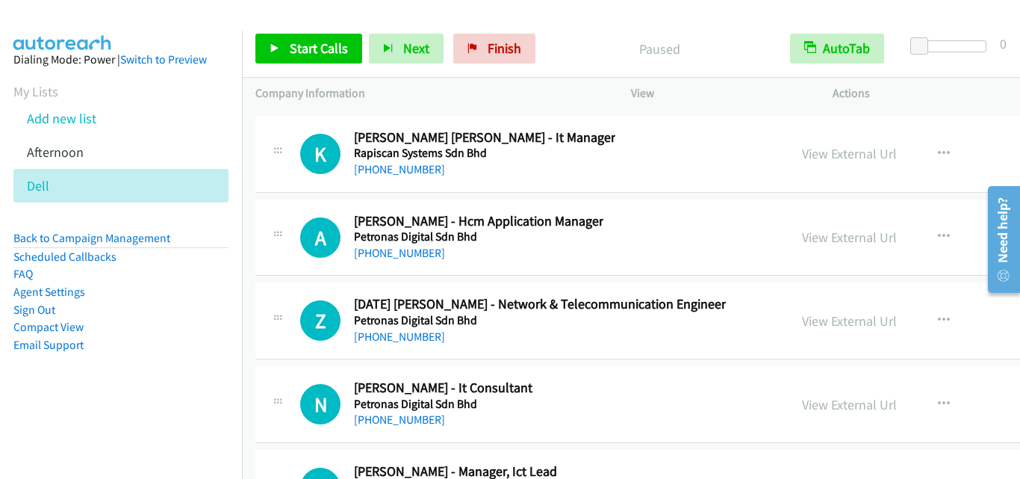
scroll to position [20908, 0]
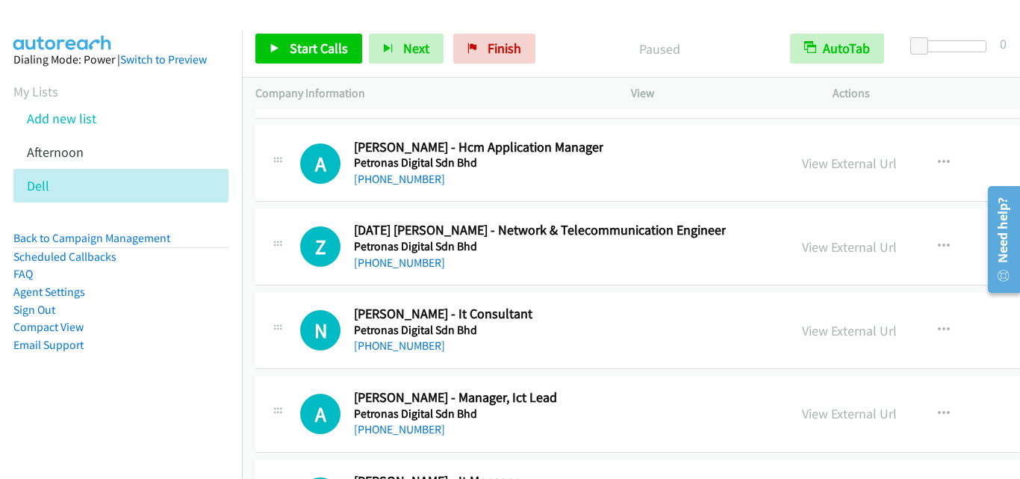
click at [311, 270] on div "Z Callback Scheduled [DATE] Anif Juaini - Network & Telecommunication Engineer …" at bounding box center [537, 246] width 475 height 49
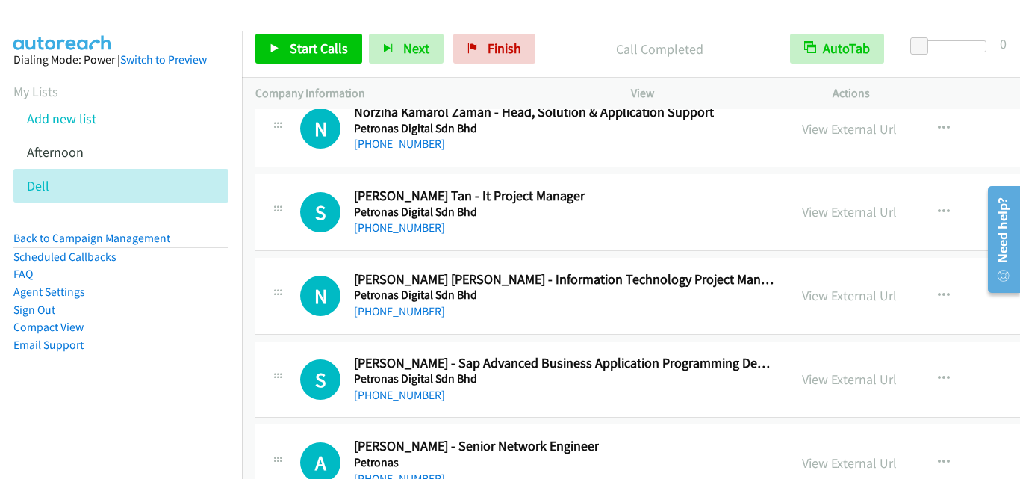
scroll to position [22326, 0]
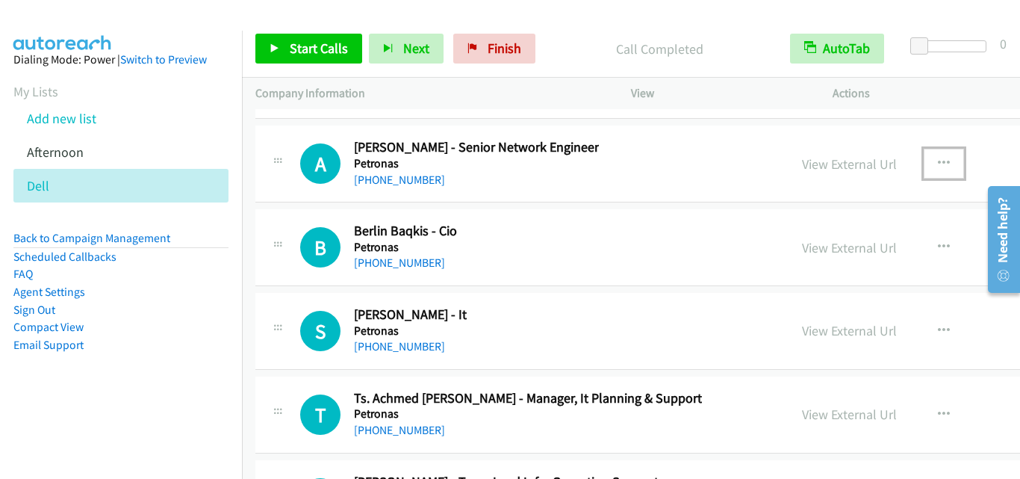
click at [938, 161] on icon "button" at bounding box center [944, 164] width 12 height 12
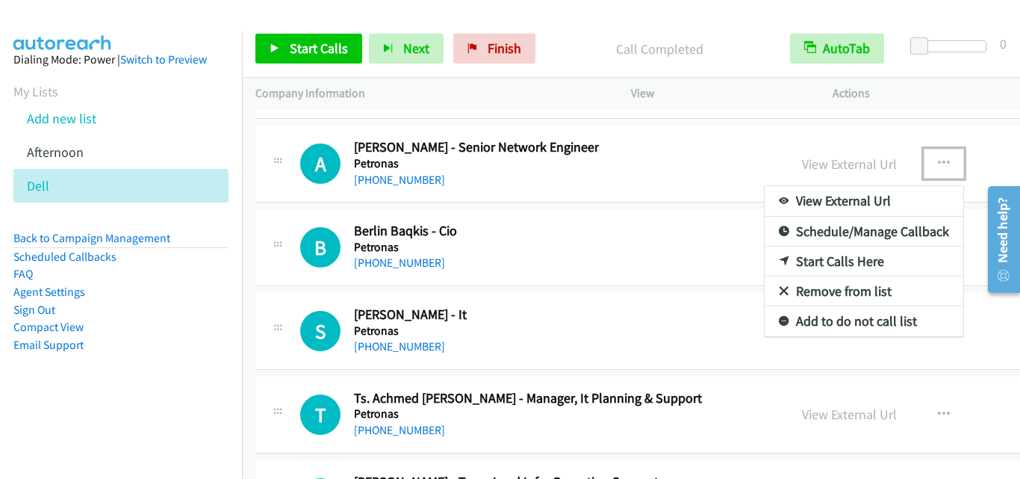
click at [806, 265] on link "Start Calls Here" at bounding box center [864, 261] width 199 height 30
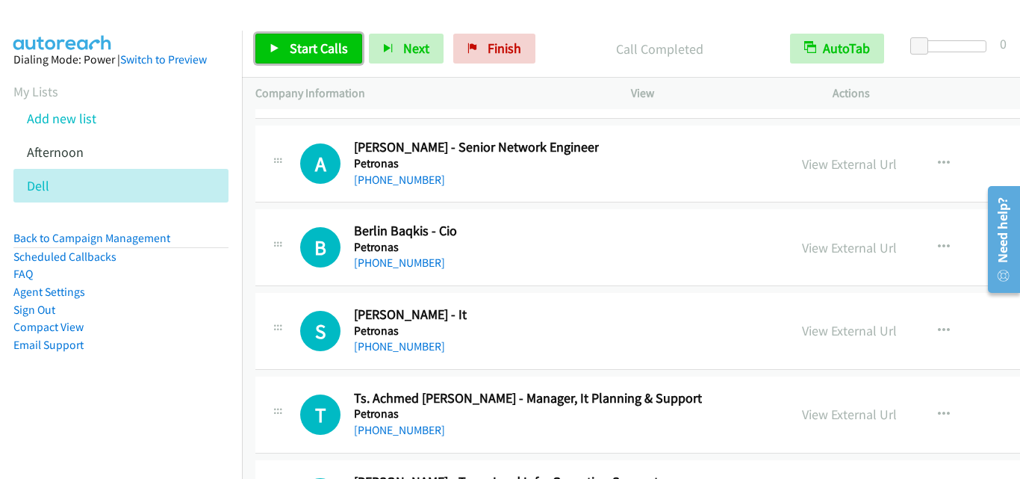
click at [293, 57] on link "Start Calls" at bounding box center [308, 49] width 107 height 30
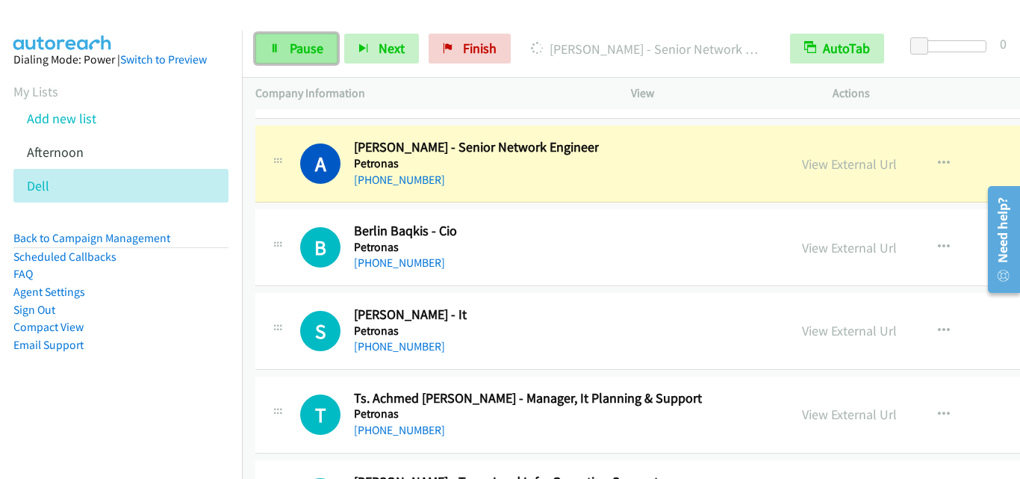
click at [308, 55] on span "Pause" at bounding box center [307, 48] width 34 height 17
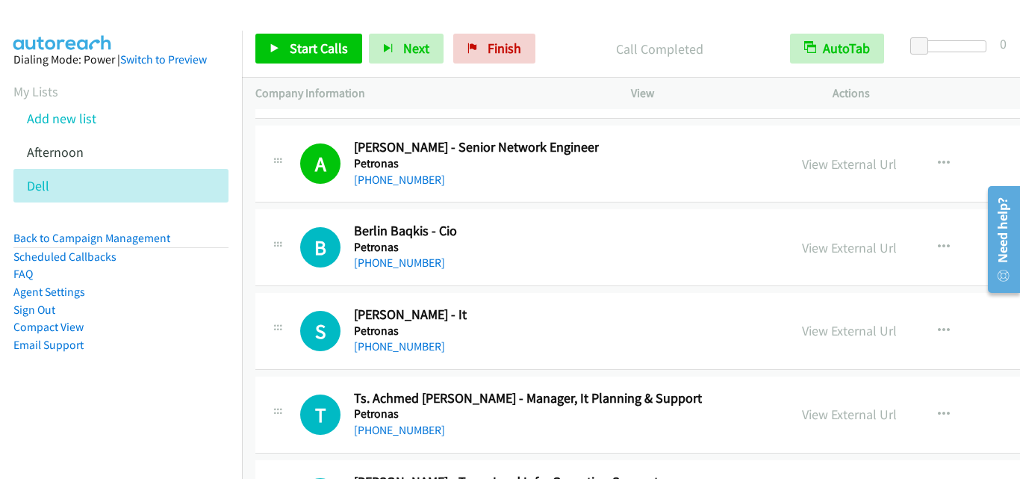
click at [293, 217] on div "B Callback Scheduled Berlin Baqkis - Cio Petronas Asia/[GEOGRAPHIC_DATA] [PHONE…" at bounding box center [761, 247] width 1012 height 77
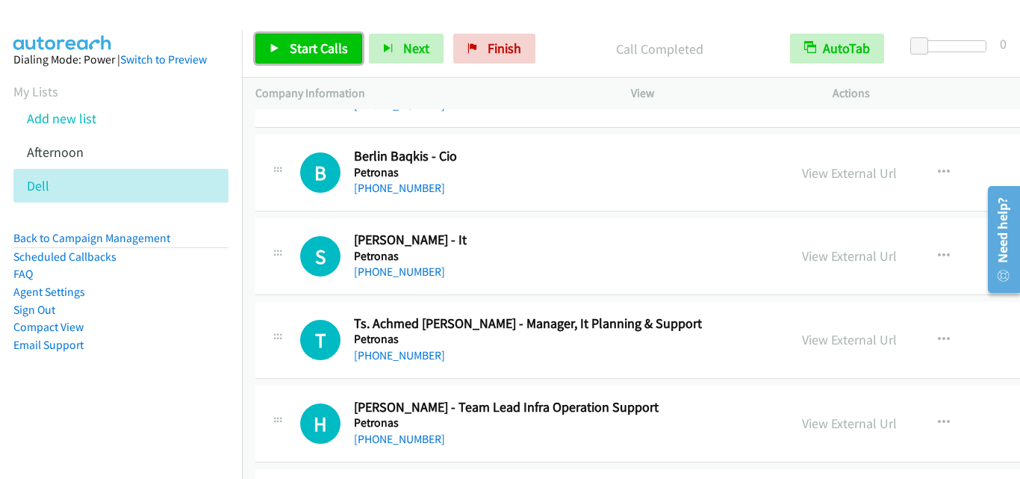
click at [322, 55] on span "Start Calls" at bounding box center [319, 48] width 58 height 17
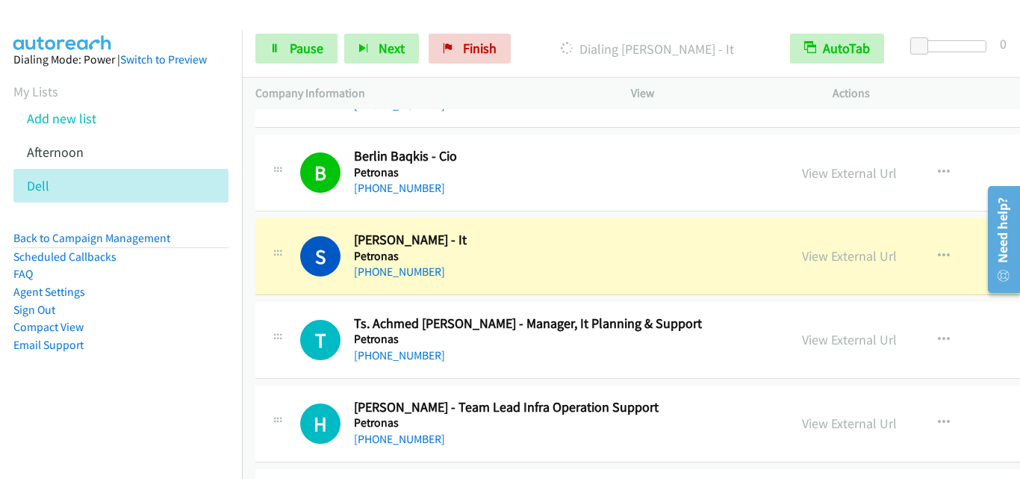
scroll to position [22476, 0]
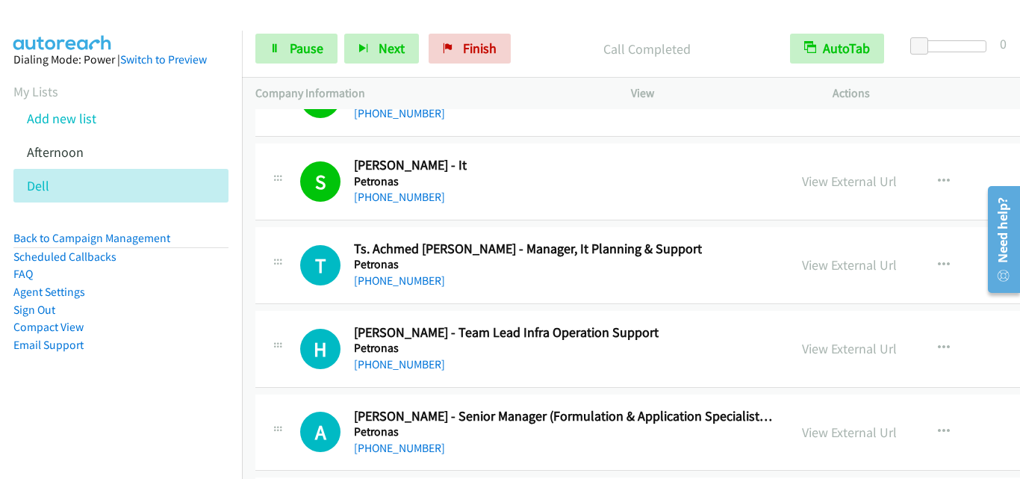
click at [315, 302] on div "T Callback Scheduled Ts. Achmed [PERSON_NAME] - Manager, It Planning & Support …" at bounding box center [761, 265] width 1012 height 77
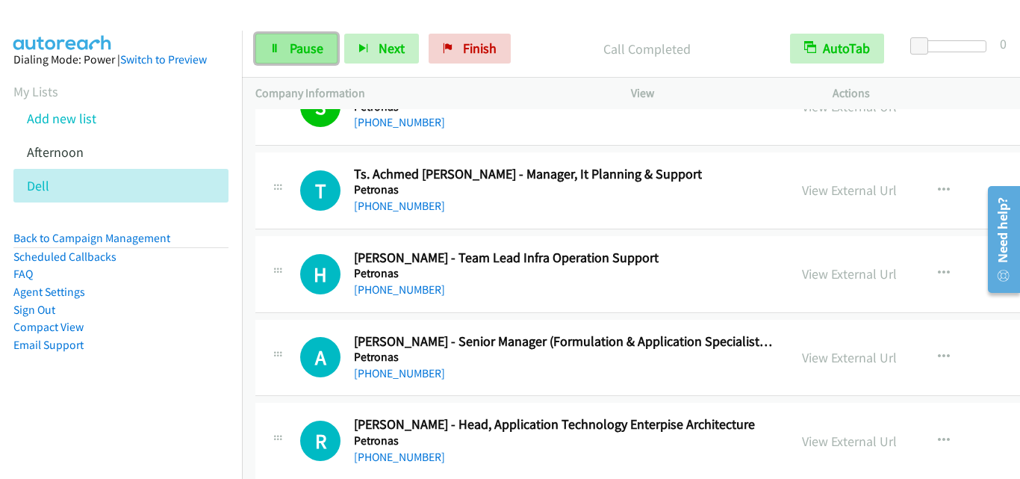
click at [272, 54] on link "Pause" at bounding box center [296, 49] width 82 height 30
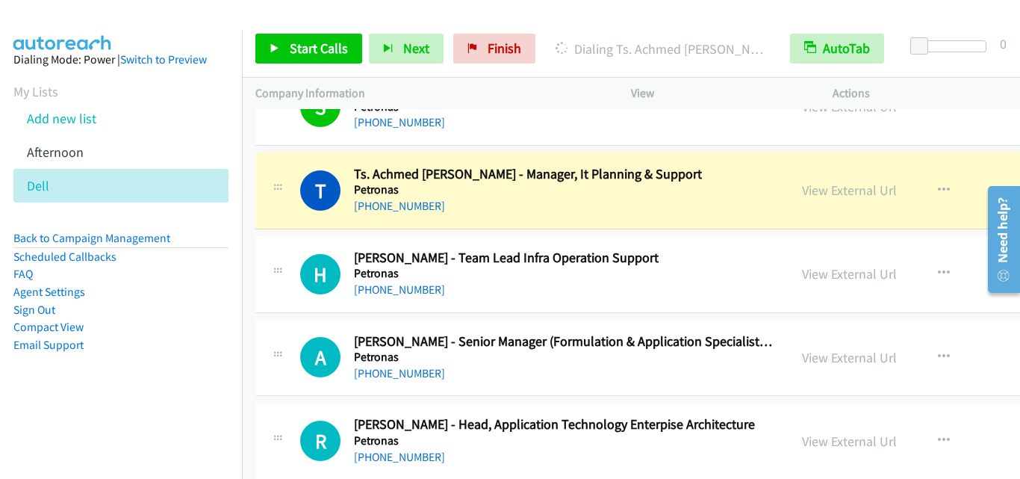
drag, startPoint x: 255, startPoint y: 243, endPoint x: 458, endPoint y: 21, distance: 300.7
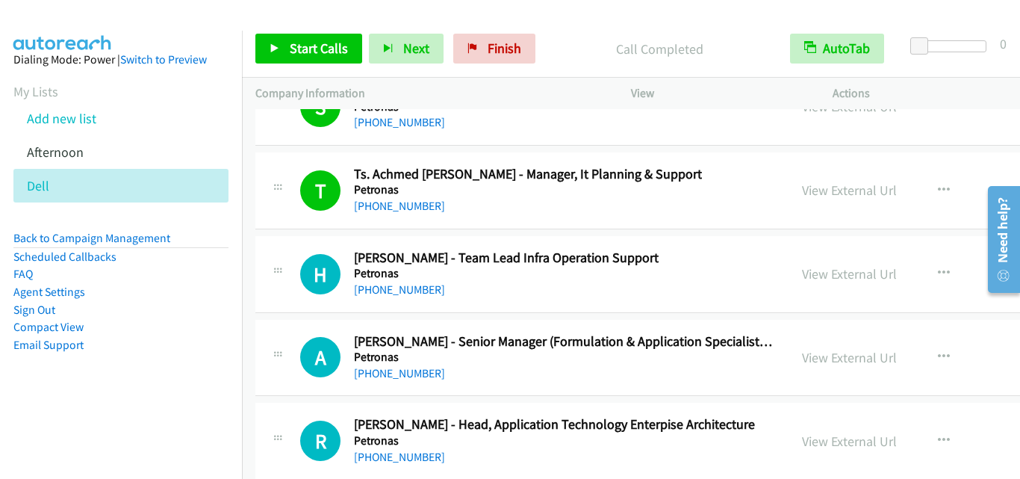
click at [294, 264] on div "H Callback Scheduled [PERSON_NAME] - Team Lead Infra Operation Support Petronas…" at bounding box center [522, 273] width 506 height 49
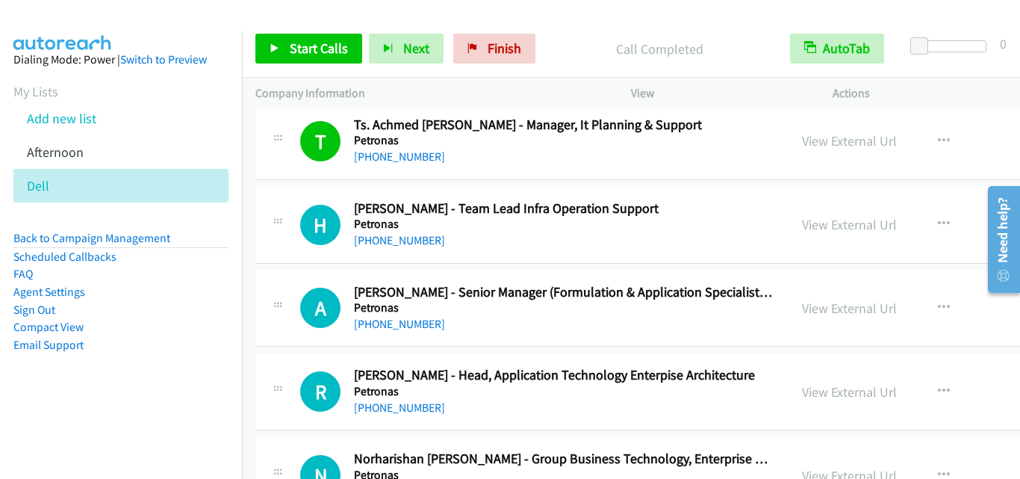
scroll to position [22625, 0]
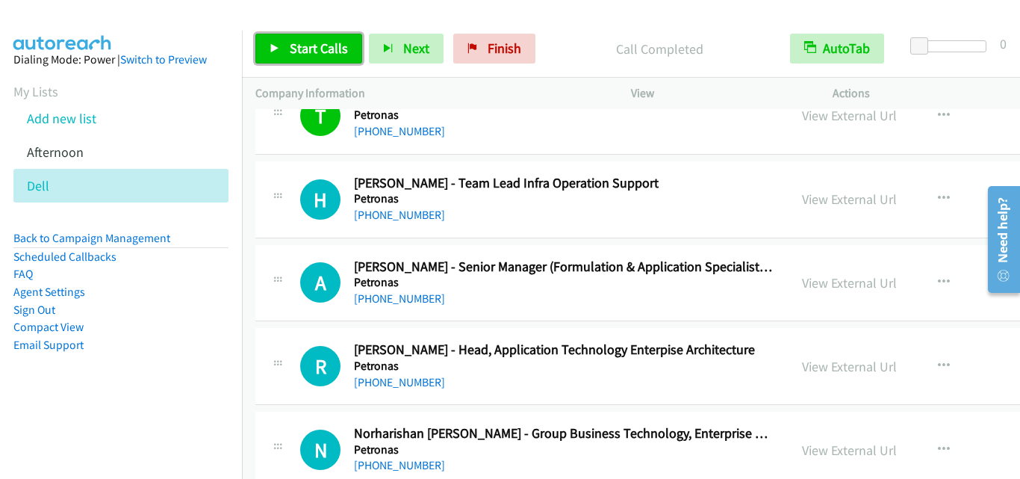
click at [294, 40] on span "Start Calls" at bounding box center [319, 48] width 58 height 17
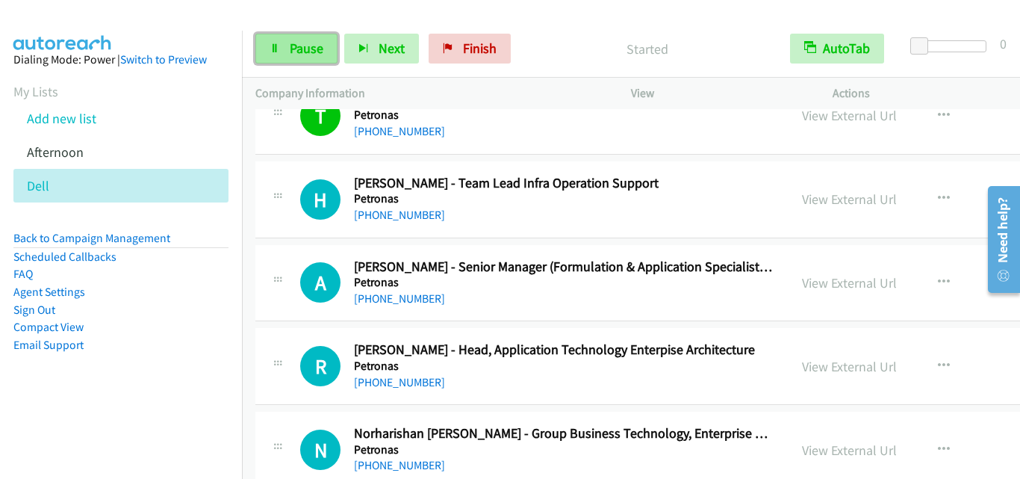
click at [294, 49] on span "Pause" at bounding box center [307, 48] width 34 height 17
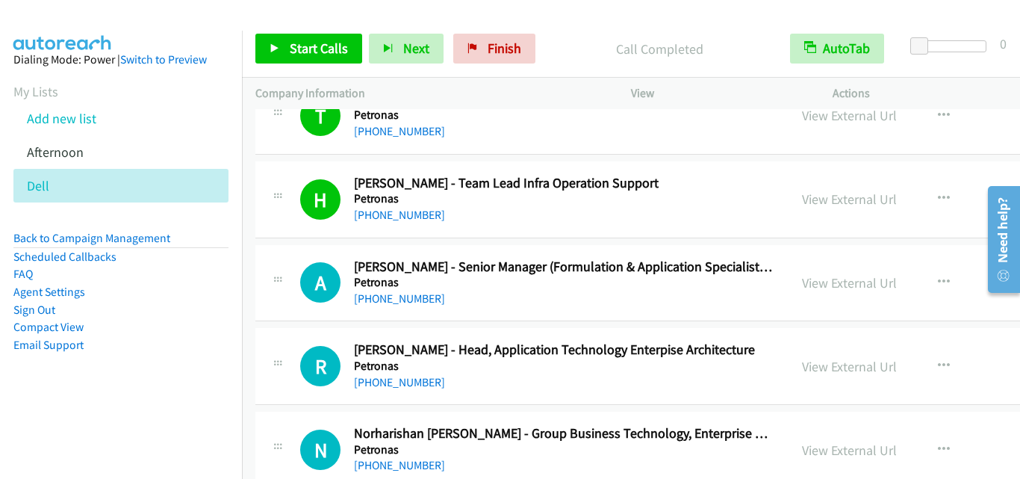
click at [293, 316] on div "A Callback Scheduled [PERSON_NAME] - Senior Manager (Formulation & Application …" at bounding box center [761, 283] width 1012 height 77
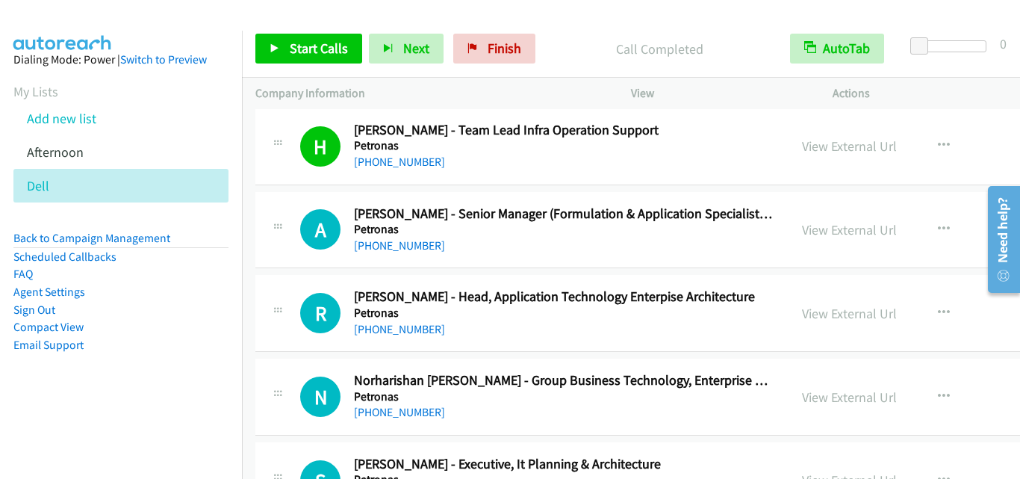
scroll to position [22700, 0]
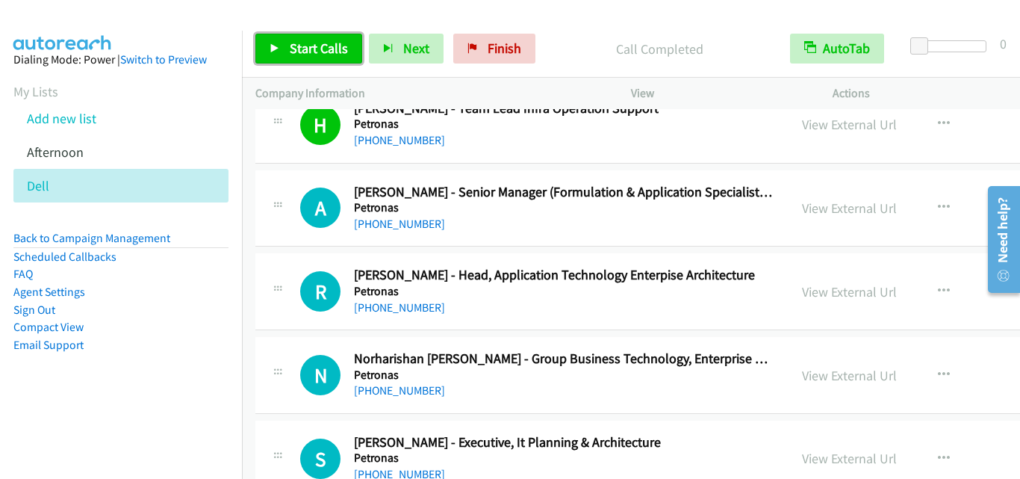
click at [332, 37] on link "Start Calls" at bounding box center [308, 49] width 107 height 30
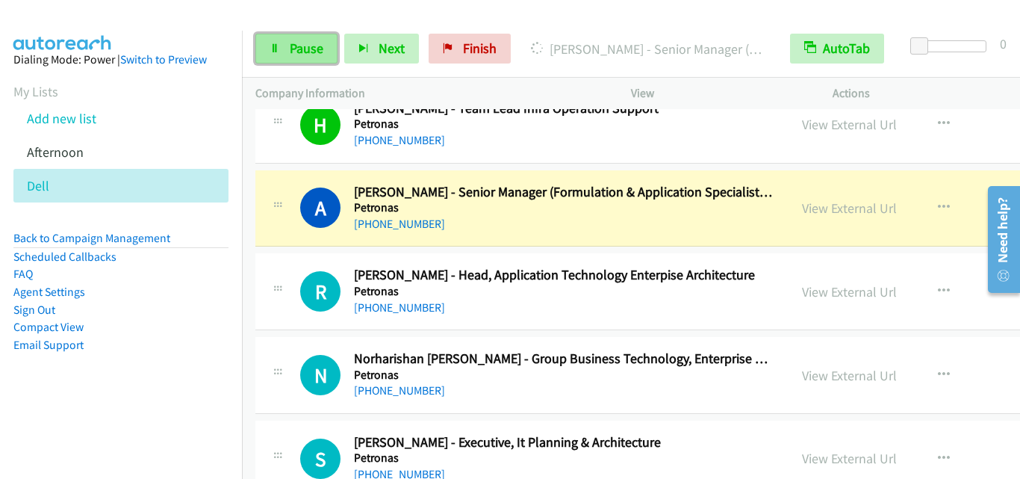
click at [275, 54] on link "Pause" at bounding box center [296, 49] width 82 height 30
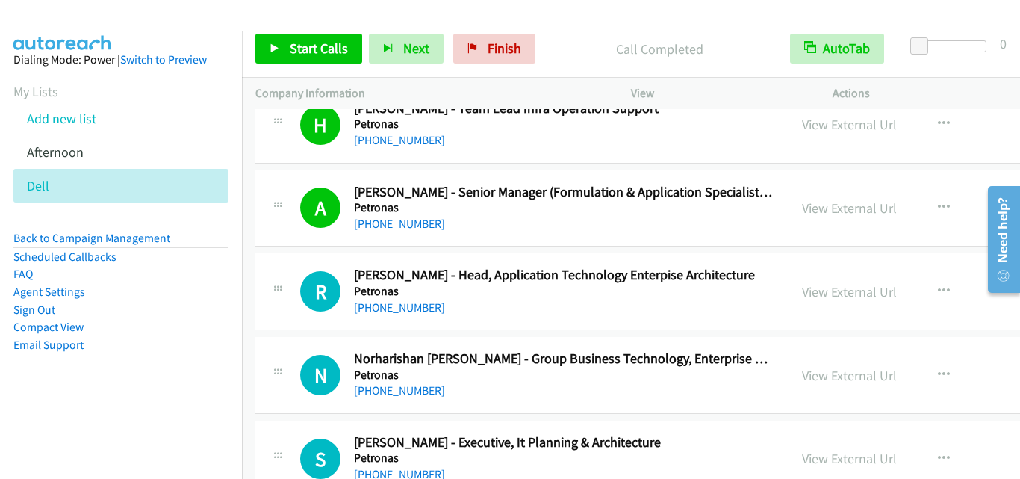
click at [305, 250] on td "R Callback Scheduled [PERSON_NAME] - Head, Application Technology Enterpise Arc…" at bounding box center [761, 292] width 1039 height 84
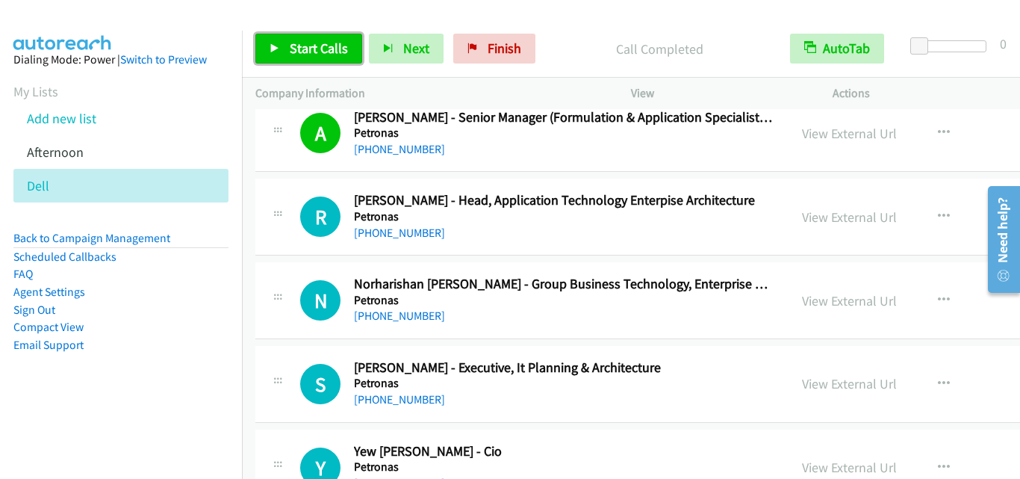
click at [343, 51] on span "Start Calls" at bounding box center [319, 48] width 58 height 17
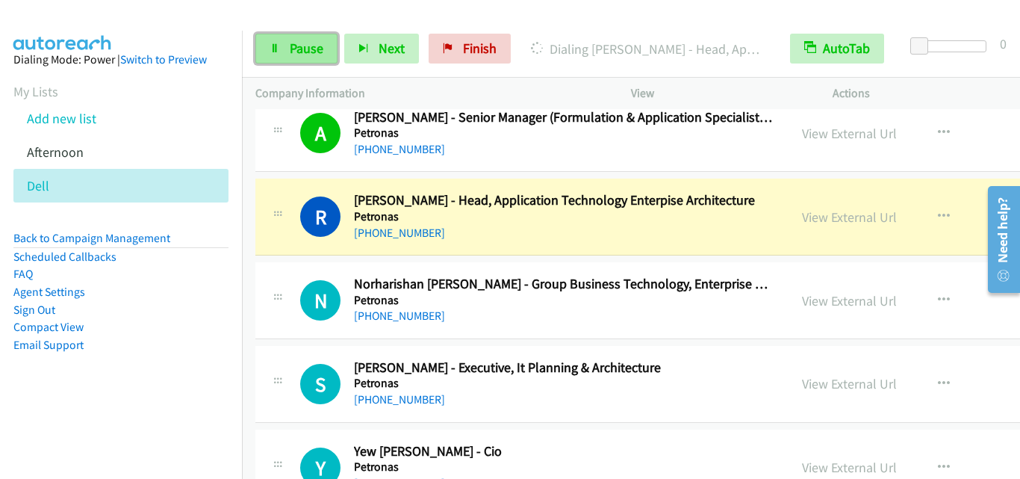
click at [317, 46] on span "Pause" at bounding box center [307, 48] width 34 height 17
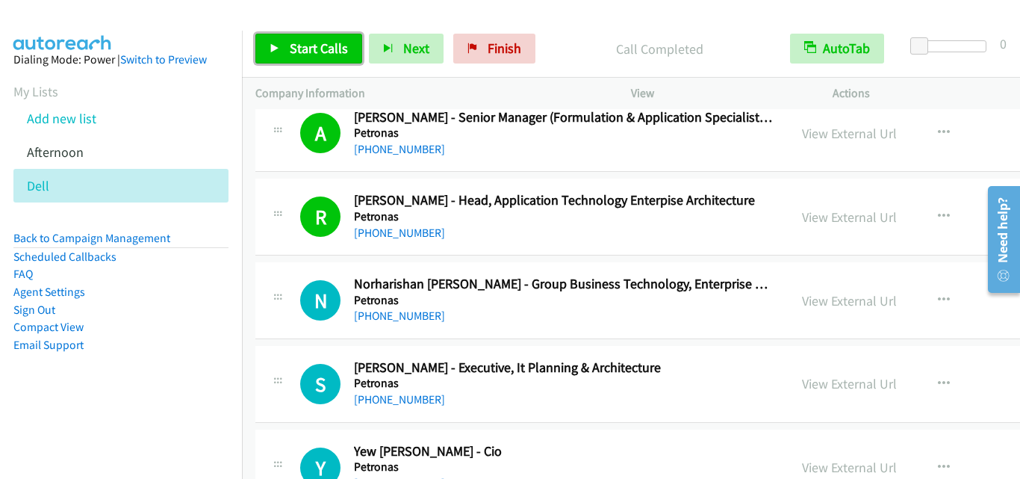
click at [304, 38] on link "Start Calls" at bounding box center [308, 49] width 107 height 30
click at [279, 263] on div "N Callback Scheduled Norharishan [PERSON_NAME] - Group Business Technology, Ent…" at bounding box center [761, 300] width 1012 height 77
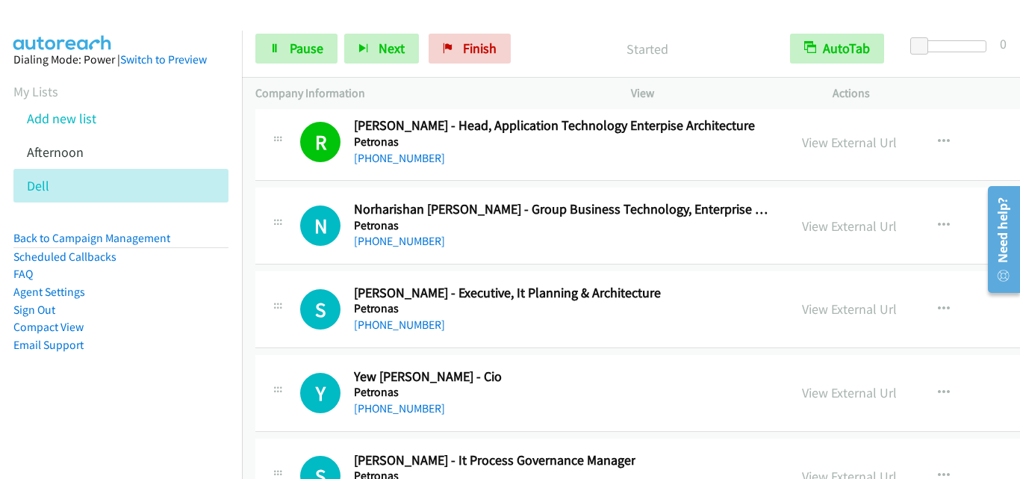
scroll to position [22924, 0]
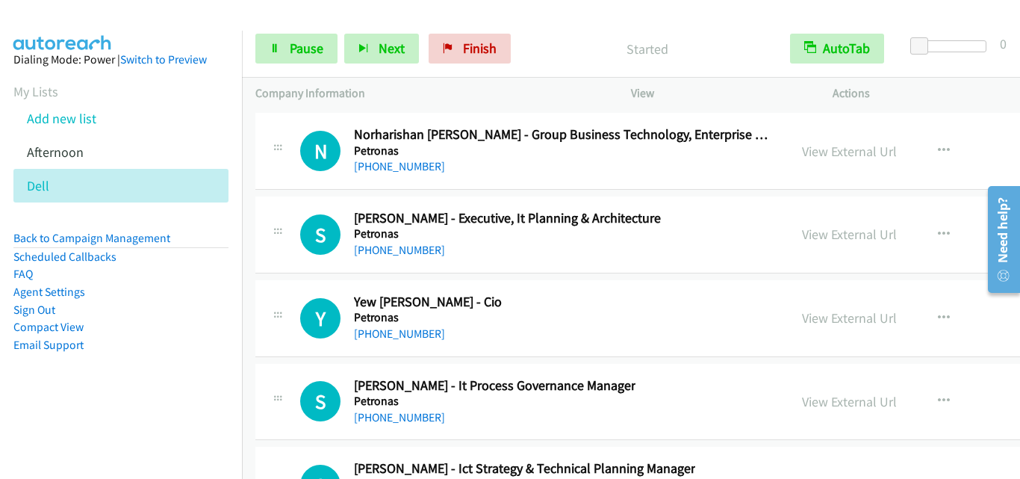
click at [290, 171] on div "N Callback Scheduled Norharishan [PERSON_NAME] - Group Business Technology, Ent…" at bounding box center [522, 150] width 506 height 49
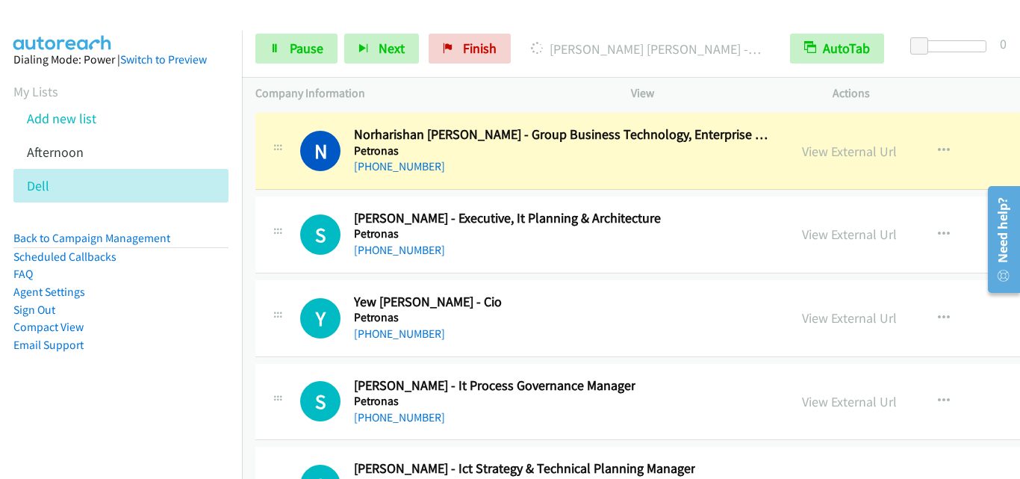
click at [305, 204] on div "S Callback Scheduled [PERSON_NAME] - Executive, It Planning & Architecture Petr…" at bounding box center [761, 234] width 1012 height 77
click at [289, 57] on link "Pause" at bounding box center [296, 49] width 82 height 30
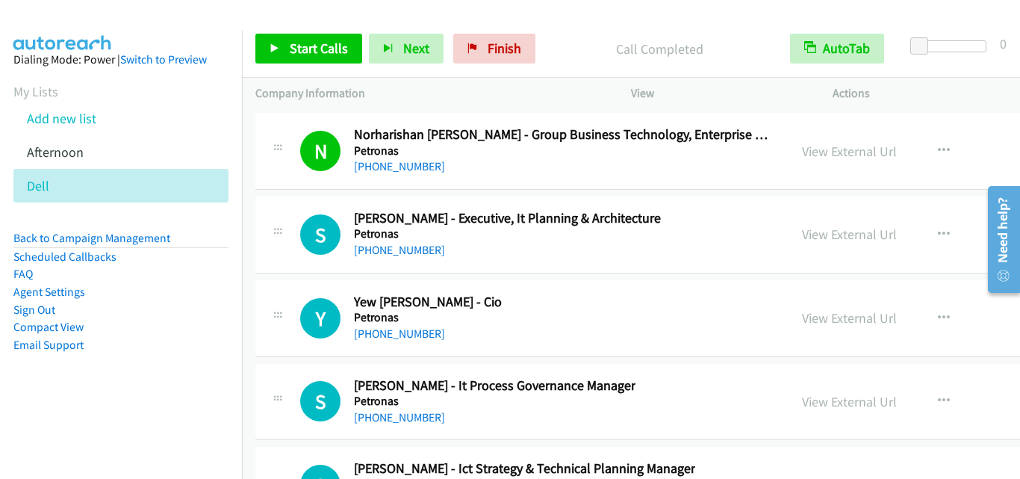
click at [281, 249] on div at bounding box center [278, 230] width 18 height 40
click at [308, 38] on link "Start Calls" at bounding box center [308, 49] width 107 height 30
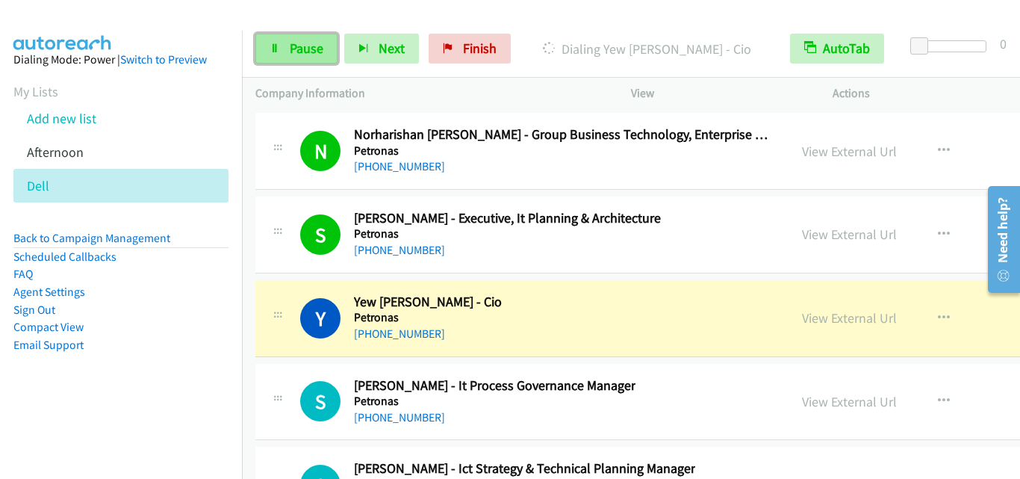
click at [300, 47] on span "Pause" at bounding box center [307, 48] width 34 height 17
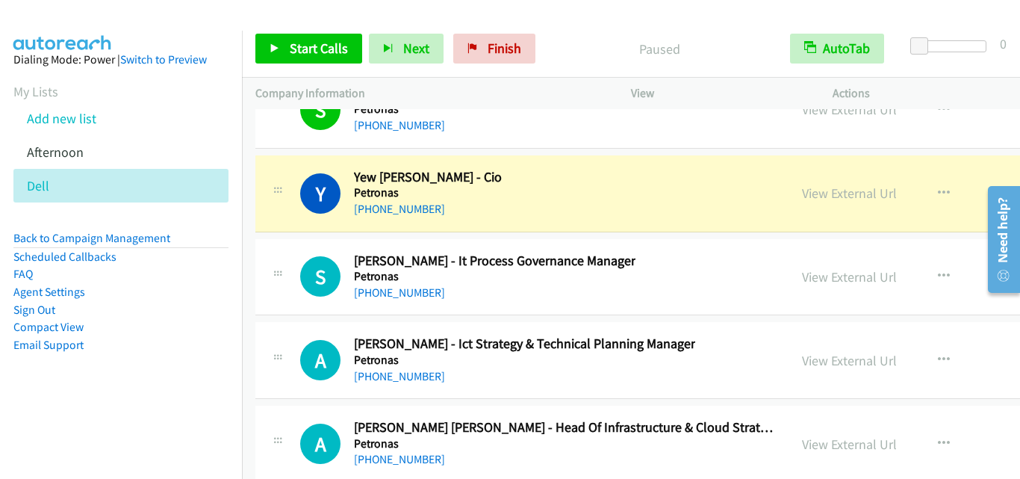
scroll to position [23073, 0]
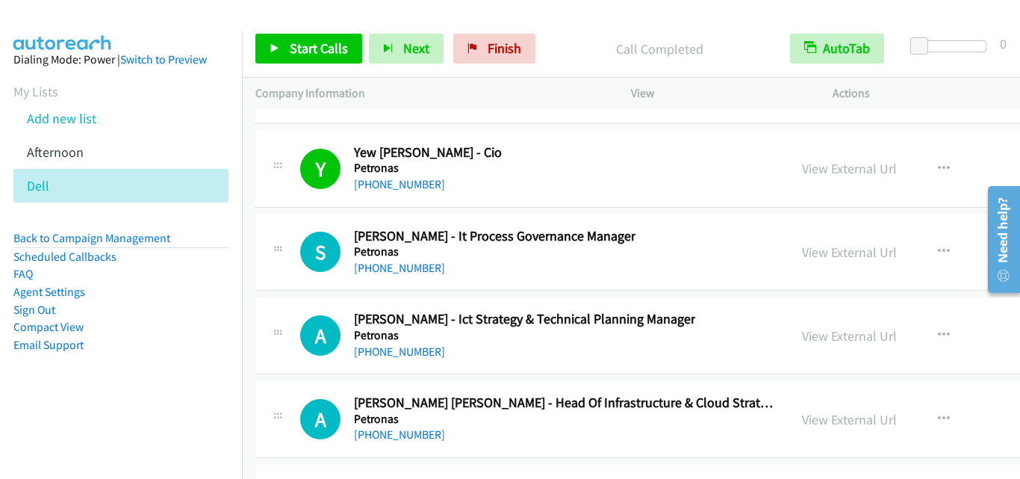
click at [259, 272] on div "S Callback Scheduled [PERSON_NAME] - It Process Governance Manager [PERSON_NAME…" at bounding box center [521, 252] width 533 height 49
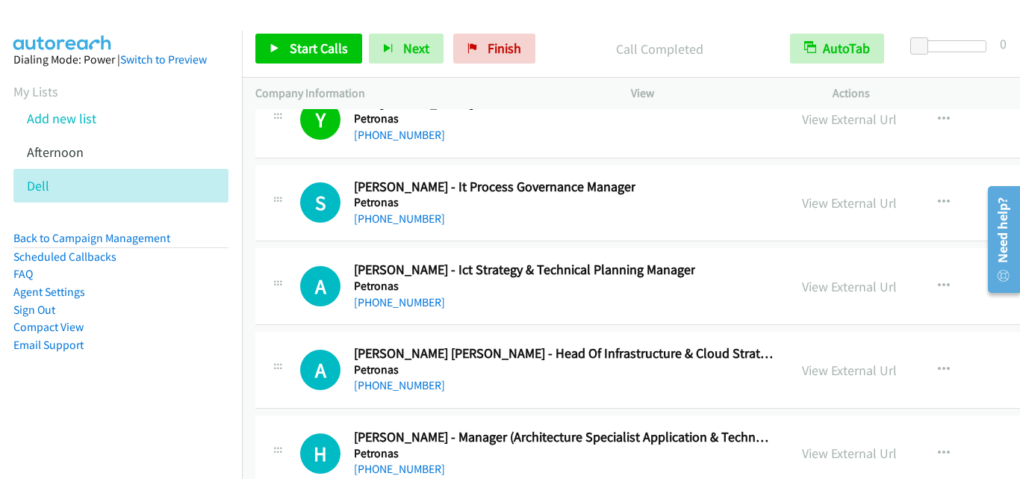
scroll to position [23148, 0]
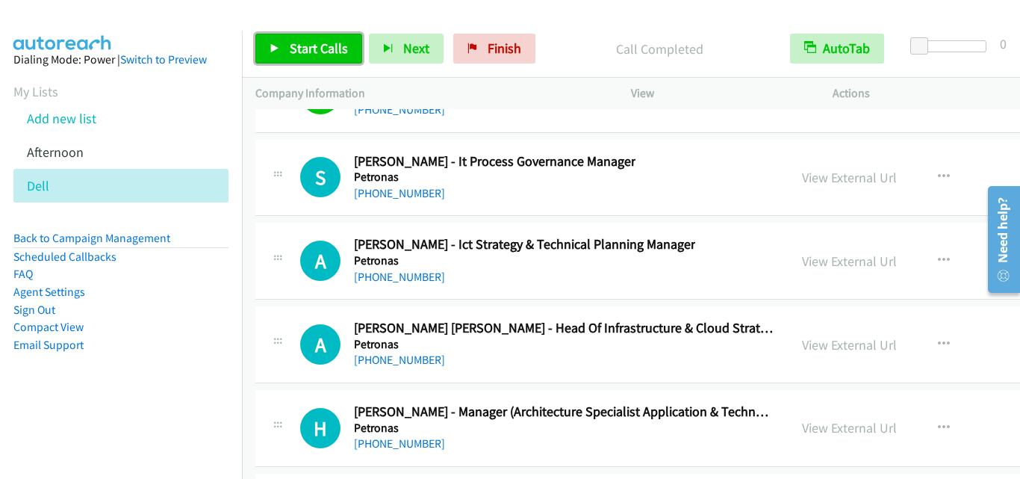
click at [317, 56] on span "Start Calls" at bounding box center [319, 48] width 58 height 17
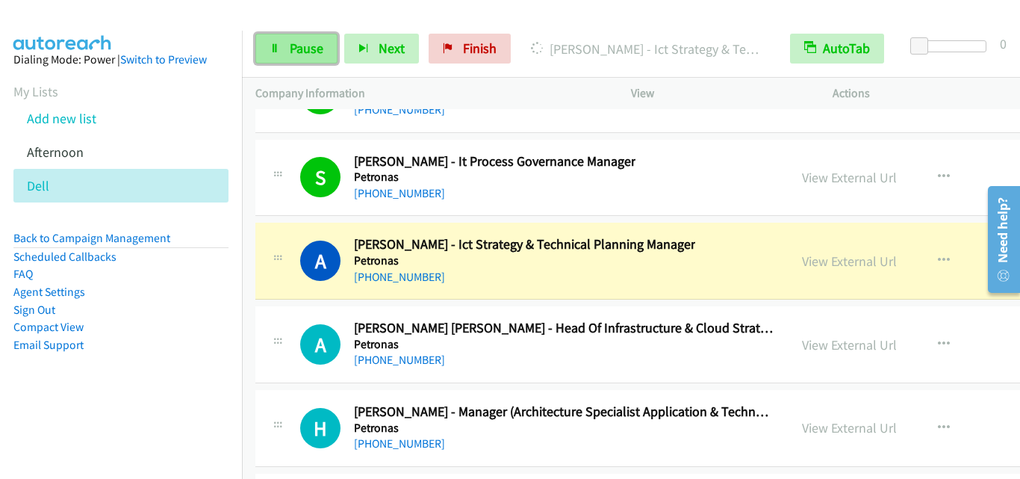
click at [298, 43] on span "Pause" at bounding box center [307, 48] width 34 height 17
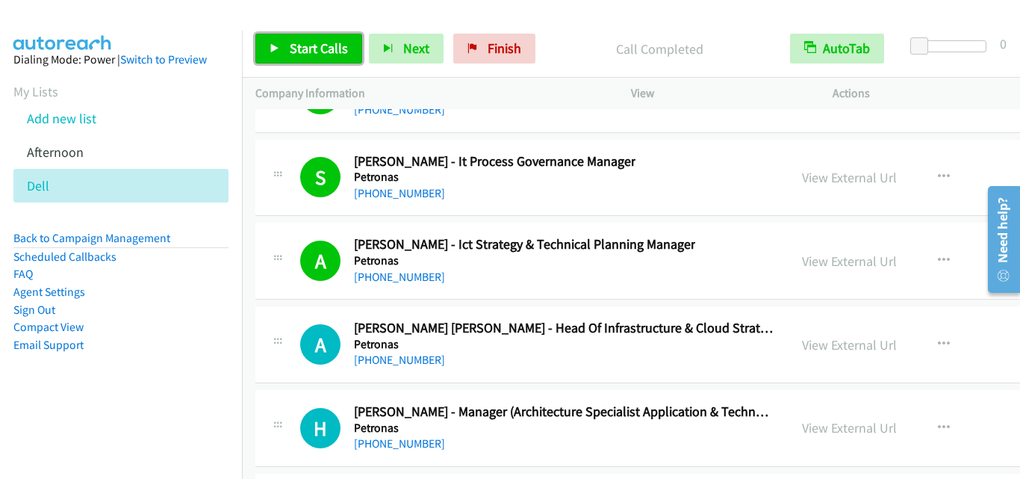
drag, startPoint x: 296, startPoint y: 43, endPoint x: 305, endPoint y: 44, distance: 9.0
click at [296, 43] on span "Start Calls" at bounding box center [319, 48] width 58 height 17
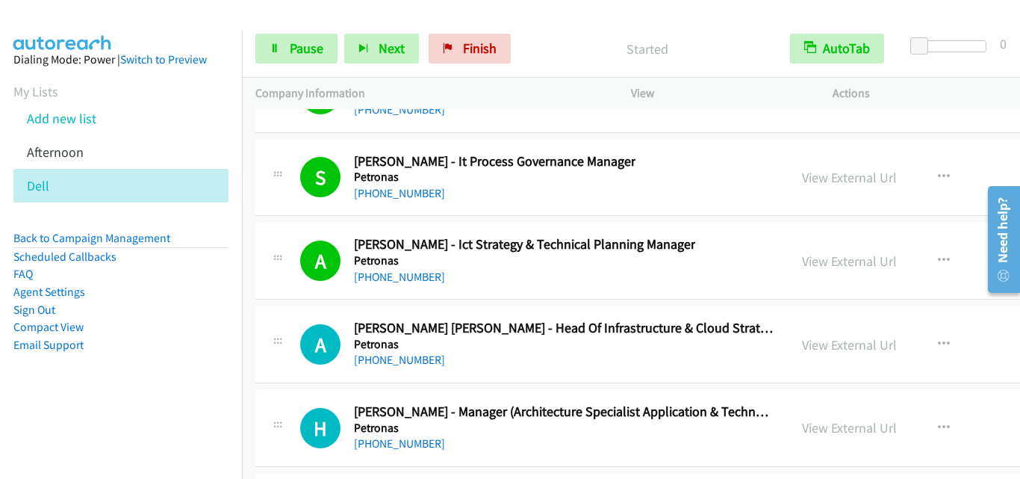
scroll to position [23222, 0]
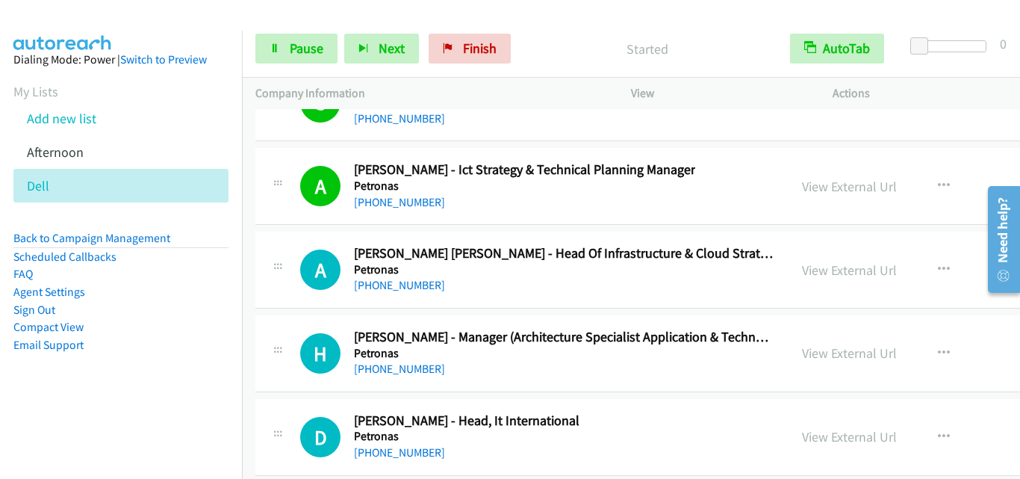
click at [272, 280] on div at bounding box center [278, 265] width 18 height 40
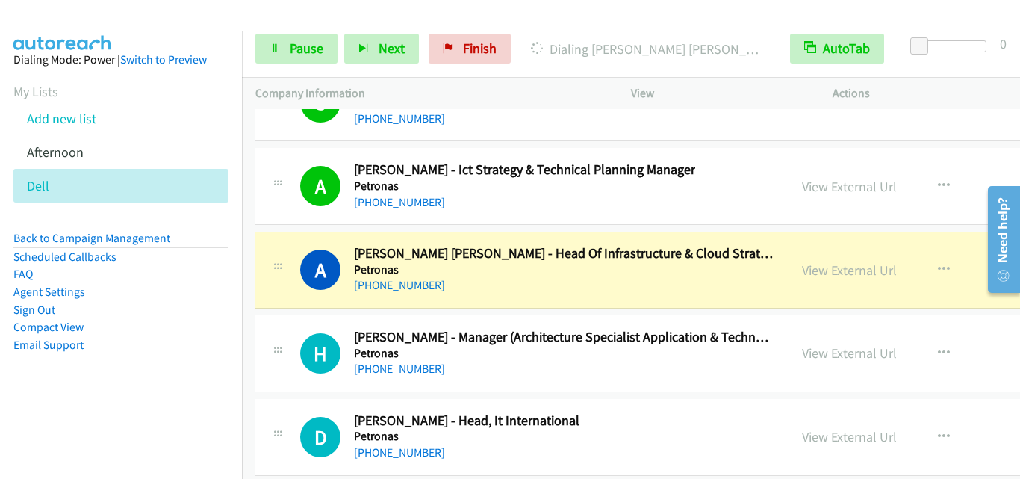
scroll to position [23297, 0]
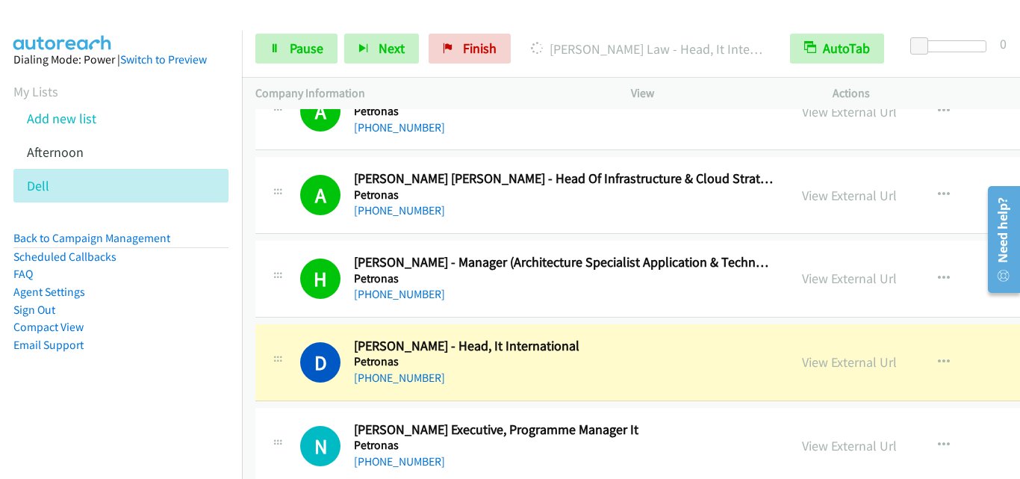
click at [264, 328] on div "D Callback Scheduled [PERSON_NAME] - Head, It International Petronas Asia/[GEOG…" at bounding box center [761, 362] width 1012 height 77
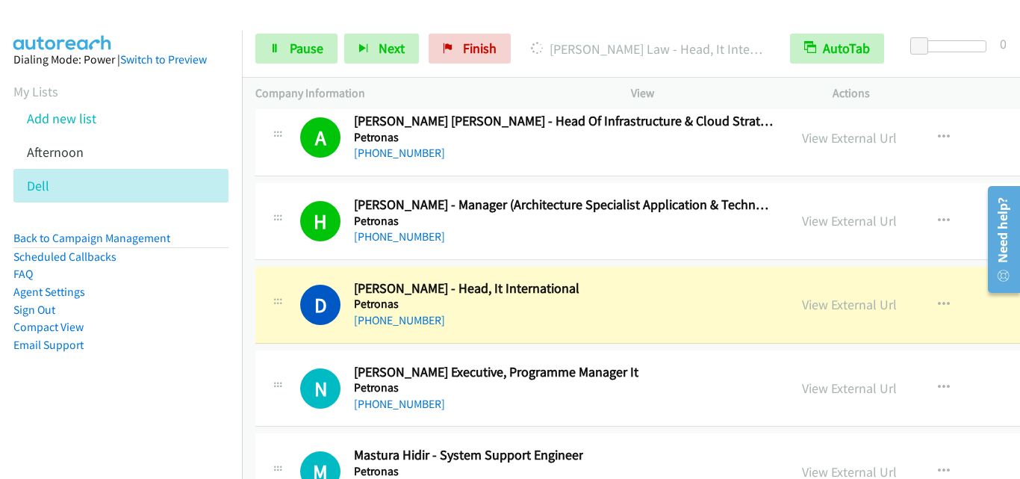
scroll to position [23372, 0]
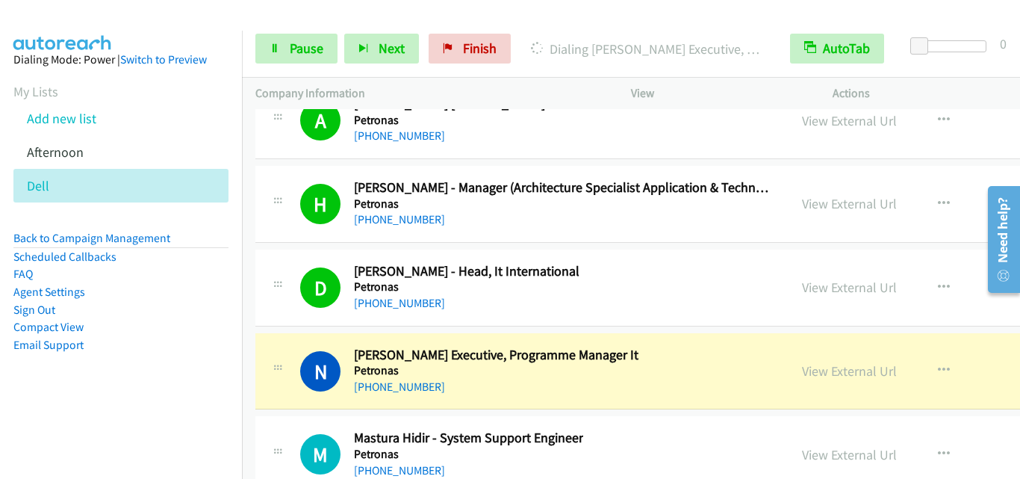
click at [286, 322] on div "D Callback Scheduled [PERSON_NAME] - Head, It International Petronas Asia/[GEOG…" at bounding box center [761, 287] width 1012 height 77
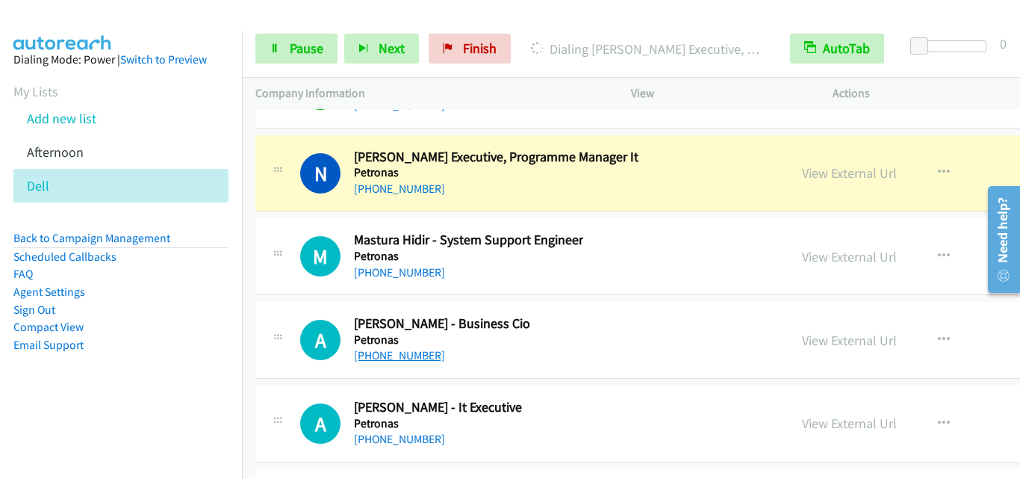
scroll to position [23596, 0]
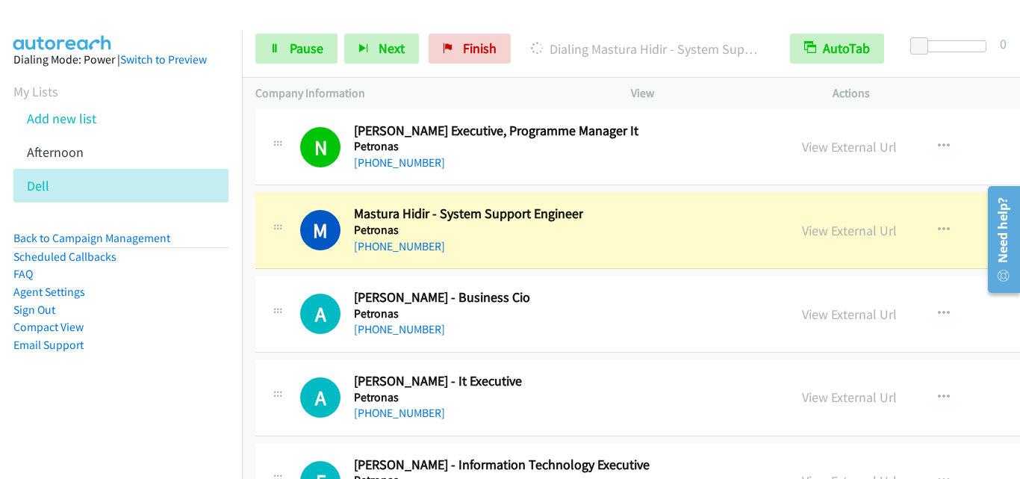
click at [278, 294] on div at bounding box center [278, 309] width 18 height 40
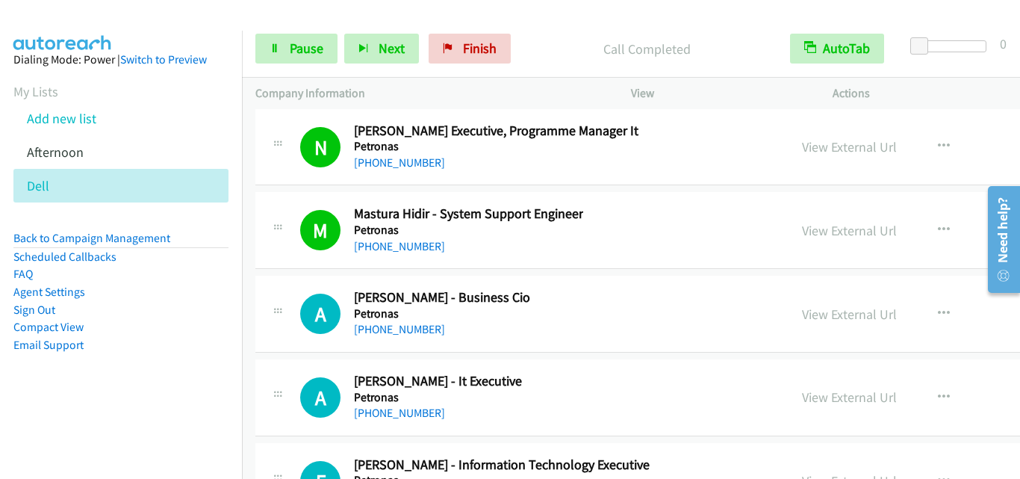
scroll to position [23670, 0]
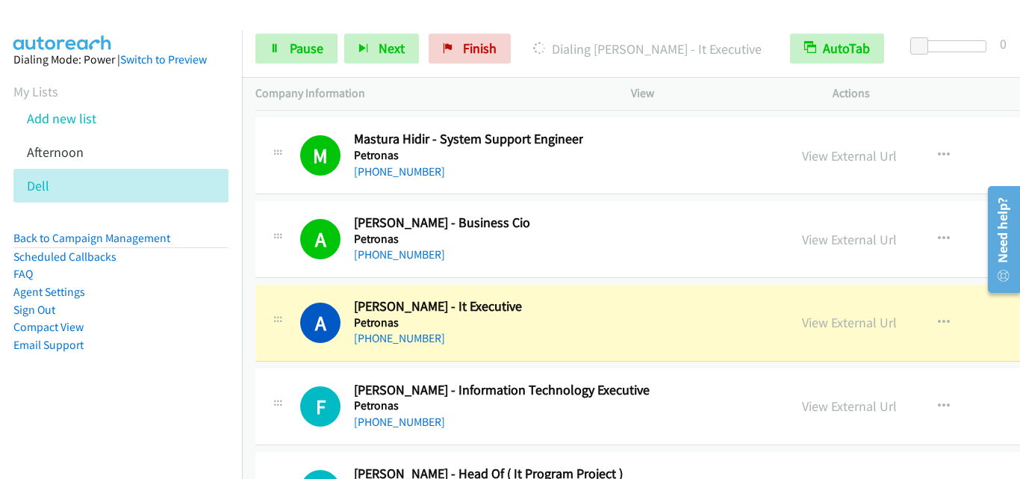
click at [277, 324] on icon at bounding box center [278, 321] width 18 height 7
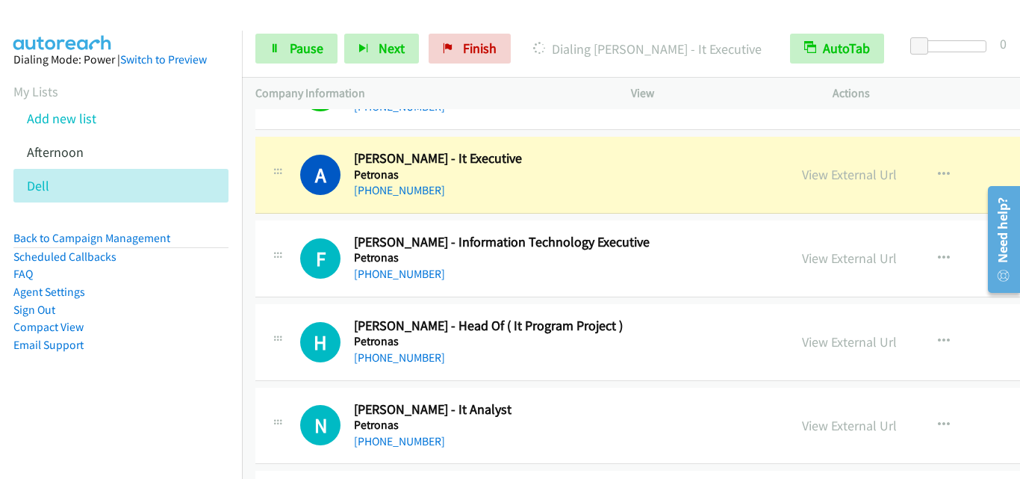
scroll to position [23820, 0]
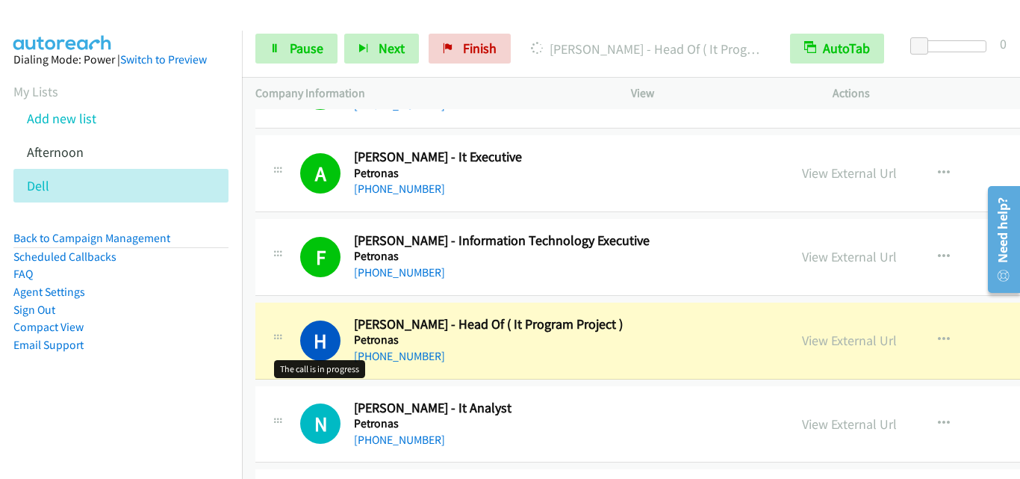
click at [303, 333] on h1 "H" at bounding box center [320, 340] width 40 height 40
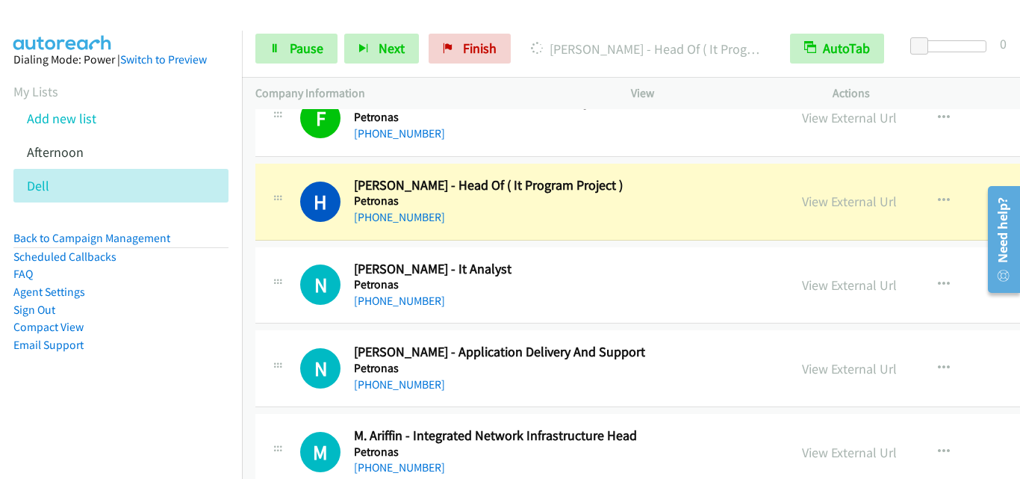
scroll to position [23969, 0]
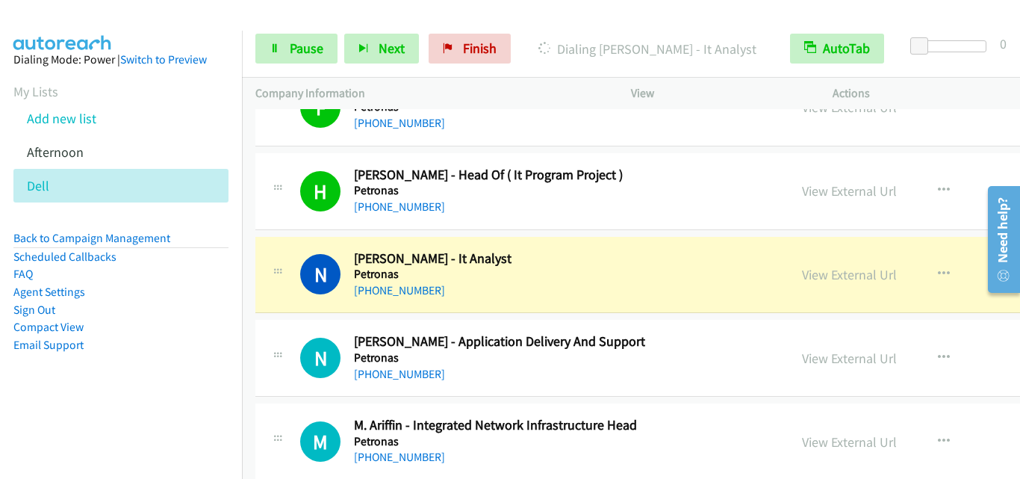
click at [296, 332] on div "N Callback Scheduled [PERSON_NAME] - Application Delivery And Support Petronas …" at bounding box center [761, 358] width 1012 height 77
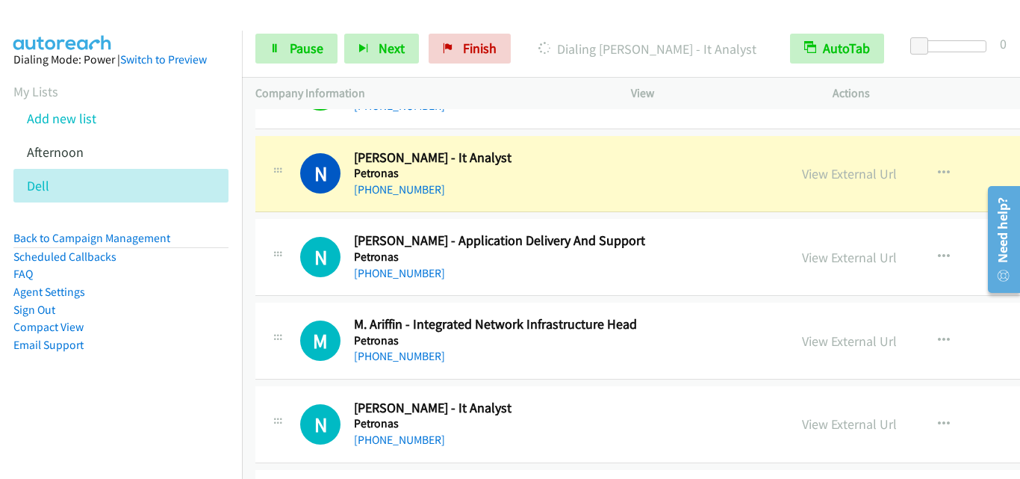
scroll to position [24044, 0]
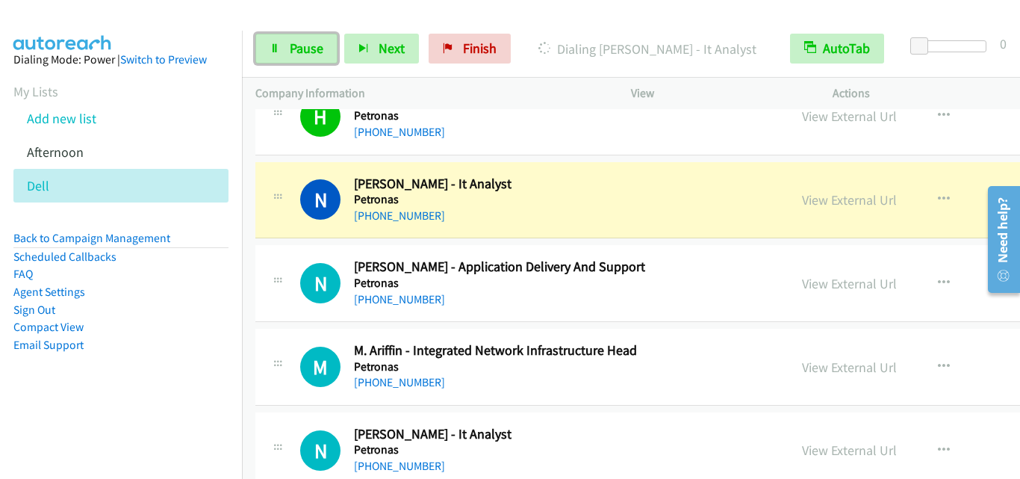
drag, startPoint x: 302, startPoint y: 52, endPoint x: 494, endPoint y: 164, distance: 223.2
click at [302, 52] on span "Pause" at bounding box center [307, 48] width 34 height 17
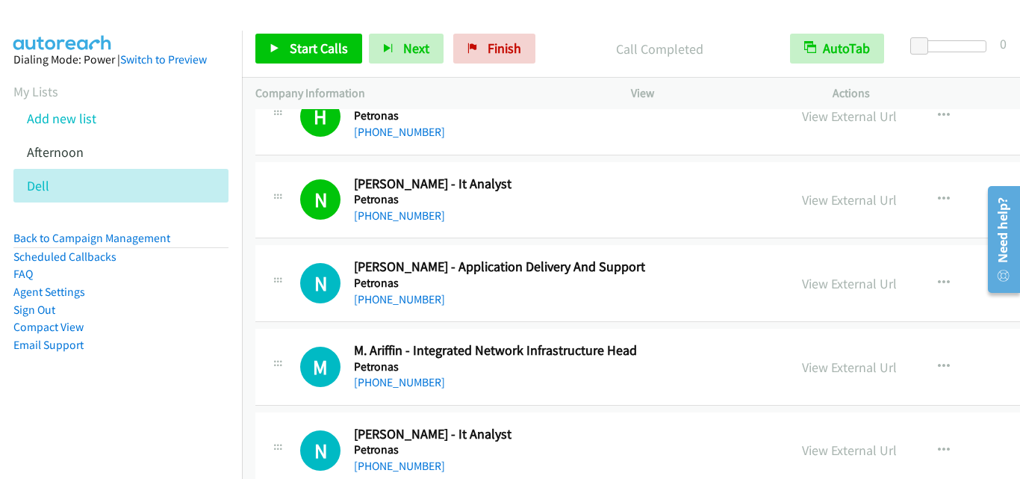
click at [284, 251] on div "N Callback Scheduled [PERSON_NAME] - Application Delivery And Support Petronas …" at bounding box center [761, 283] width 1012 height 77
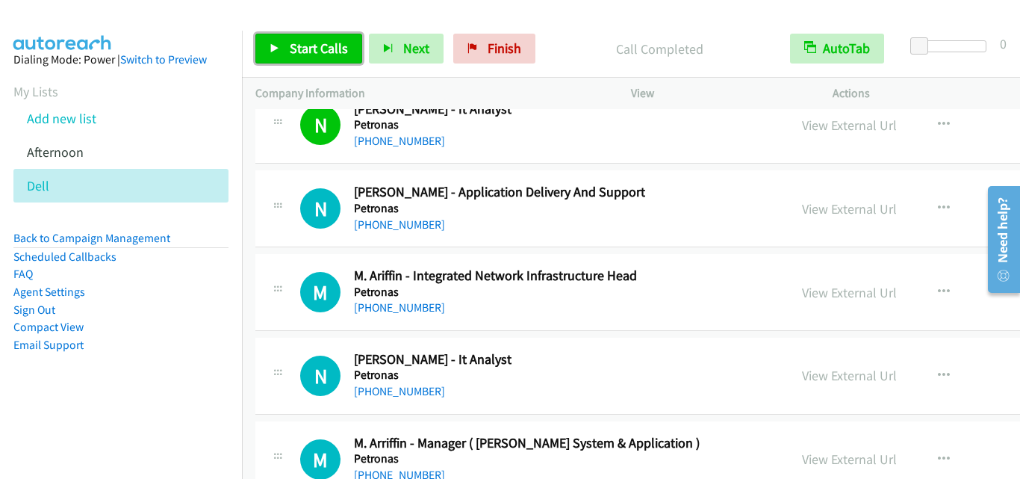
click at [330, 47] on span "Start Calls" at bounding box center [319, 48] width 58 height 17
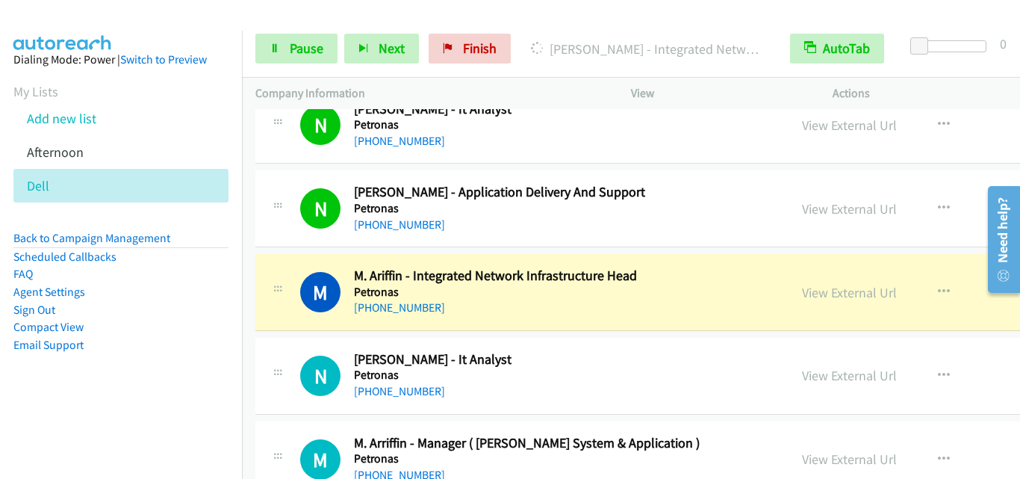
click at [281, 338] on div "N Callback Scheduled [PERSON_NAME] - It Analyst Petronas Asia/[GEOGRAPHIC_DATA]…" at bounding box center [761, 376] width 1012 height 77
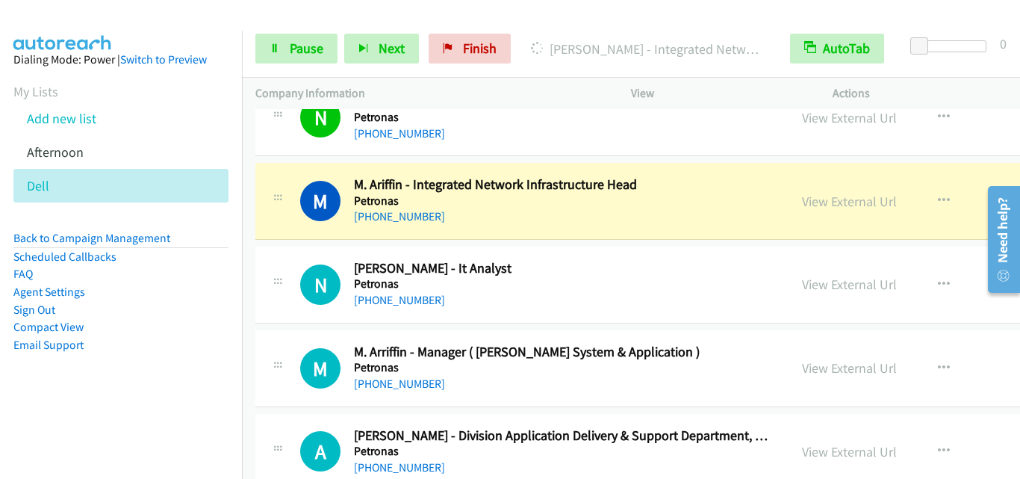
scroll to position [24268, 0]
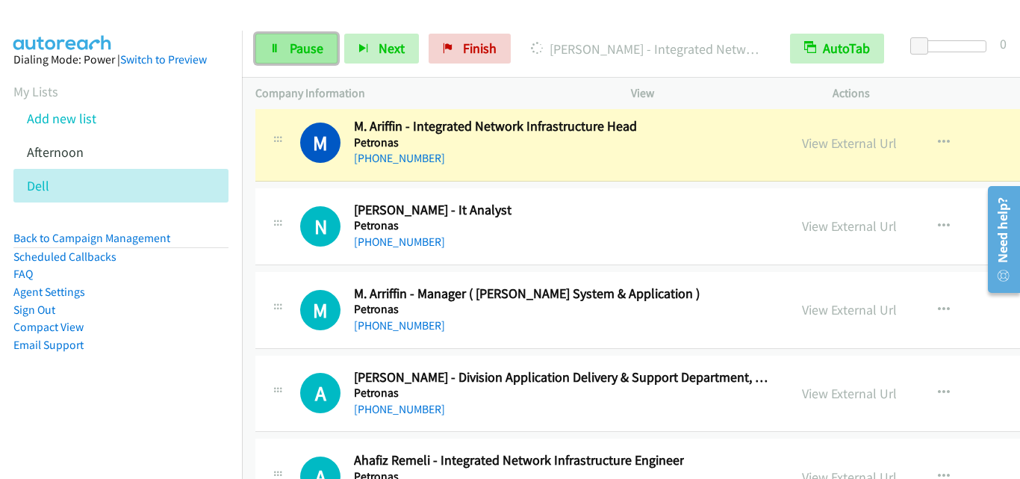
click at [295, 49] on span "Pause" at bounding box center [307, 48] width 34 height 17
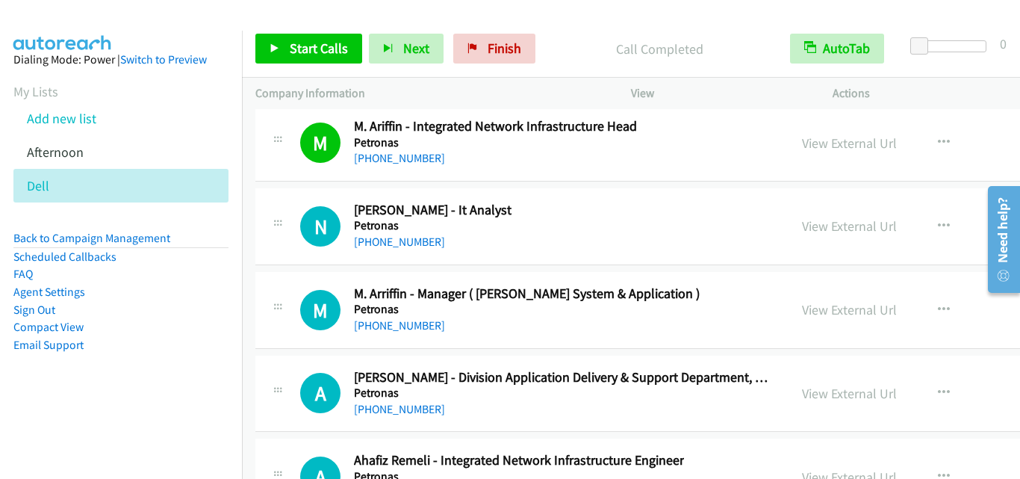
click at [258, 269] on td "M Callback Scheduled M. Arriffin - Manager ( [PERSON_NAME] System & Application…" at bounding box center [761, 310] width 1039 height 84
click at [317, 45] on span "Start Calls" at bounding box center [319, 48] width 58 height 17
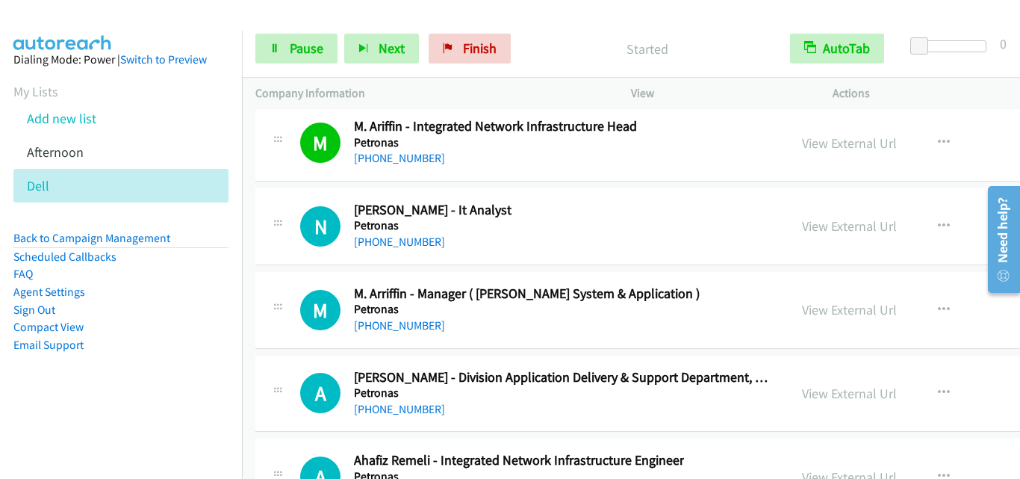
drag, startPoint x: 370, startPoint y: 99, endPoint x: 396, endPoint y: 85, distance: 29.4
click at [370, 99] on p "Company Information" at bounding box center [429, 93] width 349 height 18
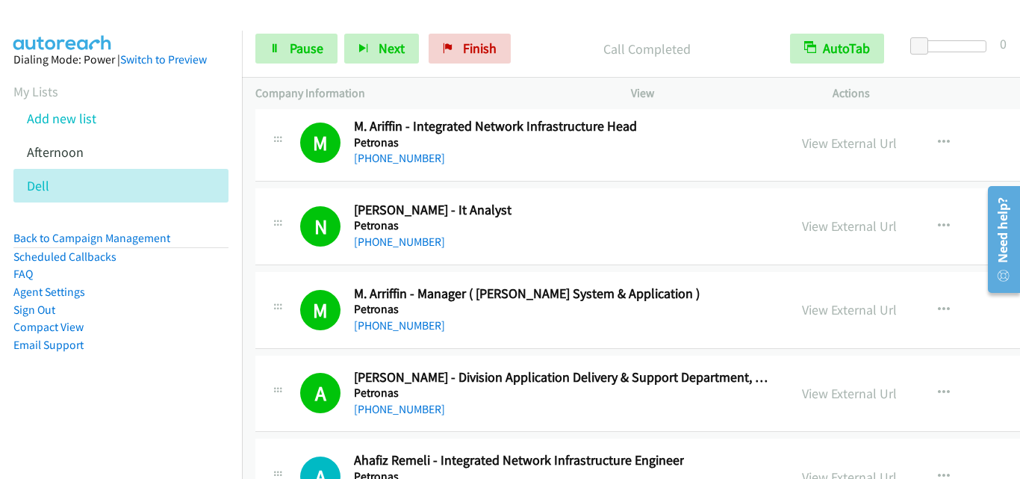
click at [294, 346] on div "M Callback Scheduled M. Arriffin - Manager ( [PERSON_NAME] System & Application…" at bounding box center [761, 310] width 1012 height 77
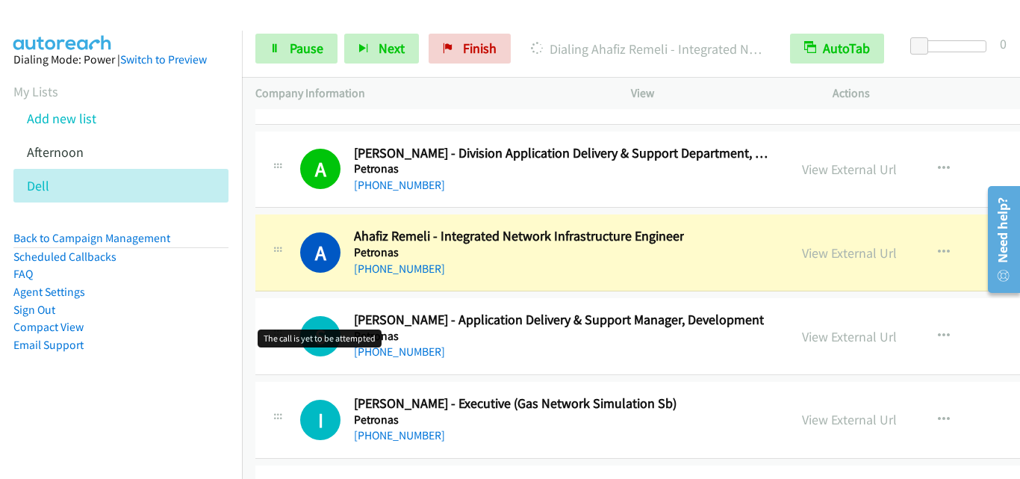
scroll to position [24566, 0]
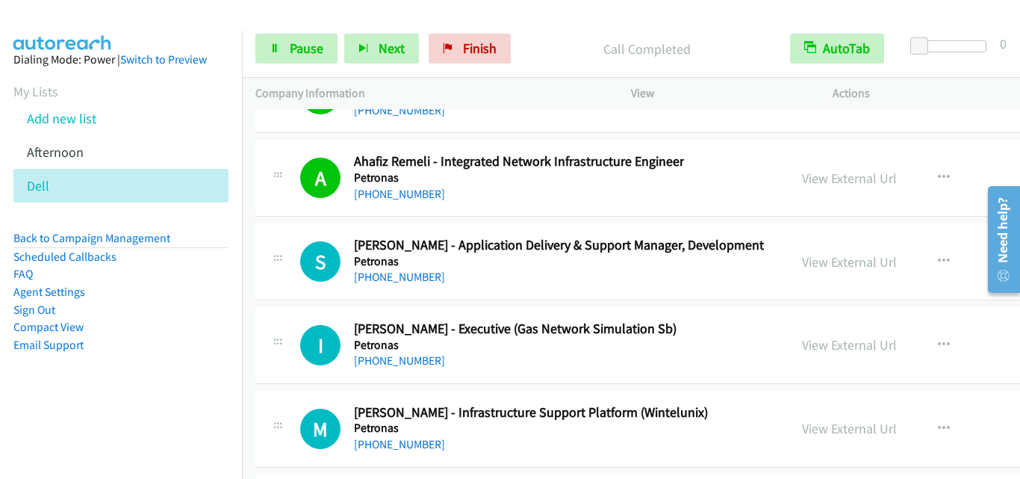
click at [304, 295] on div "S Callback Scheduled [PERSON_NAME] - Application Delivery & Support Manager, De…" at bounding box center [761, 261] width 1012 height 77
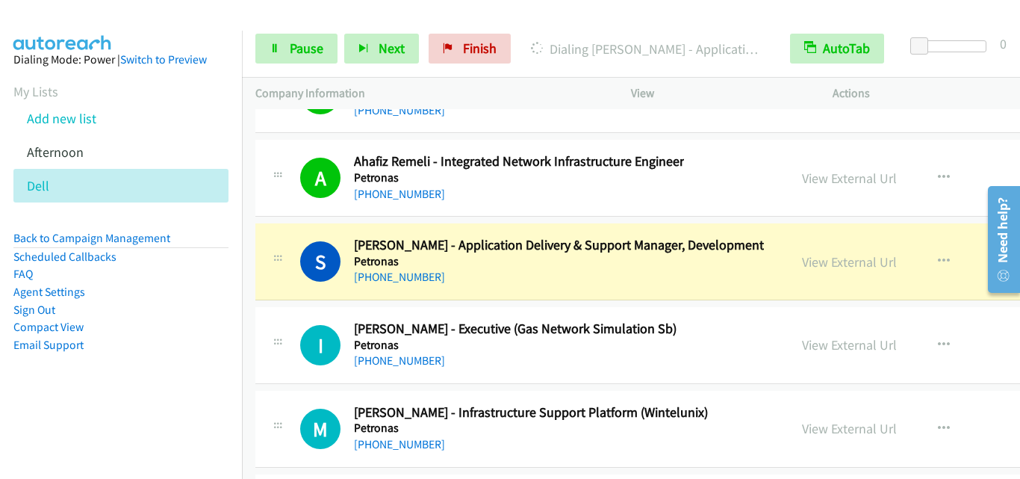
click at [275, 308] on div "I Callback Scheduled [PERSON_NAME] - Executive (Gas Network Simulation Sb) Petr…" at bounding box center [761, 345] width 1012 height 77
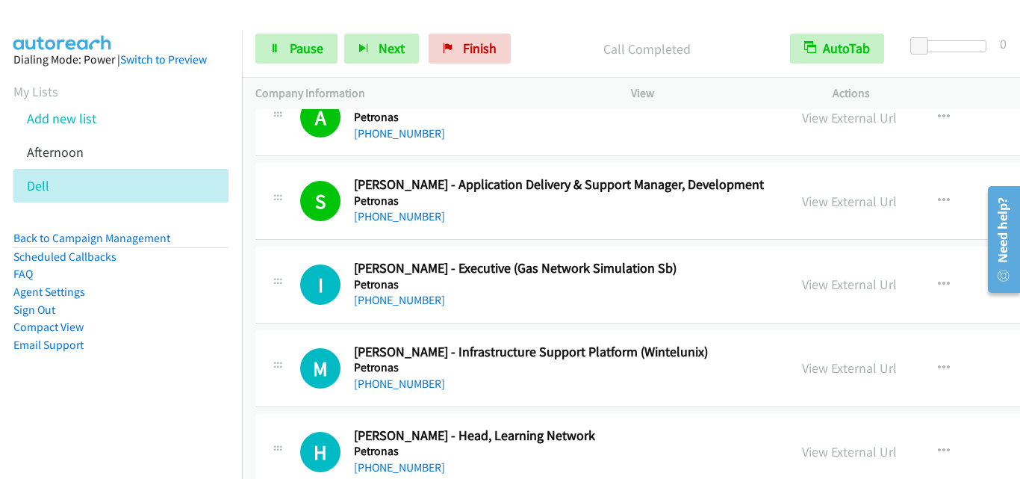
scroll to position [24641, 0]
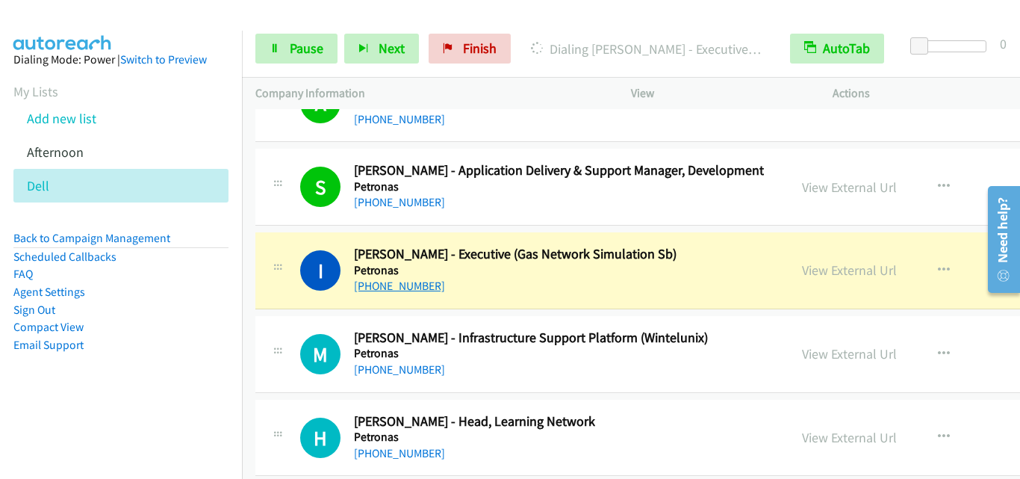
click at [364, 293] on link "[PHONE_NUMBER]" at bounding box center [399, 286] width 91 height 14
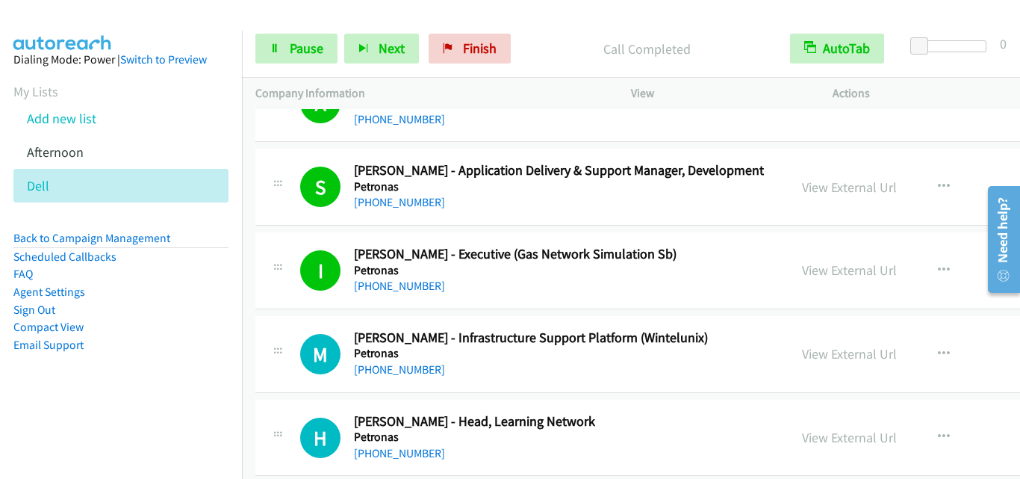
click at [276, 332] on div at bounding box center [278, 349] width 18 height 40
drag, startPoint x: 274, startPoint y: 49, endPoint x: 290, endPoint y: 55, distance: 17.1
click at [274, 49] on icon at bounding box center [275, 49] width 10 height 10
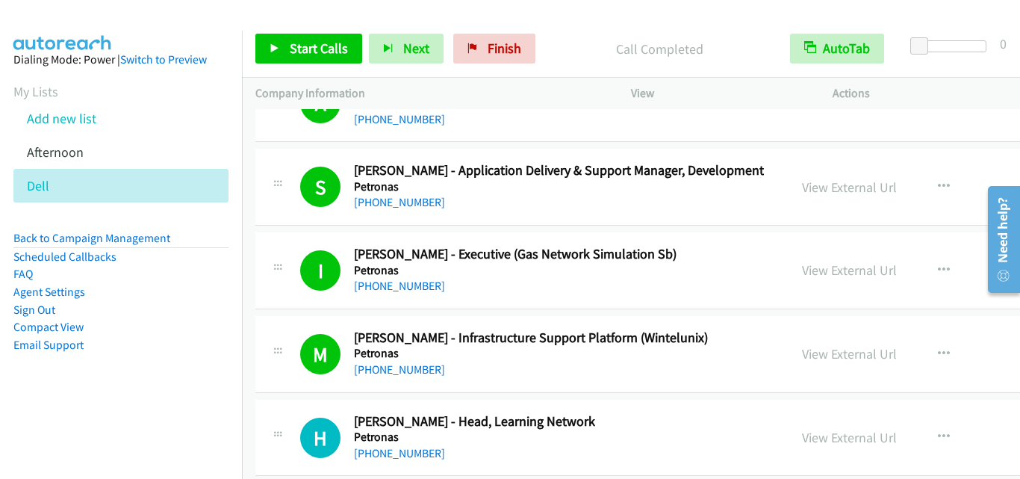
click at [291, 392] on div "M Callback Scheduled [PERSON_NAME] - Infrastructure Support Platform (Winteluni…" at bounding box center [761, 354] width 1012 height 77
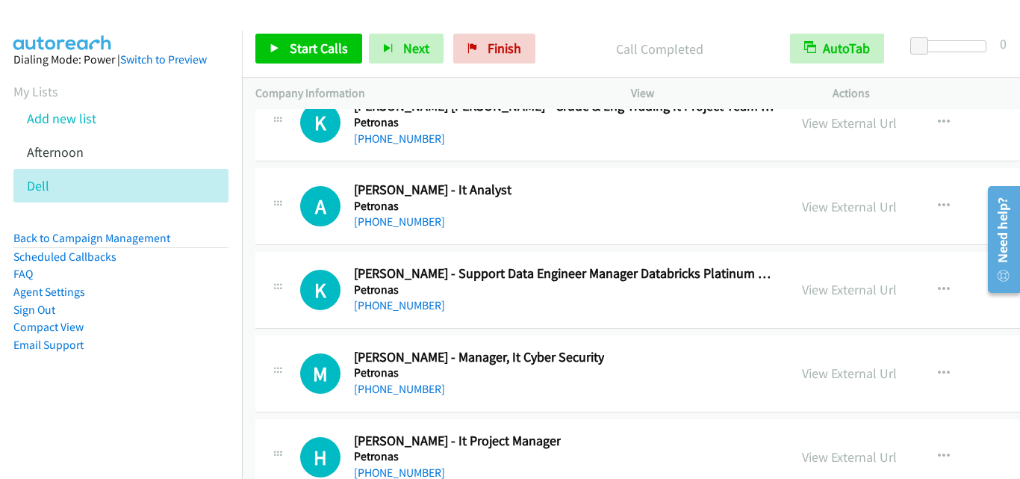
scroll to position [25014, 0]
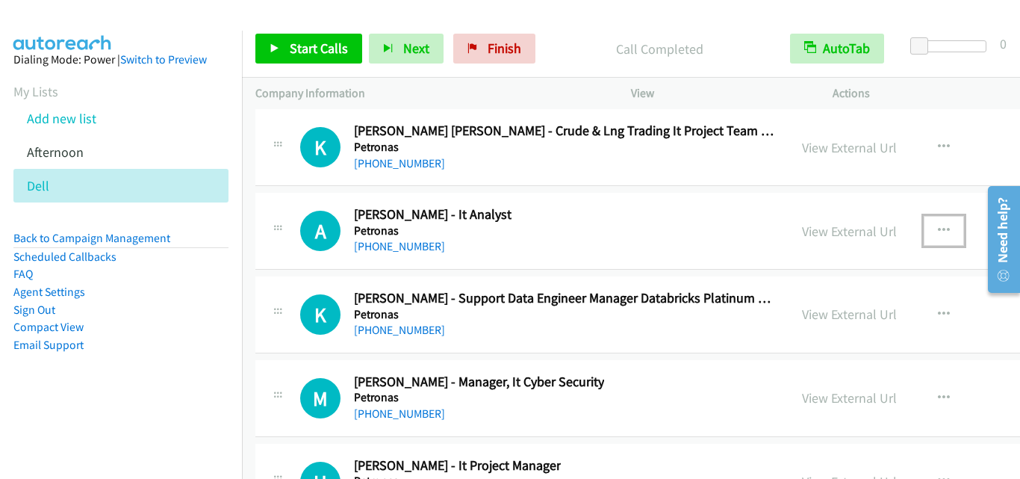
click at [938, 225] on icon "button" at bounding box center [944, 231] width 12 height 12
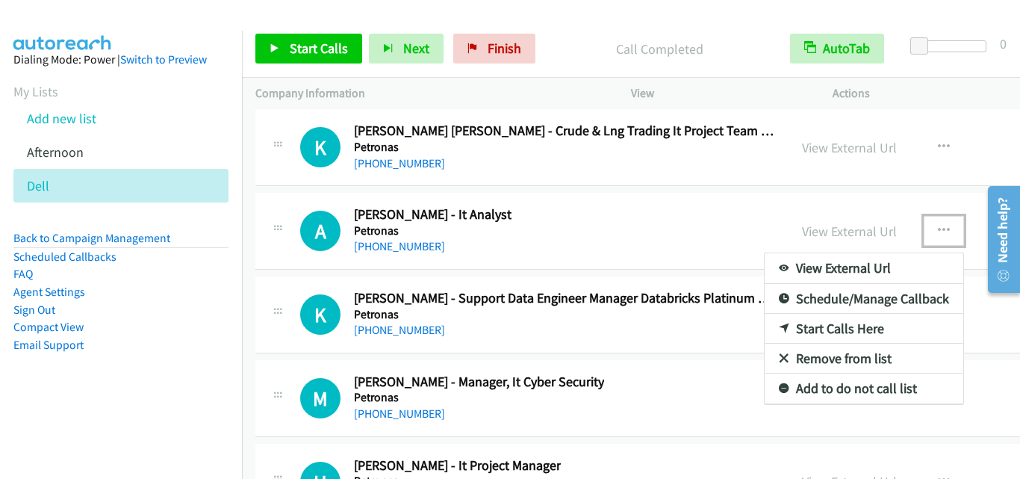
click at [812, 323] on link "Start Calls Here" at bounding box center [864, 329] width 199 height 30
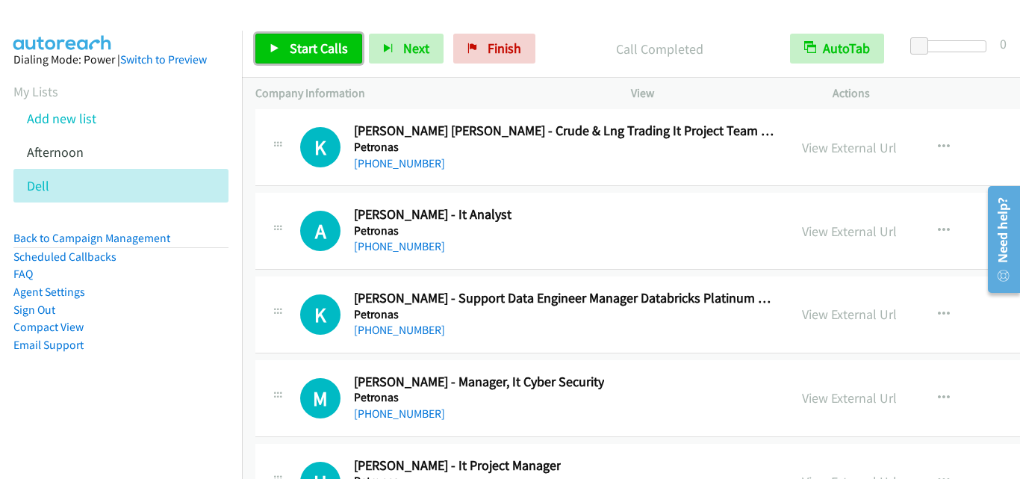
click at [348, 44] on link "Start Calls" at bounding box center [308, 49] width 107 height 30
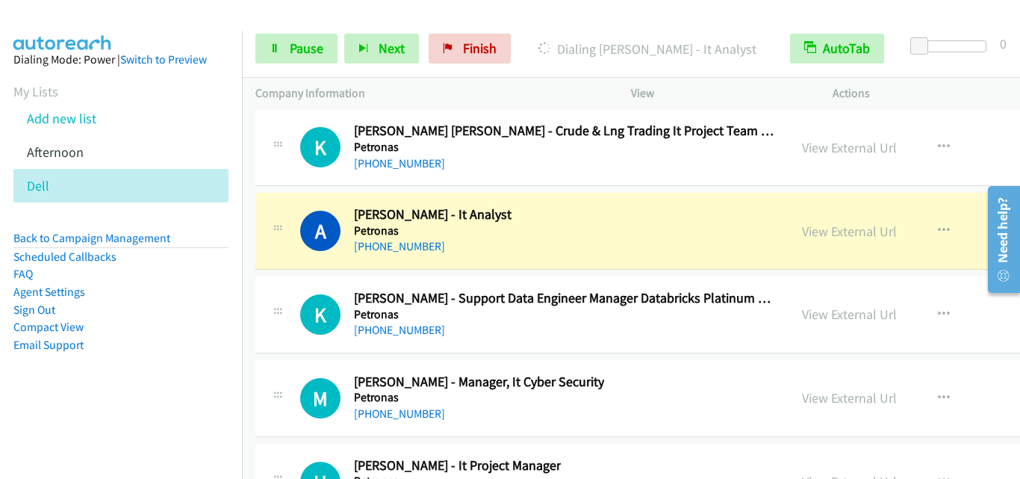
drag, startPoint x: 279, startPoint y: 258, endPoint x: 368, endPoint y: 182, distance: 117.1
click at [279, 258] on div "A Callback Scheduled [PERSON_NAME] - It Analyst Petronas Asia/[GEOGRAPHIC_DATA]…" at bounding box center [761, 231] width 1012 height 77
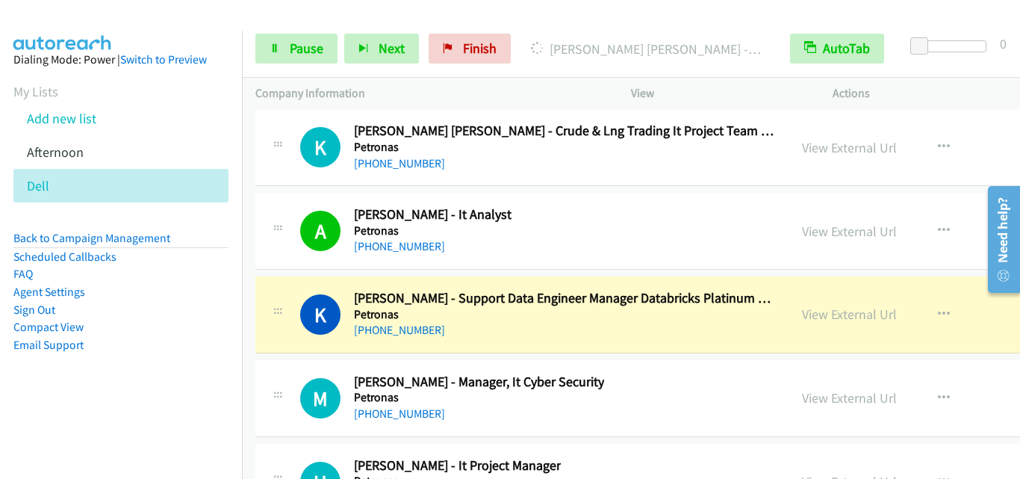
click at [291, 343] on div "K Callback Scheduled [PERSON_NAME] - Support Data Engineer Manager Databricks P…" at bounding box center [761, 314] width 1012 height 77
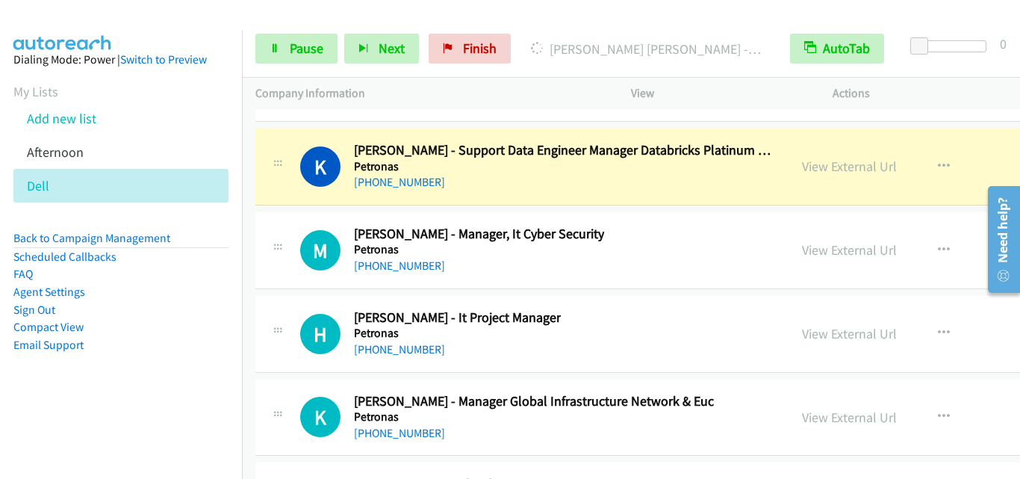
scroll to position [25164, 0]
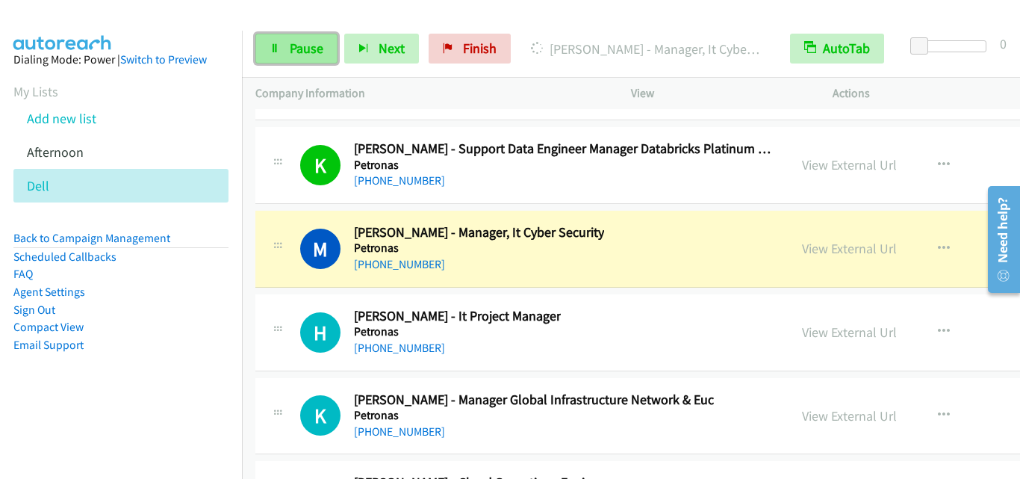
click at [275, 47] on icon at bounding box center [275, 49] width 10 height 10
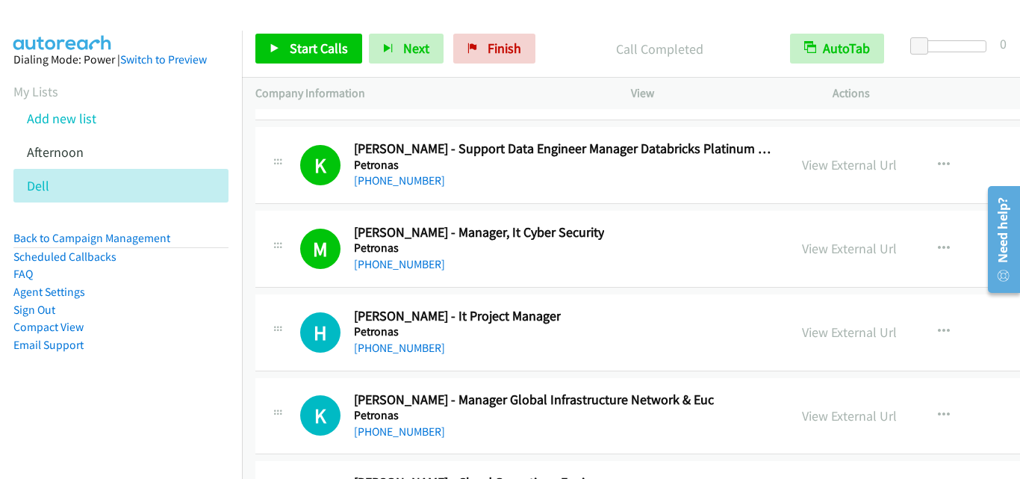
click at [261, 313] on div "H Callback Scheduled [PERSON_NAME] - It Project Manager [PERSON_NAME] Asia/[GEO…" at bounding box center [521, 332] width 533 height 49
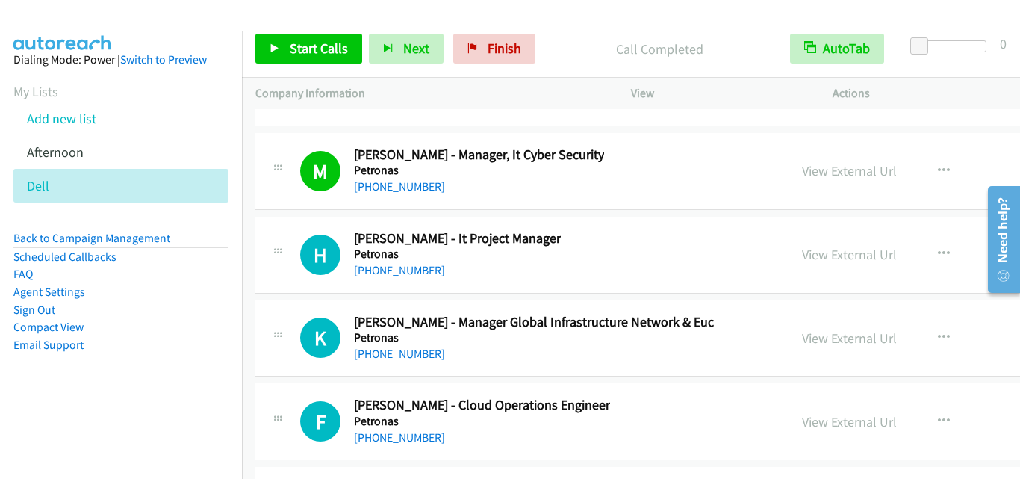
scroll to position [25313, 0]
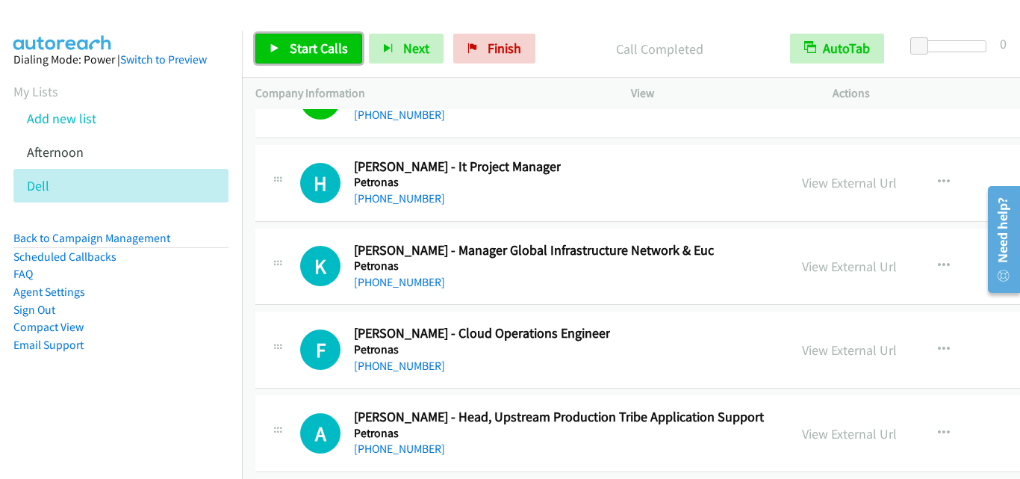
click at [300, 51] on span "Start Calls" at bounding box center [319, 48] width 58 height 17
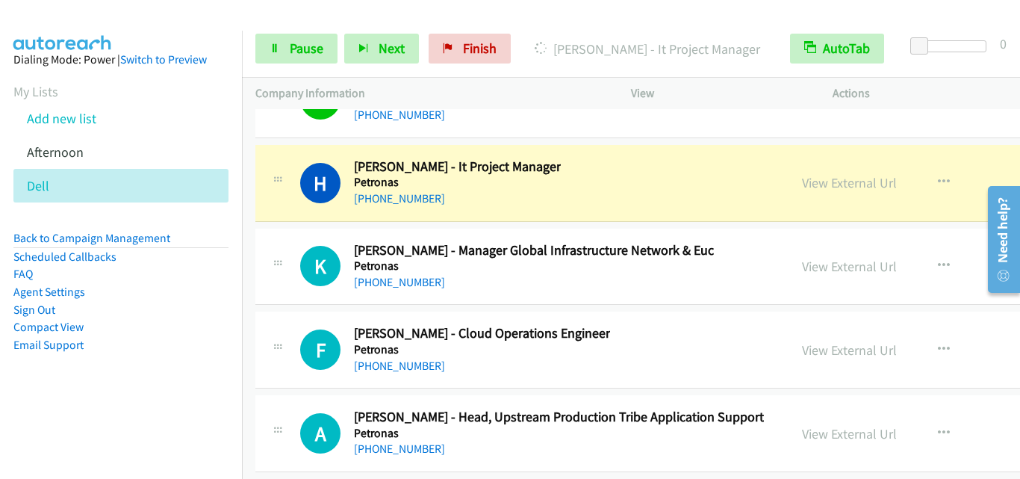
click at [308, 297] on div "K Callback Scheduled [PERSON_NAME] - Manager Global Infrastructure Network & Eu…" at bounding box center [761, 266] width 1012 height 77
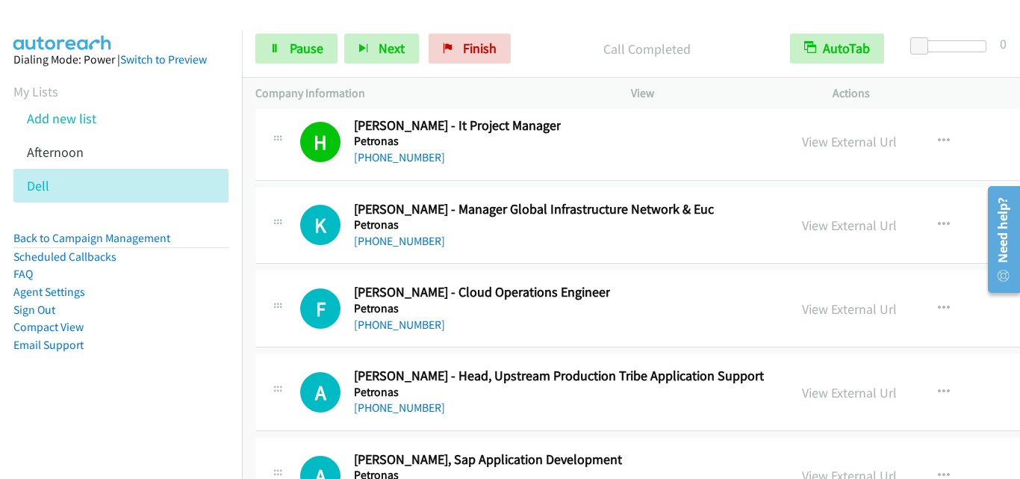
scroll to position [25388, 0]
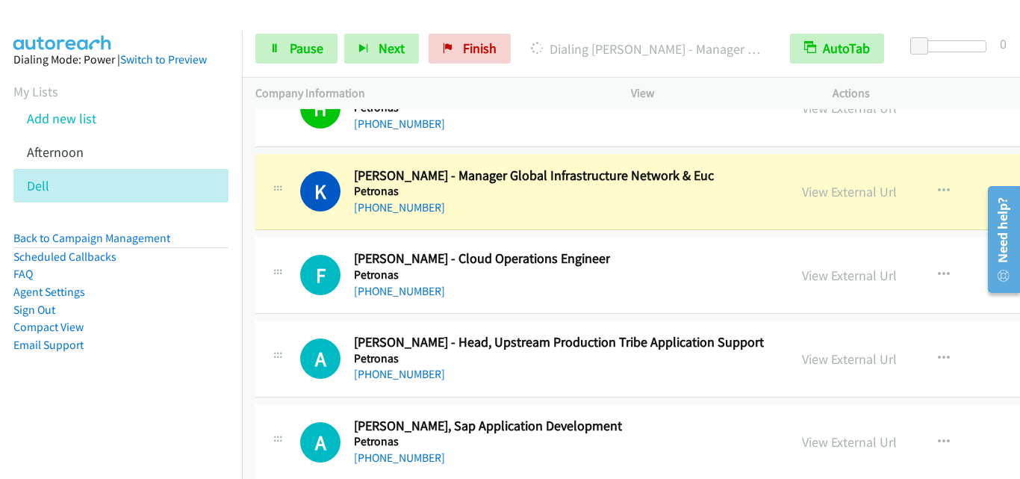
drag, startPoint x: 287, startPoint y: 235, endPoint x: 288, endPoint y: 226, distance: 9.1
click at [287, 235] on td "F Callback Scheduled [PERSON_NAME] - Cloud Operations Engineer [PERSON_NAME] As…" at bounding box center [761, 276] width 1039 height 84
click at [298, 42] on span "Pause" at bounding box center [307, 48] width 34 height 17
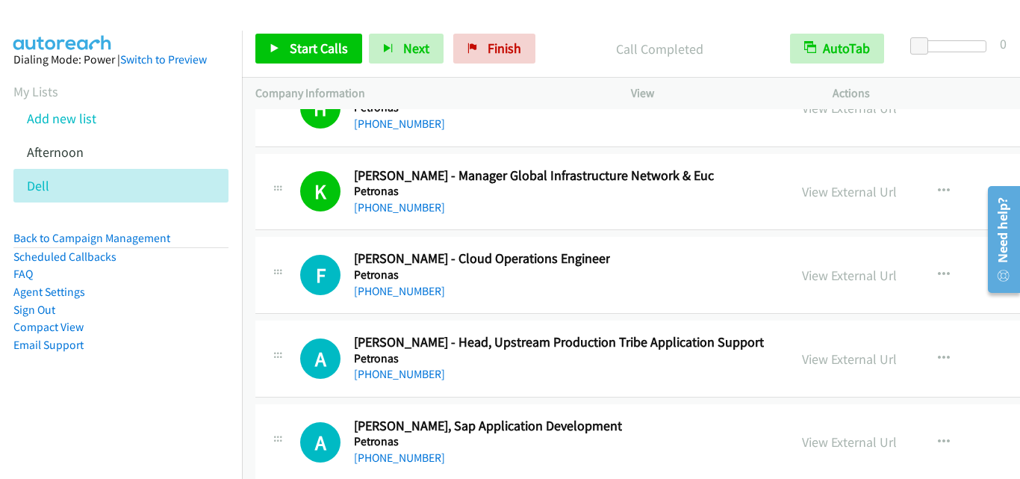
click at [304, 302] on div "F Callback Scheduled [PERSON_NAME] - Cloud Operations Engineer [PERSON_NAME] As…" at bounding box center [761, 275] width 1012 height 77
click at [324, 55] on span "Start Calls" at bounding box center [319, 48] width 58 height 17
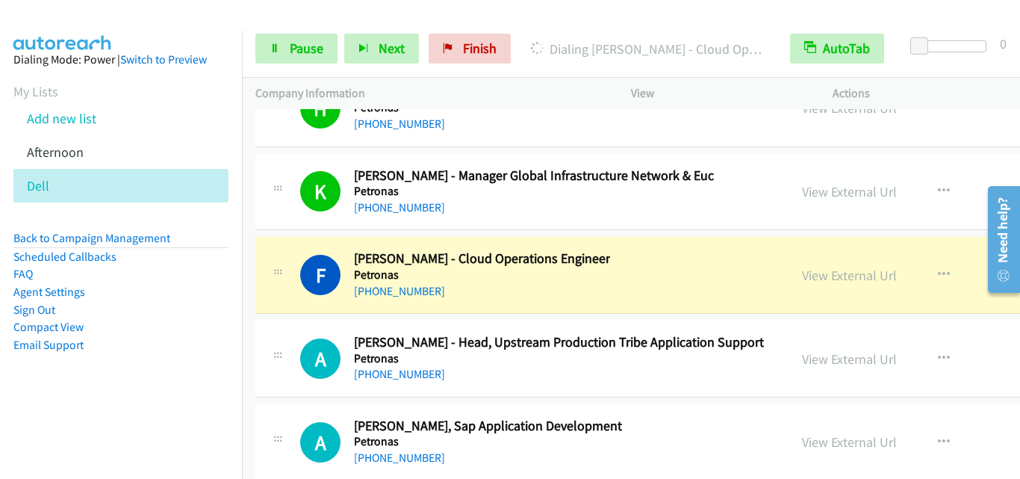
click at [288, 312] on div "F Callback Scheduled [PERSON_NAME] - Cloud Operations Engineer [PERSON_NAME] As…" at bounding box center [761, 275] width 1012 height 77
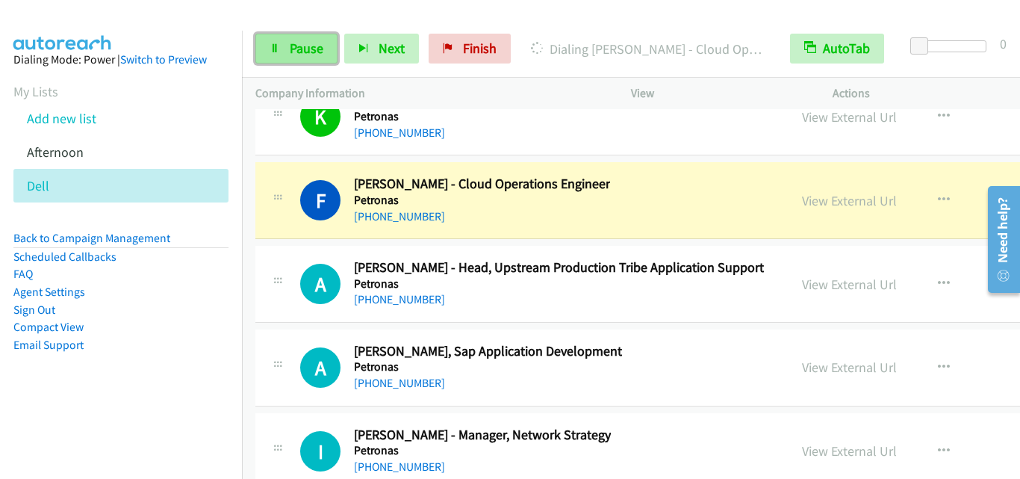
click at [282, 43] on link "Pause" at bounding box center [296, 49] width 82 height 30
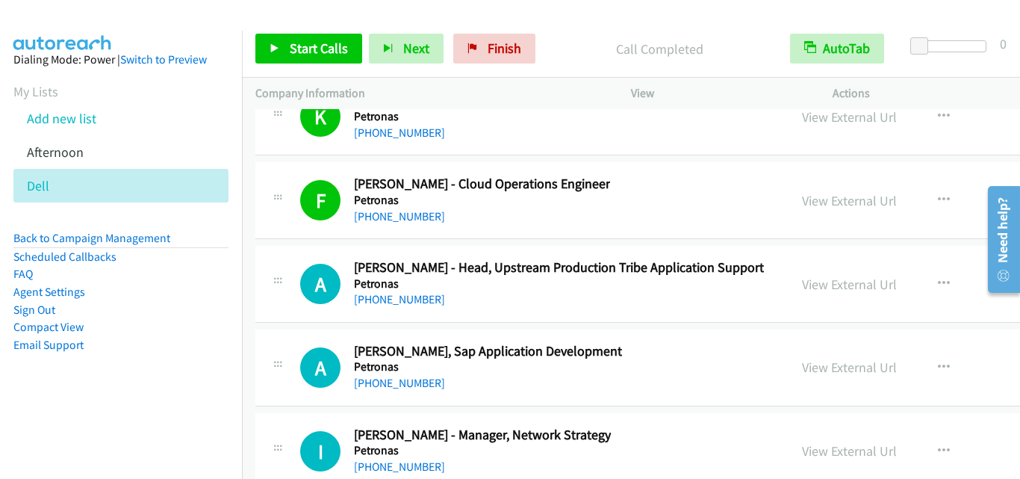
drag, startPoint x: 328, startPoint y: 247, endPoint x: 765, endPoint y: 158, distance: 445.8
click at [809, 193] on link "View External Url" at bounding box center [849, 200] width 95 height 17
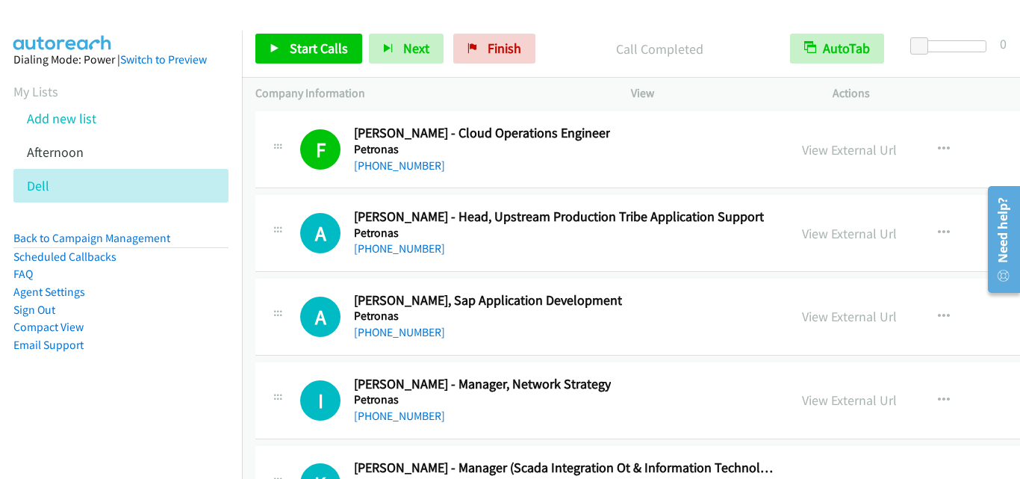
scroll to position [25537, 0]
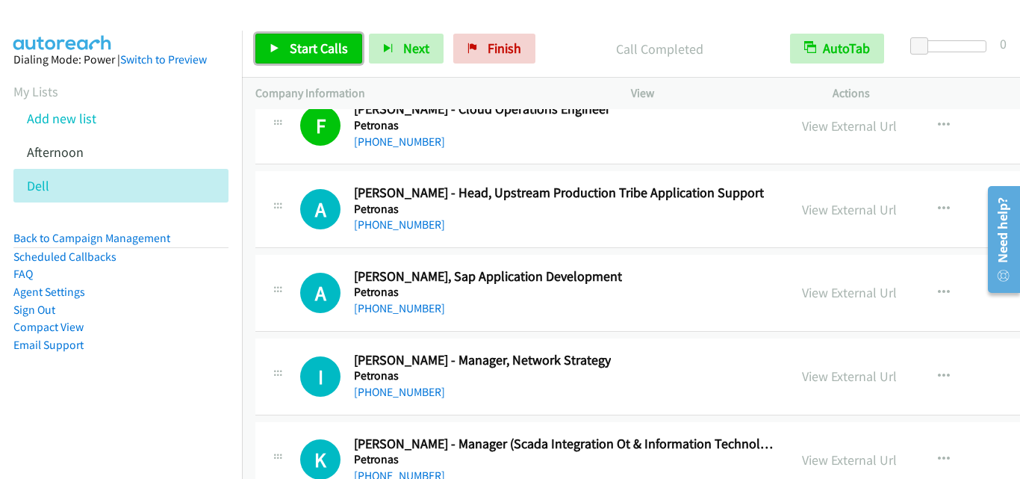
click at [298, 57] on link "Start Calls" at bounding box center [308, 49] width 107 height 30
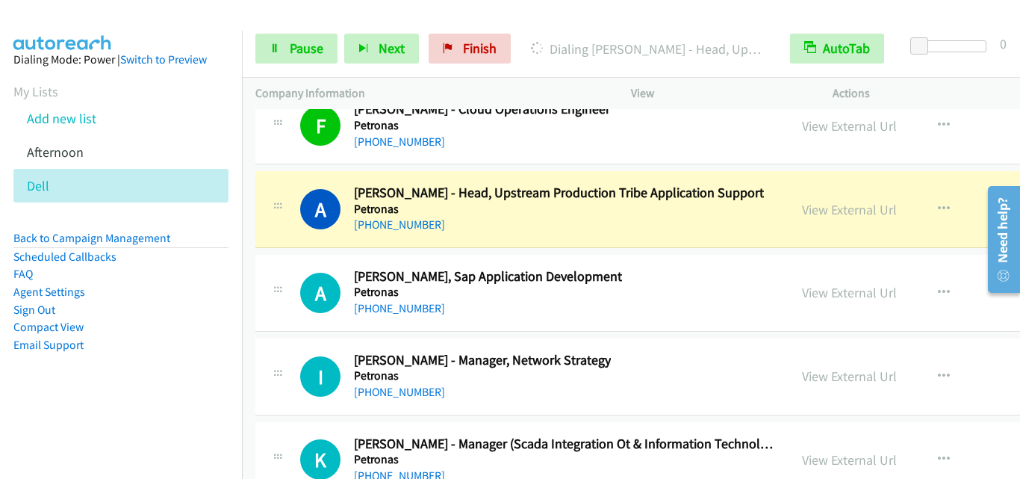
click at [287, 268] on div "A Callback Scheduled [PERSON_NAME], Sap Application Development Petronas Asia/[…" at bounding box center [522, 292] width 506 height 49
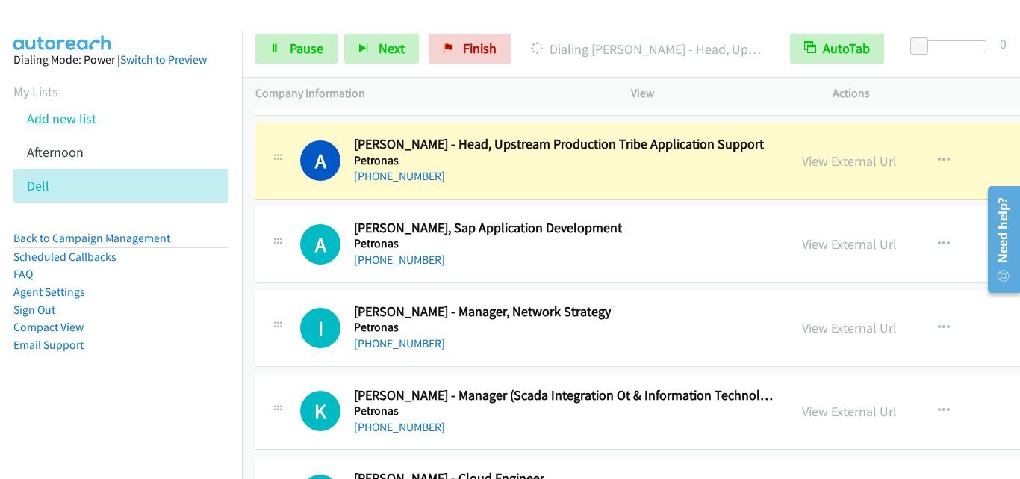
scroll to position [25612, 0]
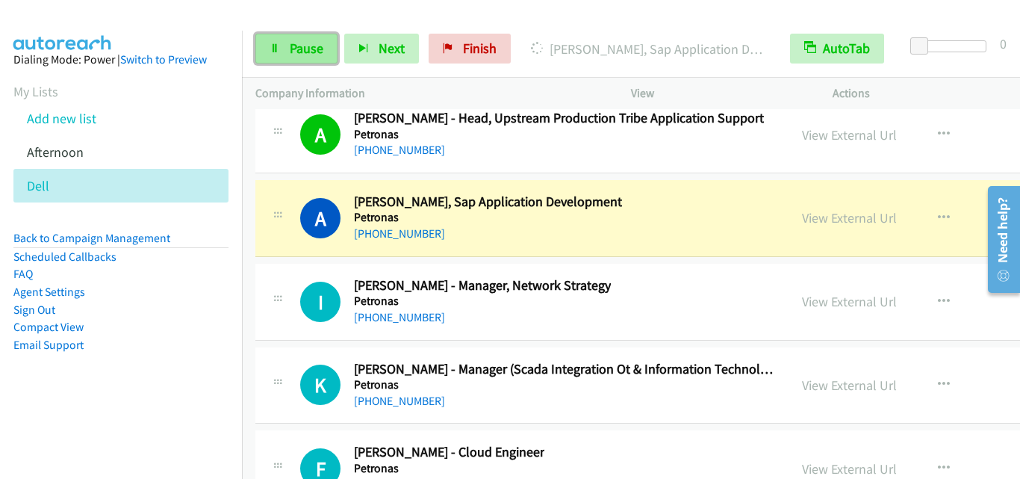
click at [296, 49] on span "Pause" at bounding box center [307, 48] width 34 height 17
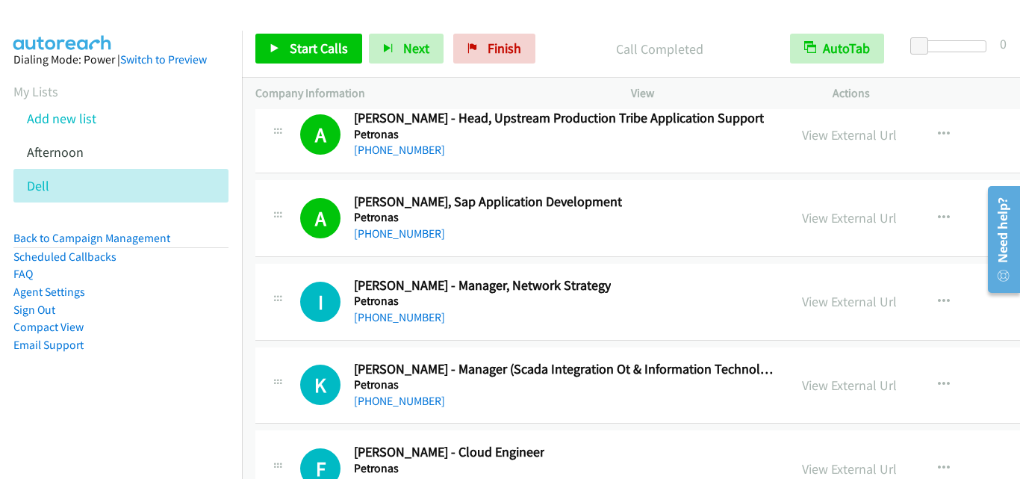
click at [292, 273] on div "I Callback Scheduled [PERSON_NAME] - Manager, Network Strategy Petronas Asia/[G…" at bounding box center [761, 302] width 1012 height 77
click at [281, 55] on link "Start Calls" at bounding box center [308, 49] width 107 height 30
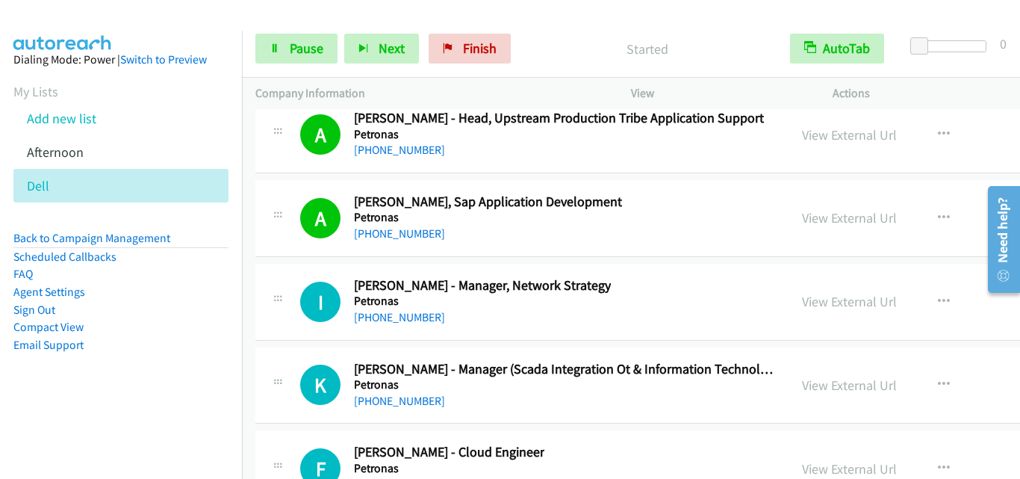
scroll to position [25686, 0]
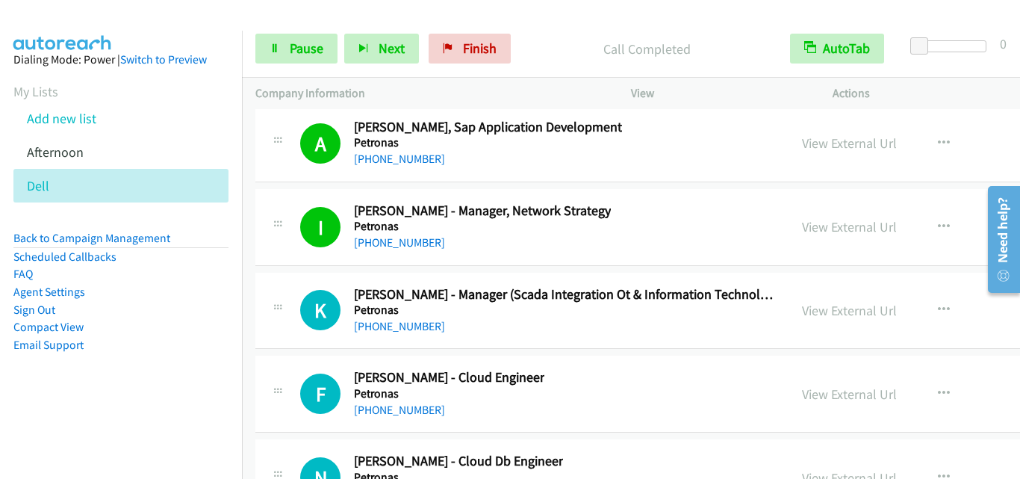
click at [296, 259] on div "I Callback Scheduled [PERSON_NAME] - Manager, Network Strategy Petronas Asia/[G…" at bounding box center [761, 227] width 1012 height 77
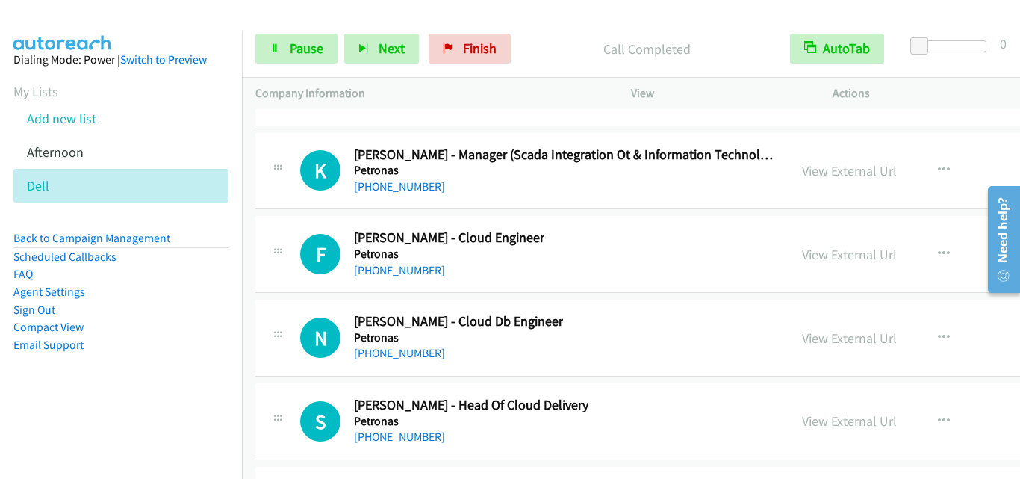
scroll to position [25836, 0]
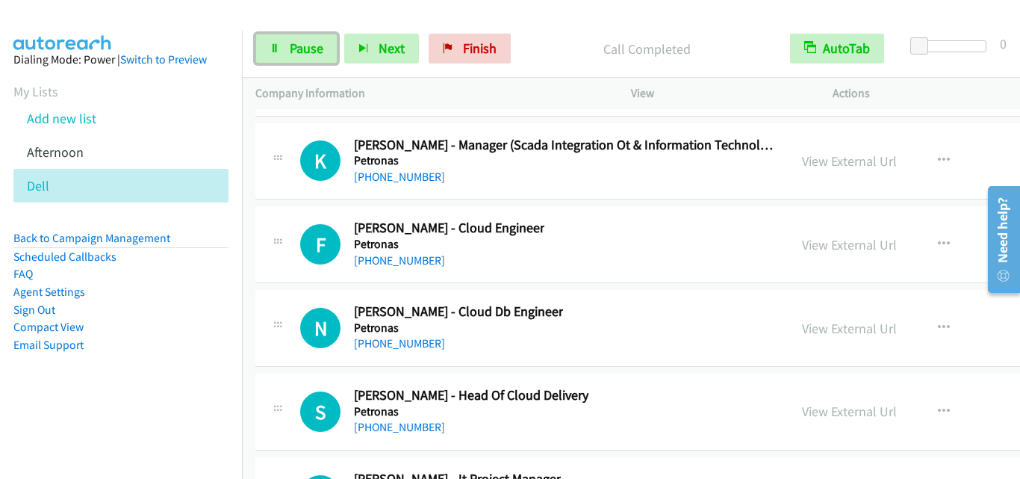
drag, startPoint x: 302, startPoint y: 48, endPoint x: 332, endPoint y: 67, distance: 35.6
click at [302, 48] on span "Pause" at bounding box center [307, 48] width 34 height 17
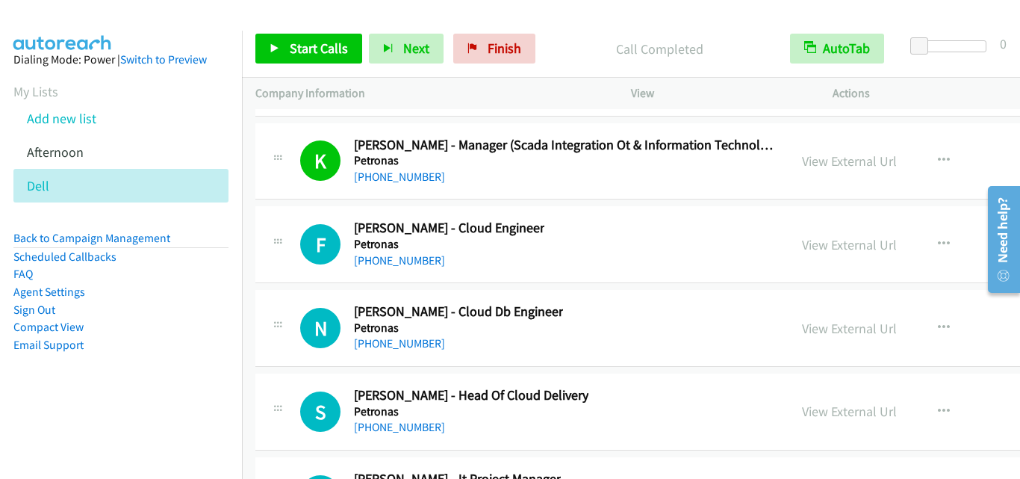
click at [299, 280] on div "F Callback Scheduled [PERSON_NAME] - Cloud Engineer [PERSON_NAME] Asia/[GEOGRAP…" at bounding box center [761, 244] width 1012 height 77
click at [325, 45] on span "Start Calls" at bounding box center [319, 48] width 58 height 17
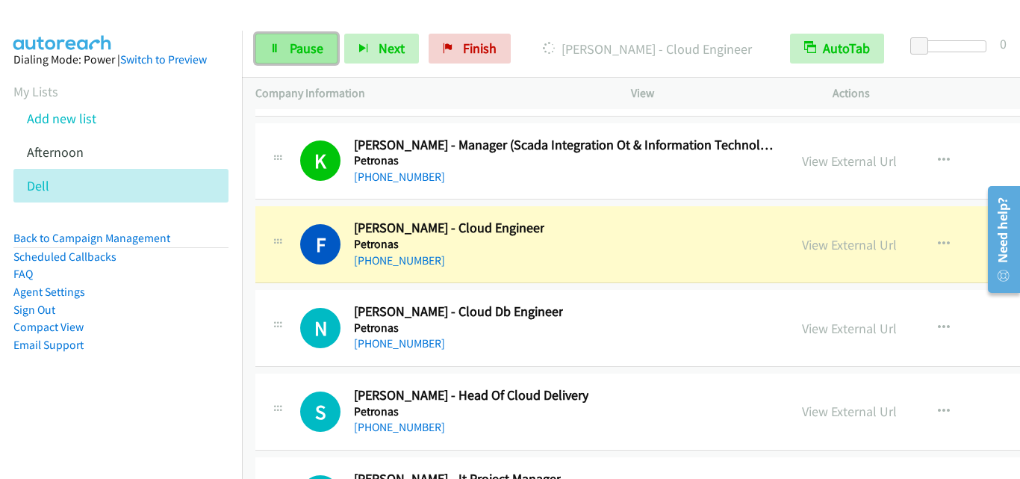
click at [302, 40] on span "Pause" at bounding box center [307, 48] width 34 height 17
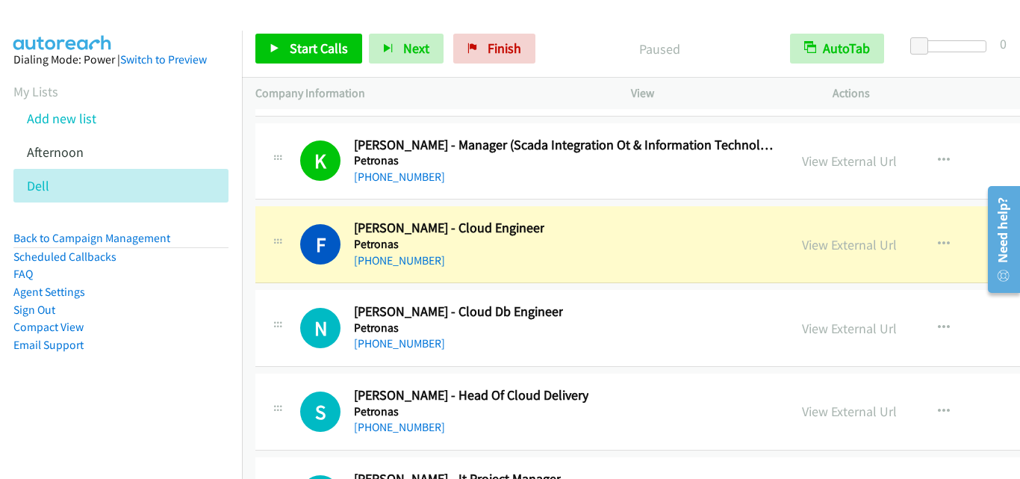
click at [316, 119] on td "I Callback Scheduled [PERSON_NAME] - Manager, Network Strategy Petronas Asia/[G…" at bounding box center [761, 78] width 1039 height 84
click at [292, 275] on div "F Callback Scheduled [PERSON_NAME] - Cloud Engineer [PERSON_NAME] Asia/[GEOGRAP…" at bounding box center [761, 244] width 1012 height 77
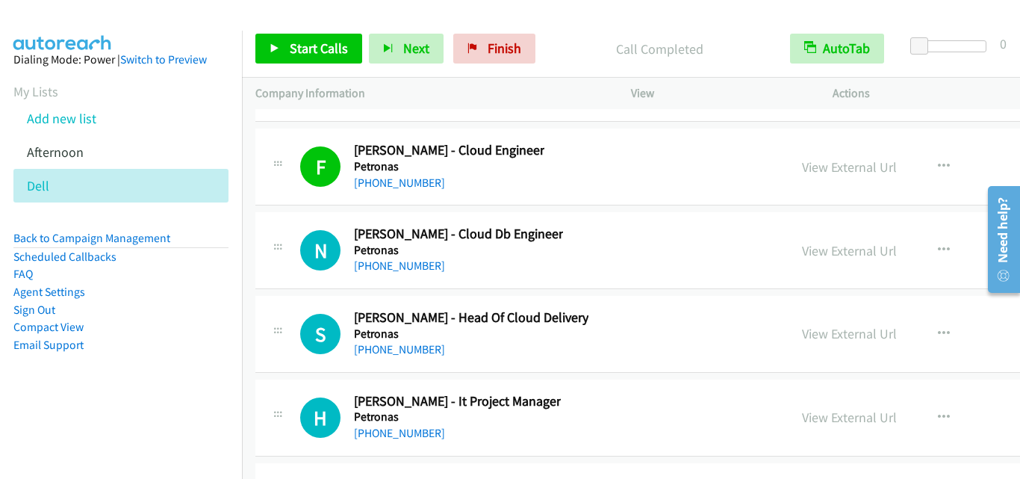
scroll to position [25985, 0]
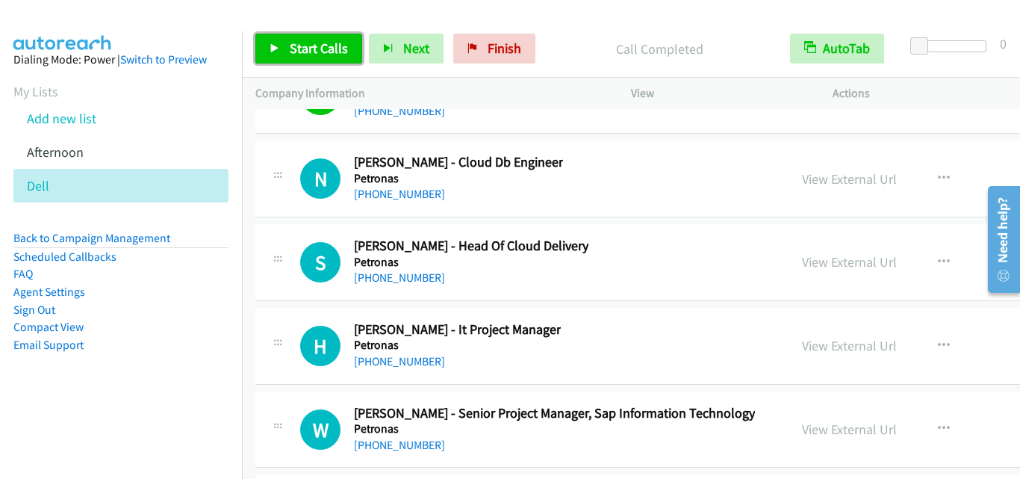
click at [317, 40] on span "Start Calls" at bounding box center [319, 48] width 58 height 17
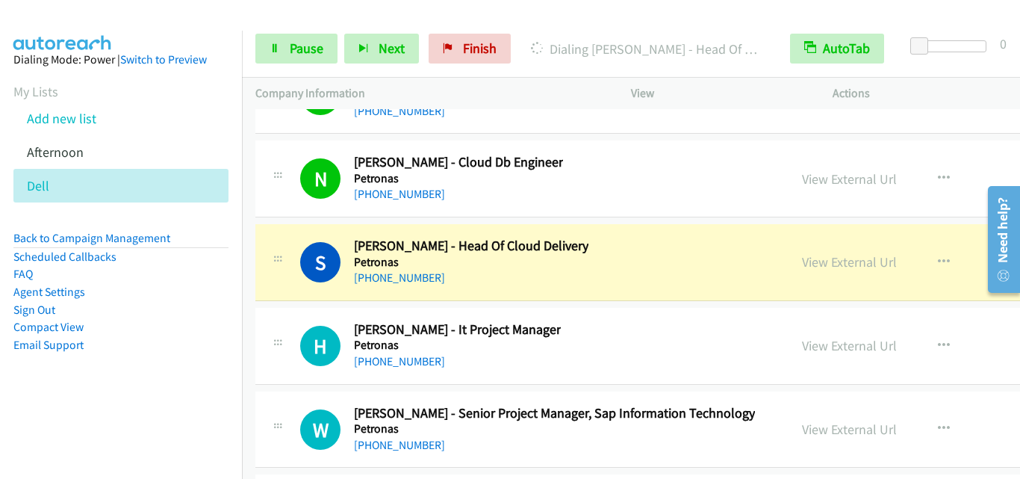
click at [262, 284] on div "S Callback Scheduled [PERSON_NAME] - Head Of Cloud Delivery Petronas Asia/[GEOG…" at bounding box center [521, 261] width 533 height 49
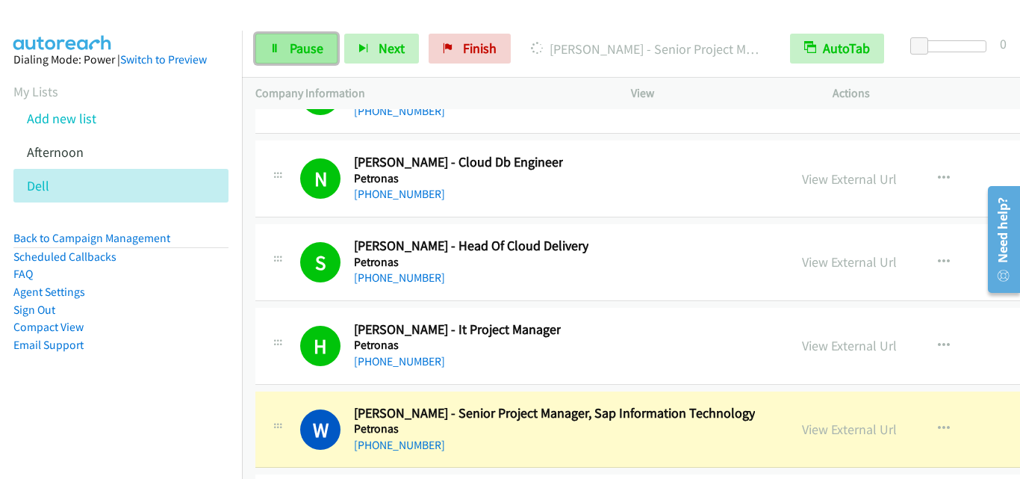
click at [299, 46] on span "Pause" at bounding box center [307, 48] width 34 height 17
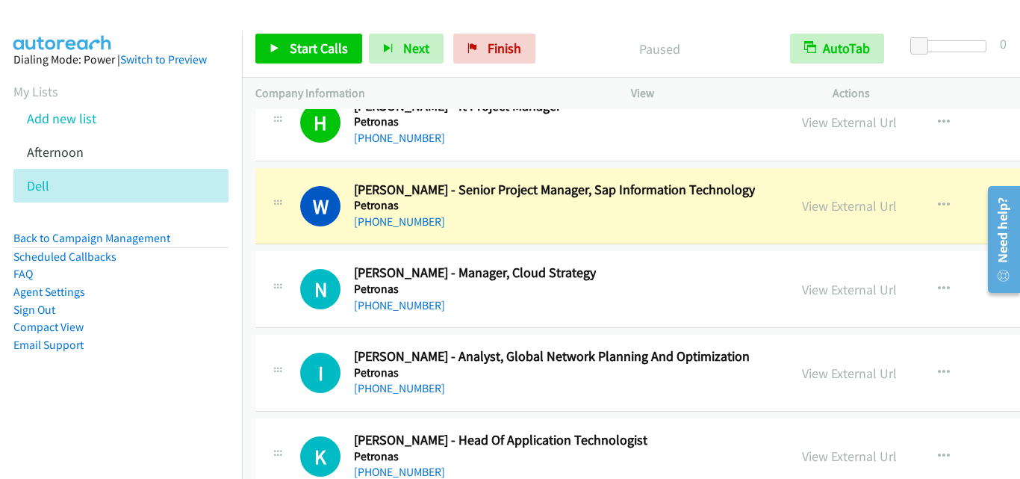
scroll to position [26209, 0]
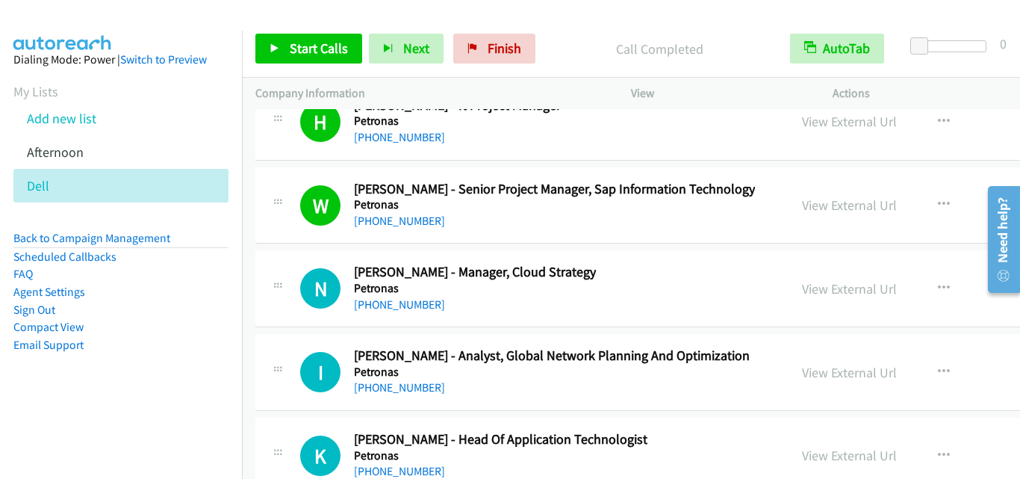
click at [246, 314] on td "N Callback Scheduled [PERSON_NAME] - Manager, Cloud Strategy Petronas Asia/[GEO…" at bounding box center [761, 289] width 1039 height 84
click at [338, 49] on span "Start Calls" at bounding box center [319, 48] width 58 height 17
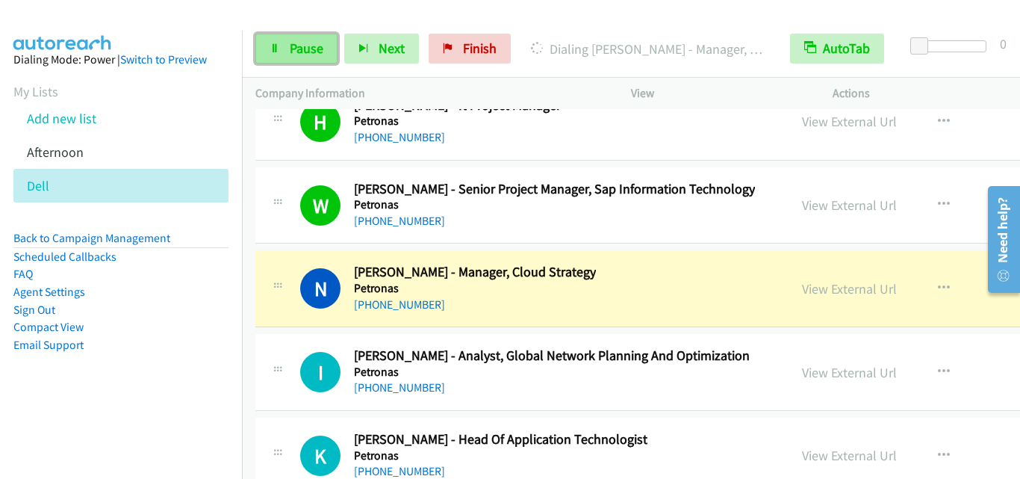
click at [321, 41] on span "Pause" at bounding box center [307, 48] width 34 height 17
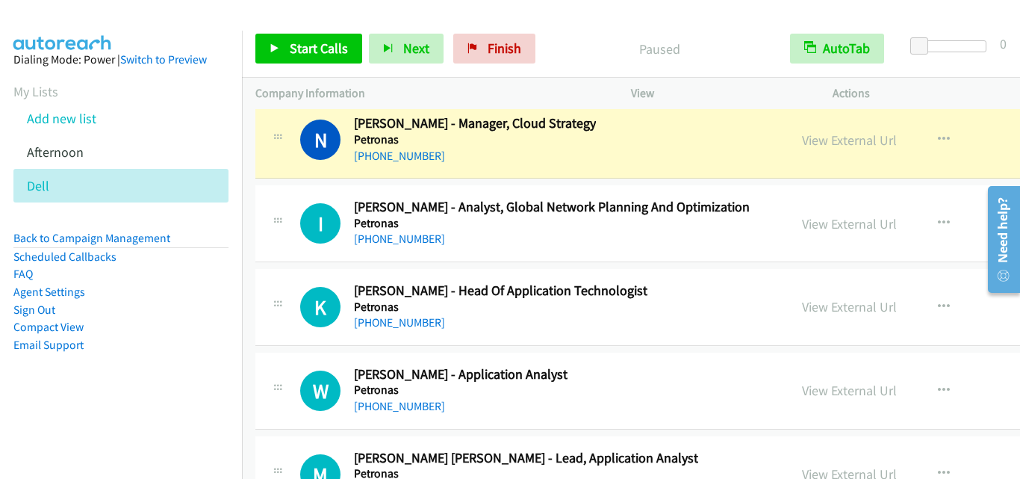
scroll to position [26358, 0]
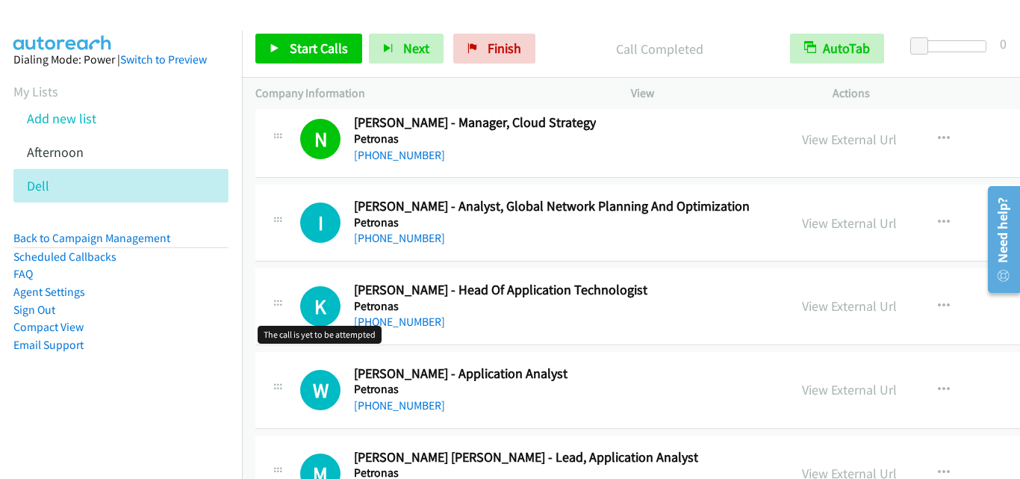
click at [305, 287] on h1 "K" at bounding box center [320, 306] width 40 height 40
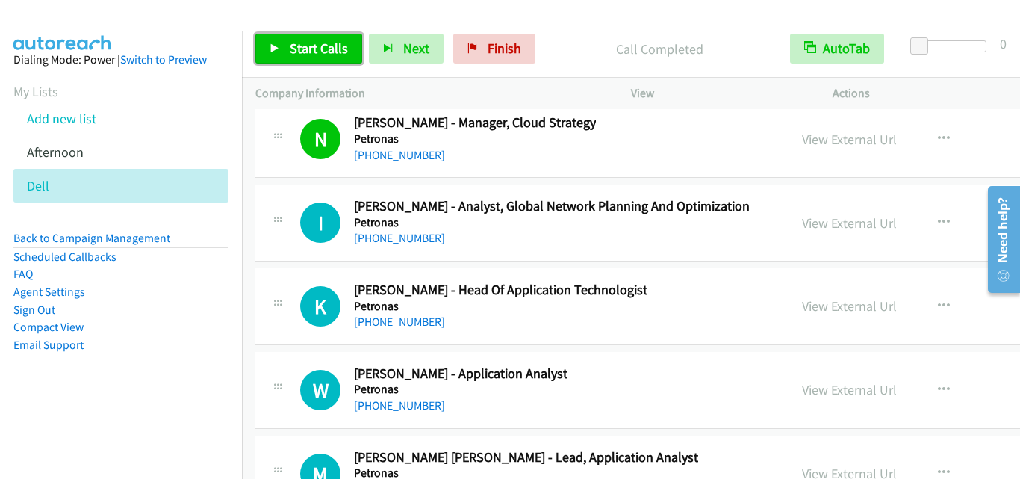
click at [326, 56] on span "Start Calls" at bounding box center [319, 48] width 58 height 17
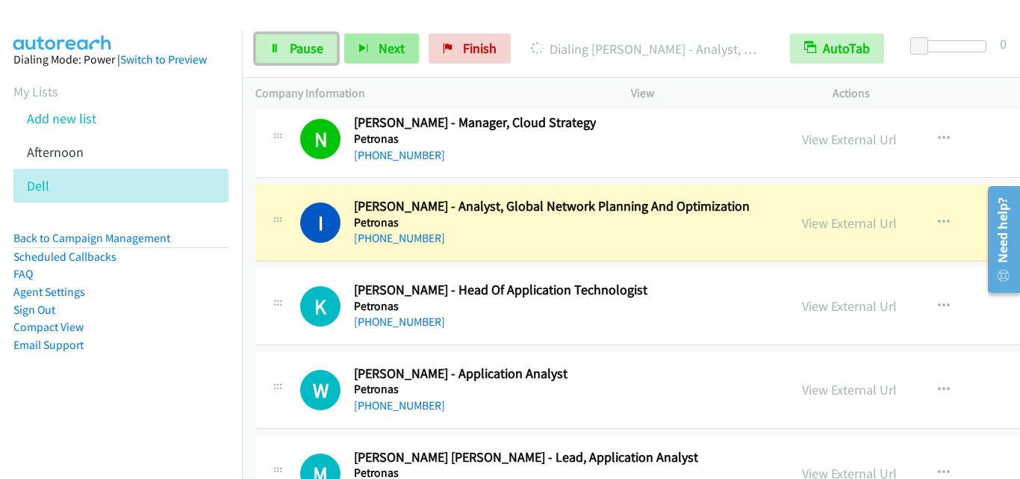
drag, startPoint x: 299, startPoint y: 36, endPoint x: 350, endPoint y: 59, distance: 56.5
click at [299, 36] on link "Pause" at bounding box center [296, 49] width 82 height 30
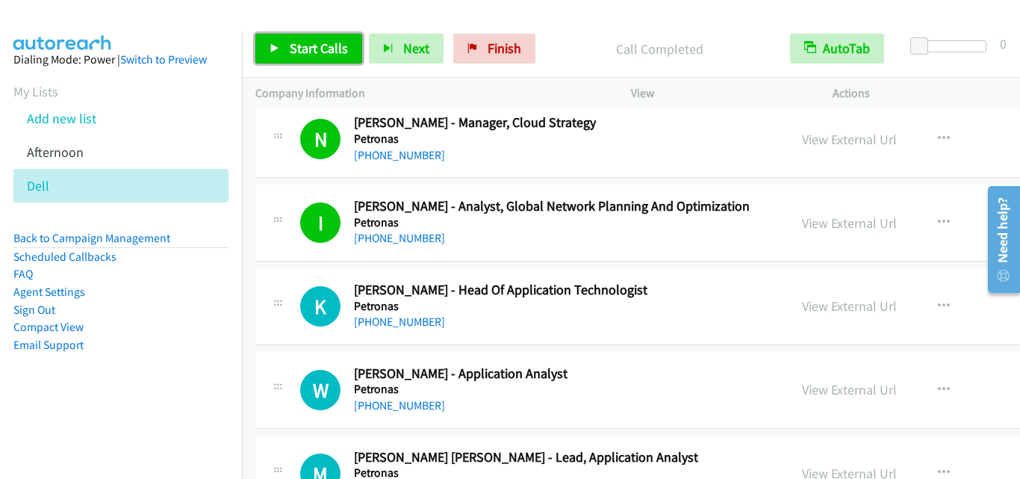
click at [340, 55] on span "Start Calls" at bounding box center [319, 48] width 58 height 17
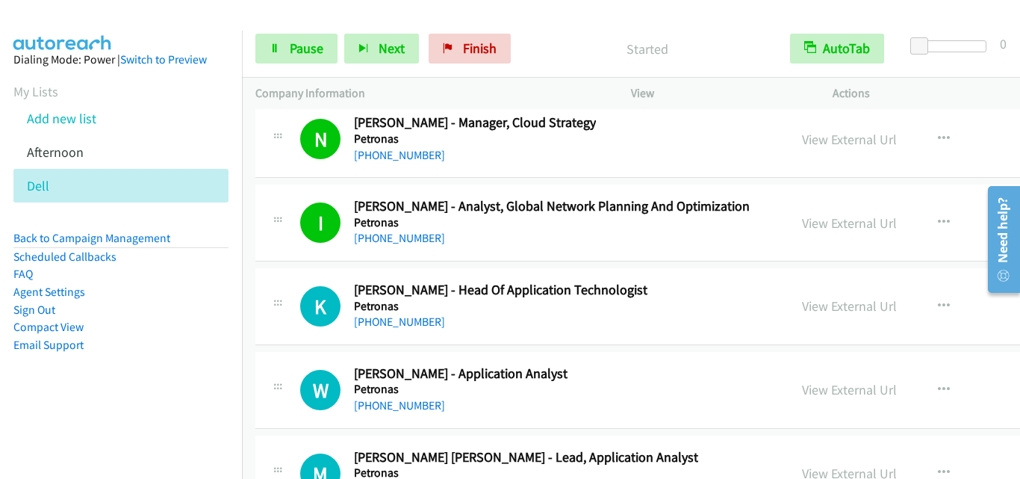
click at [276, 327] on div "K Callback Scheduled [PERSON_NAME] - Head Of Application Technologist Petronas …" at bounding box center [522, 306] width 506 height 49
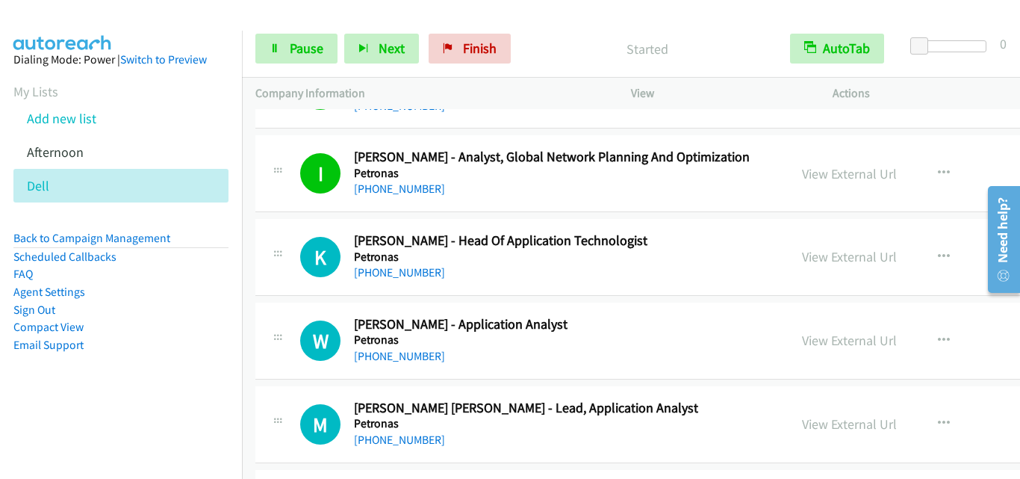
scroll to position [26433, 0]
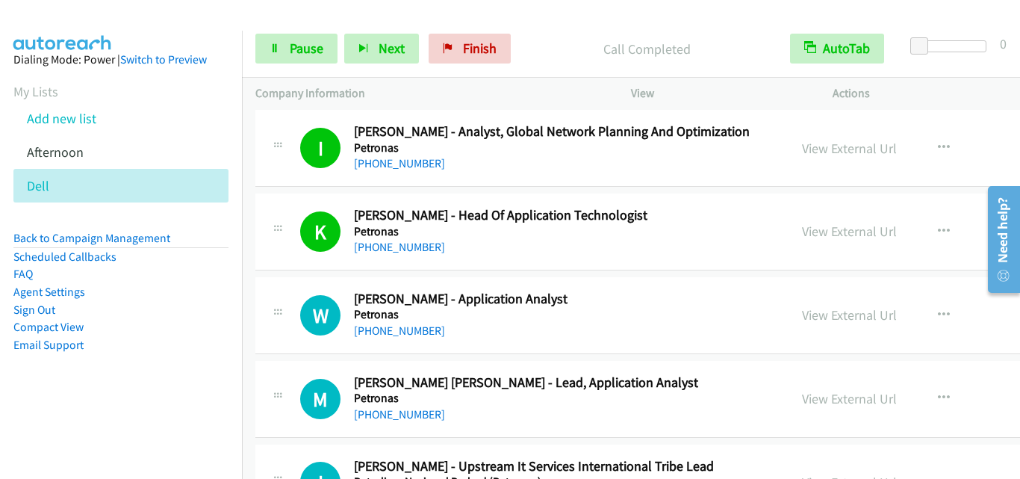
click at [299, 299] on div "W Callback Scheduled [PERSON_NAME] - Application Analyst Petronas Asia/[GEOGRAP…" at bounding box center [522, 314] width 506 height 49
click at [318, 49] on span "Pause" at bounding box center [307, 48] width 34 height 17
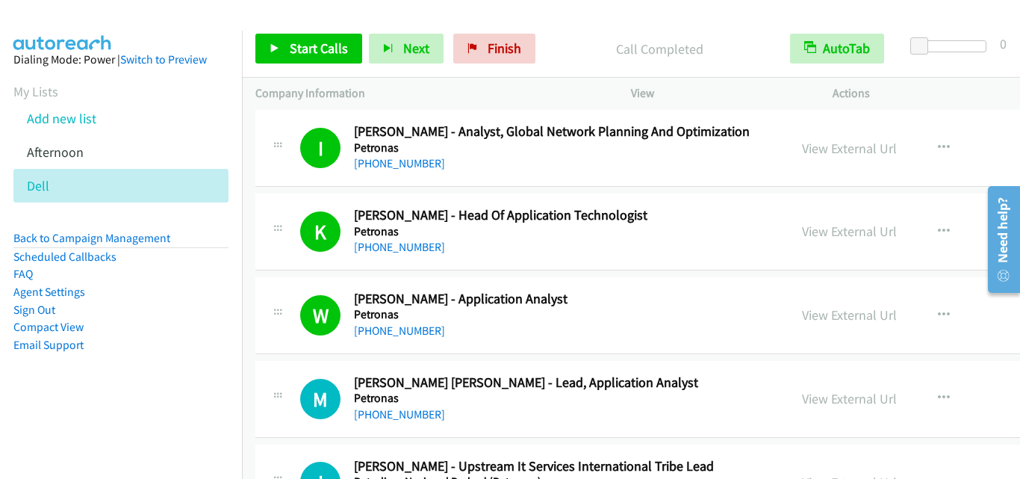
click at [308, 184] on div "I Callback Scheduled [PERSON_NAME] - Analyst, Global Network Planning And Optim…" at bounding box center [761, 148] width 1012 height 77
